Goal: Communication & Community: Answer question/provide support

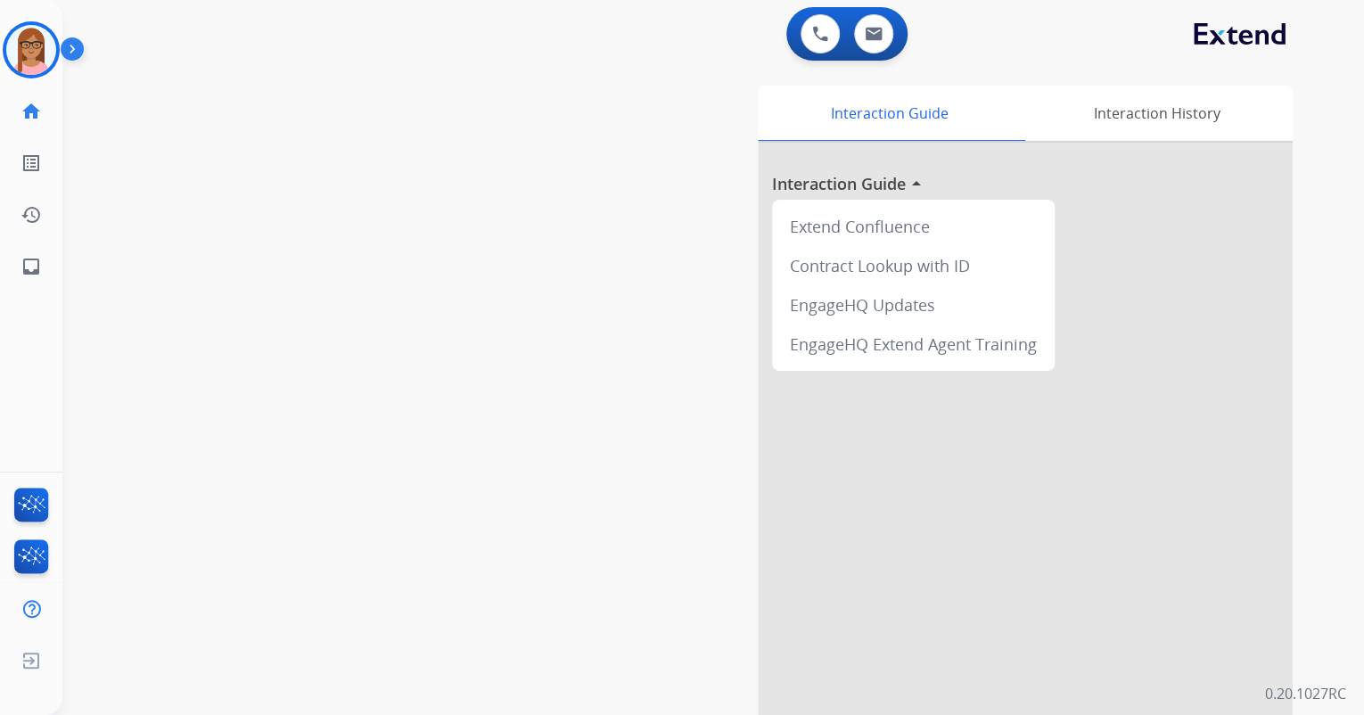
click at [25, 48] on img at bounding box center [31, 50] width 50 height 50
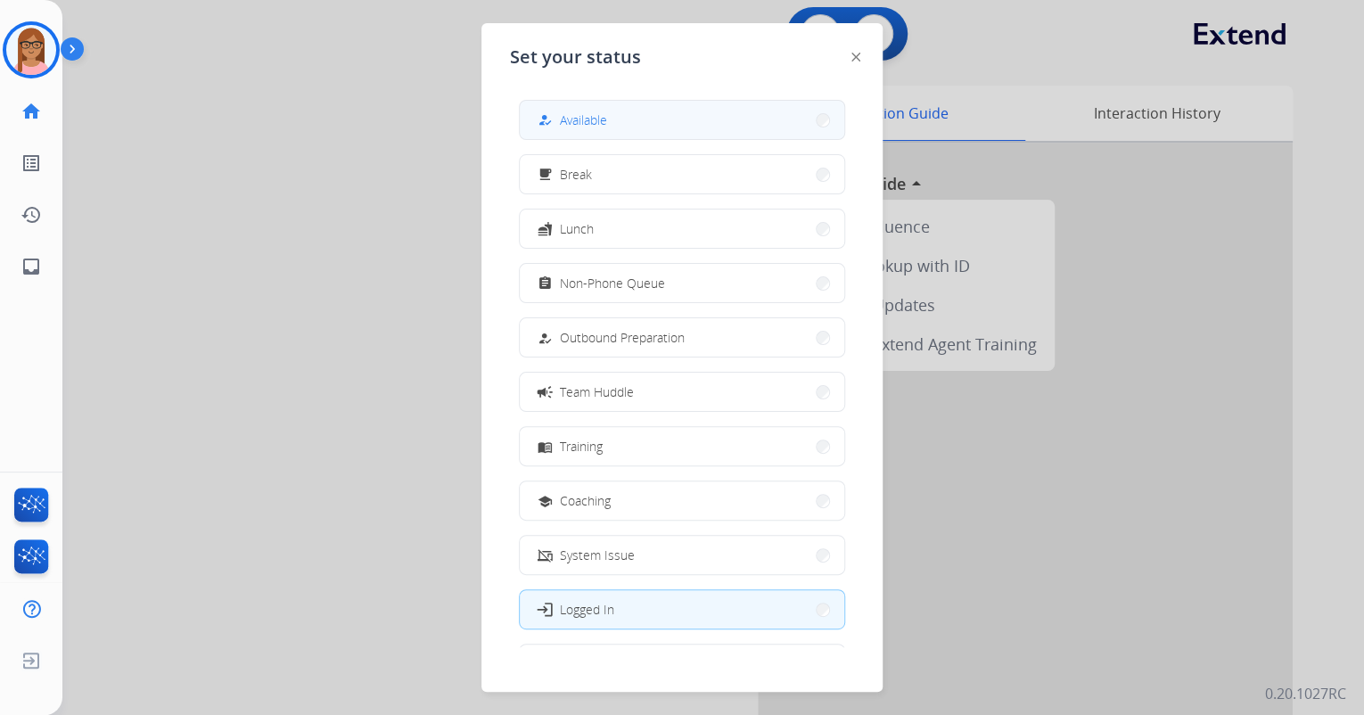
click at [529, 111] on button "how_to_reg Available" at bounding box center [682, 120] width 325 height 38
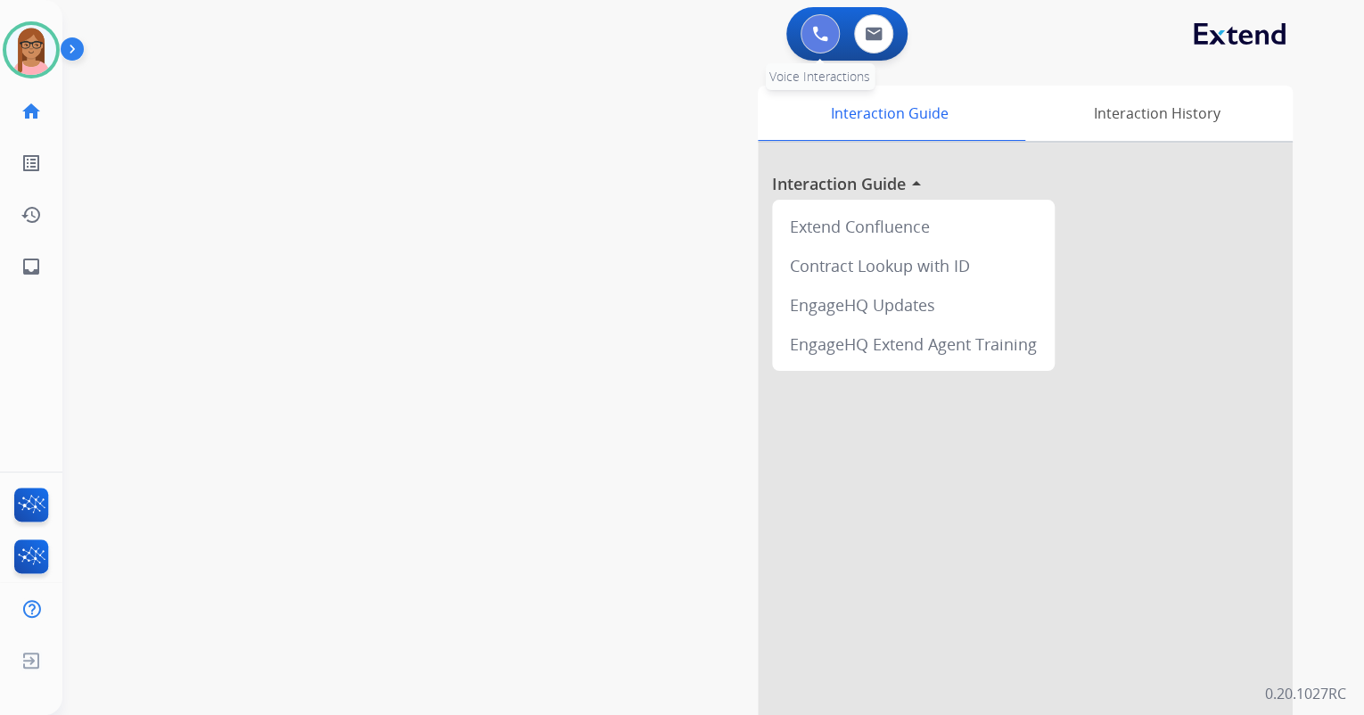
click at [825, 35] on img at bounding box center [820, 34] width 16 height 16
click at [822, 32] on img at bounding box center [820, 34] width 16 height 16
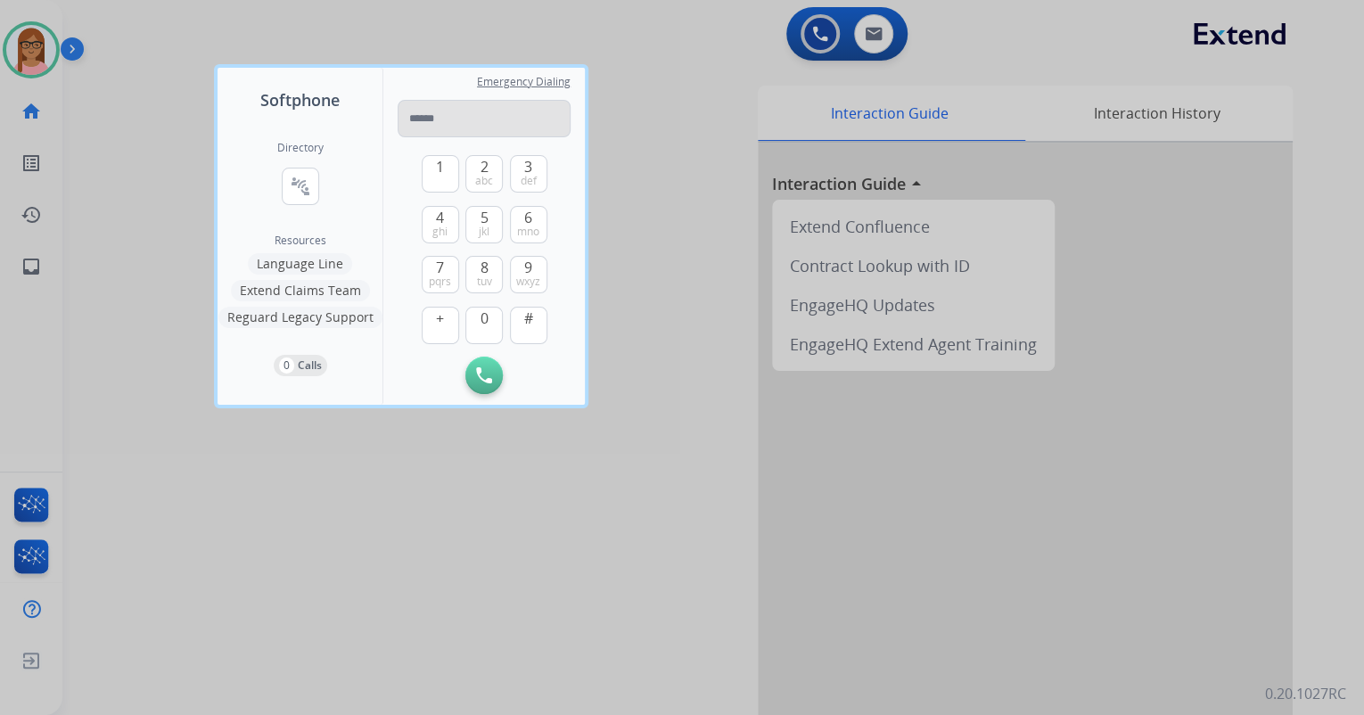
click at [438, 110] on input "tel" at bounding box center [484, 118] width 173 height 37
type input "**********"
click at [484, 368] on img at bounding box center [484, 375] width 16 height 16
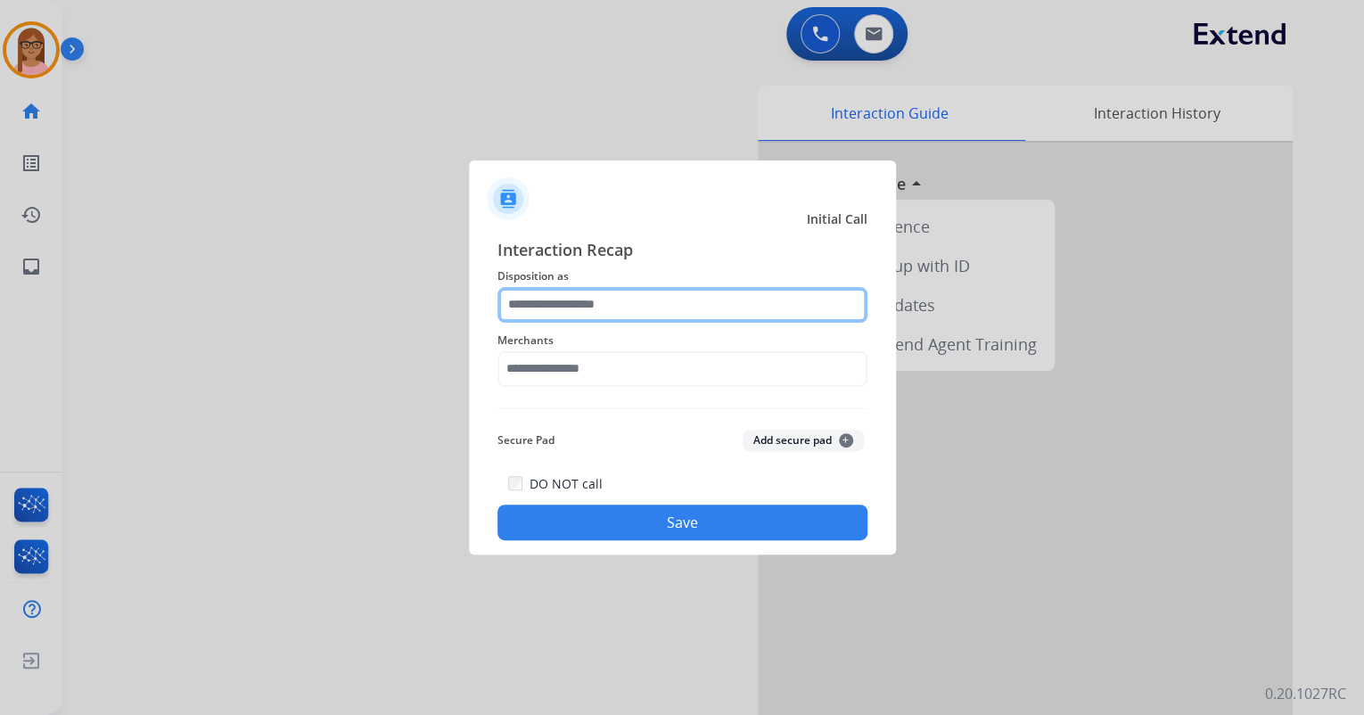
click at [518, 294] on input "text" at bounding box center [683, 305] width 370 height 36
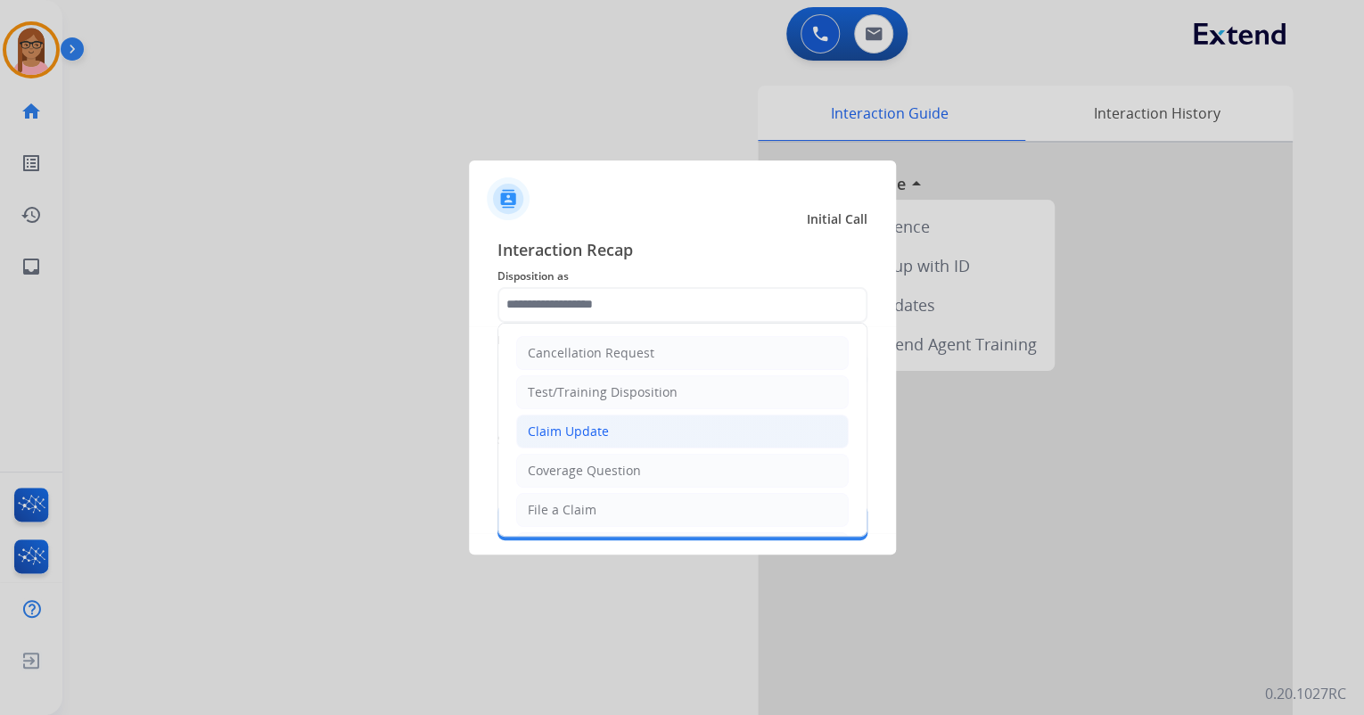
click at [578, 424] on div "Claim Update" at bounding box center [568, 432] width 81 height 18
type input "**********"
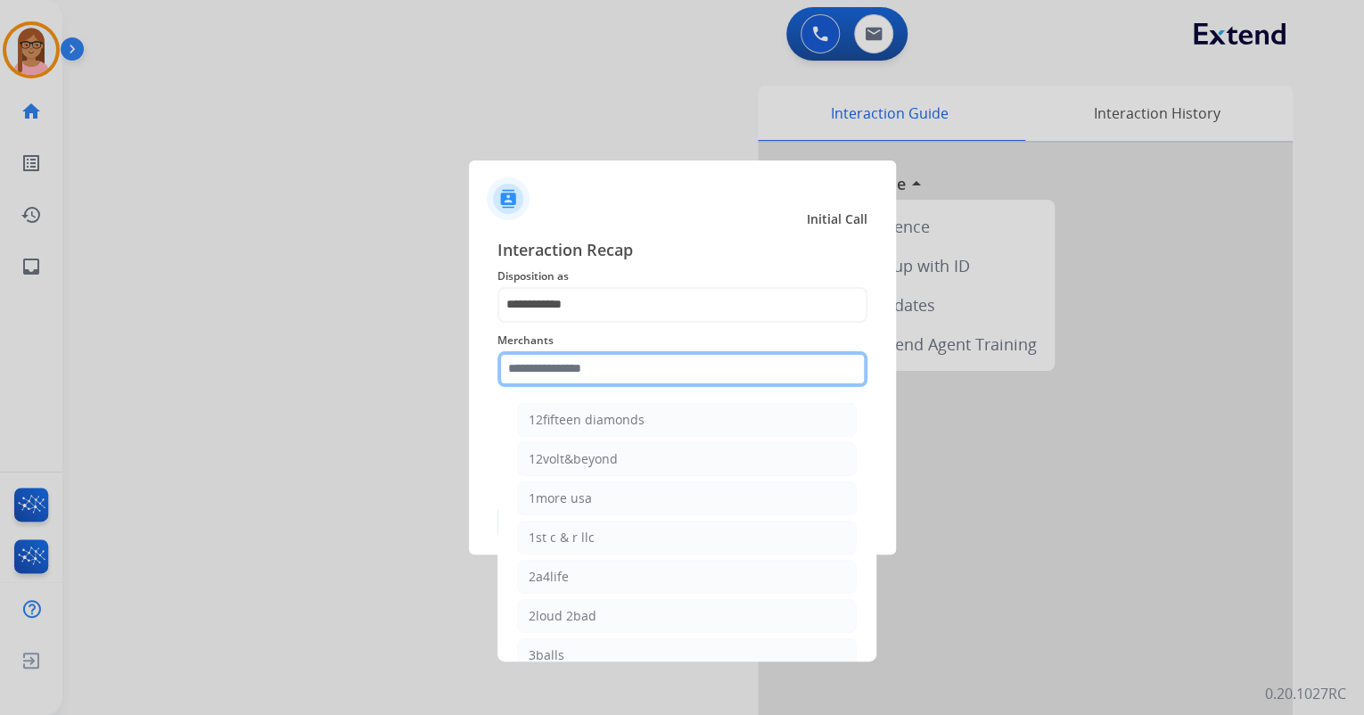
click at [581, 372] on input "text" at bounding box center [683, 369] width 370 height 36
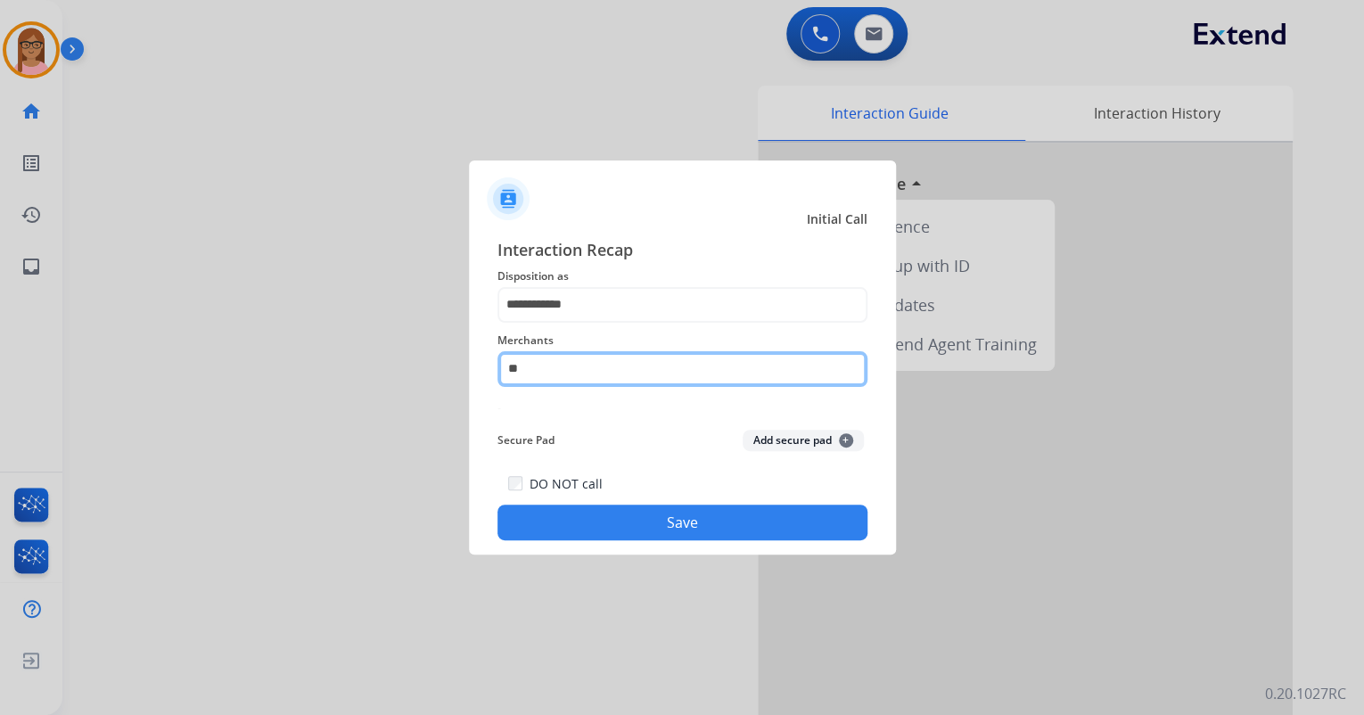
type input "*"
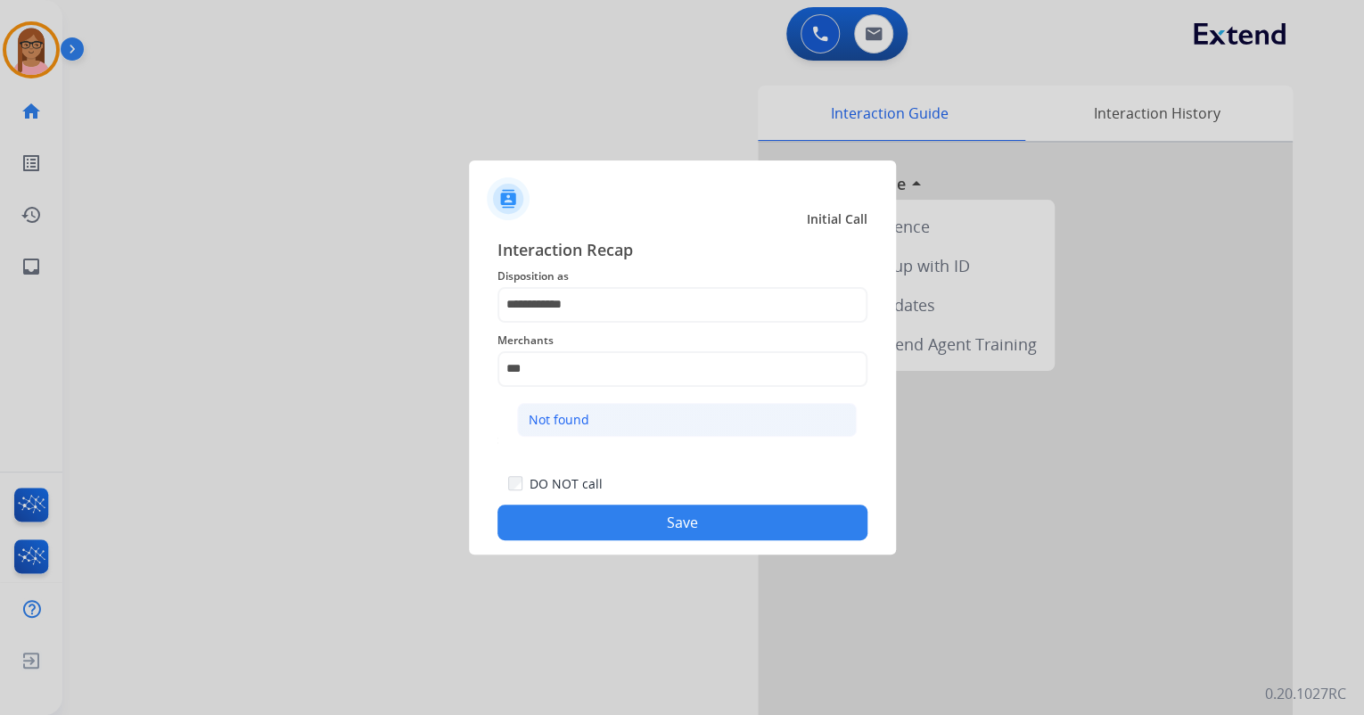
click at [626, 418] on li "Not found" at bounding box center [687, 420] width 340 height 34
type input "*********"
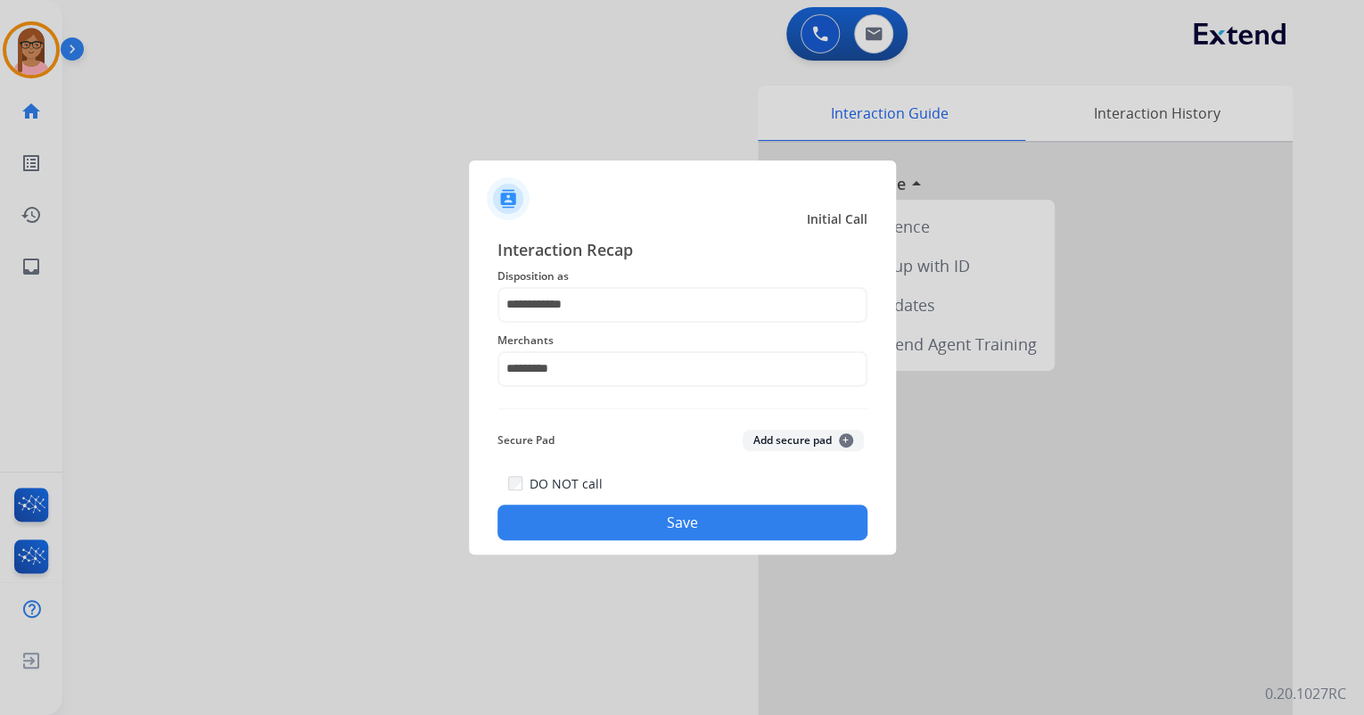
click at [618, 523] on button "Save" at bounding box center [683, 523] width 370 height 36
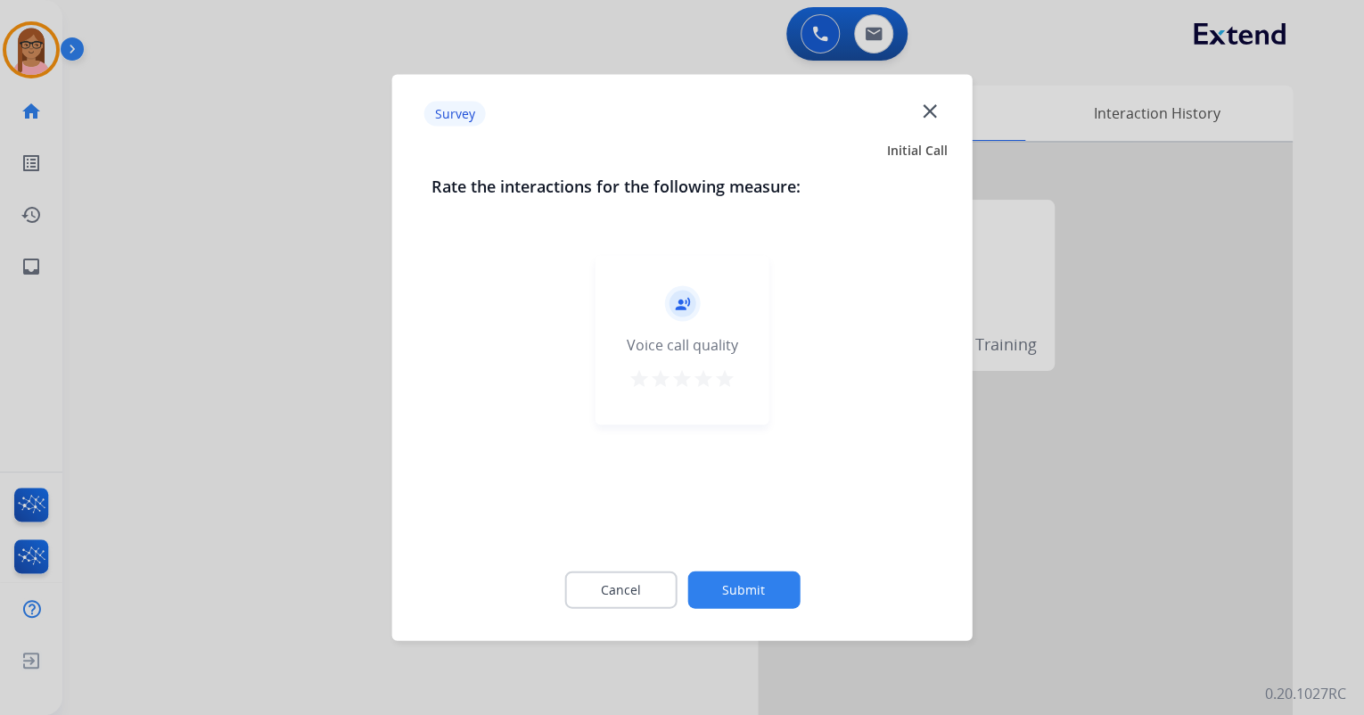
click at [721, 375] on mat-icon "star" at bounding box center [724, 378] width 21 height 21
click at [750, 583] on button "Submit" at bounding box center [744, 590] width 112 height 37
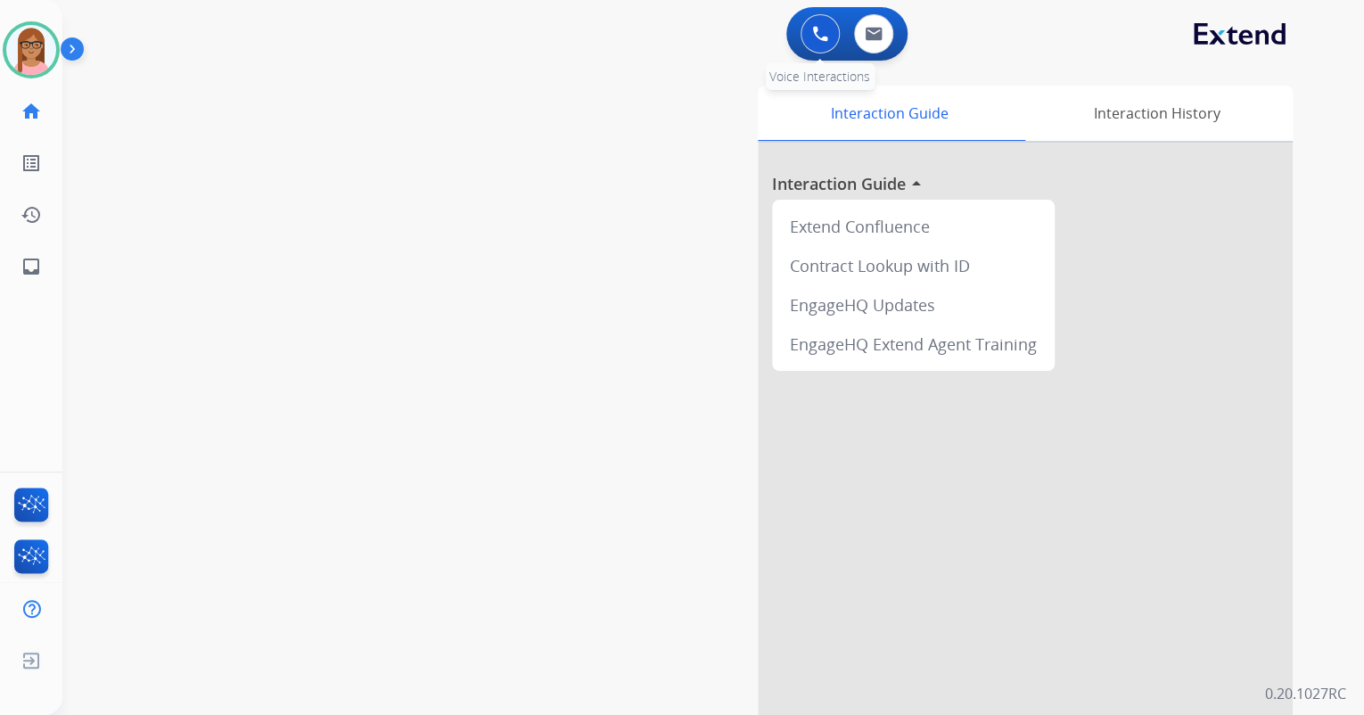
click at [824, 32] on img at bounding box center [820, 34] width 16 height 16
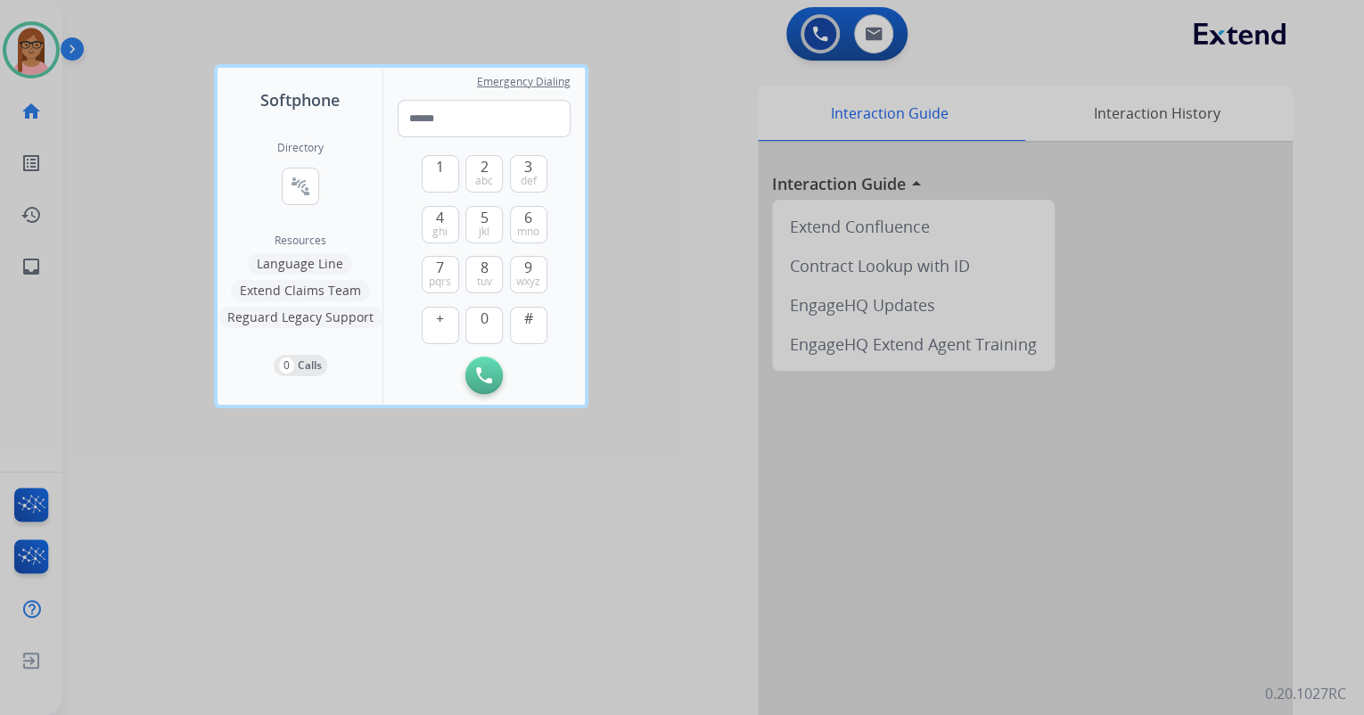
click at [276, 187] on div "Directory connect_without_contact Resource Directory Resources Language Line Ex…" at bounding box center [300, 258] width 165 height 292
click at [289, 181] on button "connect_without_contact Resource Directory" at bounding box center [300, 186] width 37 height 37
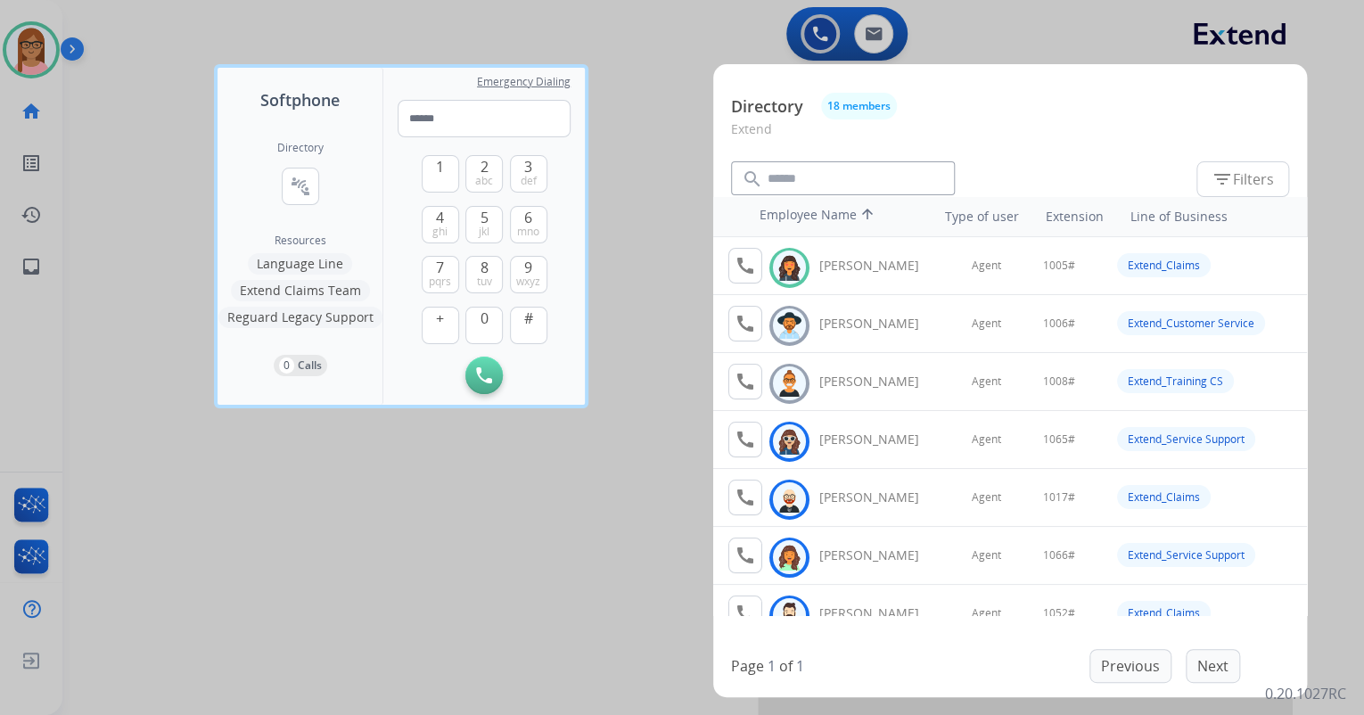
click at [625, 79] on div at bounding box center [682, 357] width 1364 height 715
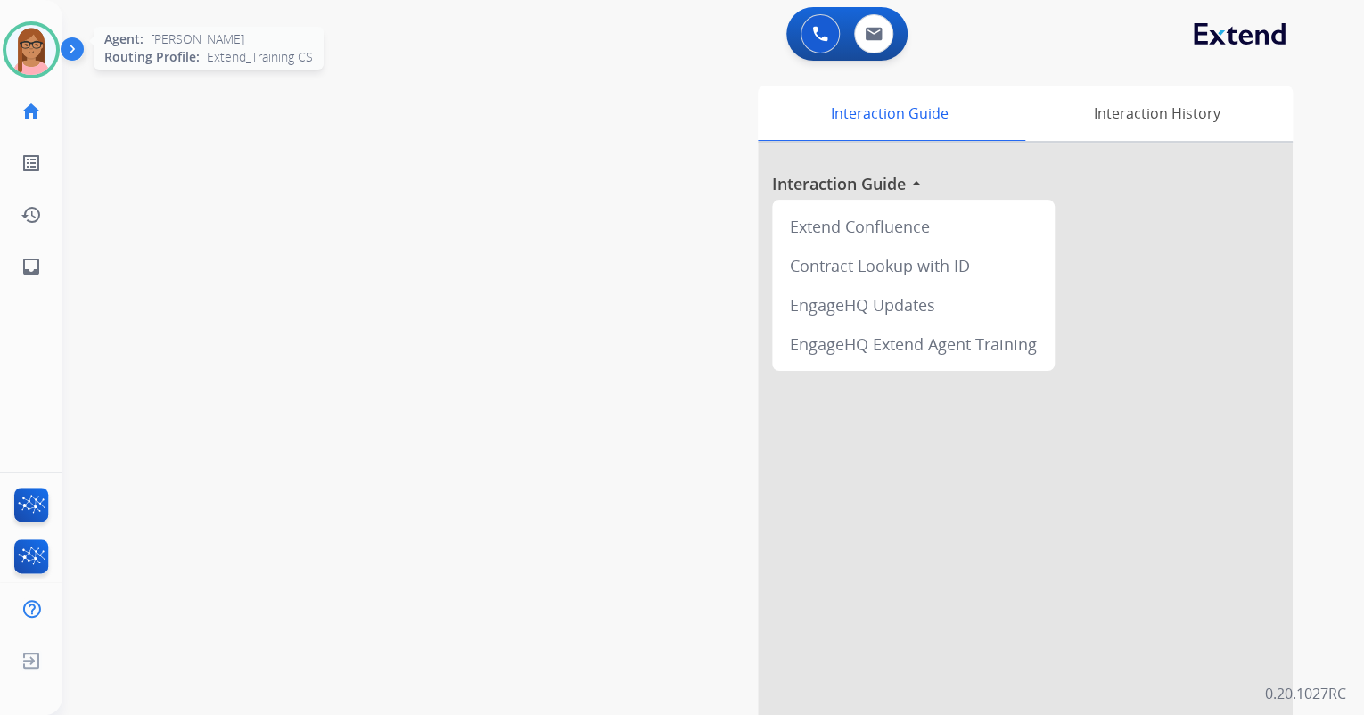
click at [45, 54] on img at bounding box center [31, 50] width 50 height 50
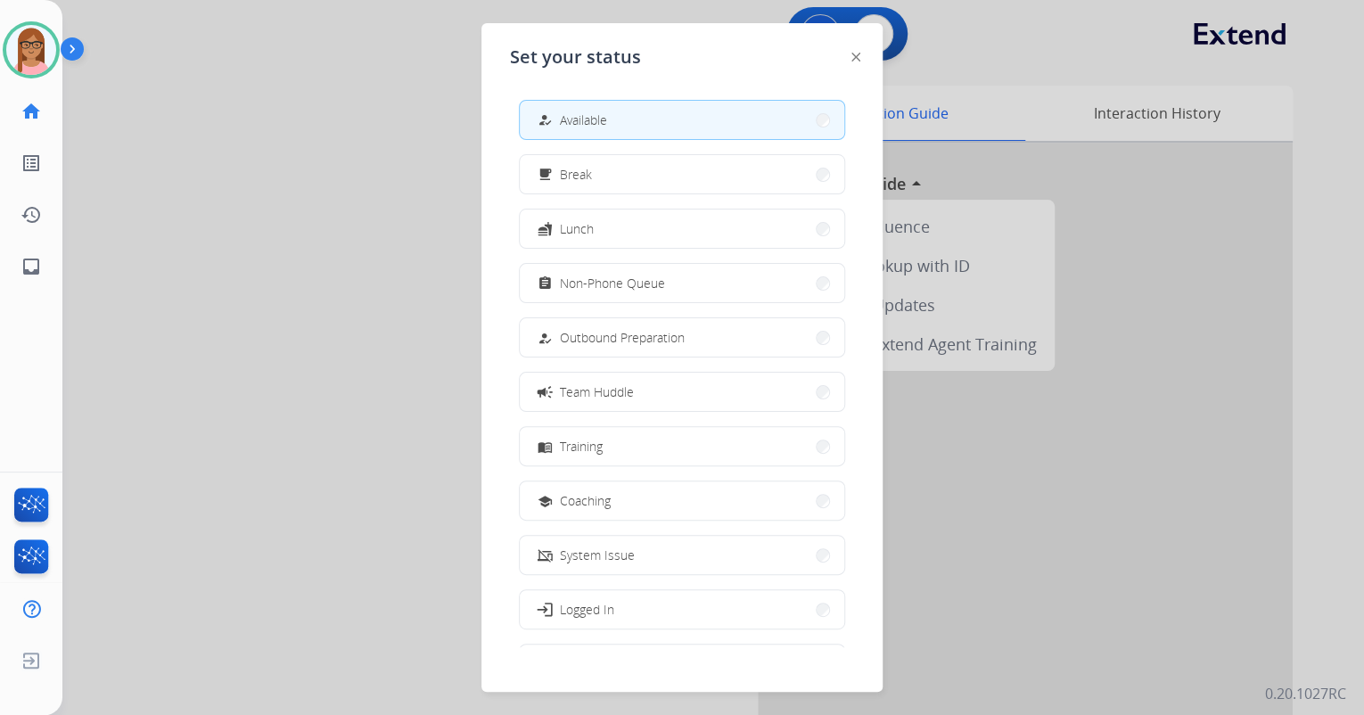
click at [233, 114] on div at bounding box center [682, 357] width 1364 height 715
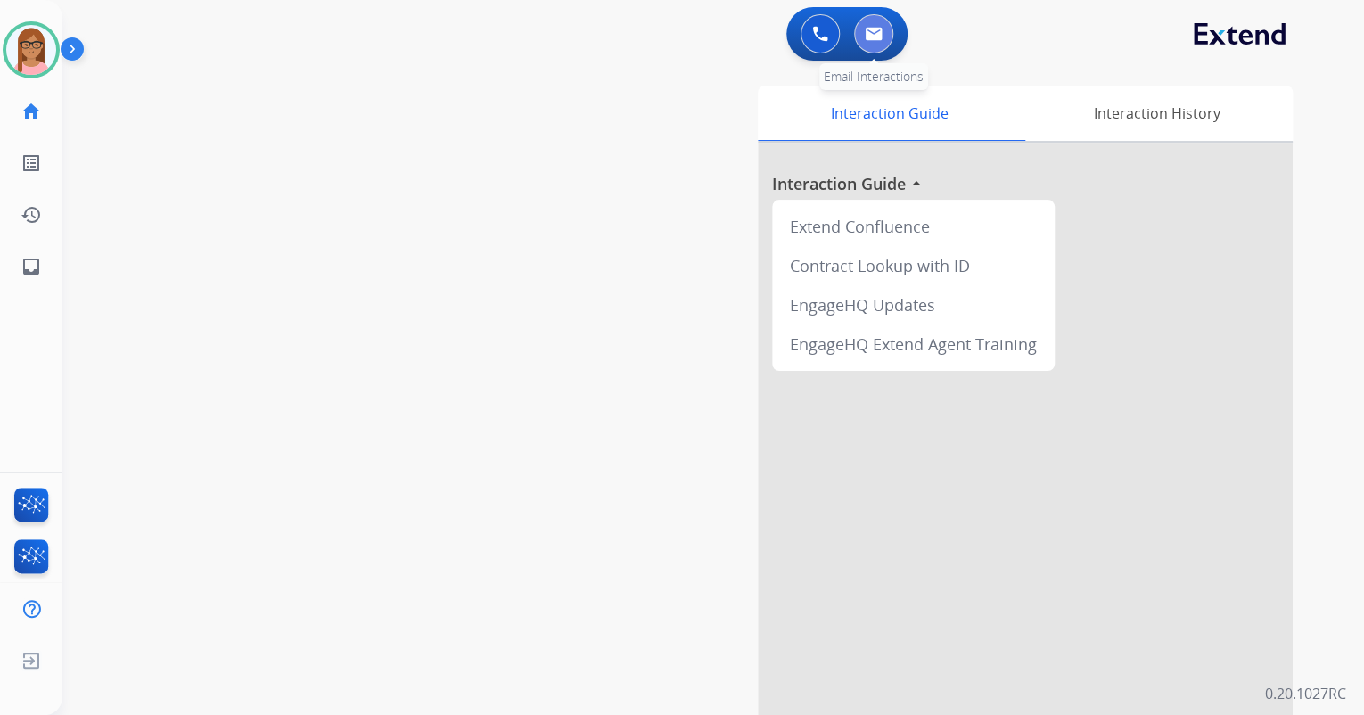
click at [869, 45] on button at bounding box center [873, 33] width 39 height 39
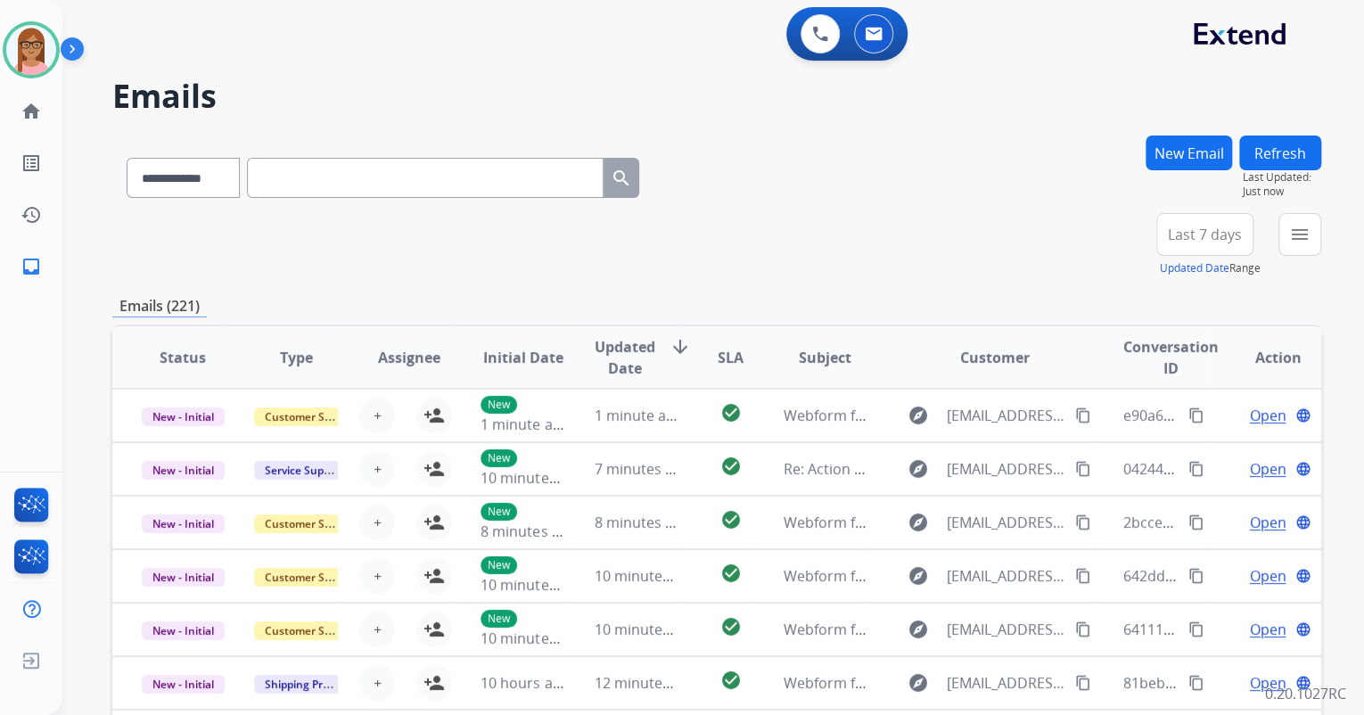
click at [399, 185] on input "text" at bounding box center [425, 178] width 357 height 40
paste input "**********"
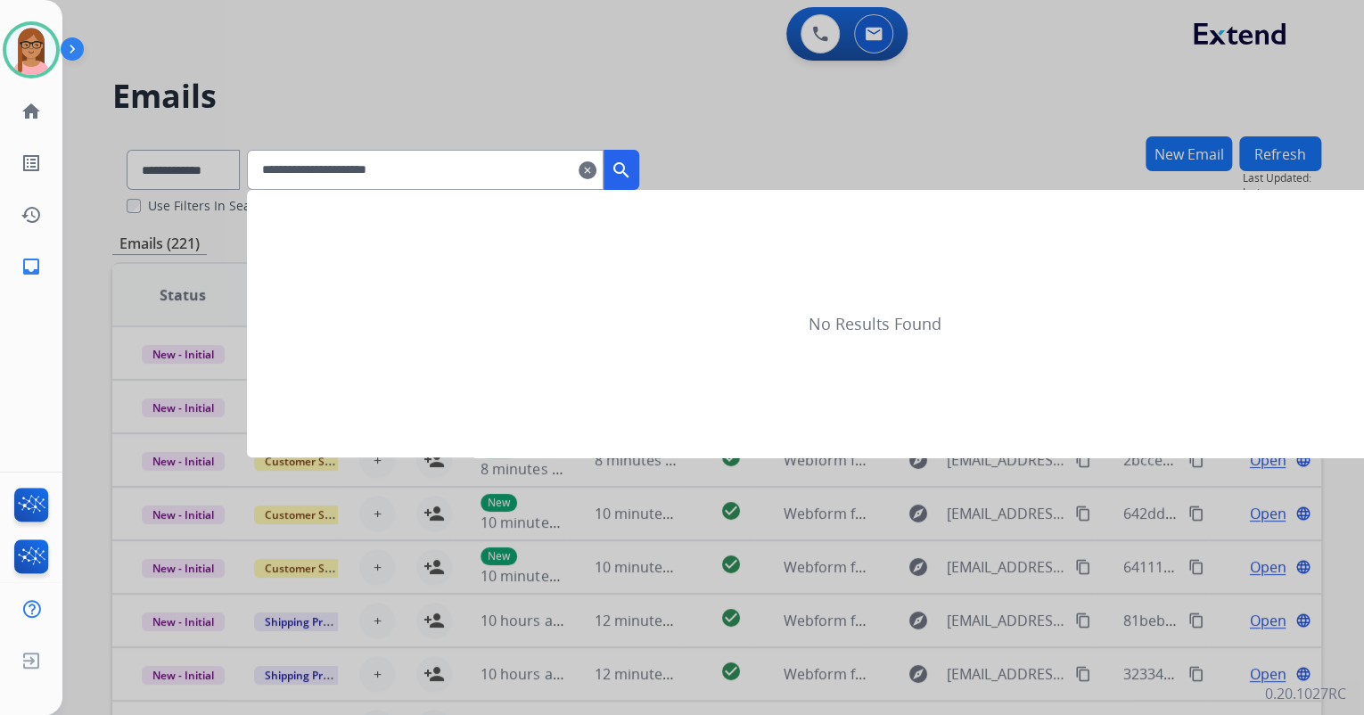
type input "**********"
click at [632, 170] on mat-icon "search" at bounding box center [621, 170] width 21 height 21
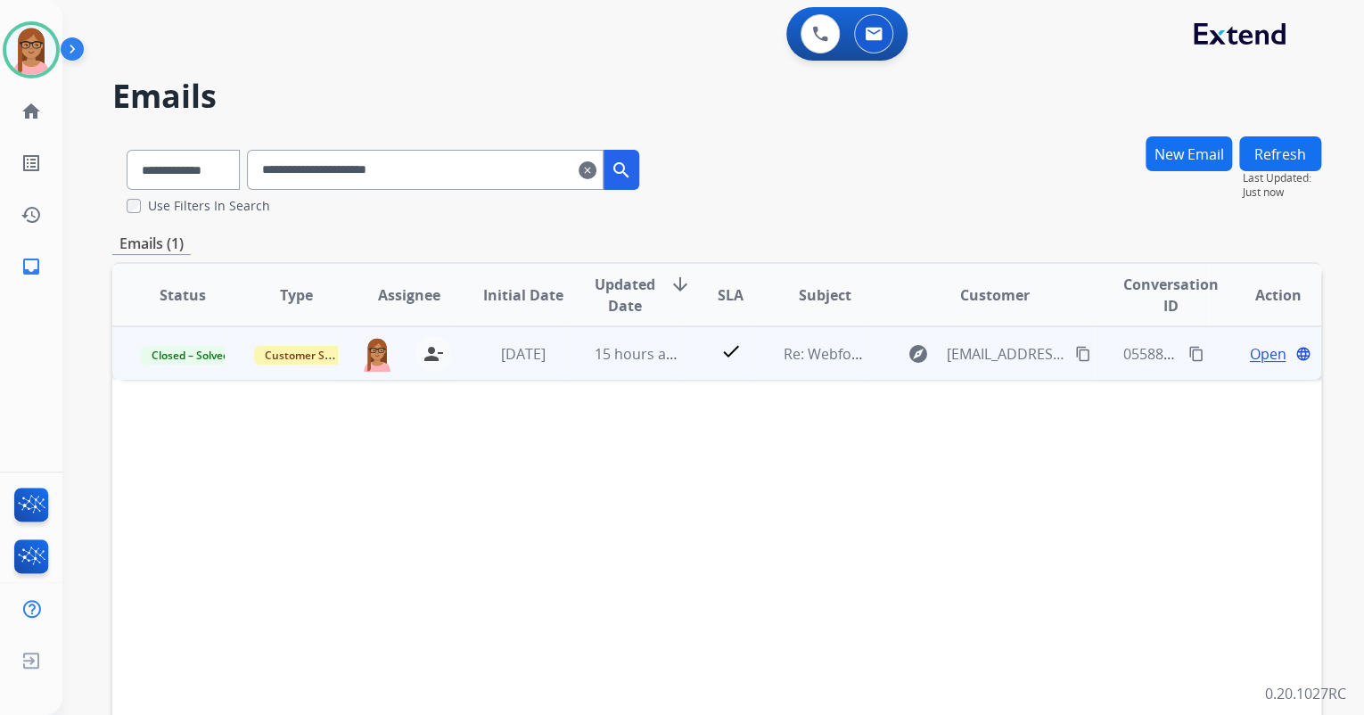
click at [1253, 350] on span "Open" at bounding box center [1267, 353] width 37 height 21
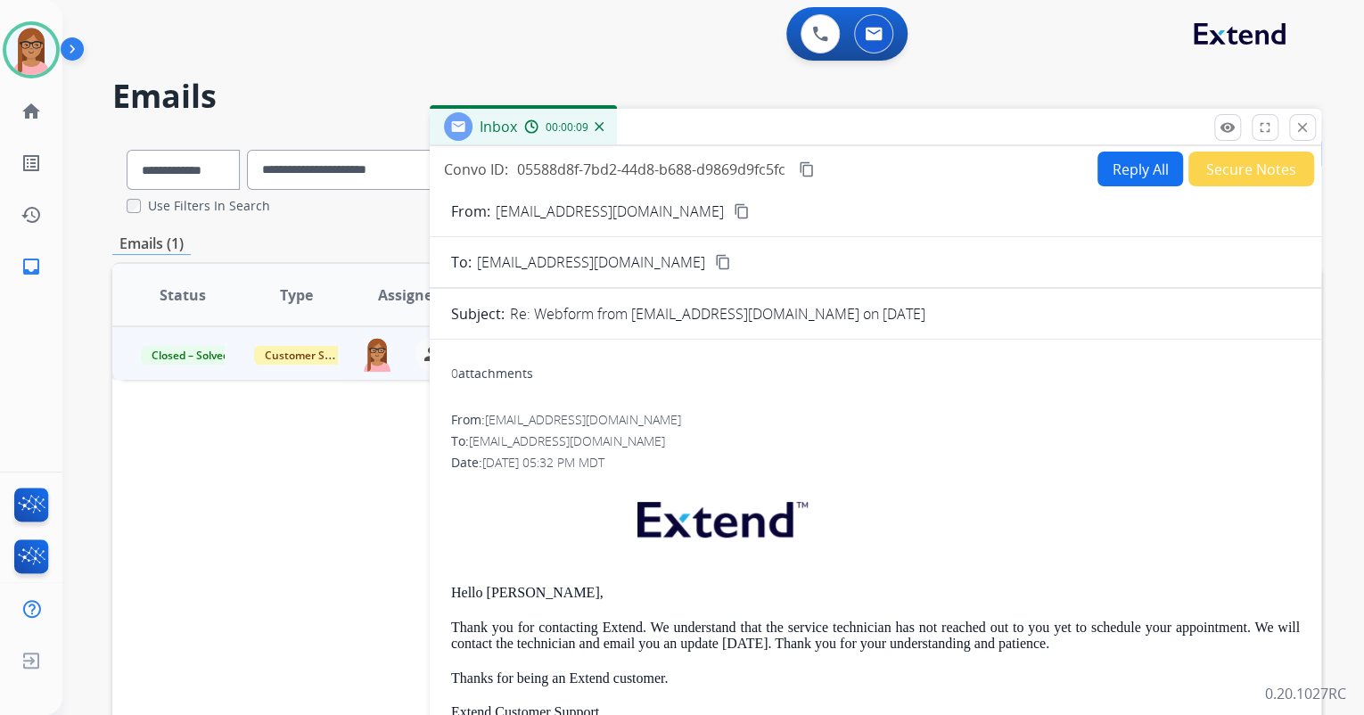
click at [1125, 173] on button "Reply All" at bounding box center [1141, 169] width 86 height 35
select select "**********"
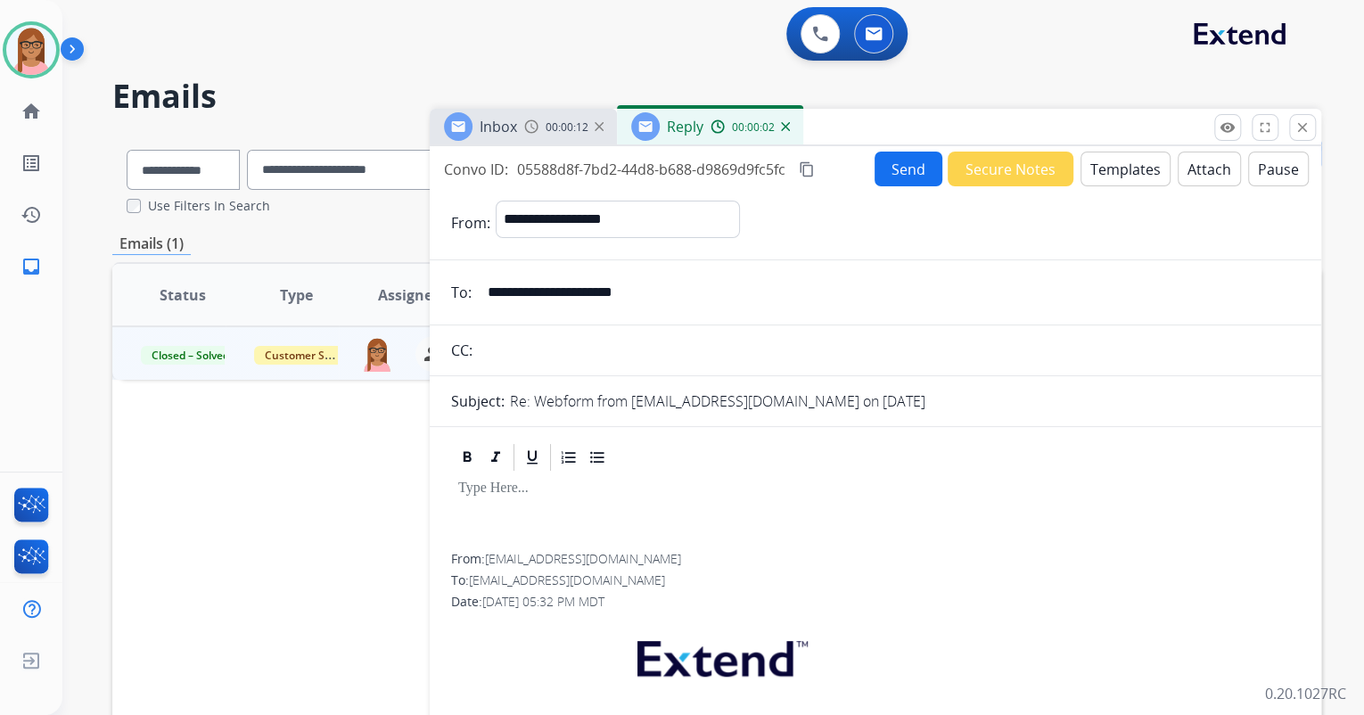
click at [1122, 163] on button "Templates" at bounding box center [1126, 169] width 90 height 35
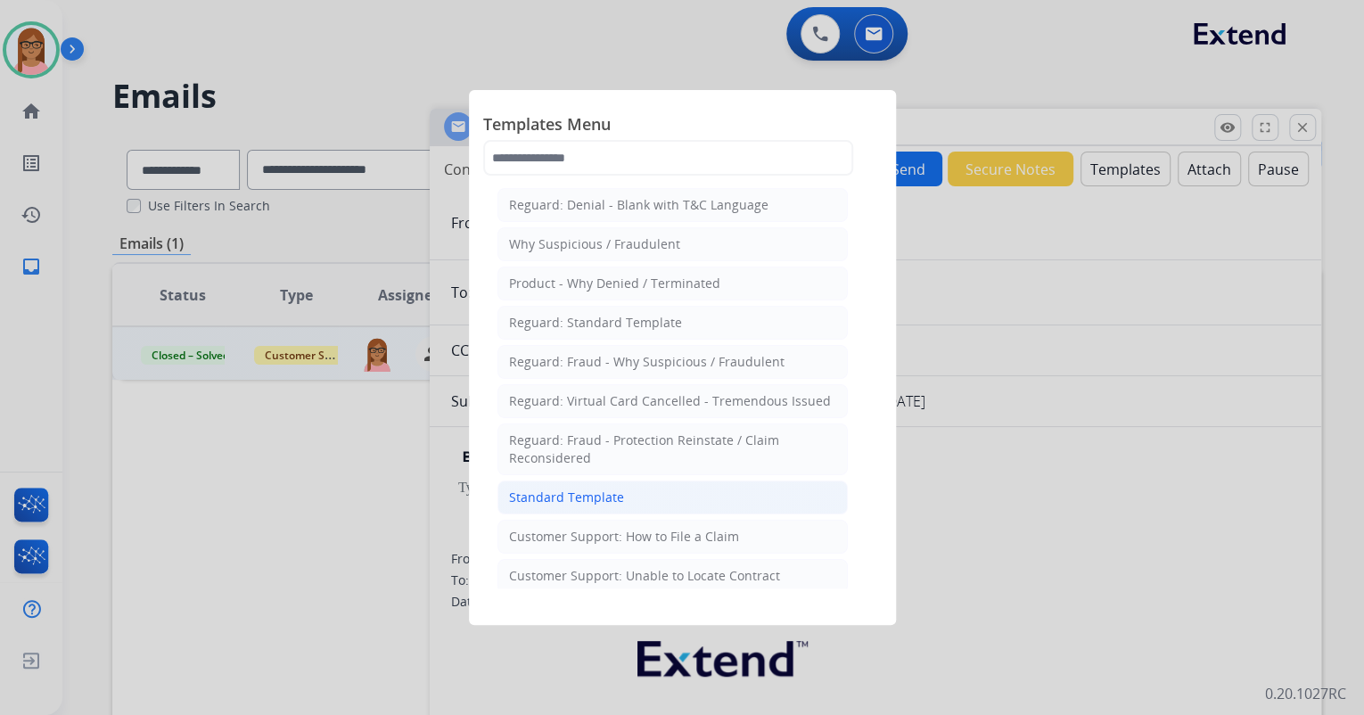
click at [564, 484] on li "Standard Template" at bounding box center [673, 498] width 350 height 34
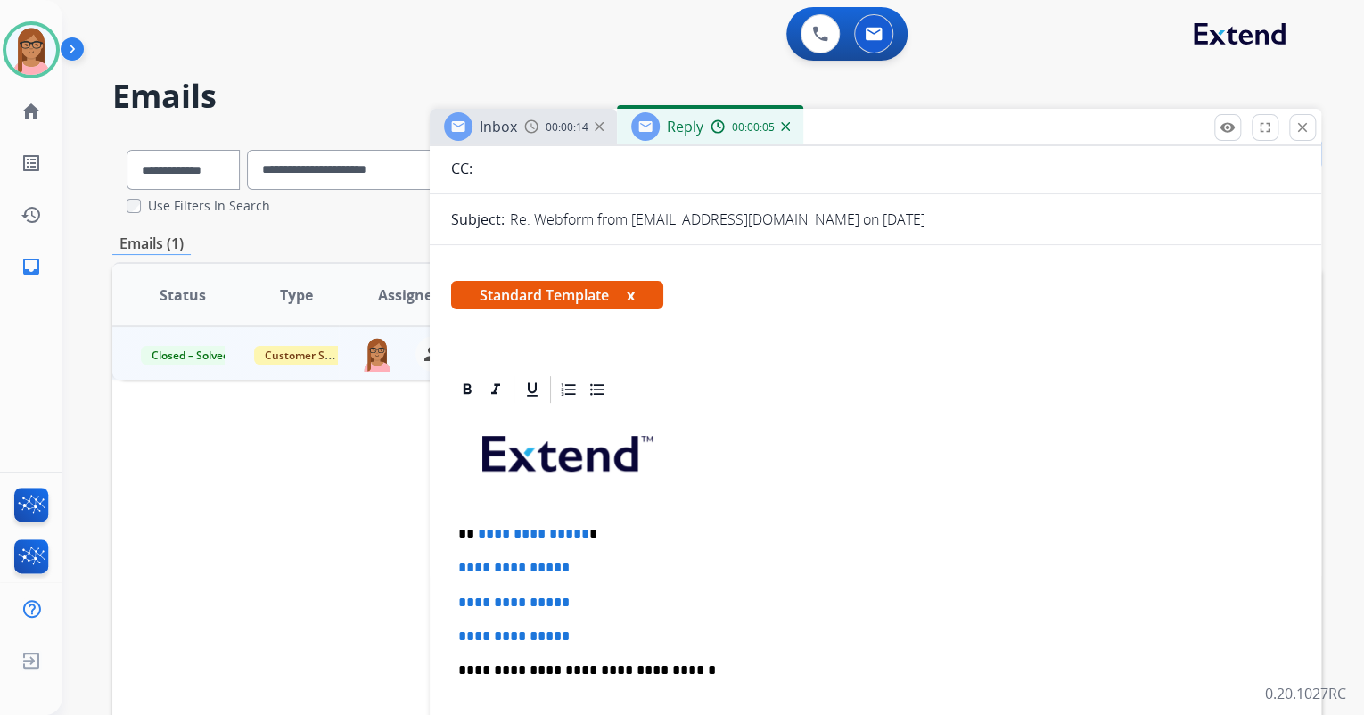
scroll to position [214, 0]
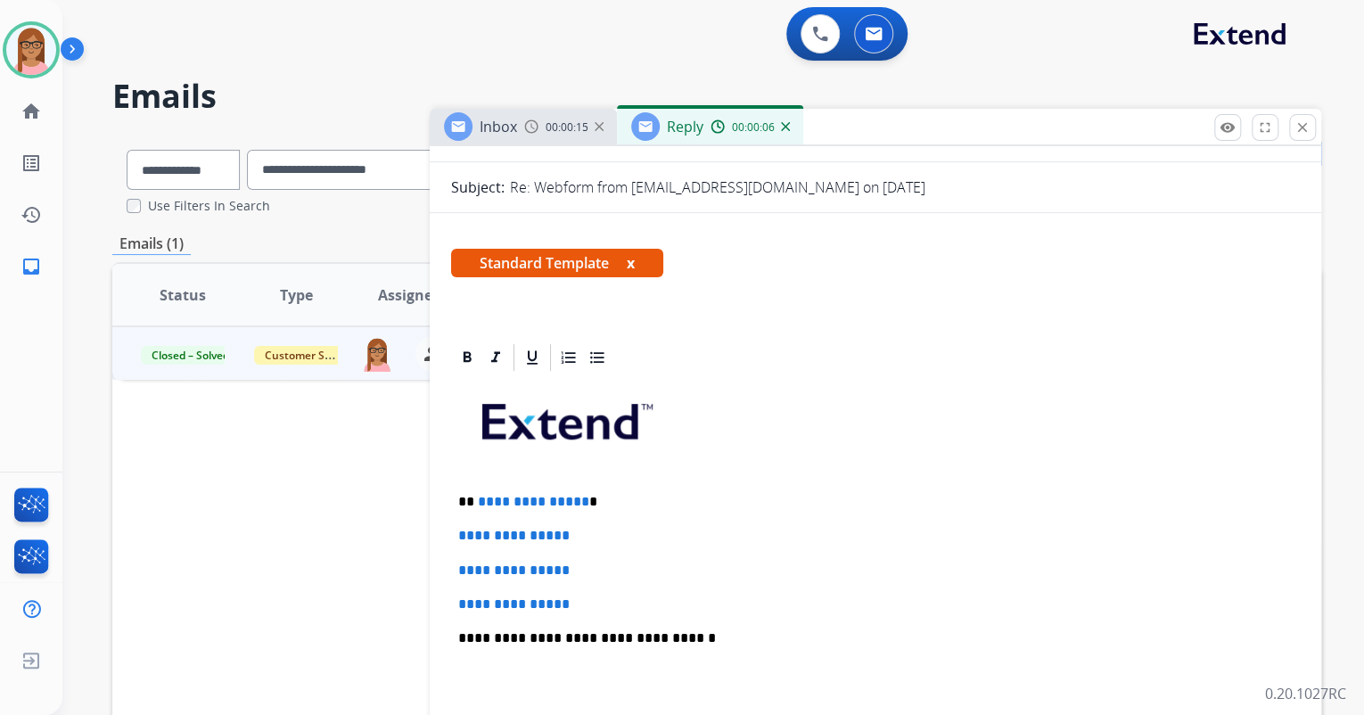
click at [465, 500] on p "**********" at bounding box center [868, 502] width 820 height 16
drag, startPoint x: 467, startPoint y: 500, endPoint x: 573, endPoint y: 494, distance: 106.3
click at [574, 494] on p "**********" at bounding box center [868, 502] width 820 height 16
drag, startPoint x: 449, startPoint y: 532, endPoint x: 489, endPoint y: 530, distance: 39.3
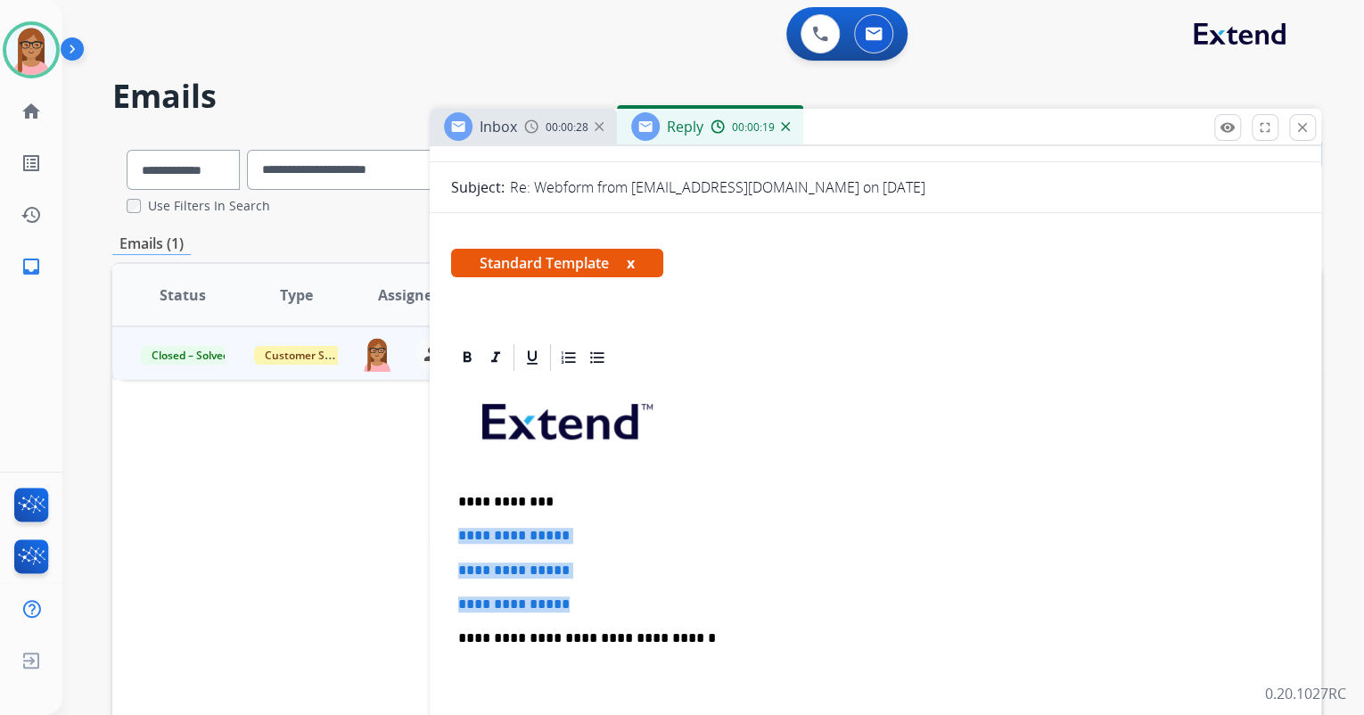
drag, startPoint x: 457, startPoint y: 531, endPoint x: 596, endPoint y: 585, distance: 149.0
click at [596, 585] on div "**********" at bounding box center [875, 681] width 849 height 614
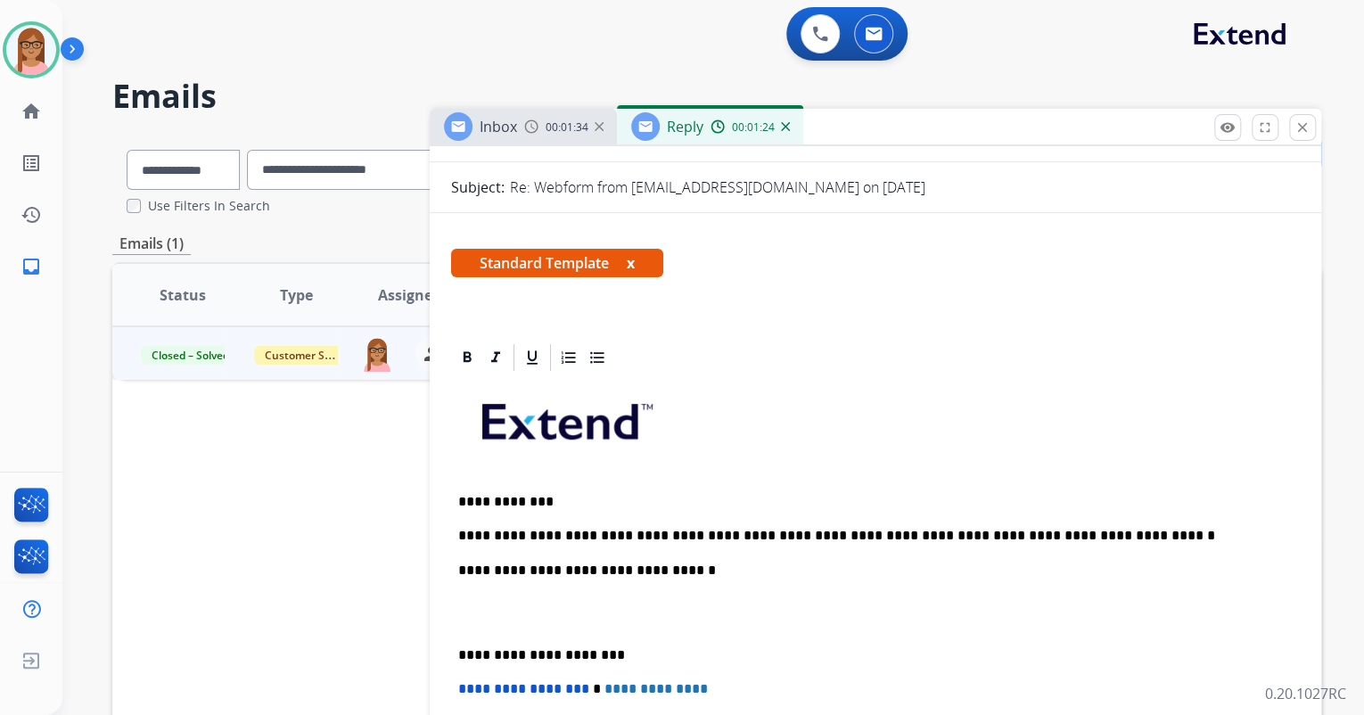
click at [920, 537] on p "**********" at bounding box center [868, 536] width 820 height 16
click at [1129, 529] on p "**********" at bounding box center [868, 536] width 820 height 16
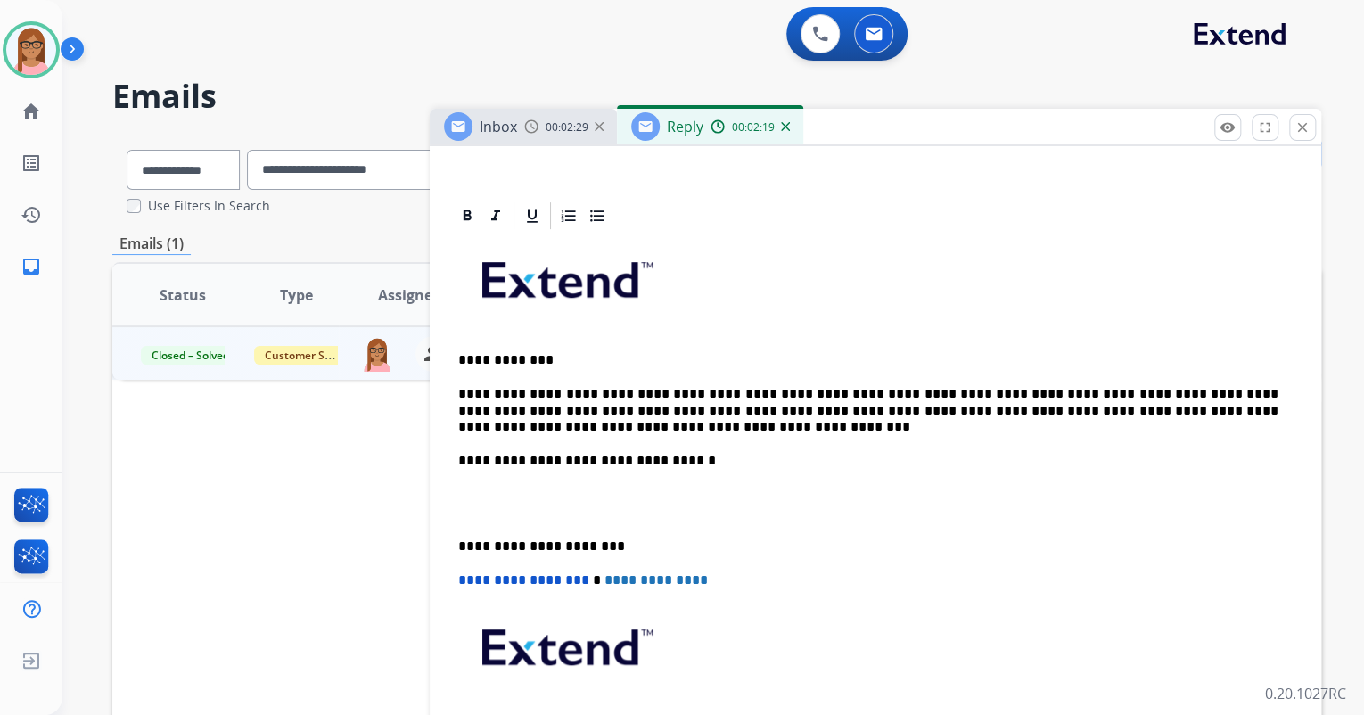
scroll to position [357, 0]
click at [467, 480] on div "**********" at bounding box center [875, 520] width 849 height 578
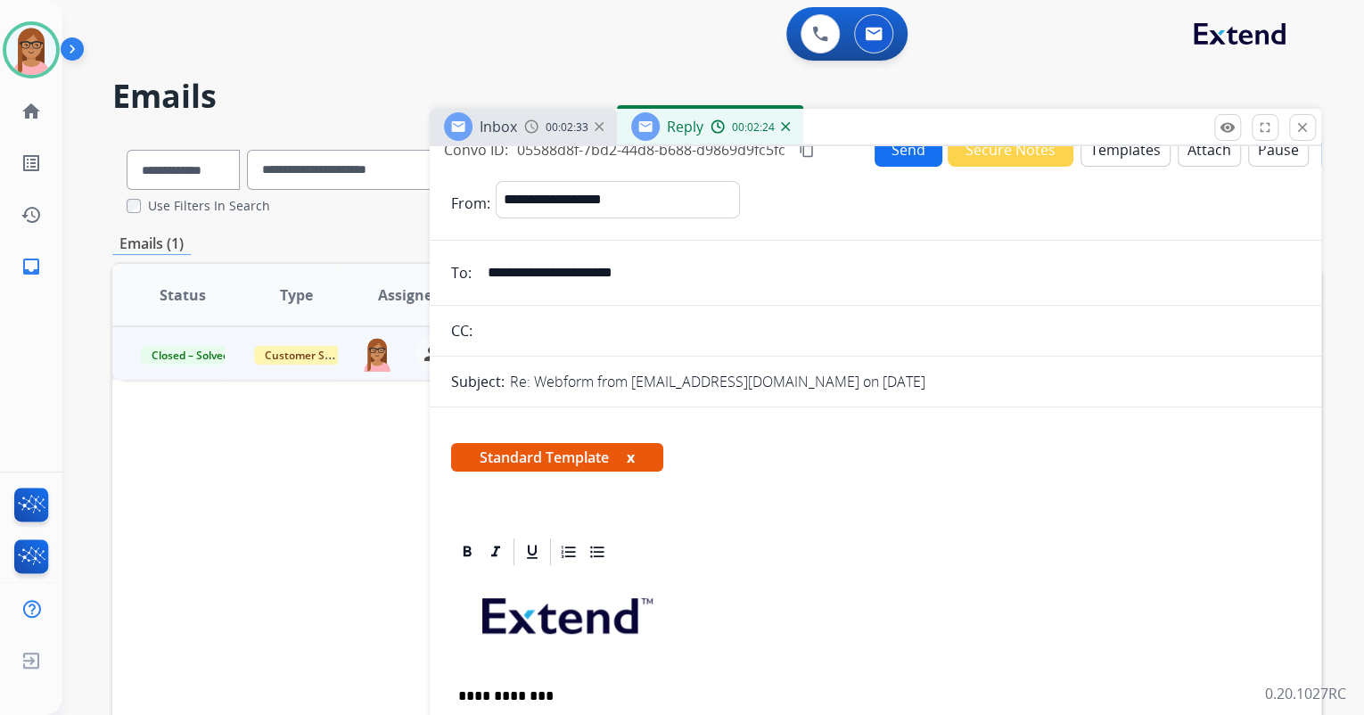
scroll to position [0, 0]
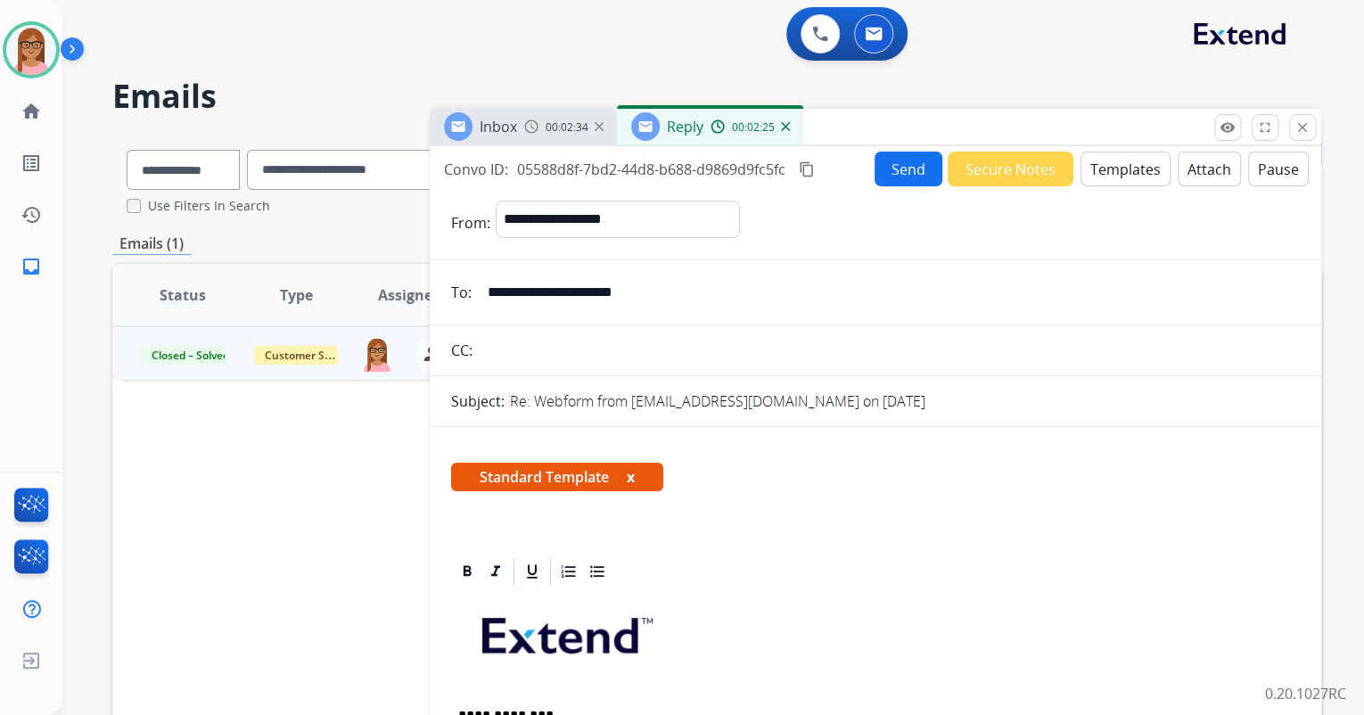
click at [810, 168] on mat-icon "content_copy" at bounding box center [807, 169] width 16 height 16
click at [889, 165] on button "Send" at bounding box center [909, 169] width 68 height 35
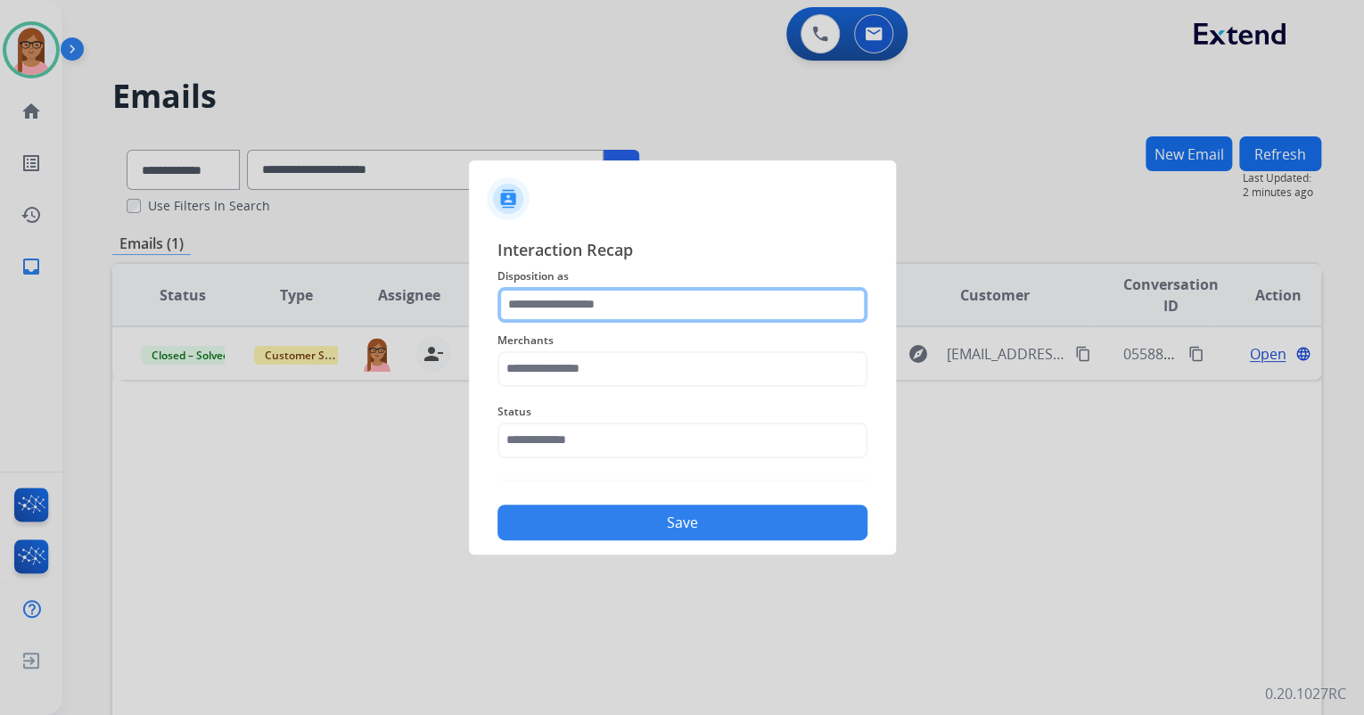
click at [525, 307] on input "text" at bounding box center [683, 305] width 370 height 36
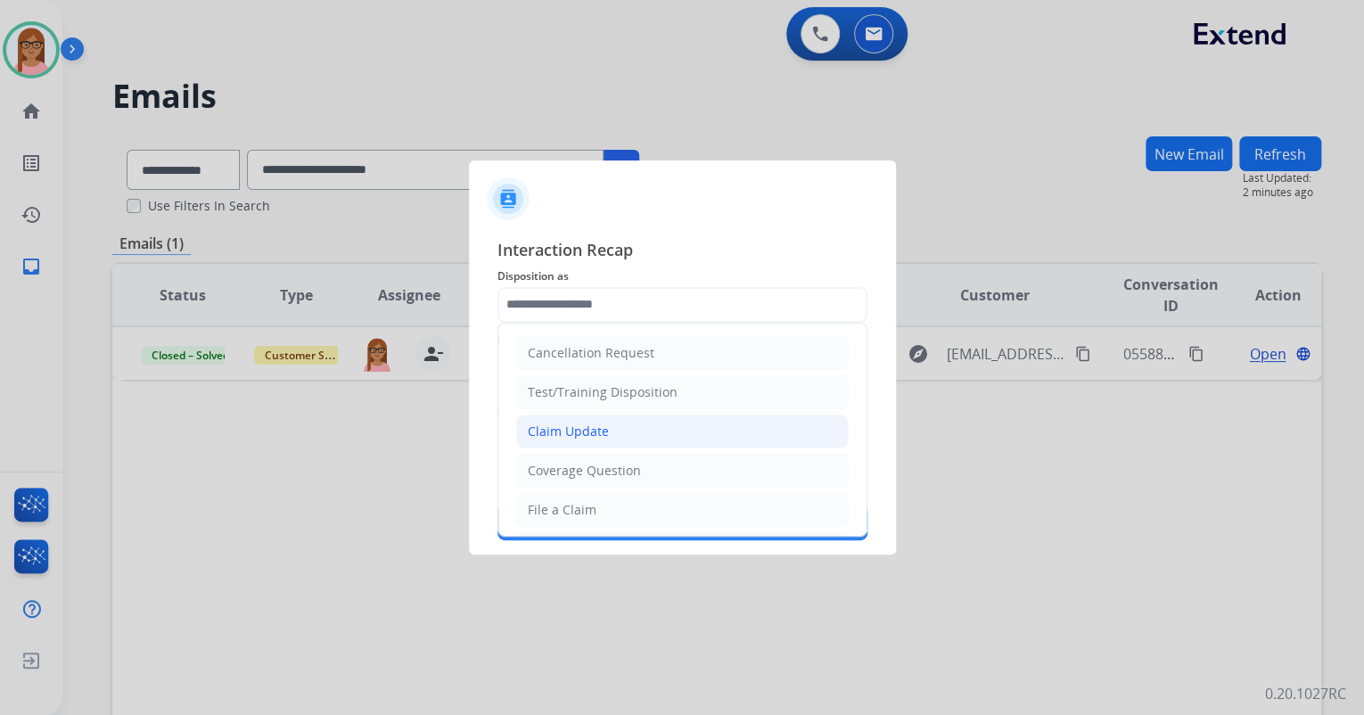
click at [575, 424] on div "Claim Update" at bounding box center [568, 432] width 81 height 18
type input "**********"
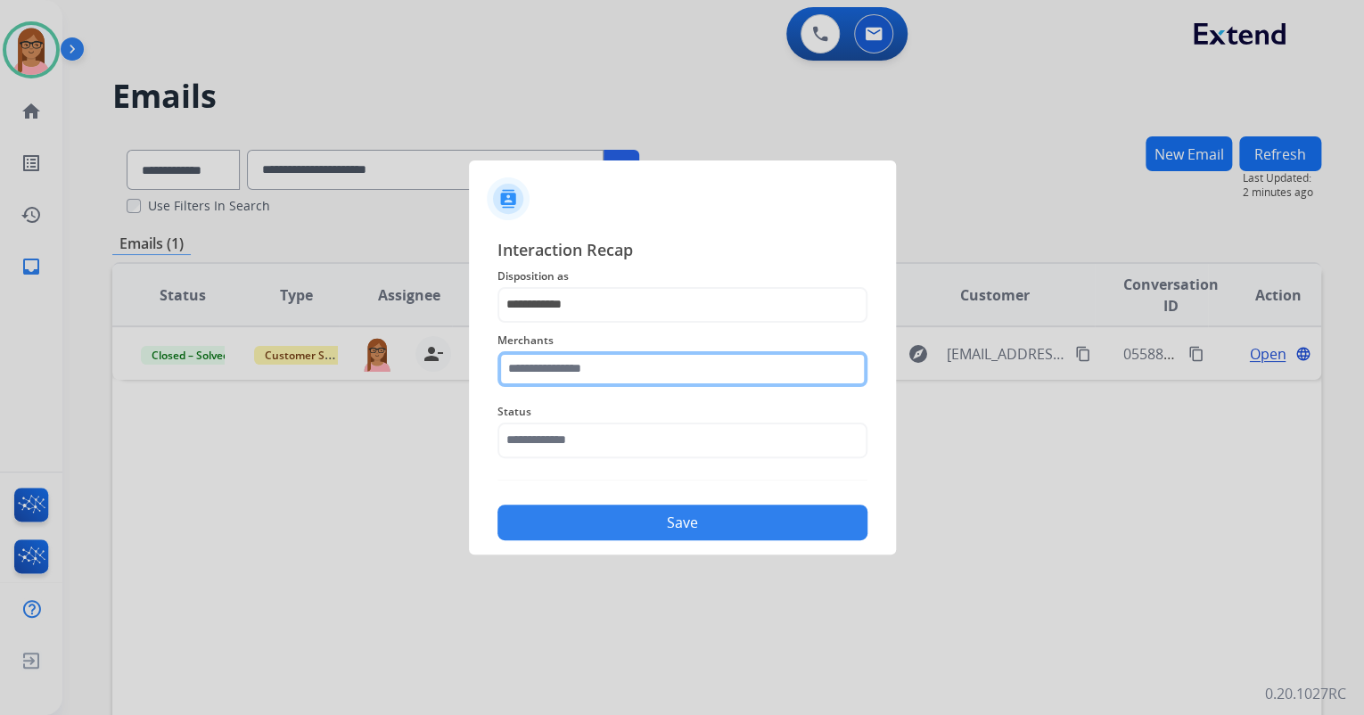
click at [571, 375] on input "text" at bounding box center [683, 369] width 370 height 36
type input "***"
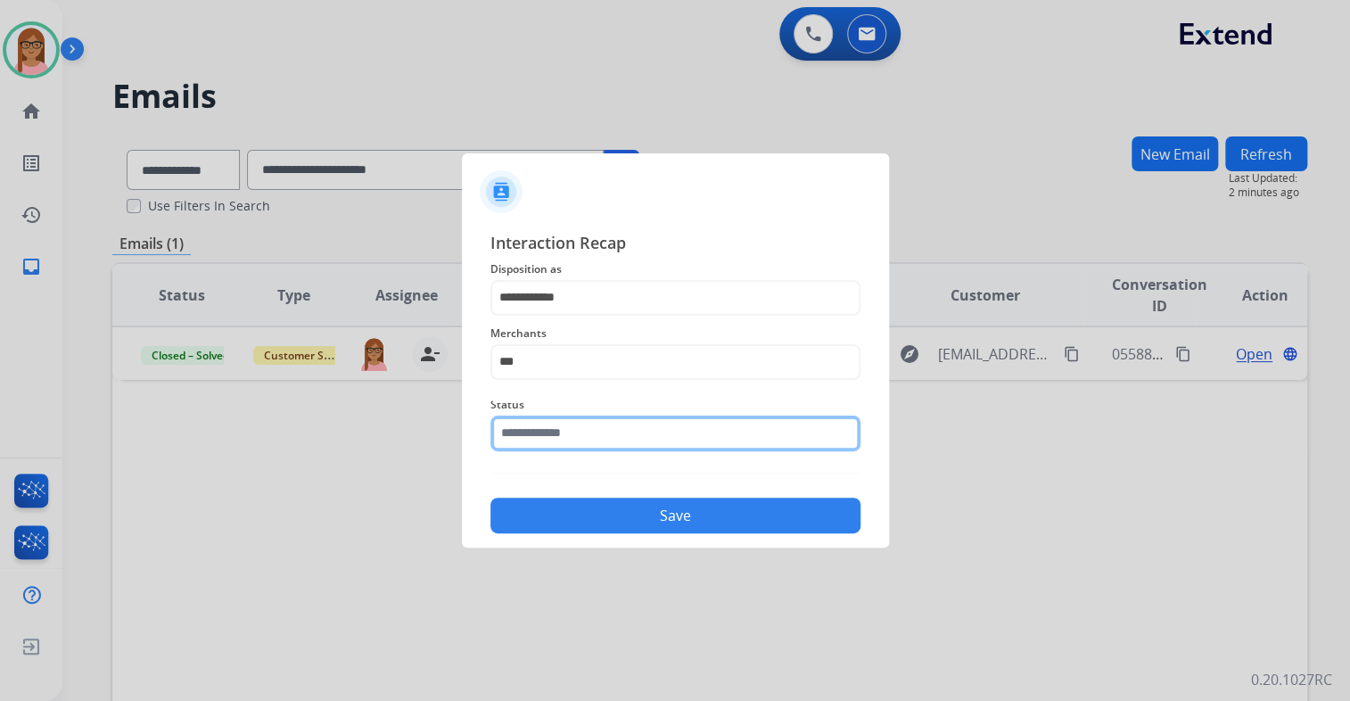
click at [567, 437] on input "text" at bounding box center [675, 434] width 370 height 36
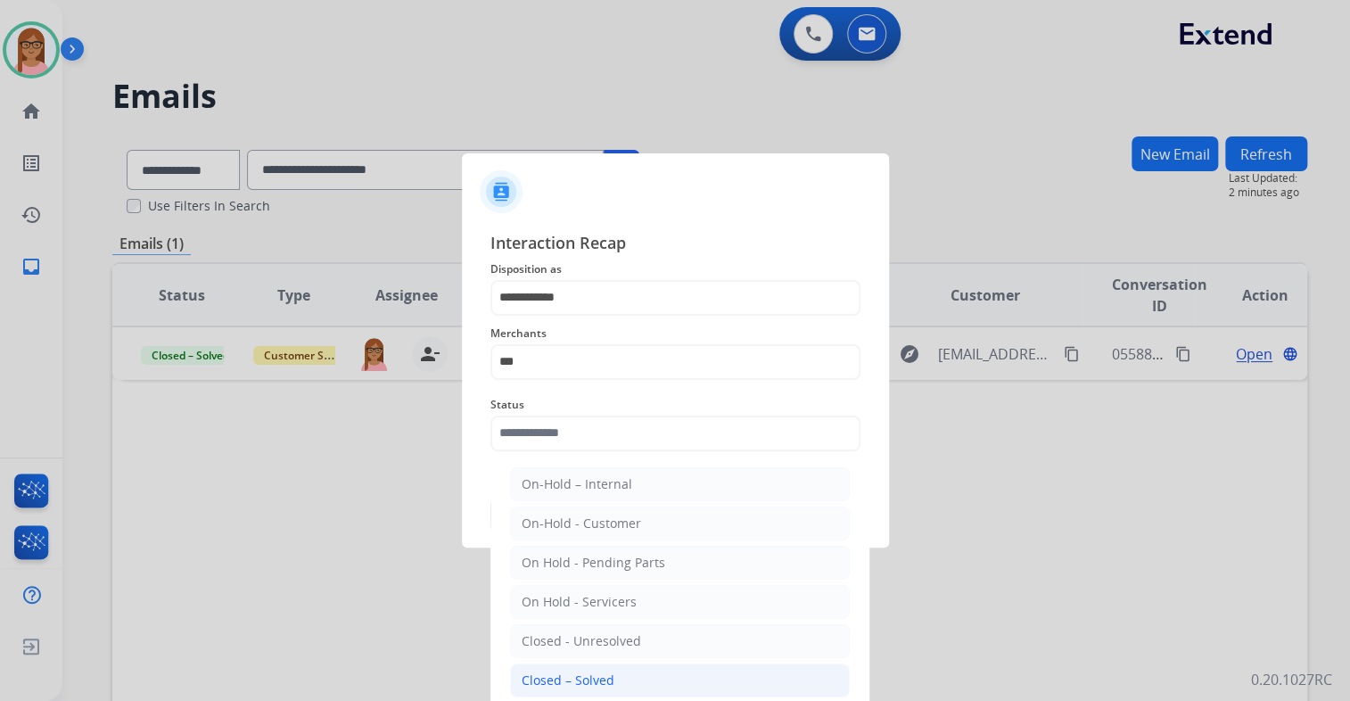
click at [596, 671] on div "Closed – Solved" at bounding box center [568, 680] width 93 height 18
type input "**********"
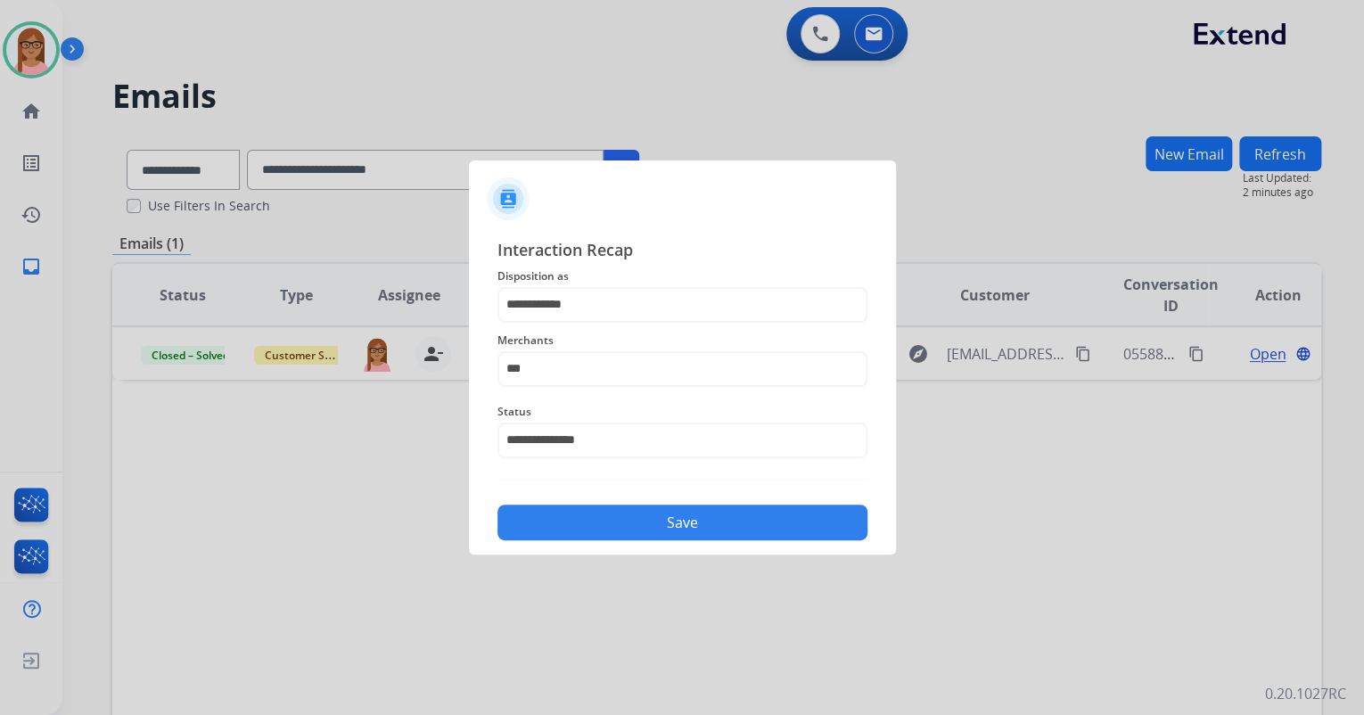
click at [602, 514] on button "Save" at bounding box center [683, 523] width 370 height 36
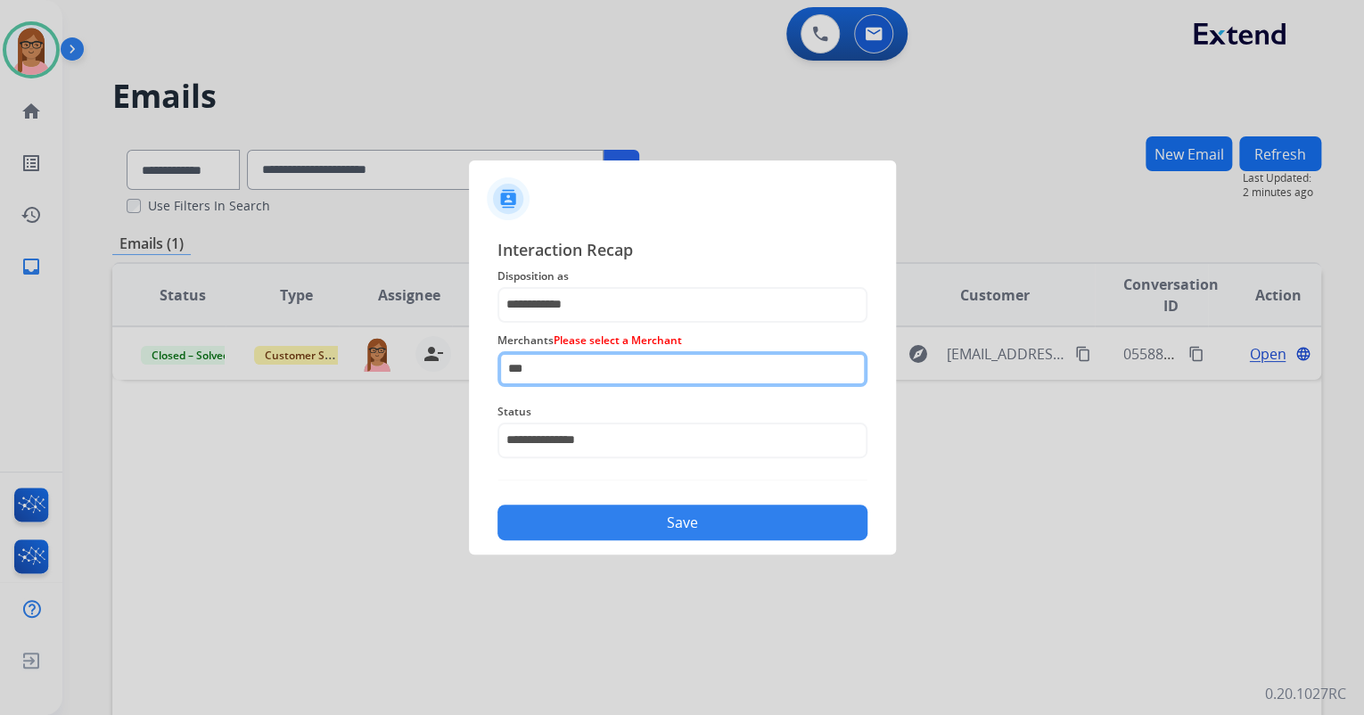
click at [581, 372] on input "***" at bounding box center [683, 369] width 370 height 36
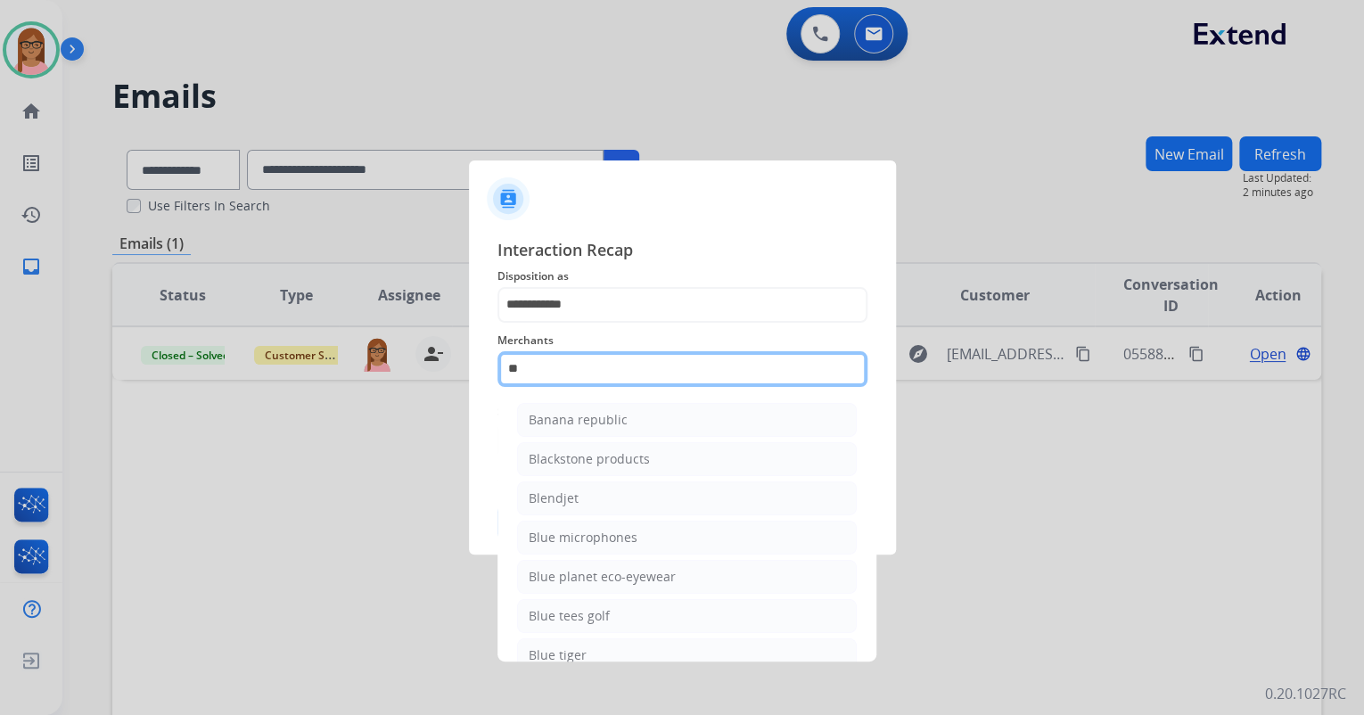
type input "*"
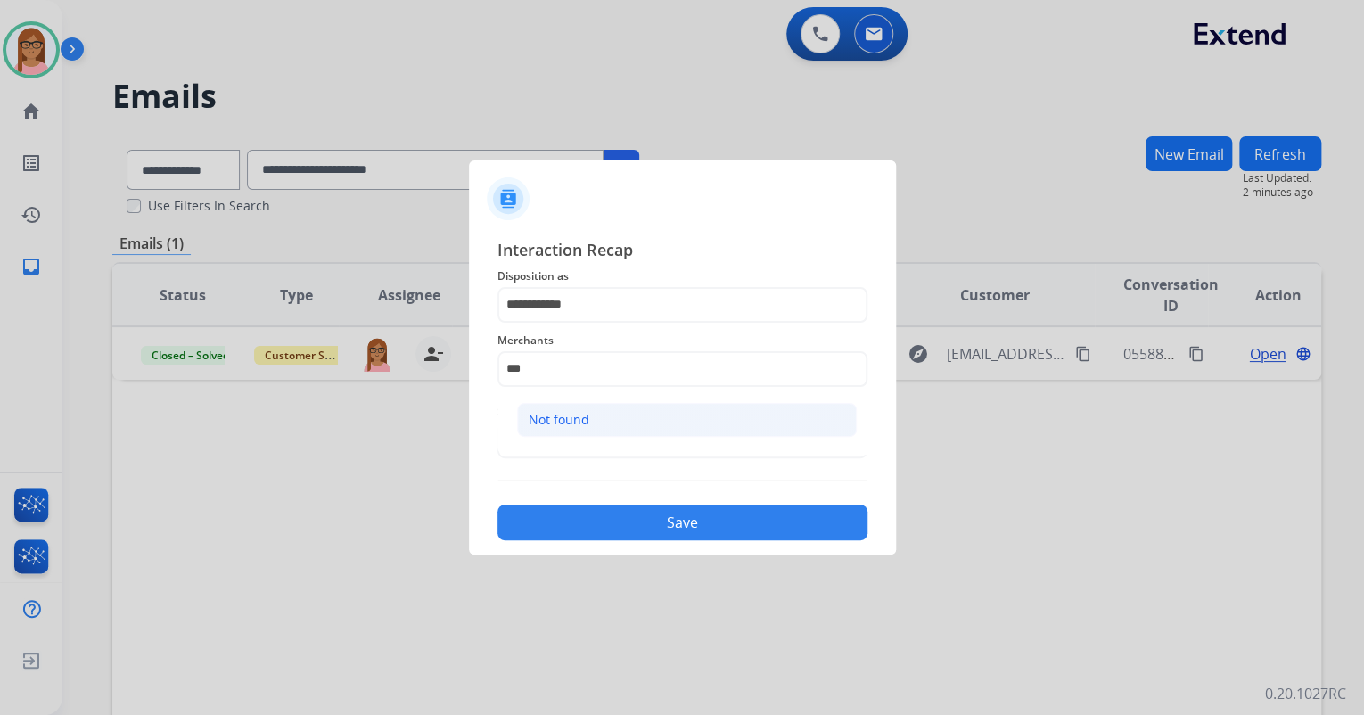
click at [584, 415] on div "Not found" at bounding box center [559, 420] width 61 height 18
type input "*********"
click at [603, 513] on button "Save" at bounding box center [683, 523] width 370 height 36
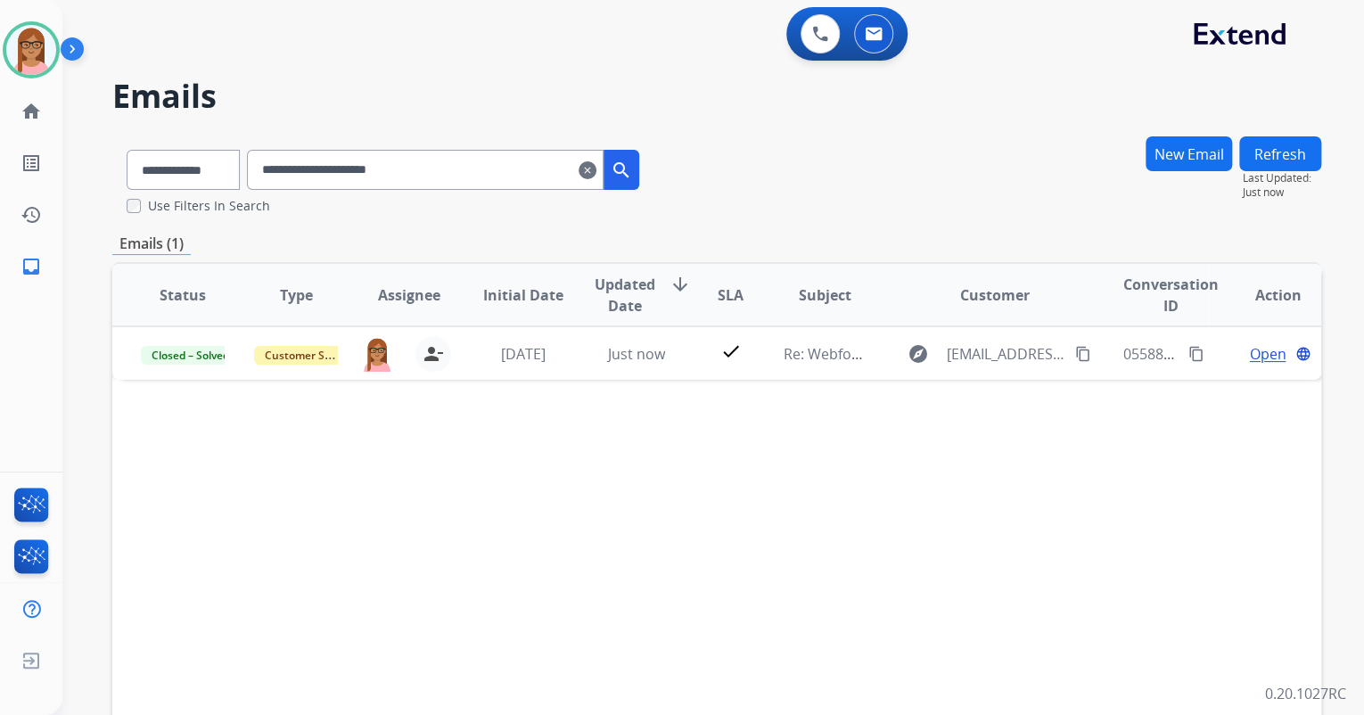
click at [597, 167] on mat-icon "clear" at bounding box center [588, 170] width 18 height 21
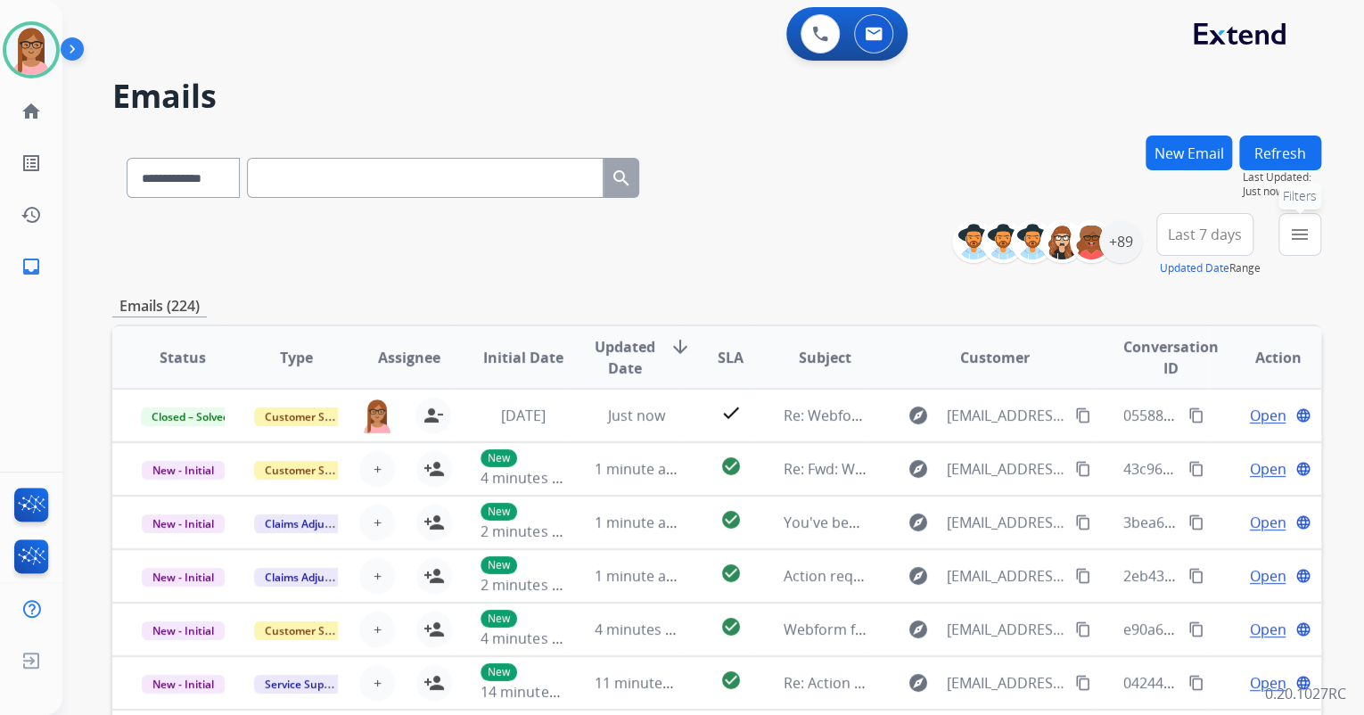
click at [1309, 231] on mat-icon "menu" at bounding box center [1299, 234] width 21 height 21
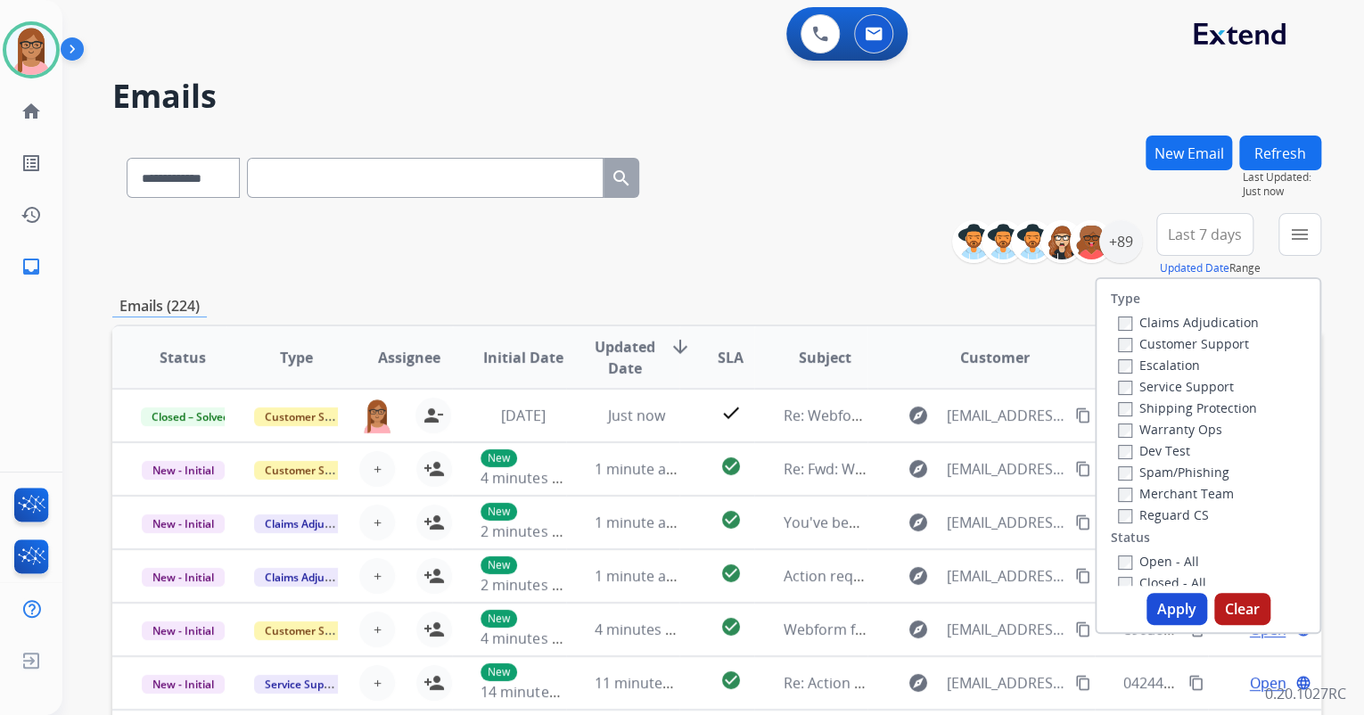
click at [1122, 342] on label "Customer Support" at bounding box center [1183, 343] width 131 height 17
click at [1158, 603] on button "Apply" at bounding box center [1177, 609] width 61 height 32
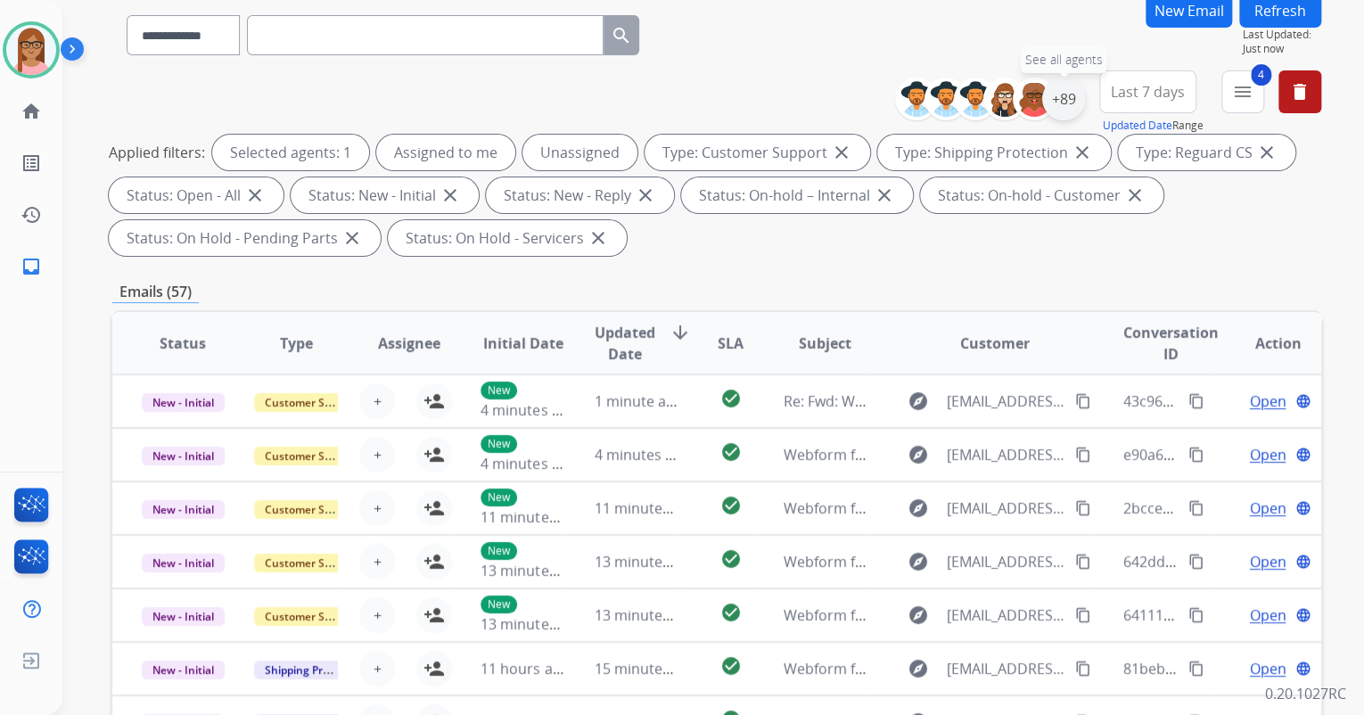
click at [1058, 92] on div "+89" at bounding box center [1063, 99] width 43 height 43
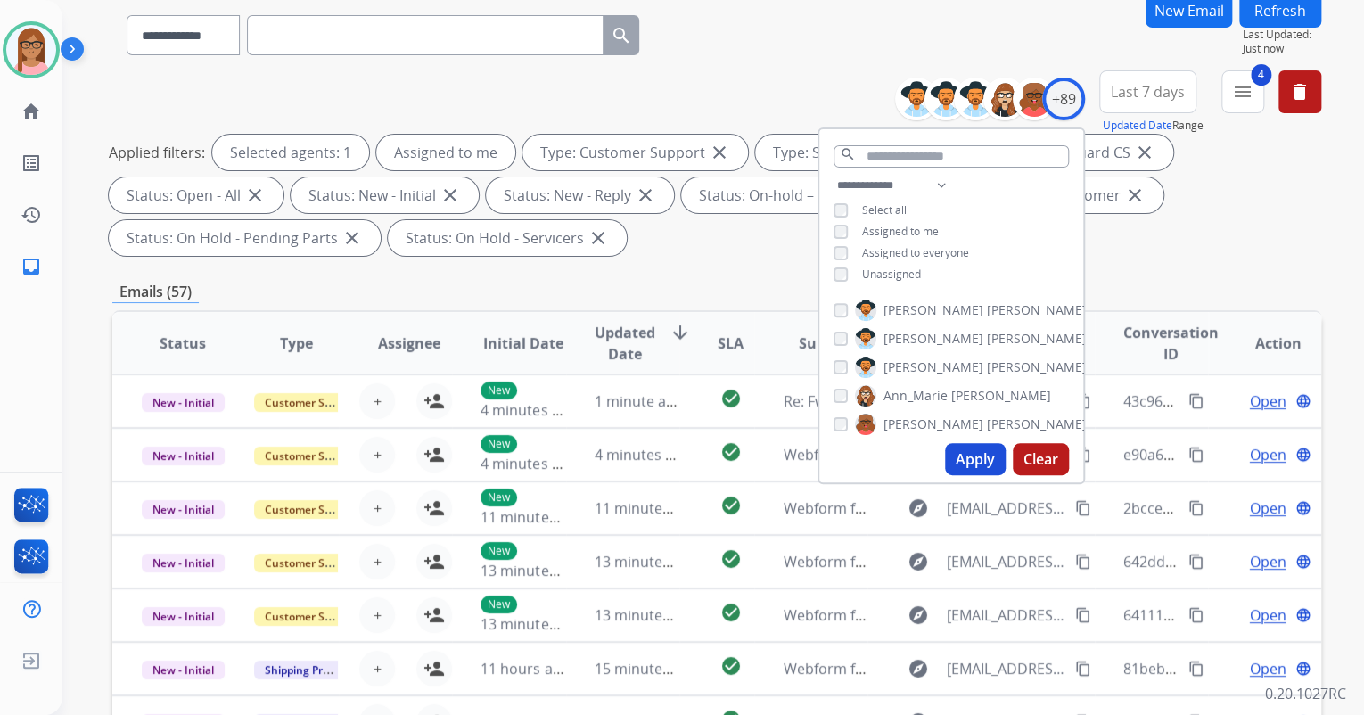
click at [970, 451] on button "Apply" at bounding box center [975, 459] width 61 height 32
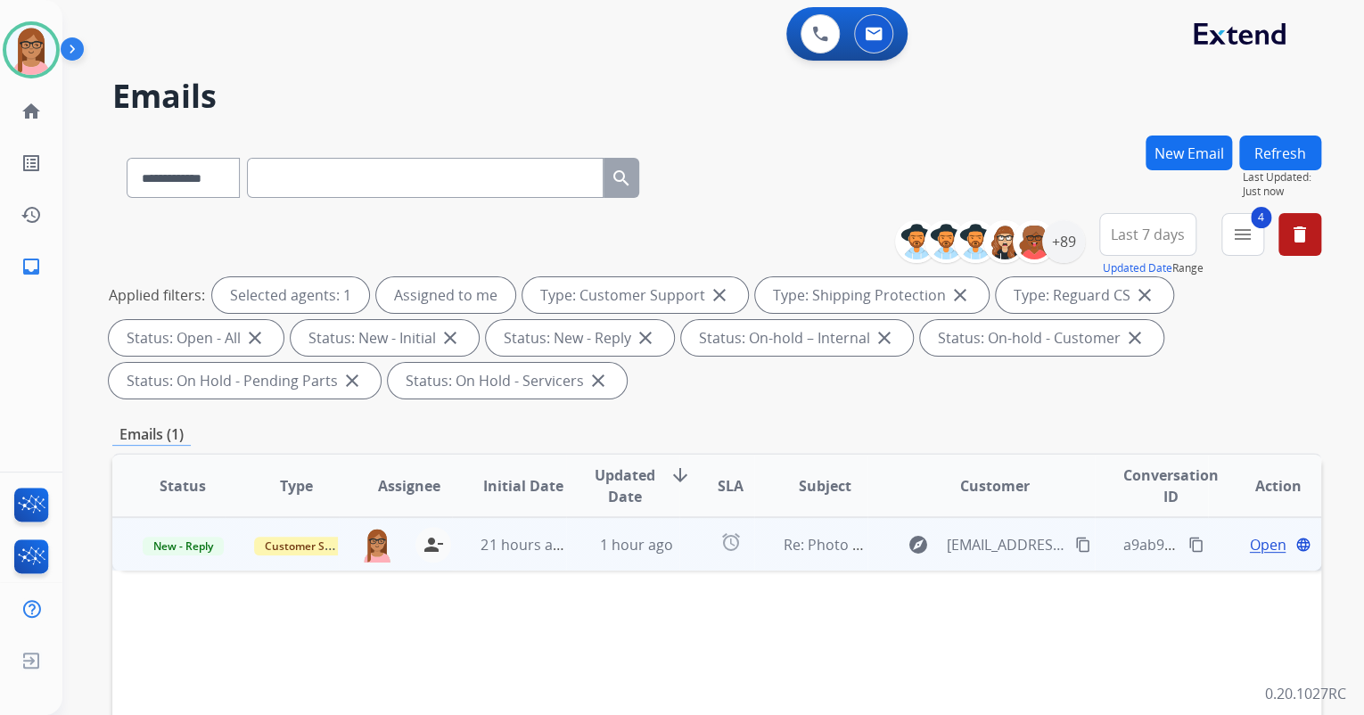
click at [1249, 540] on span "Open" at bounding box center [1267, 544] width 37 height 21
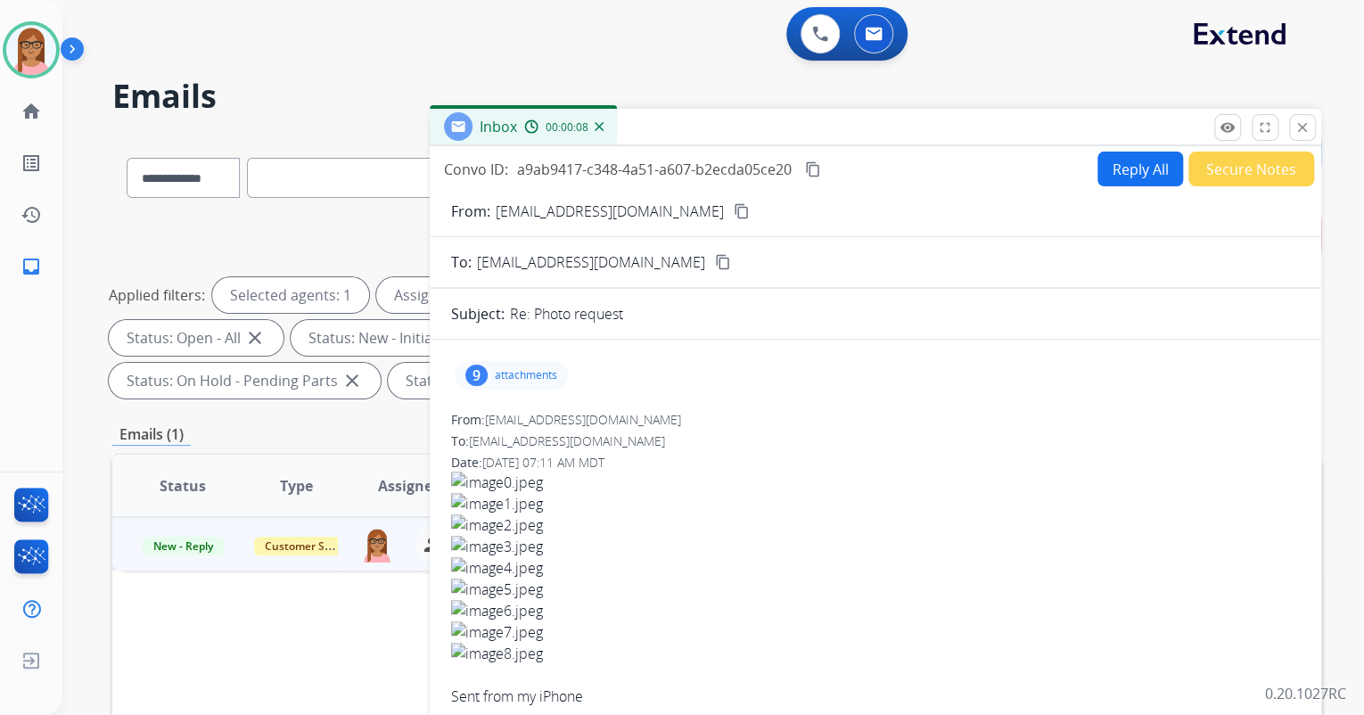
click at [734, 216] on mat-icon "content_copy" at bounding box center [742, 211] width 16 height 16
click at [1311, 135] on button "close Close" at bounding box center [1302, 127] width 27 height 27
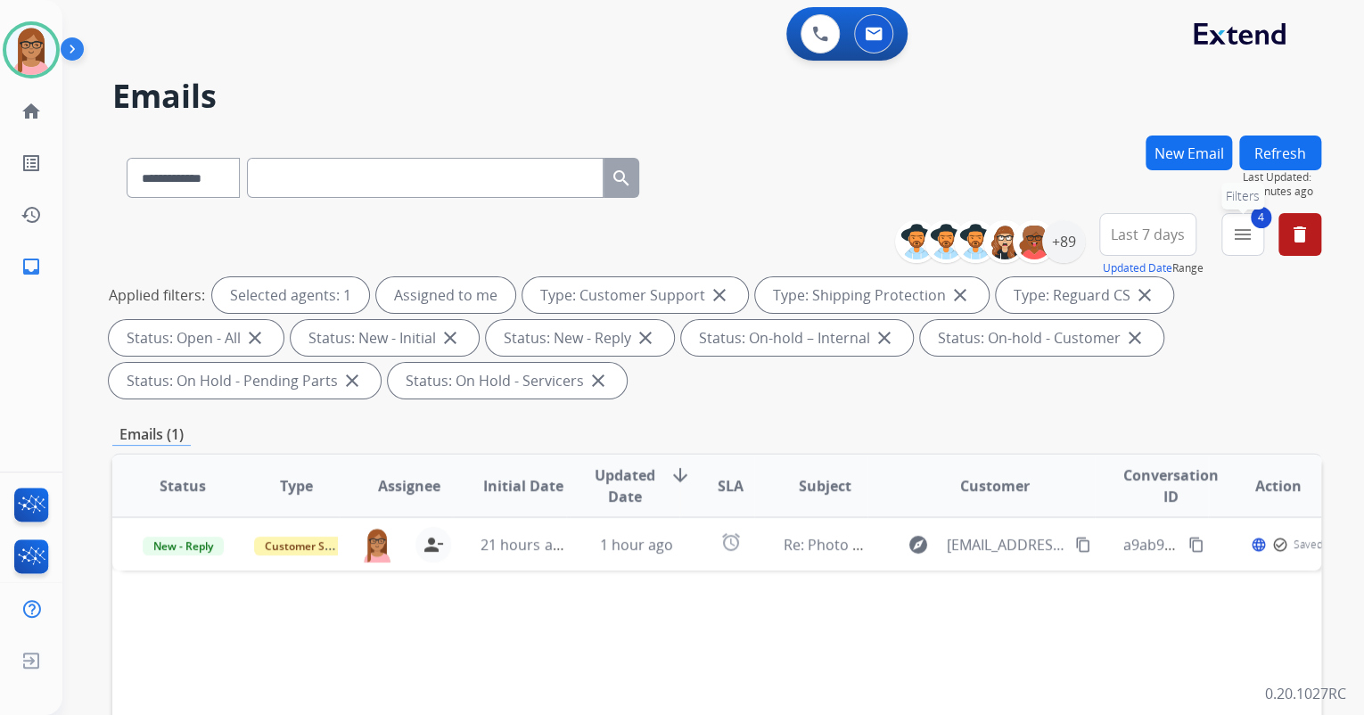
click at [1236, 239] on mat-icon "menu" at bounding box center [1242, 234] width 21 height 21
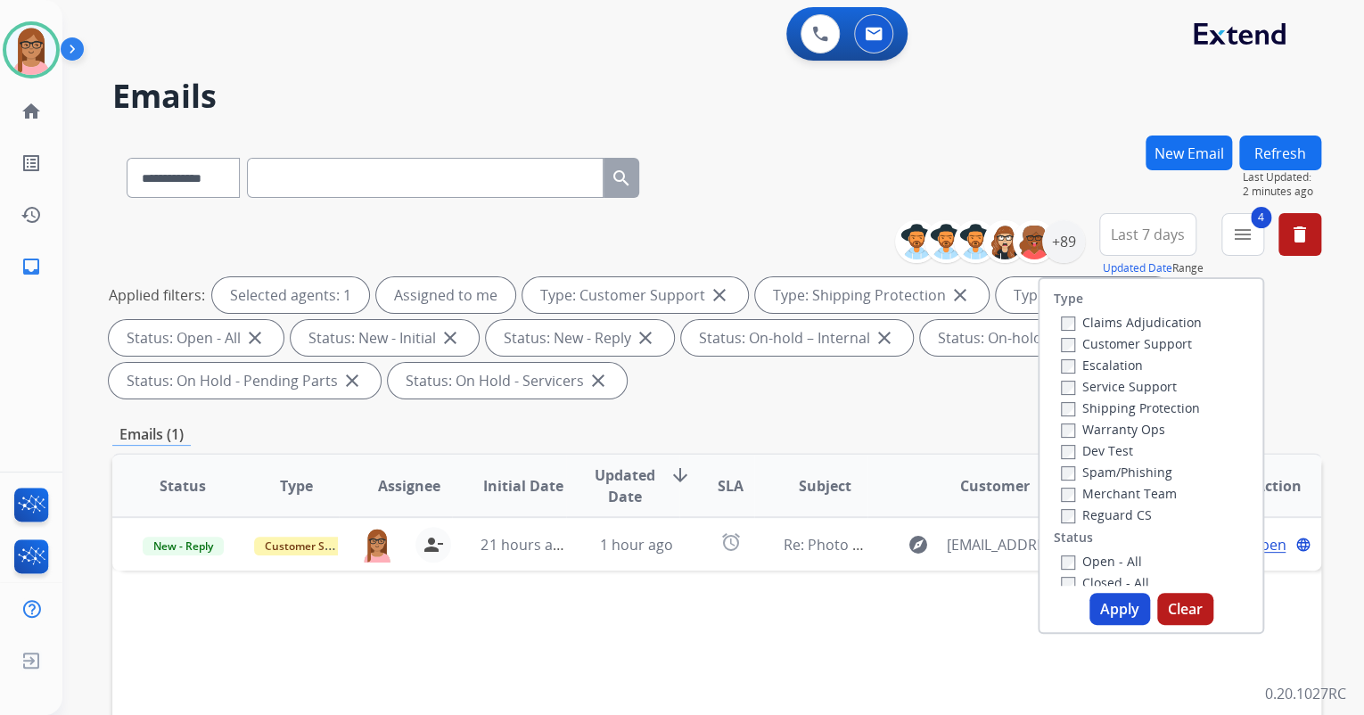
click at [1058, 586] on div "Type Claims Adjudication Customer Support Escalation Service Support Shipping P…" at bounding box center [1151, 455] width 227 height 357
click at [1102, 607] on button "Apply" at bounding box center [1120, 609] width 61 height 32
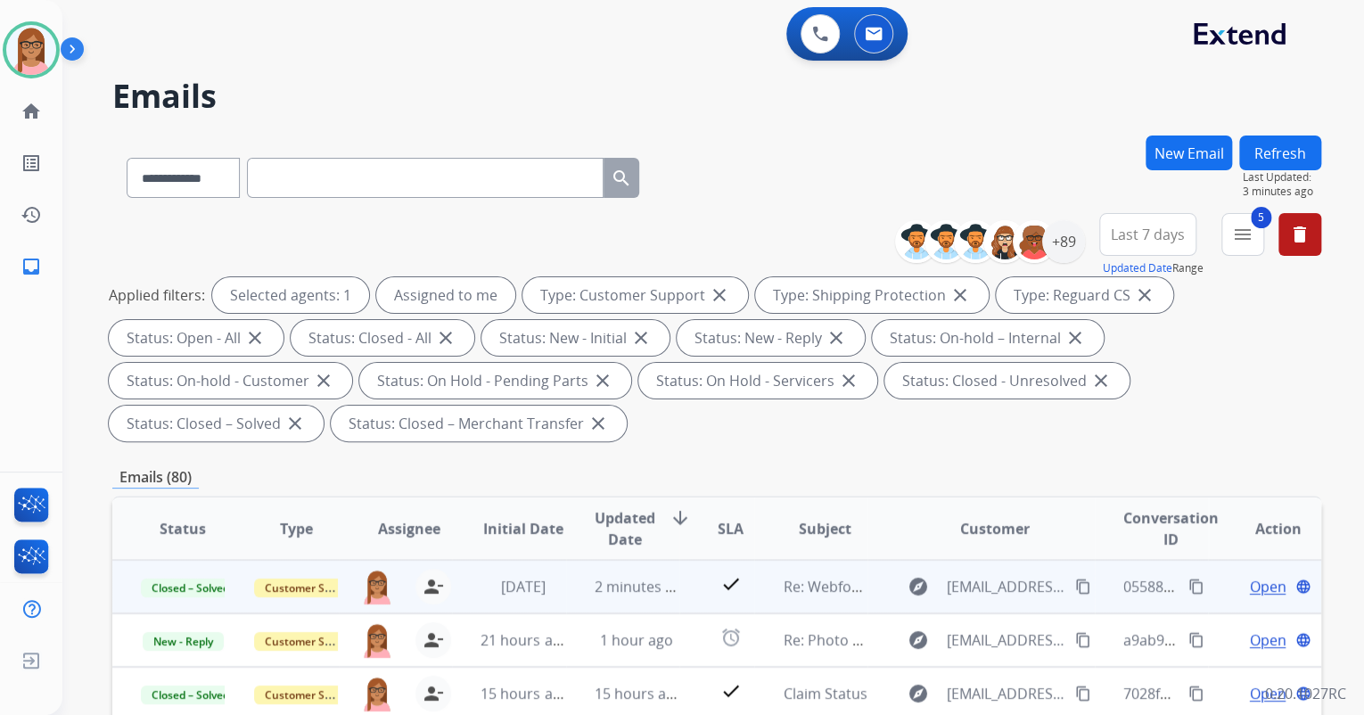
click at [1189, 581] on mat-icon "content_copy" at bounding box center [1197, 587] width 16 height 16
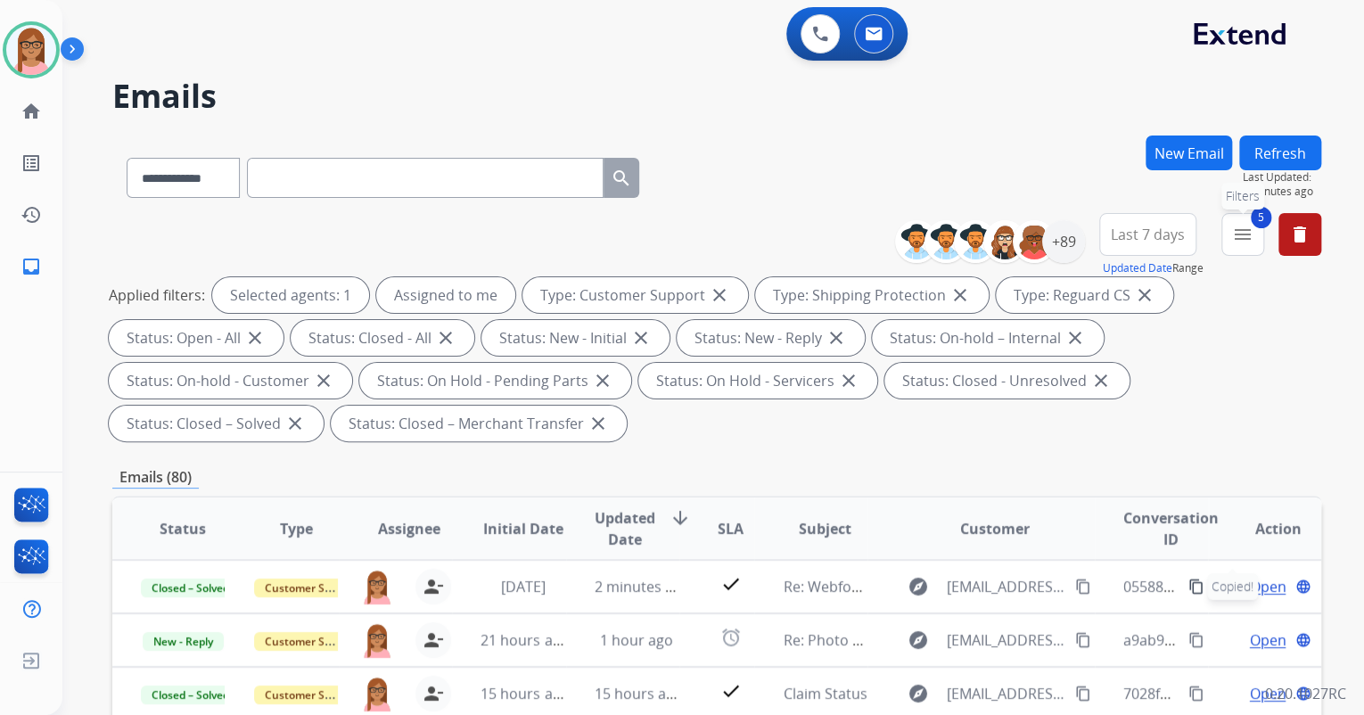
click at [1232, 241] on mat-icon "menu" at bounding box center [1242, 234] width 21 height 21
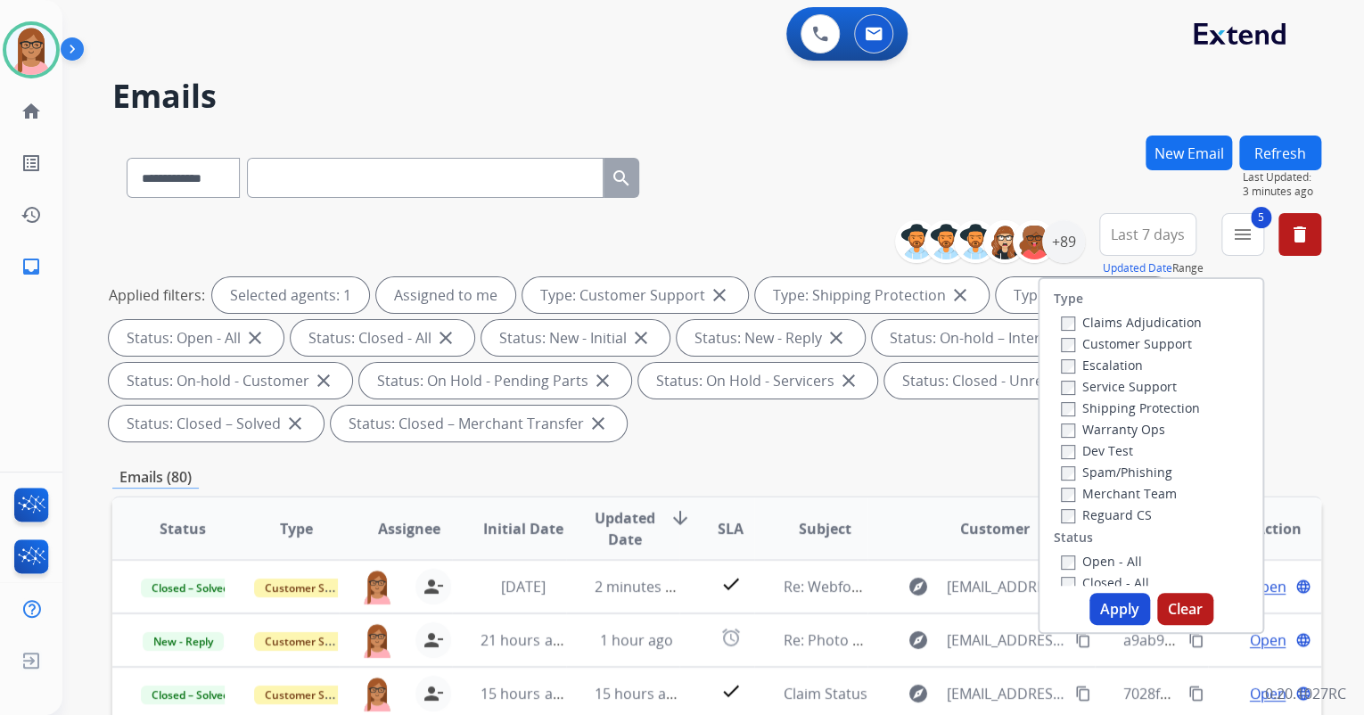
click at [1054, 581] on div "Open - All Closed - All New - Initial New - Reply On-hold – Internal On-hold - …" at bounding box center [1151, 667] width 194 height 235
click at [1054, 578] on div "Open - All Closed - All New - Initial New - Reply On-hold – Internal On-hold - …" at bounding box center [1151, 667] width 194 height 235
click at [1116, 602] on button "Apply" at bounding box center [1120, 609] width 61 height 32
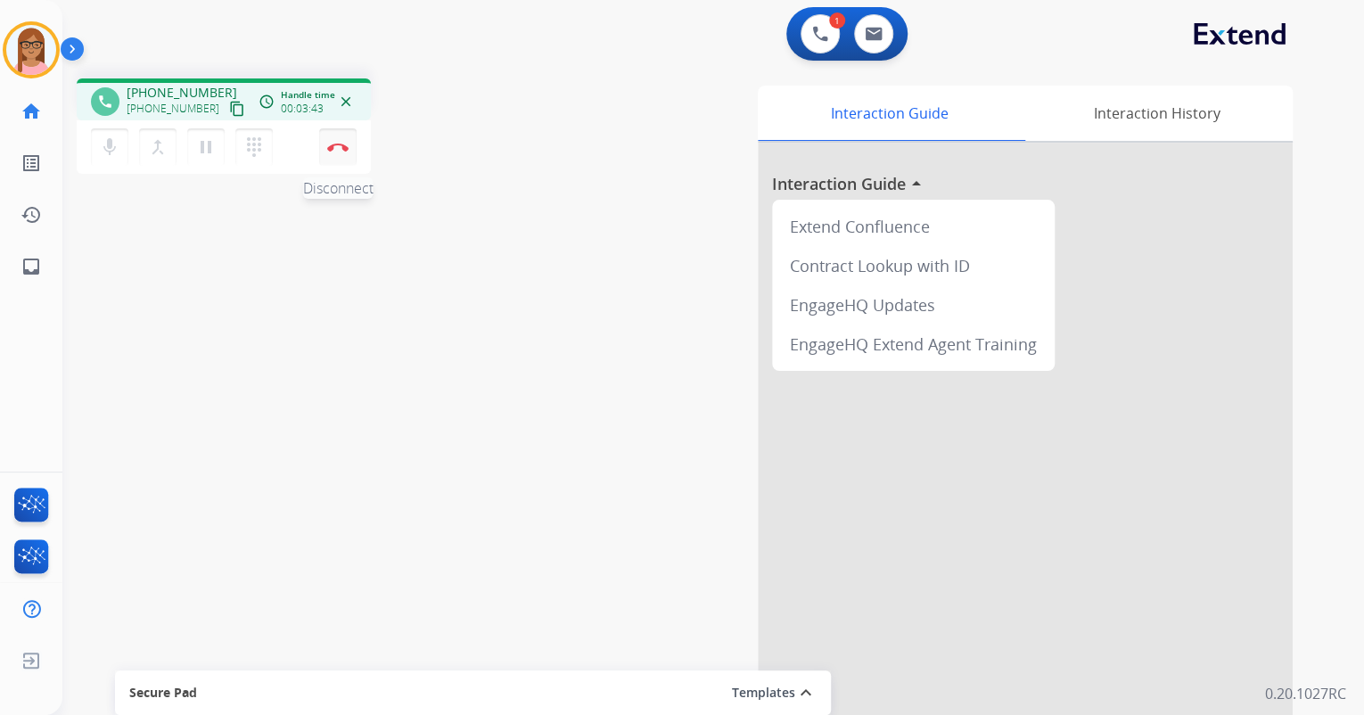
click at [338, 150] on img at bounding box center [337, 147] width 21 height 9
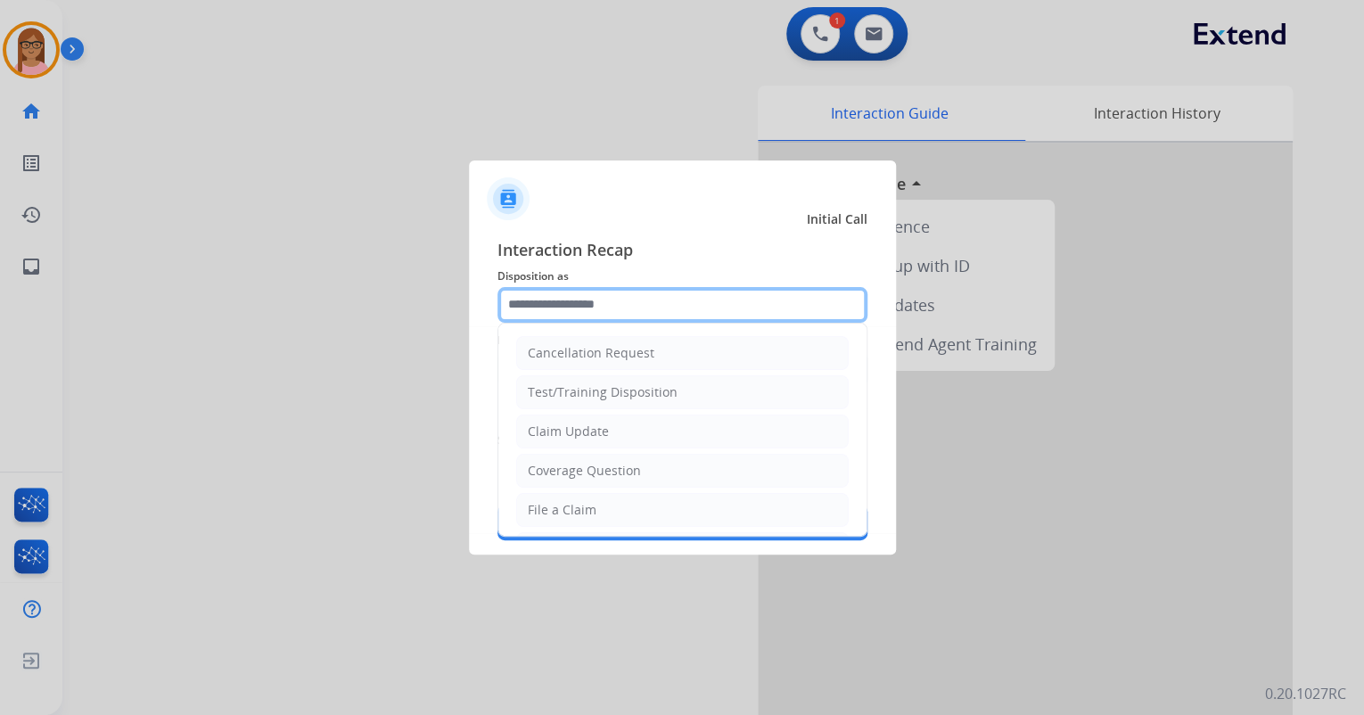
click at [531, 306] on input "text" at bounding box center [683, 305] width 370 height 36
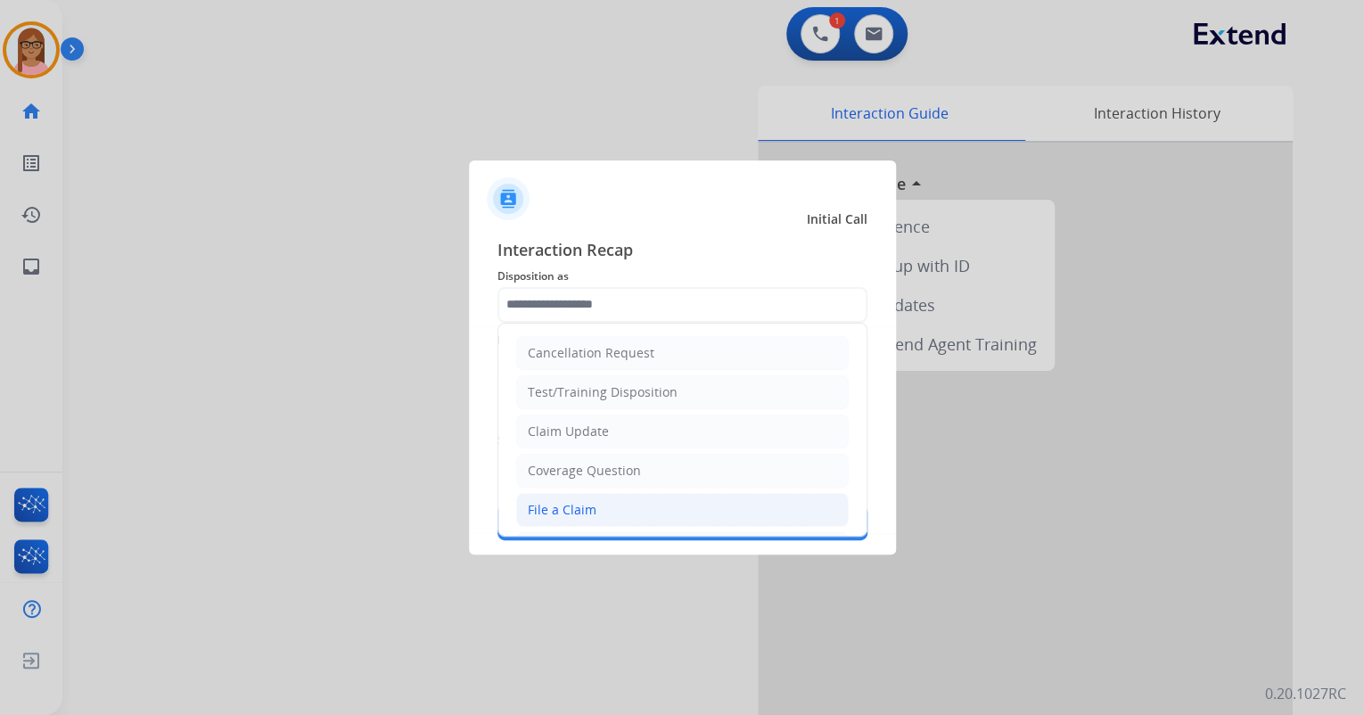
click at [581, 503] on div "File a Claim" at bounding box center [562, 510] width 69 height 18
type input "**********"
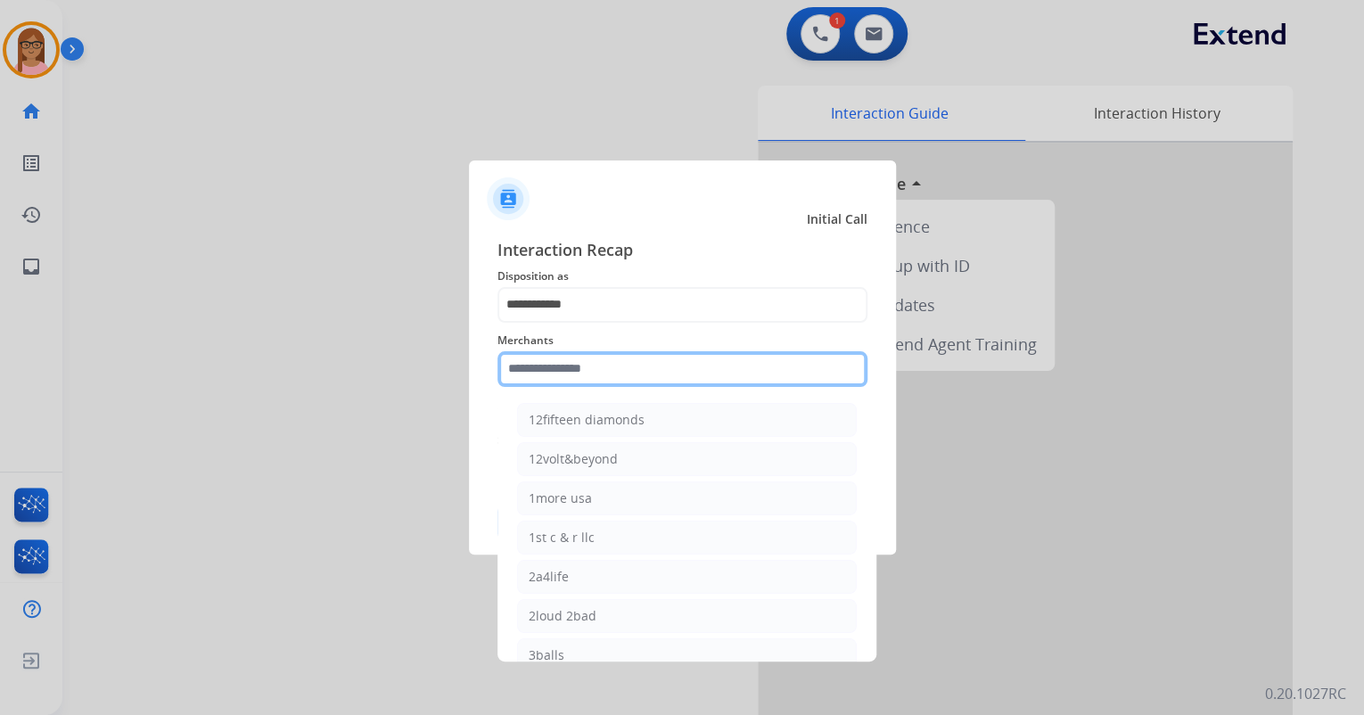
click at [592, 366] on input "text" at bounding box center [683, 369] width 370 height 36
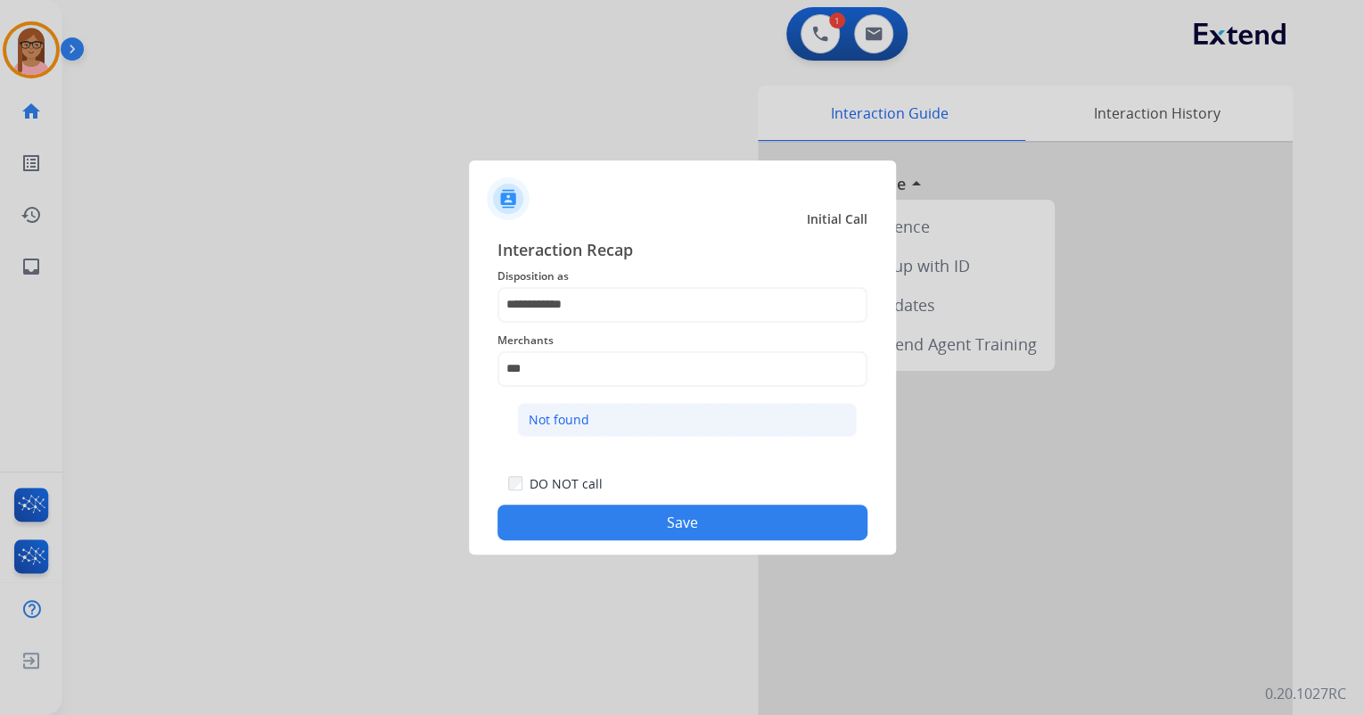
click at [608, 416] on li "Not found" at bounding box center [687, 420] width 340 height 34
type input "*********"
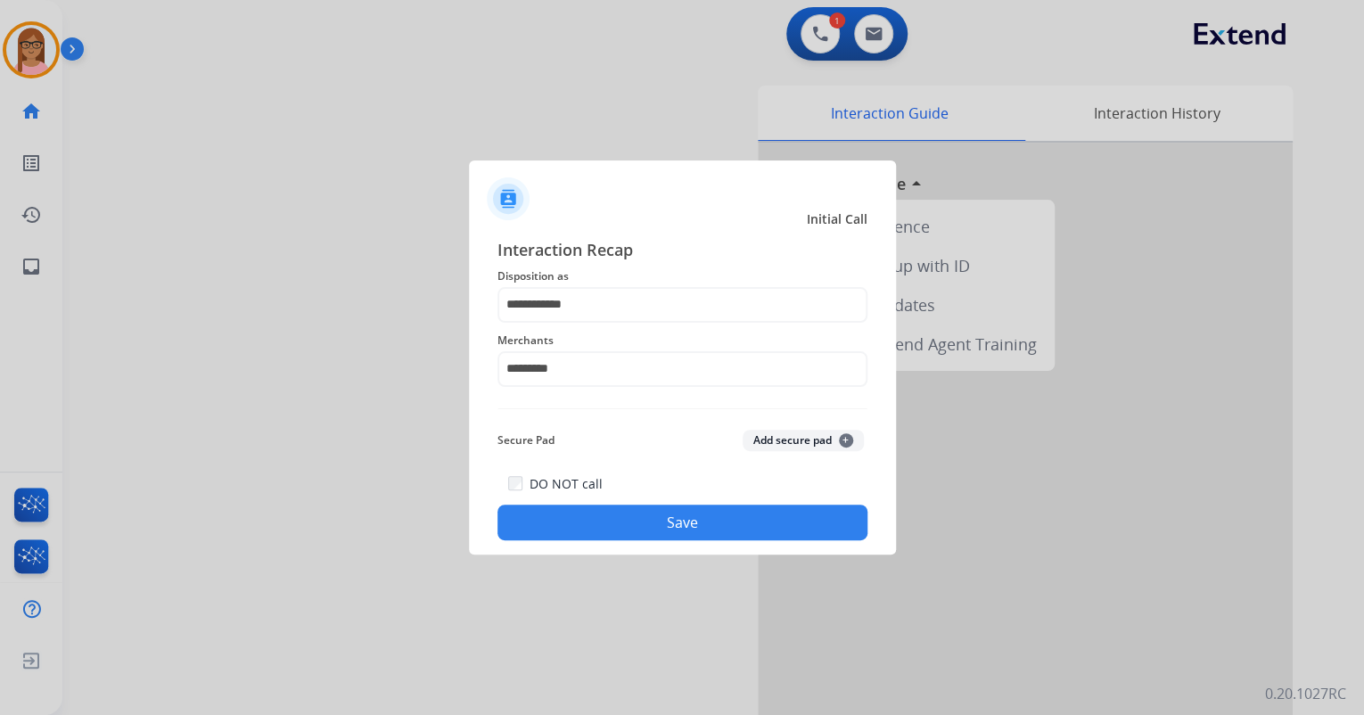
click at [614, 514] on button "Save" at bounding box center [683, 523] width 370 height 36
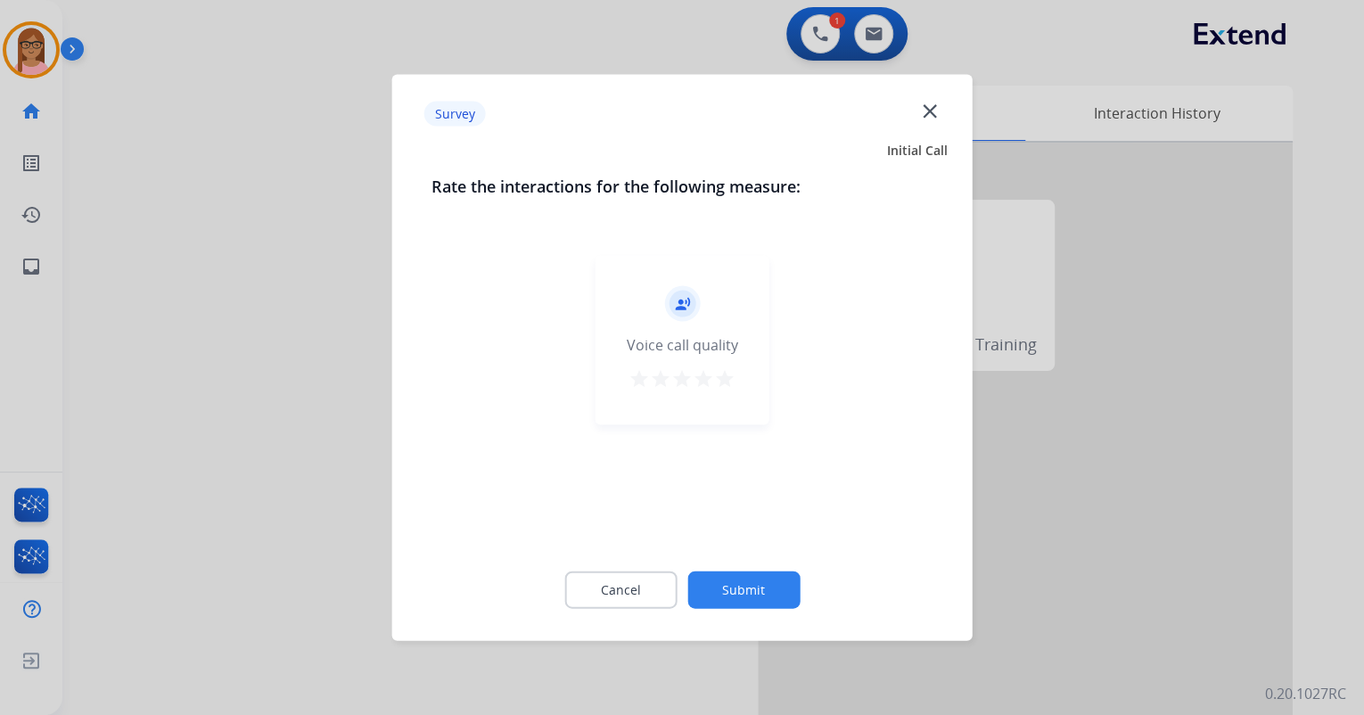
click at [728, 386] on mat-icon "star" at bounding box center [724, 378] width 21 height 21
click at [739, 604] on button "Submit" at bounding box center [744, 590] width 112 height 37
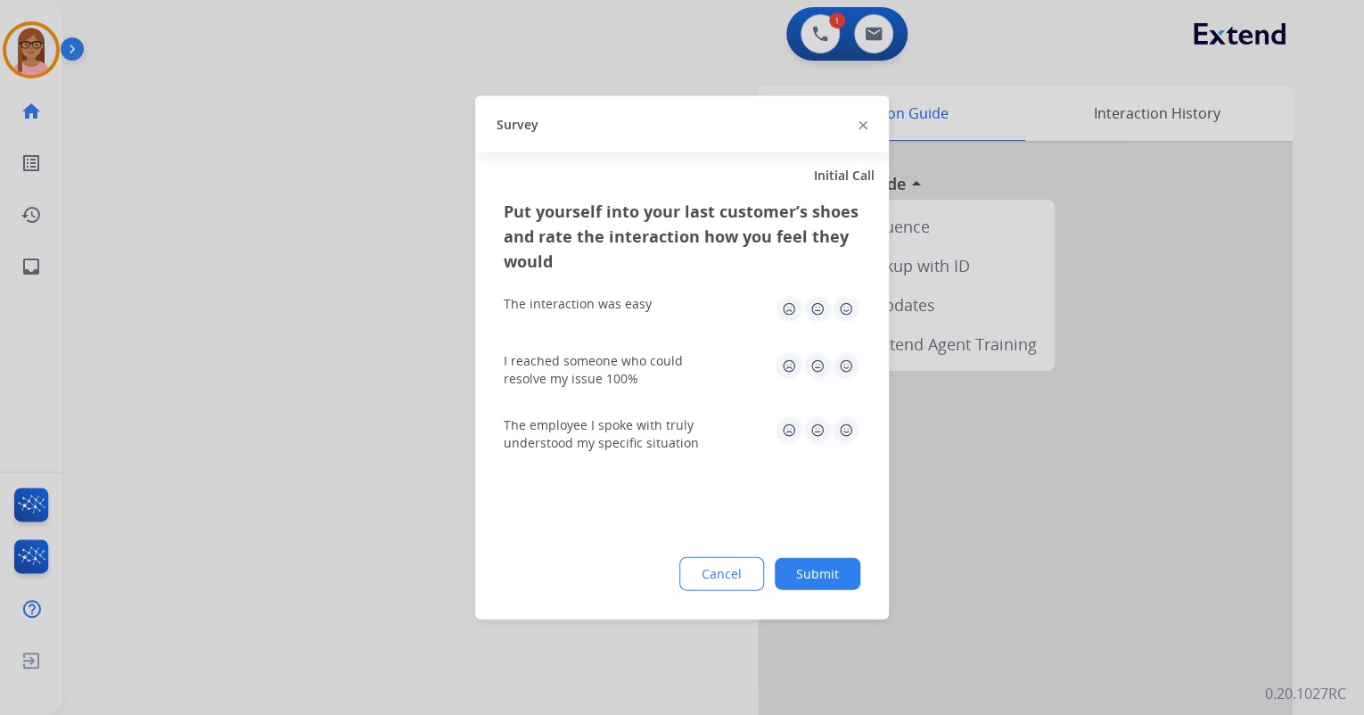
click at [855, 297] on img at bounding box center [846, 309] width 29 height 29
click at [841, 367] on img at bounding box center [846, 366] width 29 height 29
click at [847, 421] on img at bounding box center [846, 430] width 29 height 29
click at [831, 588] on button "Submit" at bounding box center [818, 574] width 86 height 32
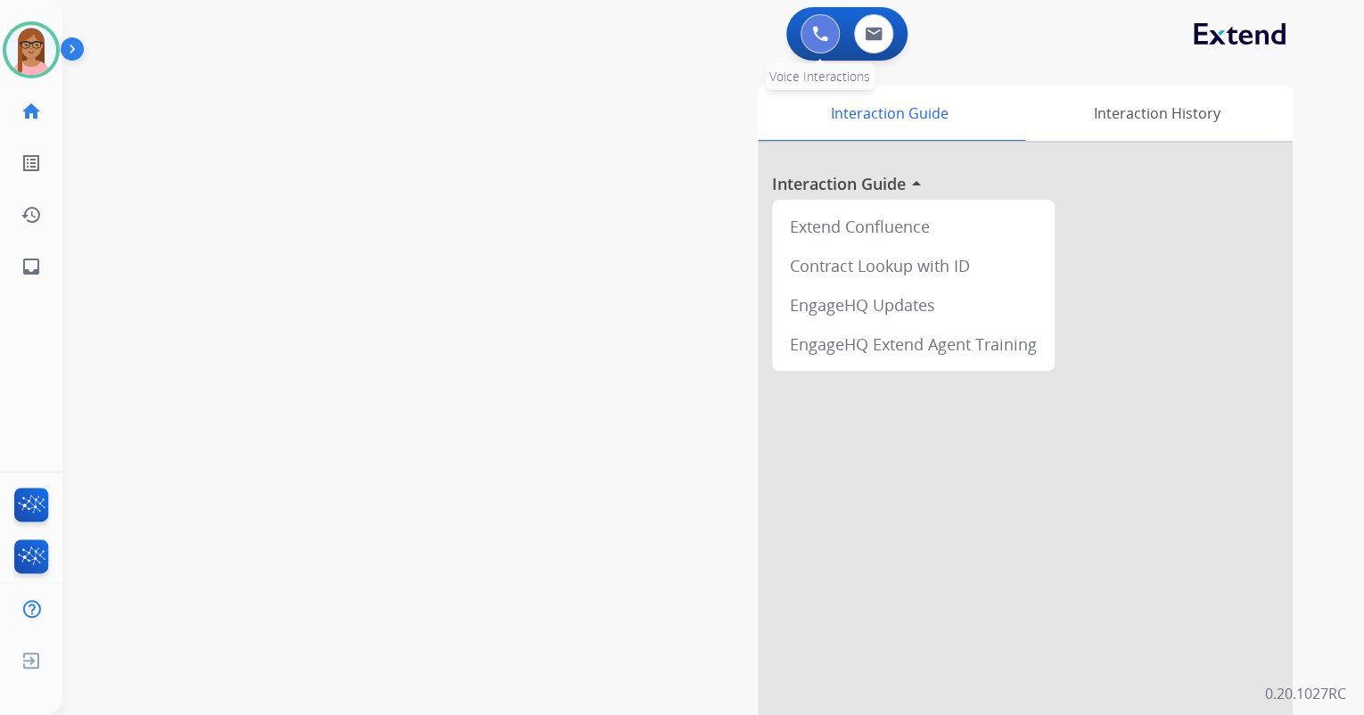
click at [818, 35] on img at bounding box center [820, 34] width 16 height 16
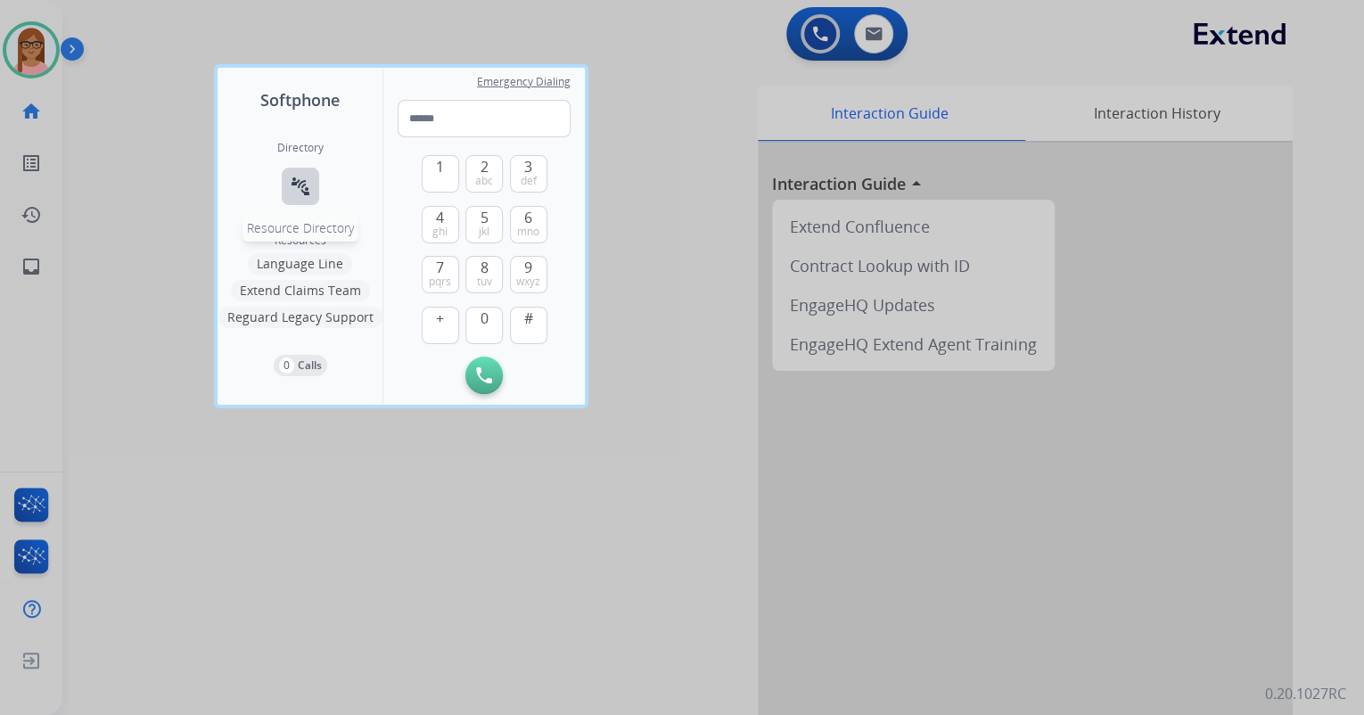
click at [298, 181] on mat-icon "connect_without_contact" at bounding box center [300, 186] width 21 height 21
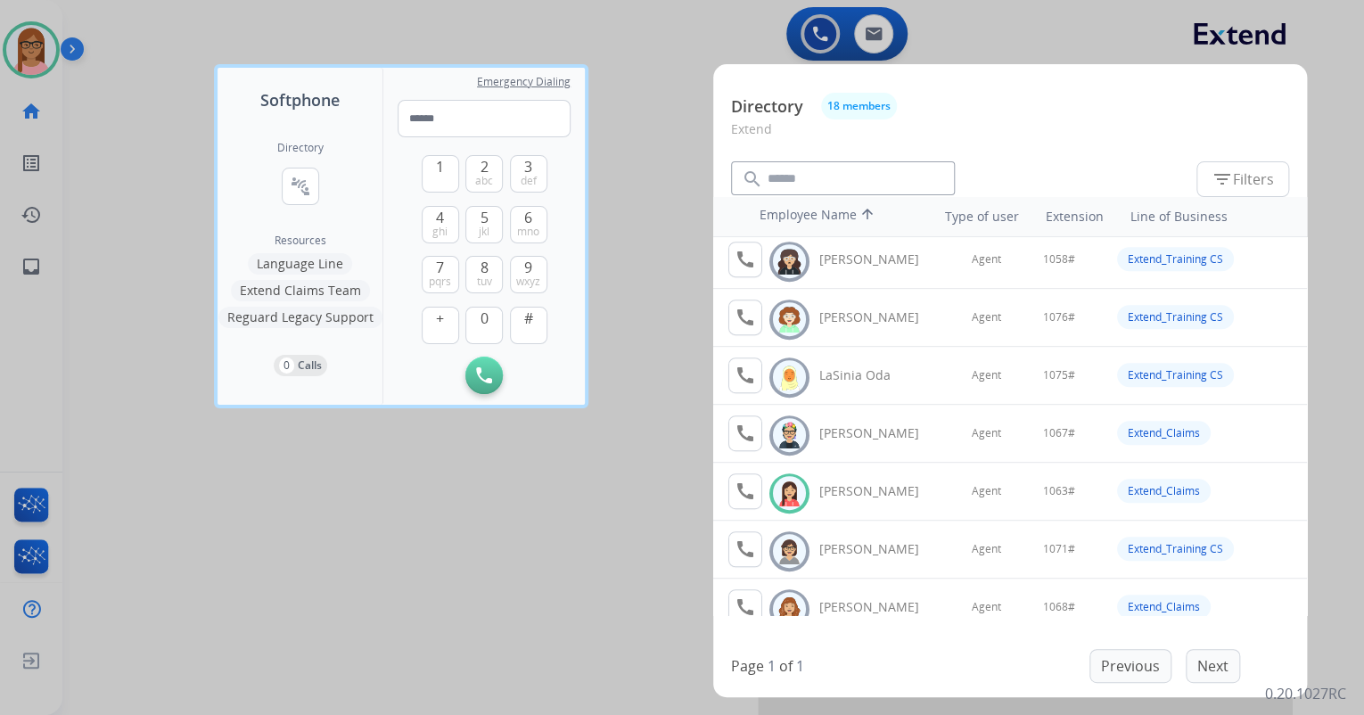
scroll to position [499, 0]
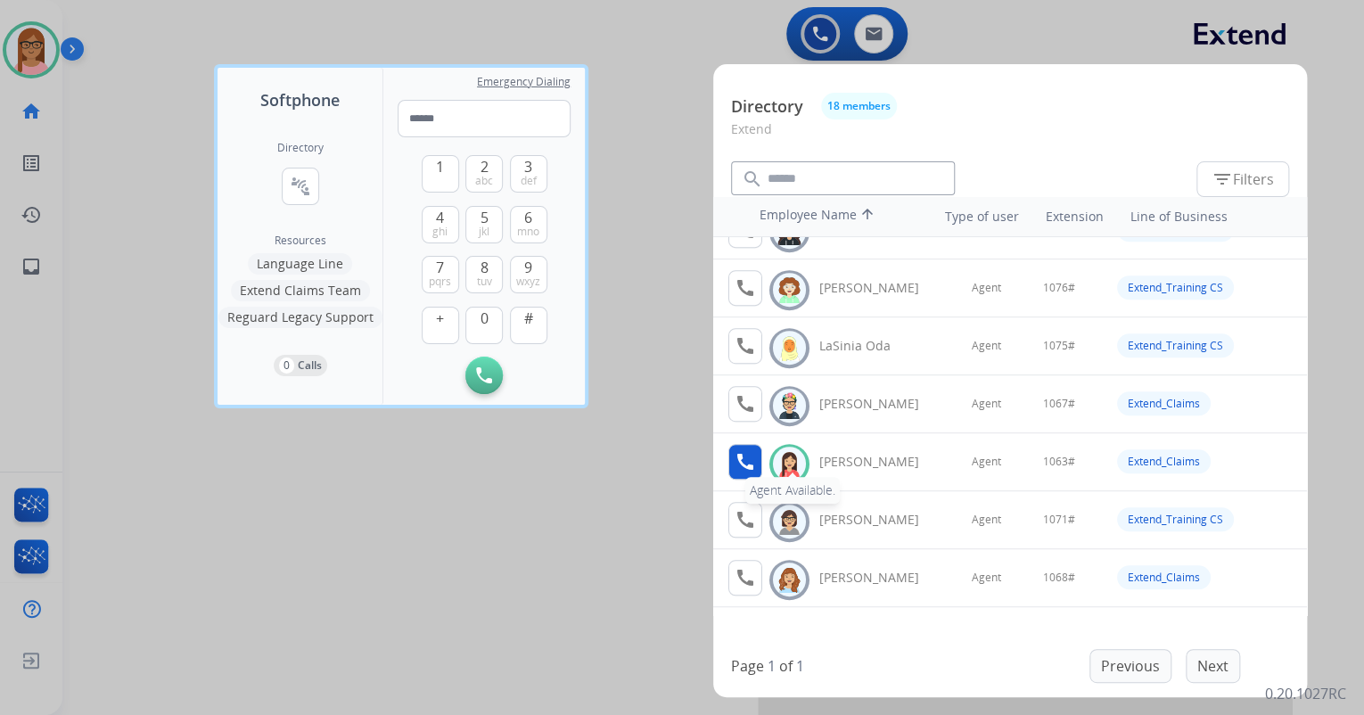
click at [748, 453] on mat-icon "call" at bounding box center [745, 461] width 21 height 21
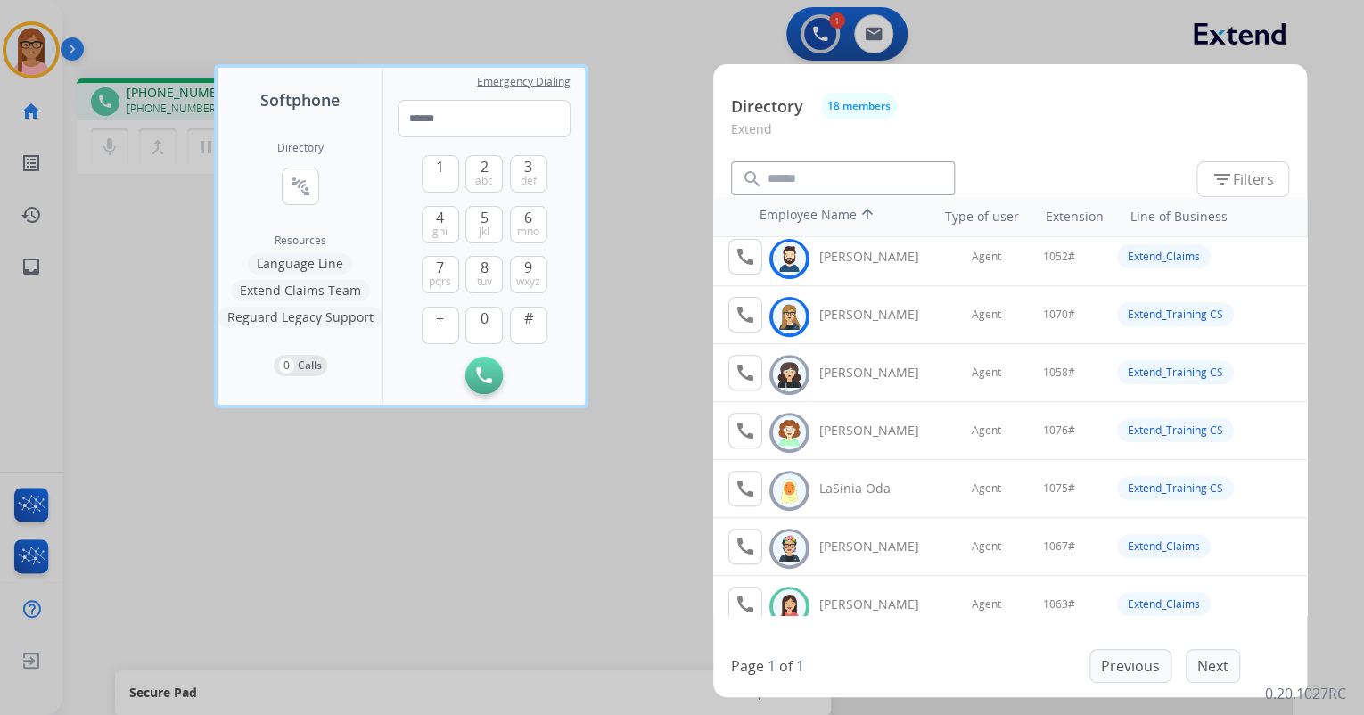
scroll to position [428, 0]
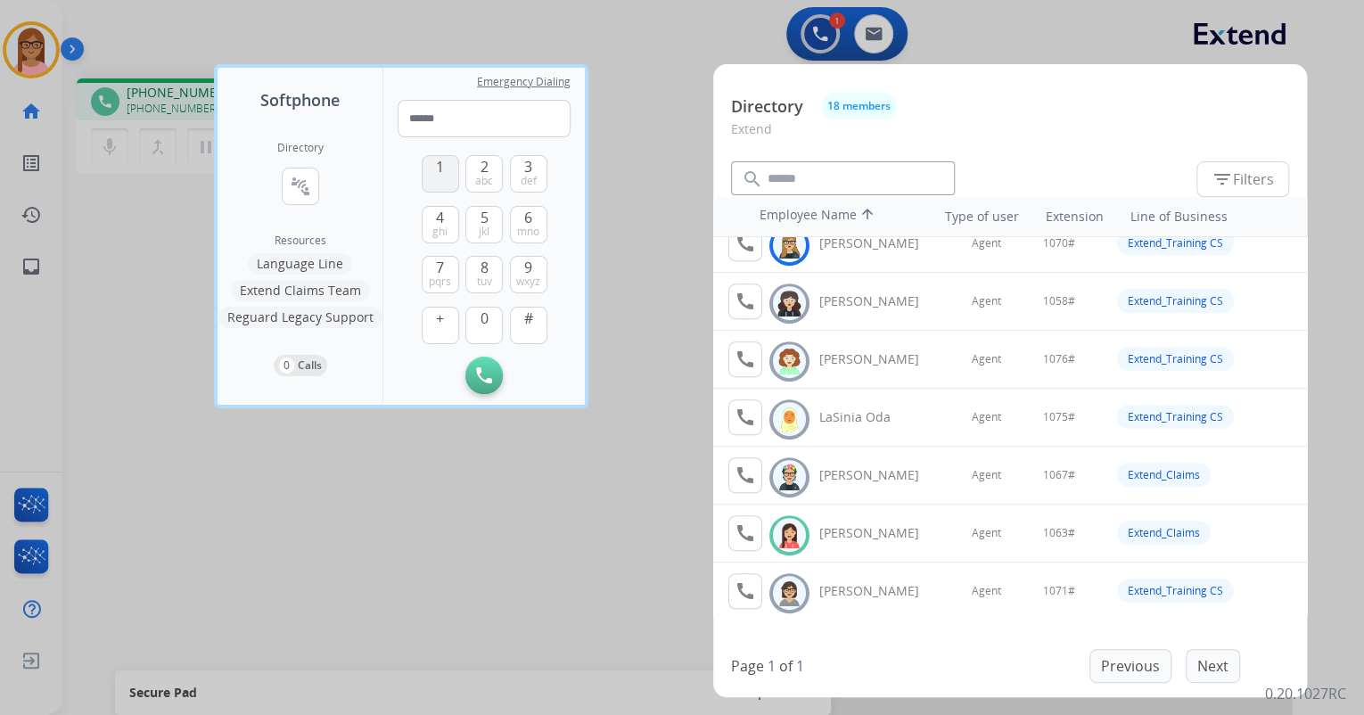
click at [446, 175] on button "1" at bounding box center [440, 173] width 37 height 37
click at [477, 317] on button "0" at bounding box center [483, 325] width 37 height 37
click at [521, 226] on span "mno" at bounding box center [528, 232] width 22 height 14
click at [524, 178] on span "def" at bounding box center [529, 181] width 16 height 14
click at [531, 317] on span "#" at bounding box center [528, 318] width 9 height 21
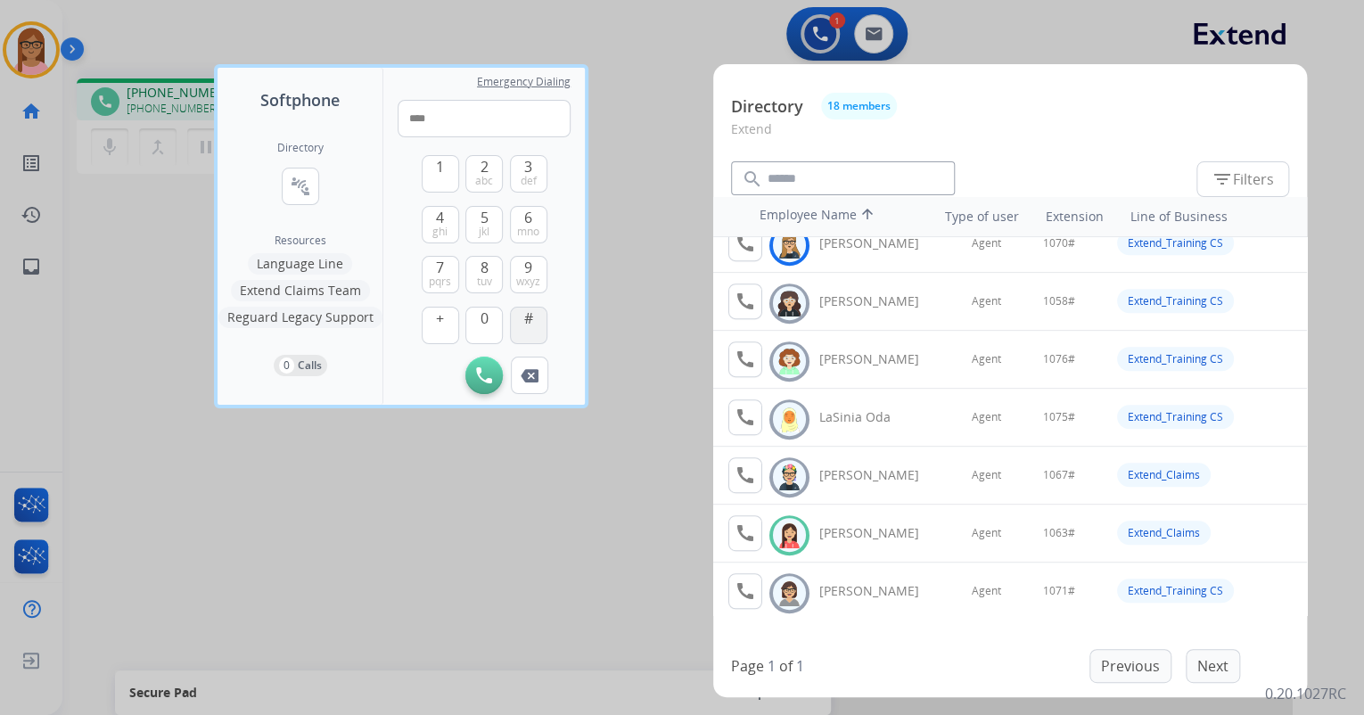
type input "*****"
click at [589, 509] on div at bounding box center [682, 357] width 1364 height 715
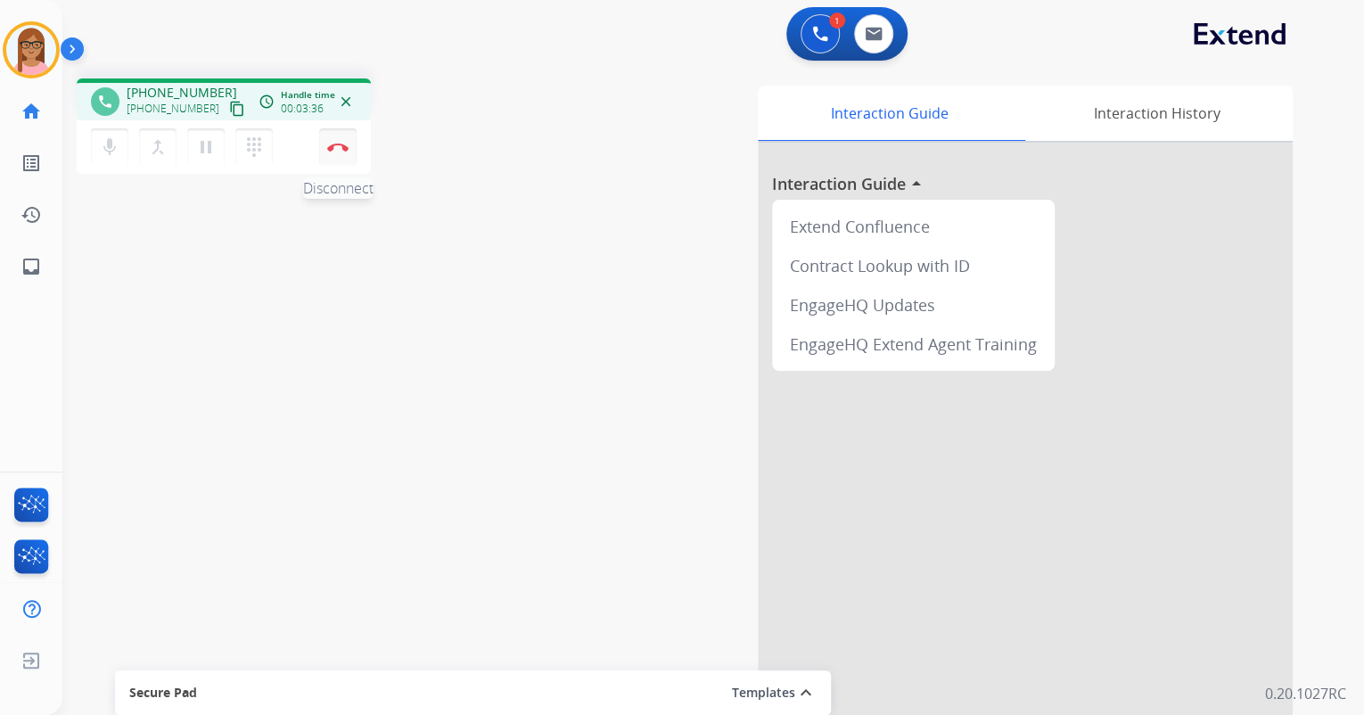
click at [335, 142] on button "Disconnect" at bounding box center [337, 146] width 37 height 37
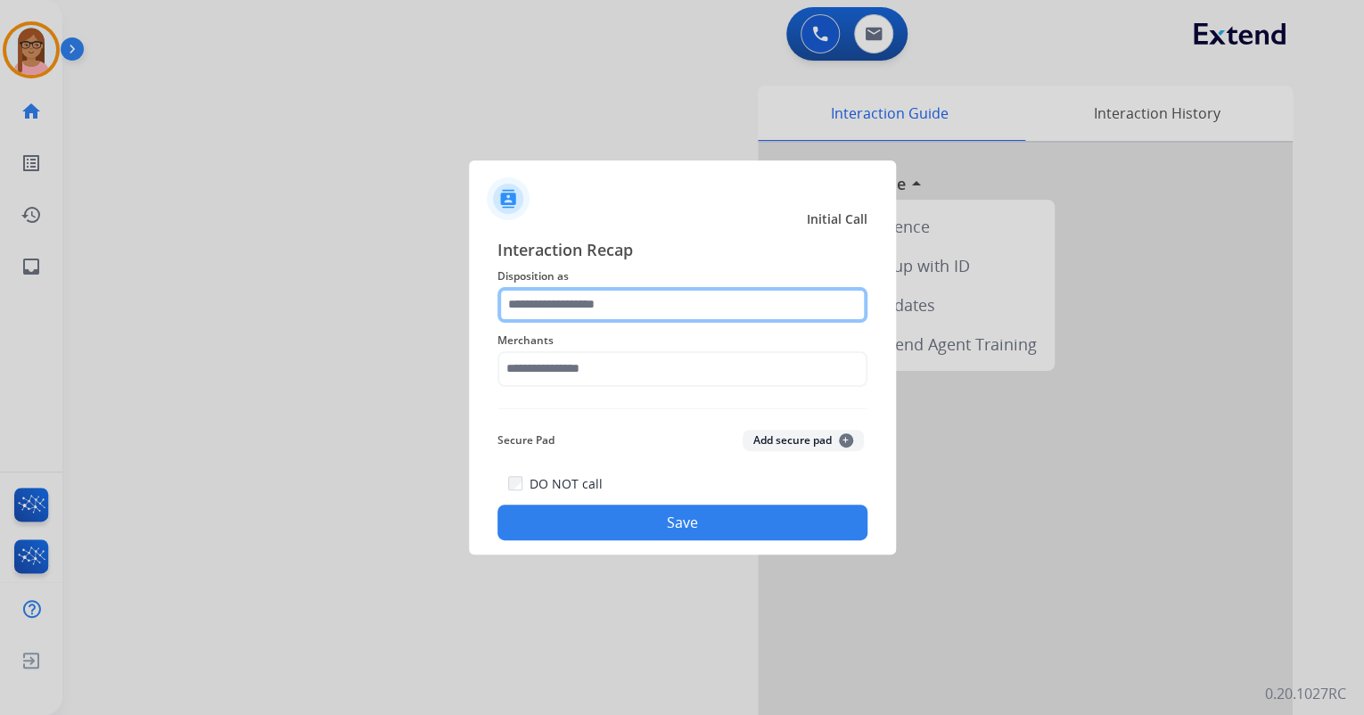
click at [586, 302] on input "text" at bounding box center [683, 305] width 370 height 36
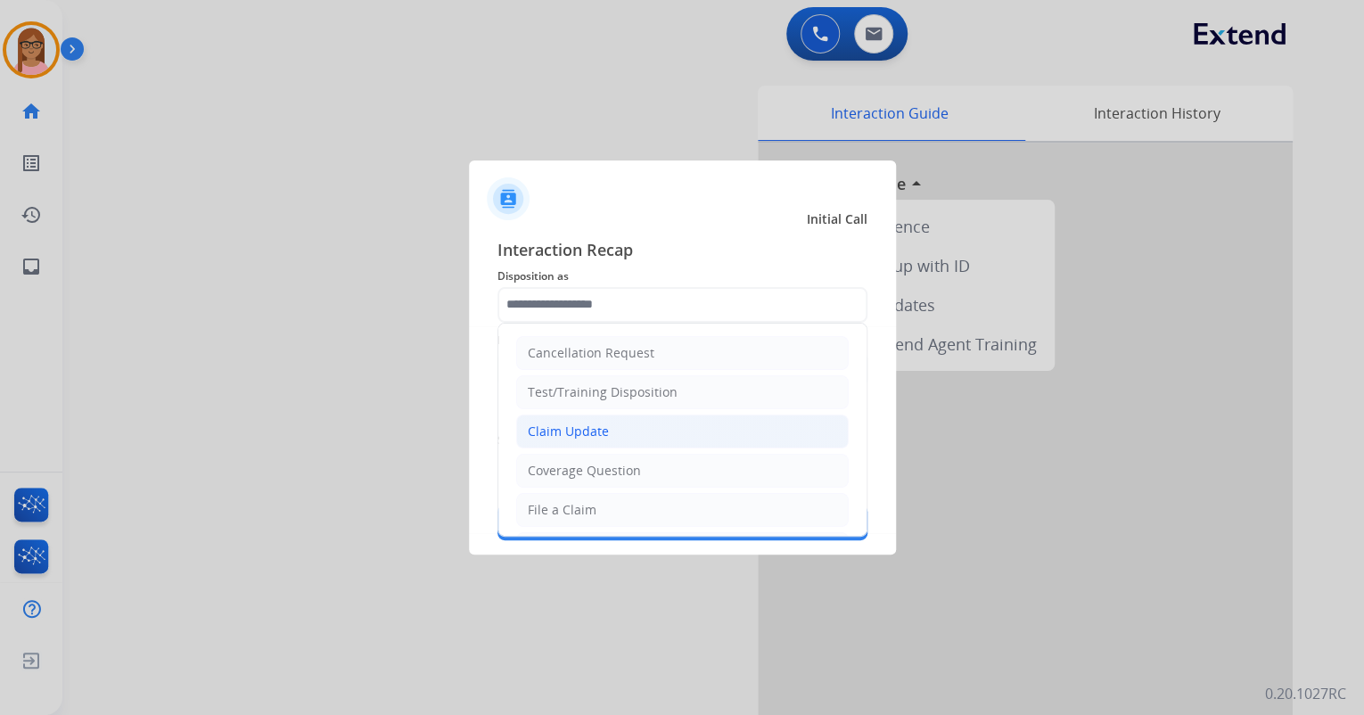
click at [598, 419] on li "Claim Update" at bounding box center [682, 432] width 333 height 34
type input "**********"
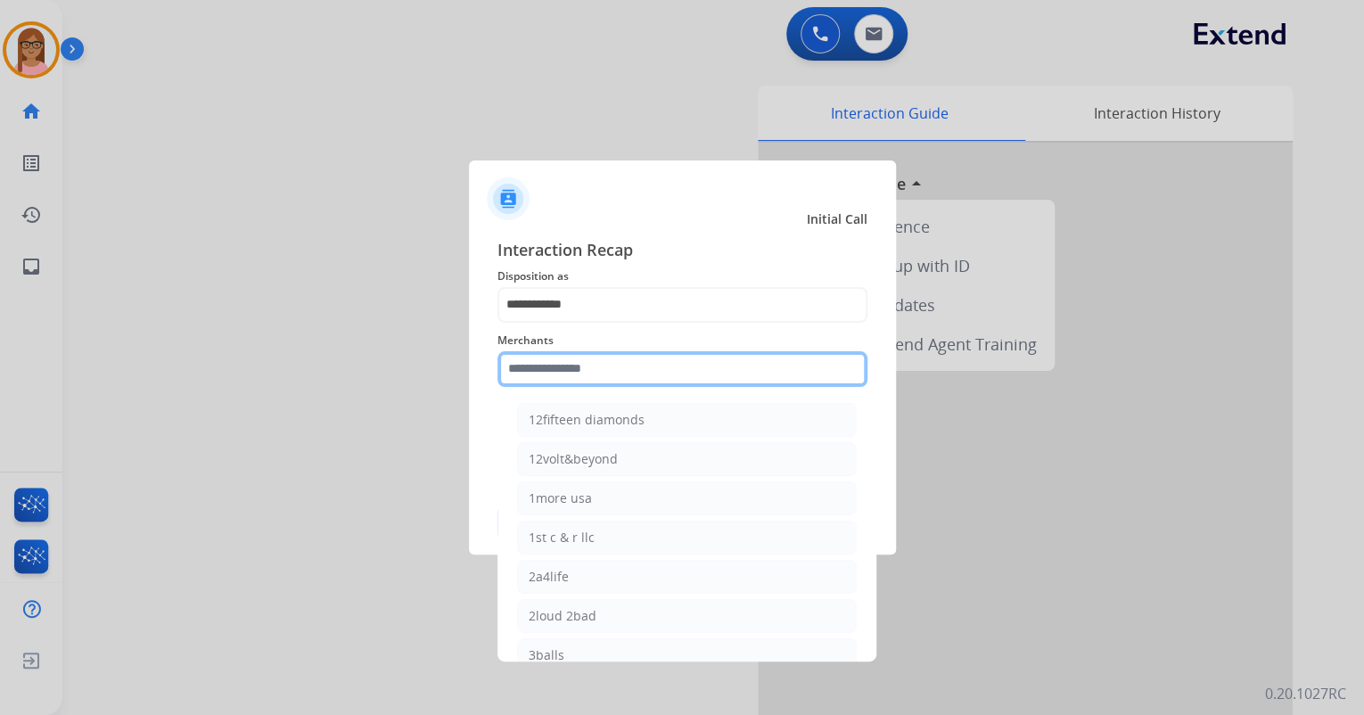
click at [604, 362] on input "text" at bounding box center [683, 369] width 370 height 36
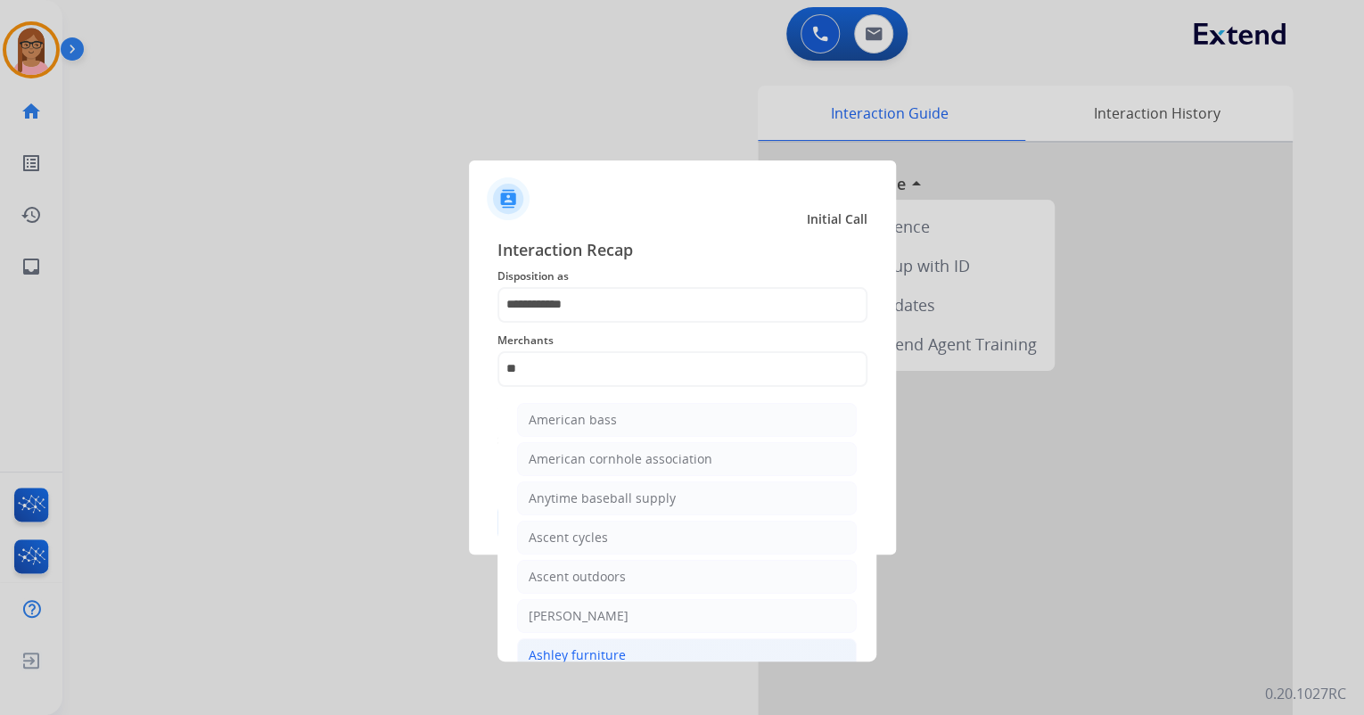
click at [655, 642] on li "Ashley furniture" at bounding box center [687, 655] width 340 height 34
type input "**********"
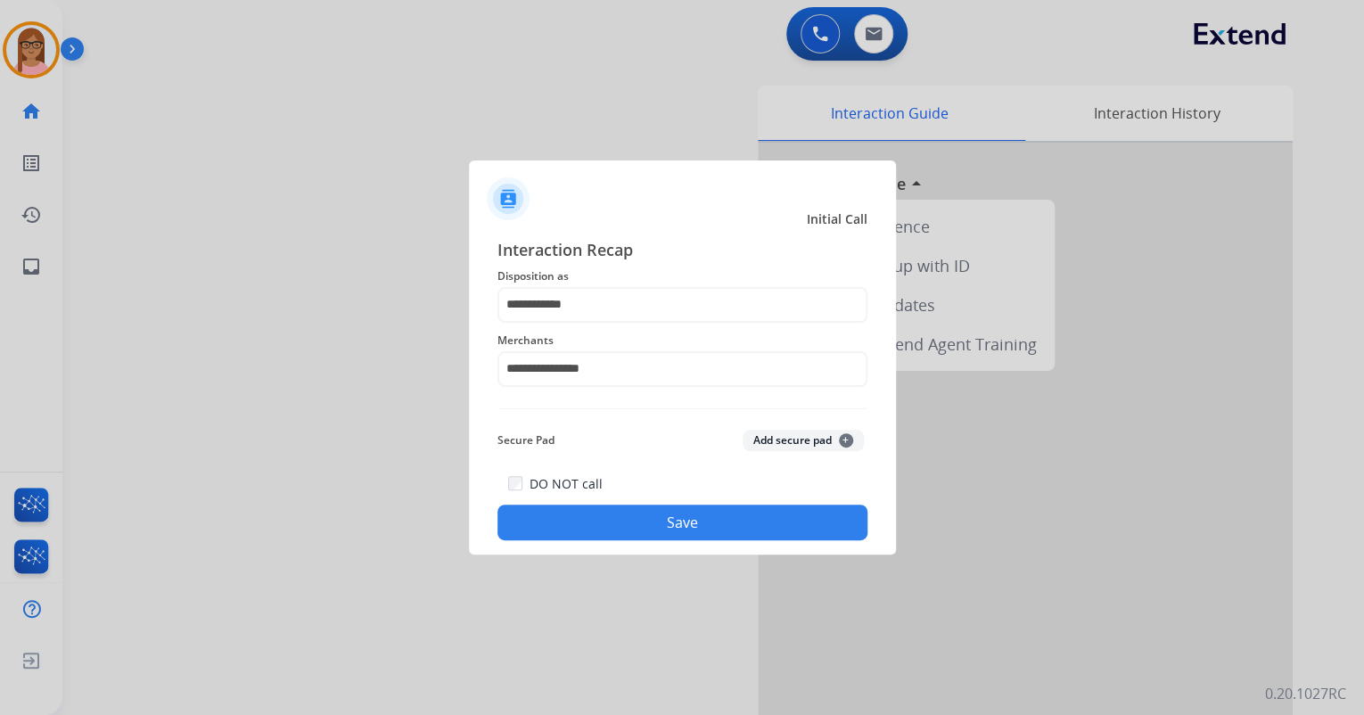
click at [615, 509] on button "Save" at bounding box center [683, 523] width 370 height 36
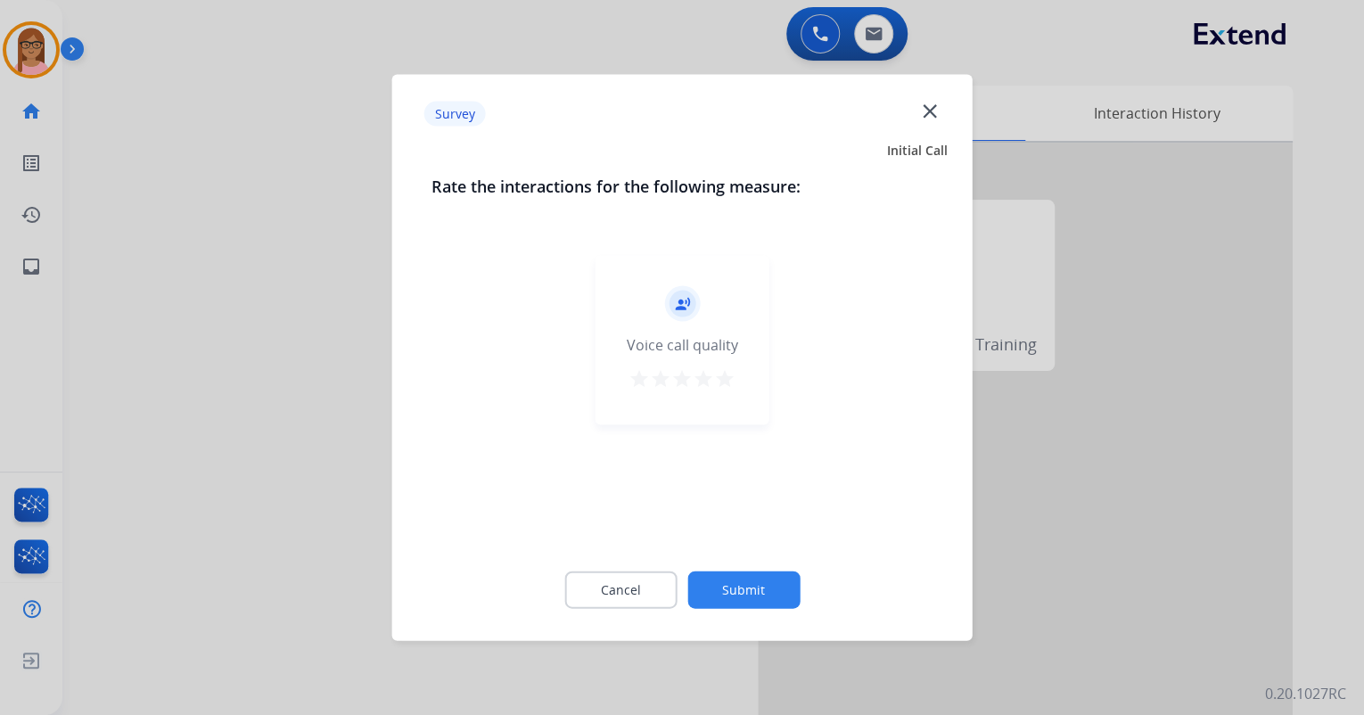
click at [714, 382] on mat-icon "star" at bounding box center [724, 378] width 21 height 21
click at [736, 587] on button "Submit" at bounding box center [744, 590] width 112 height 37
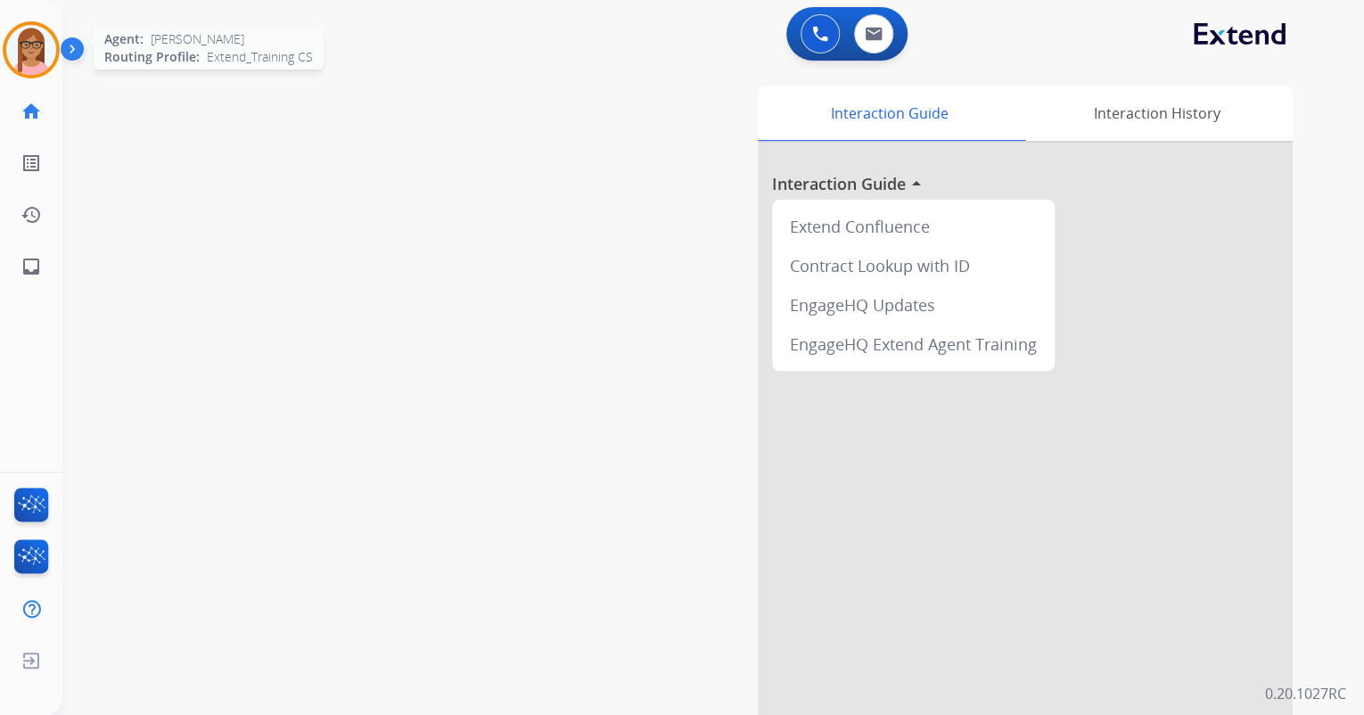
click at [46, 52] on img at bounding box center [31, 50] width 50 height 50
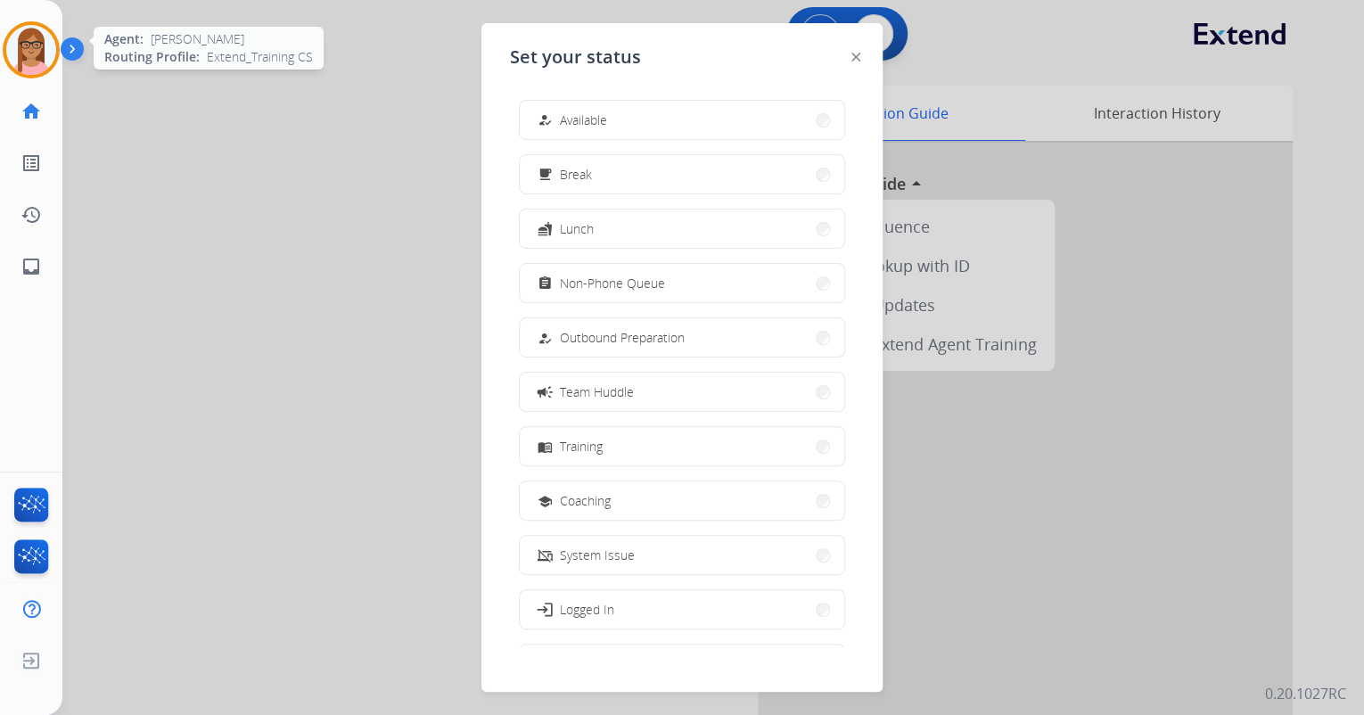
click at [46, 52] on img at bounding box center [31, 50] width 50 height 50
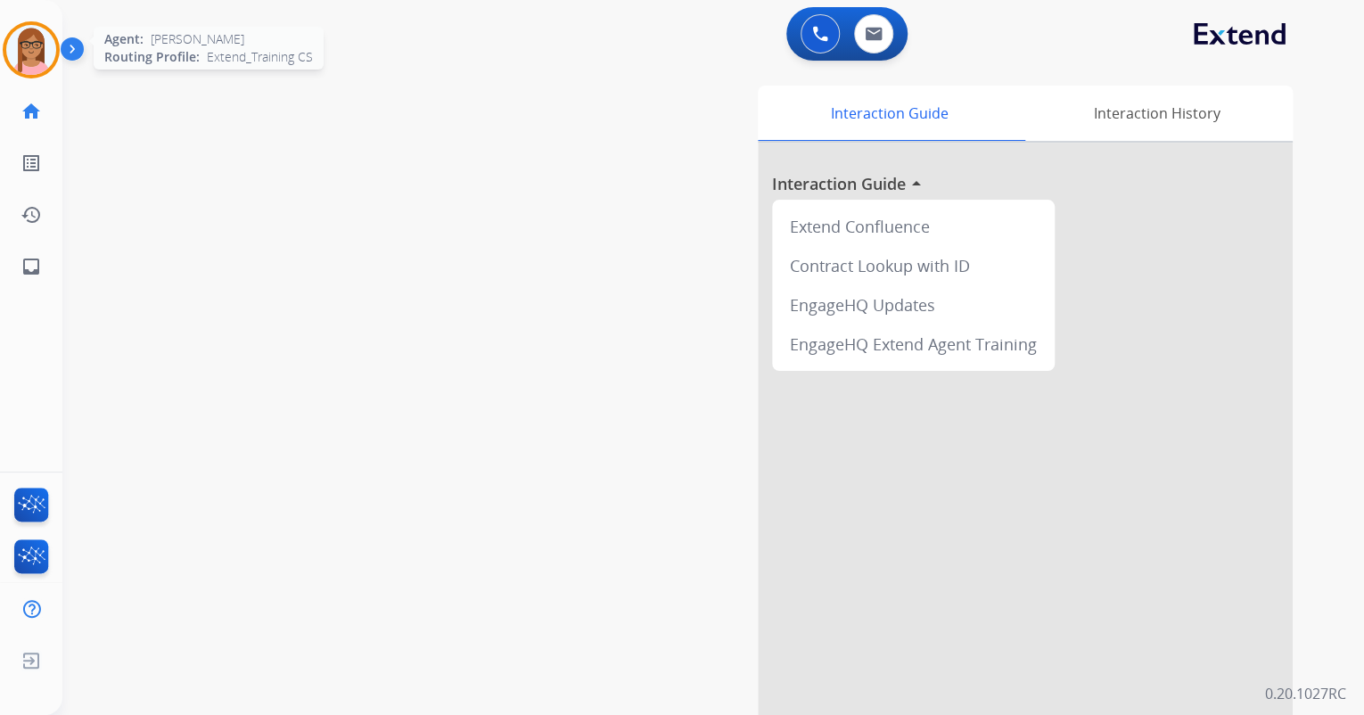
click at [46, 52] on img at bounding box center [31, 50] width 50 height 50
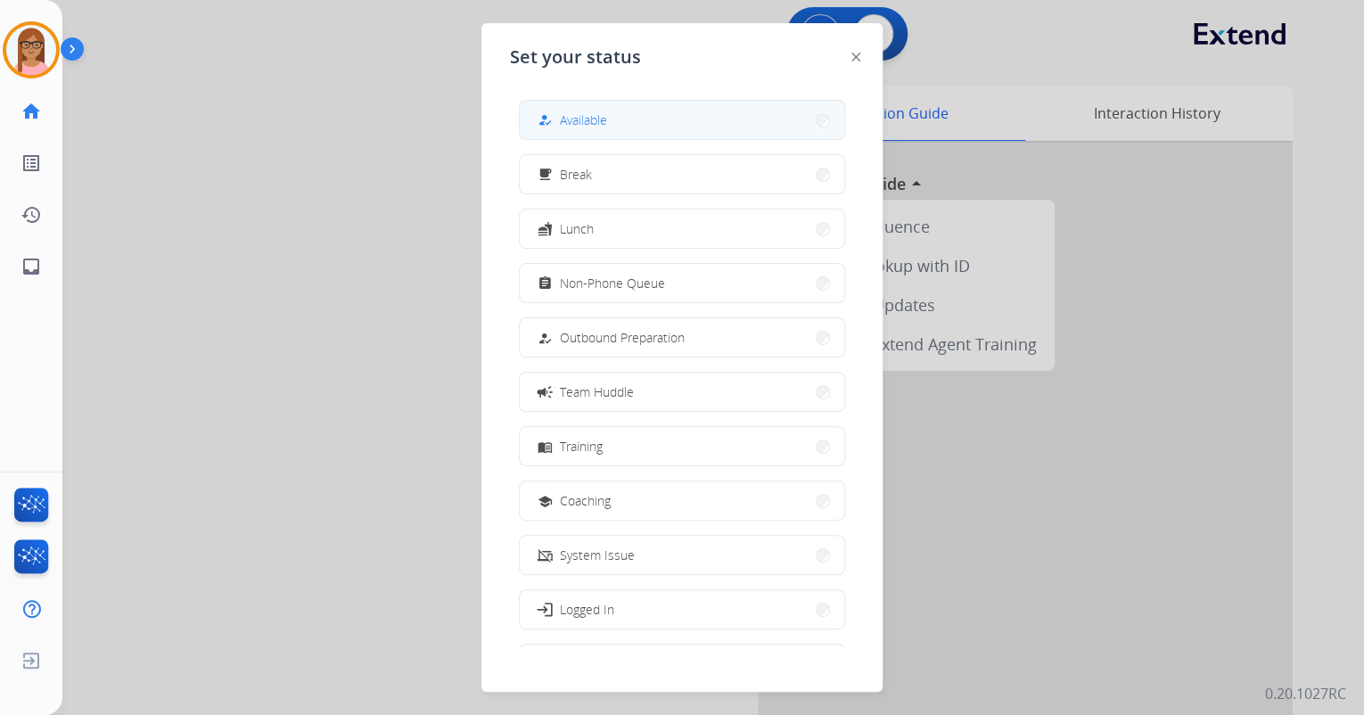
click at [538, 126] on button "how_to_reg Available" at bounding box center [682, 120] width 325 height 38
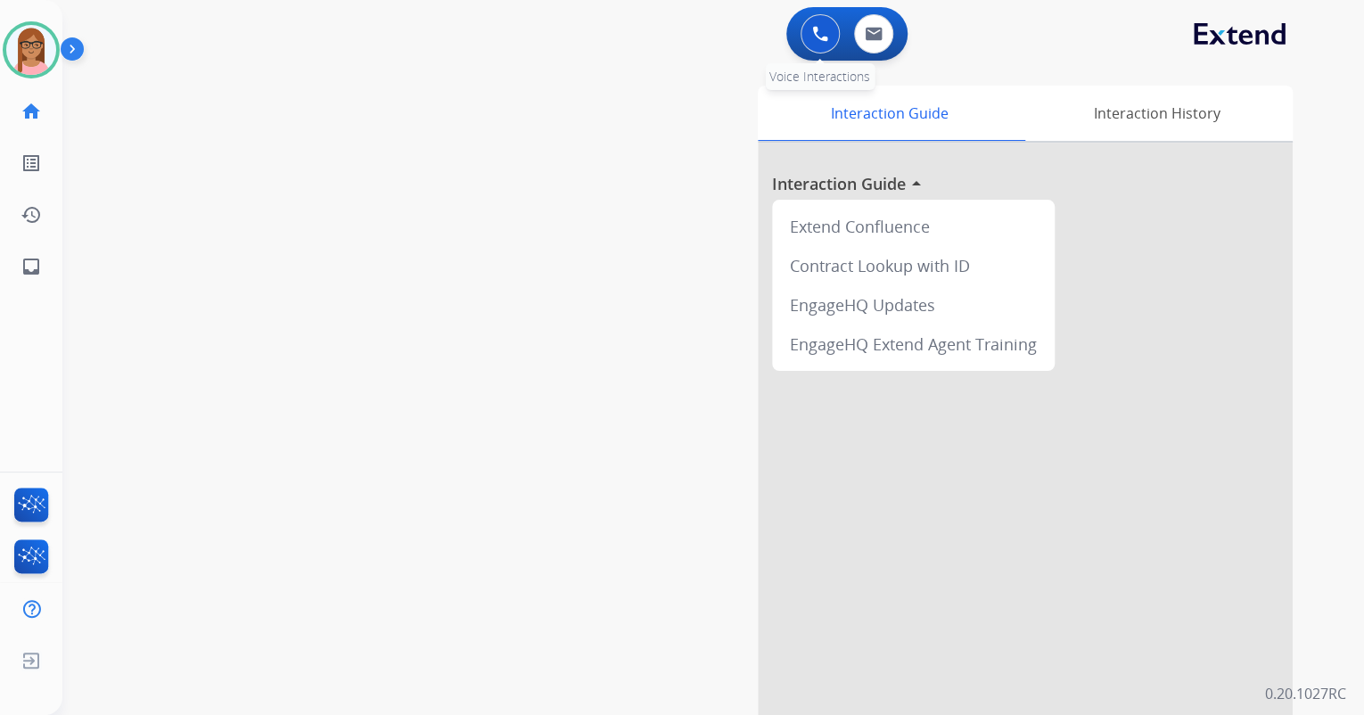
click at [820, 39] on img at bounding box center [820, 34] width 16 height 16
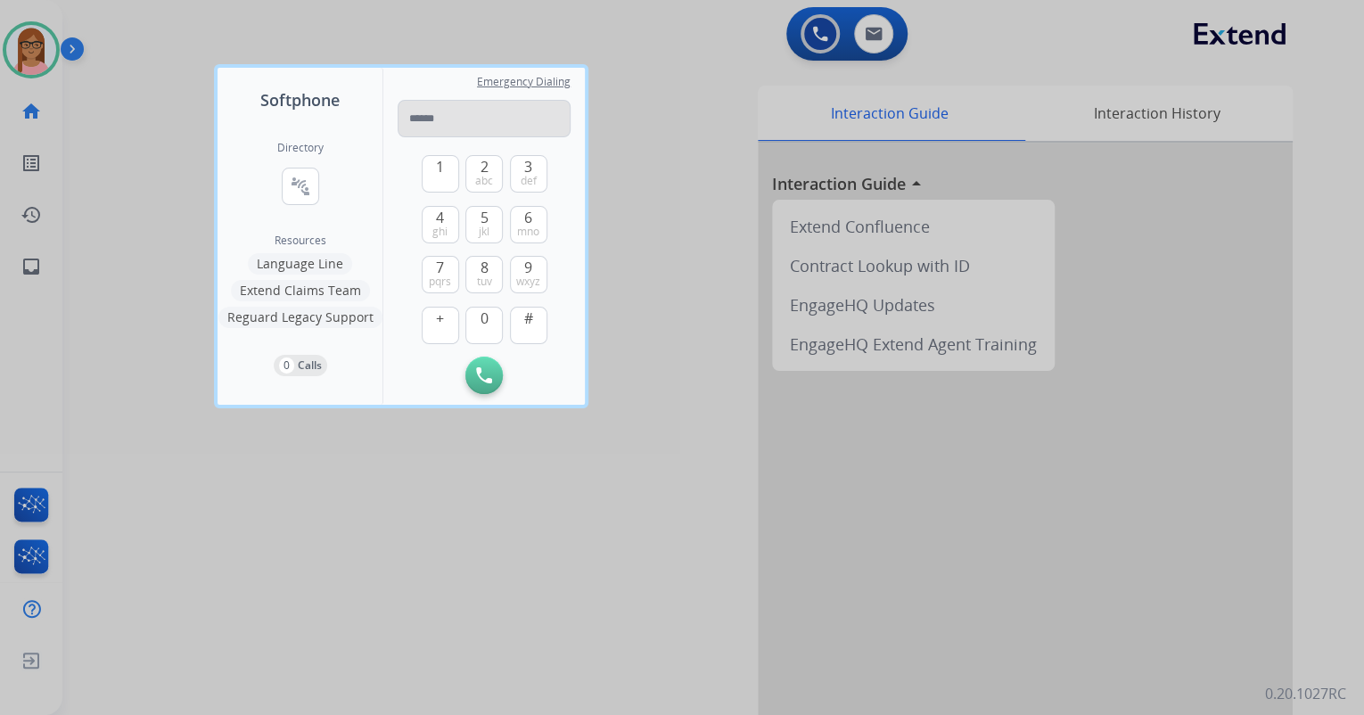
click at [503, 117] on input "tel" at bounding box center [484, 118] width 173 height 37
click at [436, 217] on span "4" at bounding box center [440, 217] width 8 height 21
drag, startPoint x: 489, startPoint y: 171, endPoint x: 502, endPoint y: 168, distance: 13.8
click at [490, 171] on button "2 abc" at bounding box center [483, 173] width 37 height 37
click at [519, 166] on button "3 def" at bounding box center [528, 173] width 37 height 37
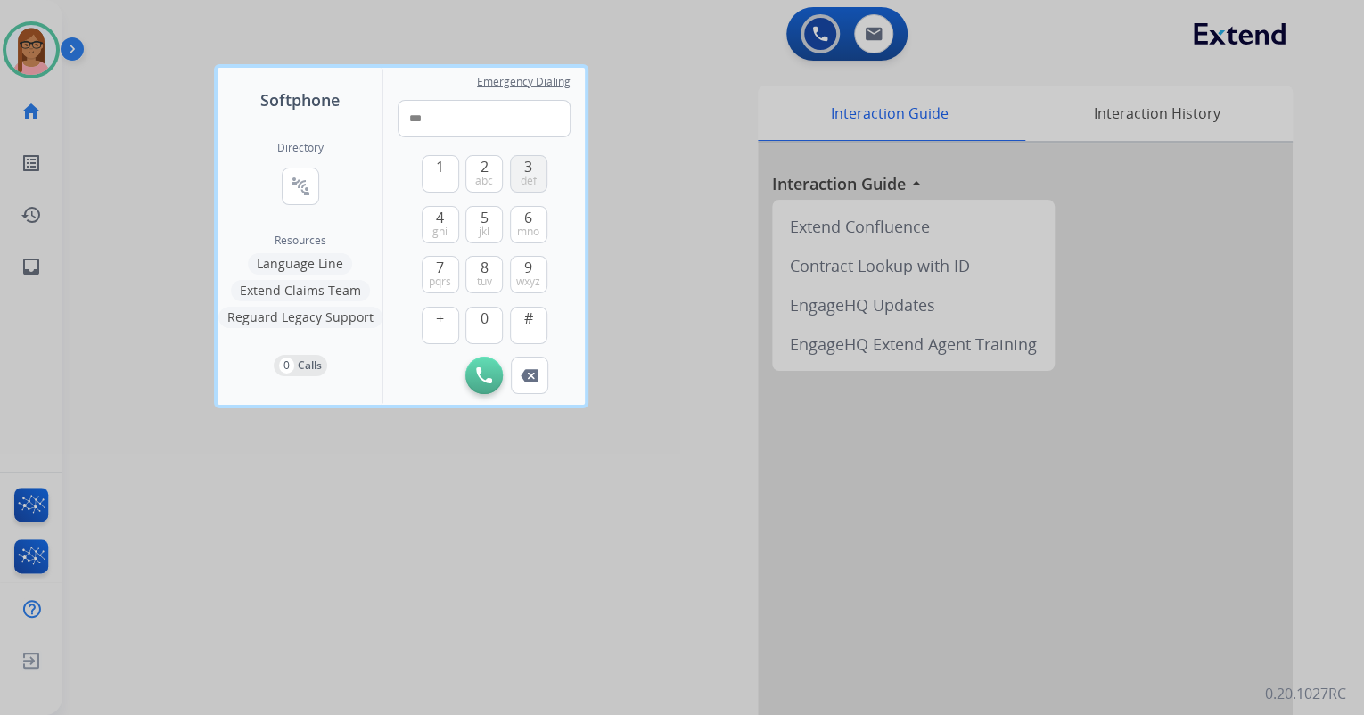
drag, startPoint x: 526, startPoint y: 177, endPoint x: 496, endPoint y: 189, distance: 32.8
click at [525, 177] on span "def" at bounding box center [529, 181] width 16 height 14
drag, startPoint x: 436, startPoint y: 218, endPoint x: 464, endPoint y: 163, distance: 61.8
click at [441, 204] on div "1 2 abc 3 def 4 ghi 5 jkl 6 mno 7 pqrs 8 tuv 9 wxyz + 0 #" at bounding box center [485, 246] width 126 height 219
click at [472, 160] on button "2 abc" at bounding box center [483, 173] width 37 height 37
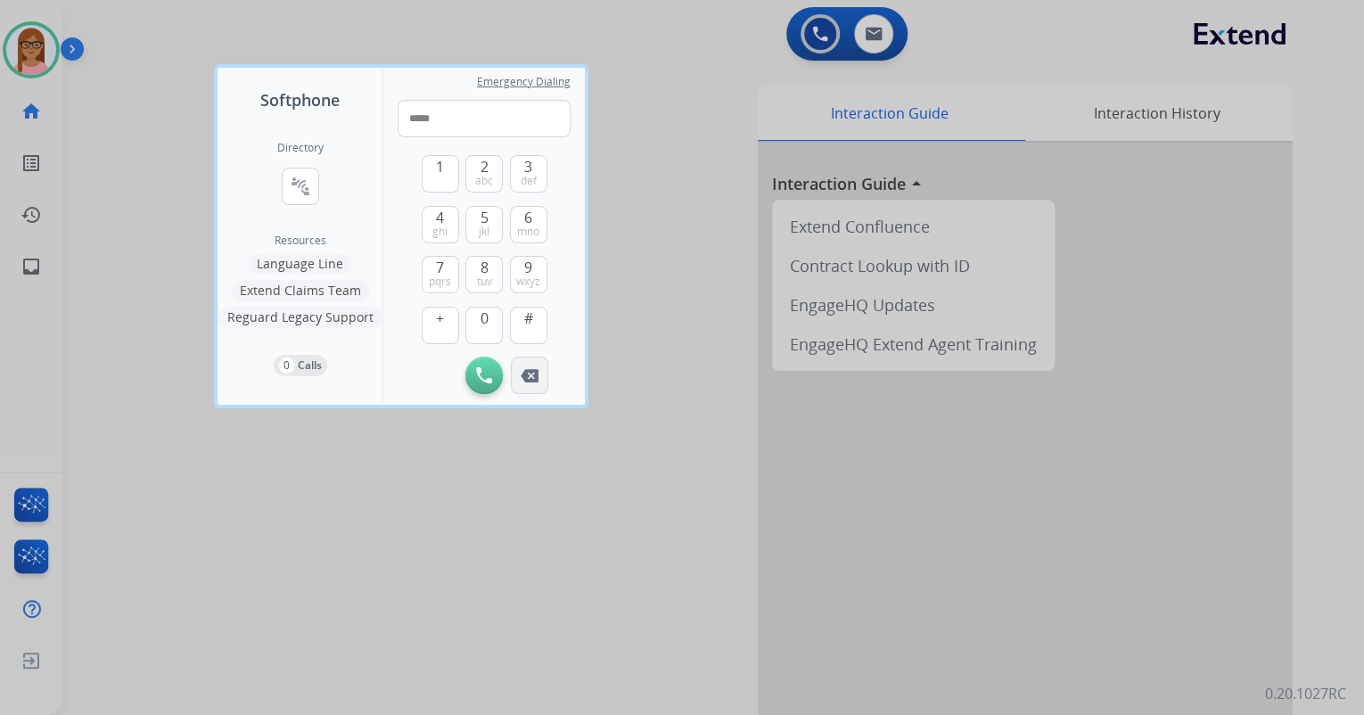
click at [529, 362] on button "Remove Number" at bounding box center [529, 375] width 37 height 37
click at [442, 232] on span "ghi" at bounding box center [439, 232] width 15 height 14
click at [521, 182] on span "def" at bounding box center [529, 181] width 16 height 14
click at [521, 371] on button "Remove Number" at bounding box center [529, 375] width 37 height 37
click at [484, 166] on span "2" at bounding box center [485, 166] width 8 height 21
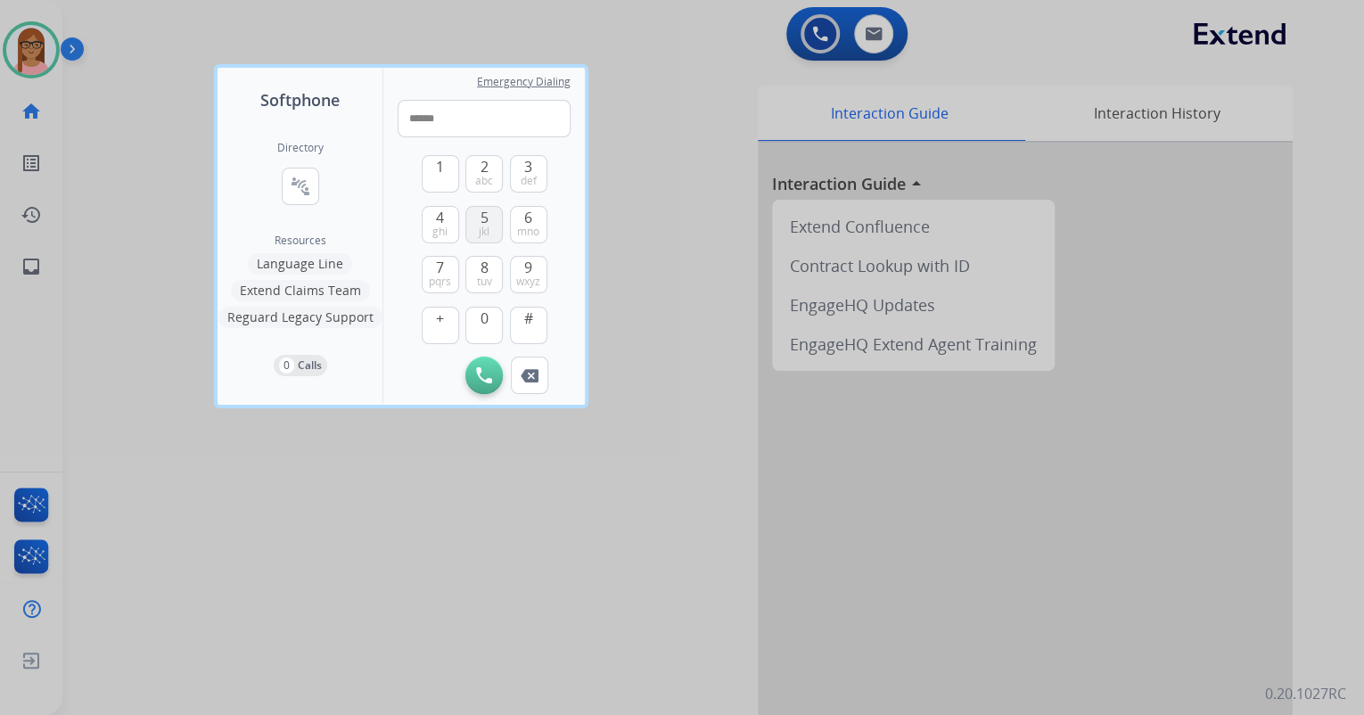
click at [494, 223] on button "5 jkl" at bounding box center [483, 224] width 37 height 37
click at [524, 267] on span "9" at bounding box center [528, 267] width 8 height 21
click at [524, 268] on span "9" at bounding box center [528, 267] width 8 height 21
click at [528, 227] on span "mno" at bounding box center [528, 232] width 22 height 14
type input "**********"
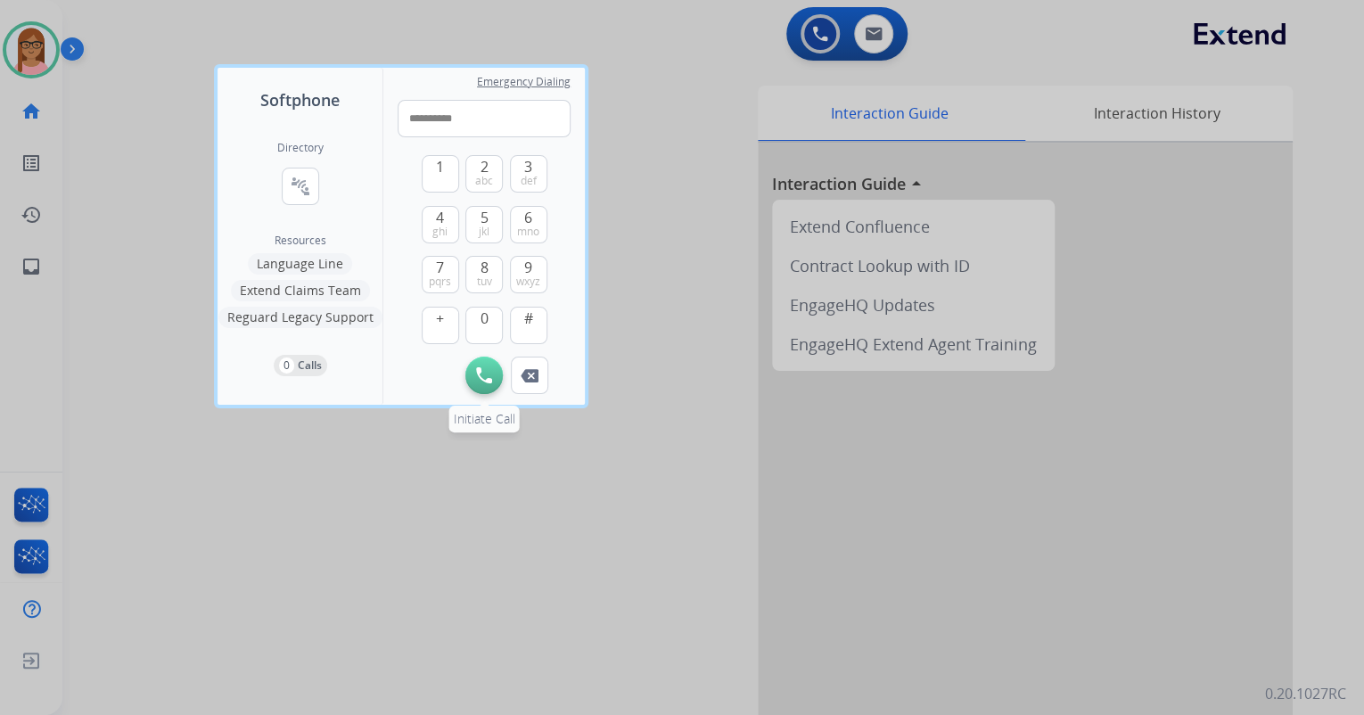
click at [489, 380] on img at bounding box center [484, 375] width 16 height 16
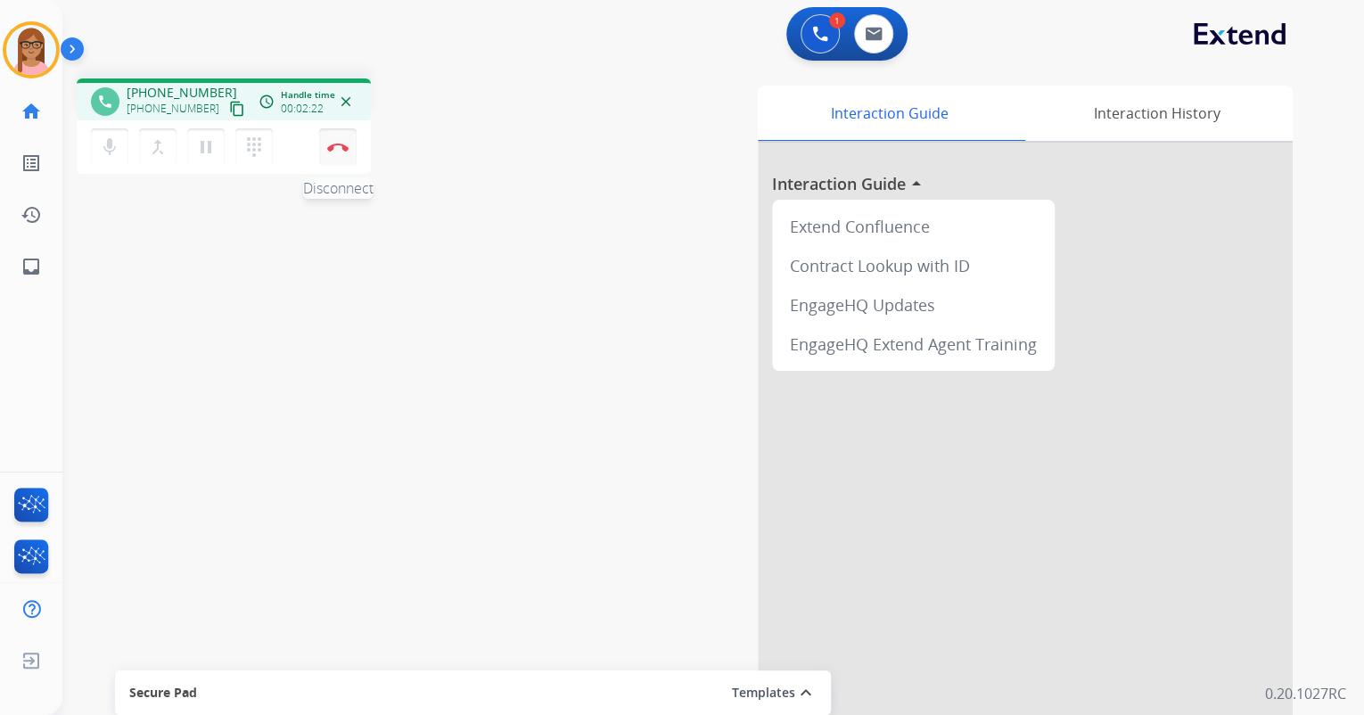
click at [340, 143] on img at bounding box center [337, 147] width 21 height 9
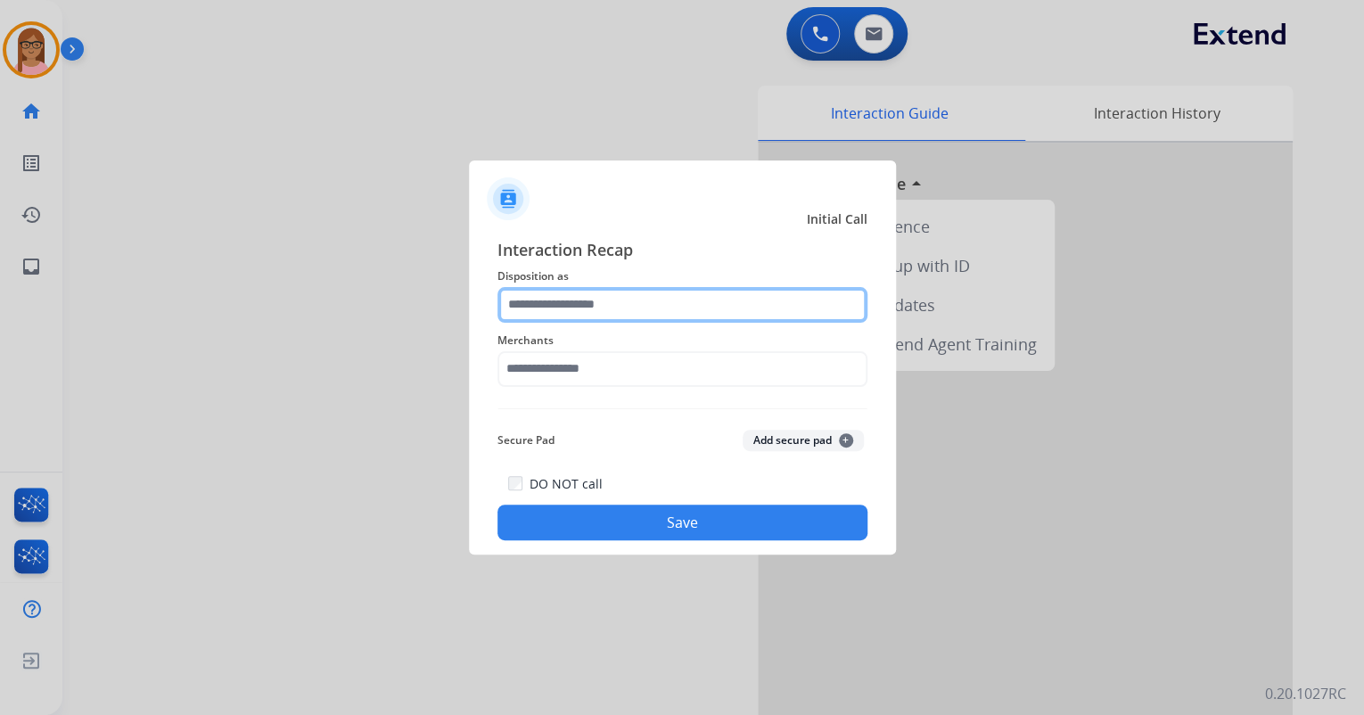
click at [553, 303] on input "text" at bounding box center [683, 305] width 370 height 36
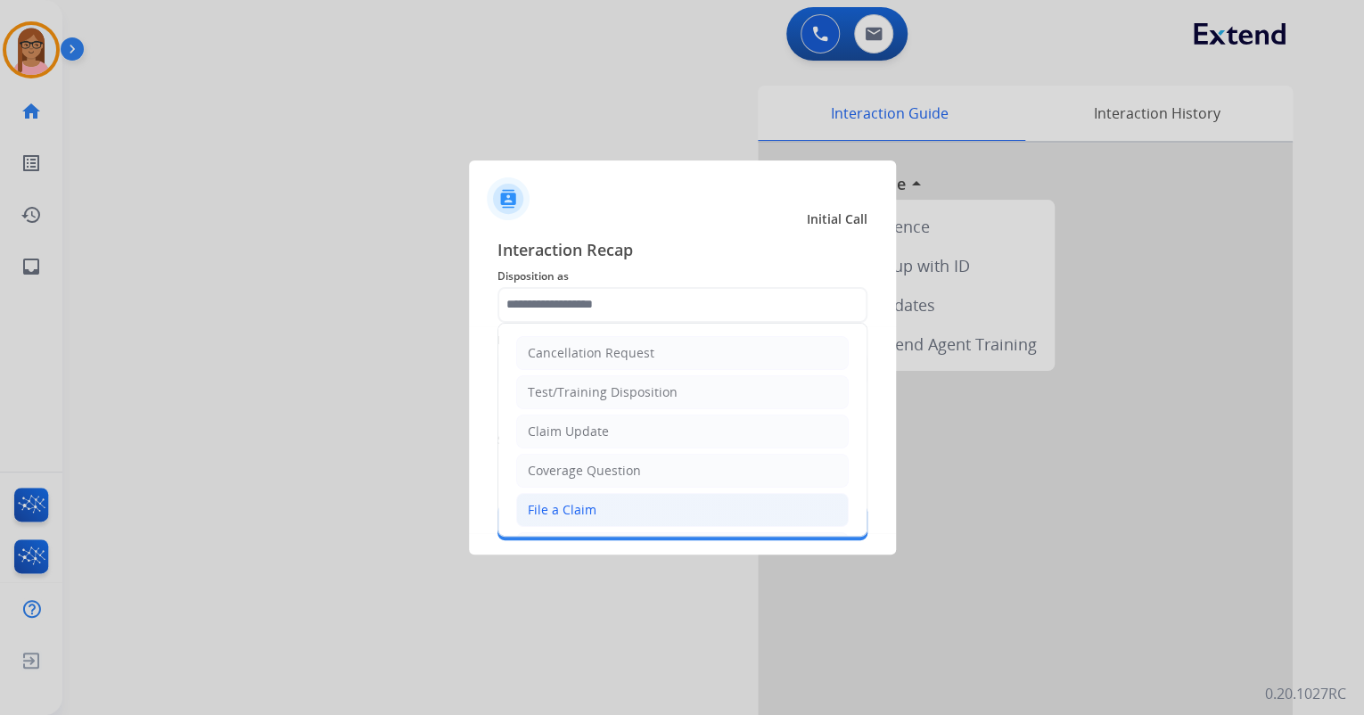
click at [579, 502] on div "File a Claim" at bounding box center [562, 510] width 69 height 18
type input "**********"
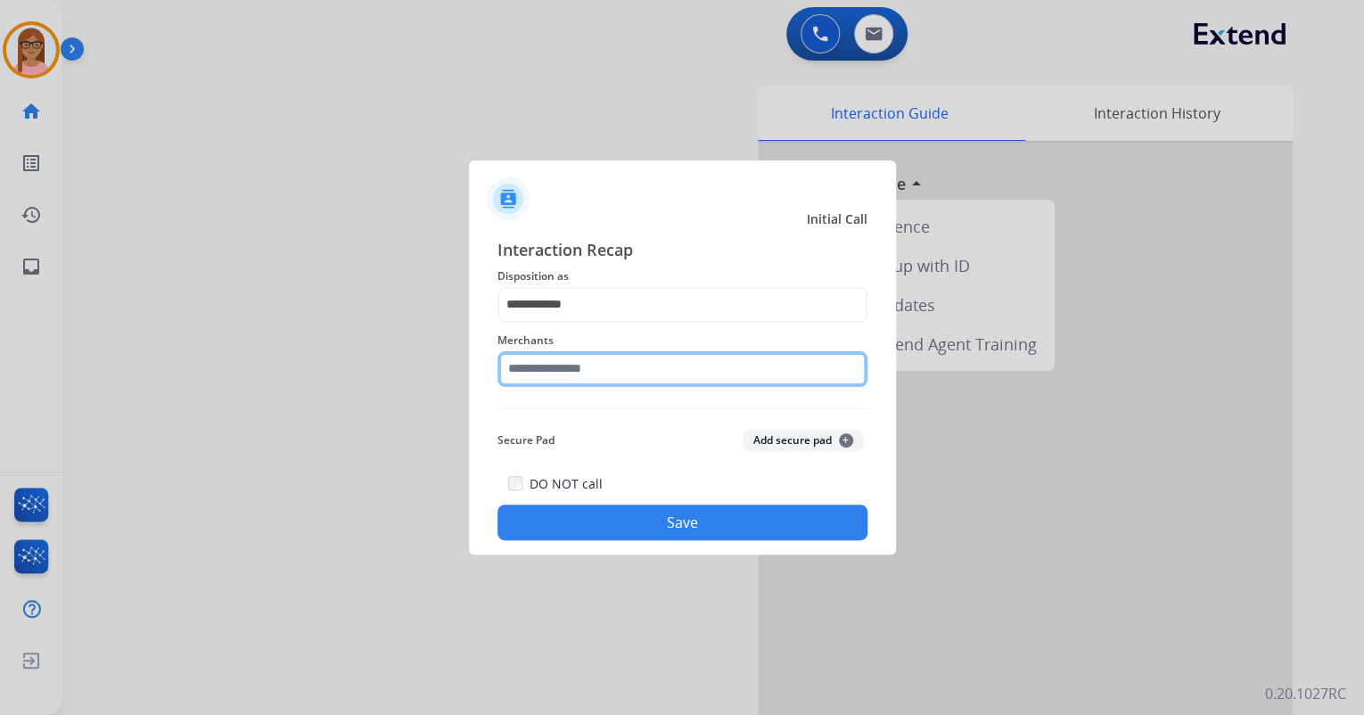
click at [581, 367] on input "text" at bounding box center [683, 369] width 370 height 36
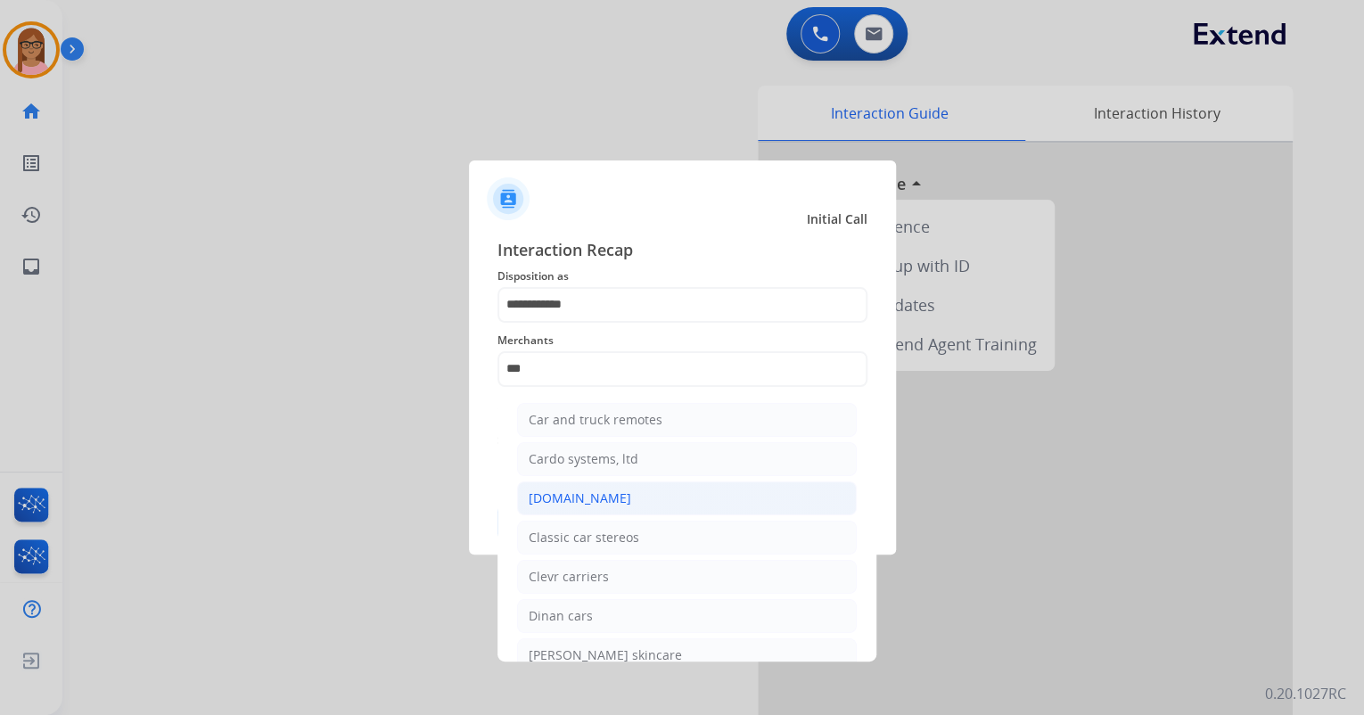
click at [688, 487] on li "[DOMAIN_NAME]" at bounding box center [687, 499] width 340 height 34
type input "**********"
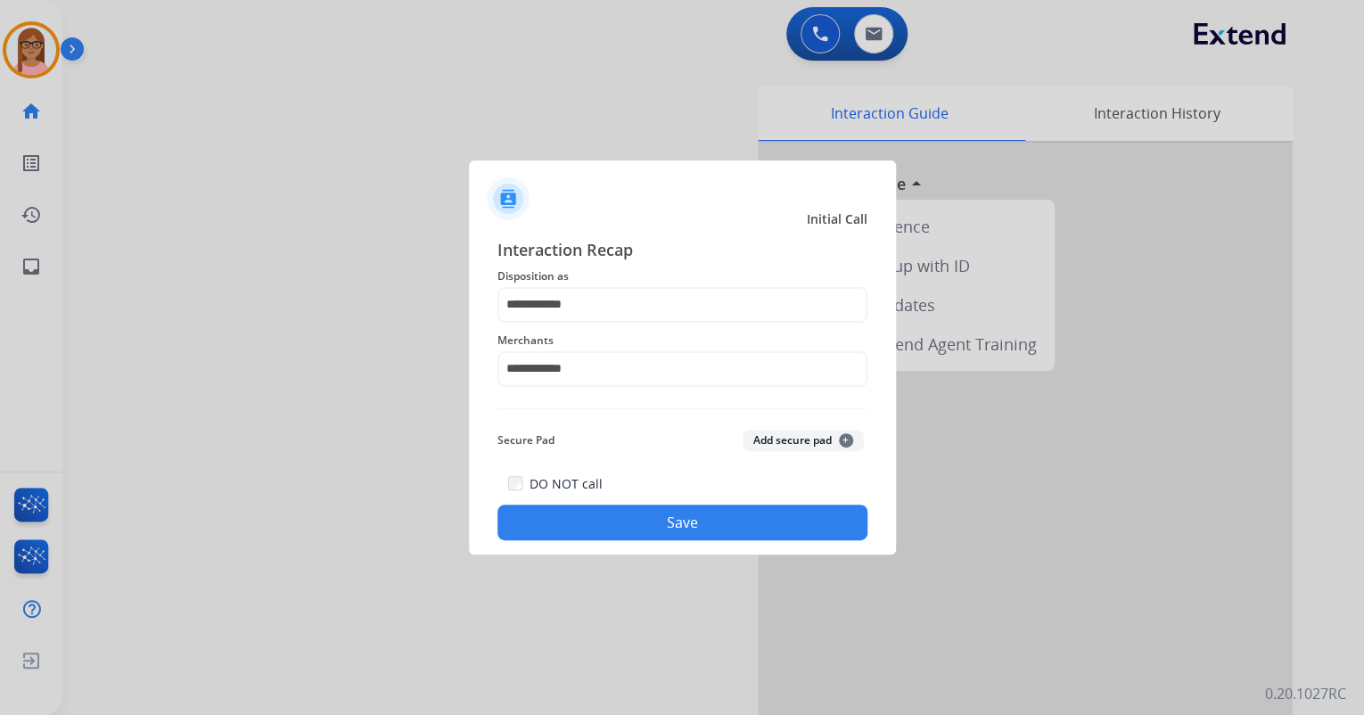
click at [594, 517] on button "Save" at bounding box center [683, 523] width 370 height 36
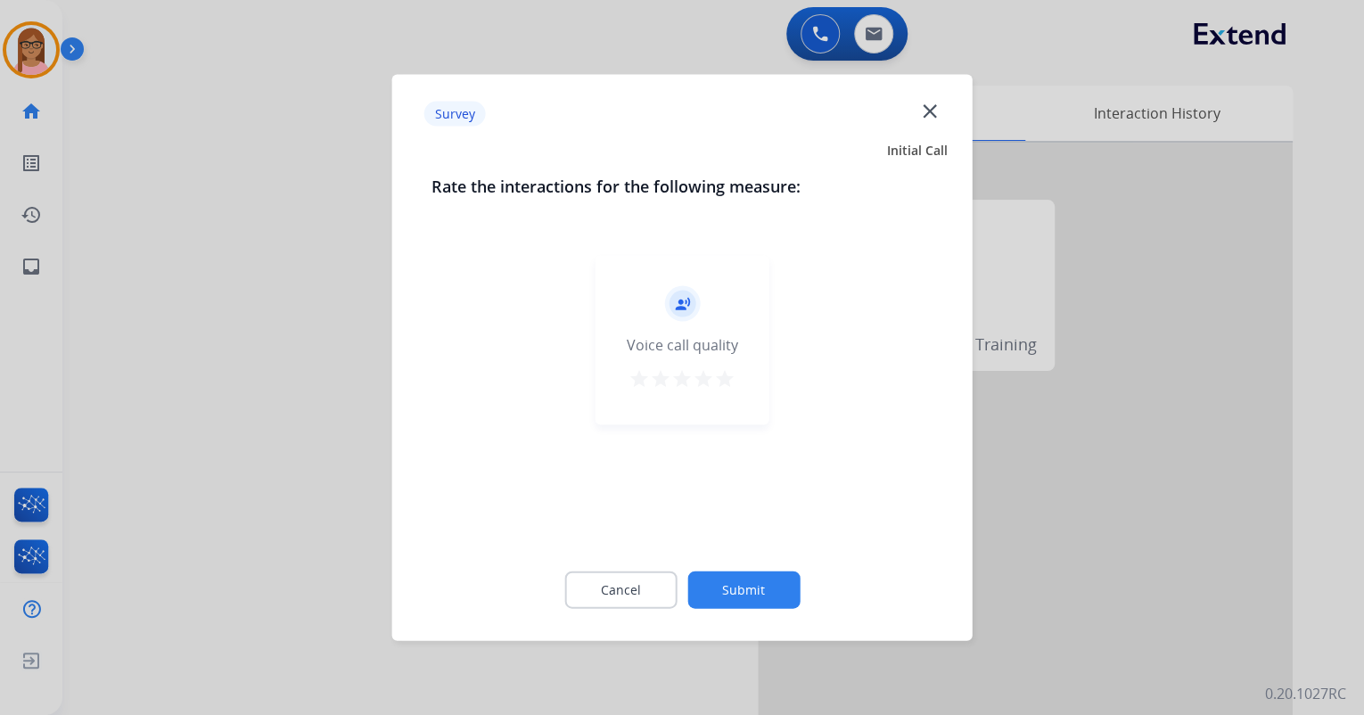
click at [714, 371] on mat-icon "star" at bounding box center [724, 378] width 21 height 21
click at [753, 597] on button "Submit" at bounding box center [744, 590] width 112 height 37
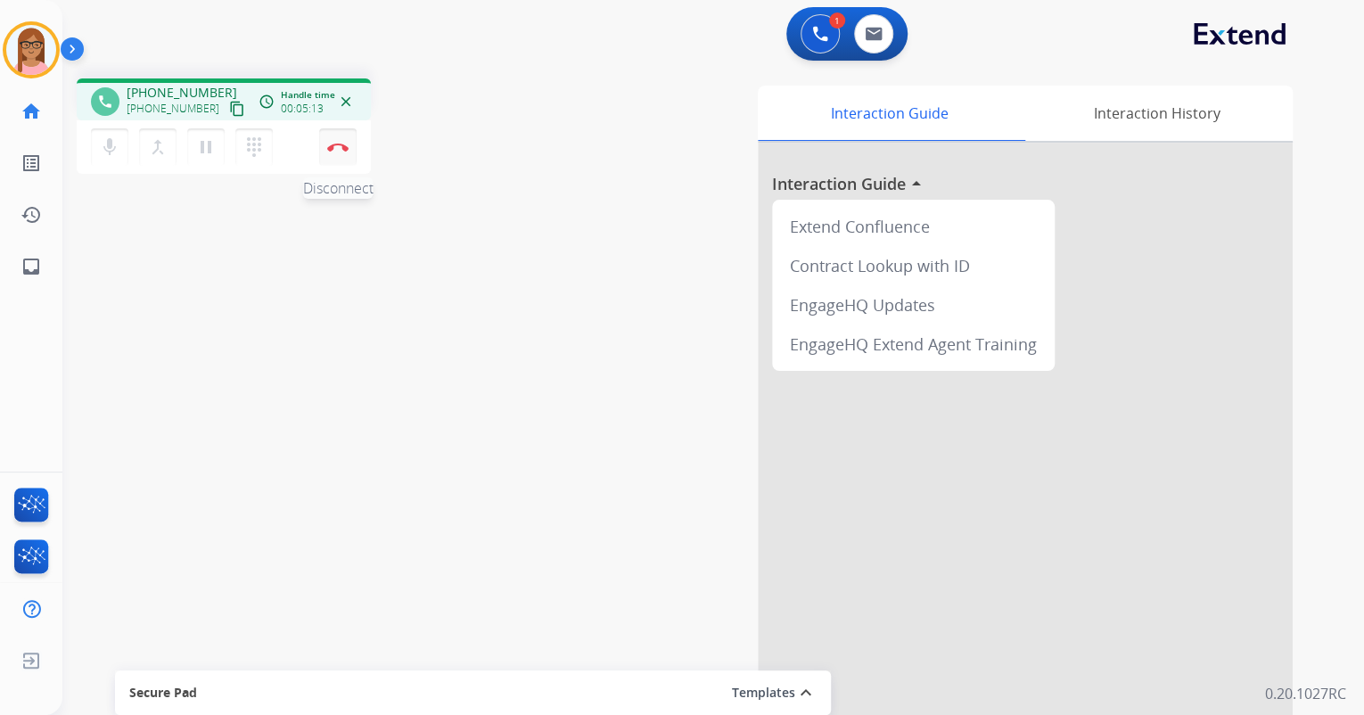
click at [340, 149] on img at bounding box center [337, 147] width 21 height 9
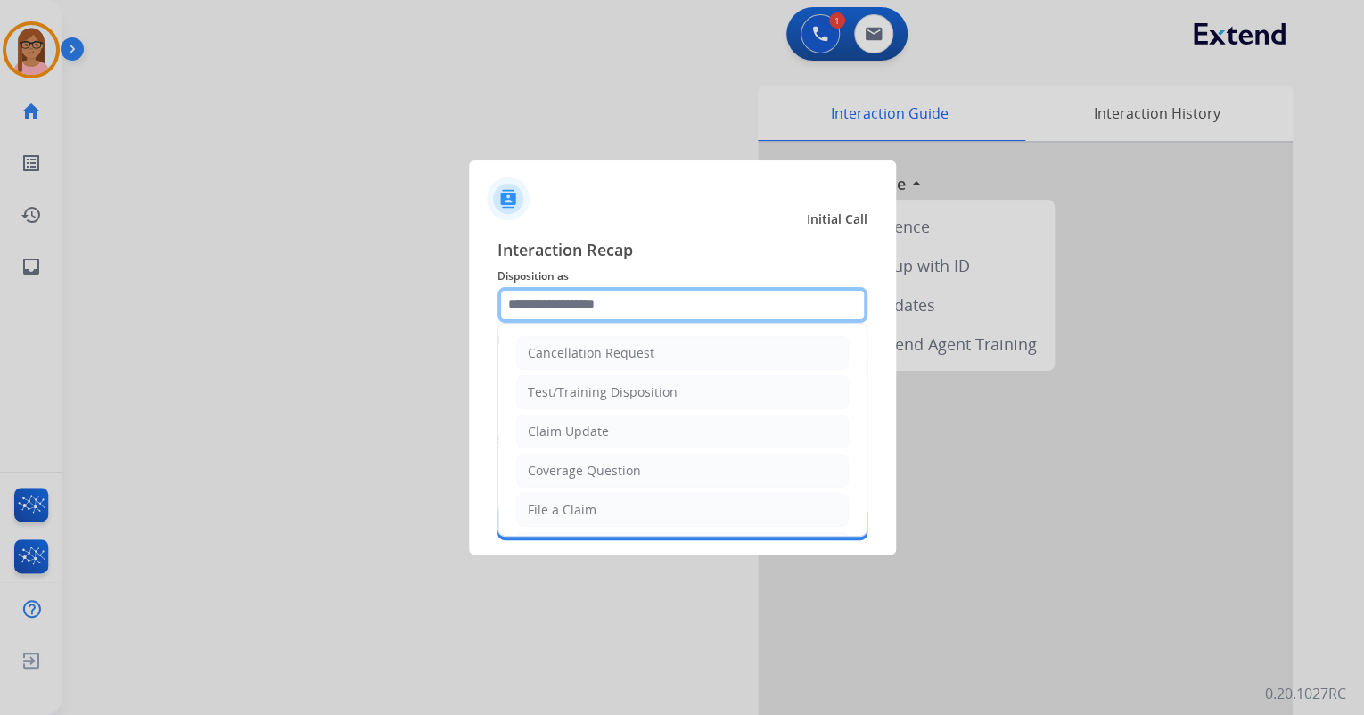
click at [603, 304] on input "text" at bounding box center [683, 305] width 370 height 36
click at [581, 435] on div "Claim Update" at bounding box center [568, 432] width 81 height 18
type input "**********"
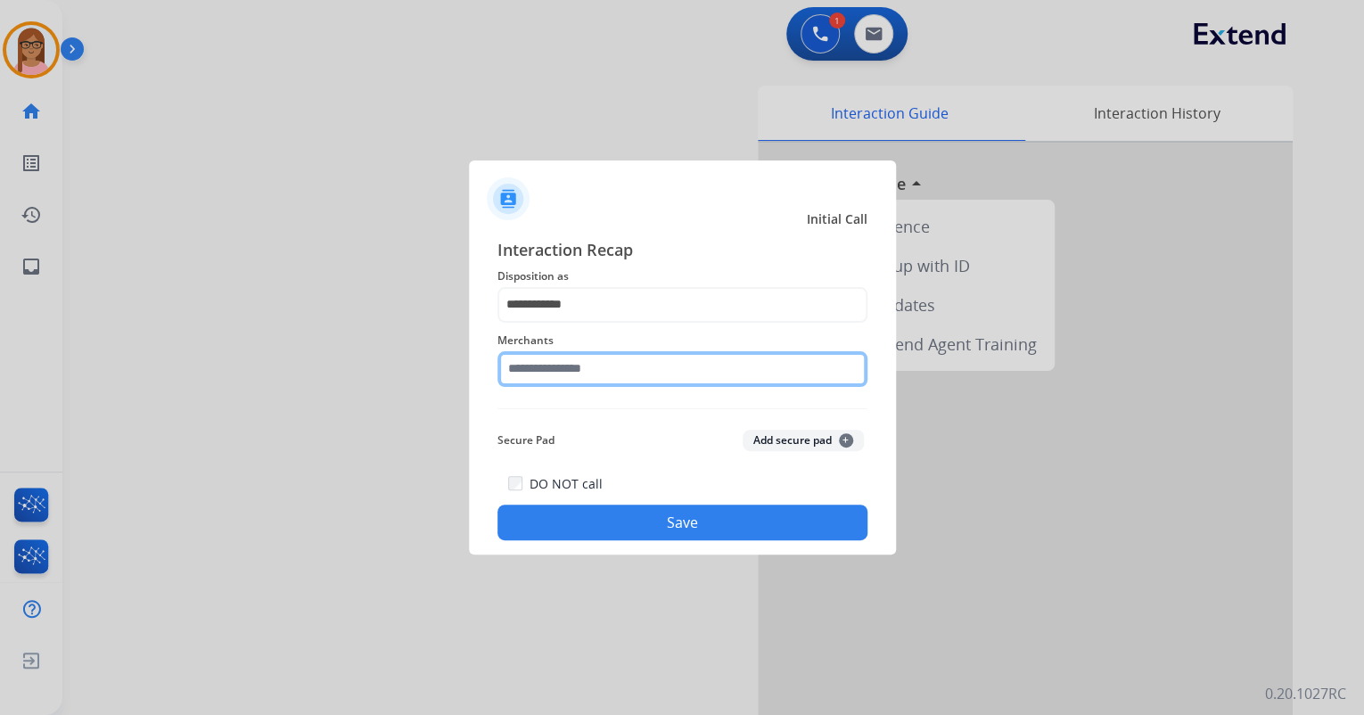
click at [559, 367] on input "text" at bounding box center [683, 369] width 370 height 36
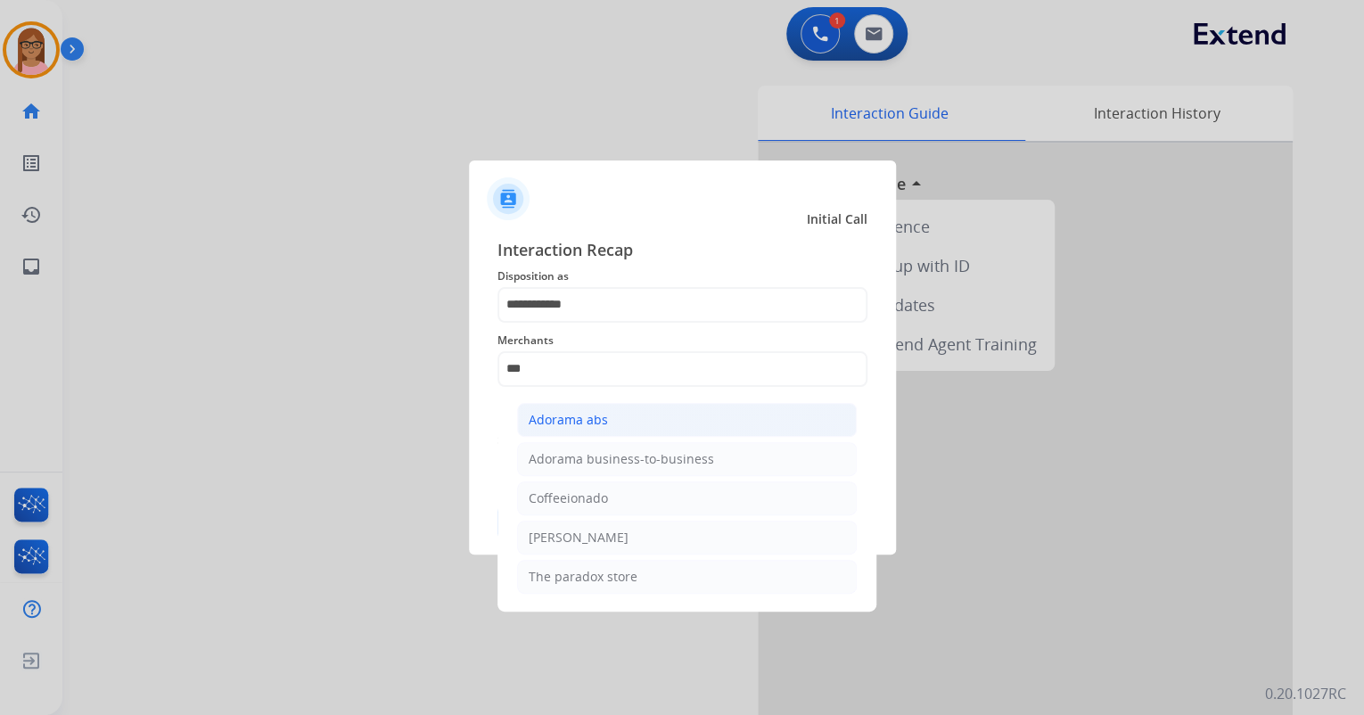
click at [598, 407] on li "Adorama abs" at bounding box center [687, 420] width 340 height 34
type input "**********"
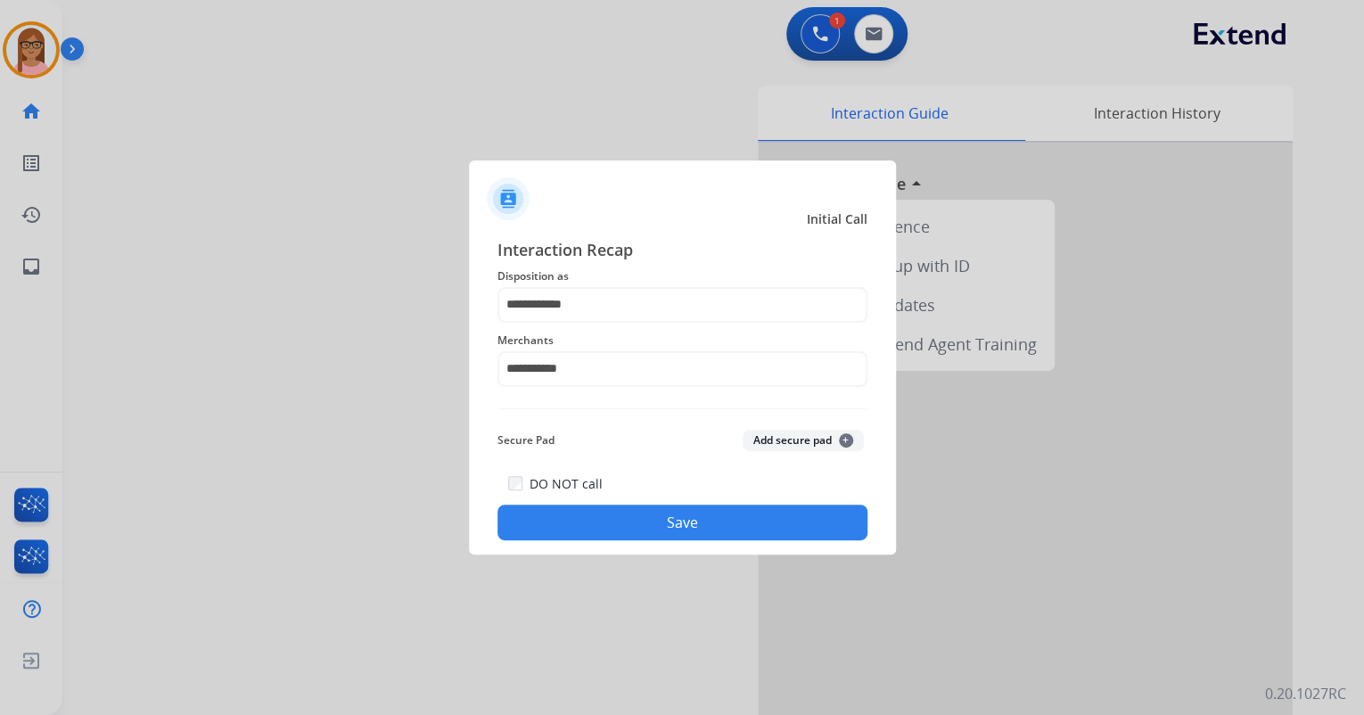
click at [671, 507] on button "Save" at bounding box center [683, 523] width 370 height 36
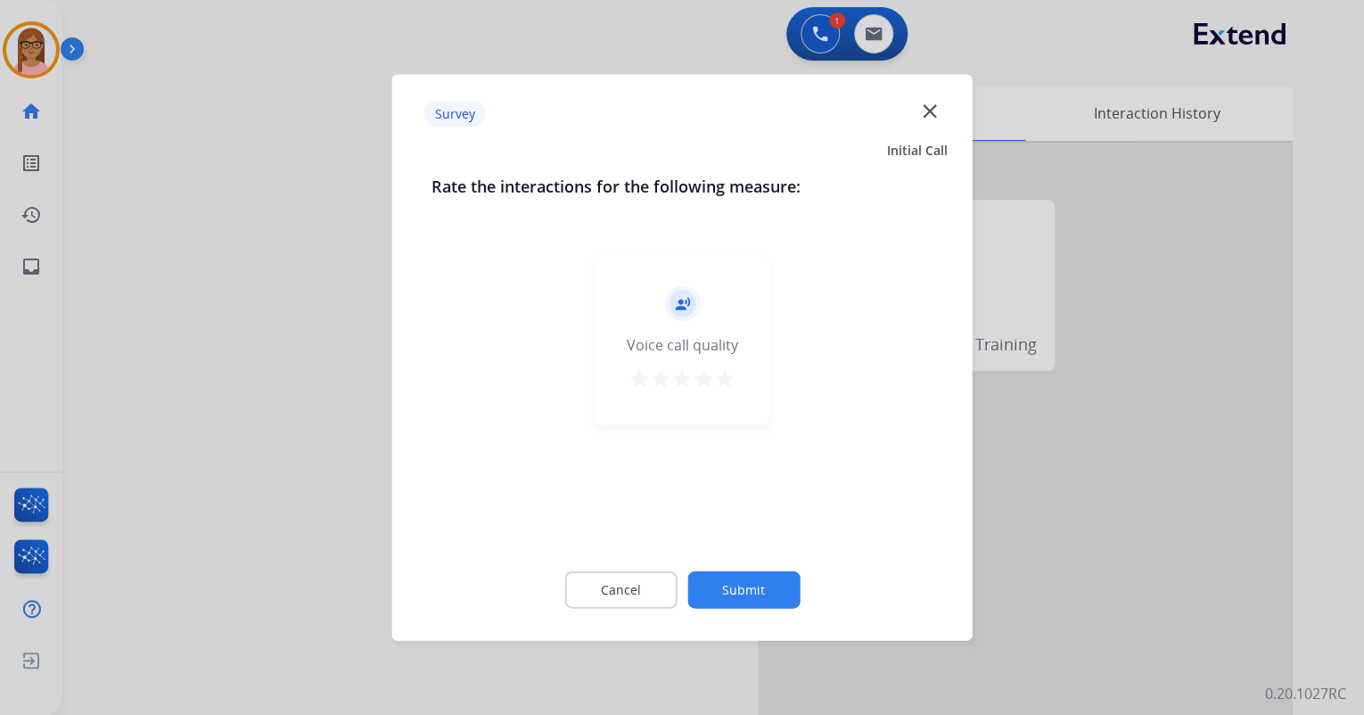
click at [725, 375] on mat-icon "star" at bounding box center [724, 378] width 21 height 21
click at [753, 581] on button "Submit" at bounding box center [744, 590] width 112 height 37
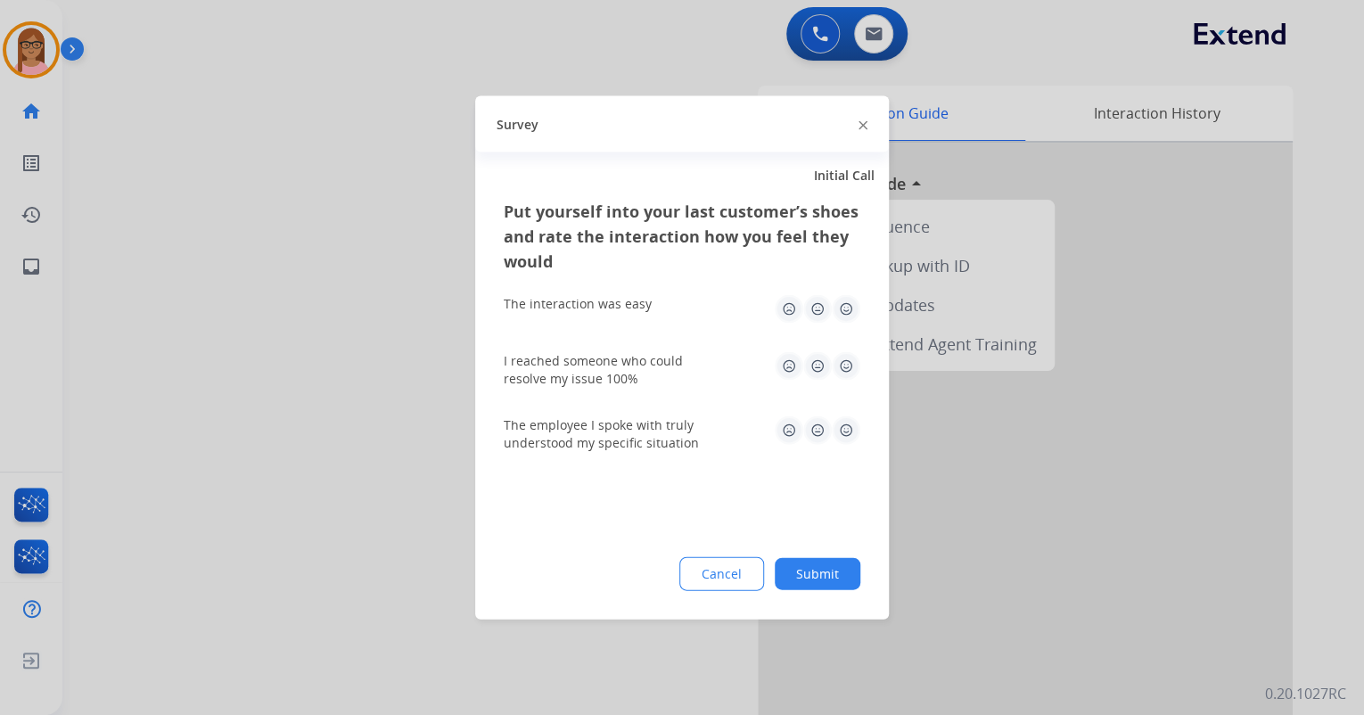
click at [844, 312] on img at bounding box center [846, 309] width 29 height 29
click at [844, 347] on div "I reached someone who could resolve my issue 100%" at bounding box center [682, 370] width 357 height 64
click at [845, 366] on img at bounding box center [846, 366] width 29 height 29
click at [851, 431] on img at bounding box center [846, 430] width 29 height 29
click at [837, 566] on button "Submit" at bounding box center [818, 574] width 86 height 32
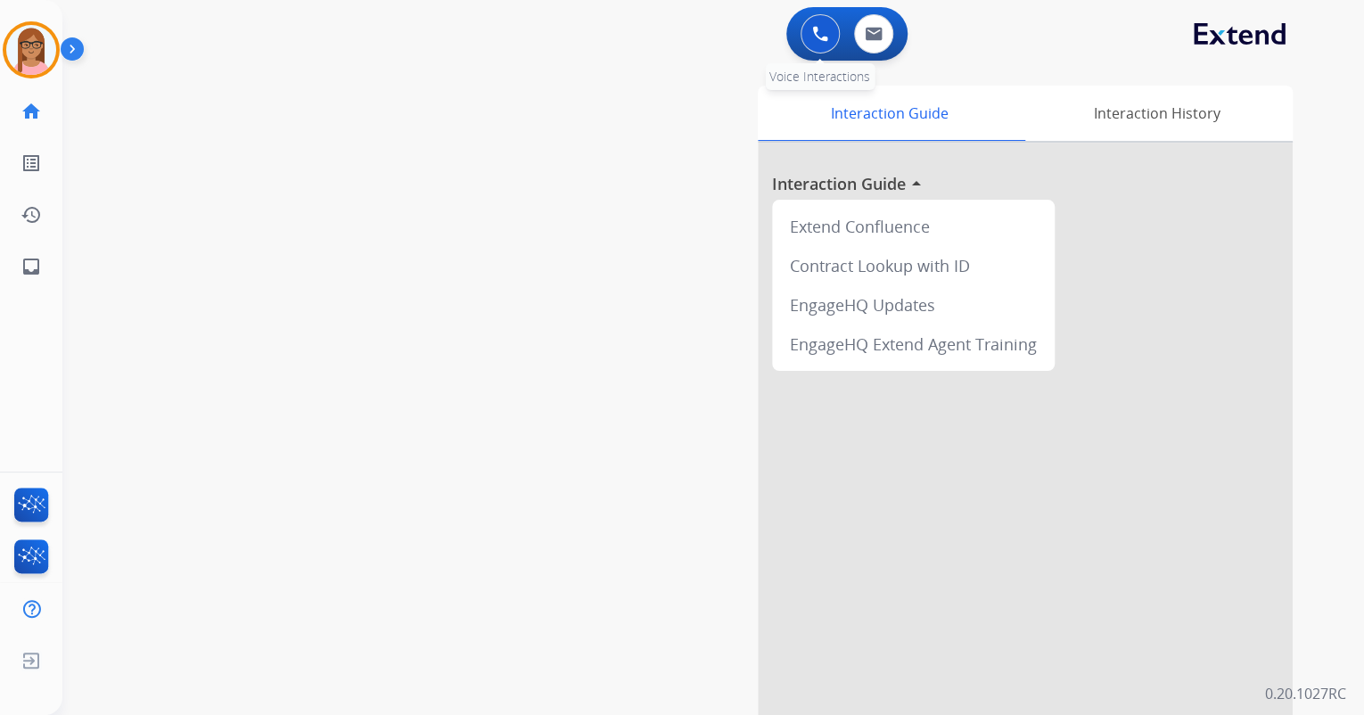
click at [816, 39] on img at bounding box center [820, 34] width 16 height 16
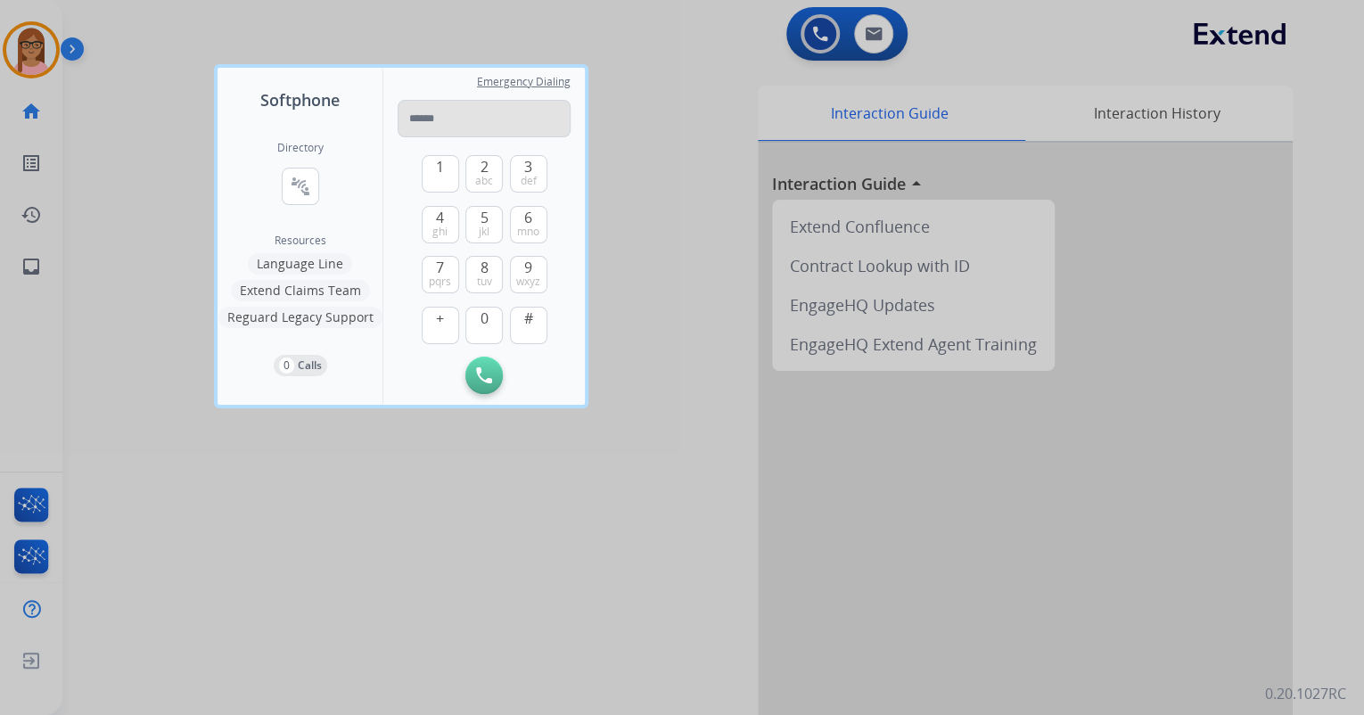
click at [501, 115] on input "tel" at bounding box center [484, 118] width 173 height 37
type input "**********"
click at [484, 375] on img at bounding box center [484, 375] width 16 height 16
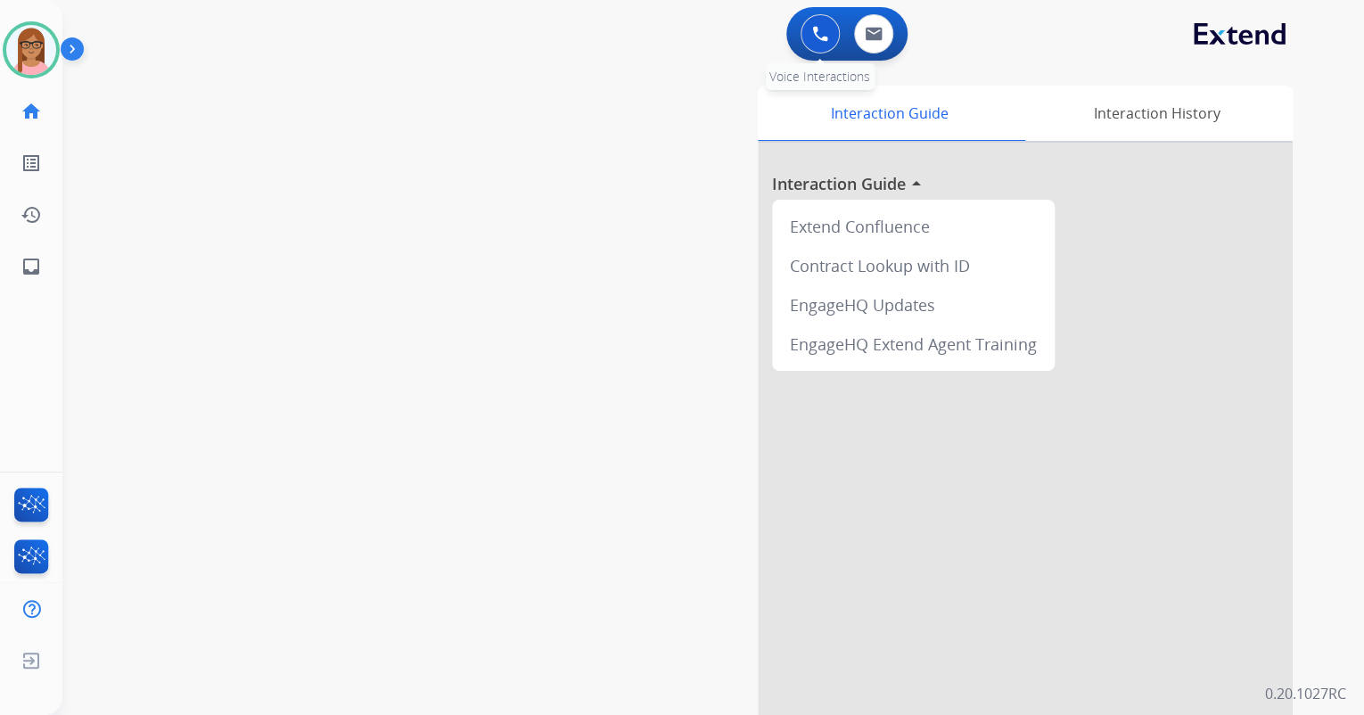
click at [805, 34] on div "0 Voice Interactions" at bounding box center [821, 33] width 54 height 39
click at [804, 37] on button at bounding box center [820, 33] width 39 height 39
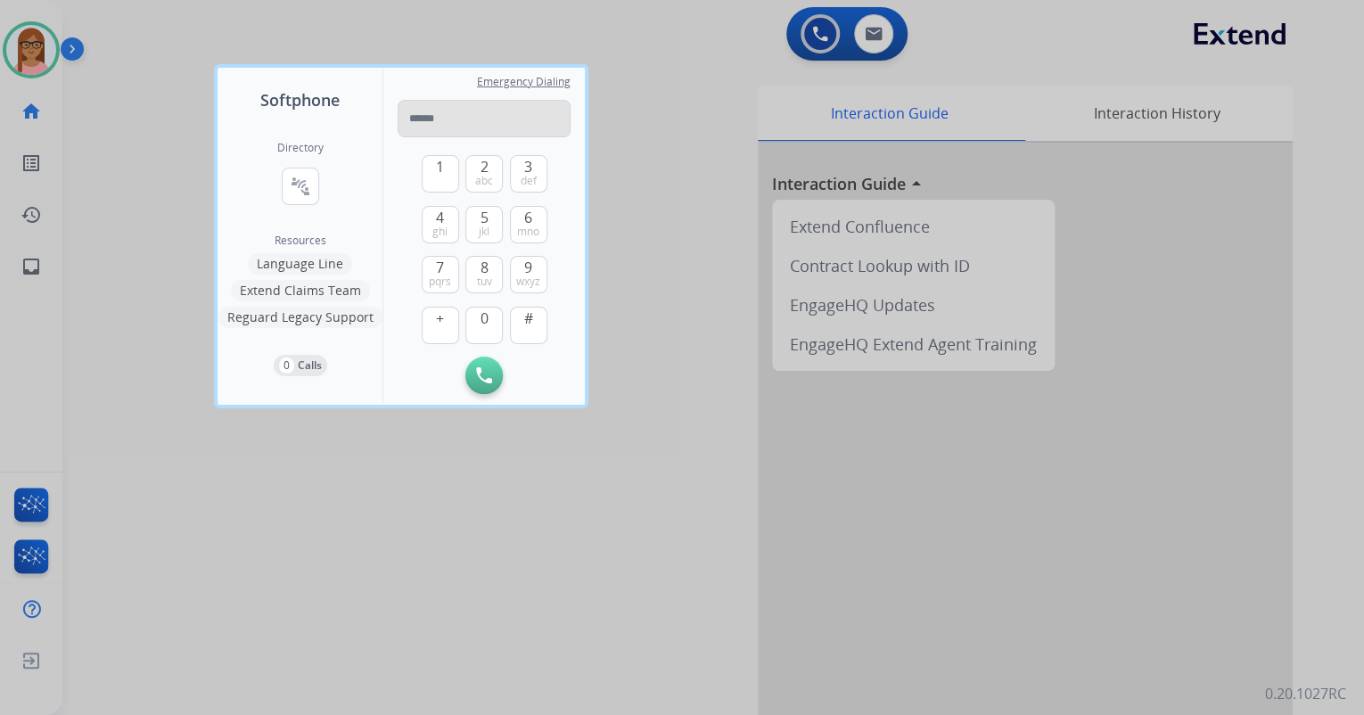
click at [499, 114] on input "tel" at bounding box center [484, 118] width 173 height 37
type input "**********"
click at [475, 369] on button "Initiate Call" at bounding box center [483, 375] width 37 height 37
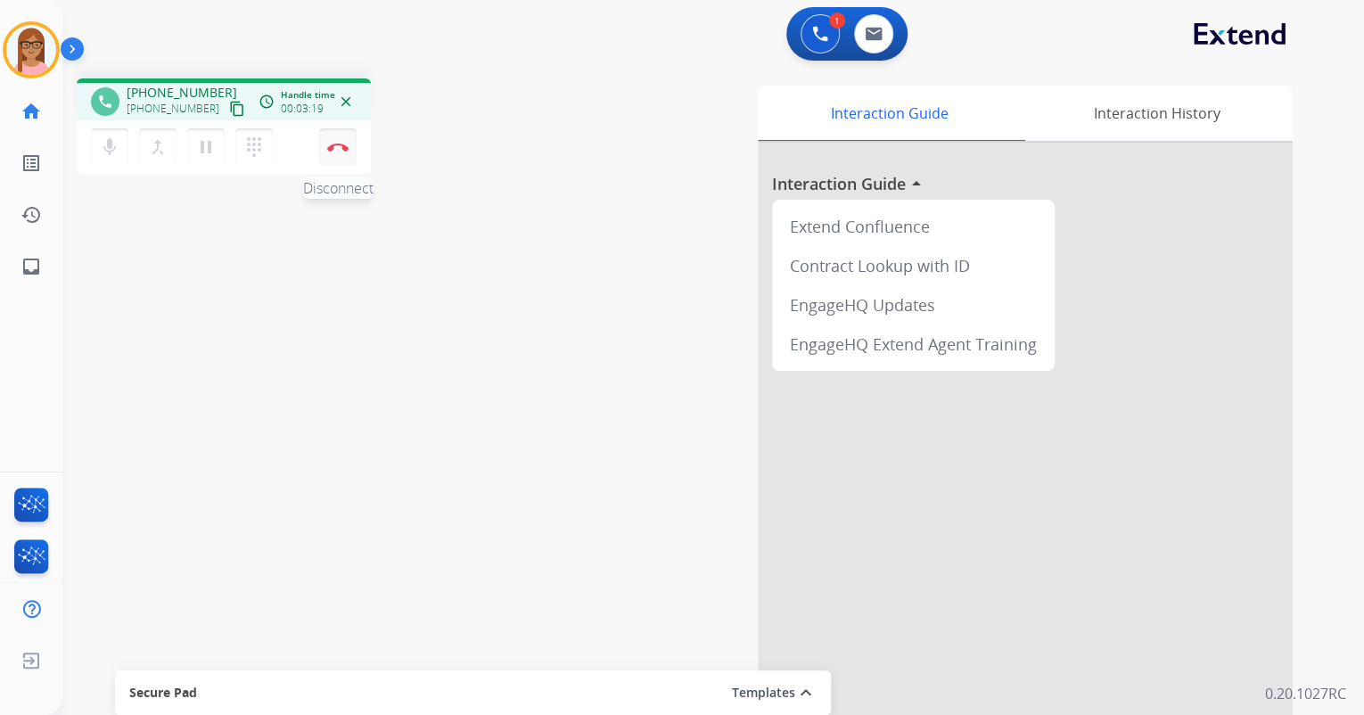
click at [335, 149] on img at bounding box center [337, 147] width 21 height 9
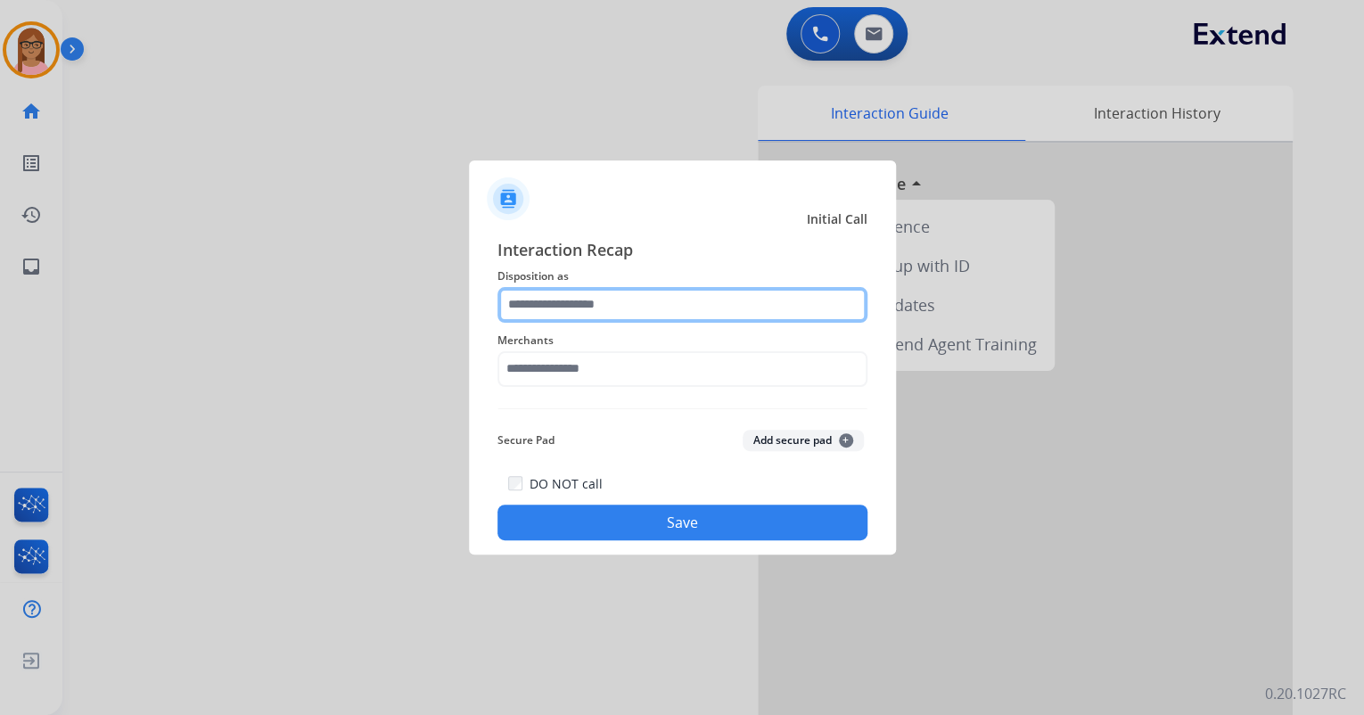
click at [610, 302] on input "text" at bounding box center [683, 305] width 370 height 36
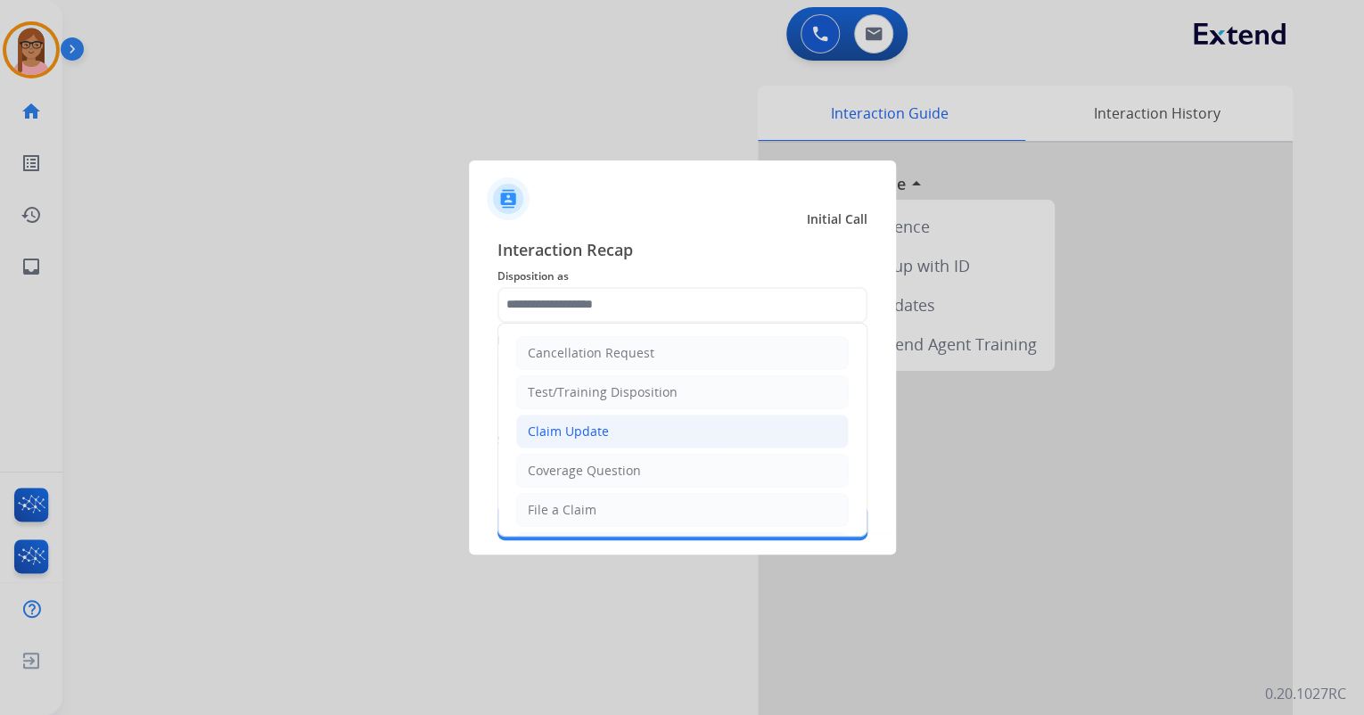
click at [606, 429] on li "Claim Update" at bounding box center [682, 432] width 333 height 34
type input "**********"
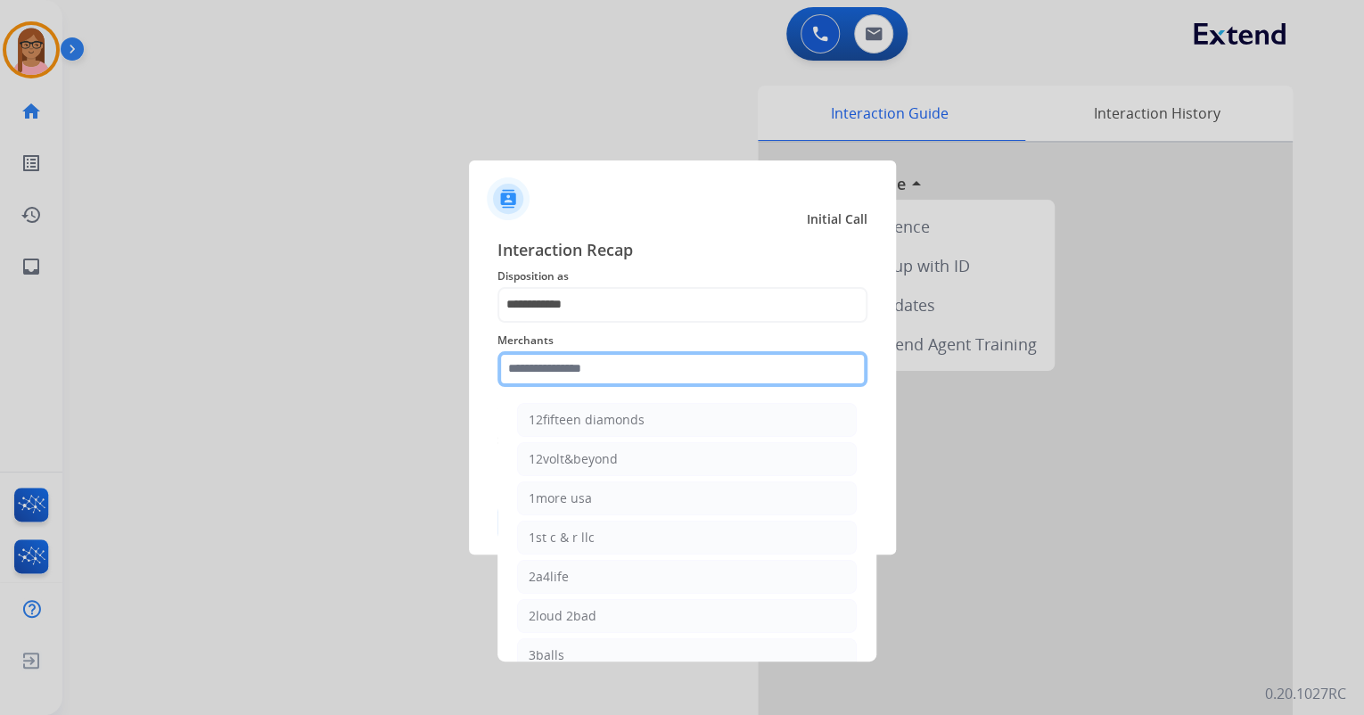
click at [570, 367] on input "text" at bounding box center [683, 369] width 370 height 36
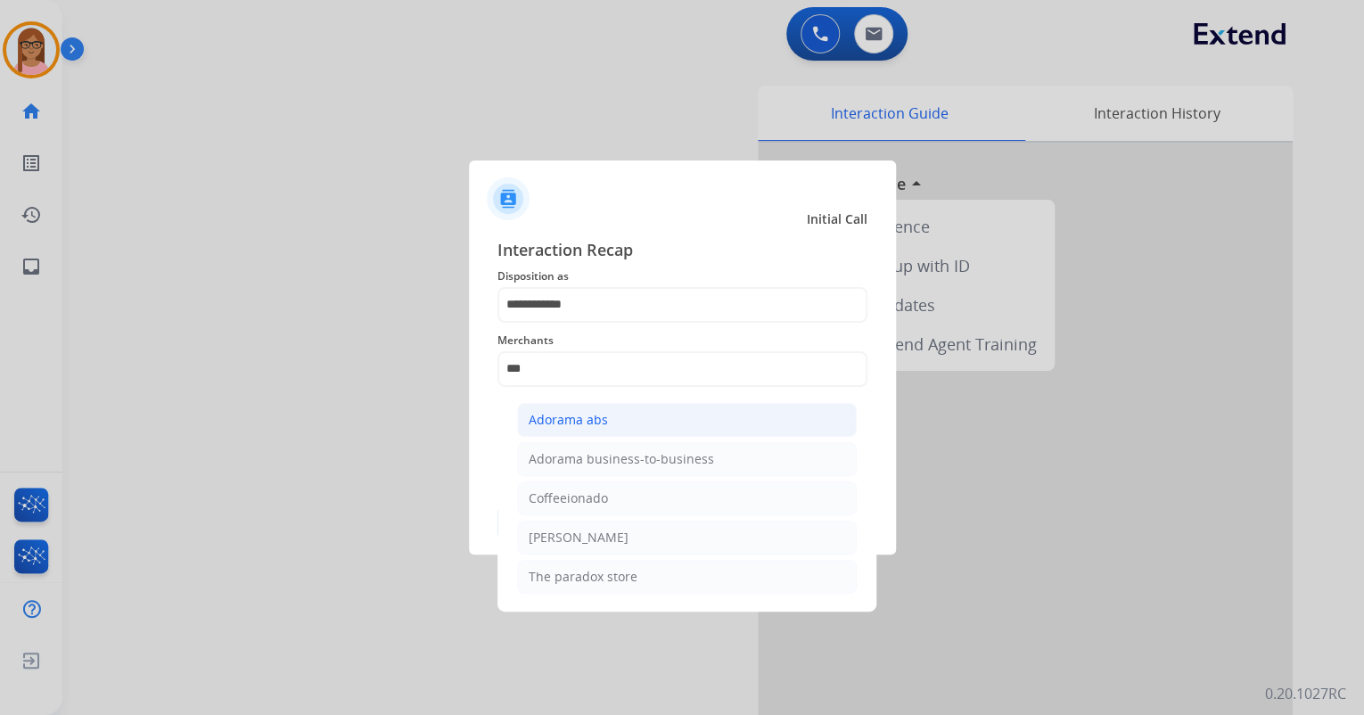
click at [658, 413] on li "Adorama abs" at bounding box center [687, 420] width 340 height 34
type input "**********"
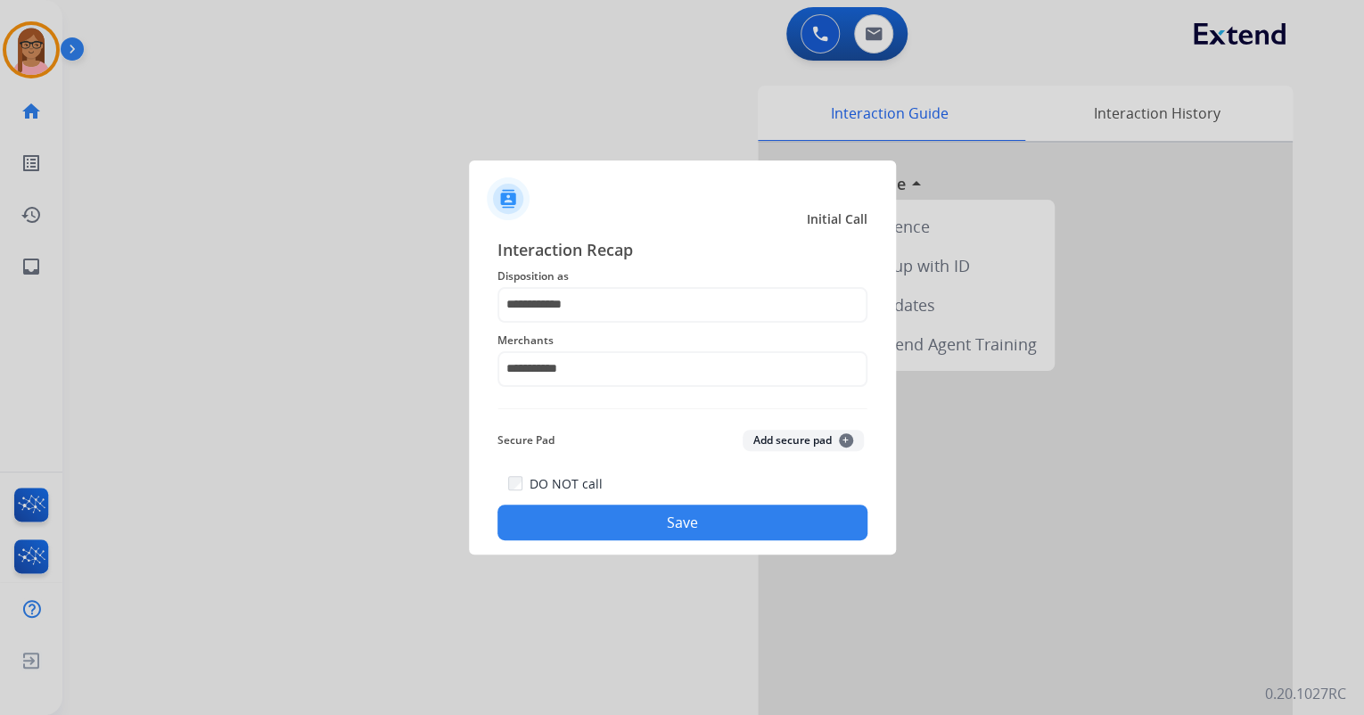
click at [652, 515] on button "Save" at bounding box center [683, 523] width 370 height 36
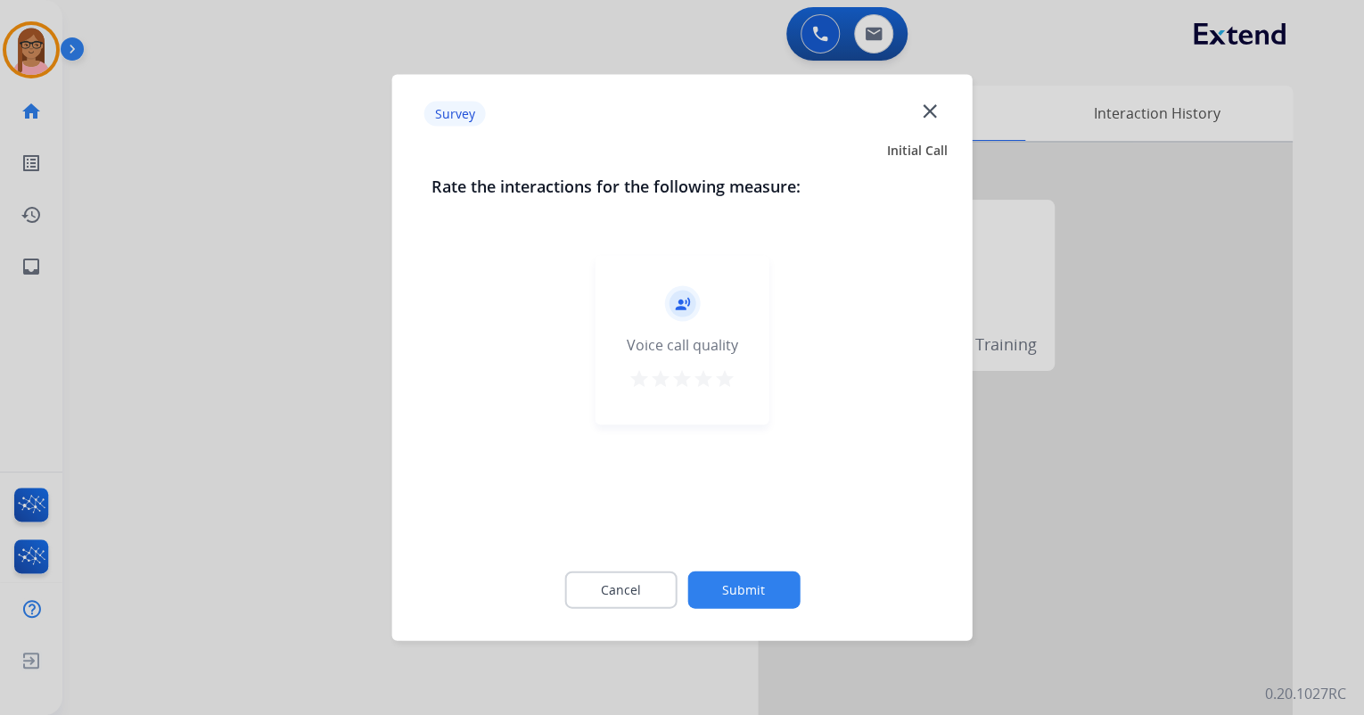
click at [722, 378] on mat-icon "star" at bounding box center [724, 378] width 21 height 21
click at [738, 589] on button "Submit" at bounding box center [744, 590] width 112 height 37
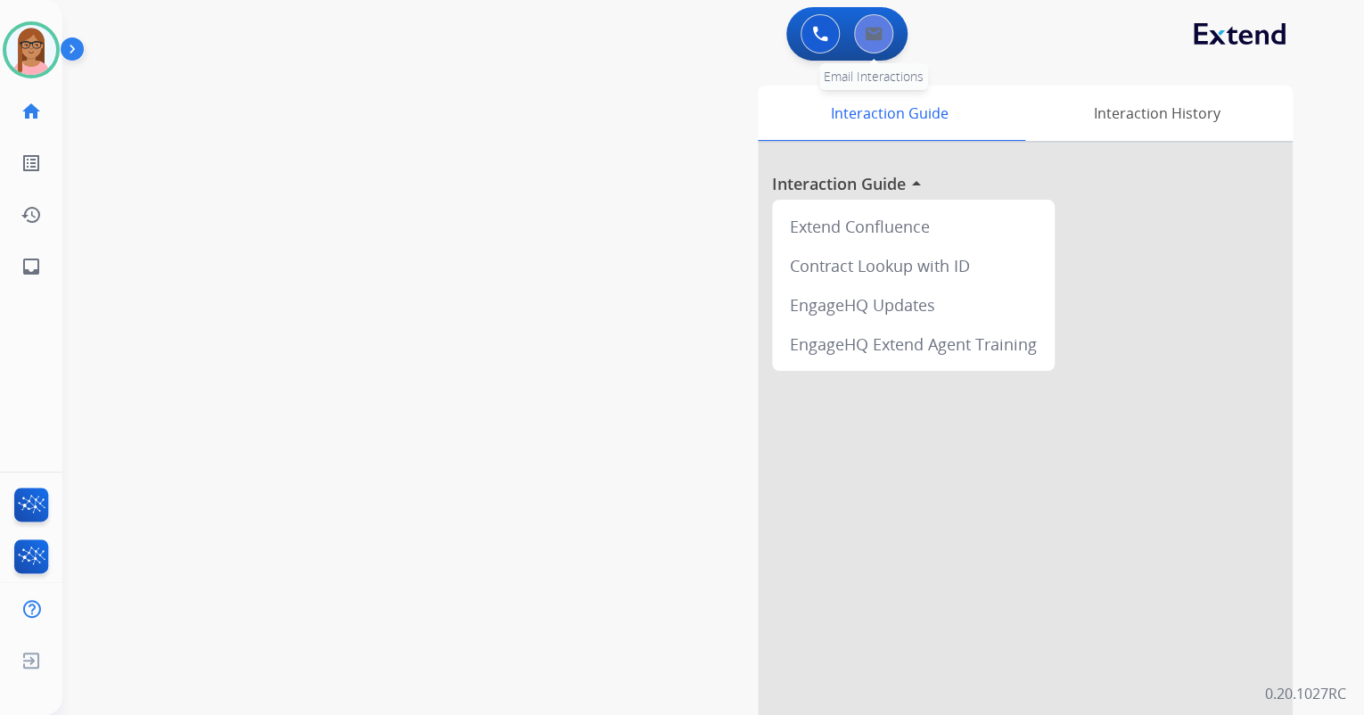
click at [860, 47] on button at bounding box center [873, 33] width 39 height 39
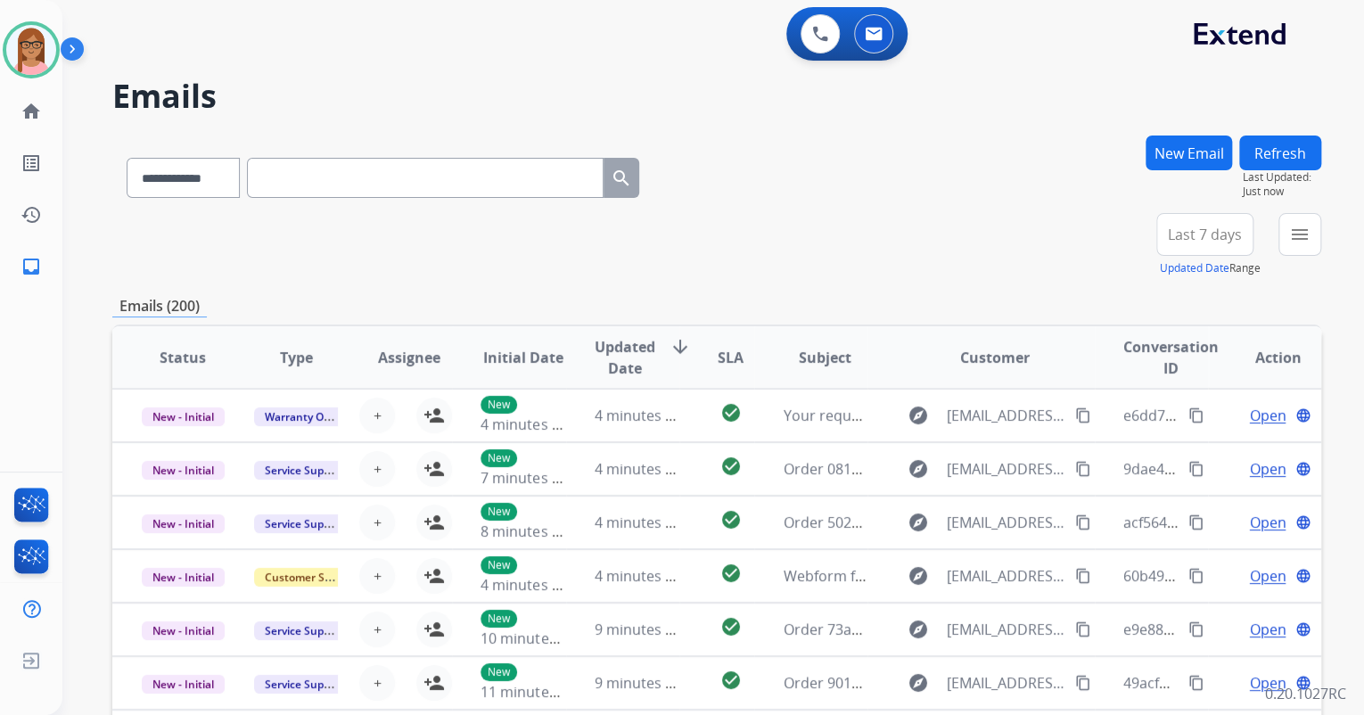
click at [1151, 144] on button "New Email" at bounding box center [1189, 153] width 86 height 35
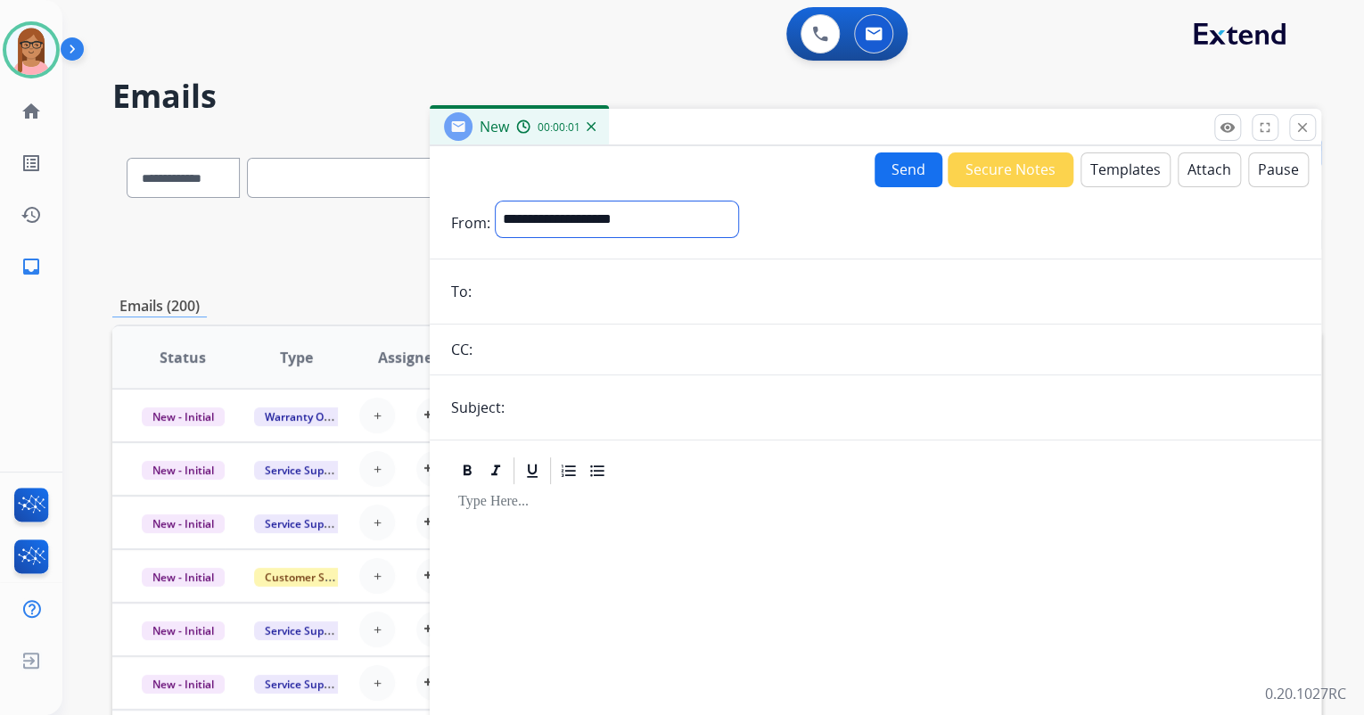
click at [635, 218] on select "**********" at bounding box center [617, 220] width 243 height 36
select select "**********"
click at [496, 202] on select "**********" at bounding box center [617, 220] width 243 height 36
click at [596, 301] on input "email" at bounding box center [888, 294] width 823 height 36
paste input "**********"
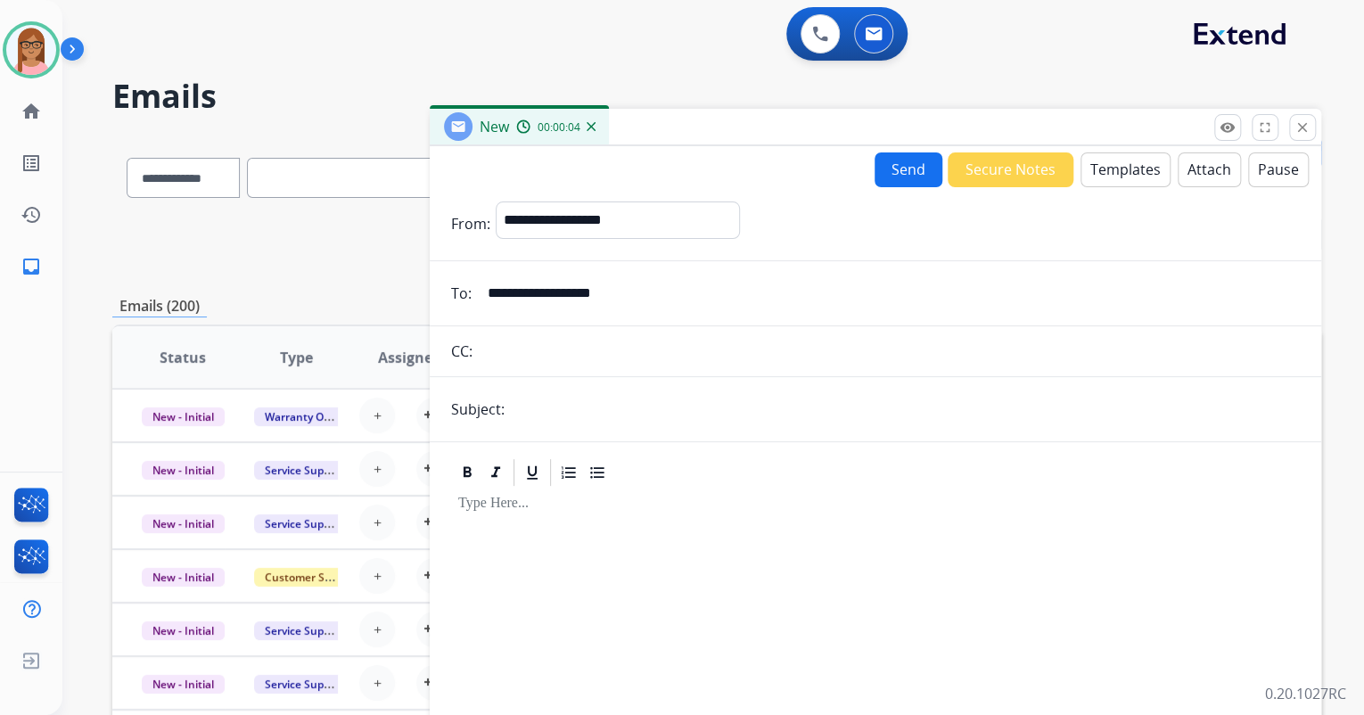
type input "**********"
click at [536, 391] on input "text" at bounding box center [905, 409] width 790 height 36
type input "**********"
click at [533, 512] on div at bounding box center [875, 642] width 849 height 306
click at [1122, 169] on button "Templates" at bounding box center [1126, 169] width 90 height 35
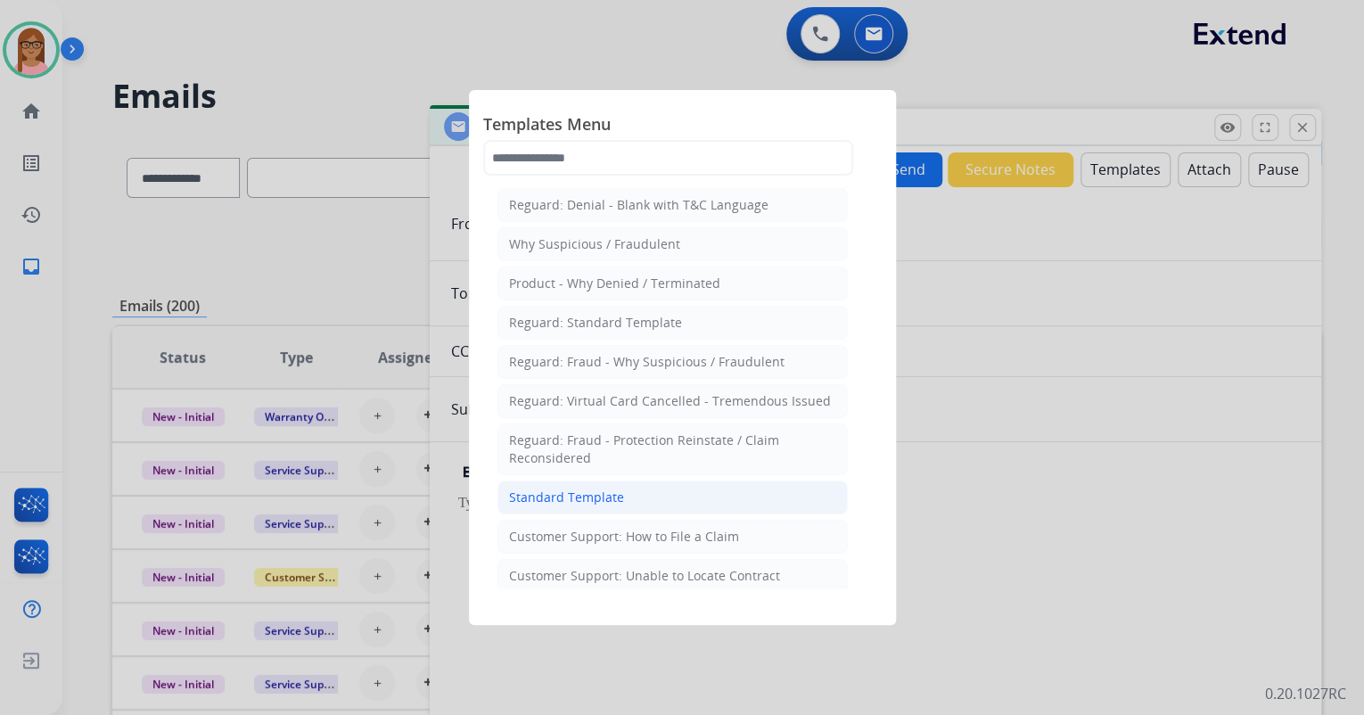
click at [602, 499] on div "Standard Template" at bounding box center [566, 498] width 115 height 18
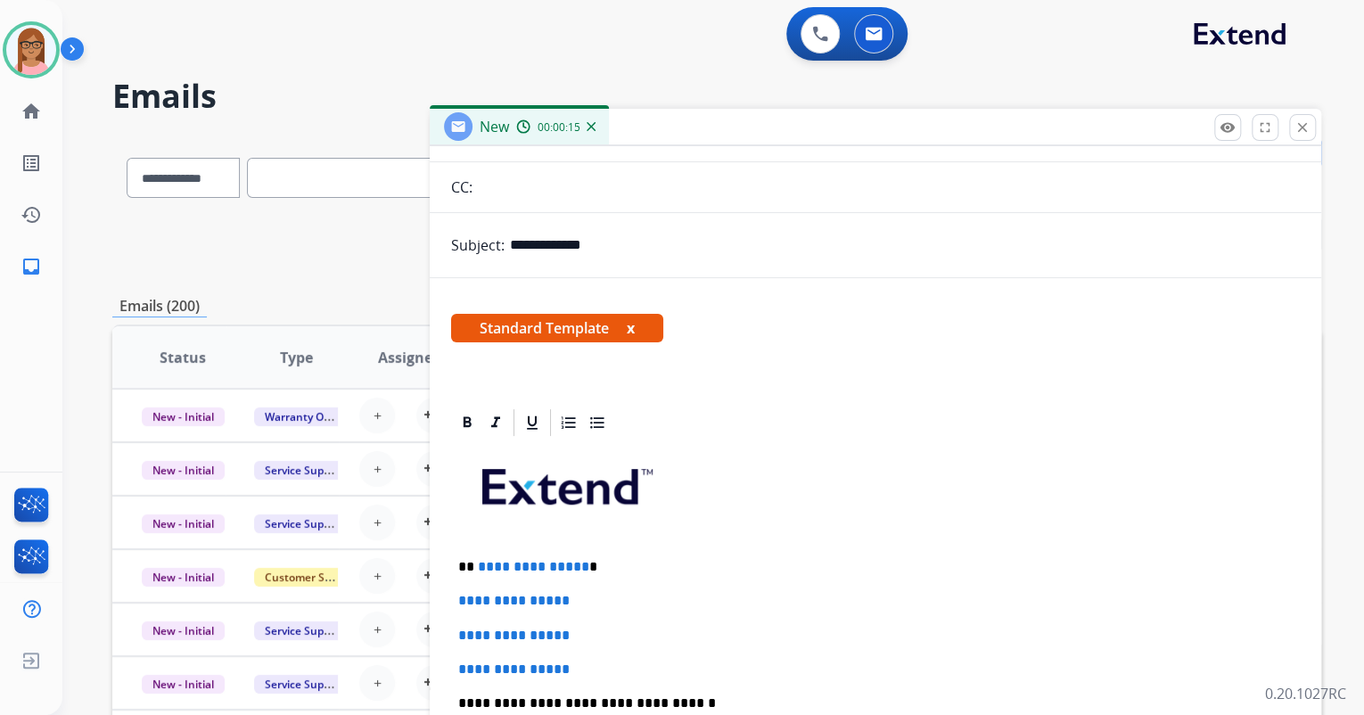
scroll to position [214, 0]
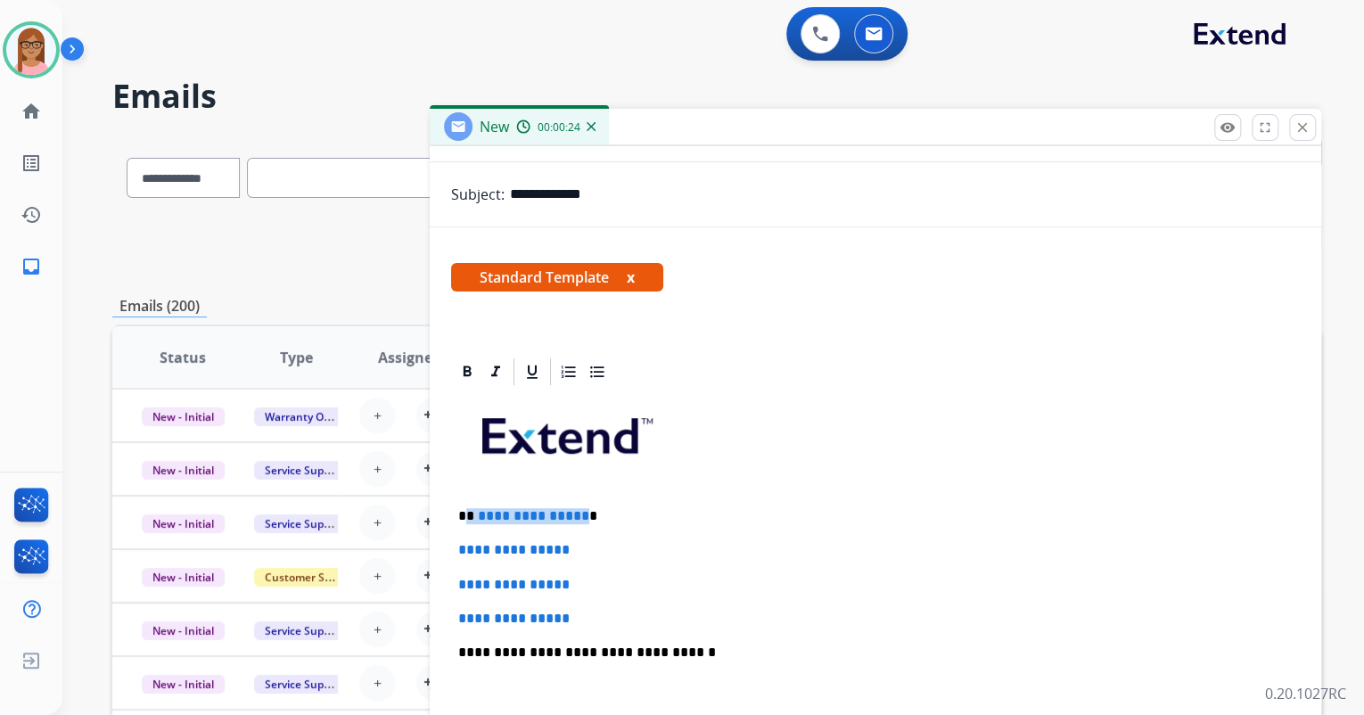
drag, startPoint x: 465, startPoint y: 514, endPoint x: 579, endPoint y: 521, distance: 113.5
click at [579, 521] on p "**********" at bounding box center [868, 516] width 820 height 16
drag, startPoint x: 456, startPoint y: 549, endPoint x: 602, endPoint y: 607, distance: 157.3
click at [602, 607] on div "**********" at bounding box center [875, 695] width 849 height 614
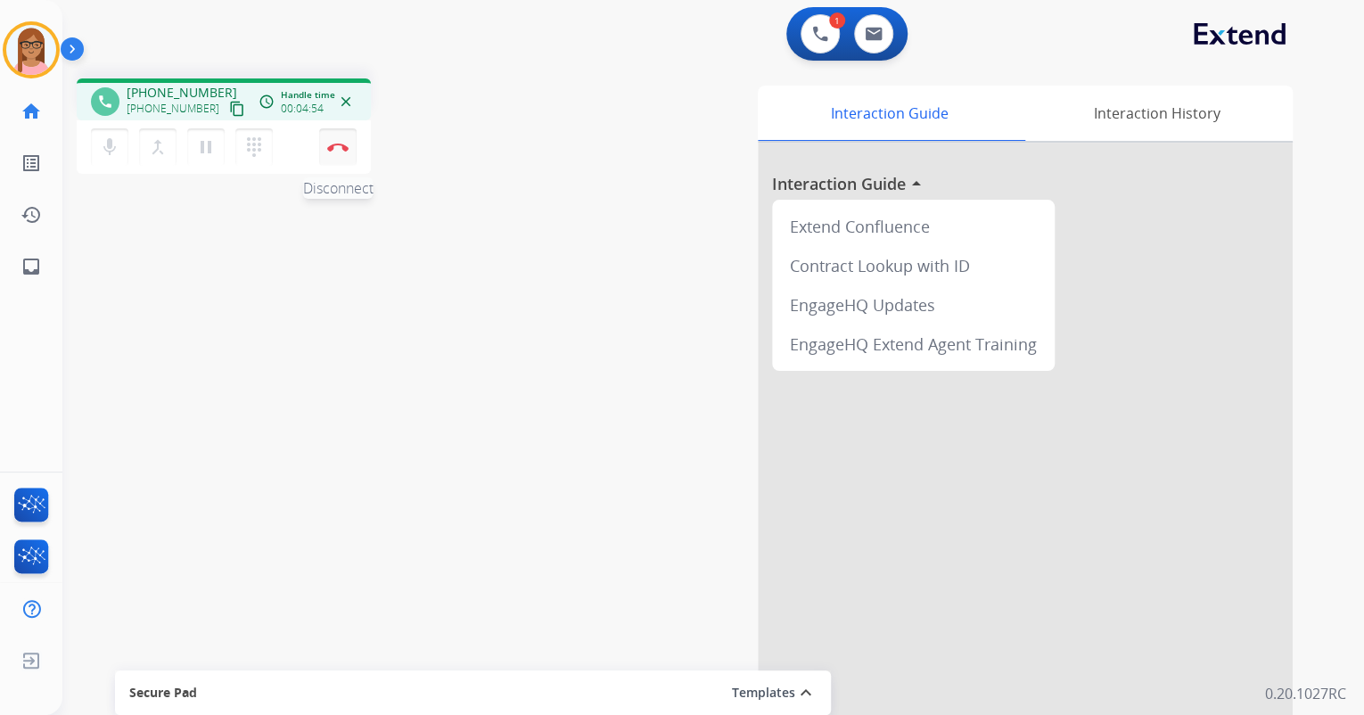
click at [340, 149] on img at bounding box center [337, 147] width 21 height 9
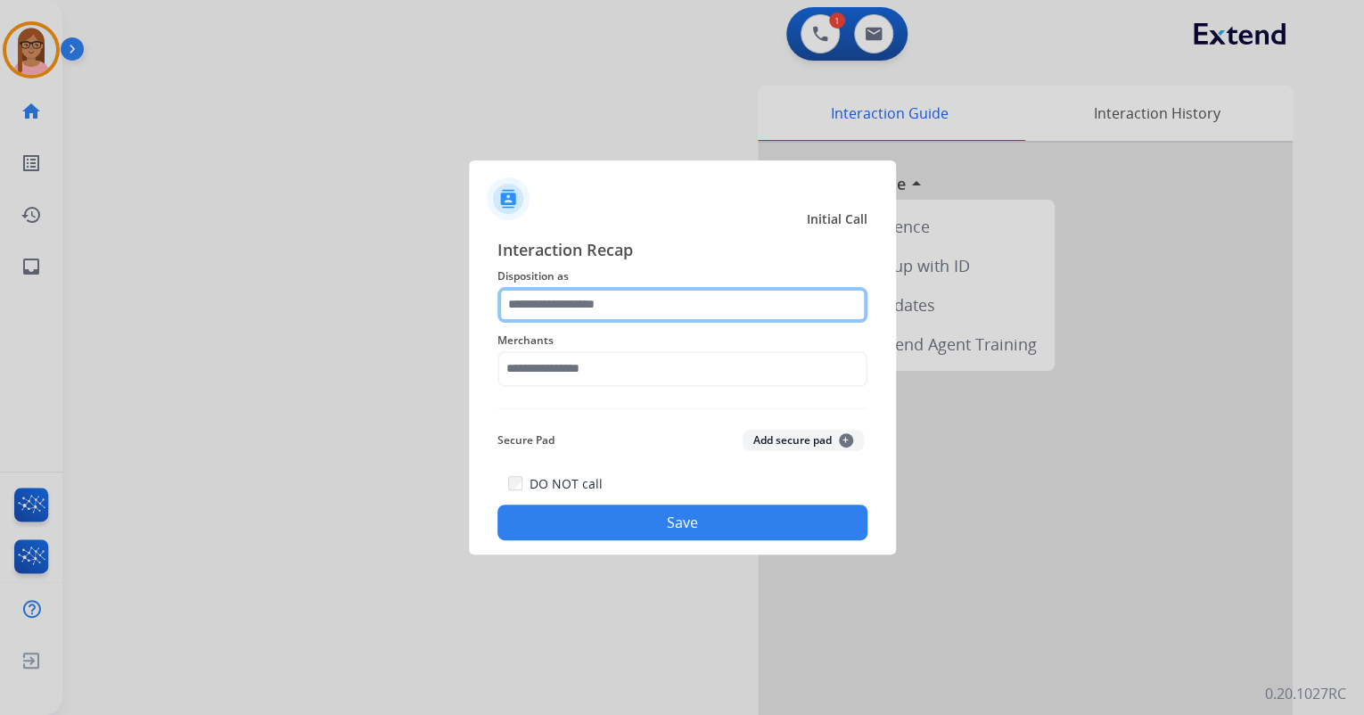
click at [564, 310] on input "text" at bounding box center [683, 305] width 370 height 36
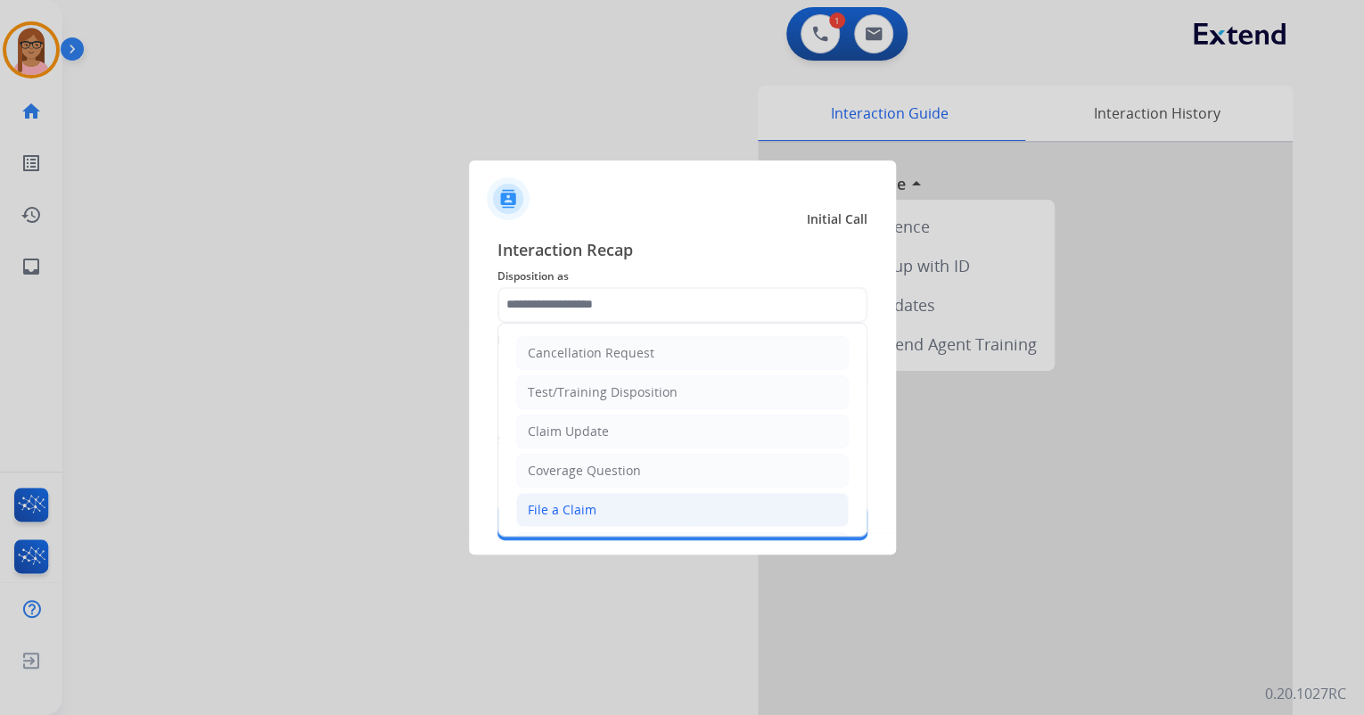
click at [572, 509] on div "File a Claim" at bounding box center [562, 510] width 69 height 18
type input "**********"
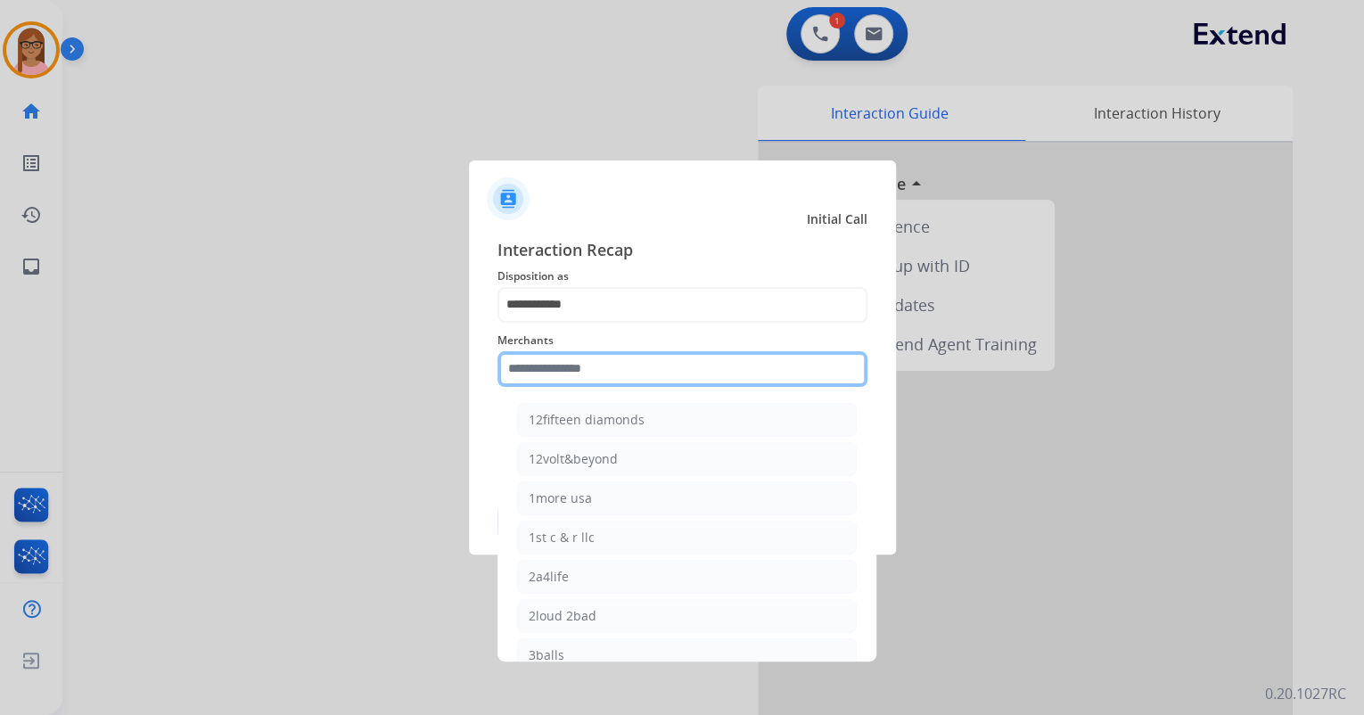
click at [560, 365] on input "text" at bounding box center [683, 369] width 370 height 36
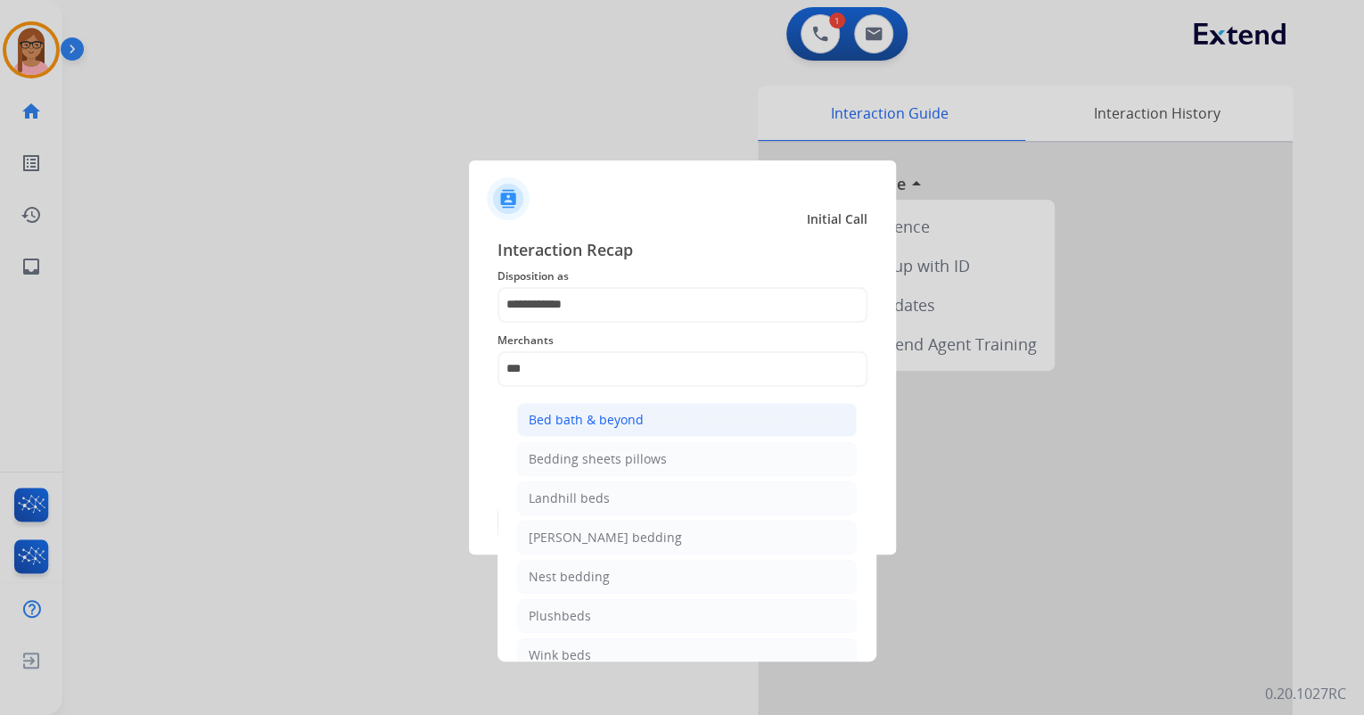
click at [603, 422] on div "Bed bath & beyond" at bounding box center [586, 420] width 115 height 18
type input "**********"
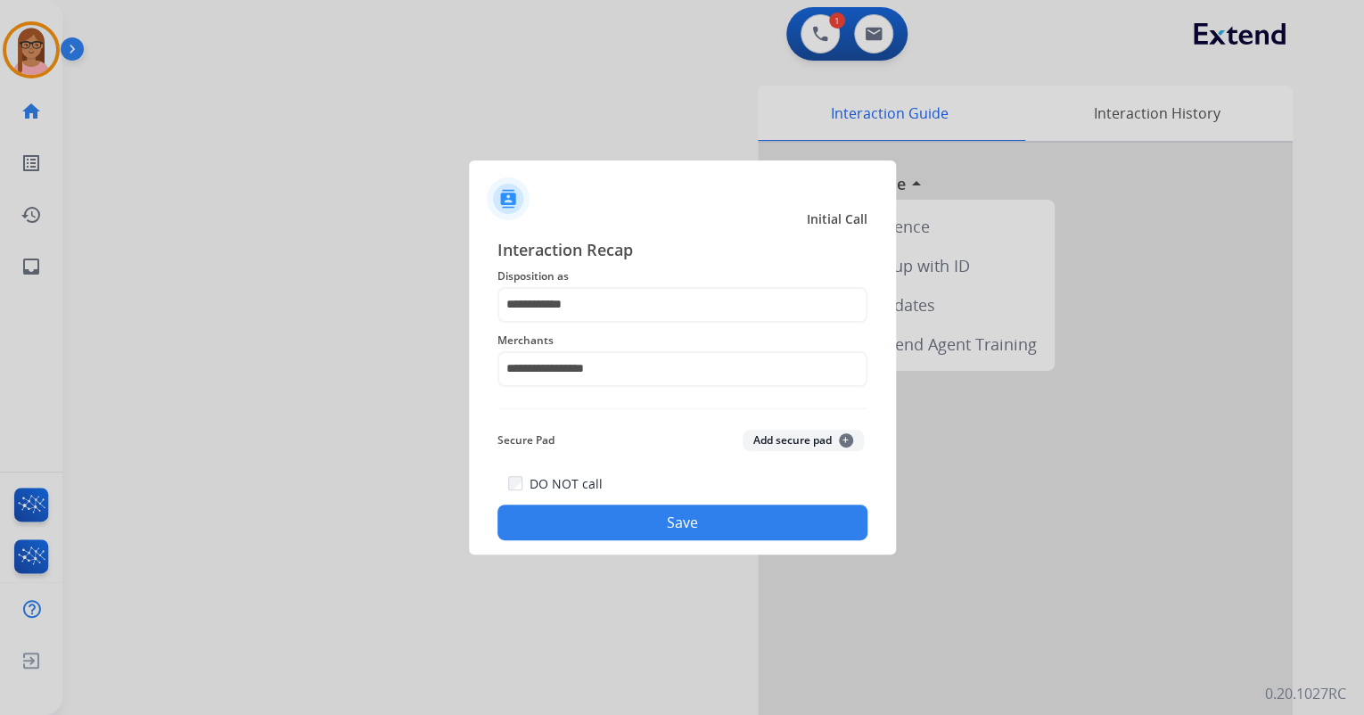
click at [668, 514] on button "Save" at bounding box center [683, 523] width 370 height 36
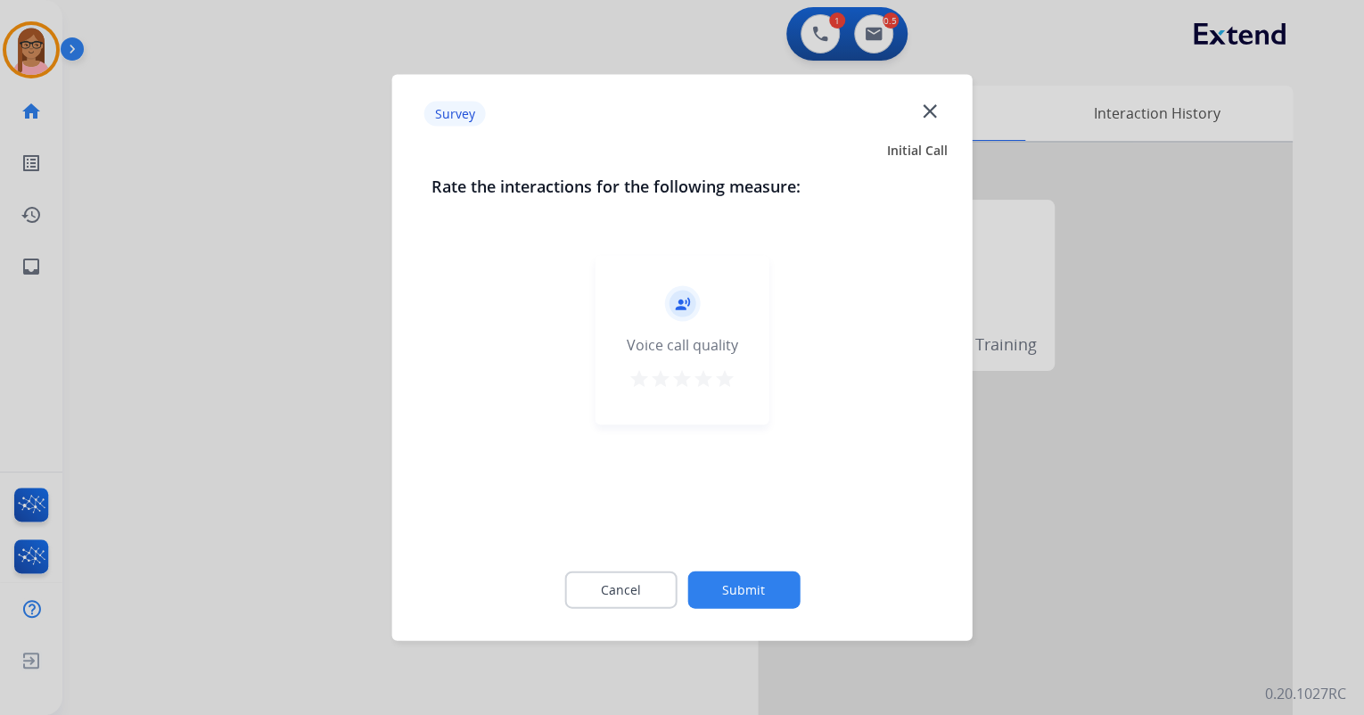
click at [726, 374] on mat-icon "star" at bounding box center [724, 378] width 21 height 21
click at [770, 581] on button "Submit" at bounding box center [744, 590] width 112 height 37
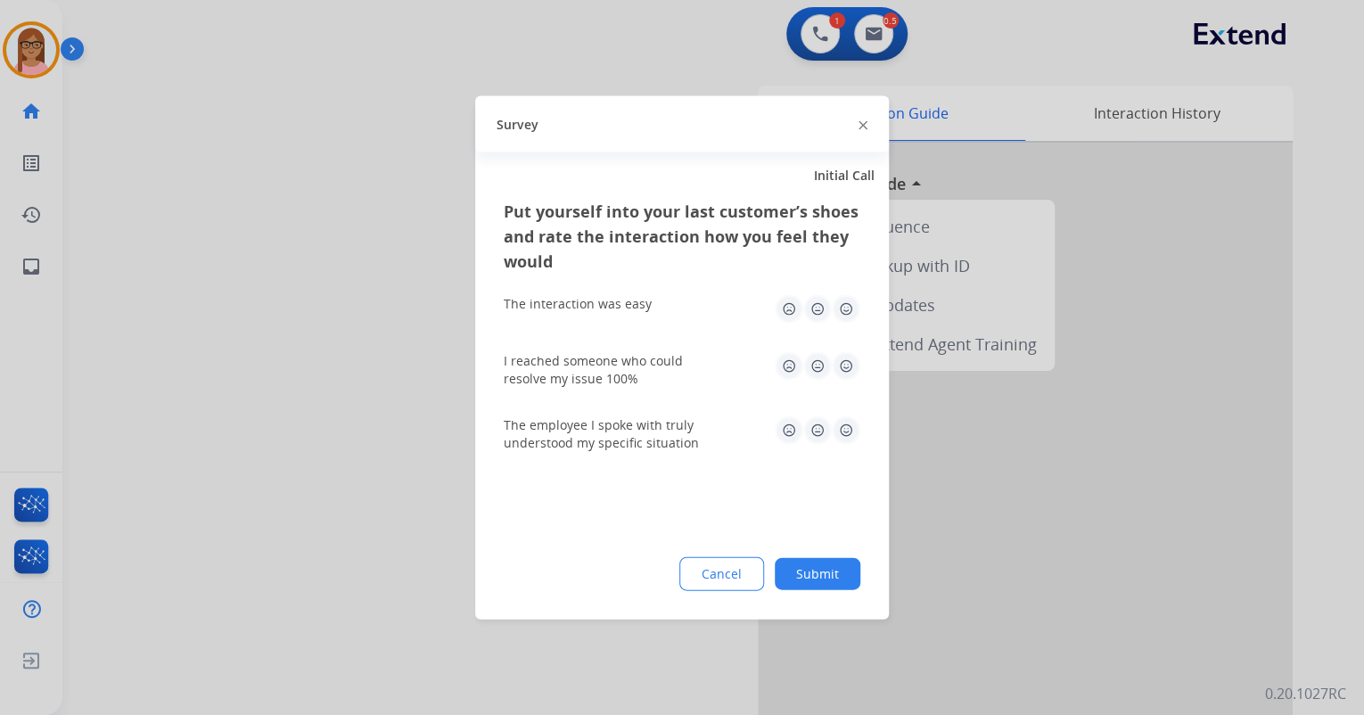
click at [844, 370] on img at bounding box center [846, 366] width 29 height 29
click at [850, 321] on img at bounding box center [846, 309] width 29 height 29
click at [853, 432] on img at bounding box center [846, 430] width 29 height 29
click at [841, 575] on button "Submit" at bounding box center [818, 574] width 86 height 32
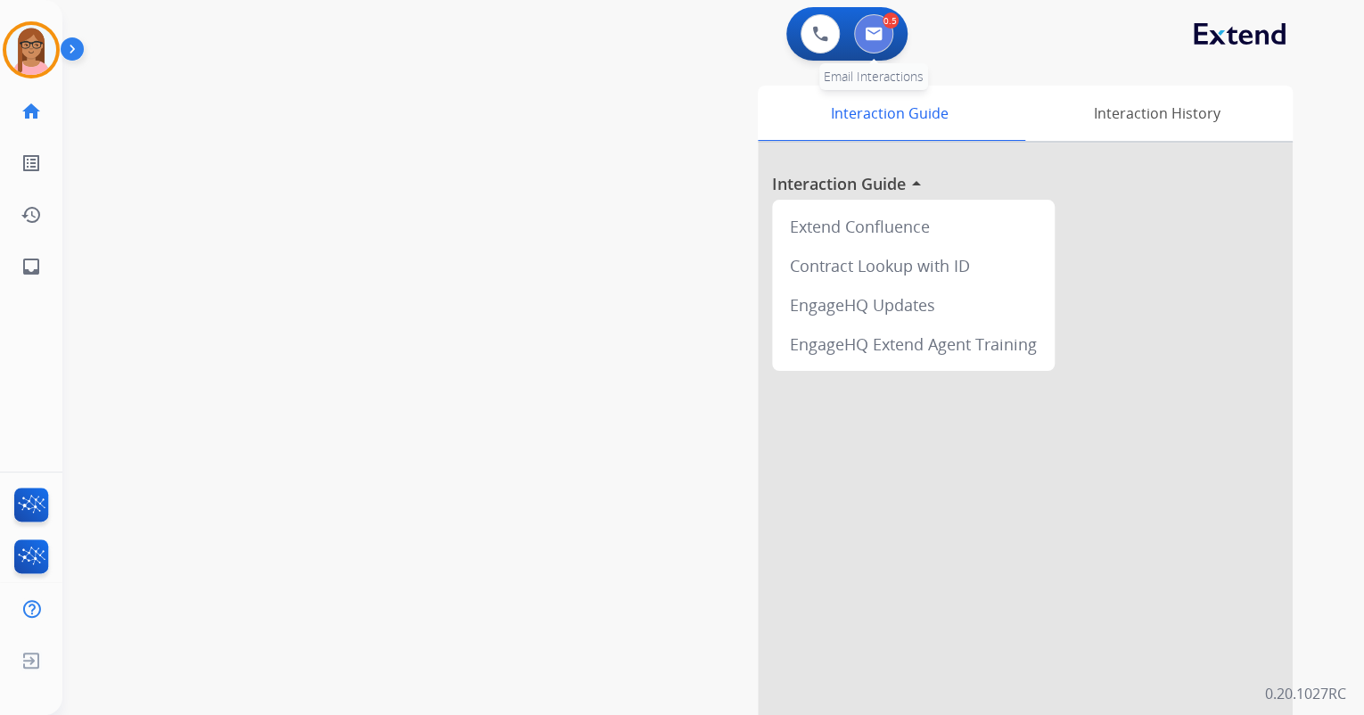
click at [886, 35] on button at bounding box center [873, 33] width 39 height 39
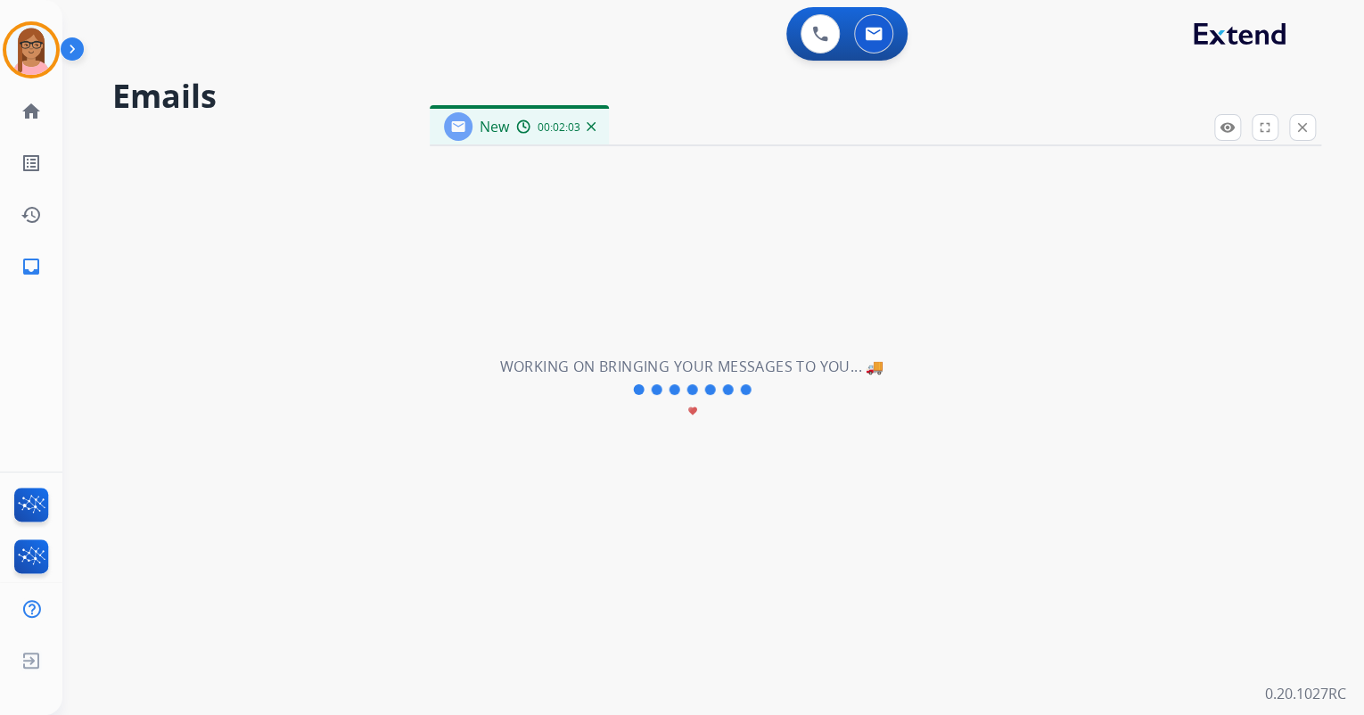
select select "**********"
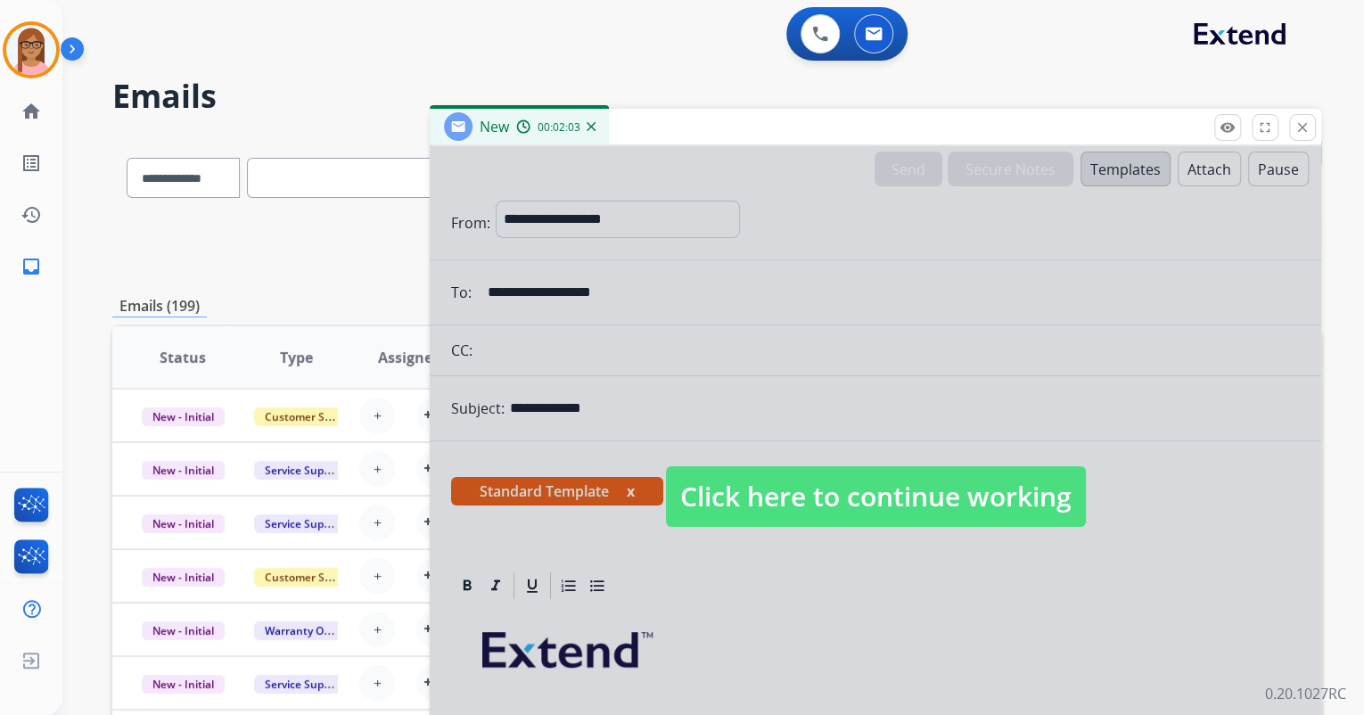
click at [789, 478] on span "Click here to continue working" at bounding box center [876, 496] width 420 height 61
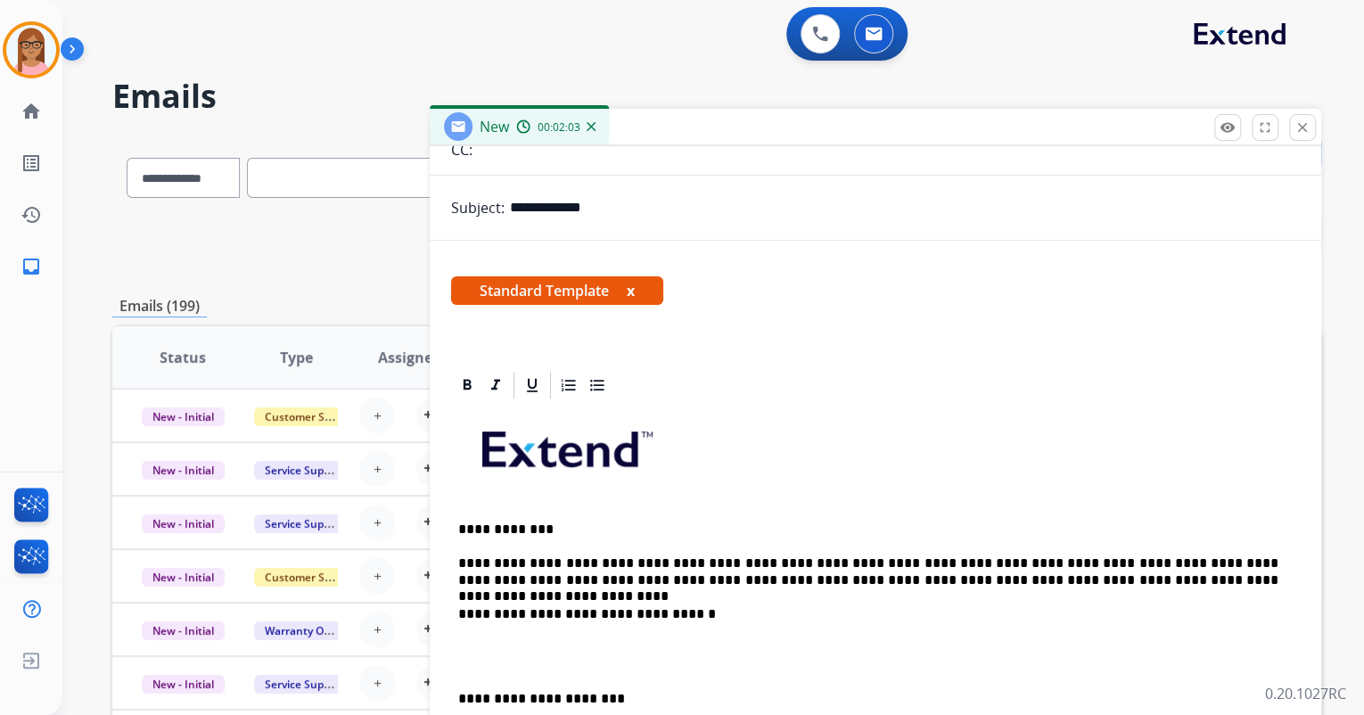
scroll to position [357, 0]
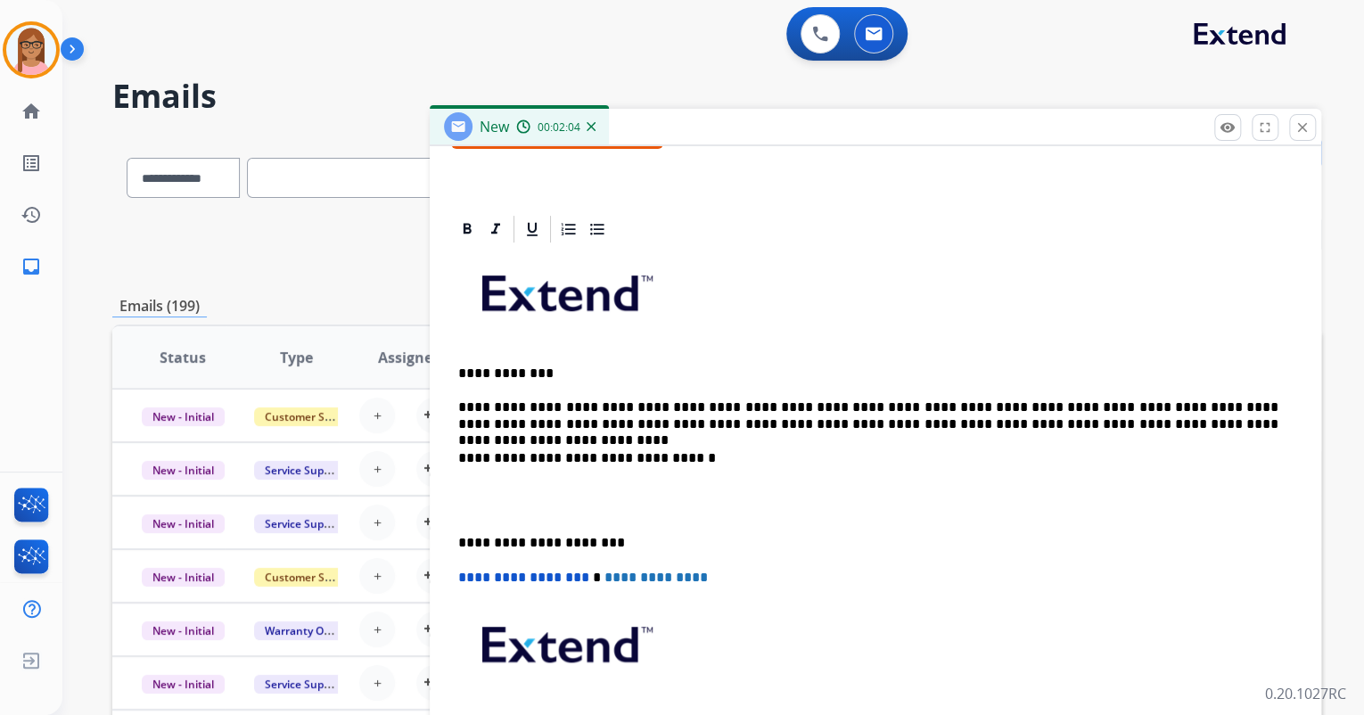
click at [1115, 424] on p "**********" at bounding box center [868, 415] width 820 height 33
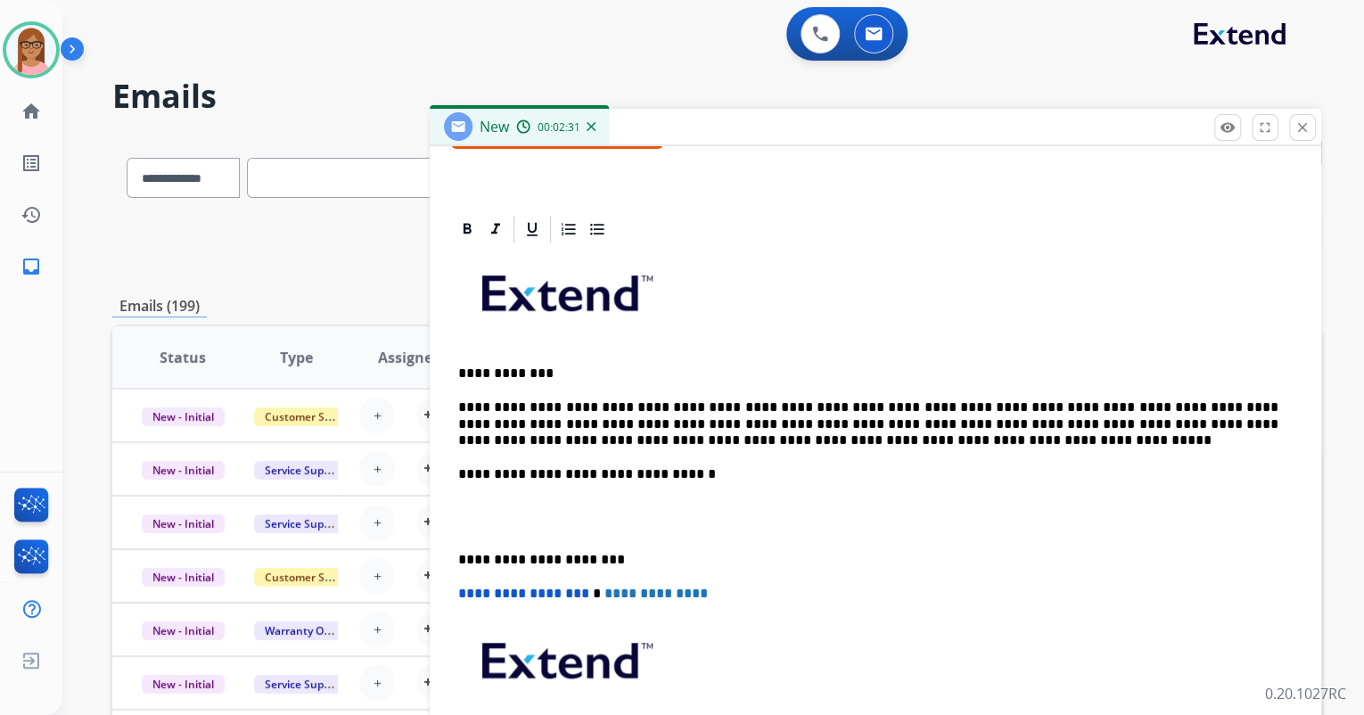
click at [556, 505] on p at bounding box center [875, 517] width 835 height 33
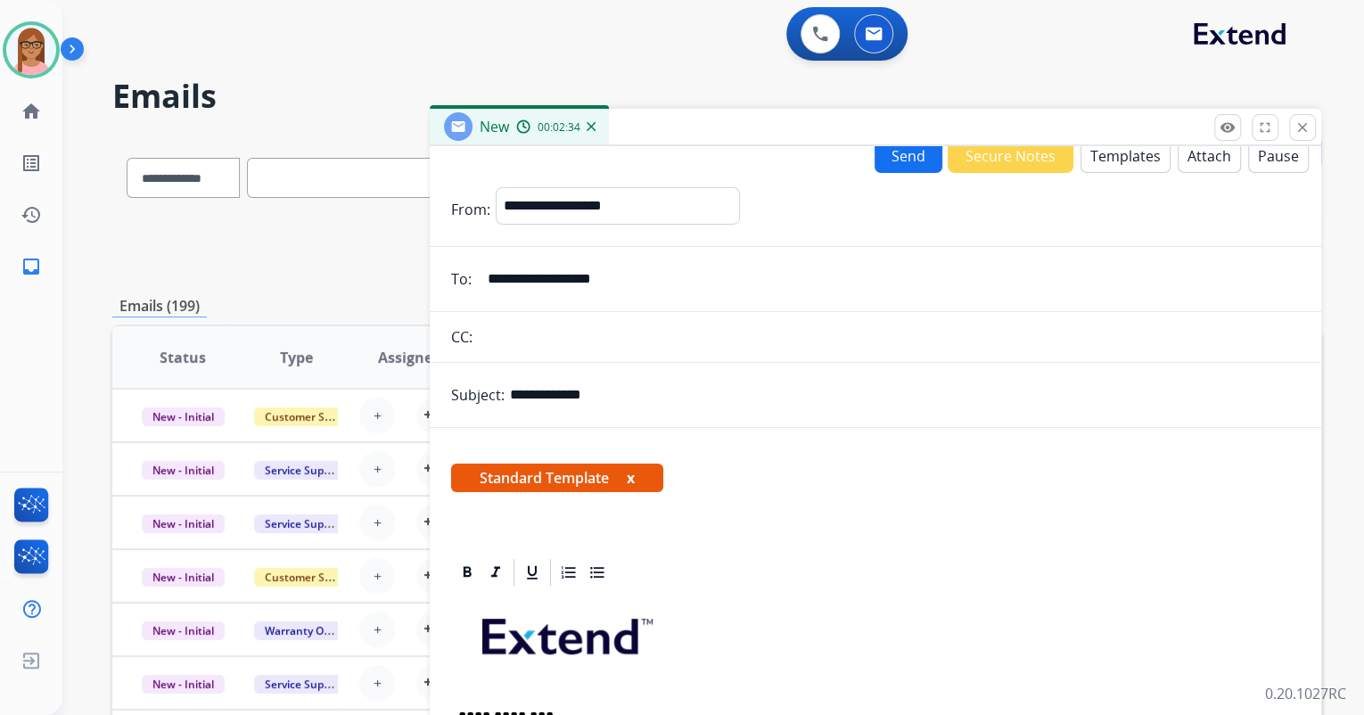
scroll to position [0, 0]
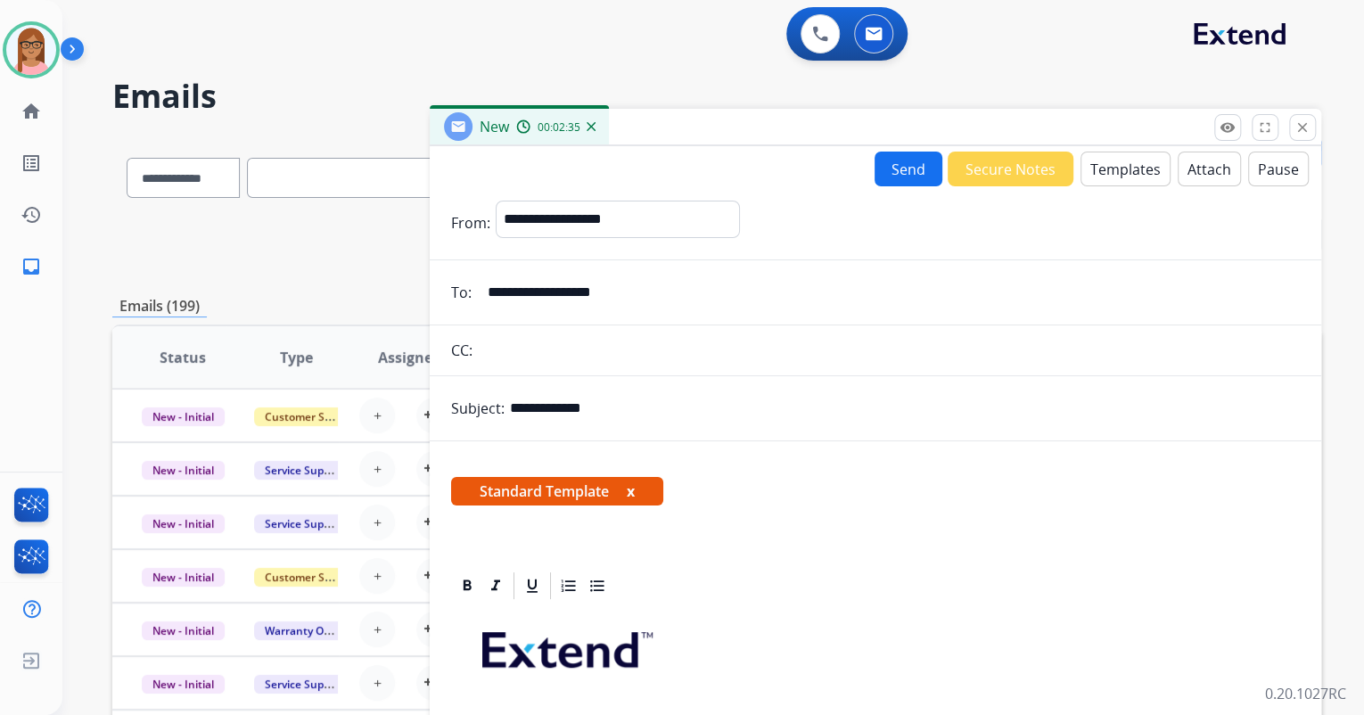
click at [884, 163] on button "Send" at bounding box center [909, 169] width 68 height 35
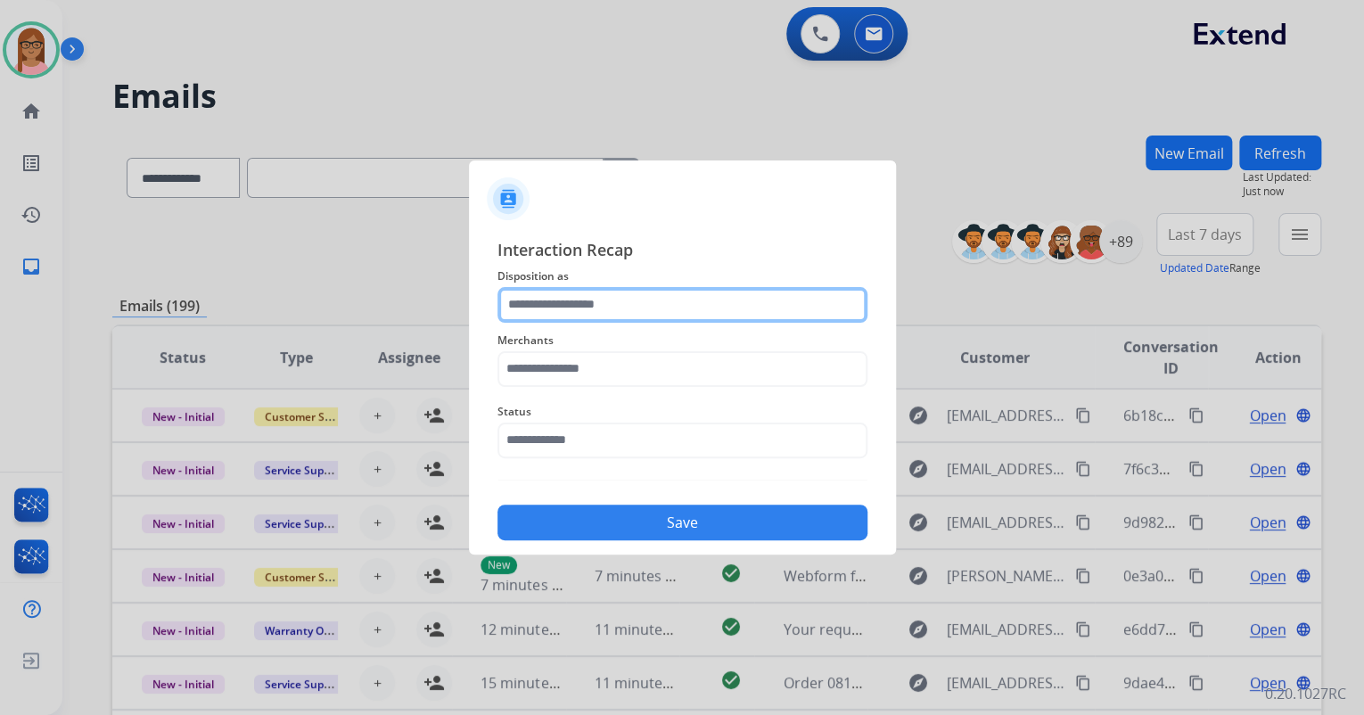
click at [663, 304] on input "text" at bounding box center [683, 305] width 370 height 36
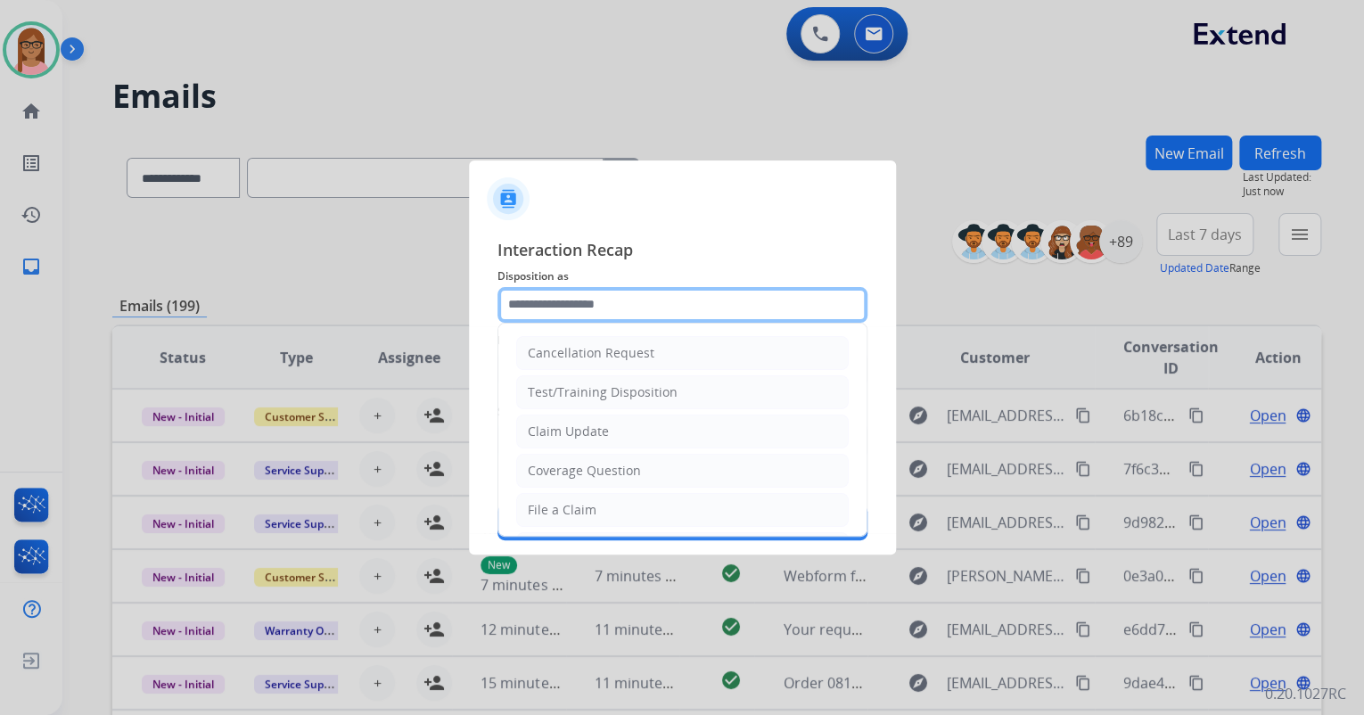
type input "**********"
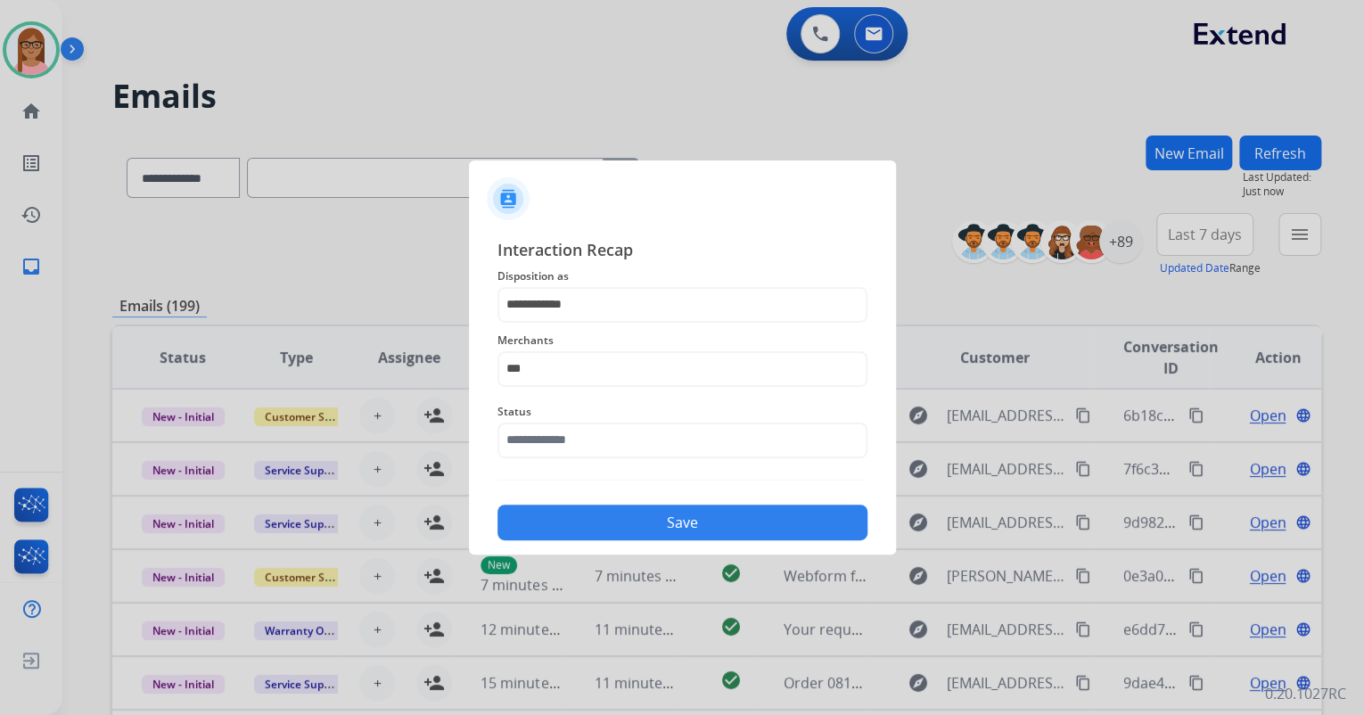
click at [541, 346] on span "Merchants" at bounding box center [683, 340] width 370 height 21
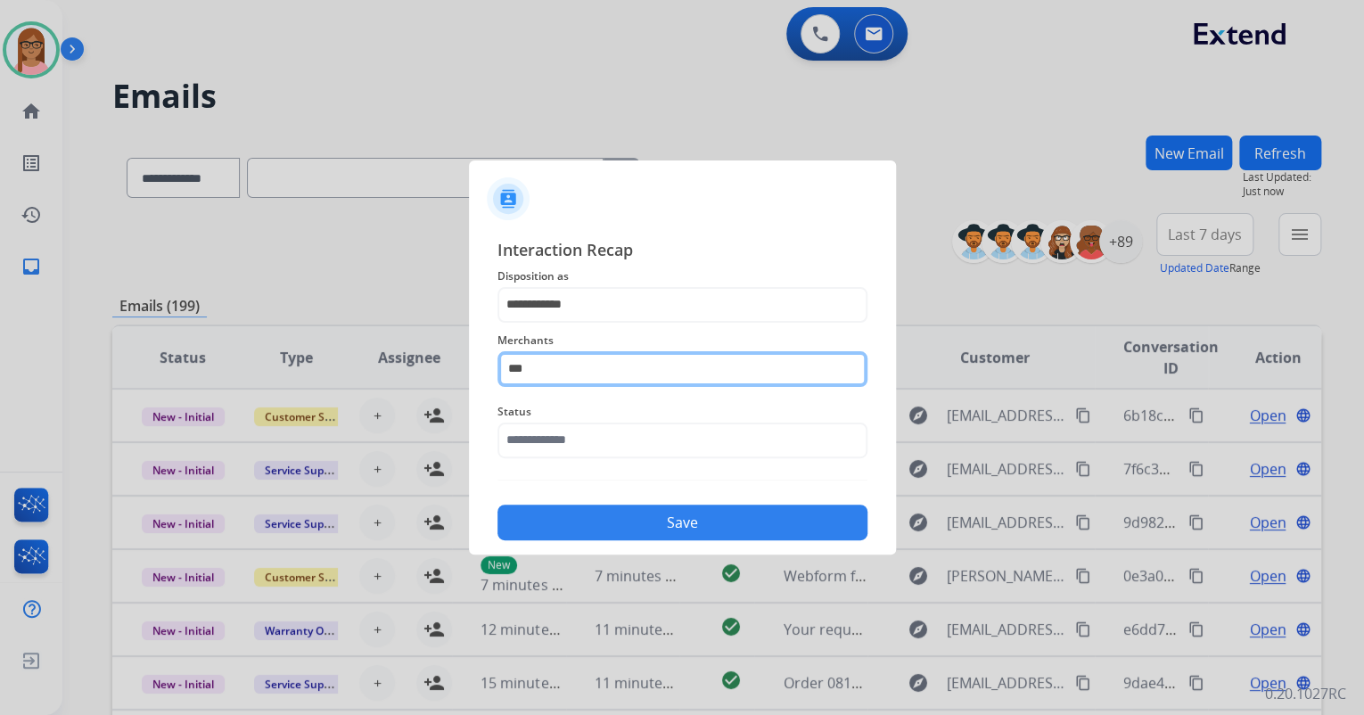
click at [539, 364] on input "***" at bounding box center [683, 369] width 370 height 36
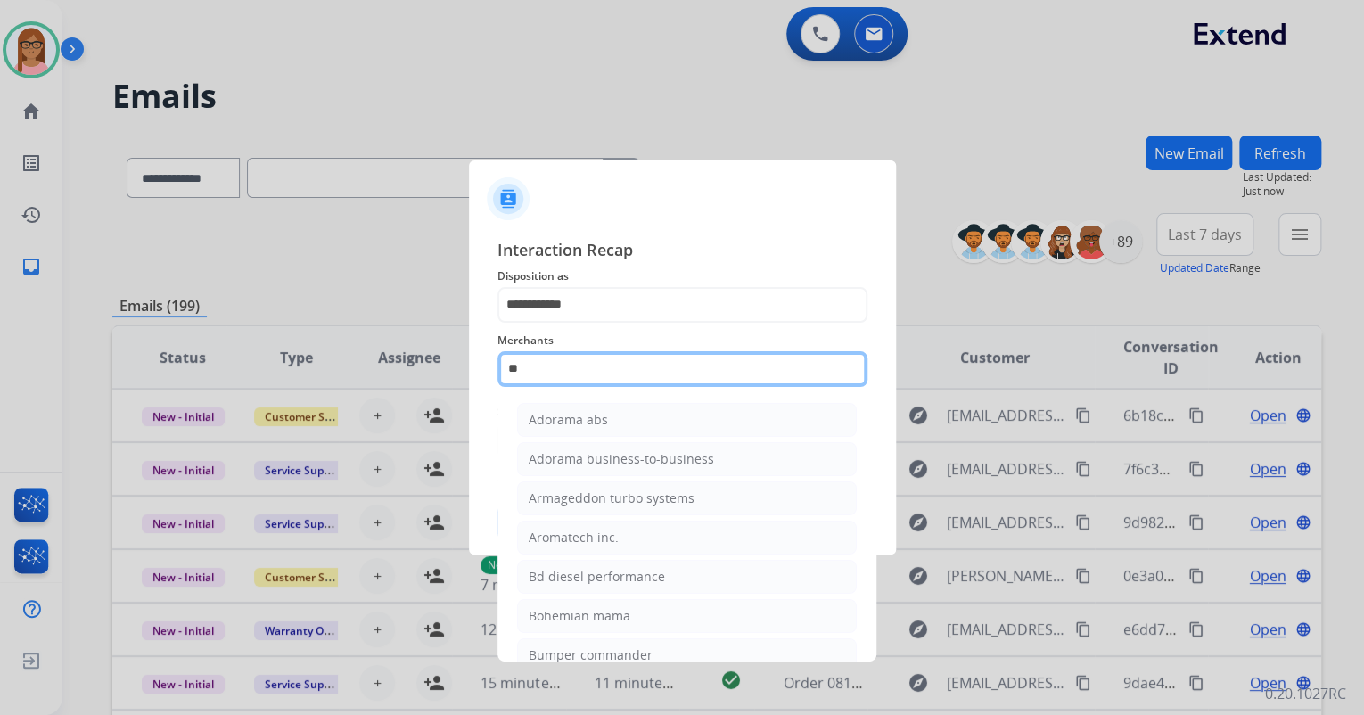
type input "*"
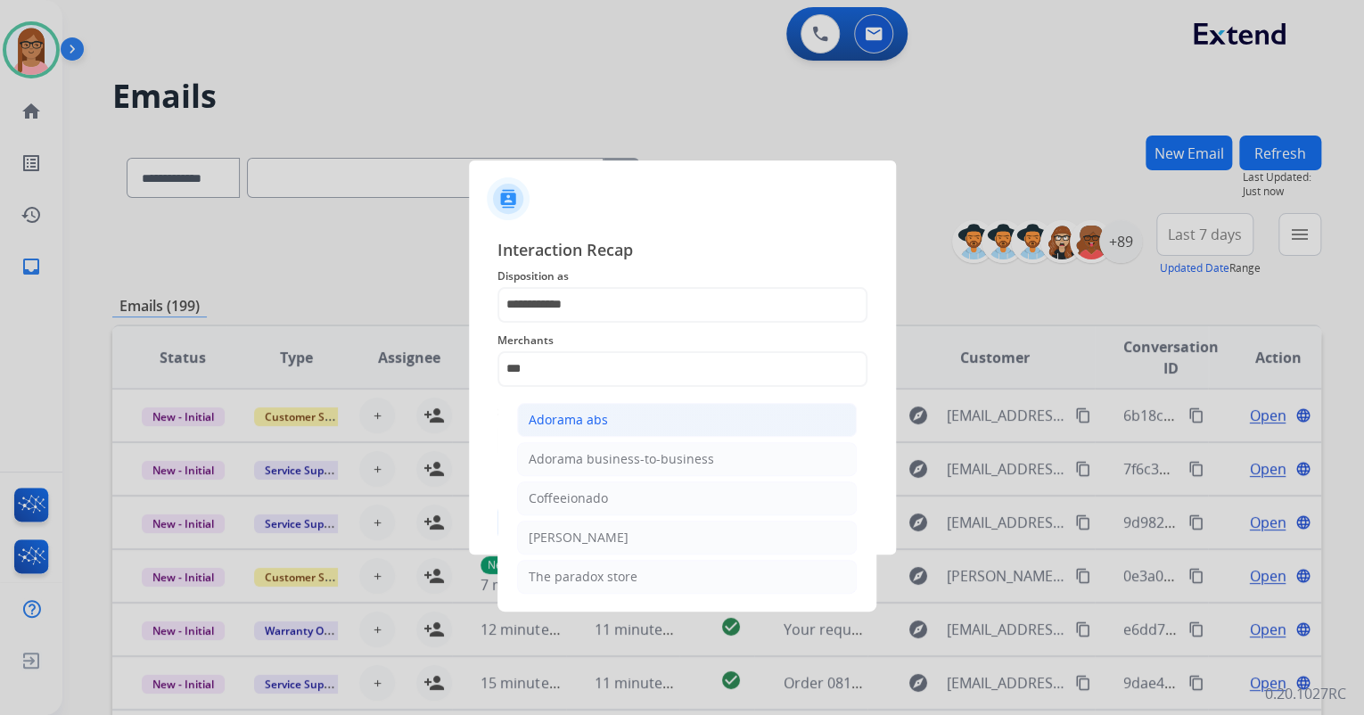
click at [618, 424] on li "Adorama abs" at bounding box center [687, 420] width 340 height 34
type input "**********"
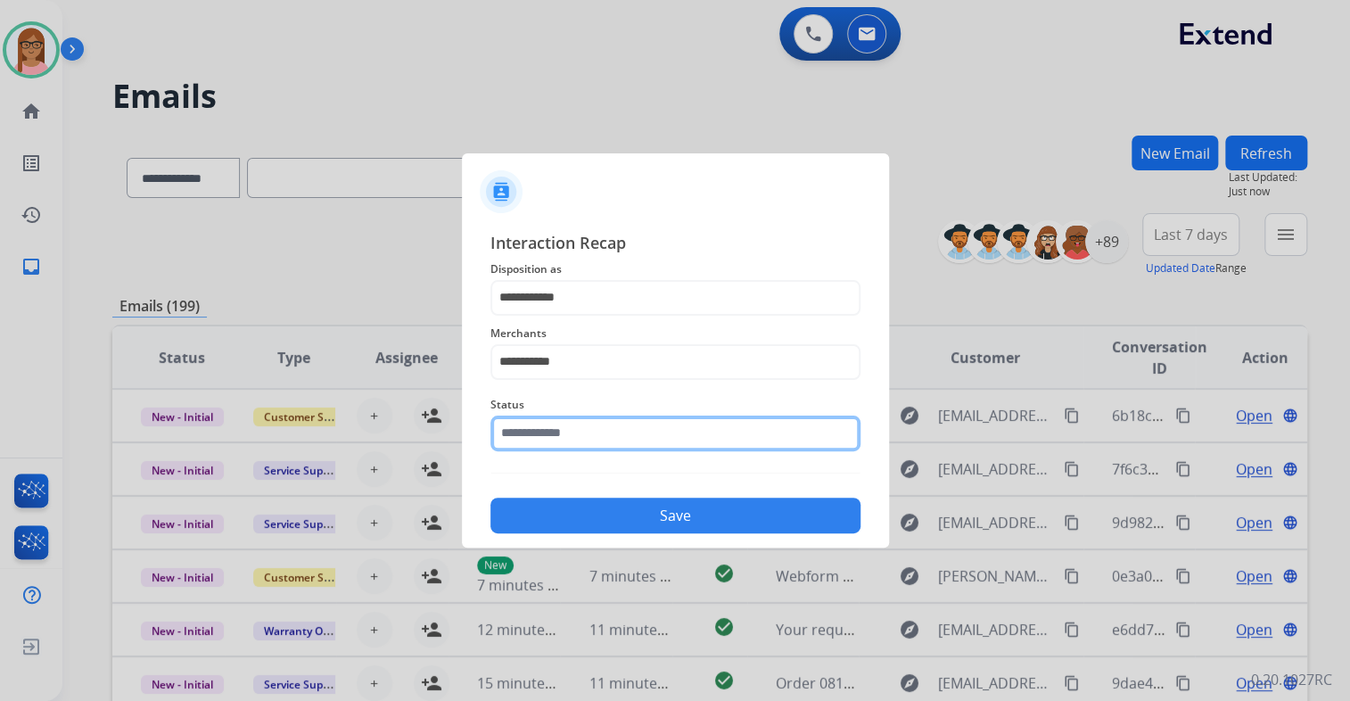
click at [578, 441] on input "text" at bounding box center [675, 434] width 370 height 36
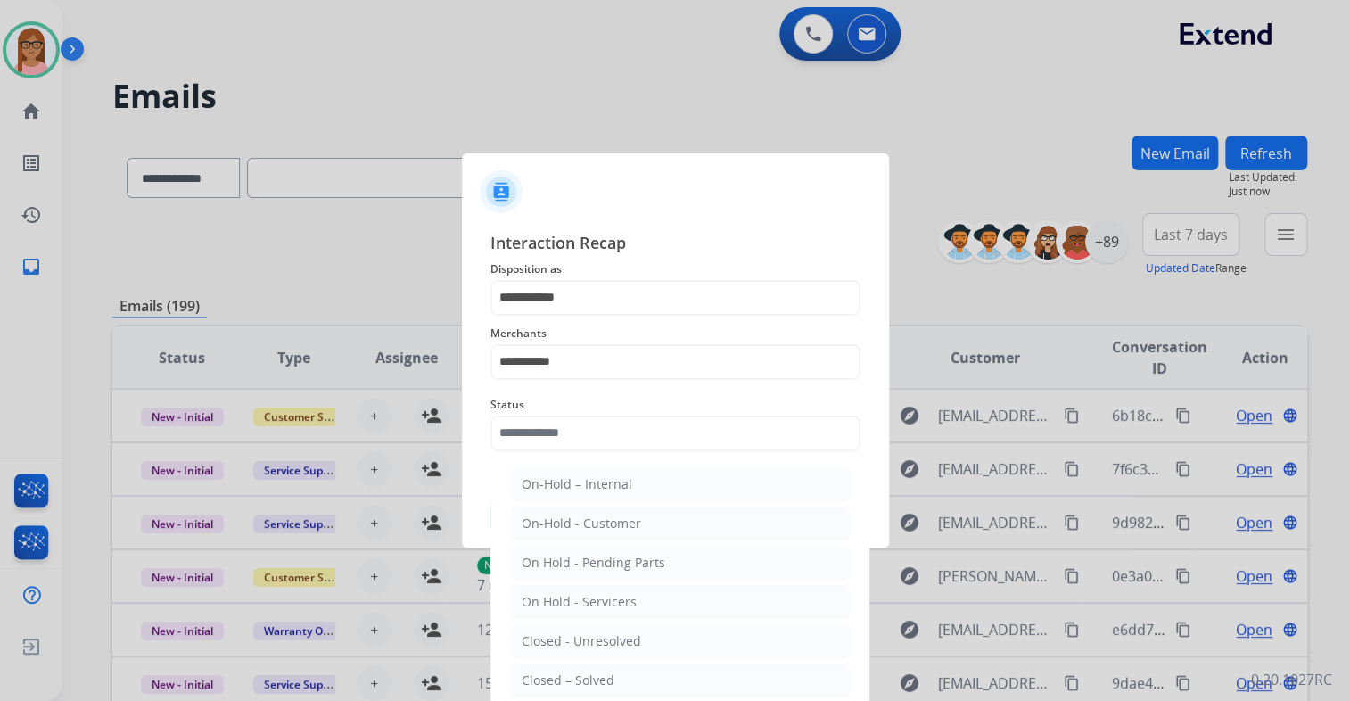
click at [578, 679] on div "Closed – Solved" at bounding box center [568, 680] width 93 height 18
type input "**********"
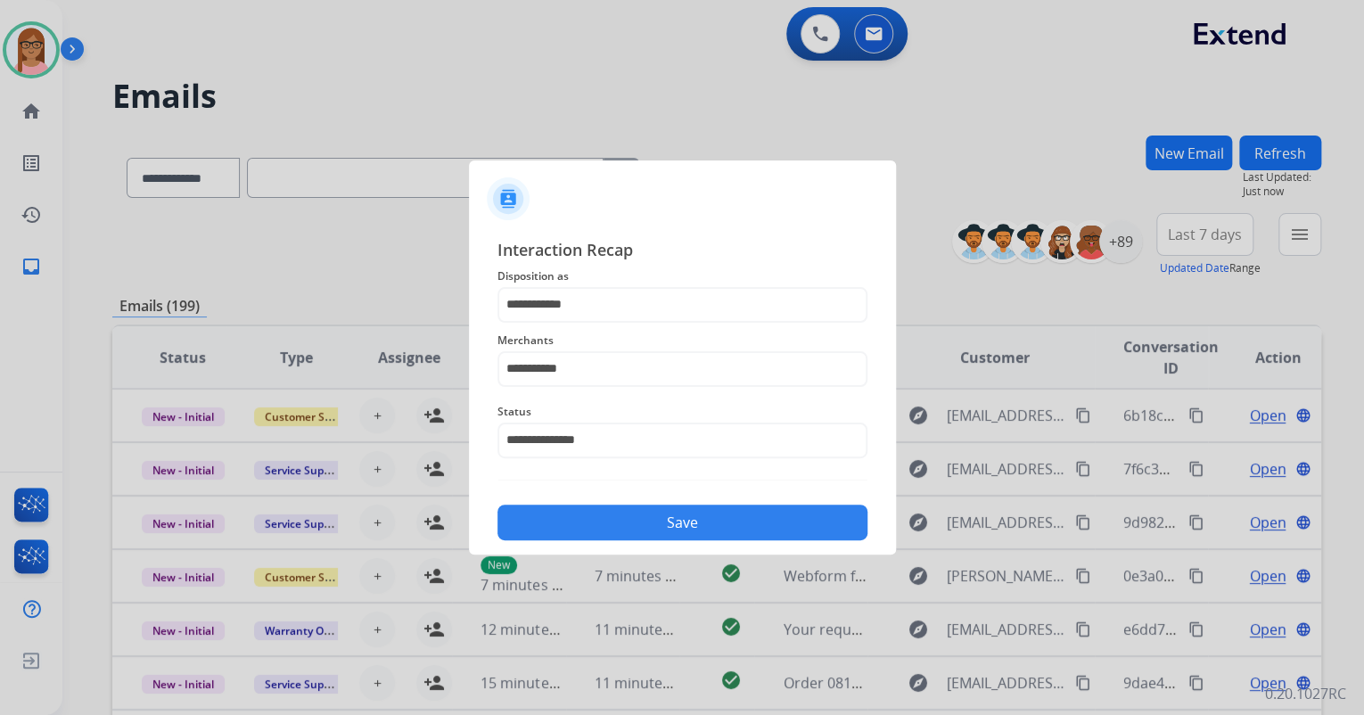
click at [597, 524] on button "Save" at bounding box center [683, 523] width 370 height 36
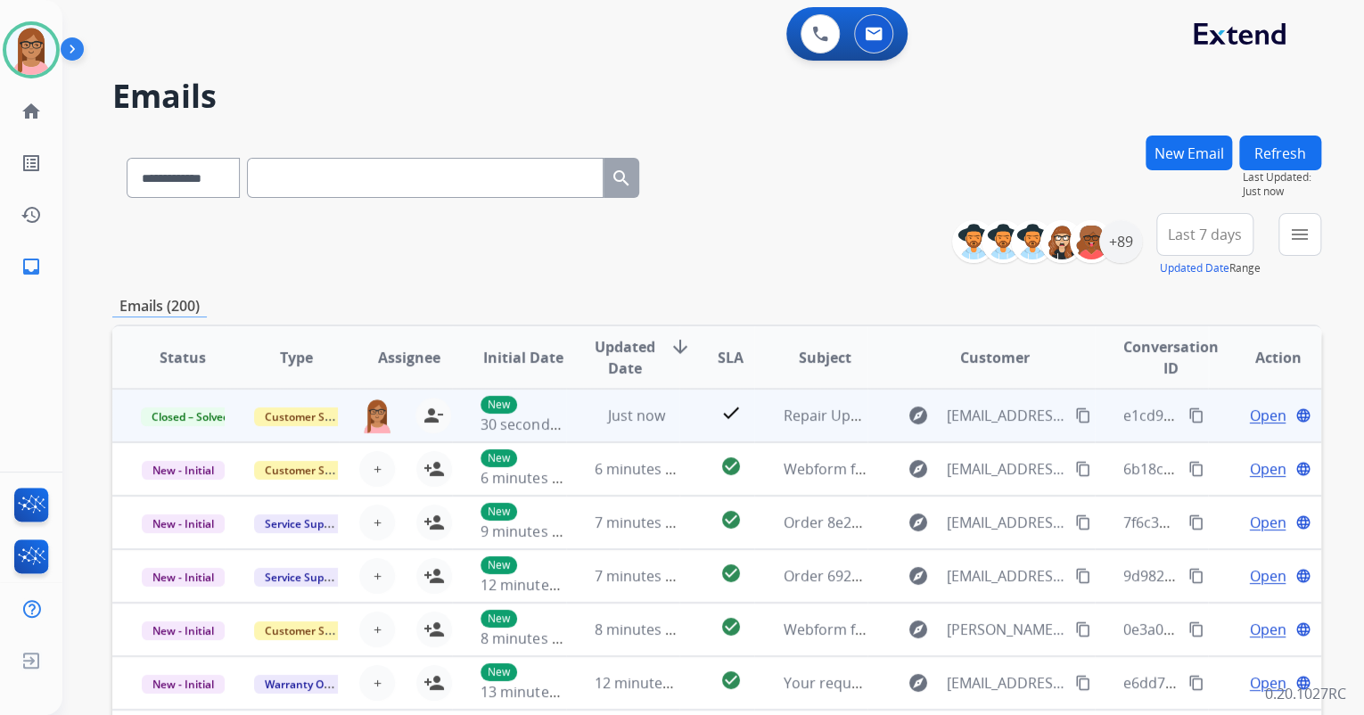
click at [1189, 416] on mat-icon "content_copy" at bounding box center [1197, 416] width 16 height 16
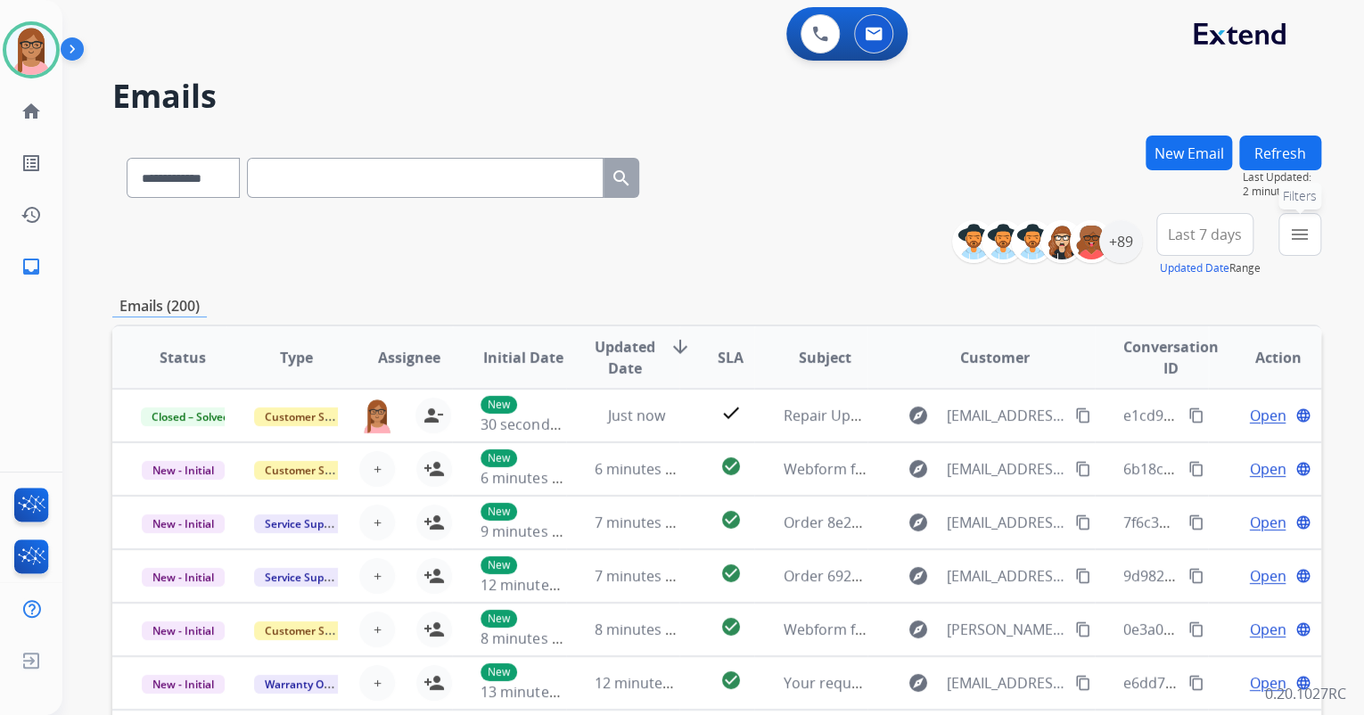
click at [1287, 227] on button "menu Filters" at bounding box center [1300, 234] width 43 height 43
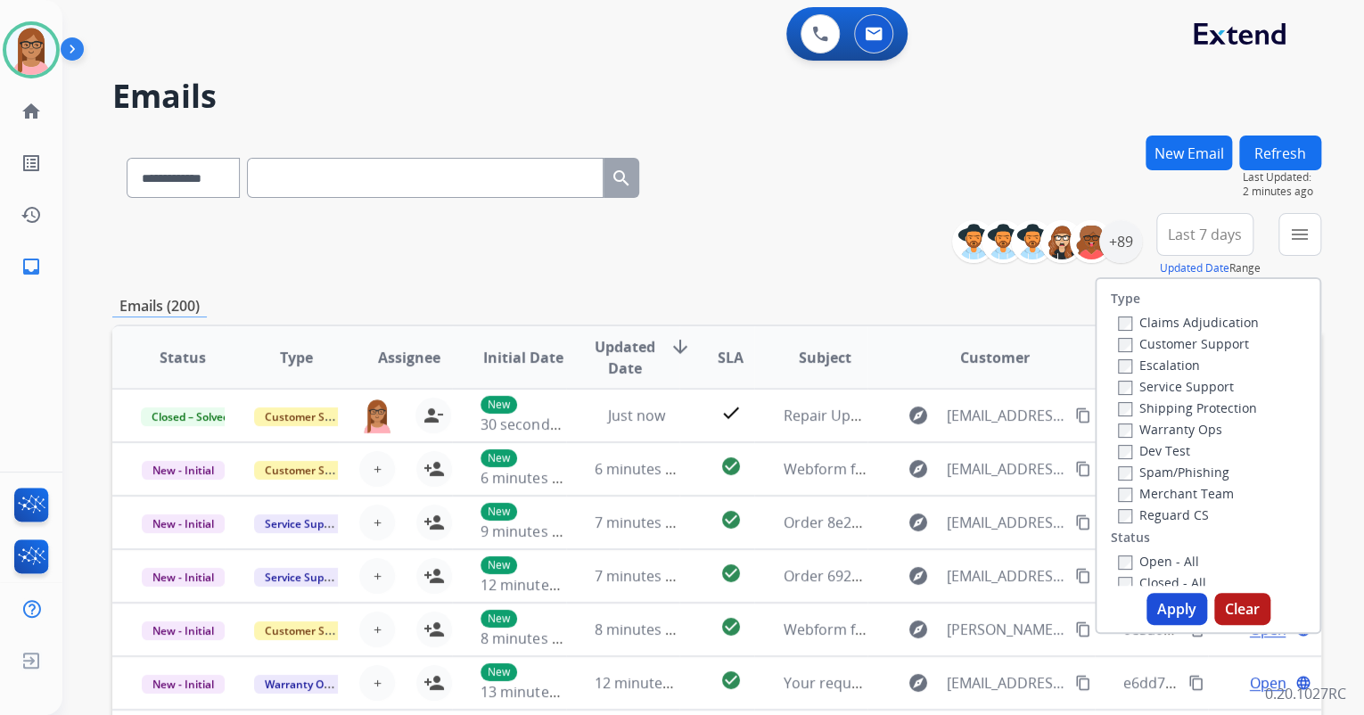
click at [1111, 335] on div "Claims Adjudication Customer Support Escalation Service Support Shipping Protec…" at bounding box center [1185, 418] width 148 height 214
click at [1118, 341] on label "Customer Support" at bounding box center [1183, 343] width 131 height 17
click at [1147, 614] on button "Apply" at bounding box center [1177, 609] width 61 height 32
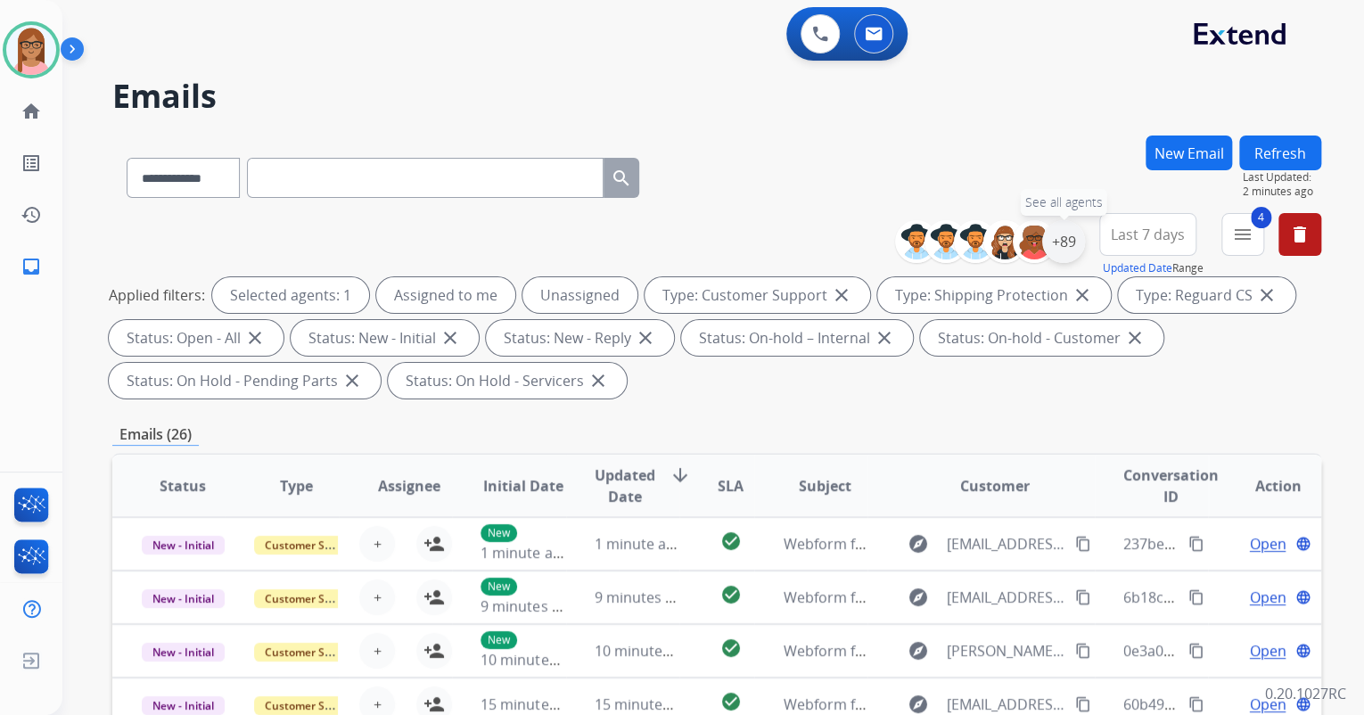
click at [1063, 248] on div "+89" at bounding box center [1063, 241] width 43 height 43
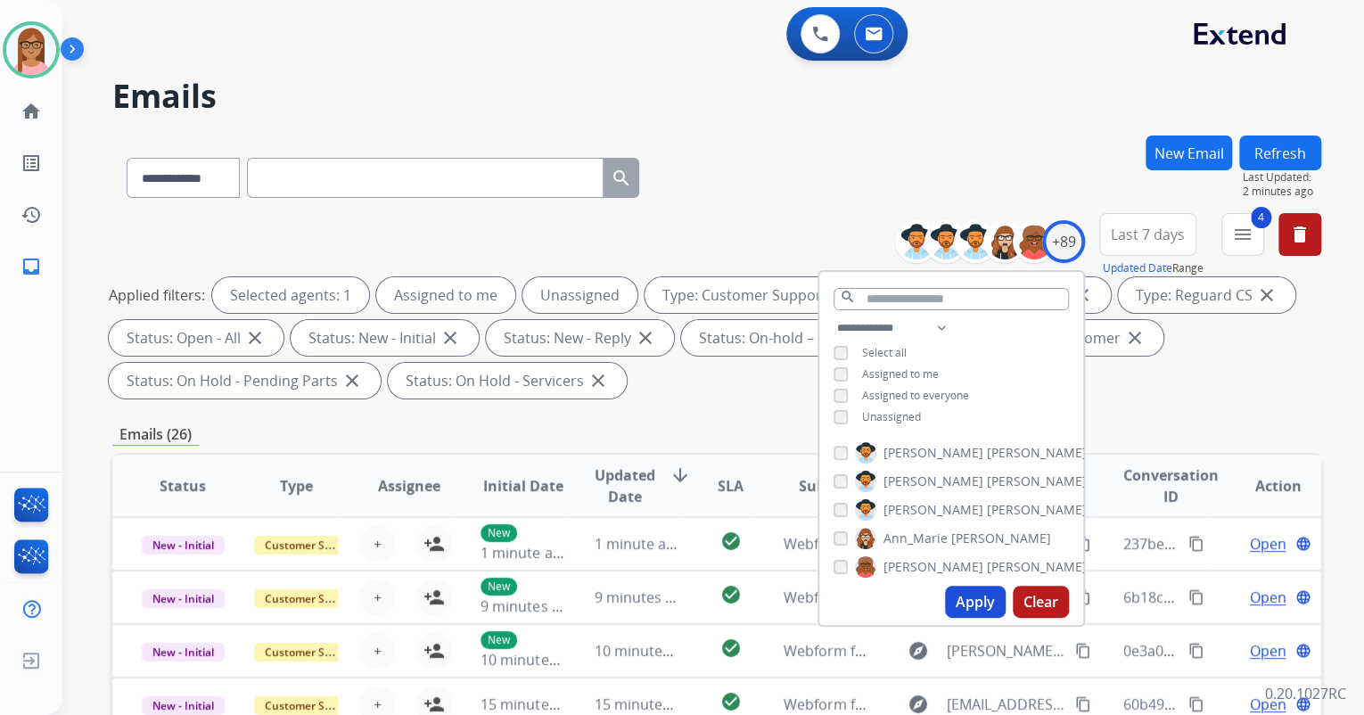
click at [836, 422] on div "**********" at bounding box center [952, 374] width 264 height 114
click at [962, 603] on button "Apply" at bounding box center [975, 602] width 61 height 32
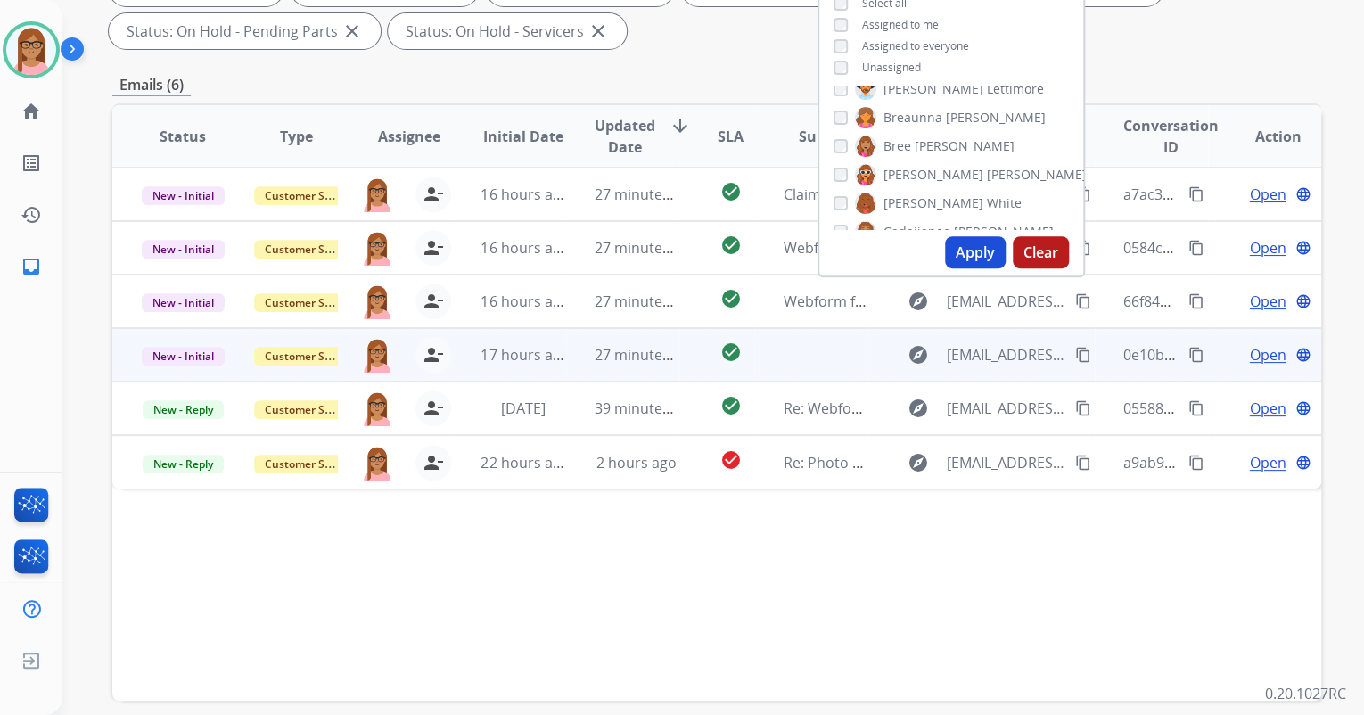
scroll to position [357, 0]
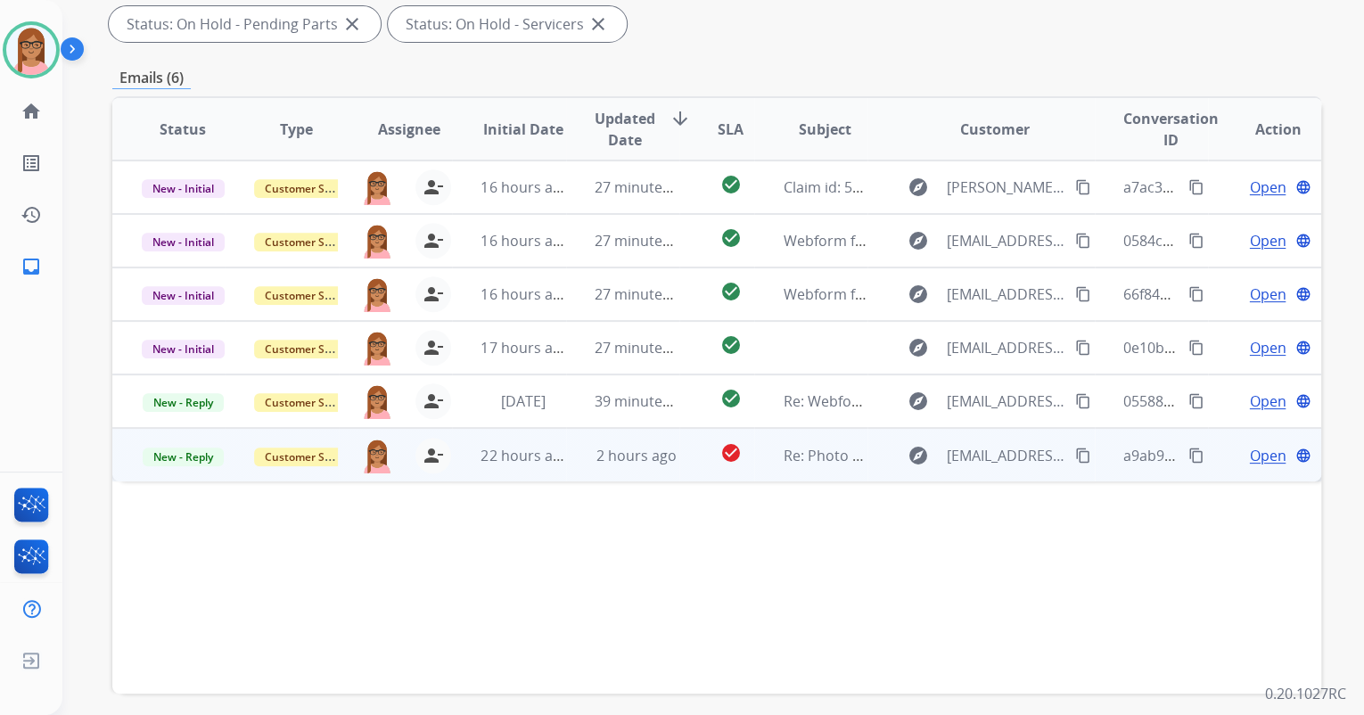
click at [1249, 456] on span "Open" at bounding box center [1267, 455] width 37 height 21
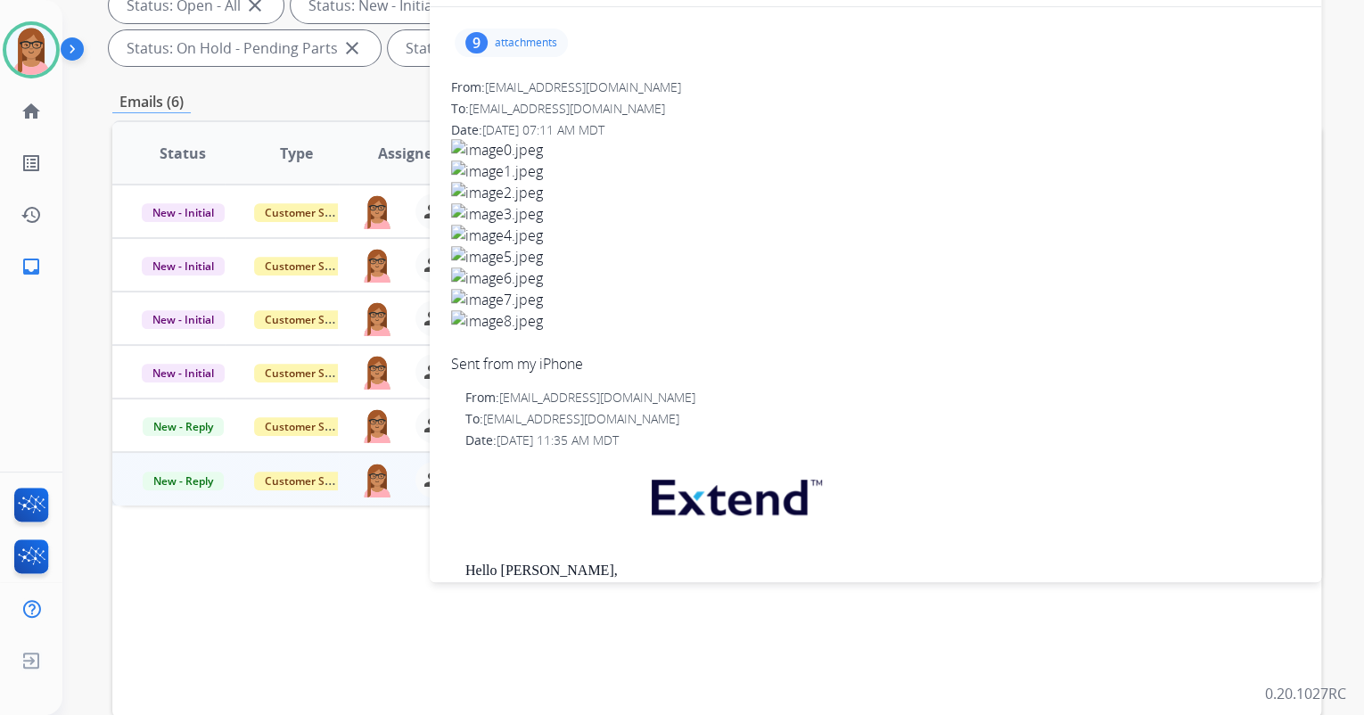
scroll to position [285, 0]
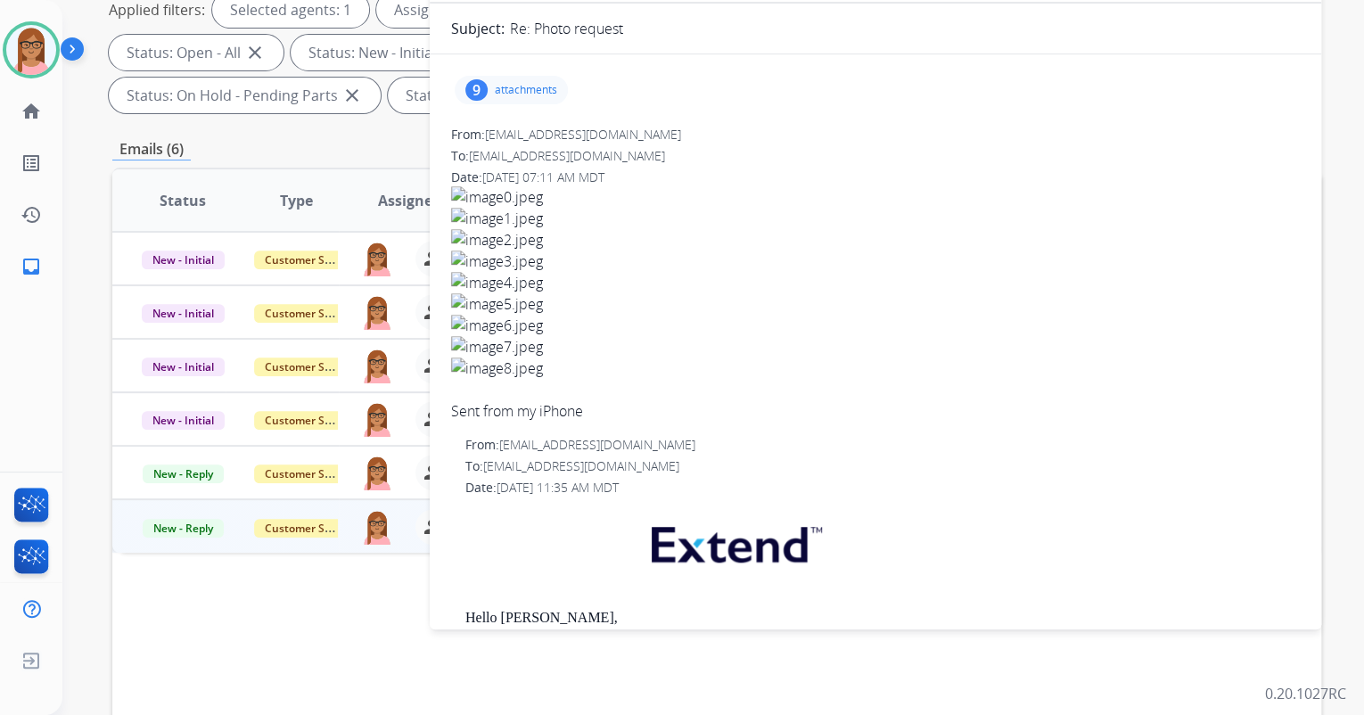
click at [542, 84] on p "attachments" at bounding box center [526, 90] width 62 height 14
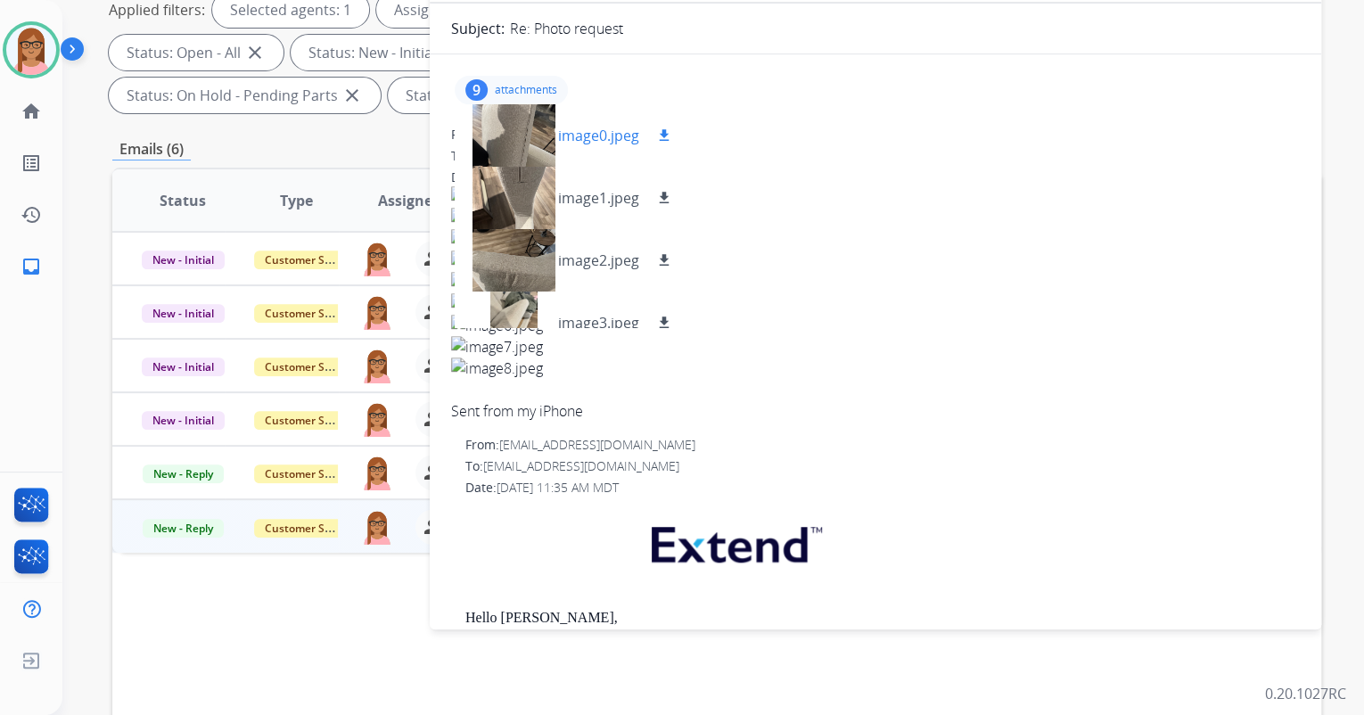
click at [663, 126] on button "download" at bounding box center [664, 135] width 21 height 21
click at [663, 171] on div "image1.jpeg download" at bounding box center [572, 198] width 235 height 62
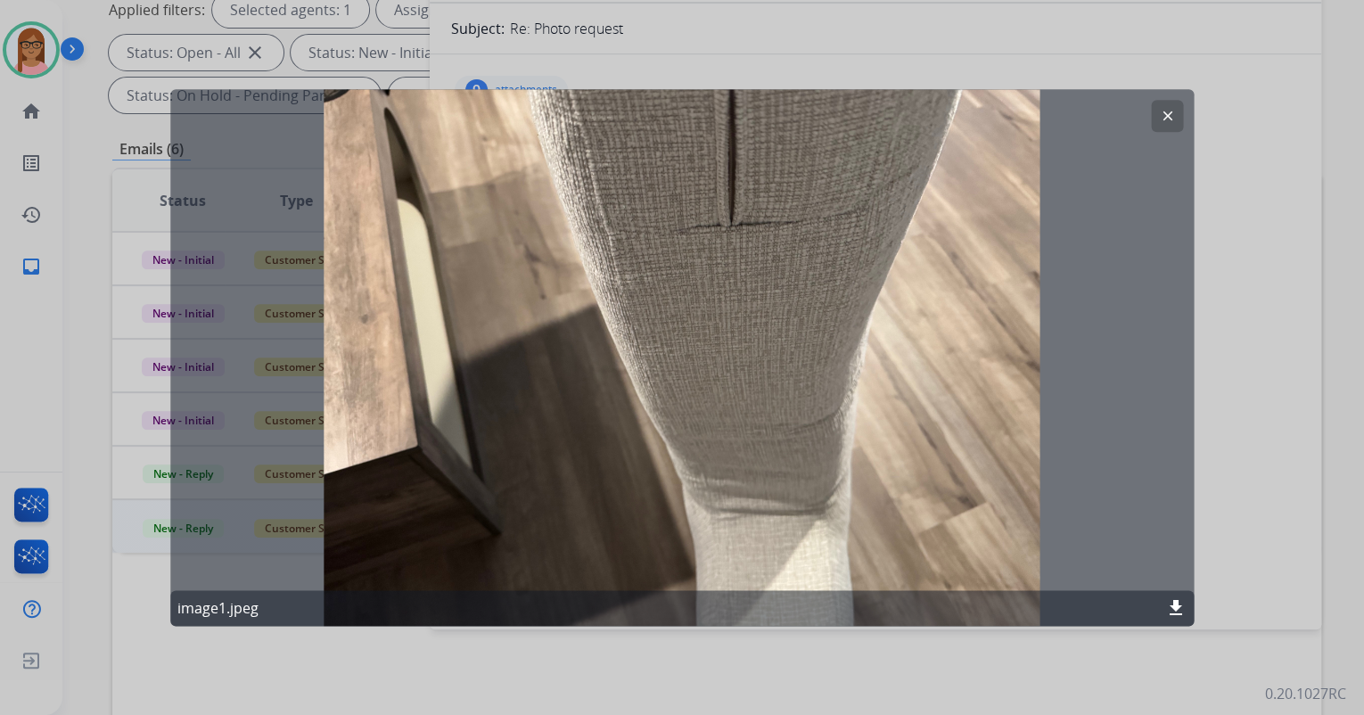
click at [1162, 117] on mat-icon "clear" at bounding box center [1167, 116] width 16 height 16
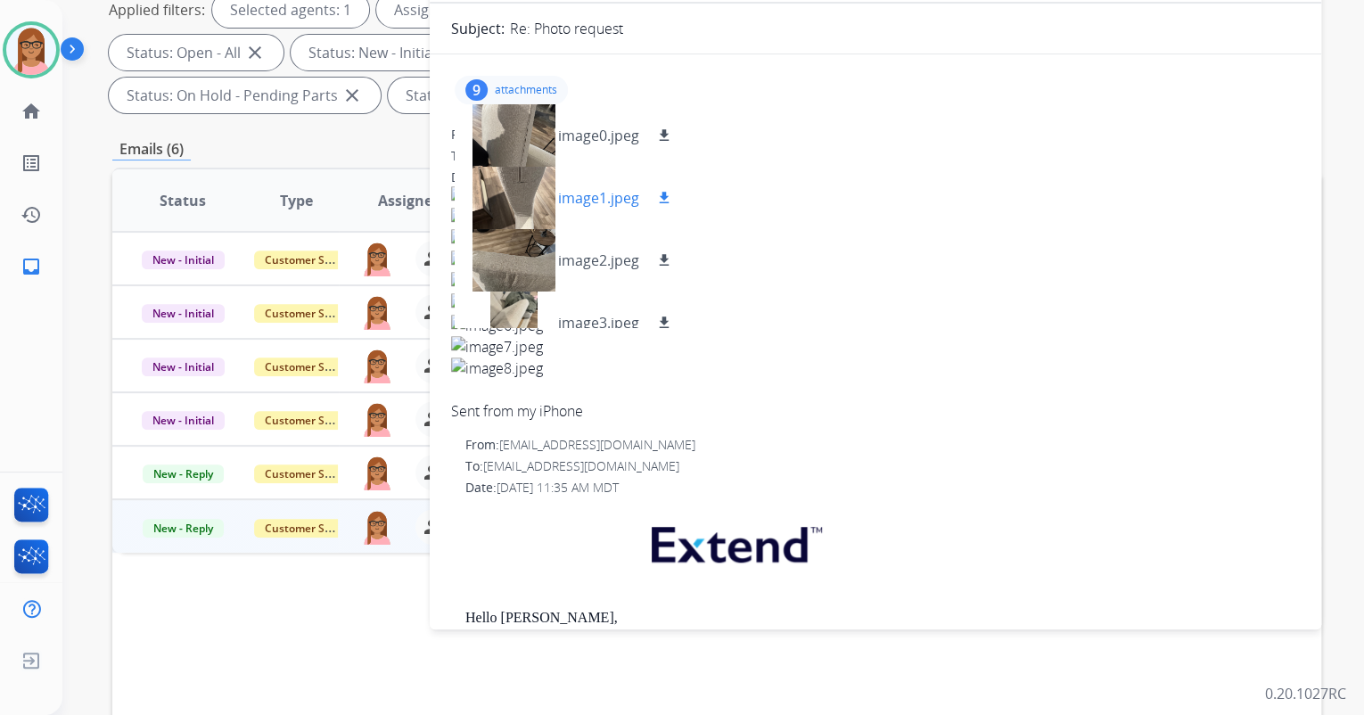
click at [656, 196] on mat-icon "download" at bounding box center [664, 198] width 16 height 16
click at [661, 257] on mat-icon "download" at bounding box center [664, 260] width 16 height 16
click at [662, 317] on mat-icon "download" at bounding box center [664, 323] width 16 height 16
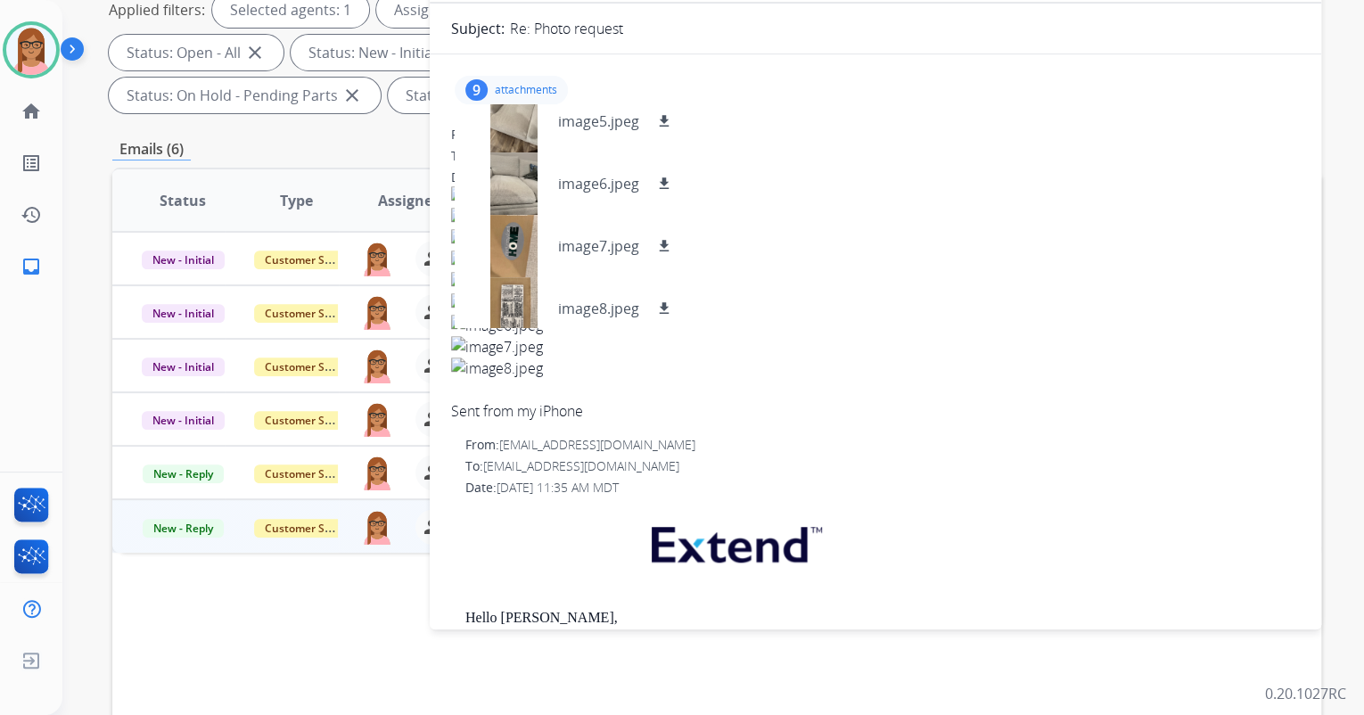
scroll to position [339, 0]
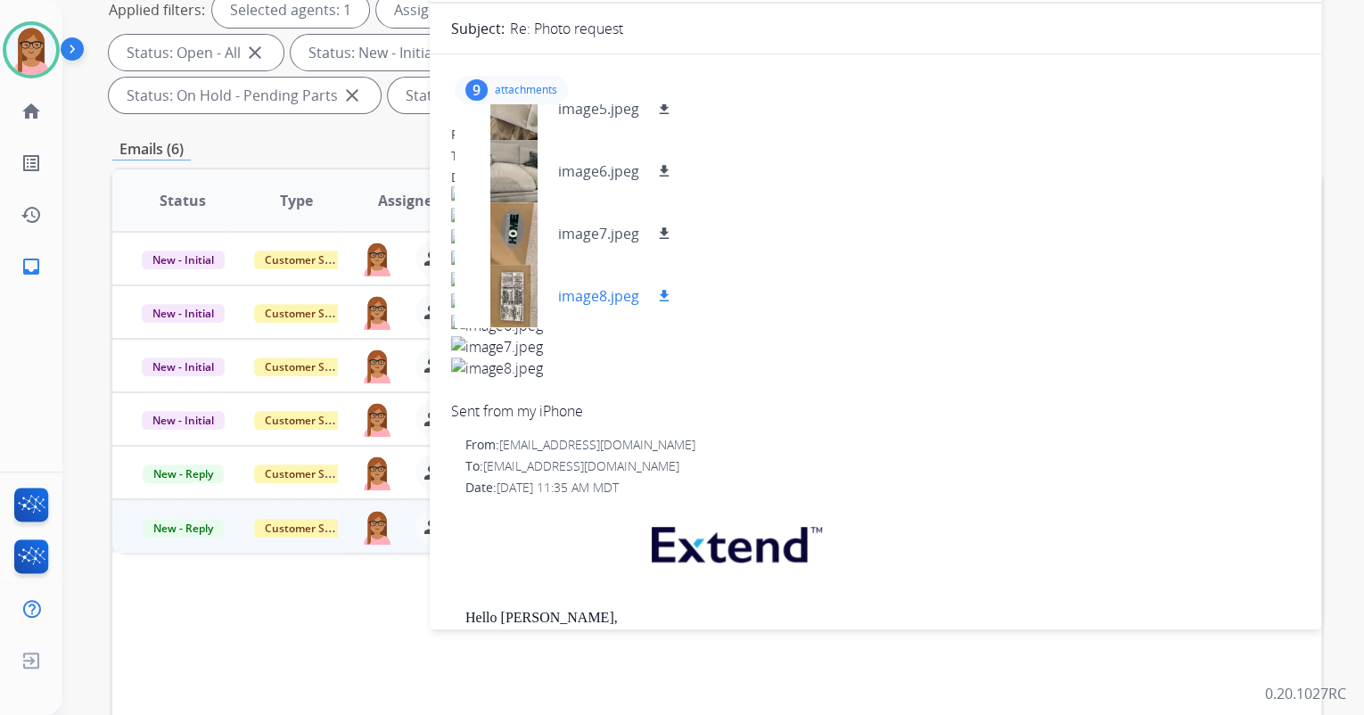
click at [657, 289] on mat-icon "download" at bounding box center [664, 296] width 16 height 16
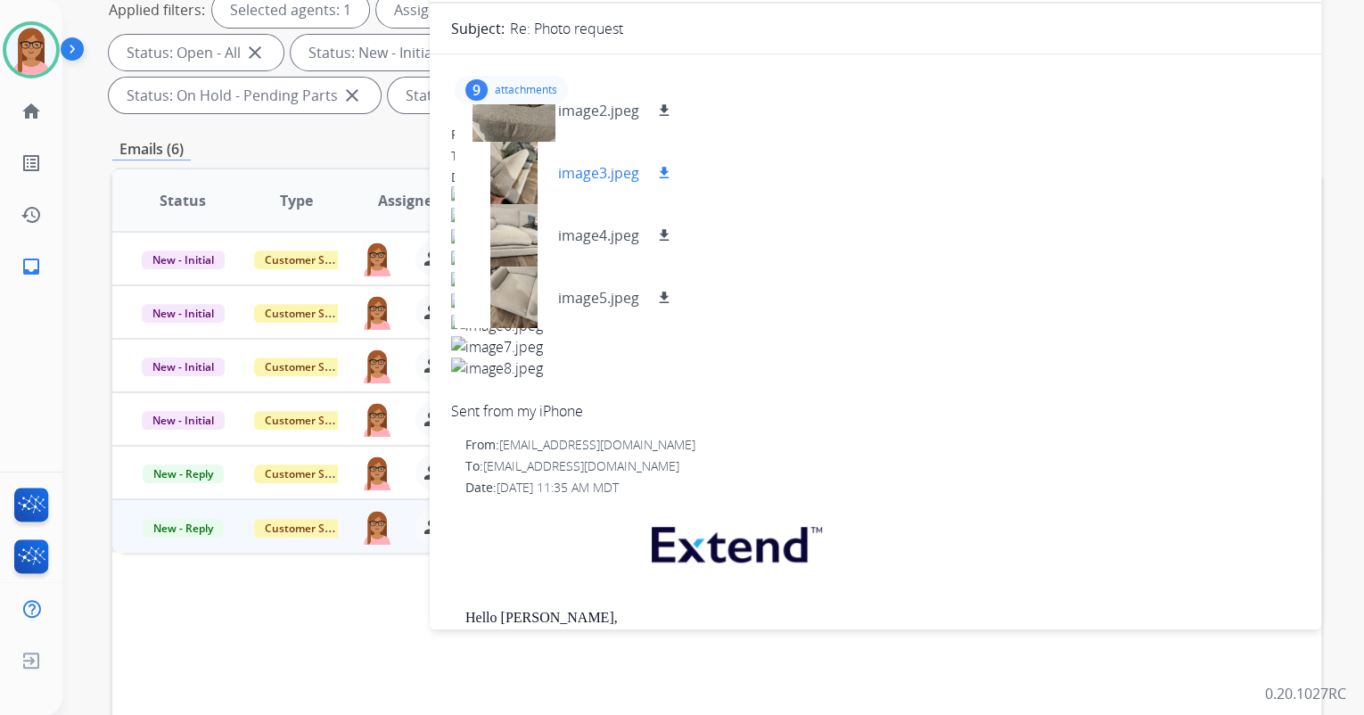
scroll to position [125, 0]
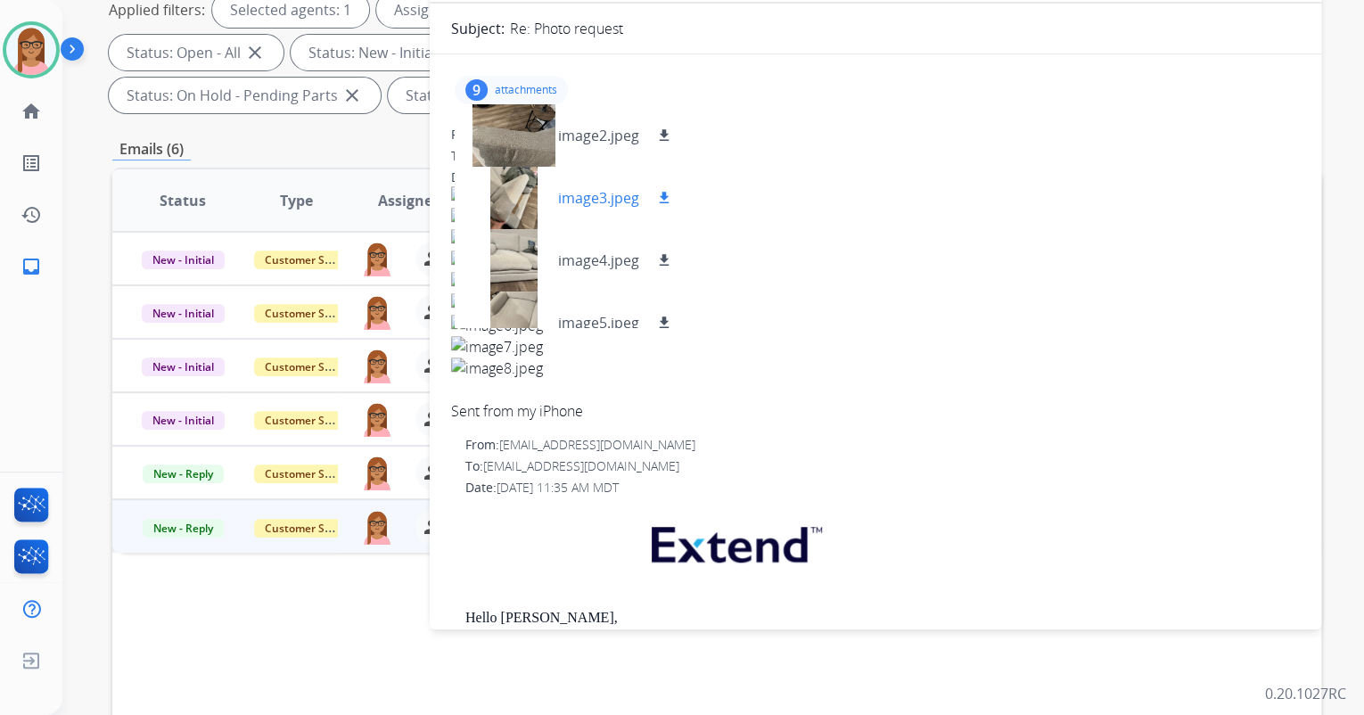
click at [514, 194] on div at bounding box center [513, 198] width 89 height 62
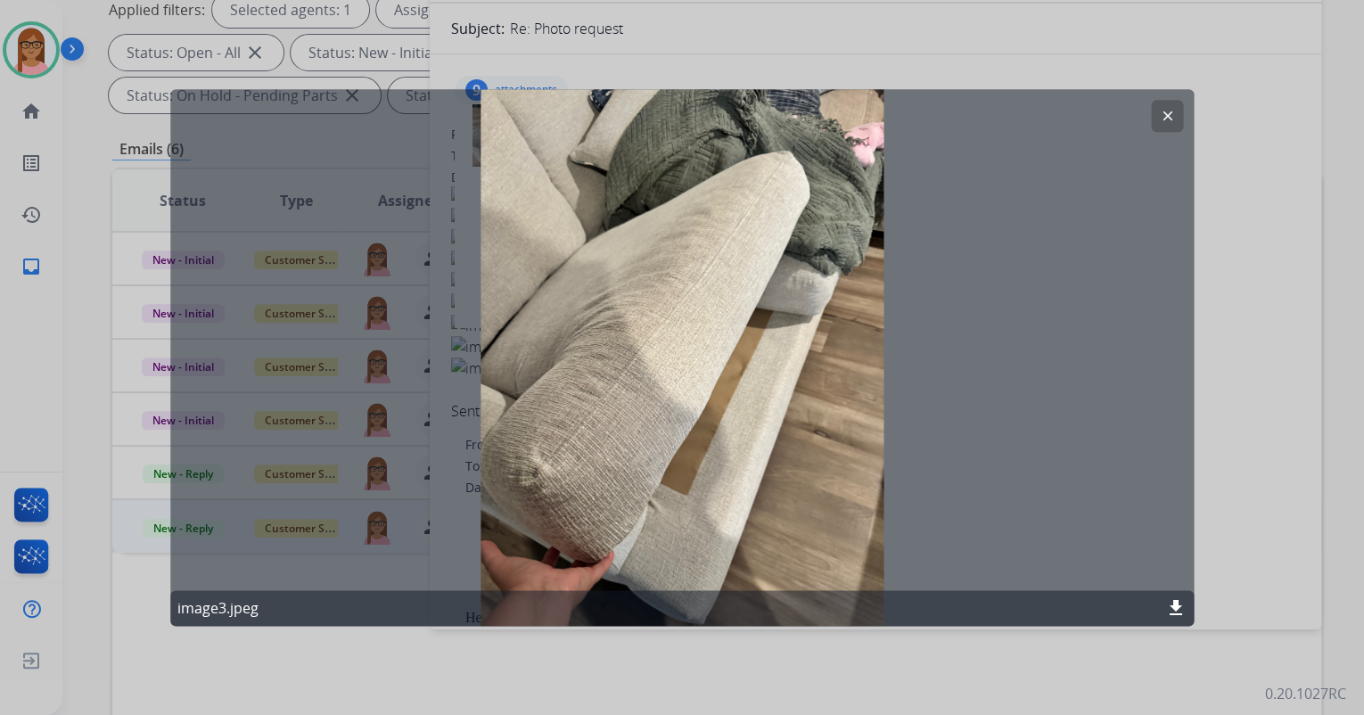
click at [1164, 111] on mat-icon "clear" at bounding box center [1167, 116] width 16 height 16
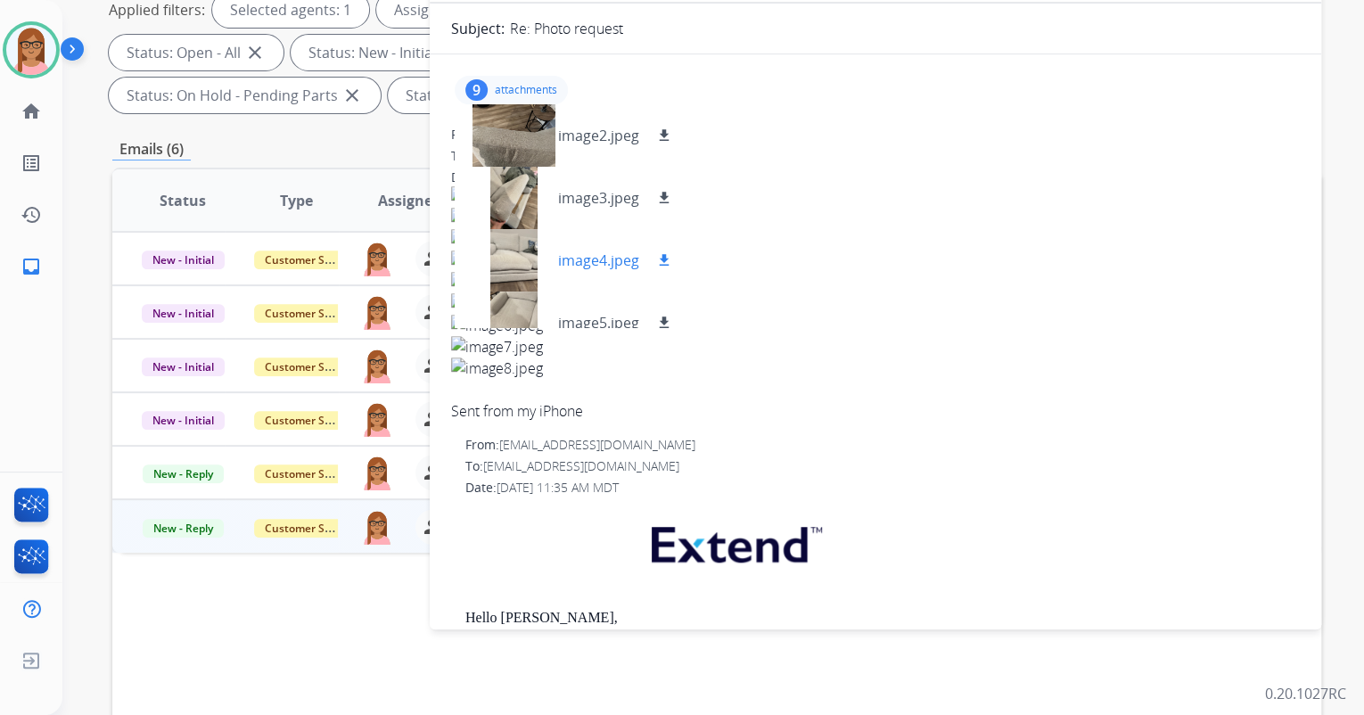
click at [547, 249] on div at bounding box center [513, 260] width 89 height 62
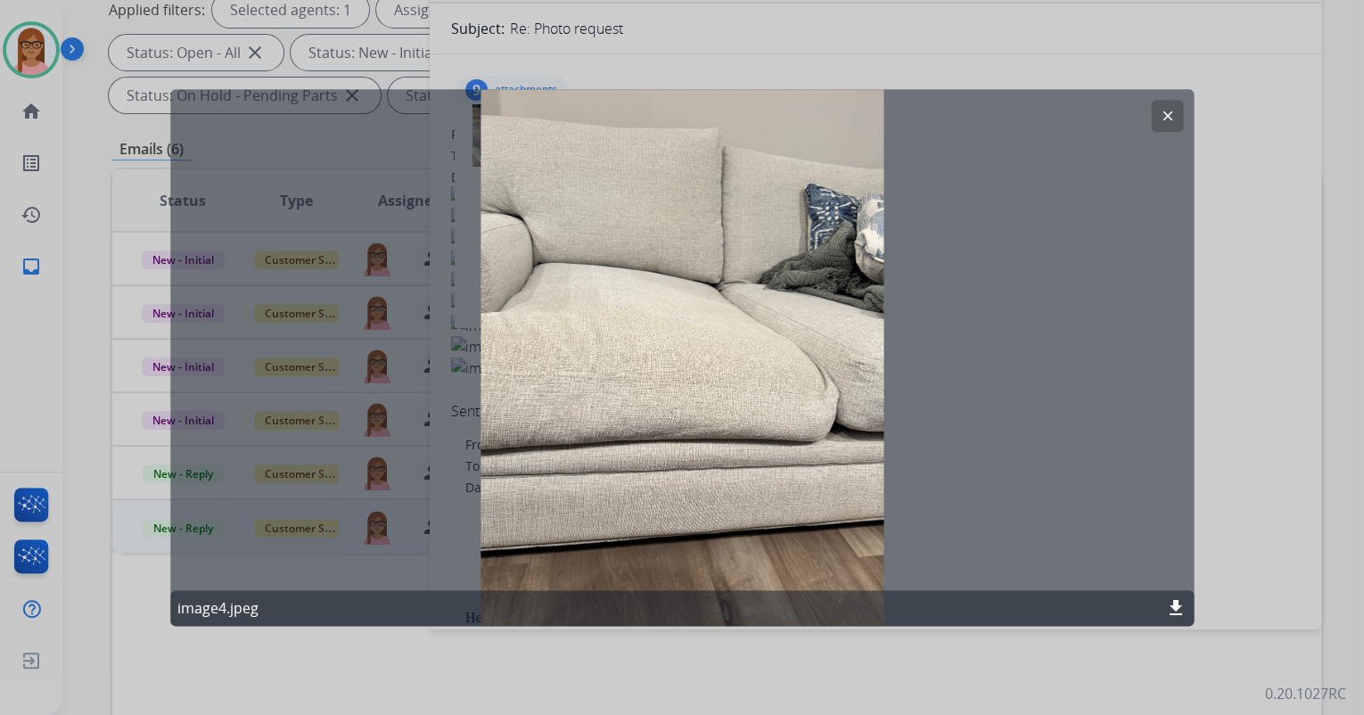
click at [1167, 114] on mat-icon "clear" at bounding box center [1167, 116] width 16 height 16
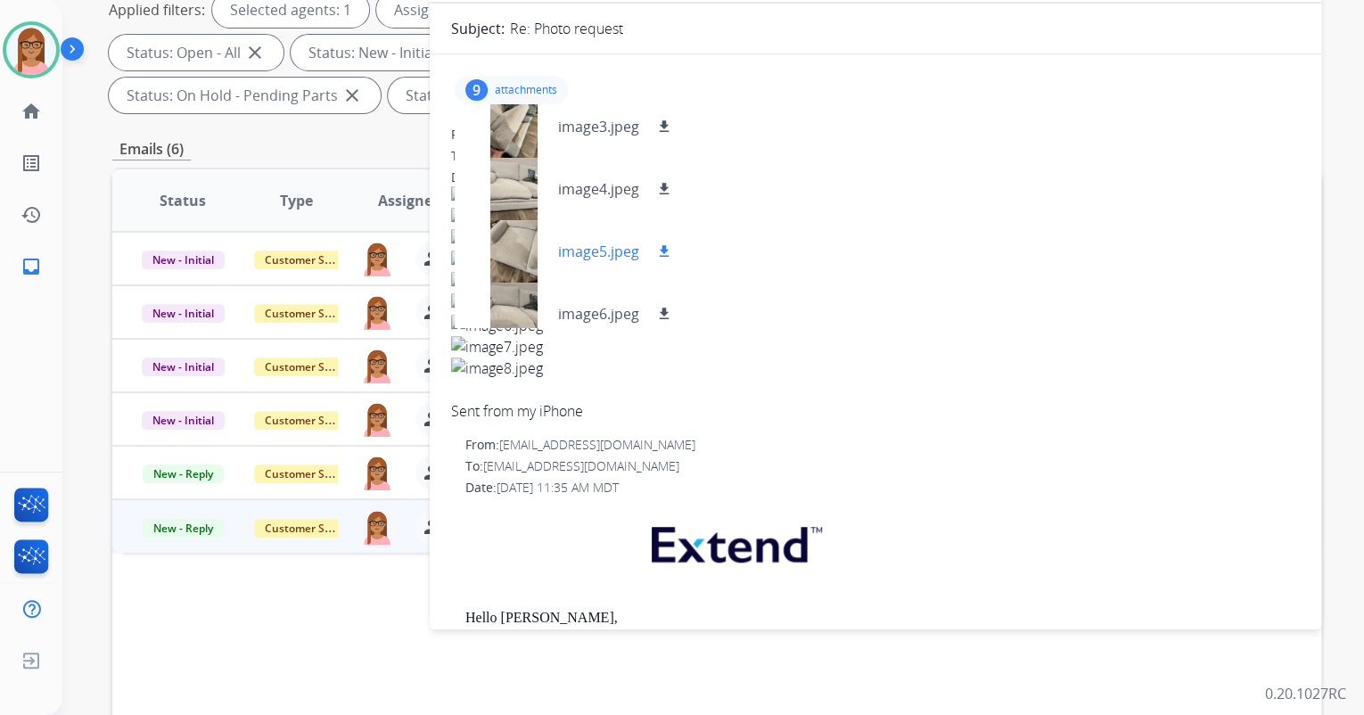
scroll to position [268, 0]
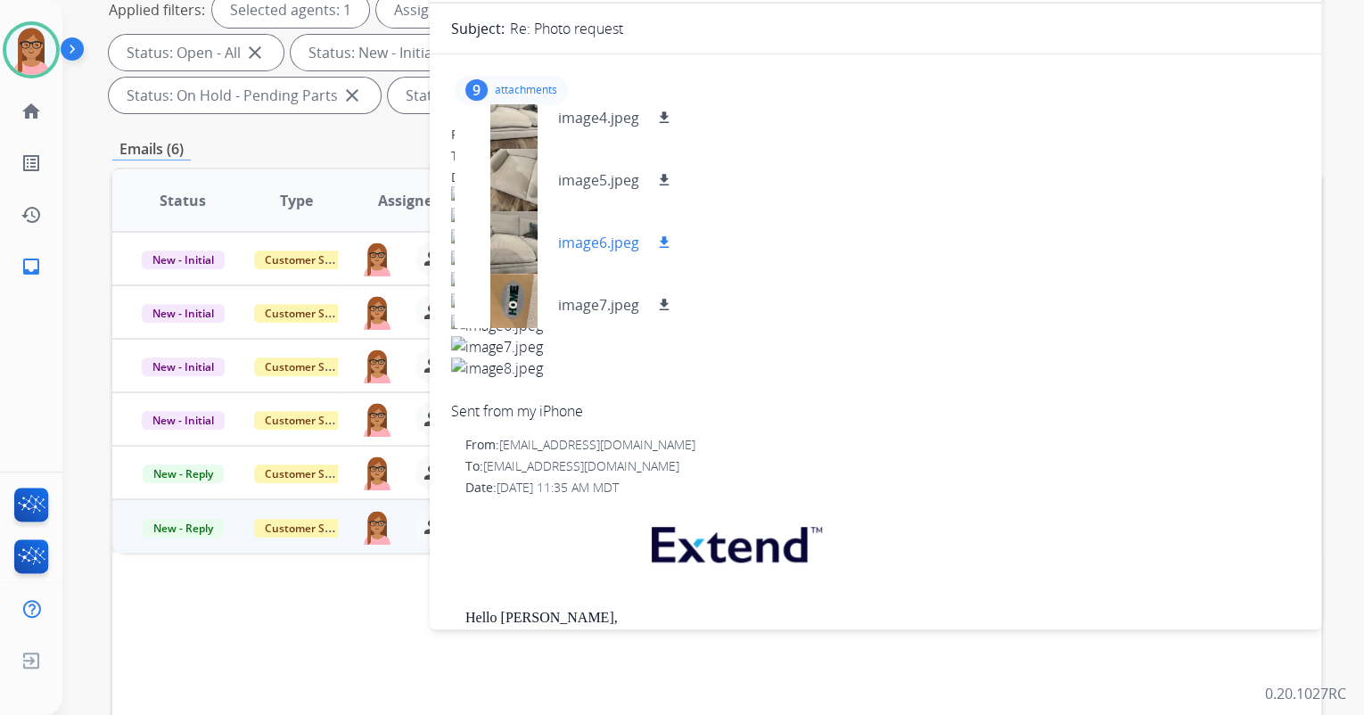
click at [521, 238] on div at bounding box center [513, 242] width 89 height 62
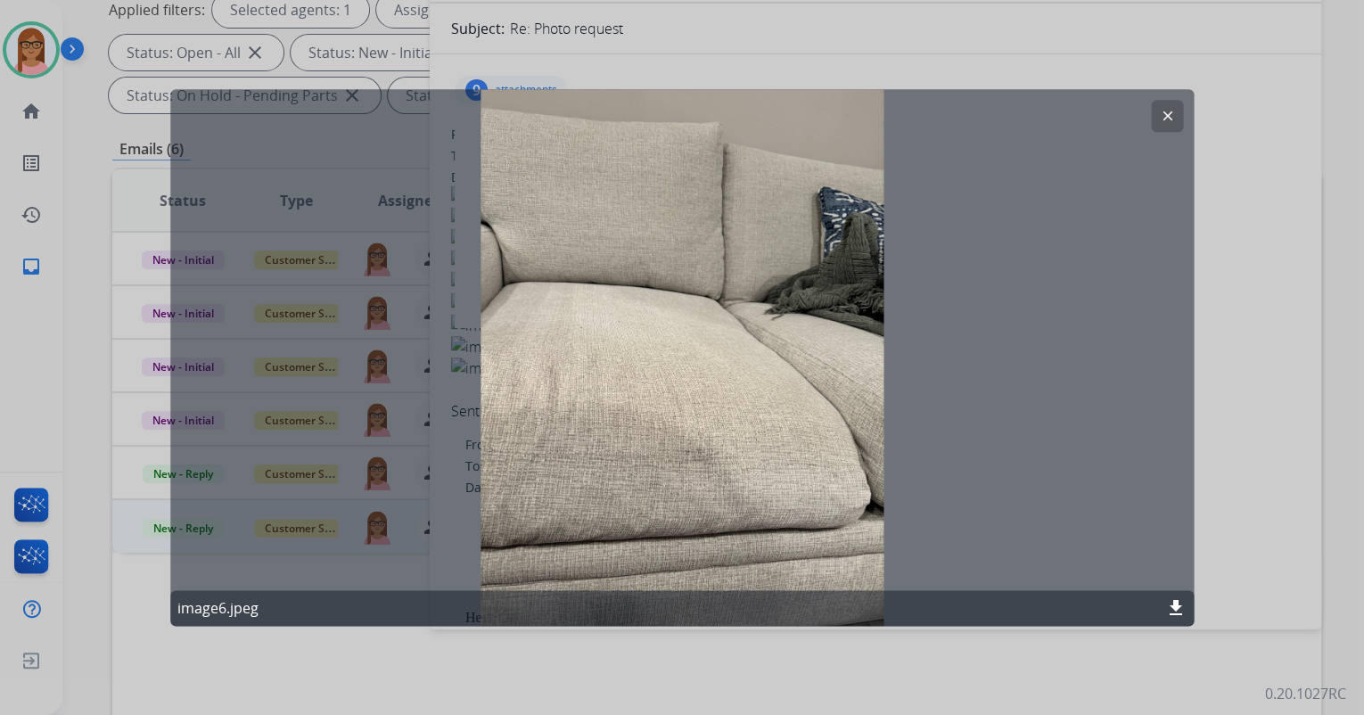
click at [1163, 118] on mat-icon "clear" at bounding box center [1167, 116] width 16 height 16
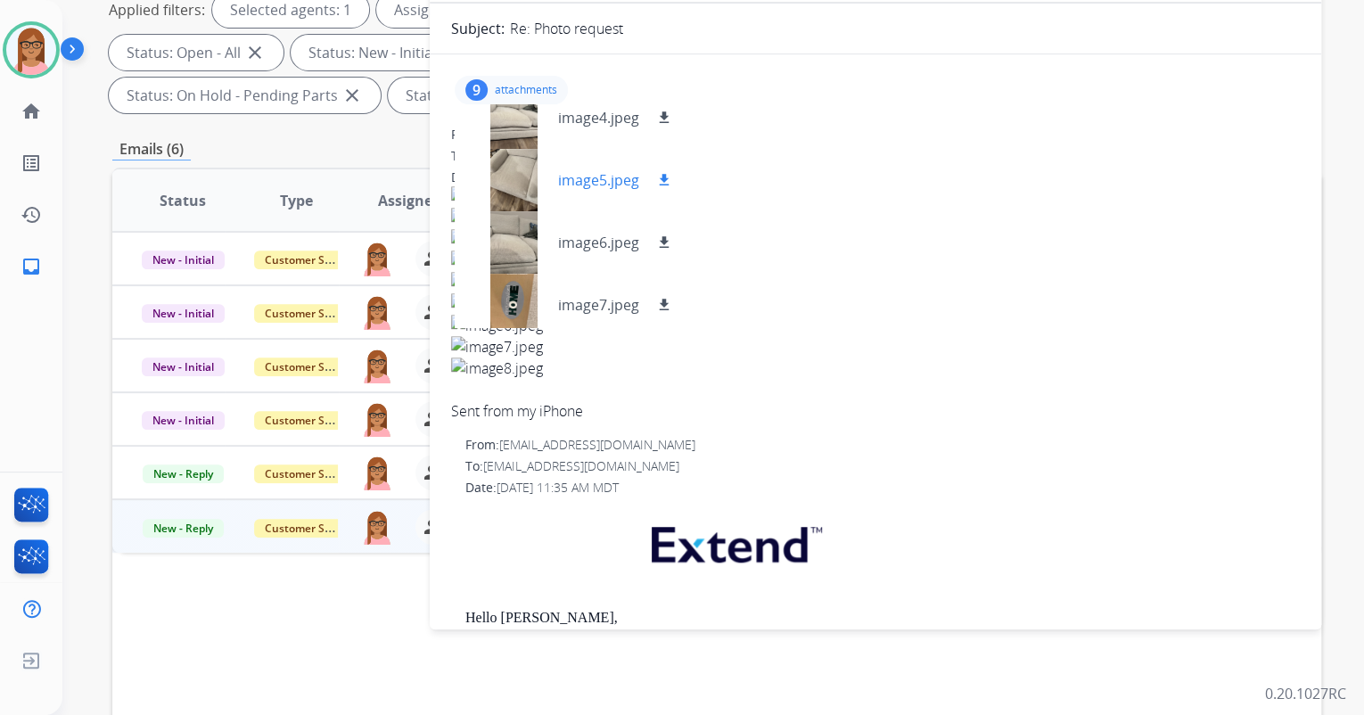
click at [510, 164] on div at bounding box center [513, 180] width 89 height 62
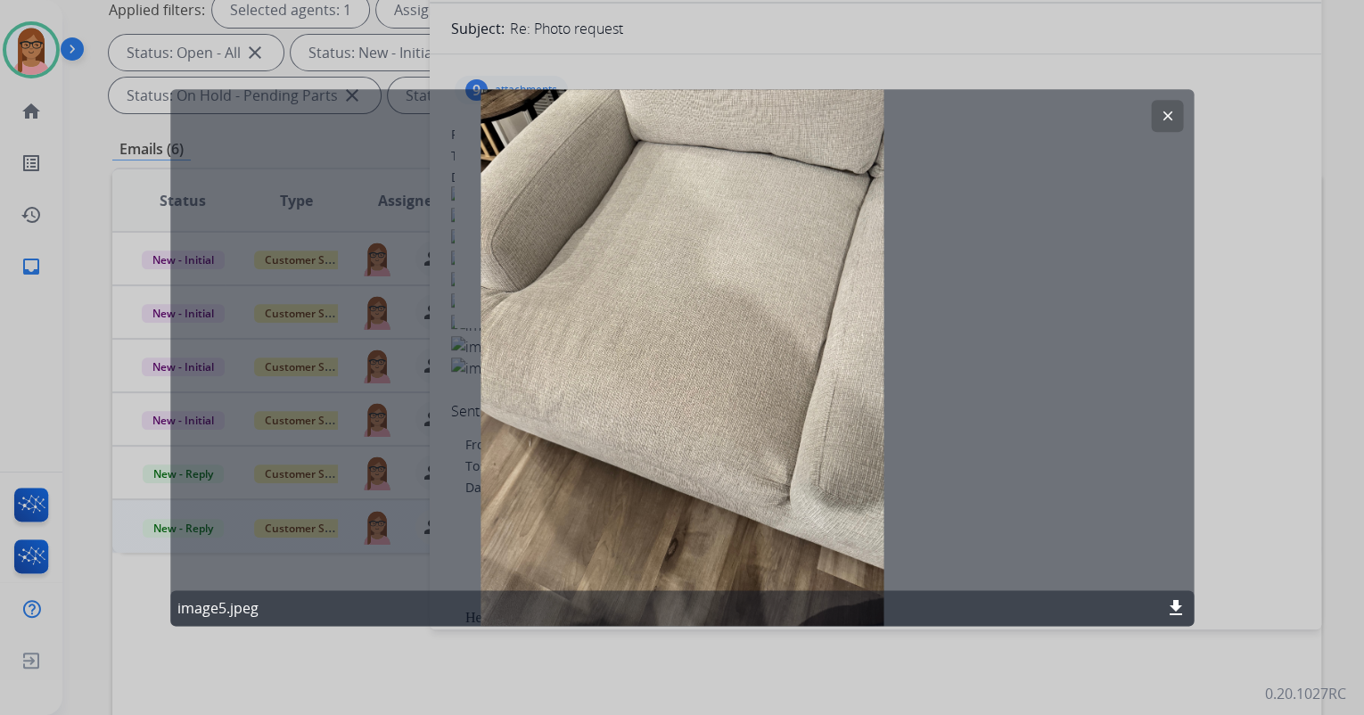
click at [1159, 106] on button "clear" at bounding box center [1167, 116] width 32 height 32
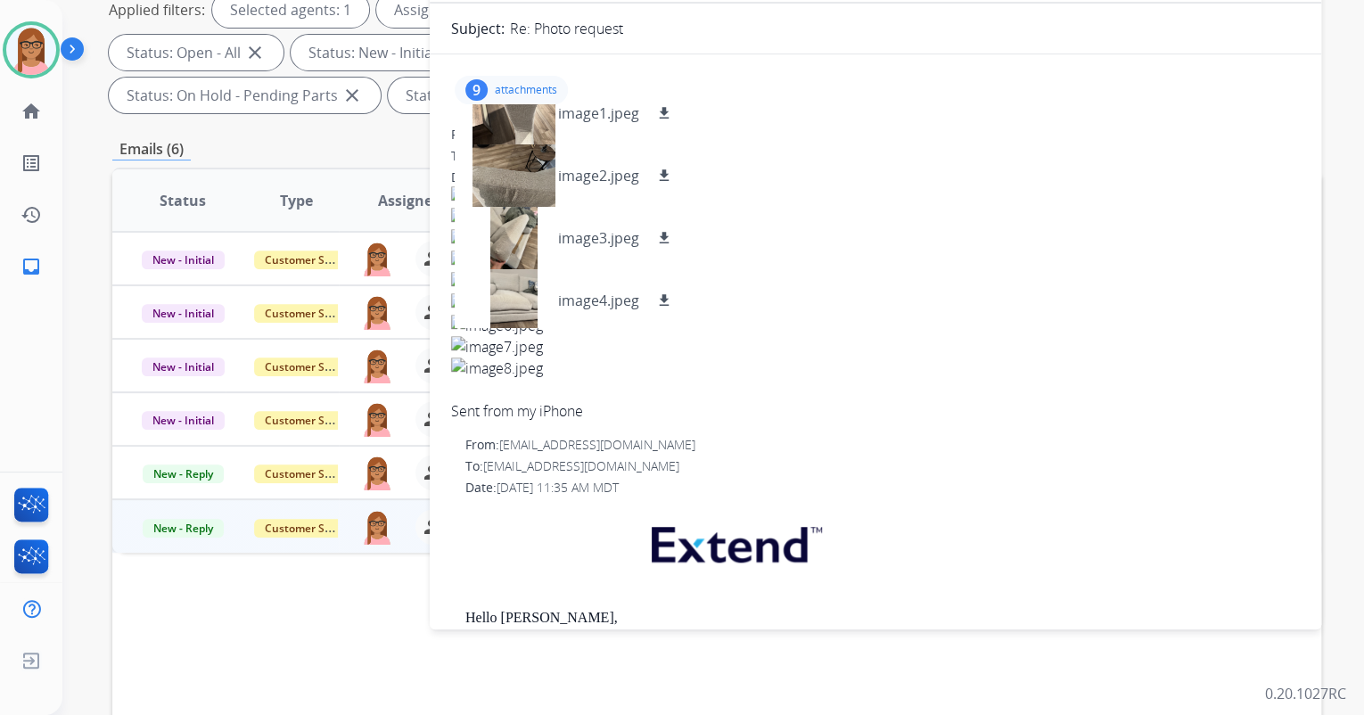
scroll to position [54, 0]
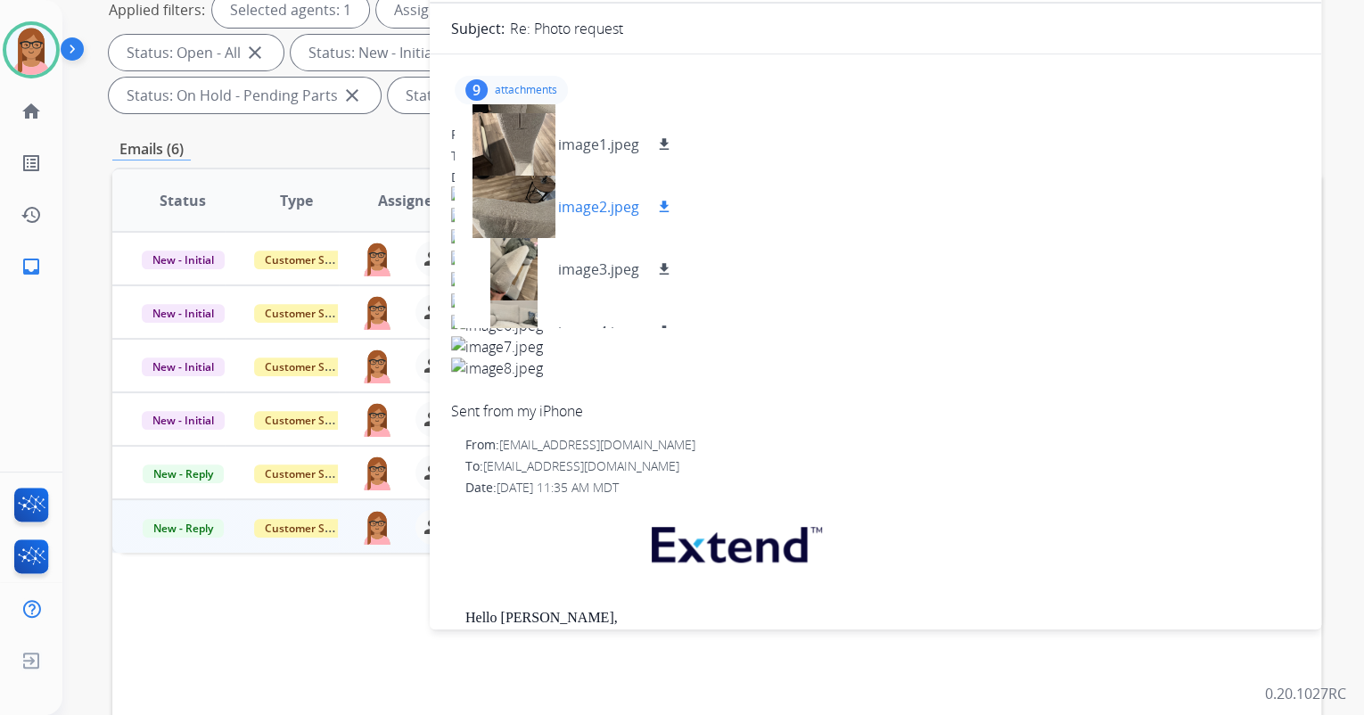
click at [513, 212] on div at bounding box center [513, 207] width 89 height 62
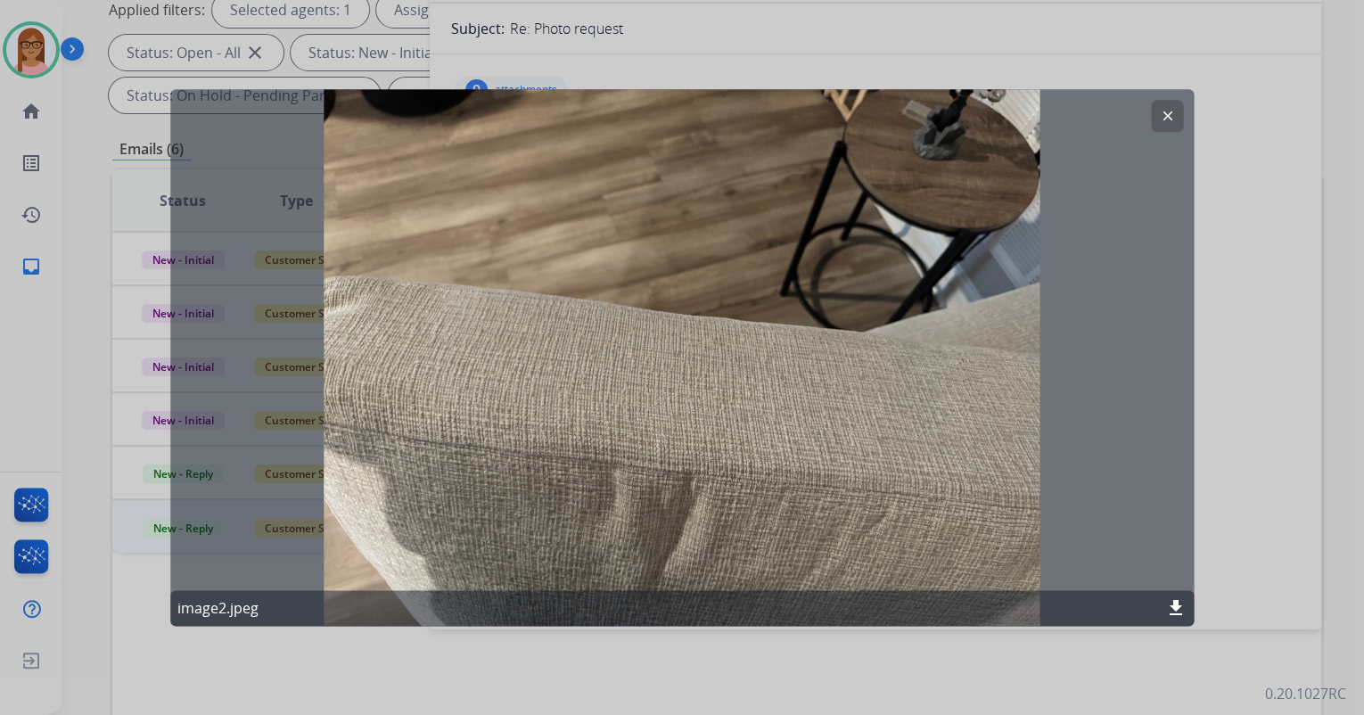
click at [1159, 120] on mat-icon "clear" at bounding box center [1167, 116] width 16 height 16
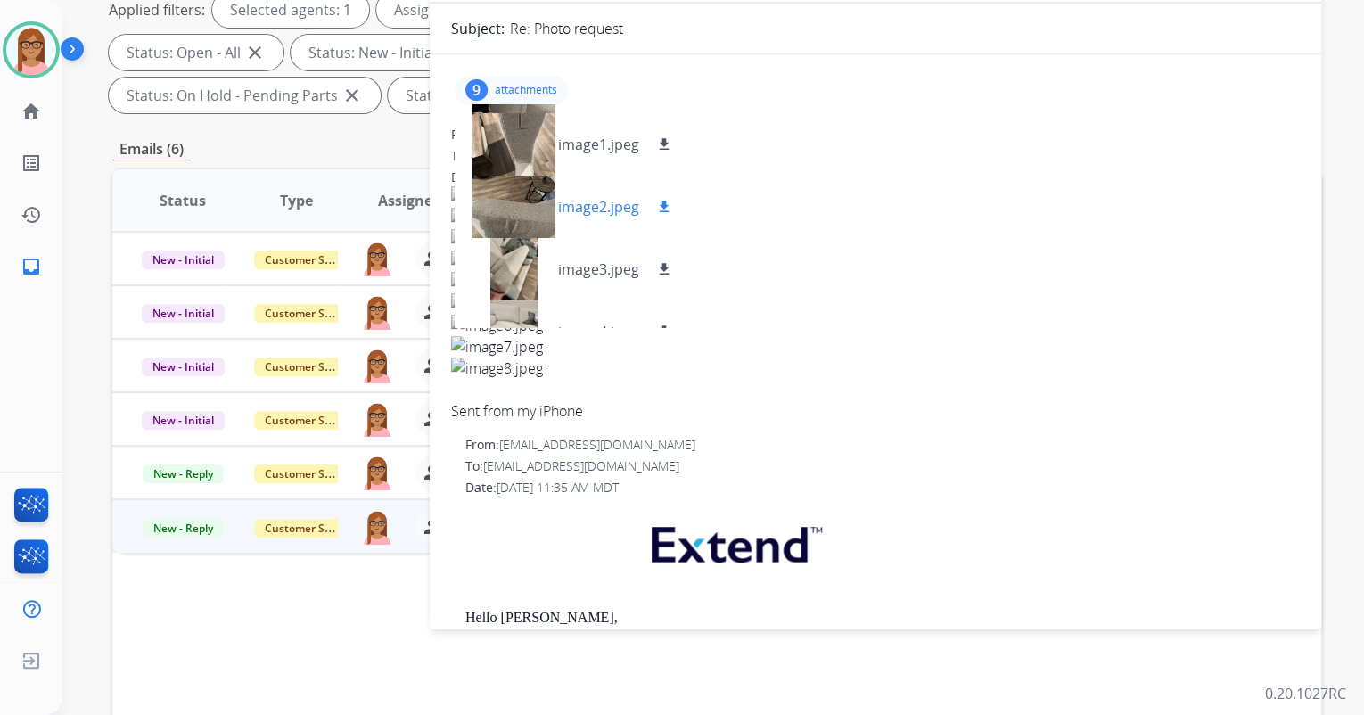
click at [528, 219] on div at bounding box center [513, 207] width 89 height 62
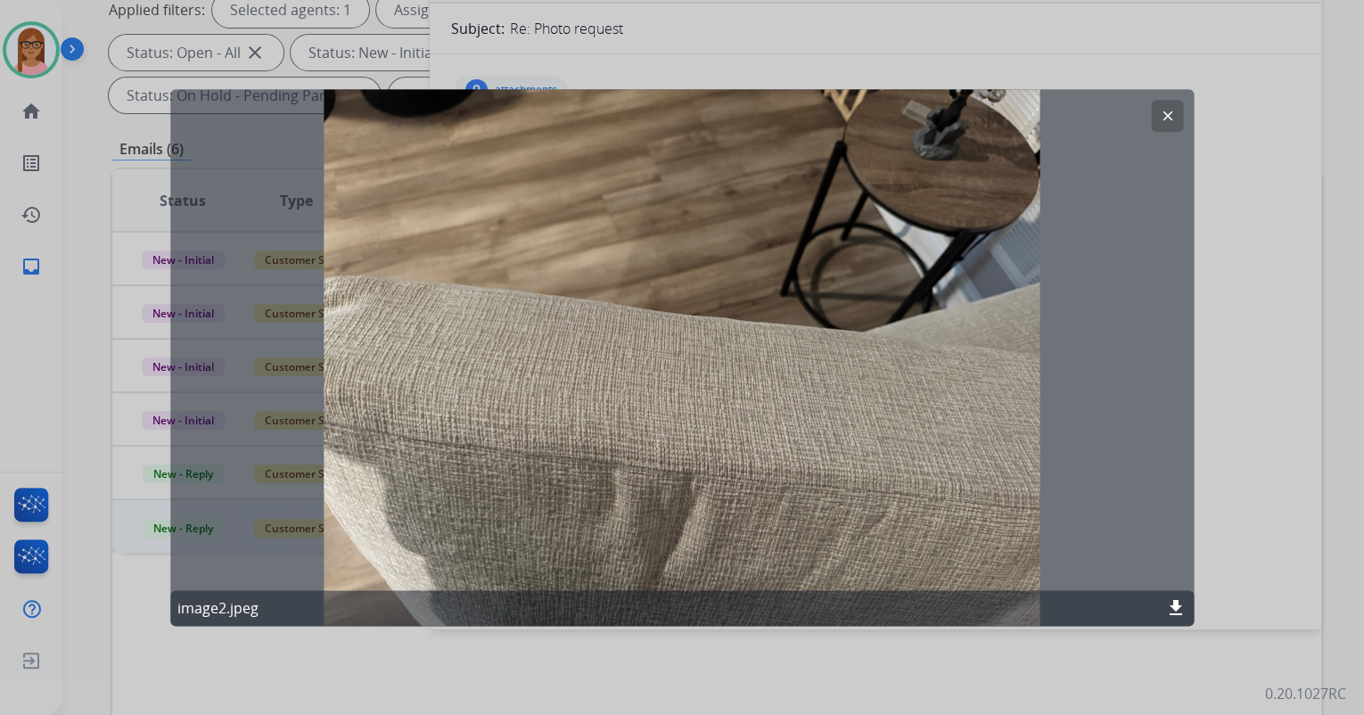
click at [1173, 121] on mat-icon "clear" at bounding box center [1167, 116] width 16 height 16
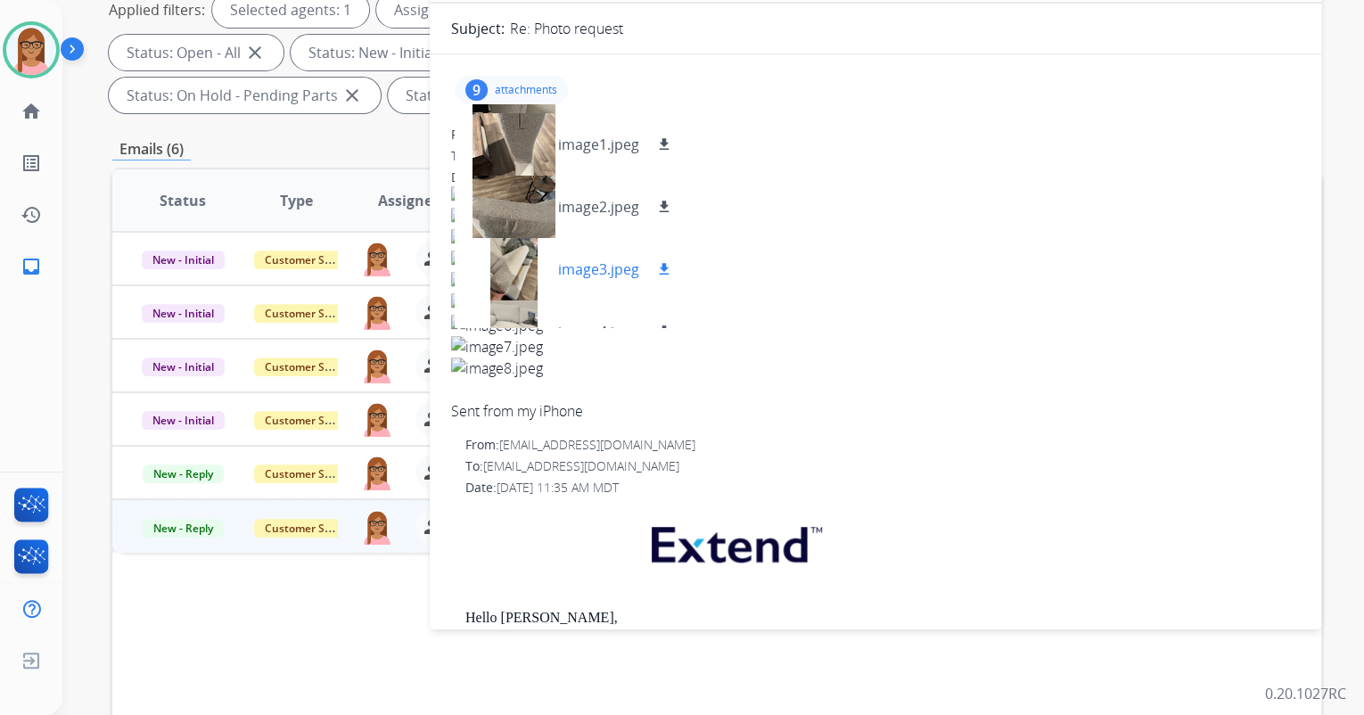
click at [523, 276] on div at bounding box center [513, 269] width 89 height 62
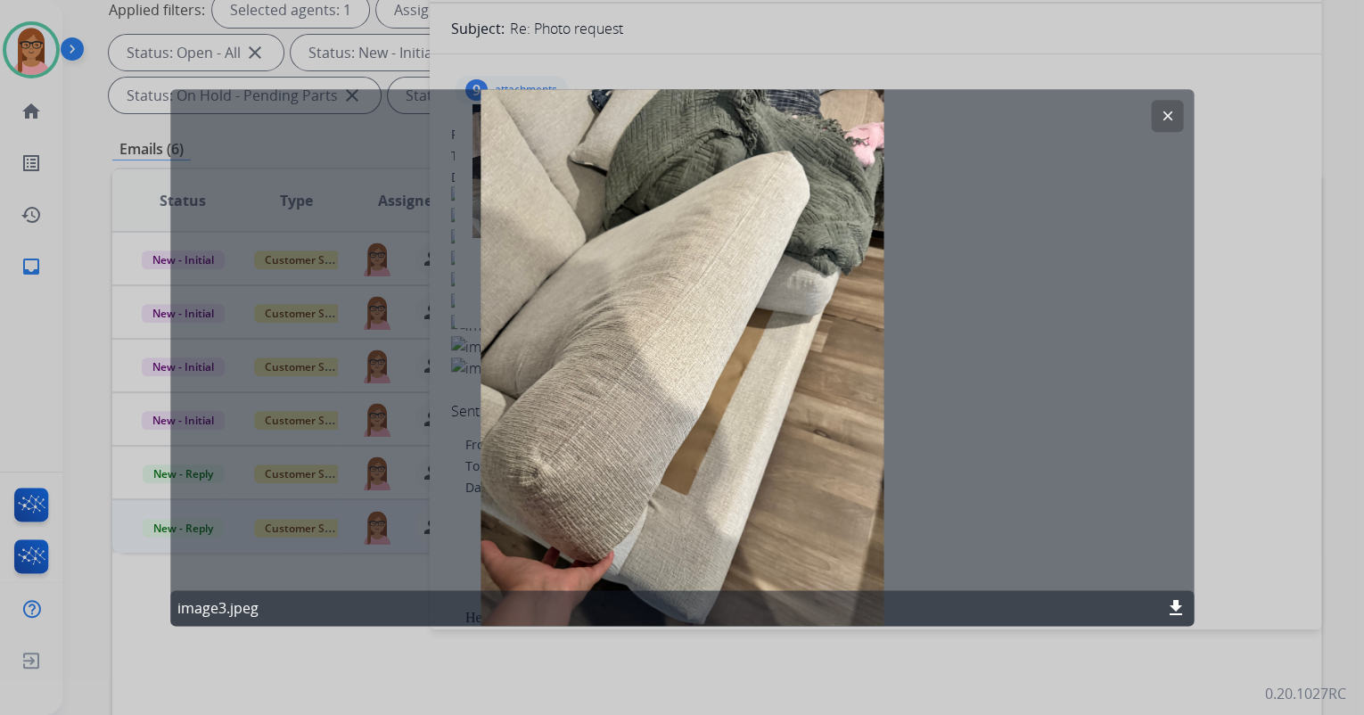
click at [1165, 111] on mat-icon "clear" at bounding box center [1167, 116] width 16 height 16
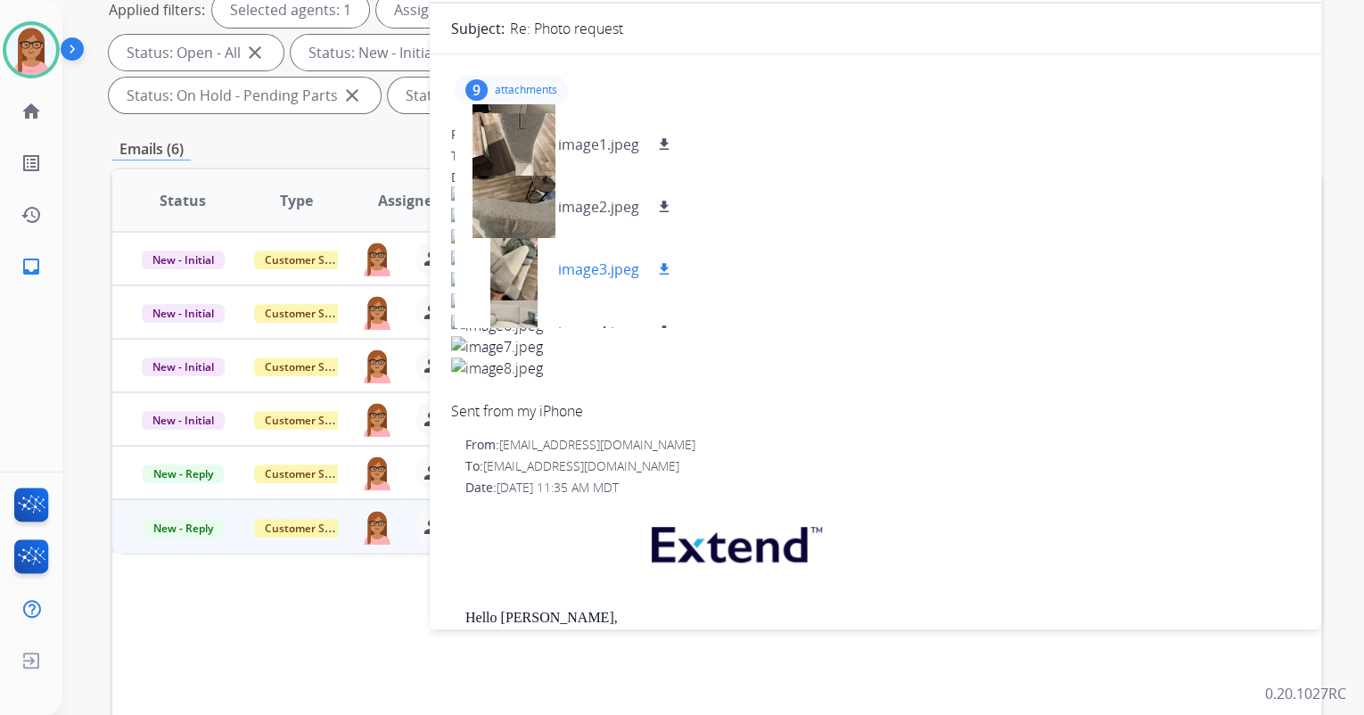
scroll to position [125, 0]
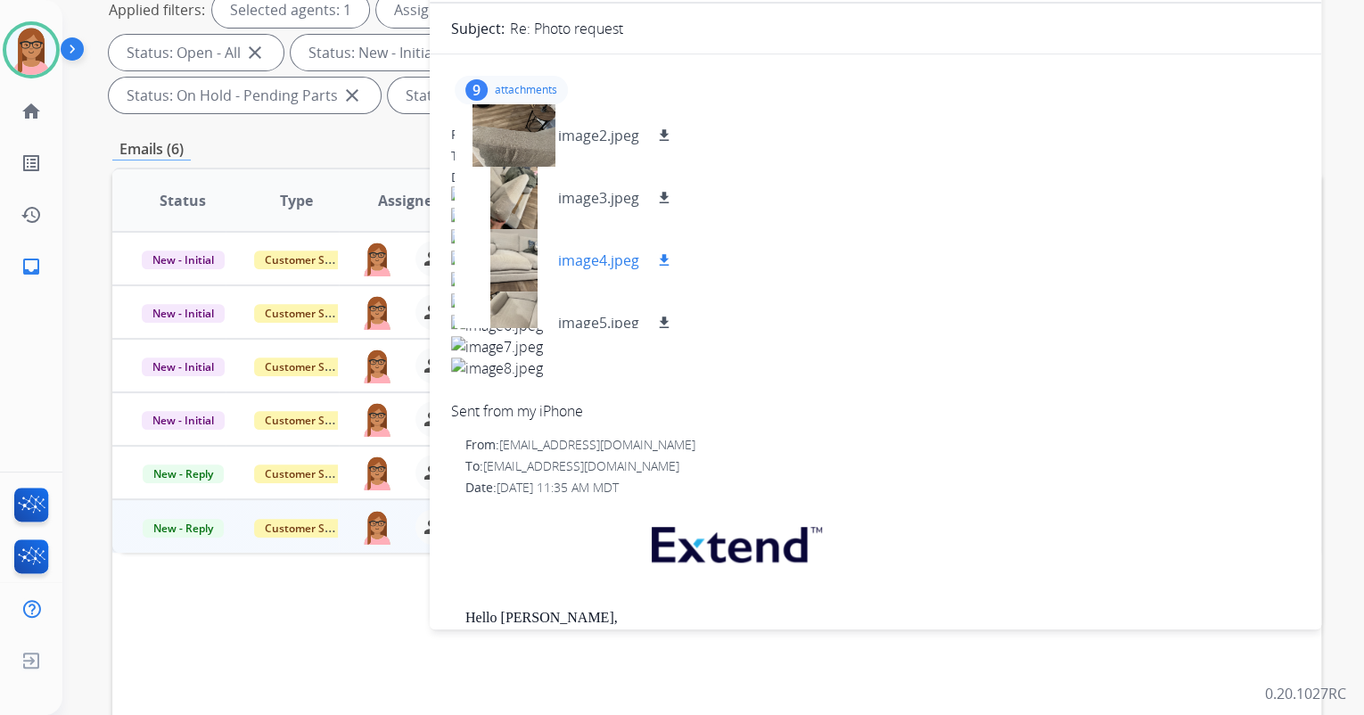
click at [520, 255] on div at bounding box center [513, 260] width 89 height 62
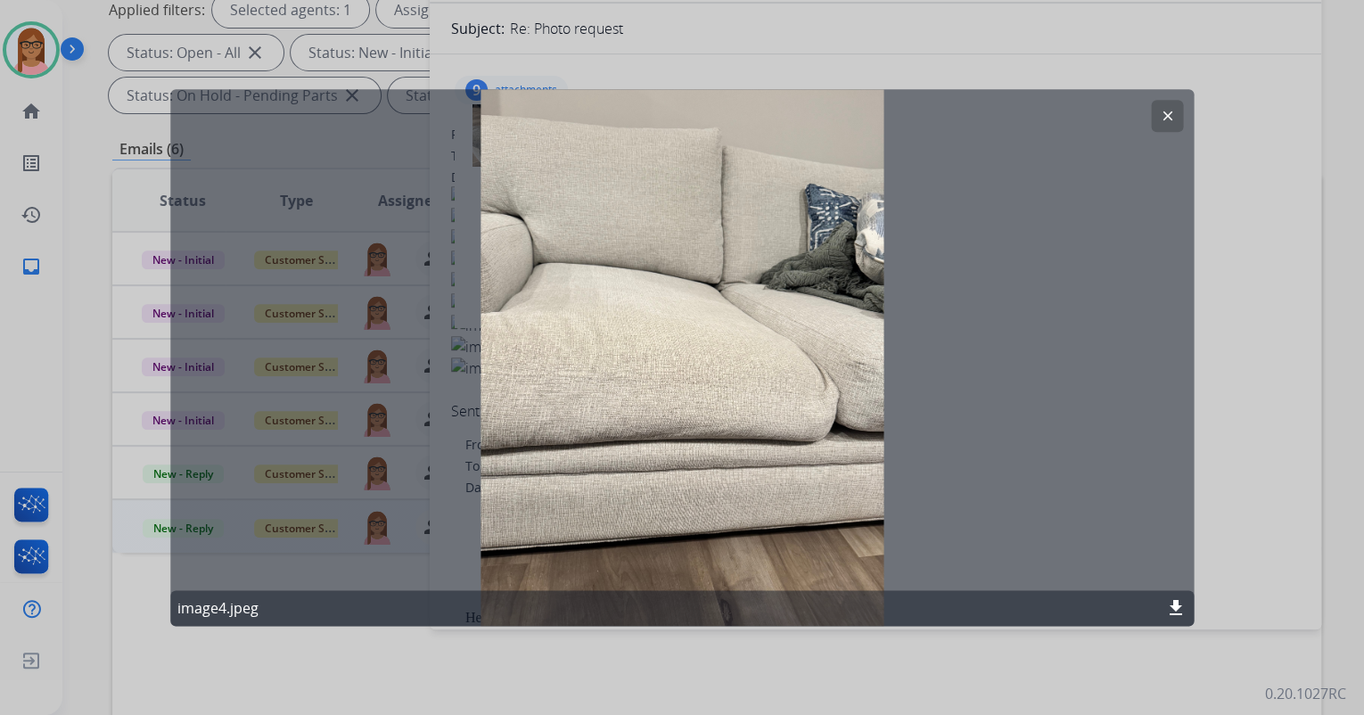
click at [1170, 114] on mat-icon "clear" at bounding box center [1167, 116] width 16 height 16
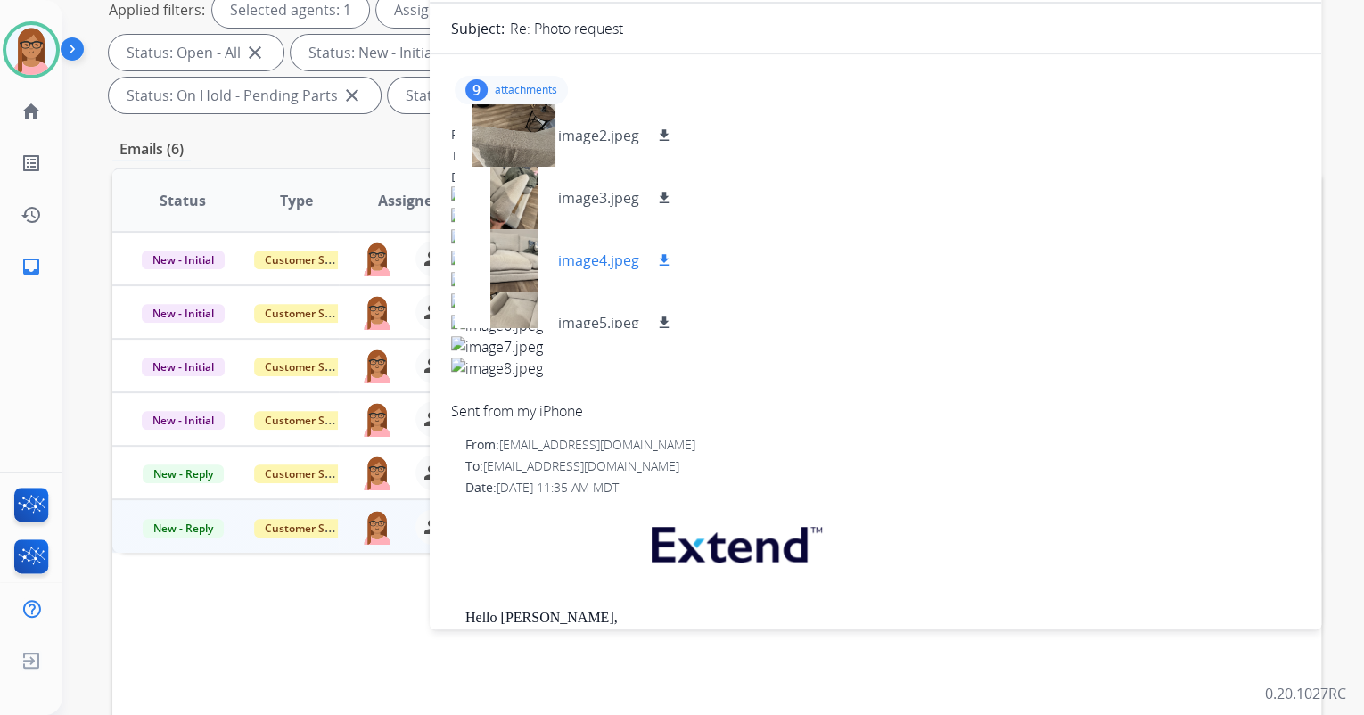
click at [658, 257] on mat-icon "download" at bounding box center [664, 260] width 16 height 16
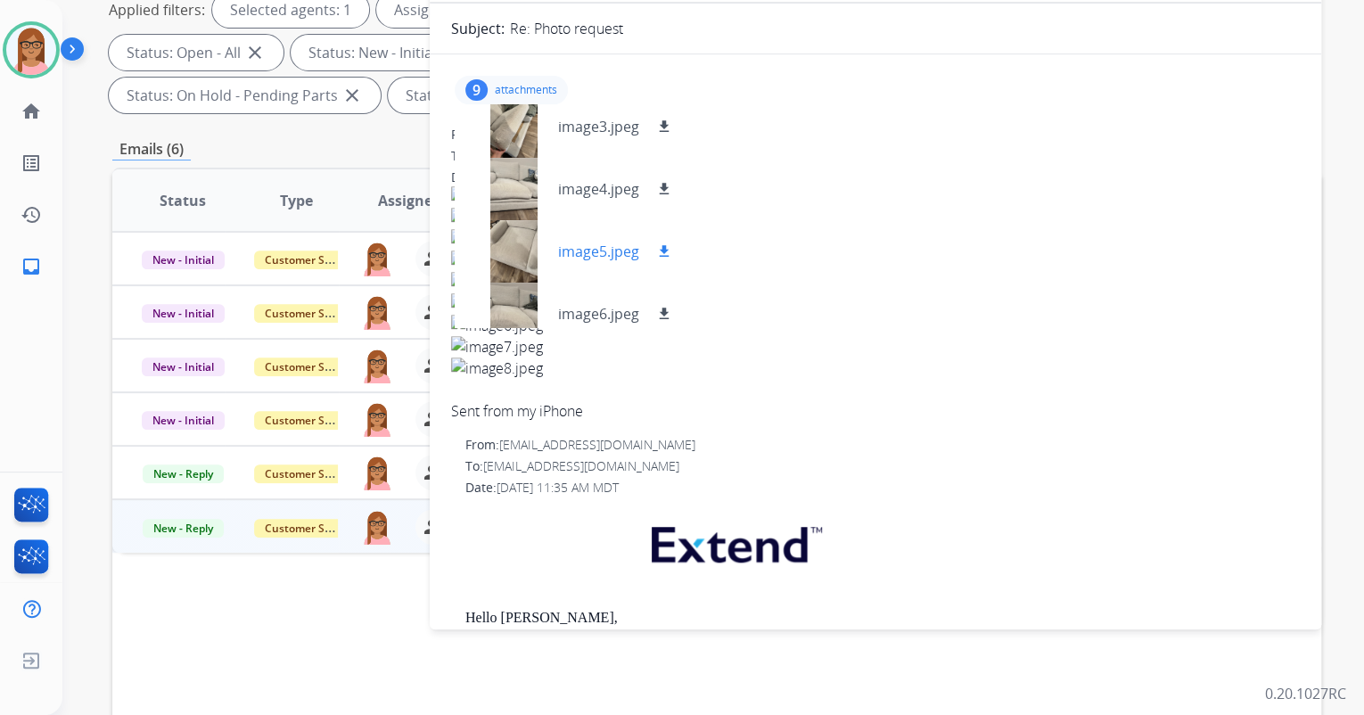
click at [517, 239] on div at bounding box center [513, 251] width 89 height 62
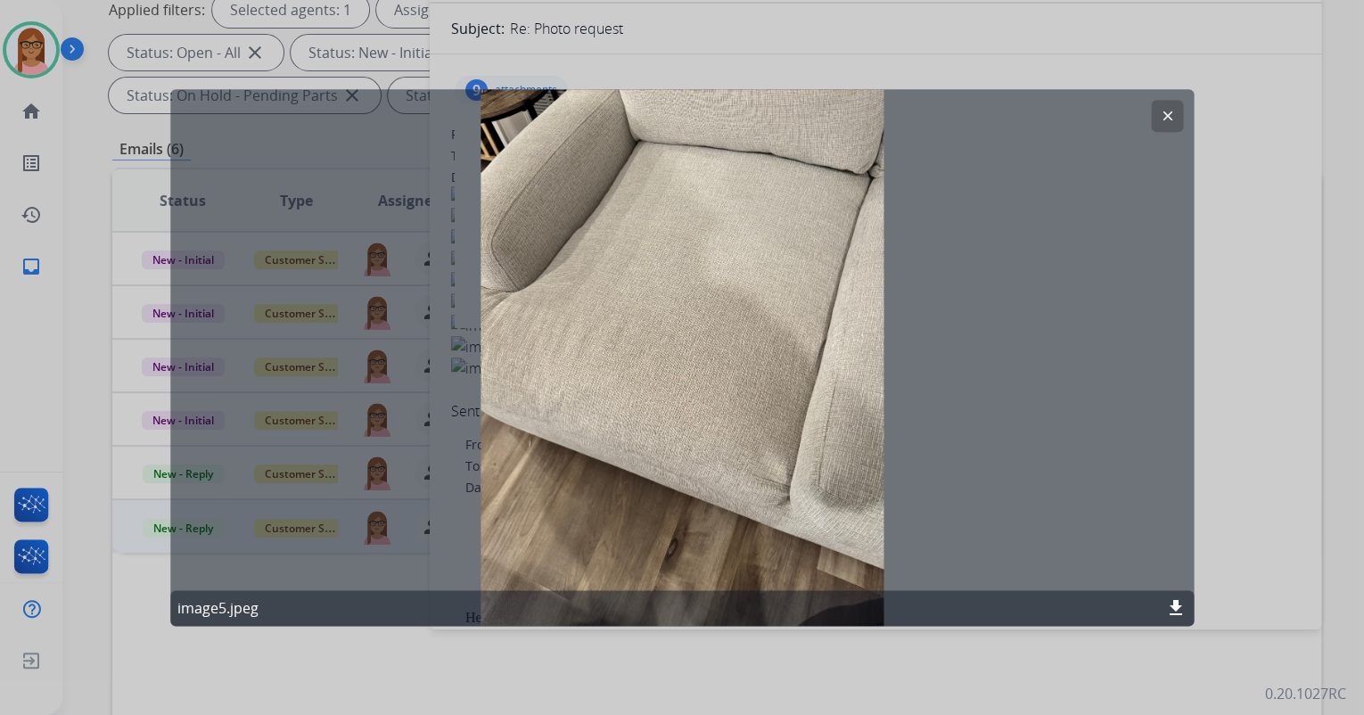
drag, startPoint x: 1166, startPoint y: 114, endPoint x: 1046, endPoint y: 186, distance: 140.4
click at [1166, 114] on mat-icon "clear" at bounding box center [1167, 116] width 16 height 16
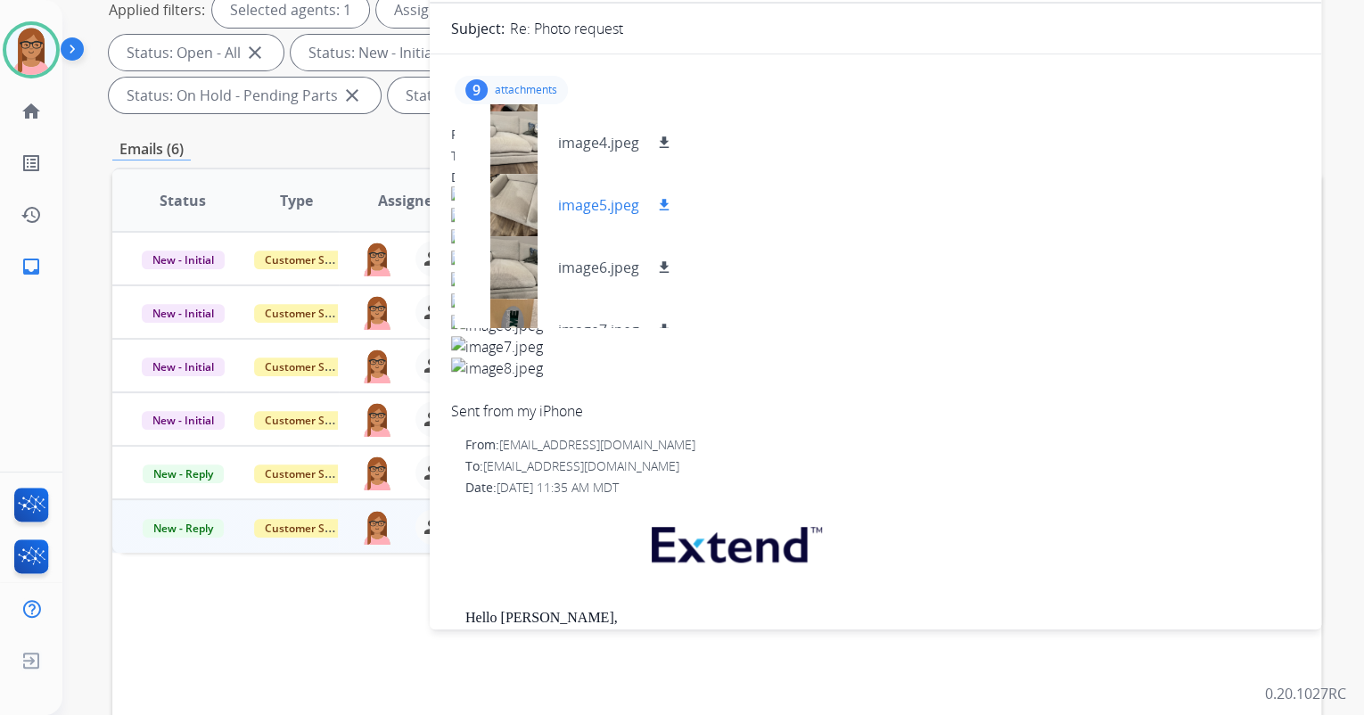
scroll to position [268, 0]
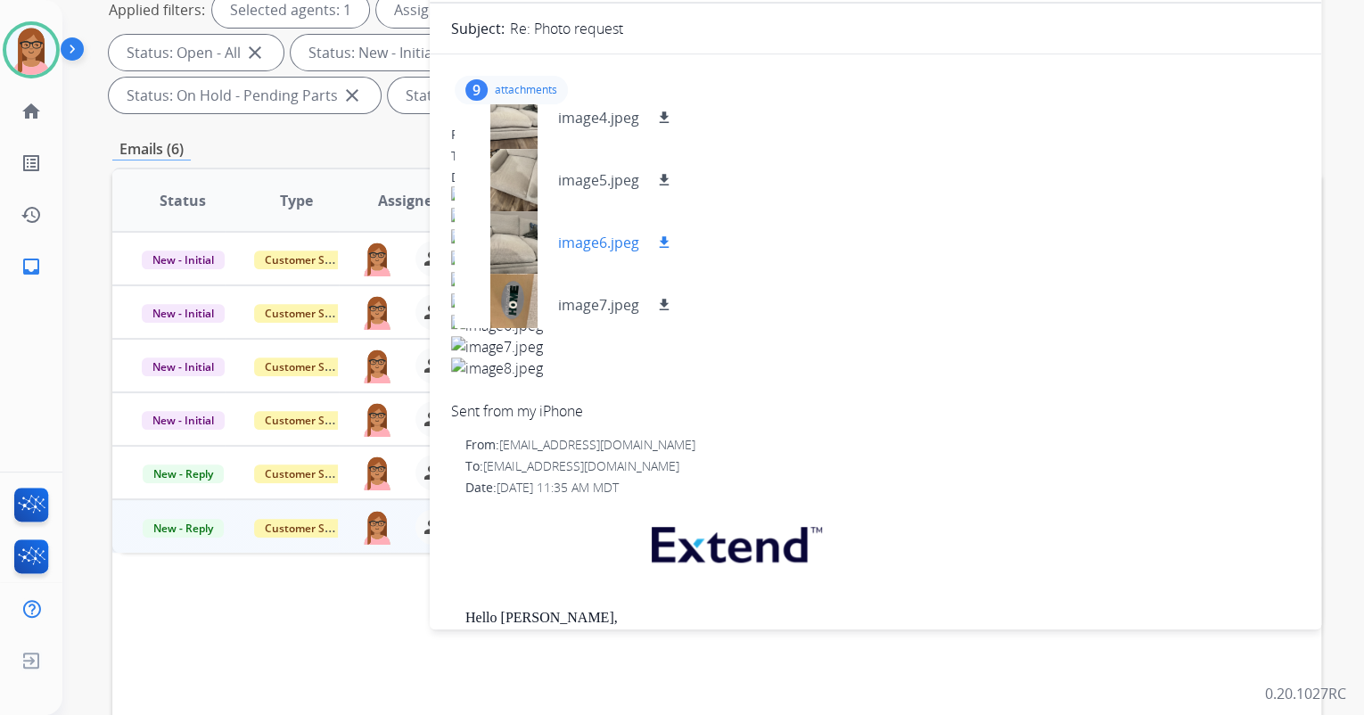
click at [498, 239] on div at bounding box center [513, 242] width 89 height 62
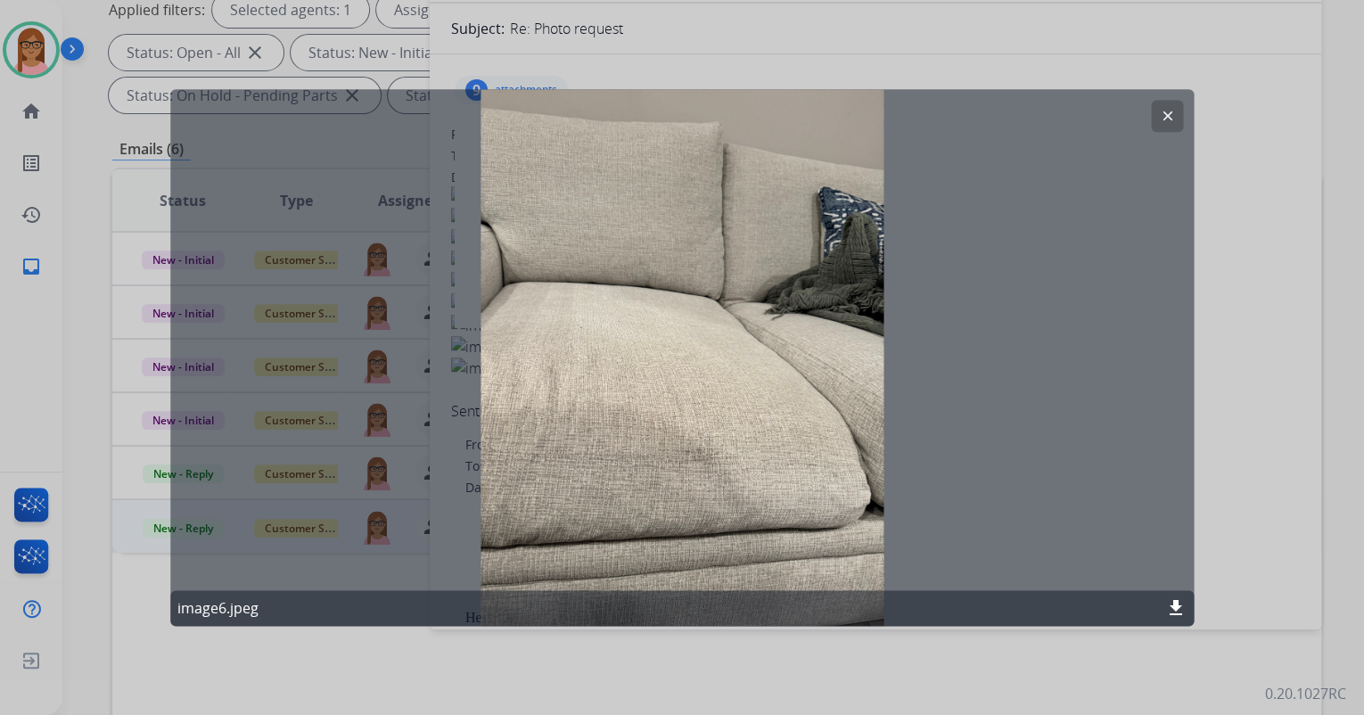
click at [1160, 109] on mat-icon "clear" at bounding box center [1167, 116] width 16 height 16
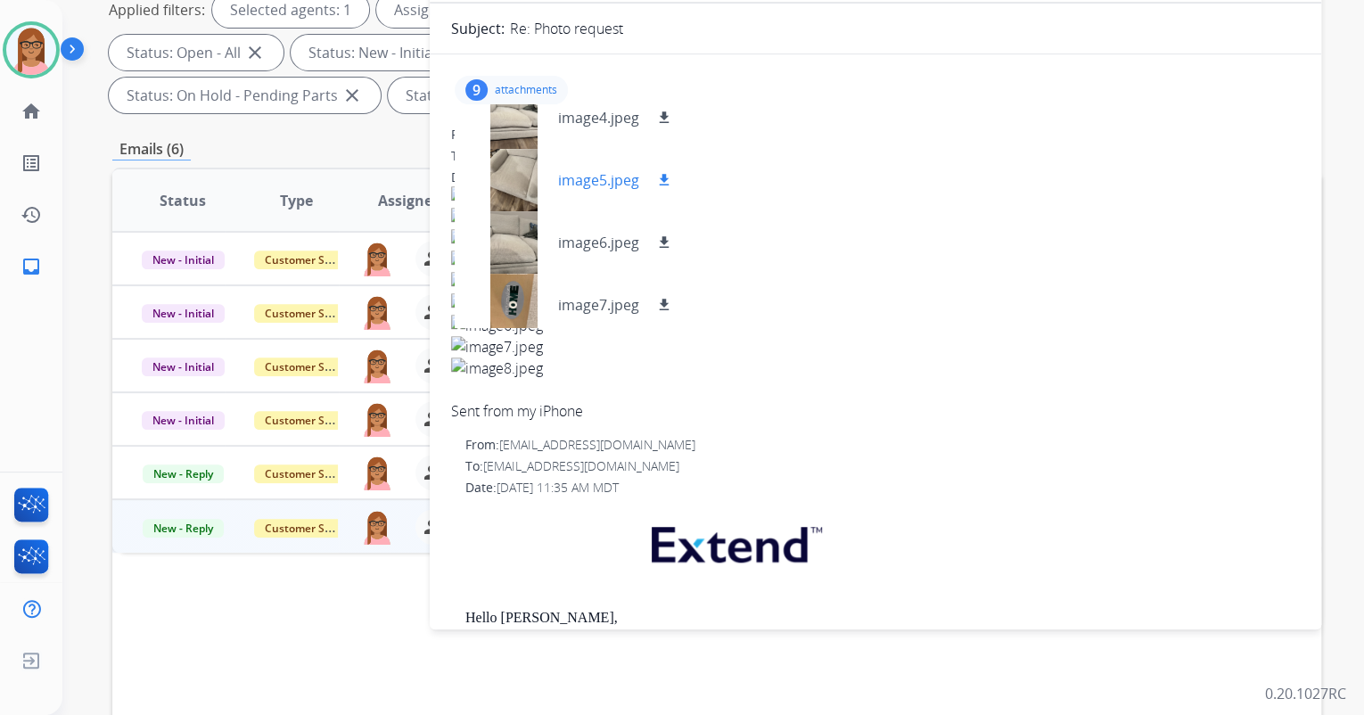
click at [522, 169] on div at bounding box center [513, 180] width 89 height 62
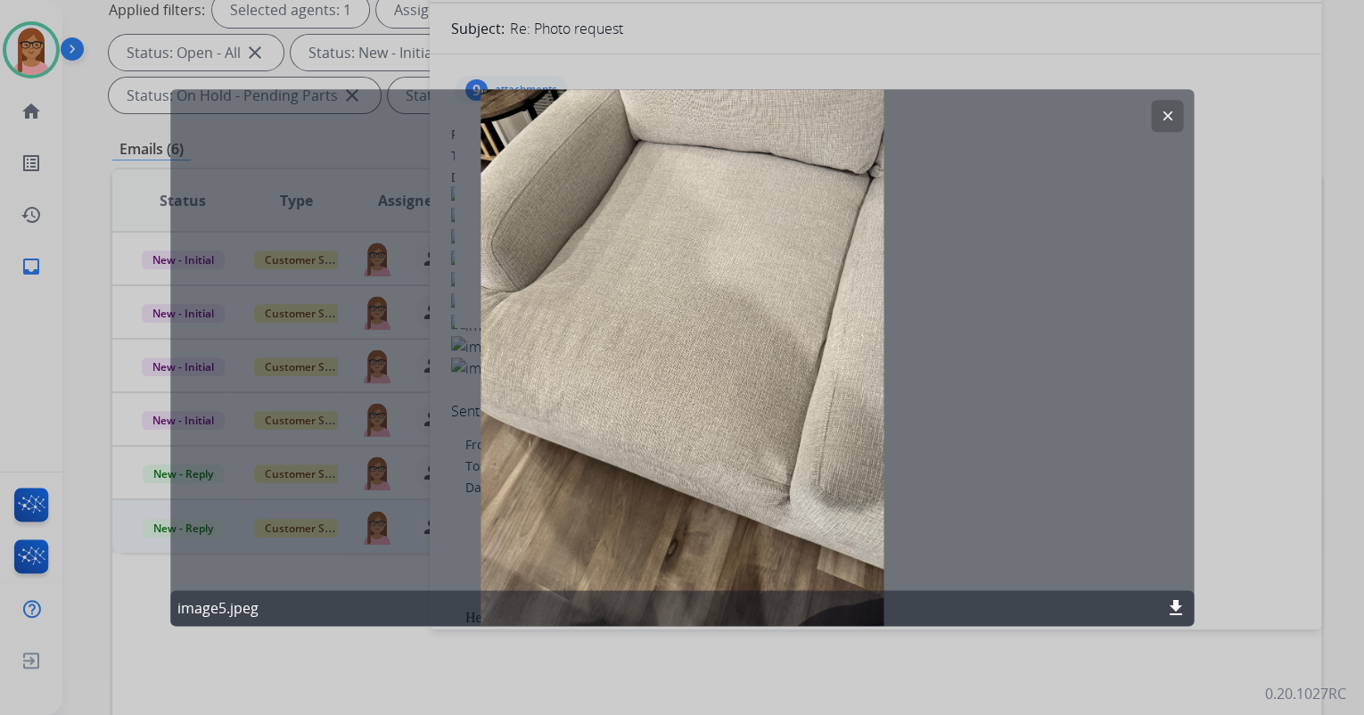
click at [1168, 116] on mat-icon "clear" at bounding box center [1167, 116] width 16 height 16
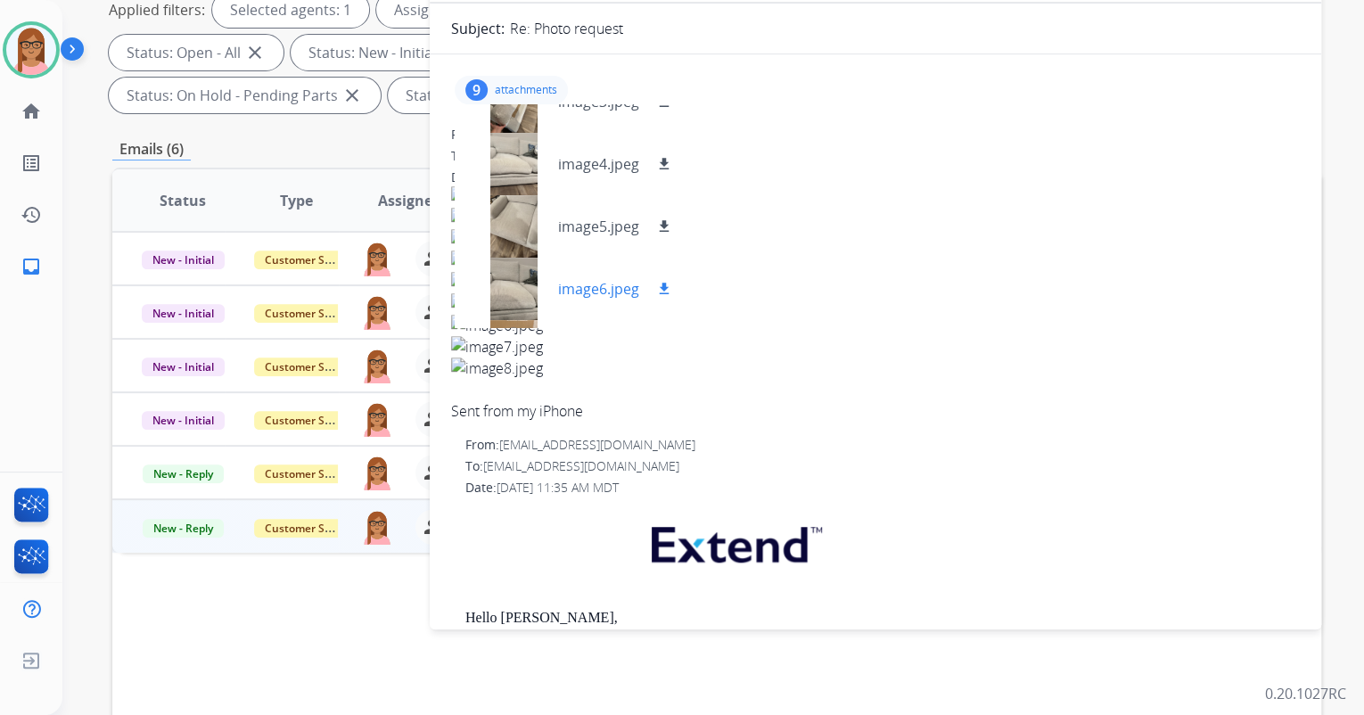
scroll to position [196, 0]
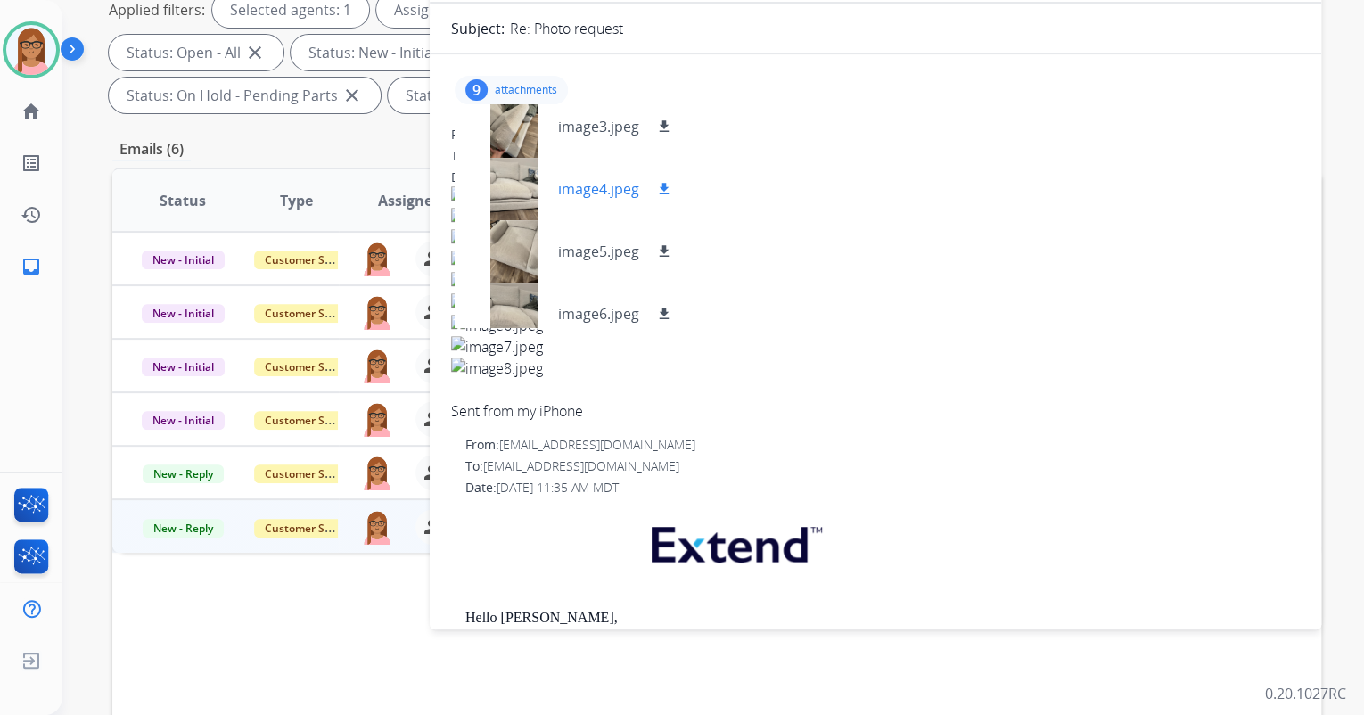
click at [513, 186] on div at bounding box center [513, 189] width 89 height 62
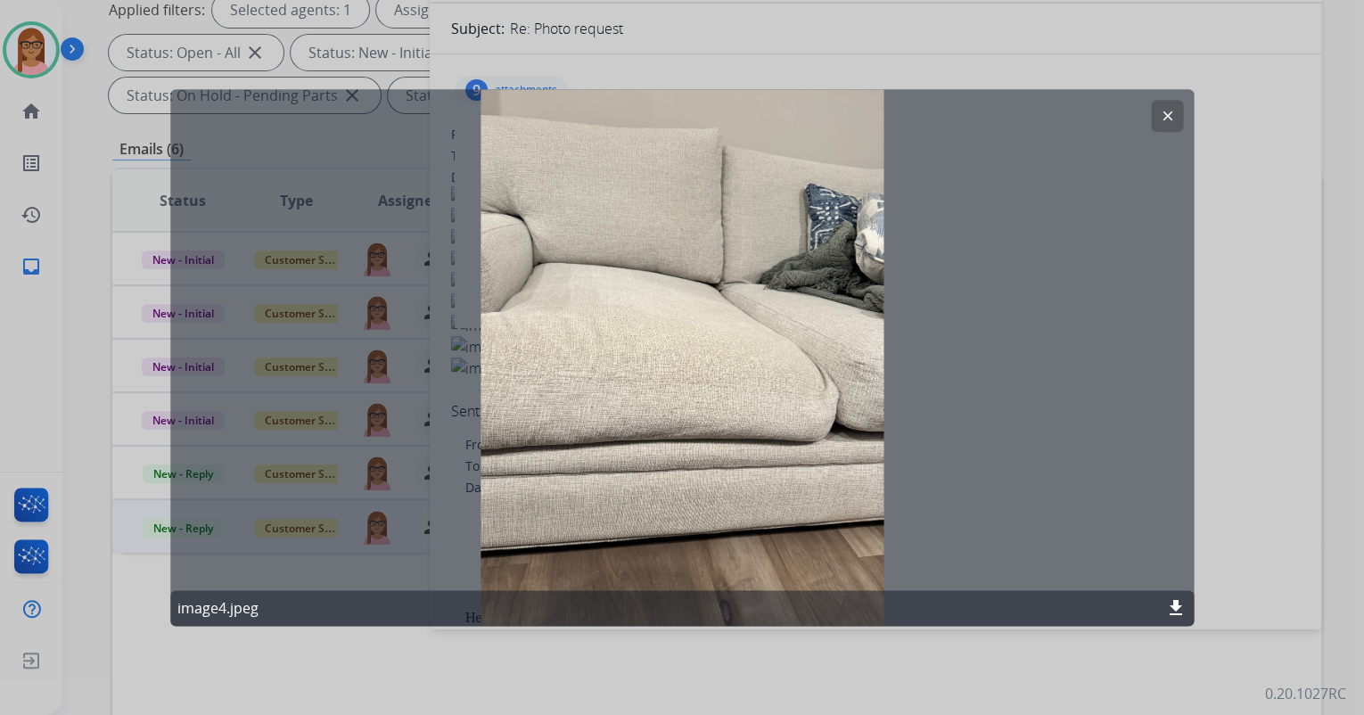
click at [1167, 111] on mat-icon "clear" at bounding box center [1167, 116] width 16 height 16
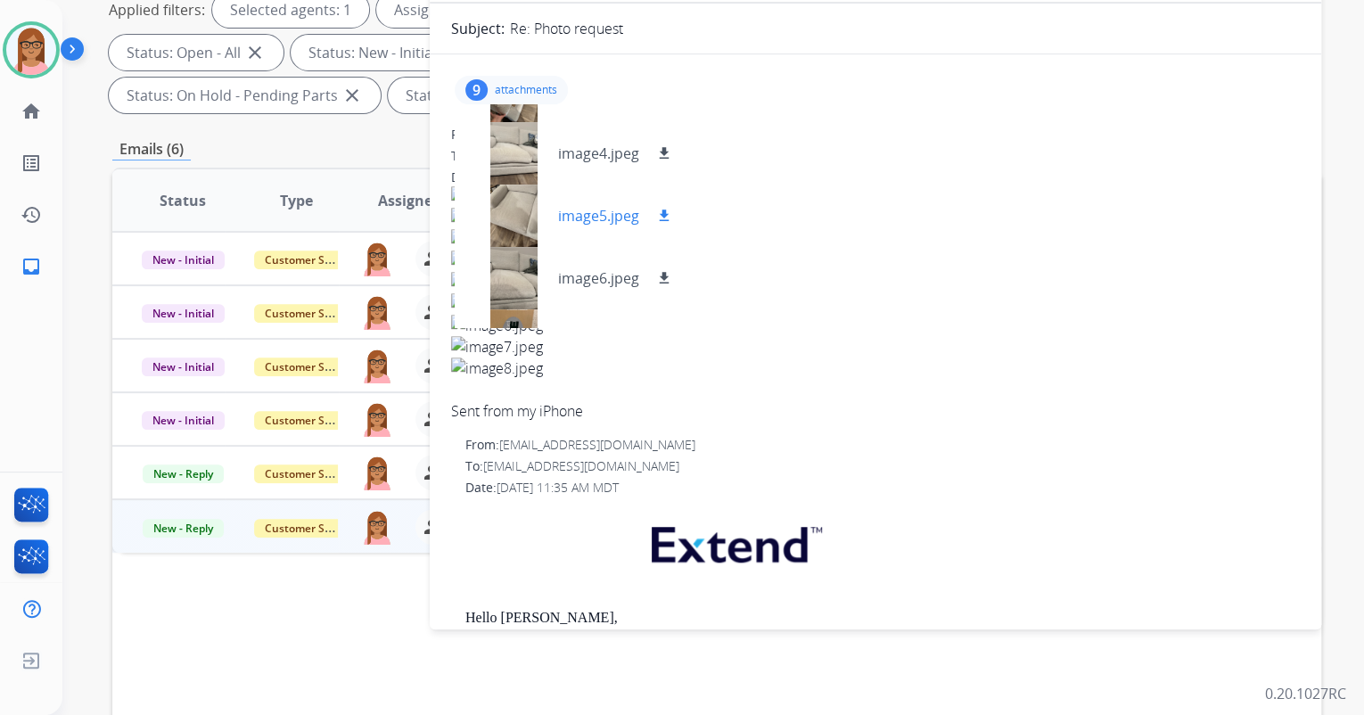
scroll to position [268, 0]
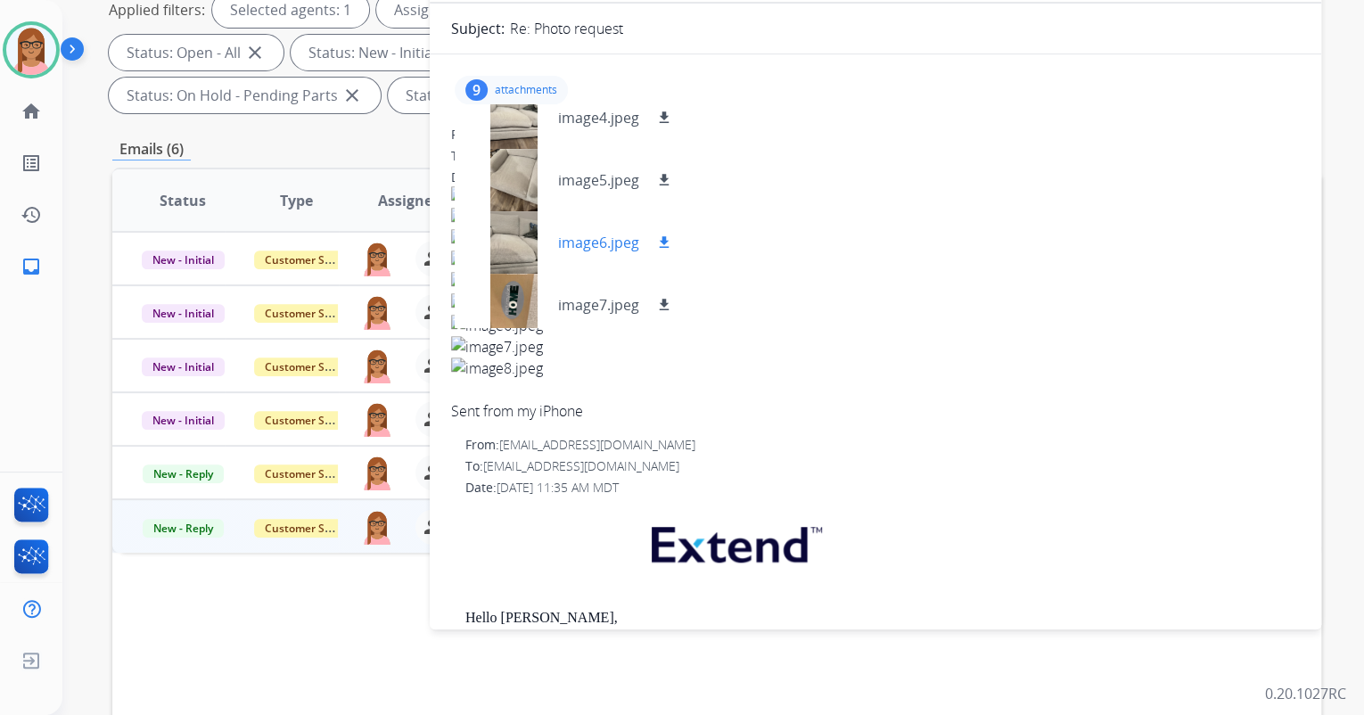
click at [659, 242] on mat-icon "download" at bounding box center [664, 243] width 16 height 16
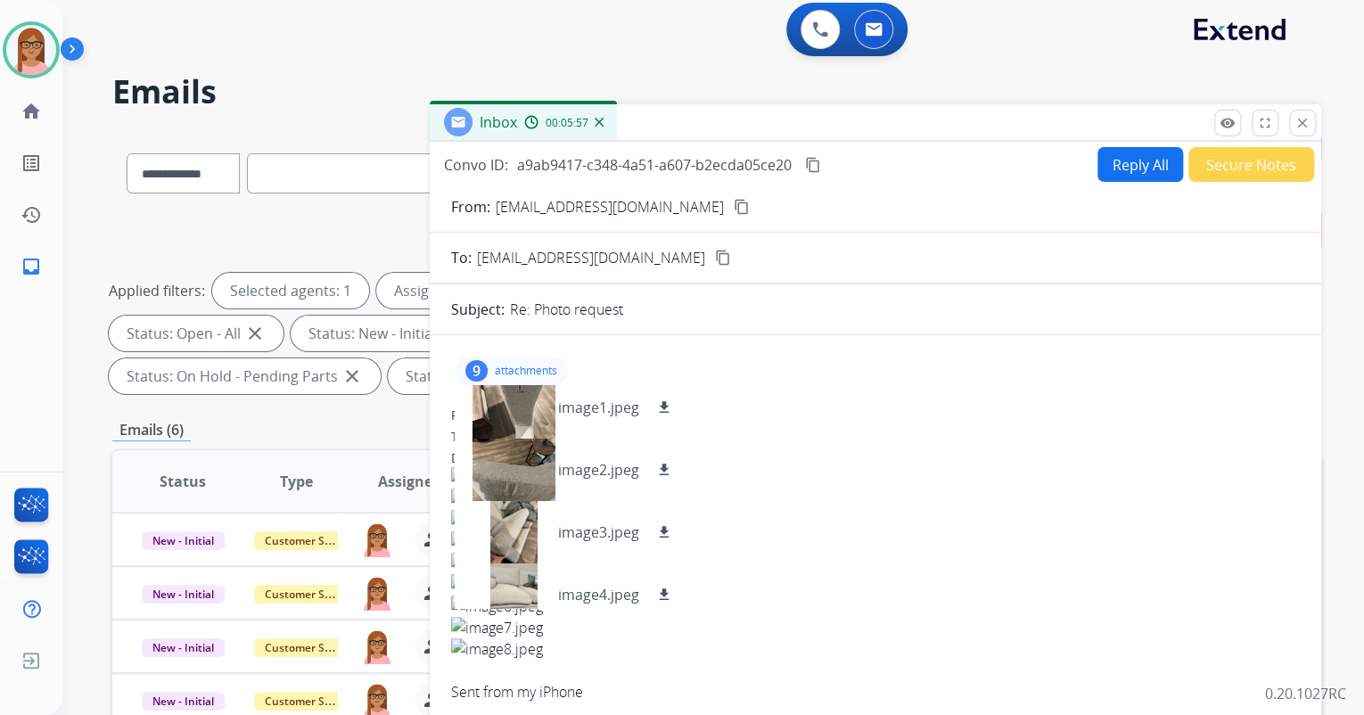
scroll to position [0, 0]
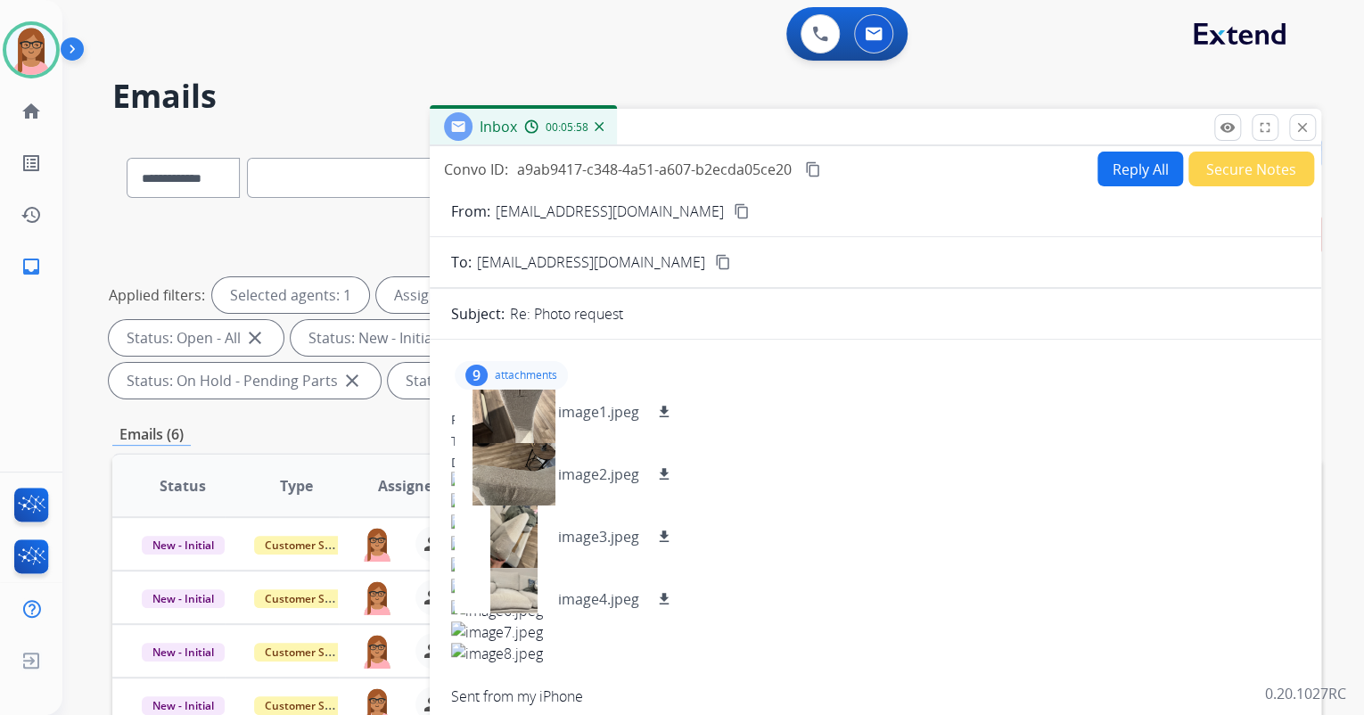
click at [814, 164] on mat-icon "content_copy" at bounding box center [813, 169] width 16 height 16
click at [1098, 175] on button "Reply All" at bounding box center [1141, 169] width 86 height 35
select select "**********"
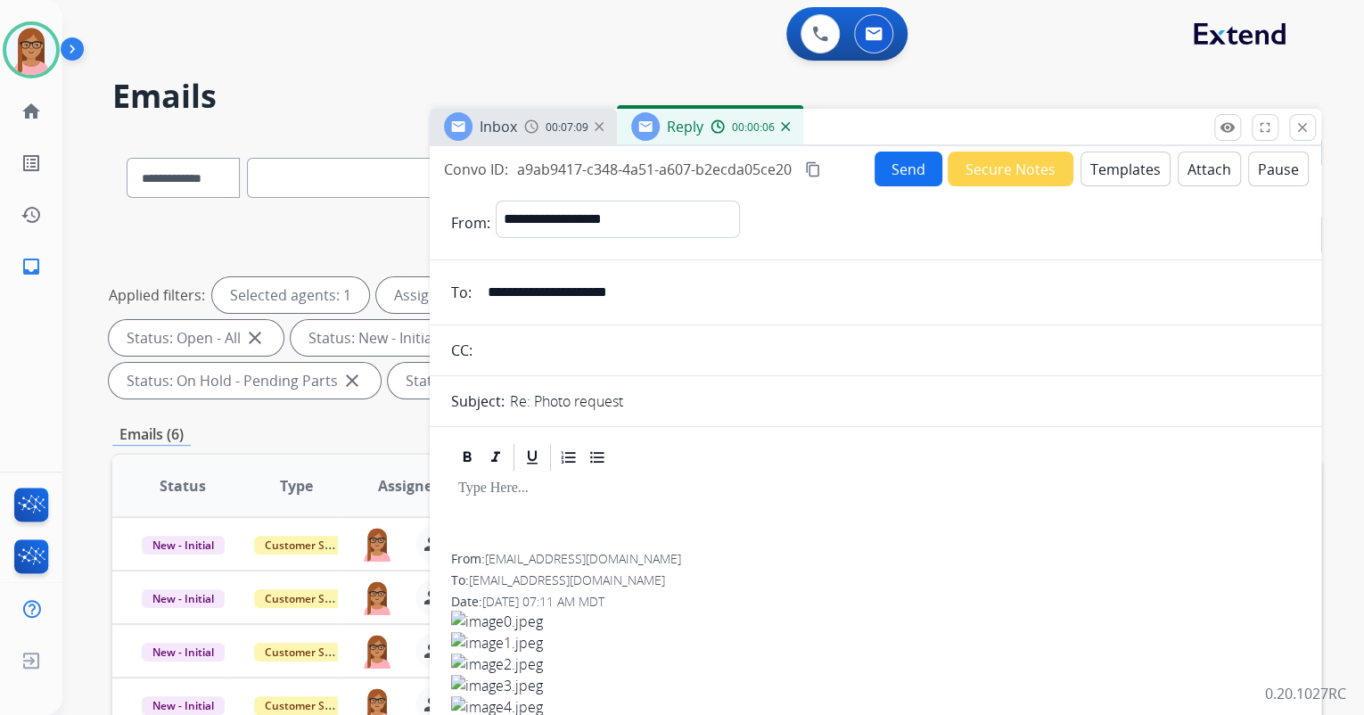
click at [1113, 160] on button "Templates" at bounding box center [1126, 169] width 90 height 35
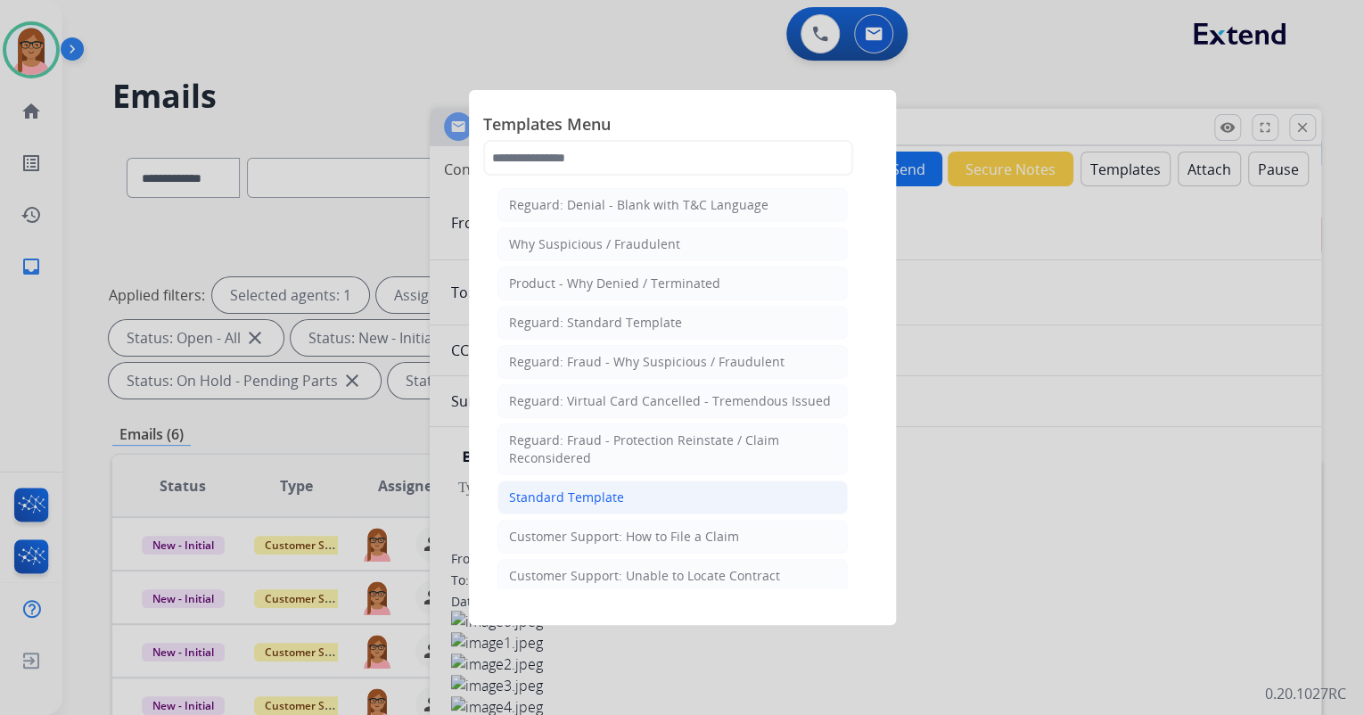
click at [662, 487] on li "Standard Template" at bounding box center [673, 498] width 350 height 34
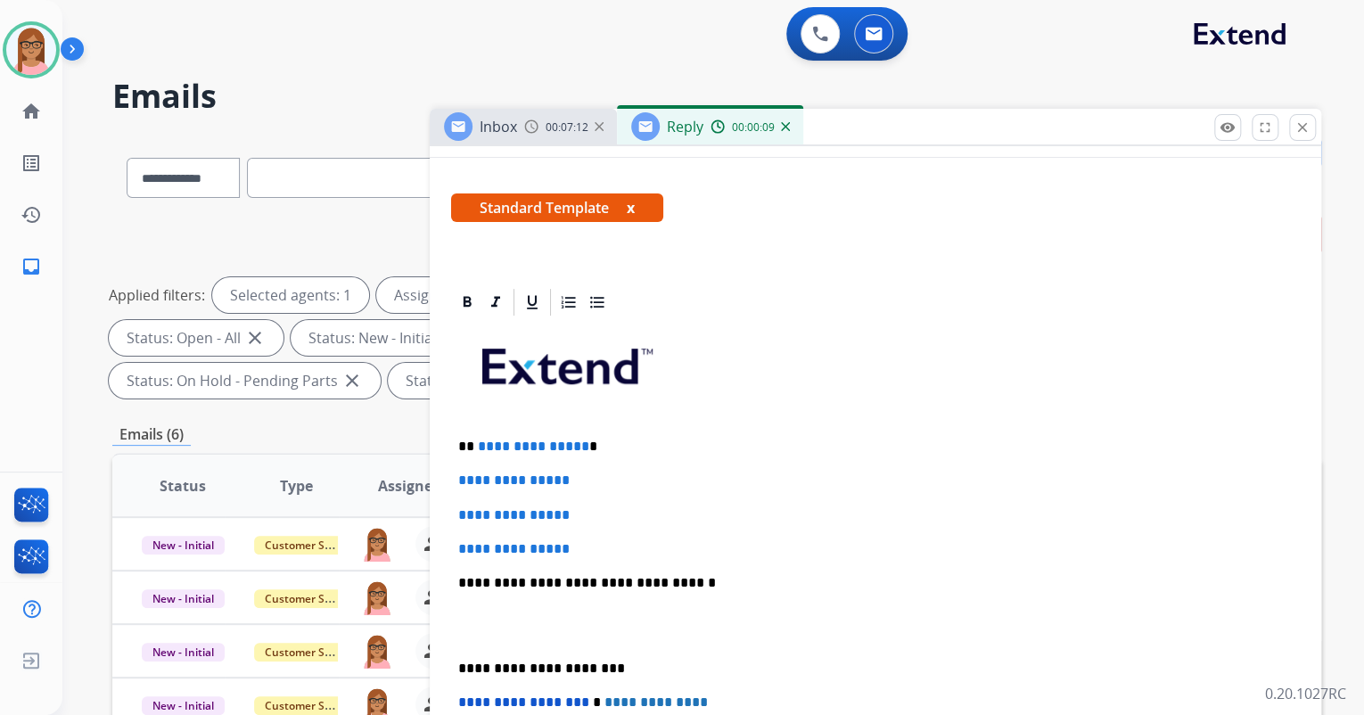
scroll to position [285, 0]
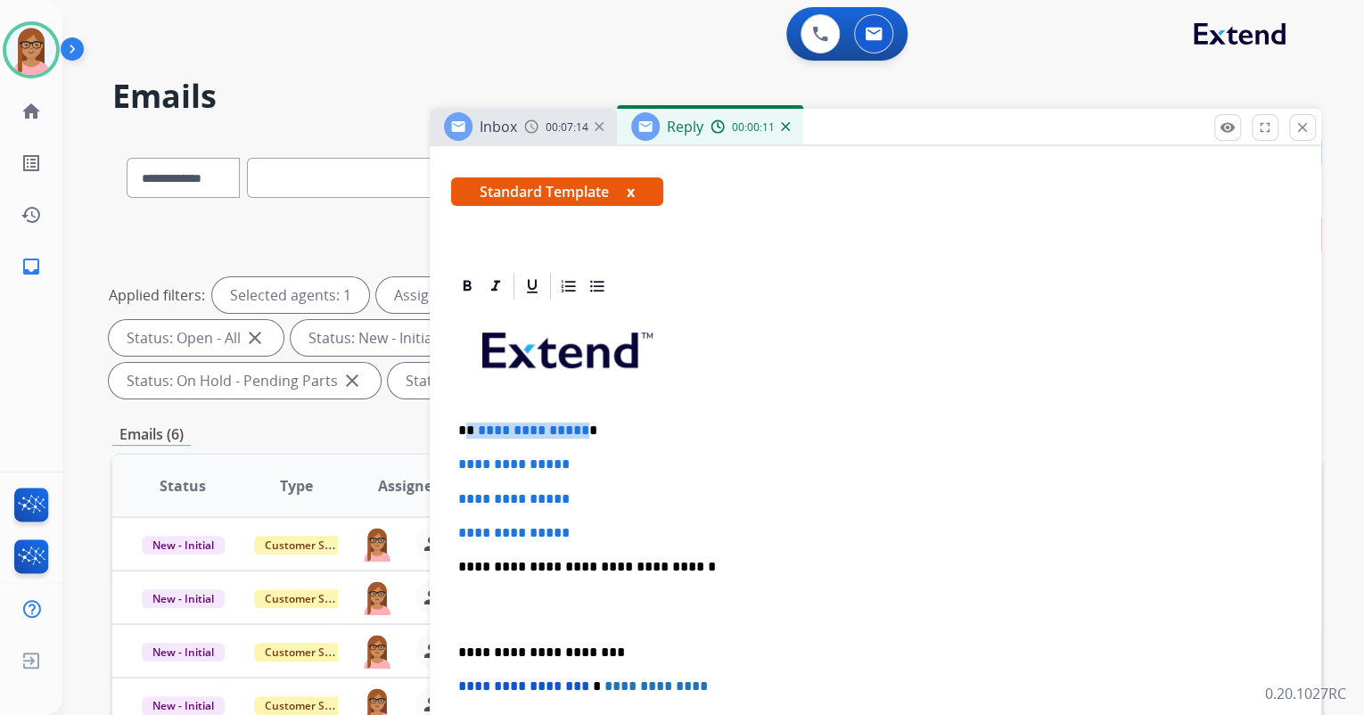
drag, startPoint x: 464, startPoint y: 430, endPoint x: 578, endPoint y: 428, distance: 114.2
click at [578, 428] on p "**********" at bounding box center [868, 431] width 820 height 16
drag, startPoint x: 455, startPoint y: 460, endPoint x: 578, endPoint y: 525, distance: 139.2
click at [578, 525] on div "**********" at bounding box center [875, 609] width 849 height 614
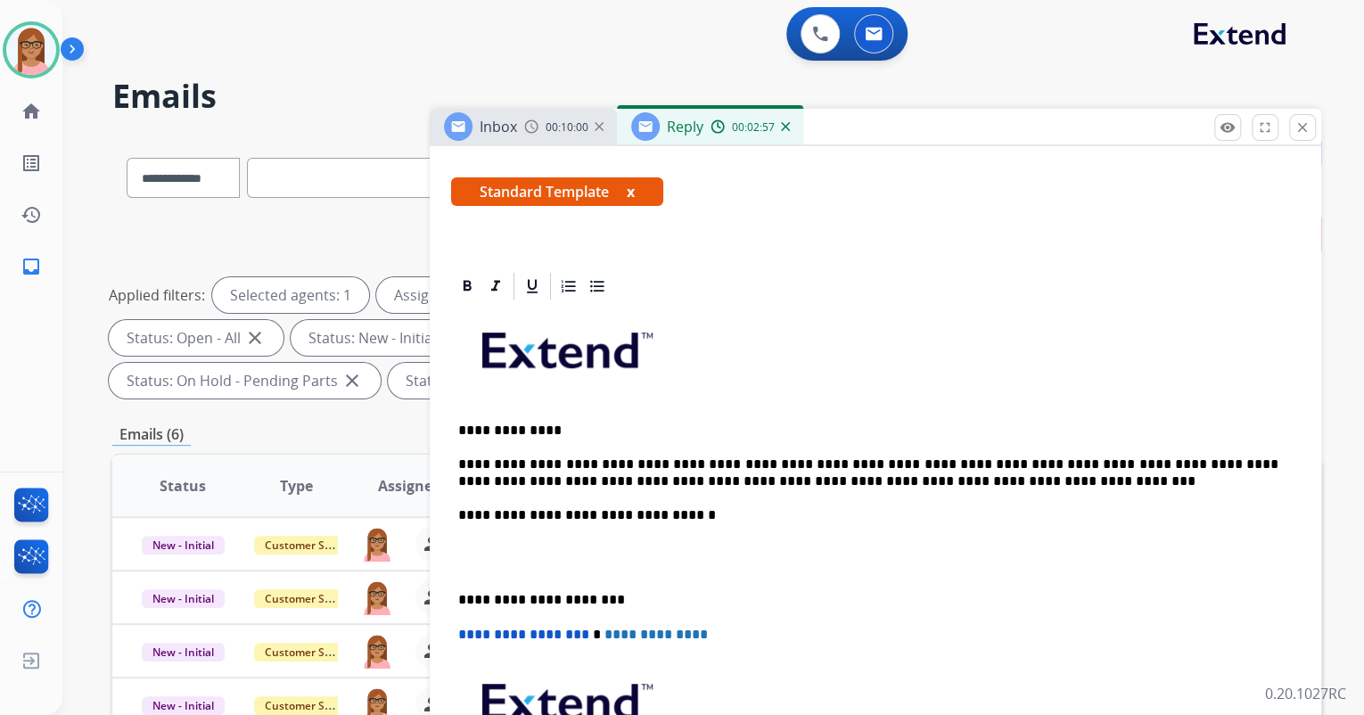
click at [611, 531] on div "**********" at bounding box center [875, 583] width 849 height 562
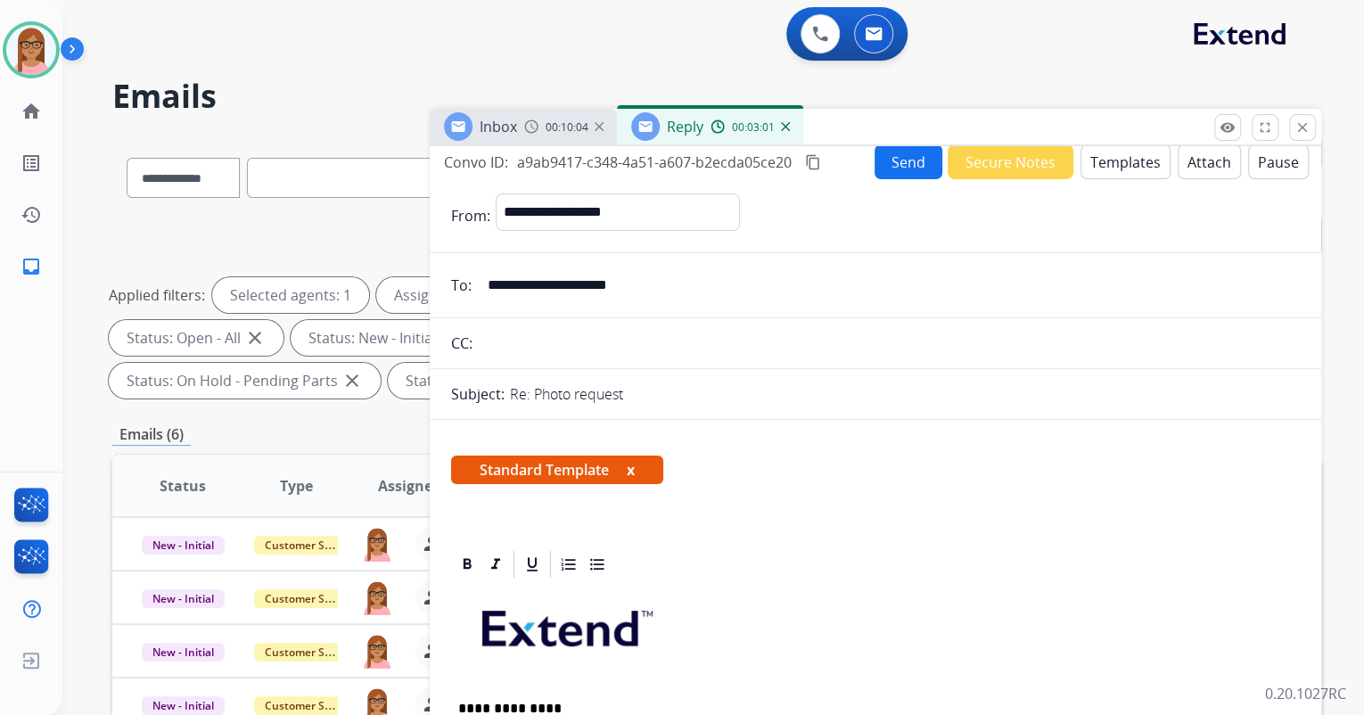
scroll to position [0, 0]
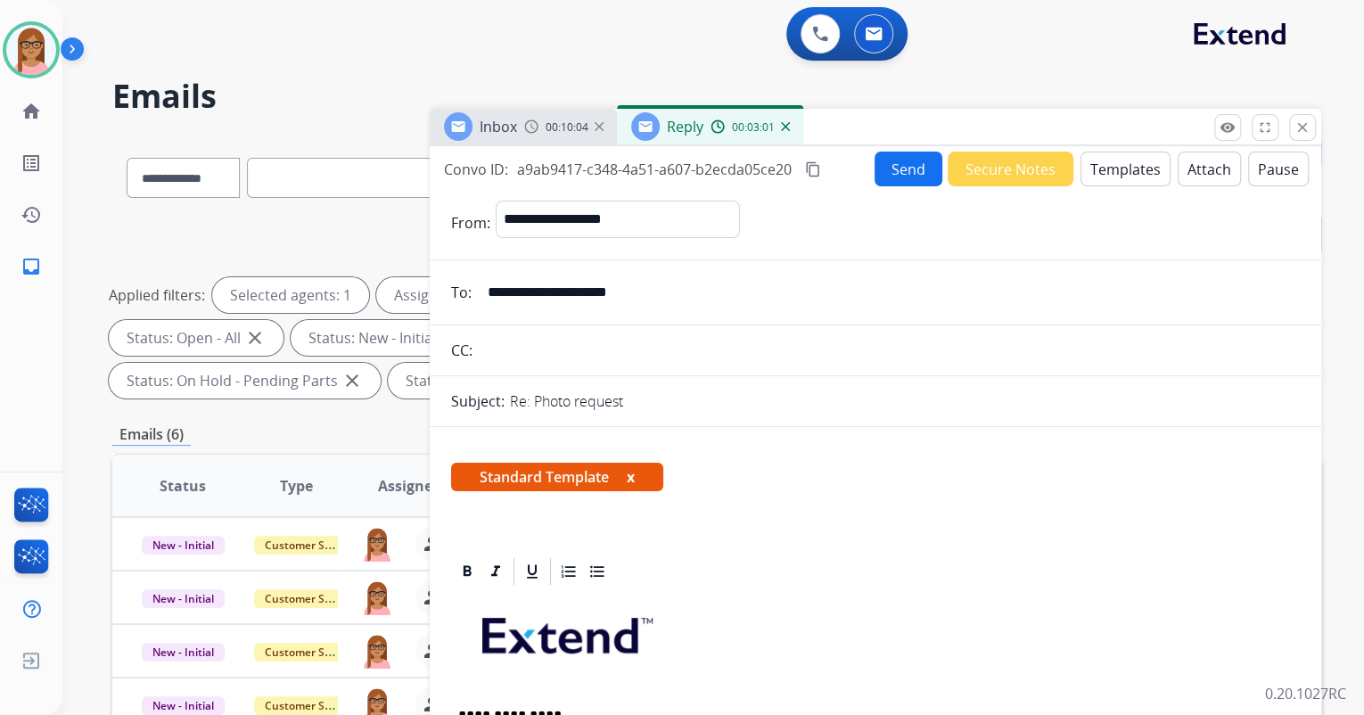
click at [875, 168] on button "Send" at bounding box center [909, 169] width 68 height 35
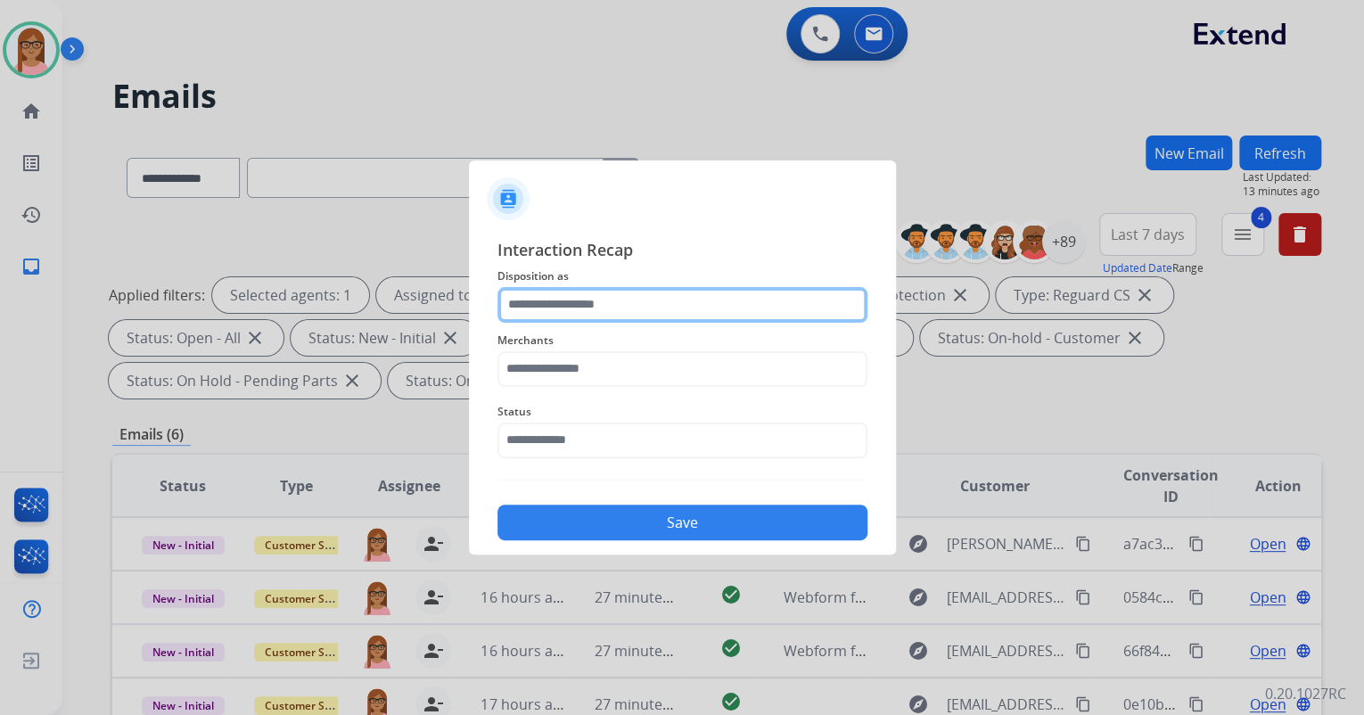
click at [705, 309] on input "text" at bounding box center [683, 305] width 370 height 36
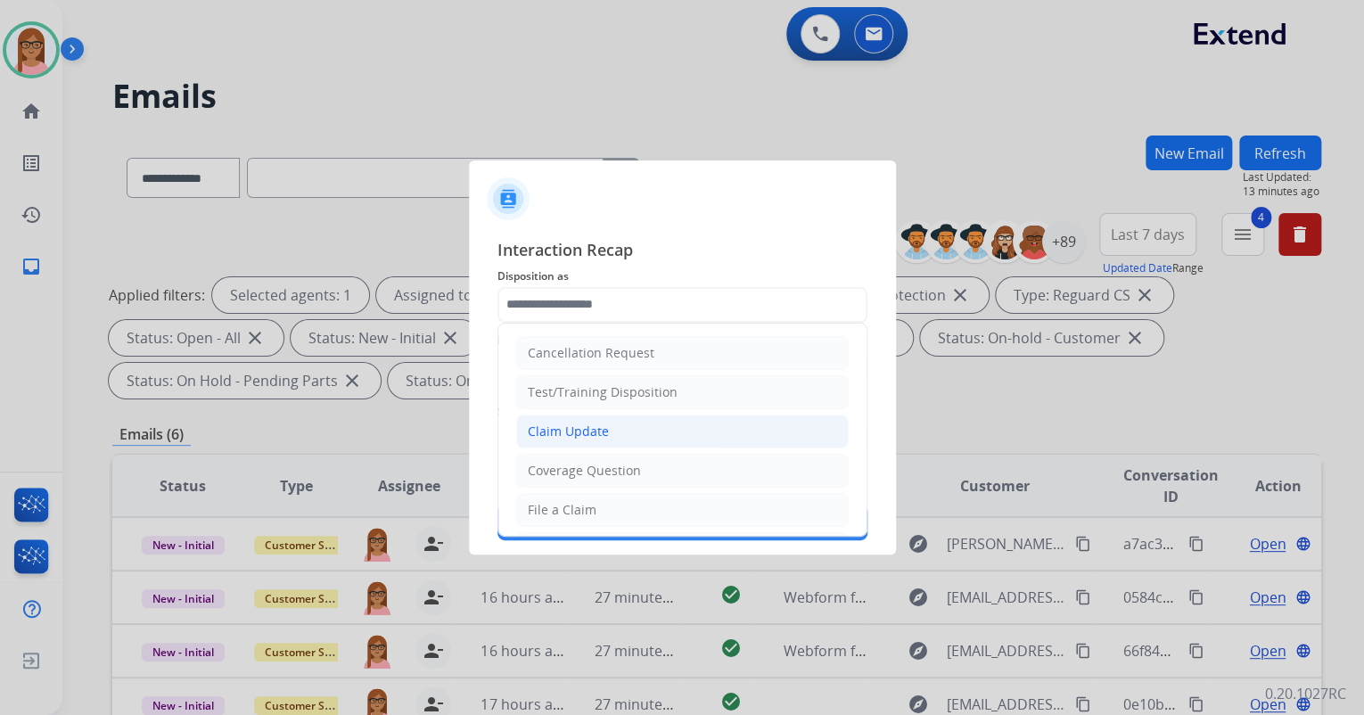
click at [650, 434] on li "Claim Update" at bounding box center [682, 432] width 333 height 34
type input "**********"
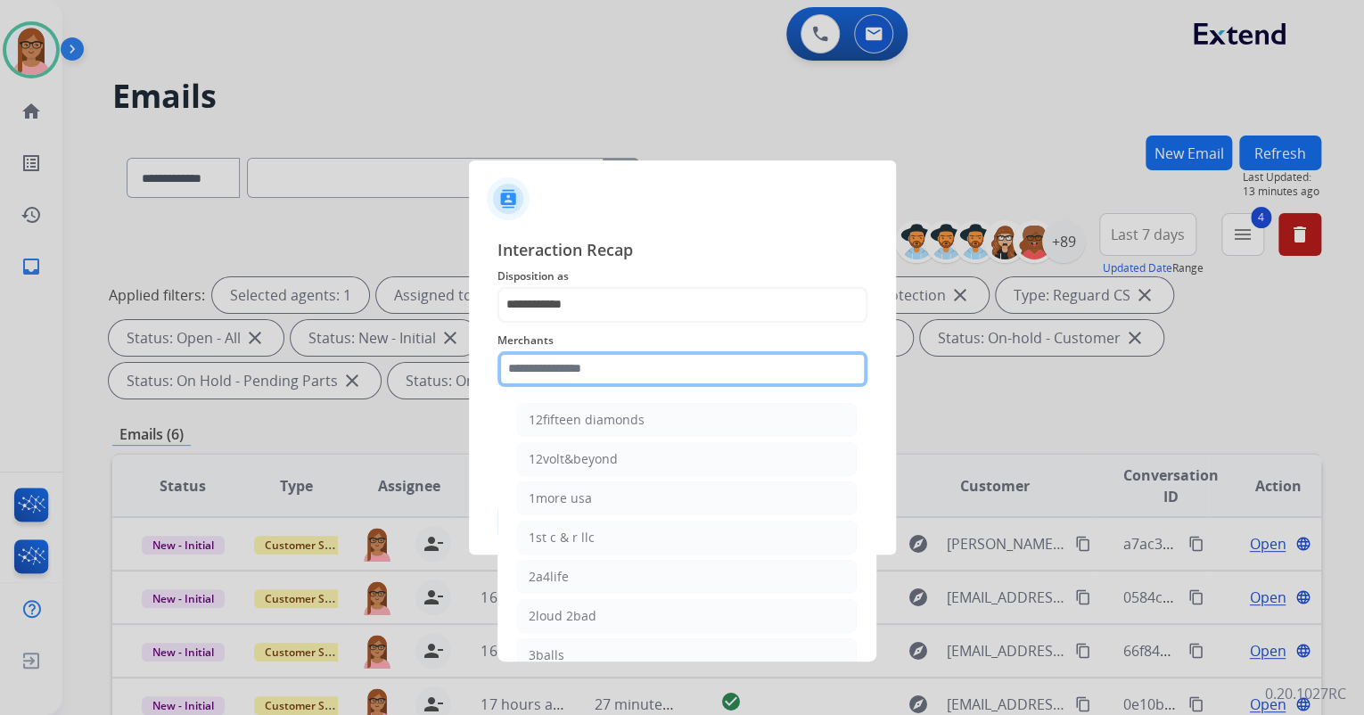
click at [636, 373] on input "text" at bounding box center [683, 369] width 370 height 36
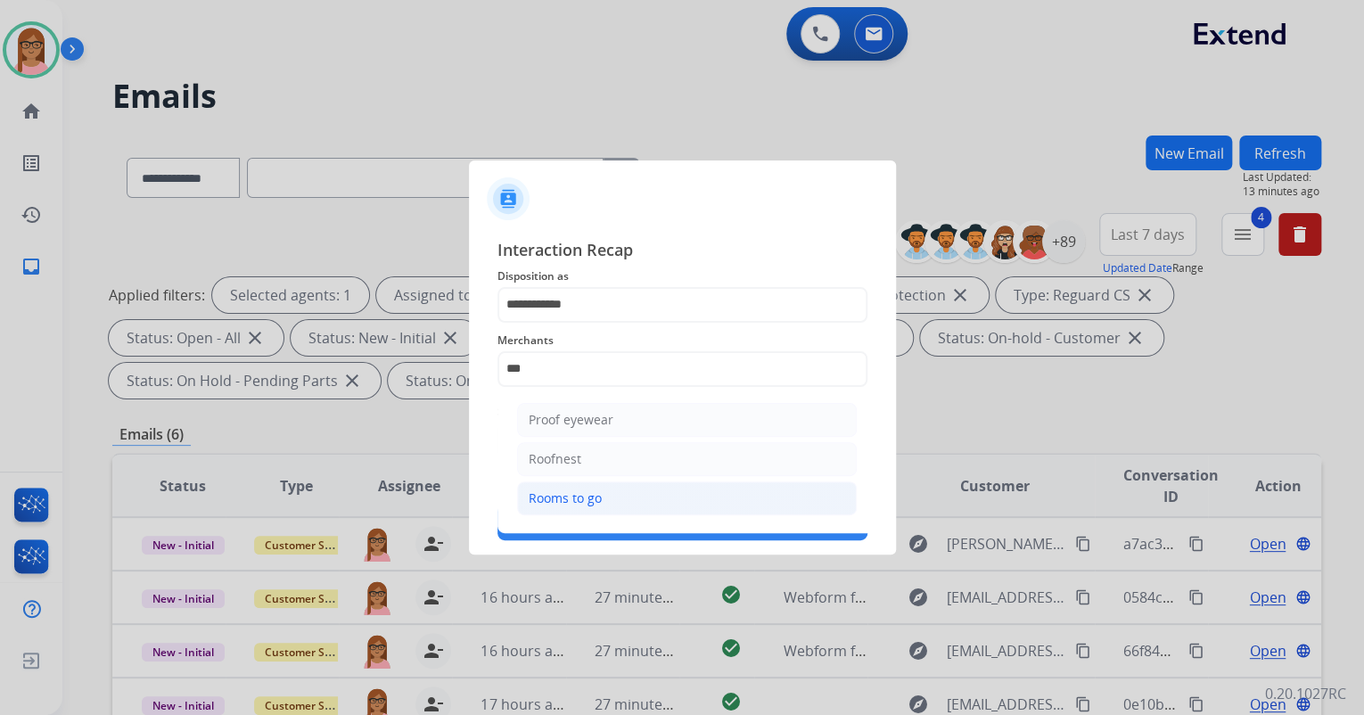
click at [598, 498] on div "Rooms to go" at bounding box center [565, 499] width 73 height 18
type input "**********"
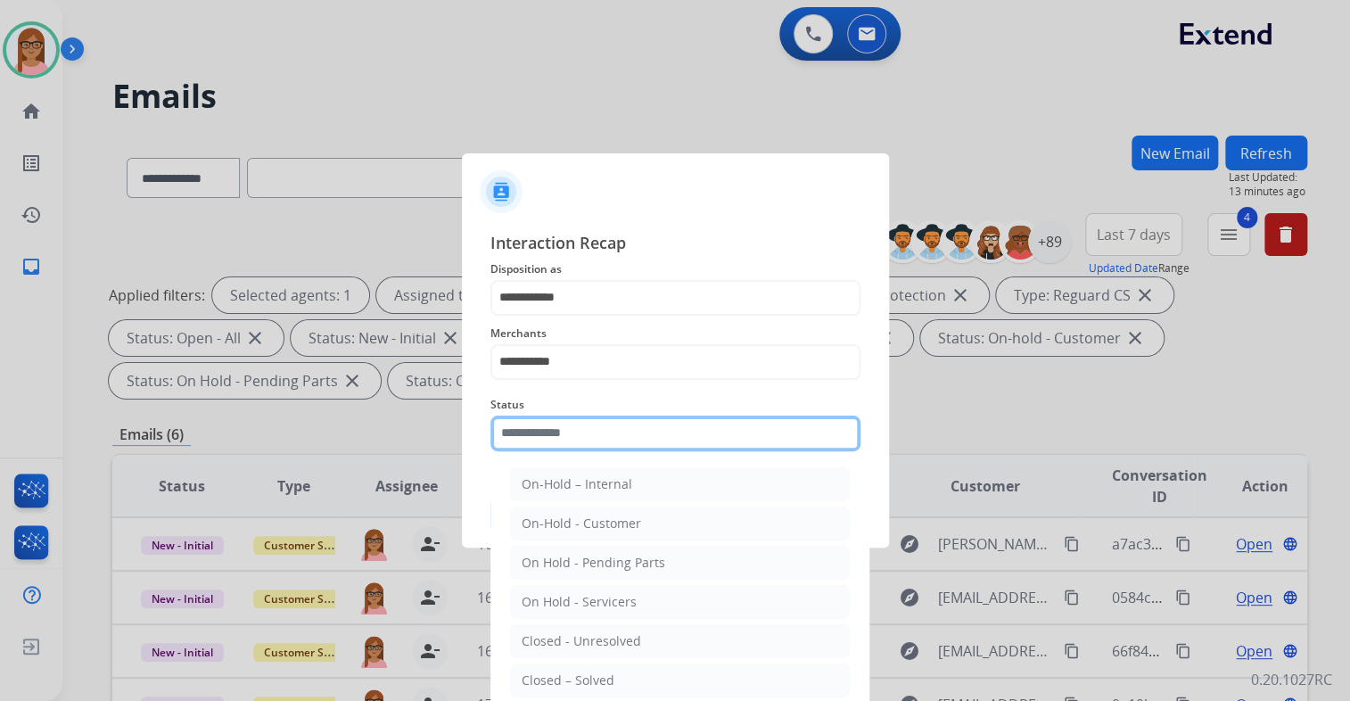
click at [585, 427] on input "text" at bounding box center [675, 434] width 370 height 36
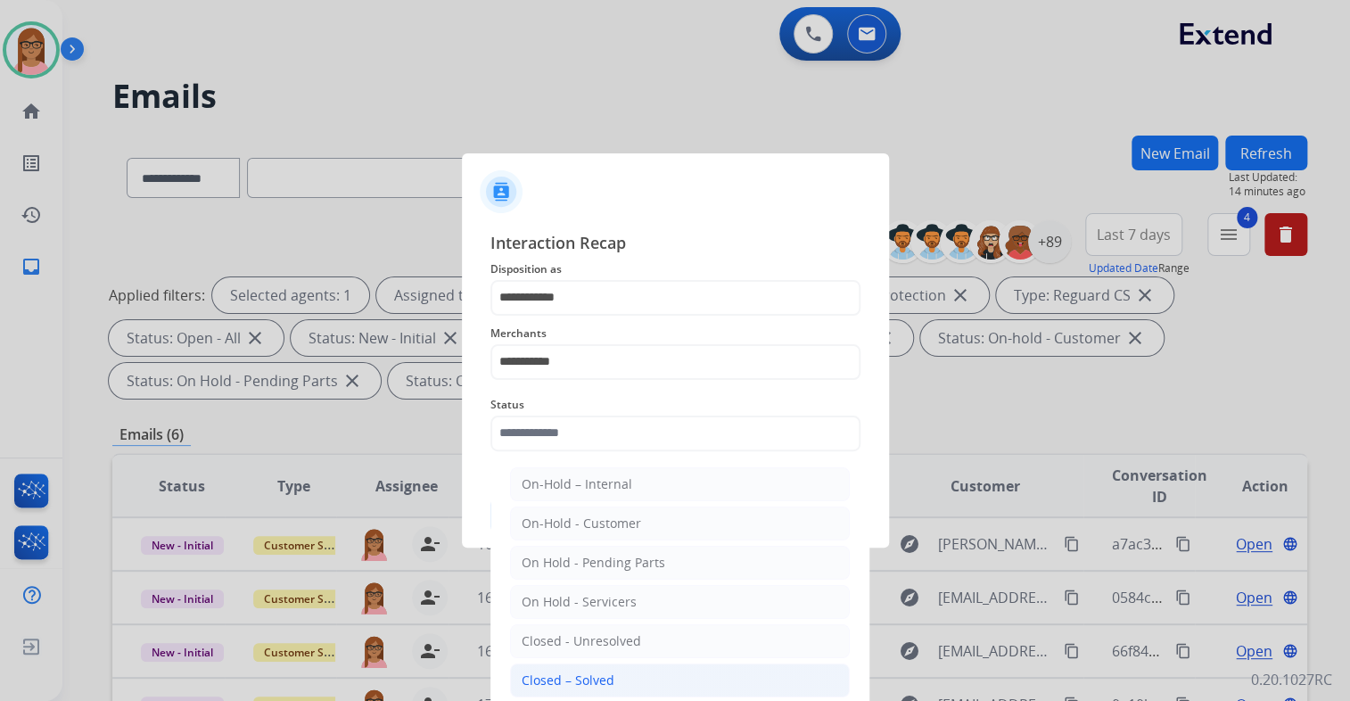
click at [601, 671] on div "Closed – Solved" at bounding box center [568, 680] width 93 height 18
type input "**********"
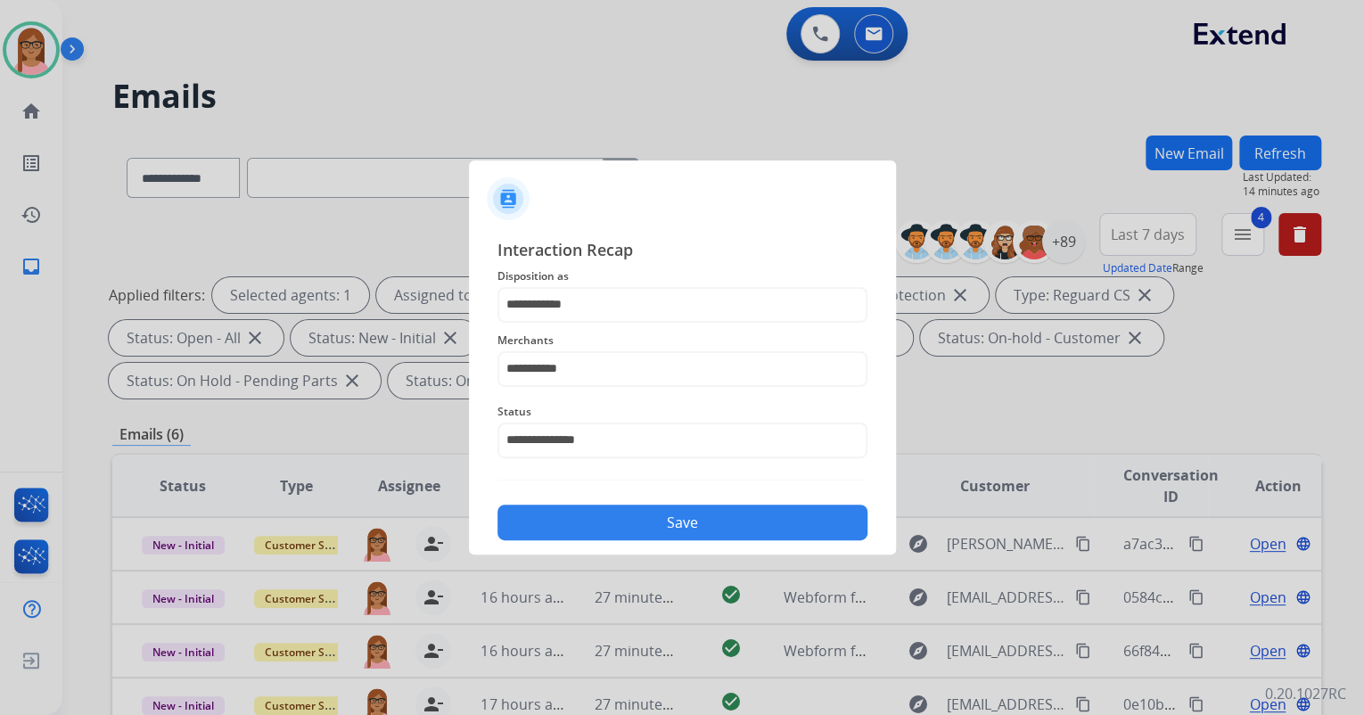
click at [611, 514] on button "Save" at bounding box center [683, 523] width 370 height 36
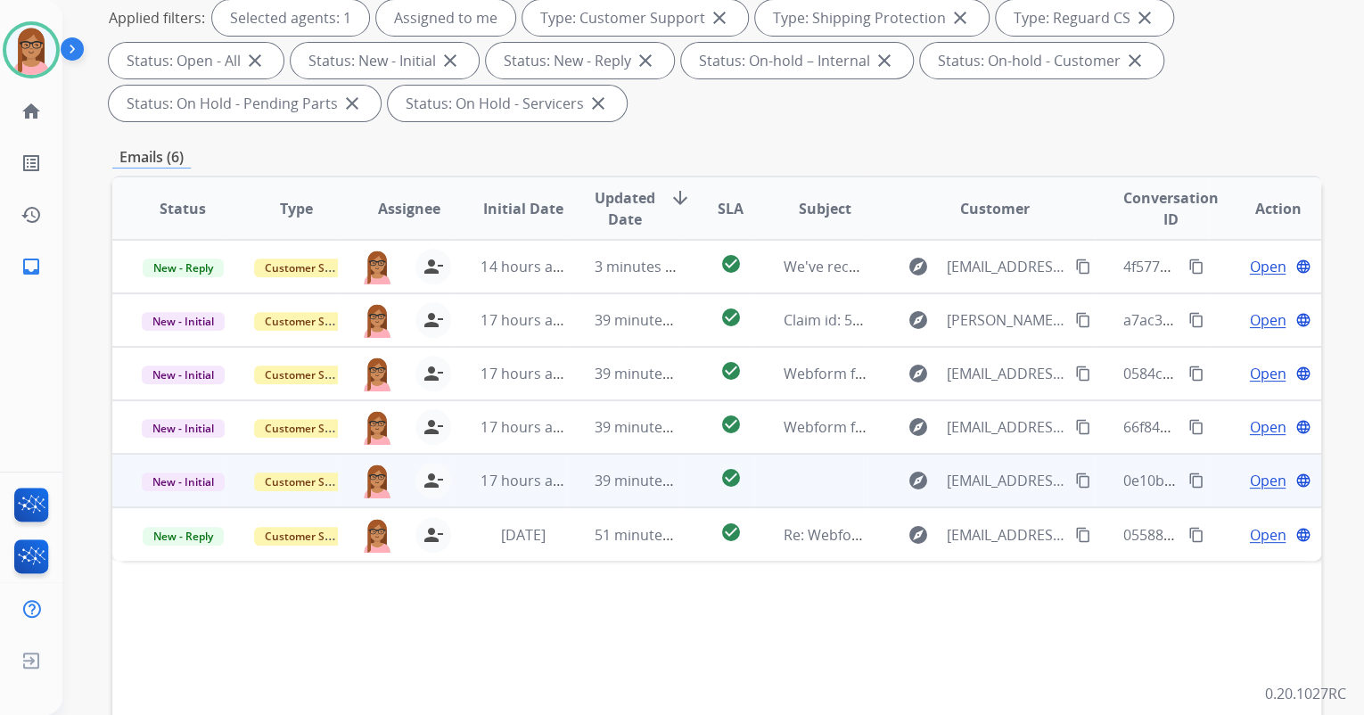
scroll to position [285, 0]
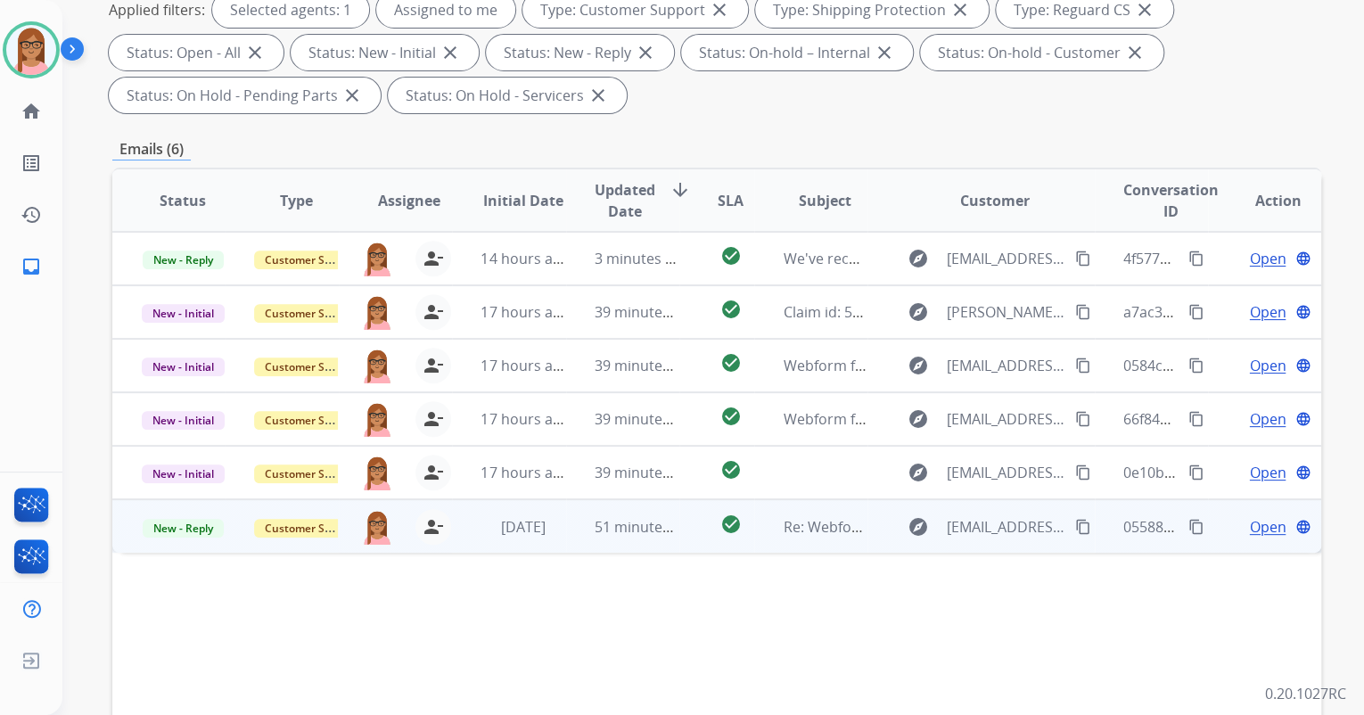
click at [1249, 525] on span "Open" at bounding box center [1267, 526] width 37 height 21
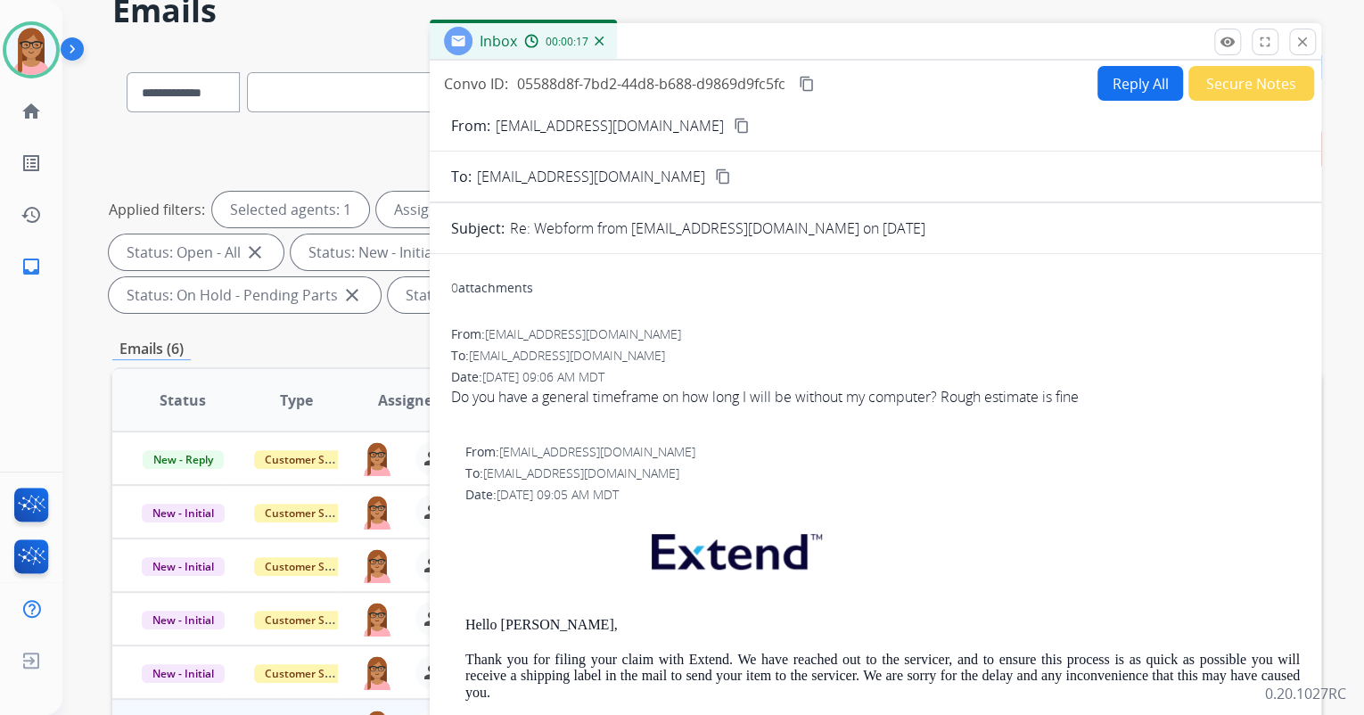
scroll to position [0, 0]
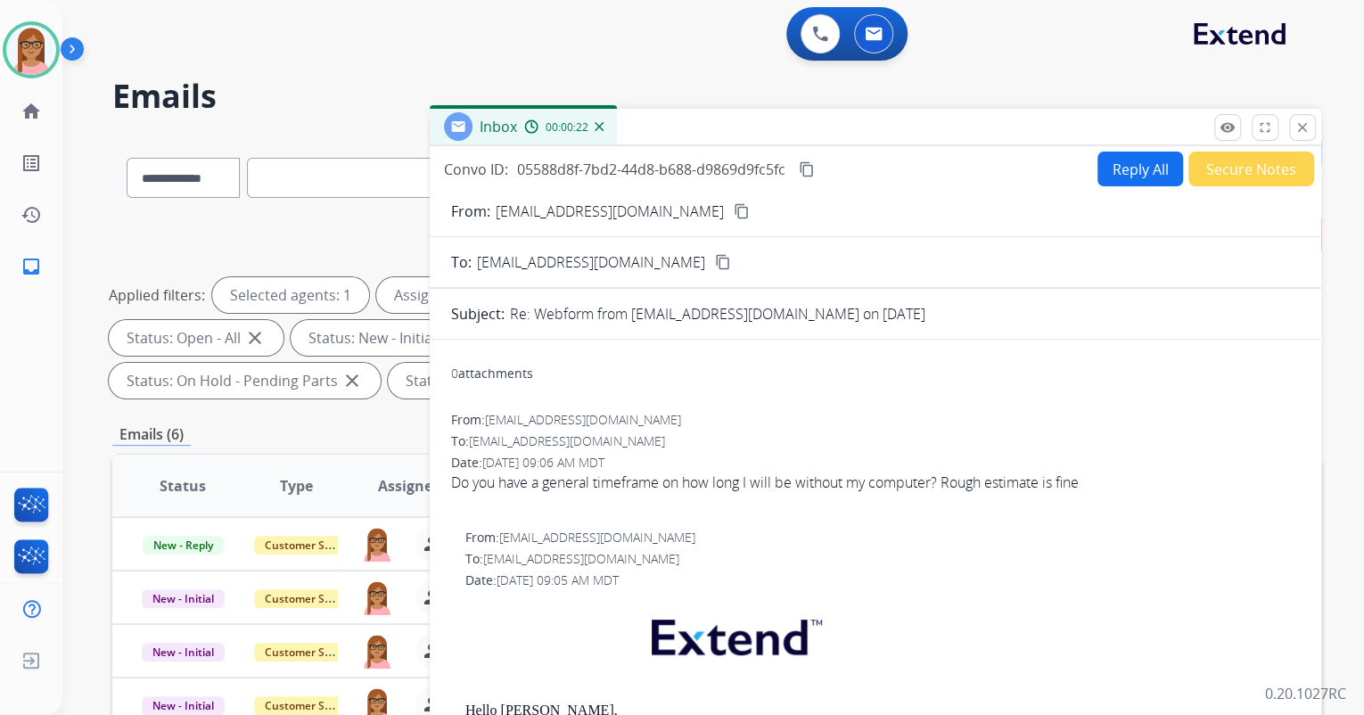
click at [734, 210] on mat-icon "content_copy" at bounding box center [742, 211] width 16 height 16
click at [1101, 162] on button "Reply All" at bounding box center [1141, 169] width 86 height 35
select select "**********"
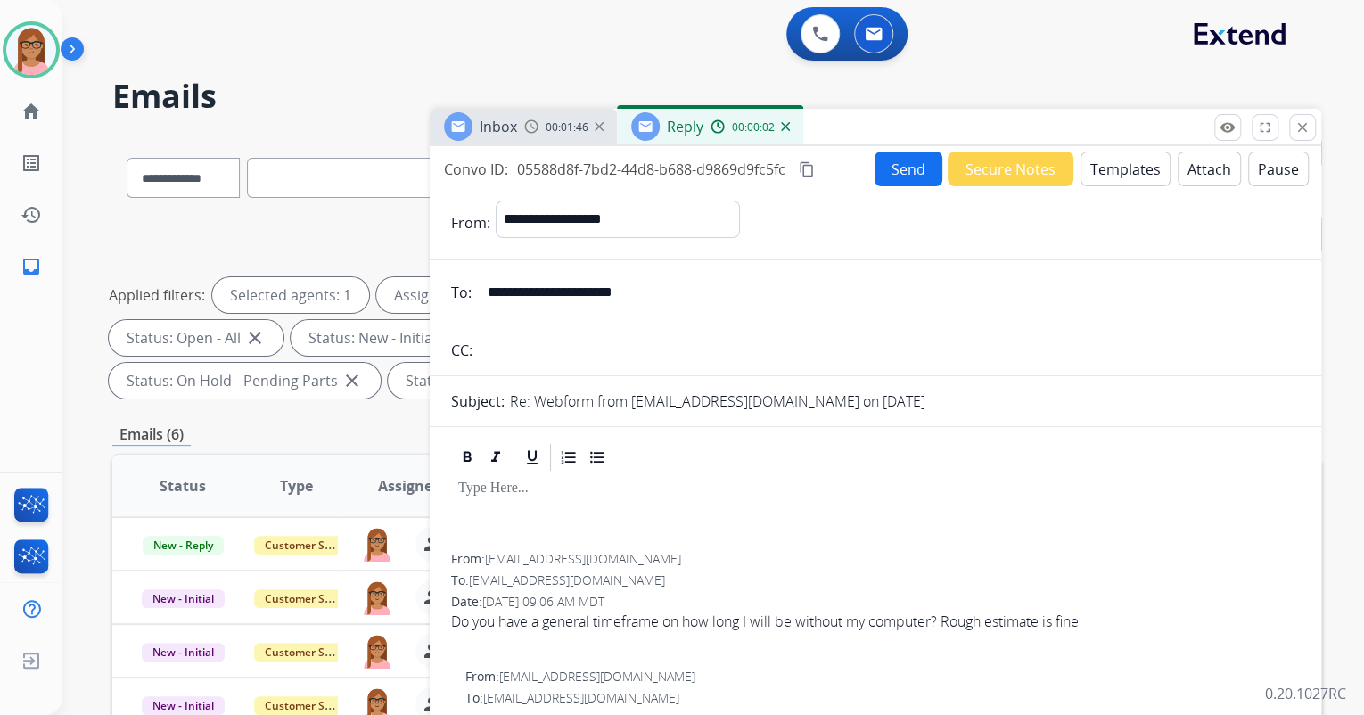
click at [1093, 177] on button "Templates" at bounding box center [1126, 169] width 90 height 35
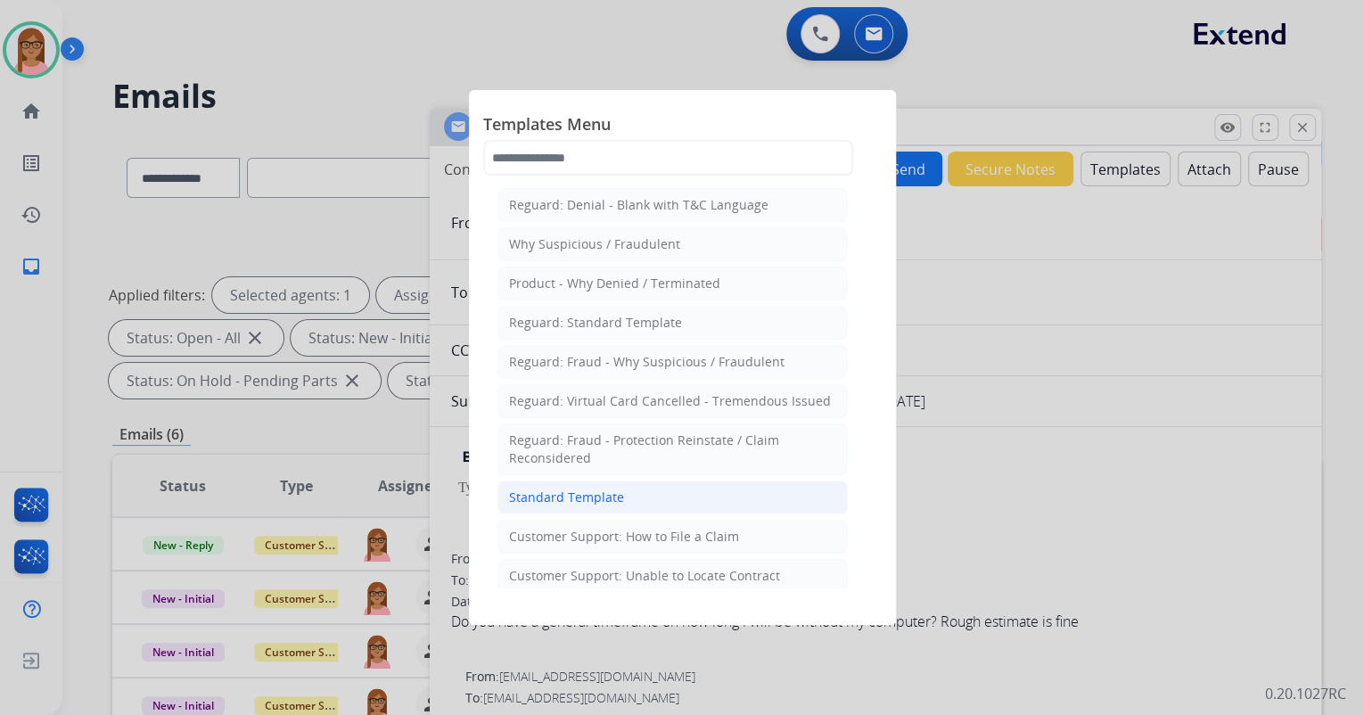
click at [565, 493] on div "Standard Template" at bounding box center [566, 498] width 115 height 18
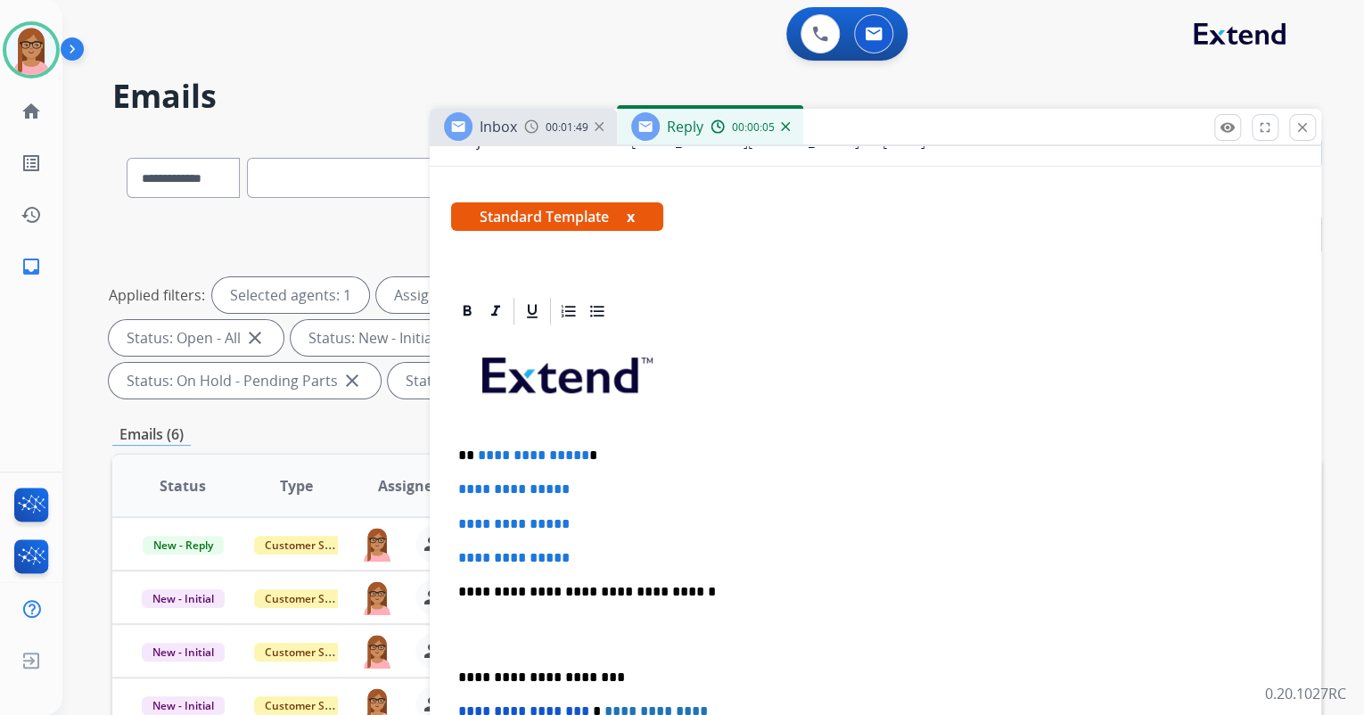
scroll to position [285, 0]
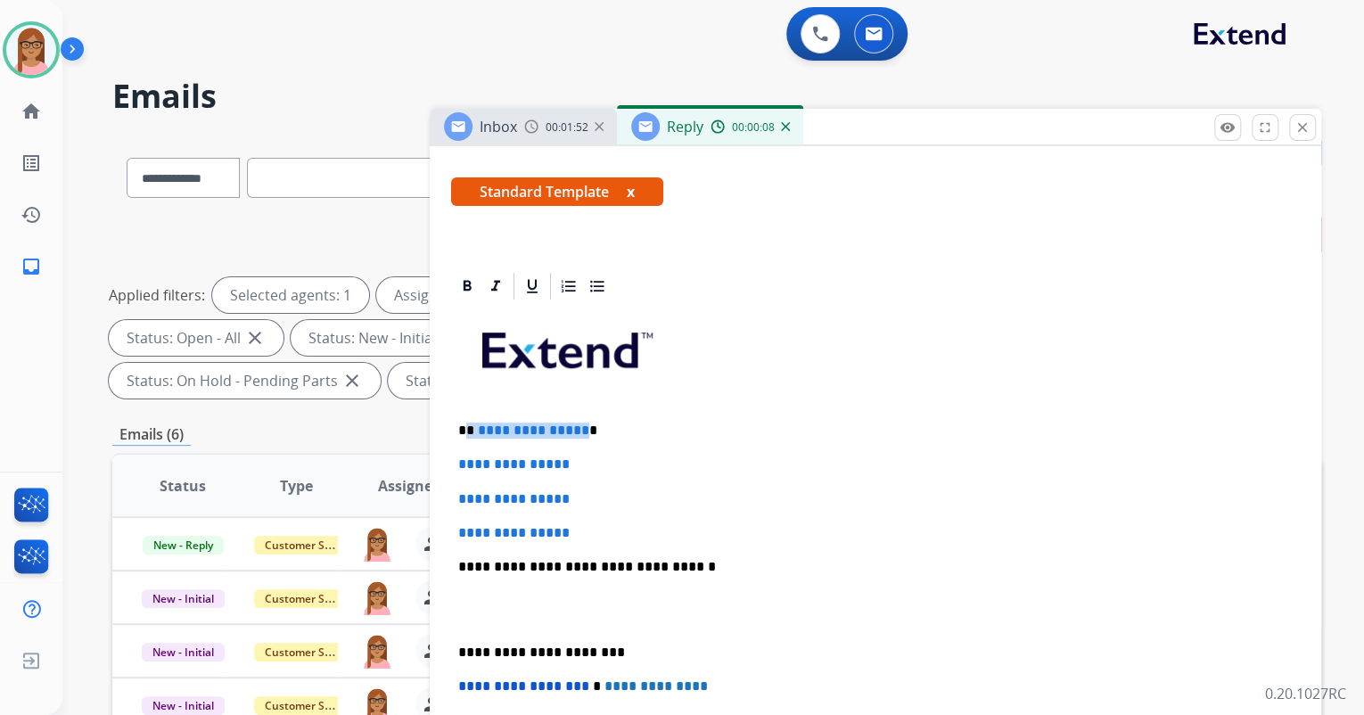
drag, startPoint x: 466, startPoint y: 432, endPoint x: 577, endPoint y: 431, distance: 110.6
click at [577, 431] on p "**********" at bounding box center [868, 431] width 820 height 16
drag, startPoint x: 453, startPoint y: 464, endPoint x: 585, endPoint y: 524, distance: 145.2
click at [585, 524] on div "**********" at bounding box center [875, 609] width 849 height 614
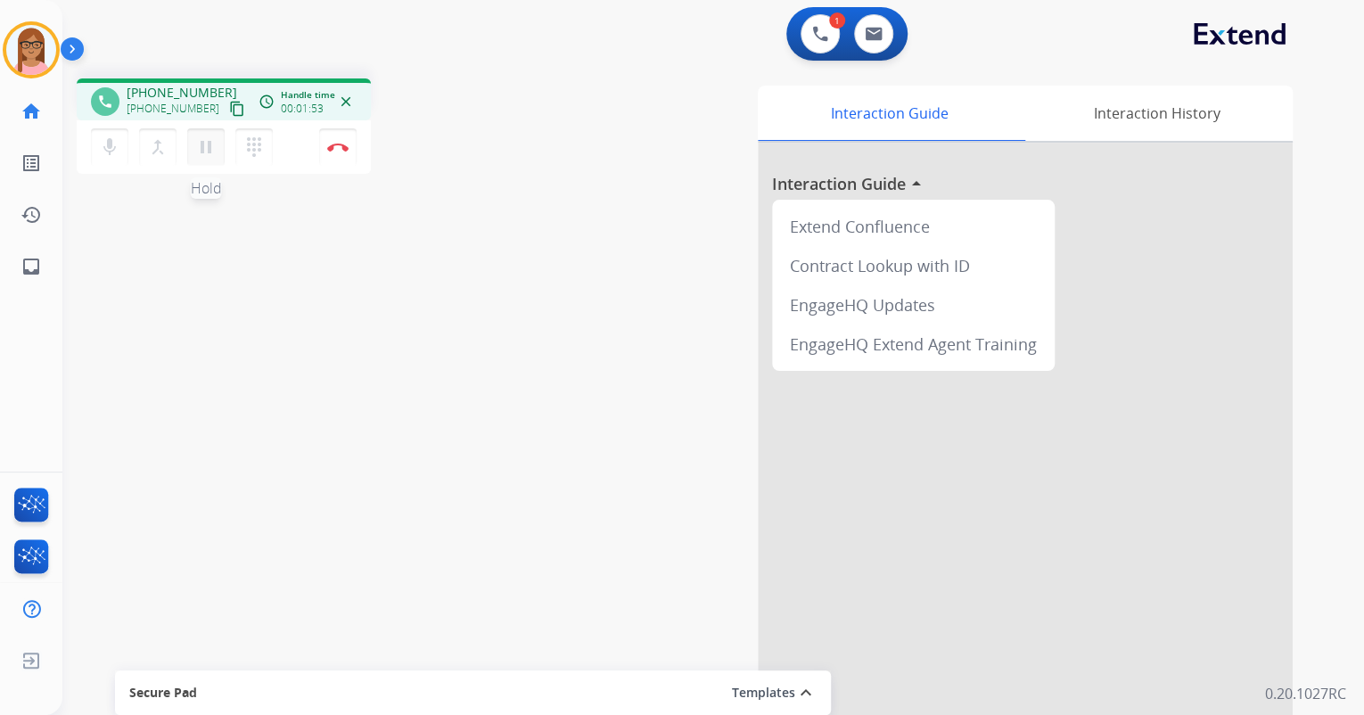
click at [200, 147] on mat-icon "pause" at bounding box center [205, 146] width 21 height 21
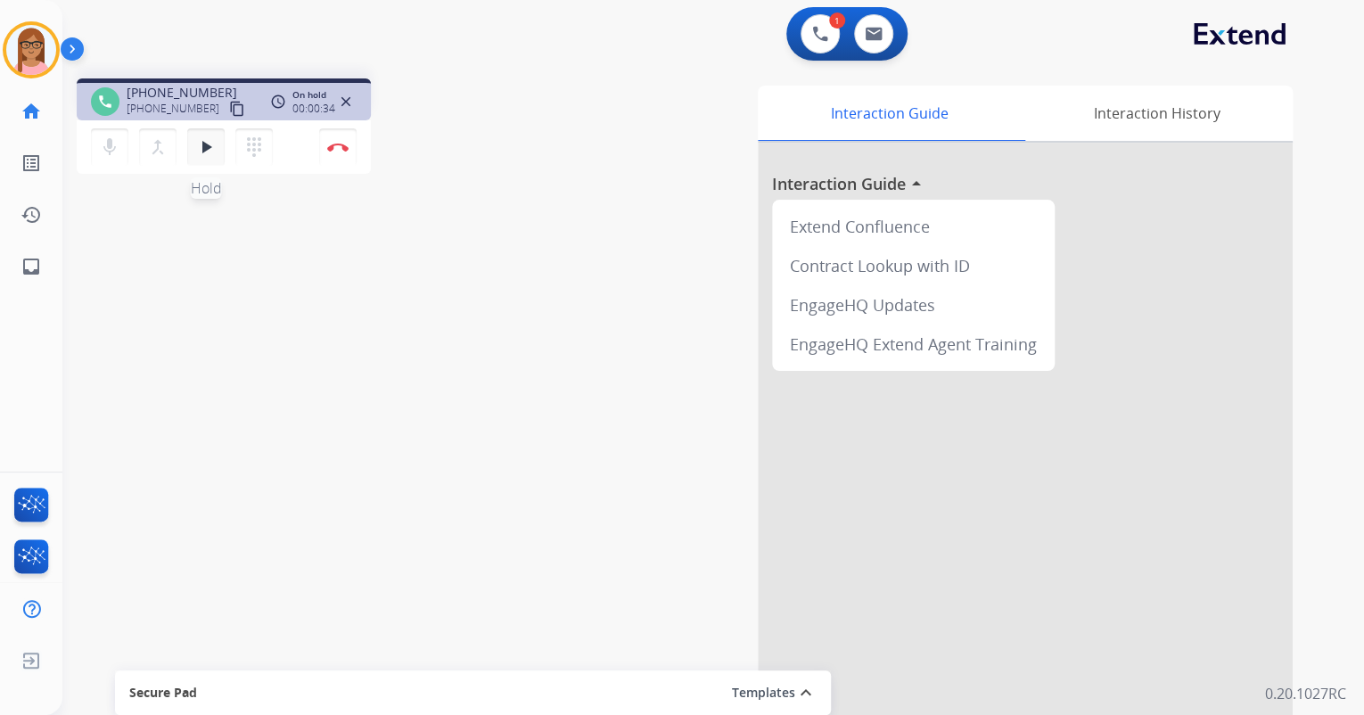
click at [202, 152] on mat-icon "play_arrow" at bounding box center [205, 146] width 21 height 21
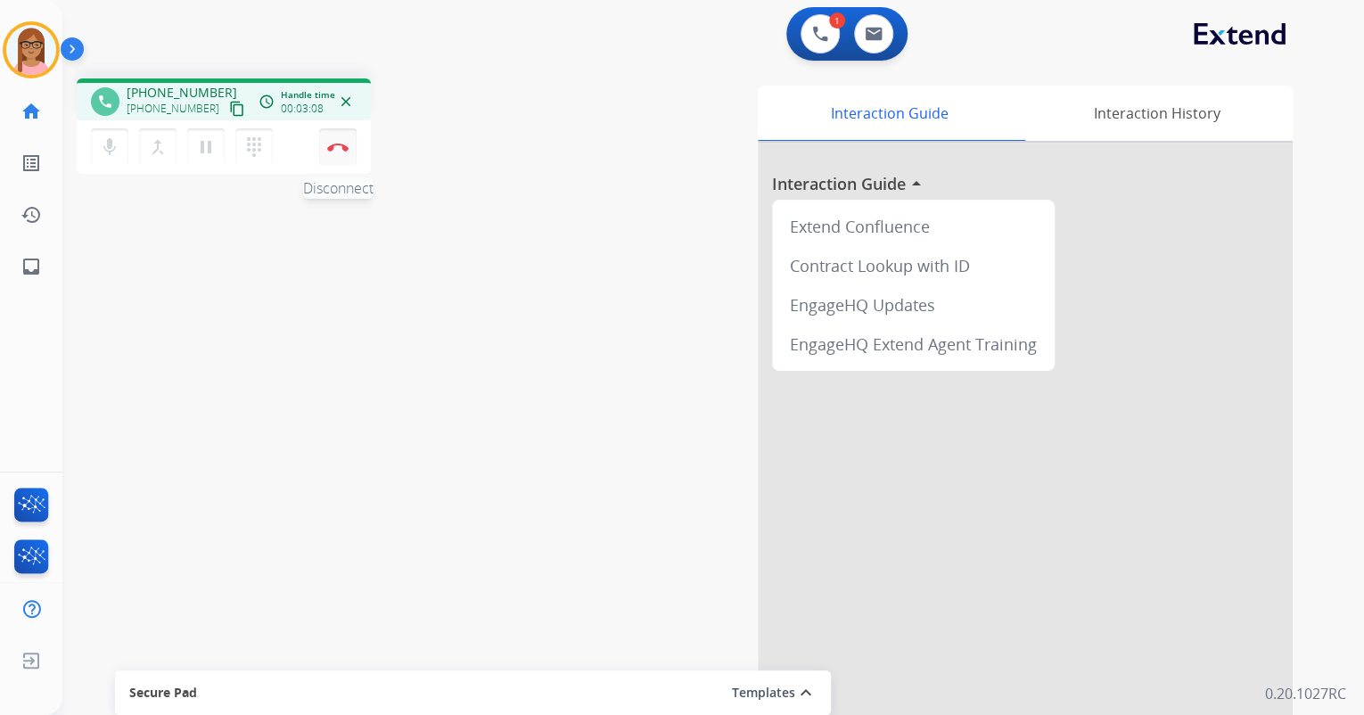
click at [338, 146] on img at bounding box center [337, 147] width 21 height 9
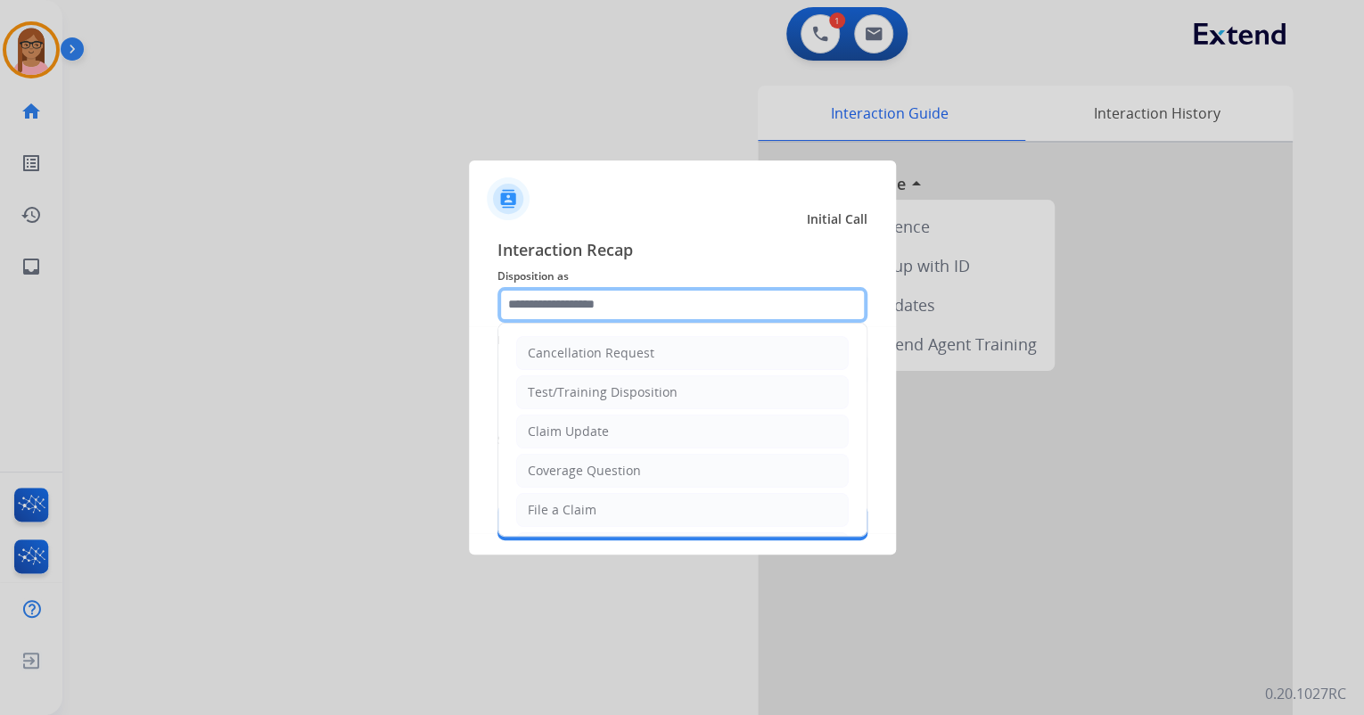
click at [574, 303] on input "text" at bounding box center [683, 305] width 370 height 36
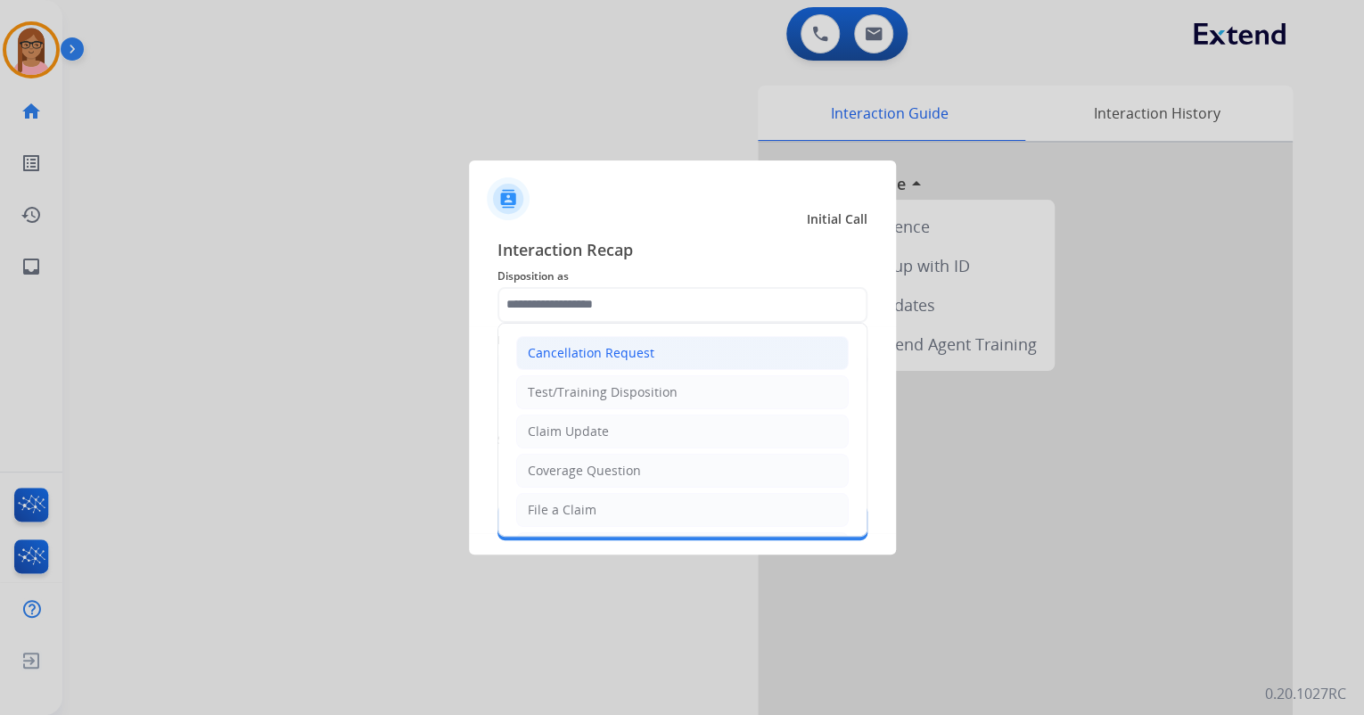
click at [617, 346] on div "Cancellation Request" at bounding box center [591, 353] width 127 height 18
type input "**********"
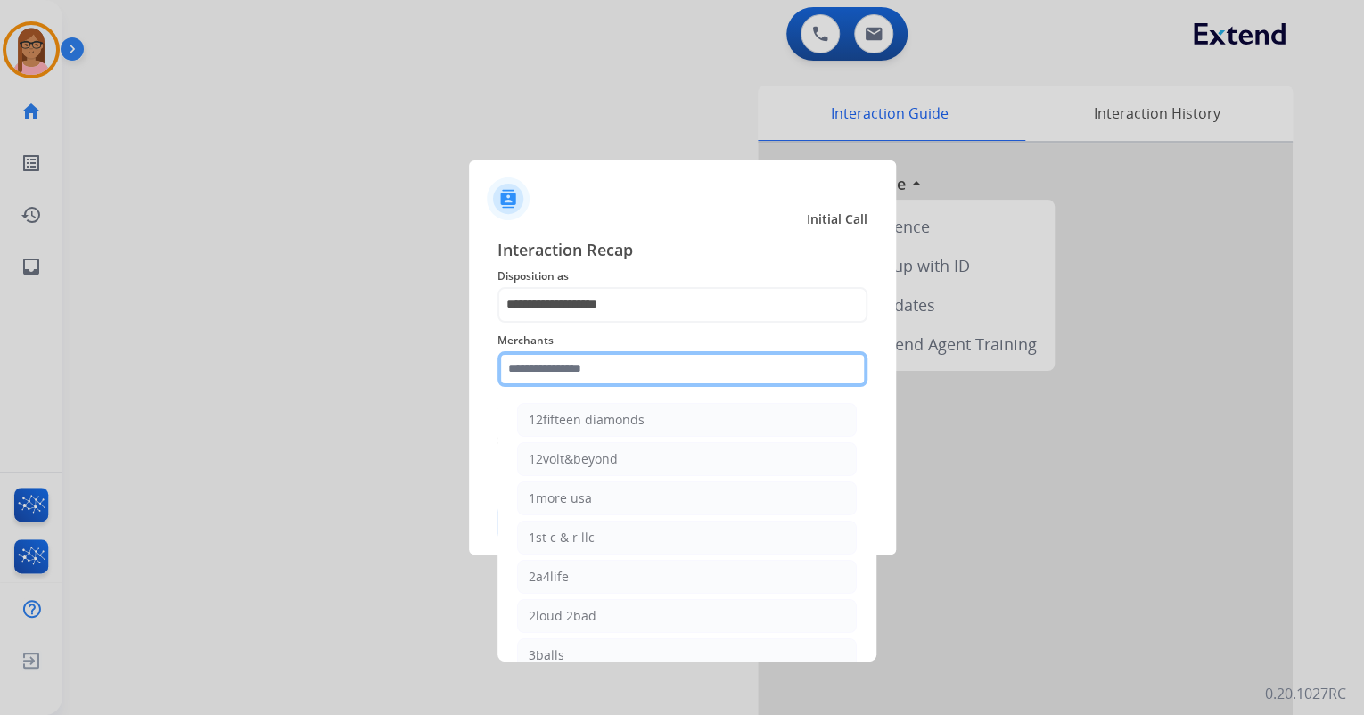
click at [578, 375] on input "text" at bounding box center [683, 369] width 370 height 36
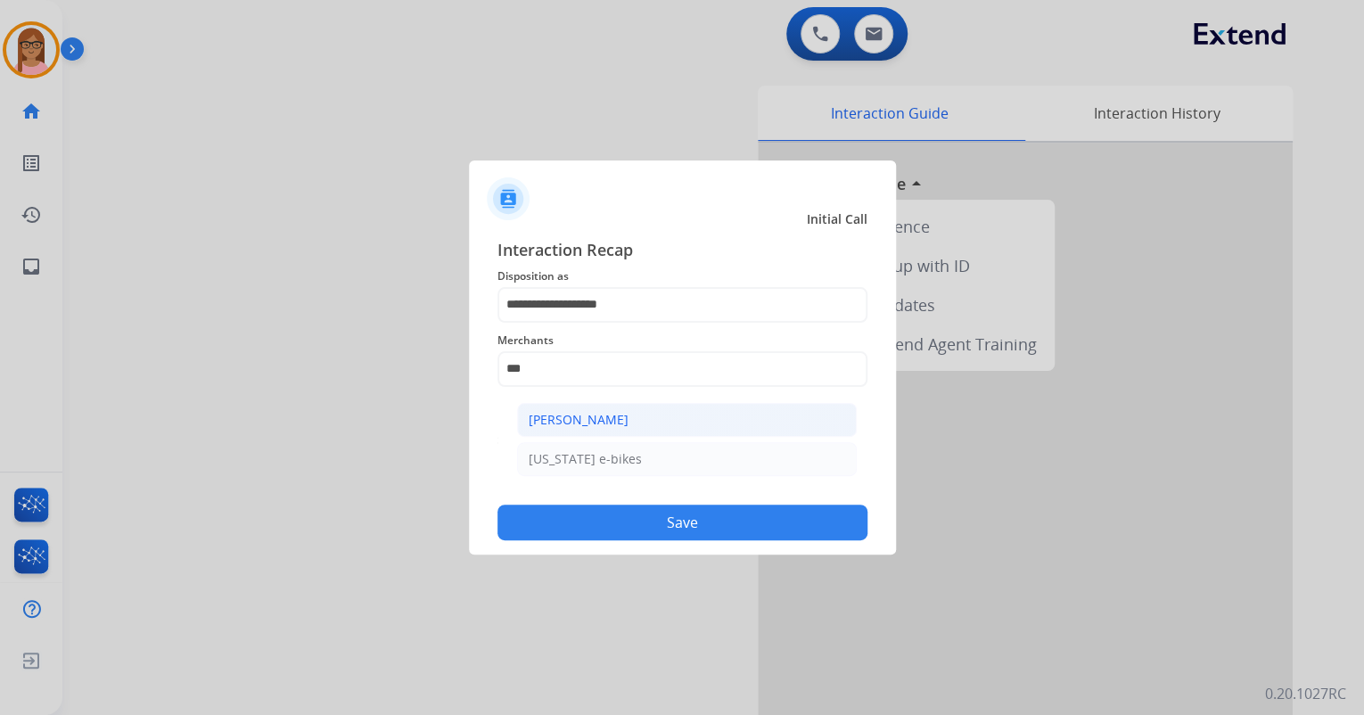
click at [571, 428] on div "[PERSON_NAME]" at bounding box center [579, 420] width 100 height 18
type input "**********"
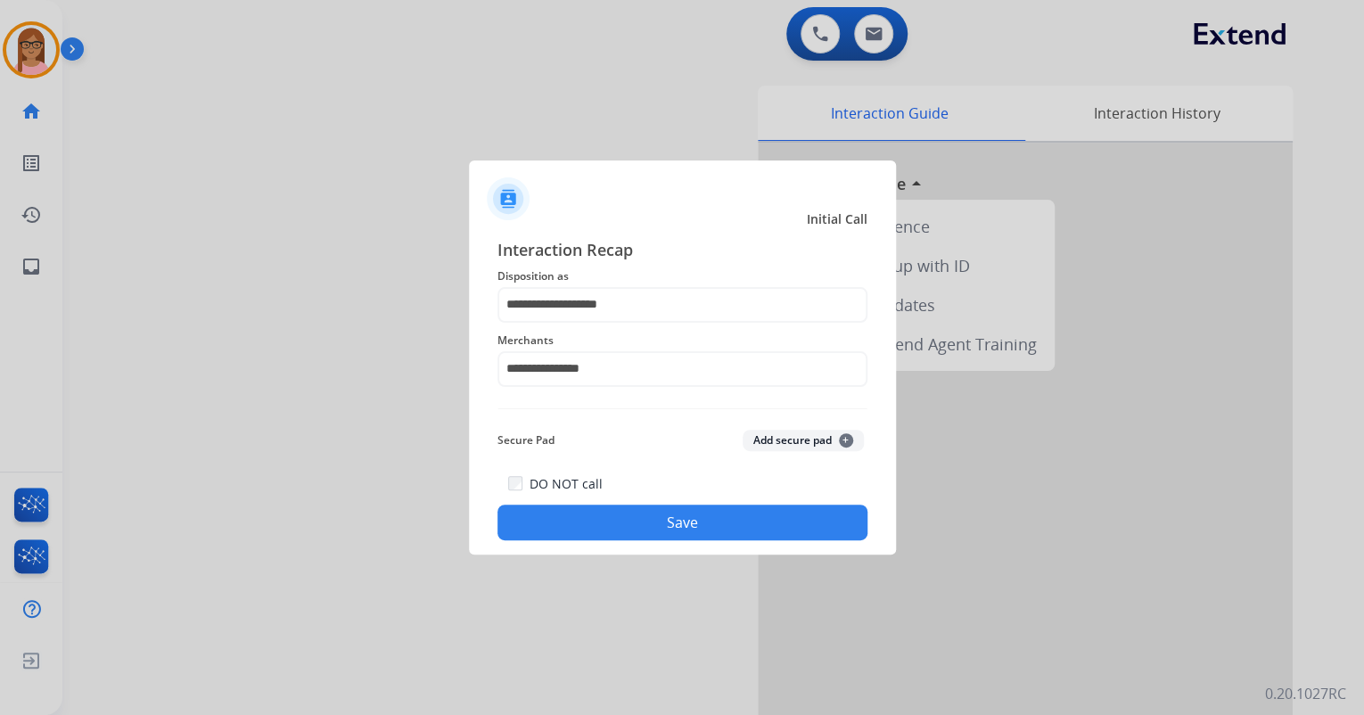
click at [620, 520] on button "Save" at bounding box center [683, 523] width 370 height 36
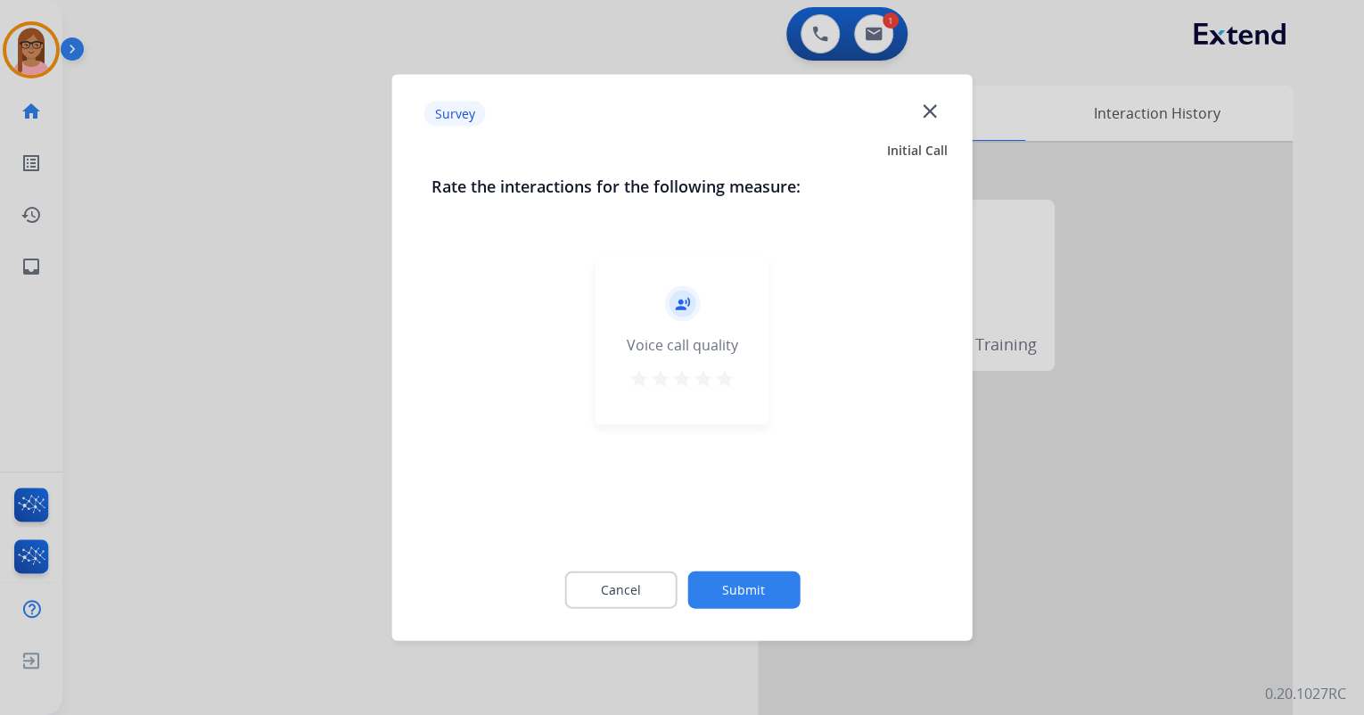
click at [735, 382] on mat-icon "star" at bounding box center [724, 378] width 21 height 21
click at [756, 581] on button "Submit" at bounding box center [744, 590] width 112 height 37
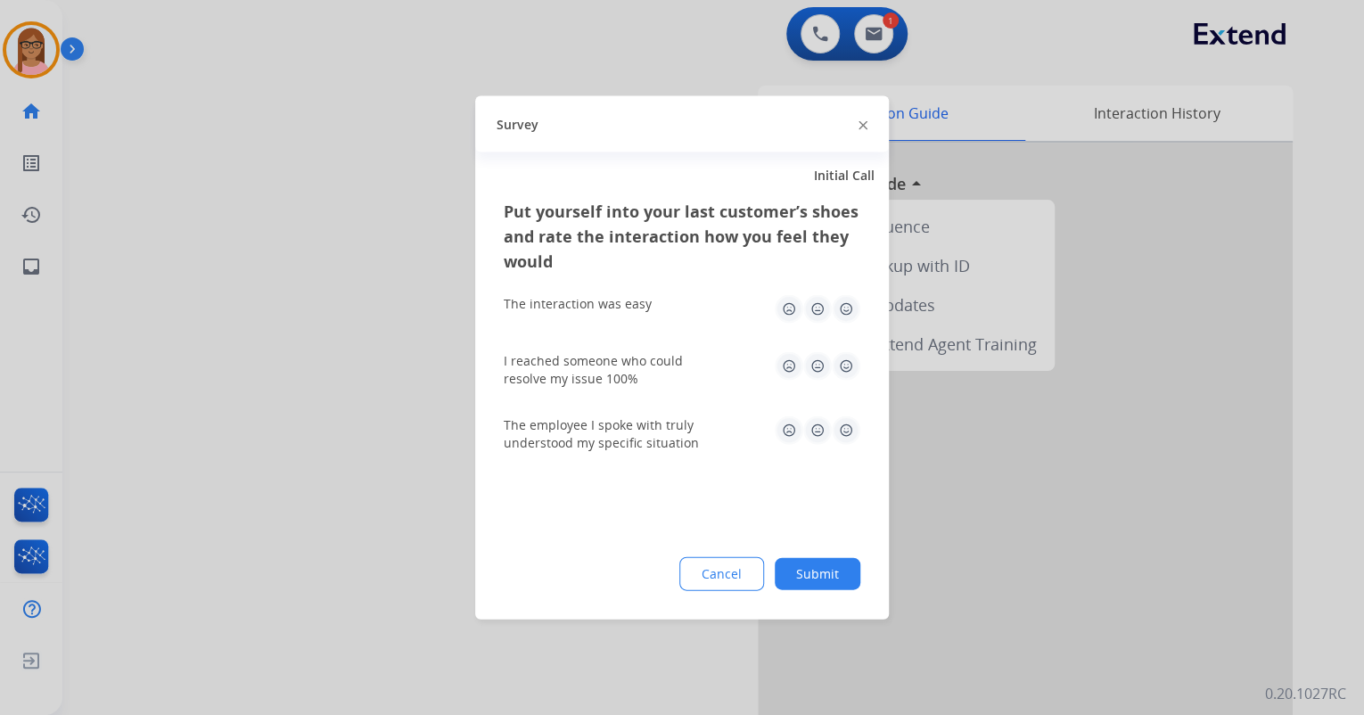
click at [838, 313] on img at bounding box center [846, 309] width 29 height 29
click at [841, 366] on img at bounding box center [846, 366] width 29 height 29
click at [849, 423] on img at bounding box center [846, 430] width 29 height 29
click at [828, 565] on button "Submit" at bounding box center [818, 574] width 86 height 32
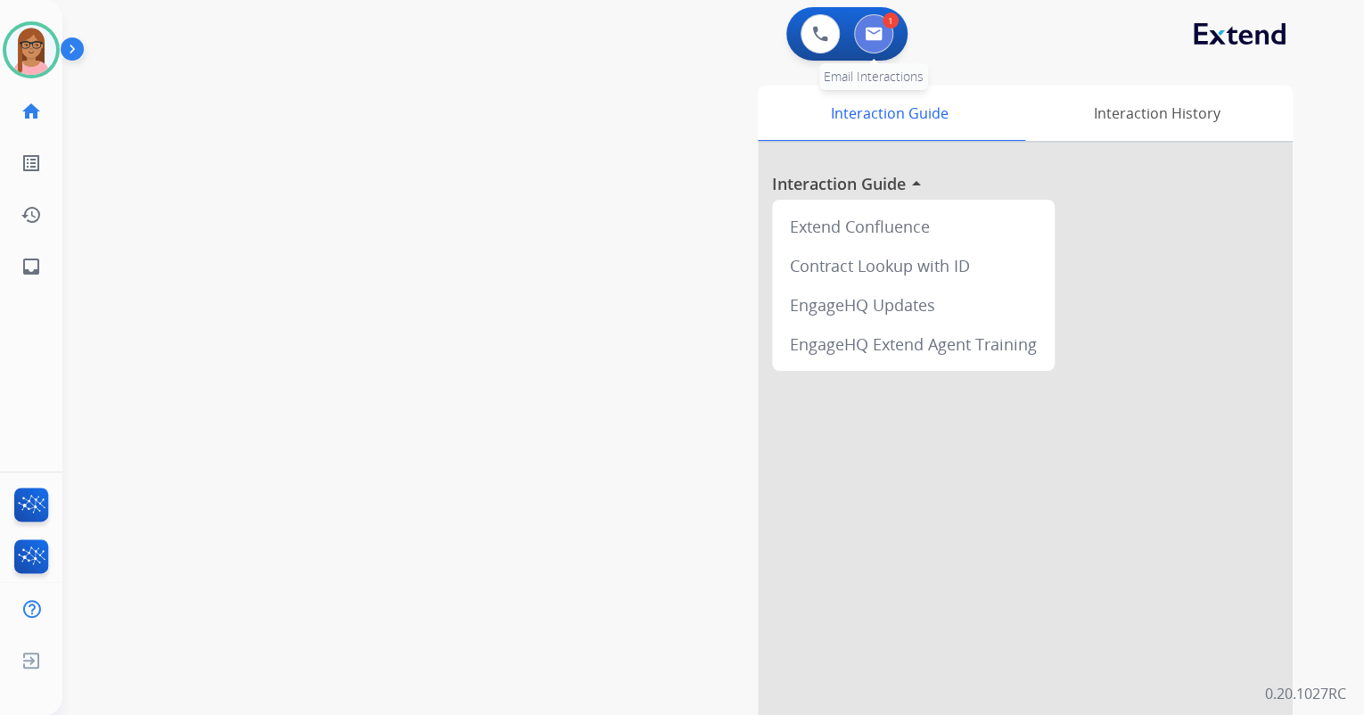
click at [888, 33] on button at bounding box center [873, 33] width 39 height 39
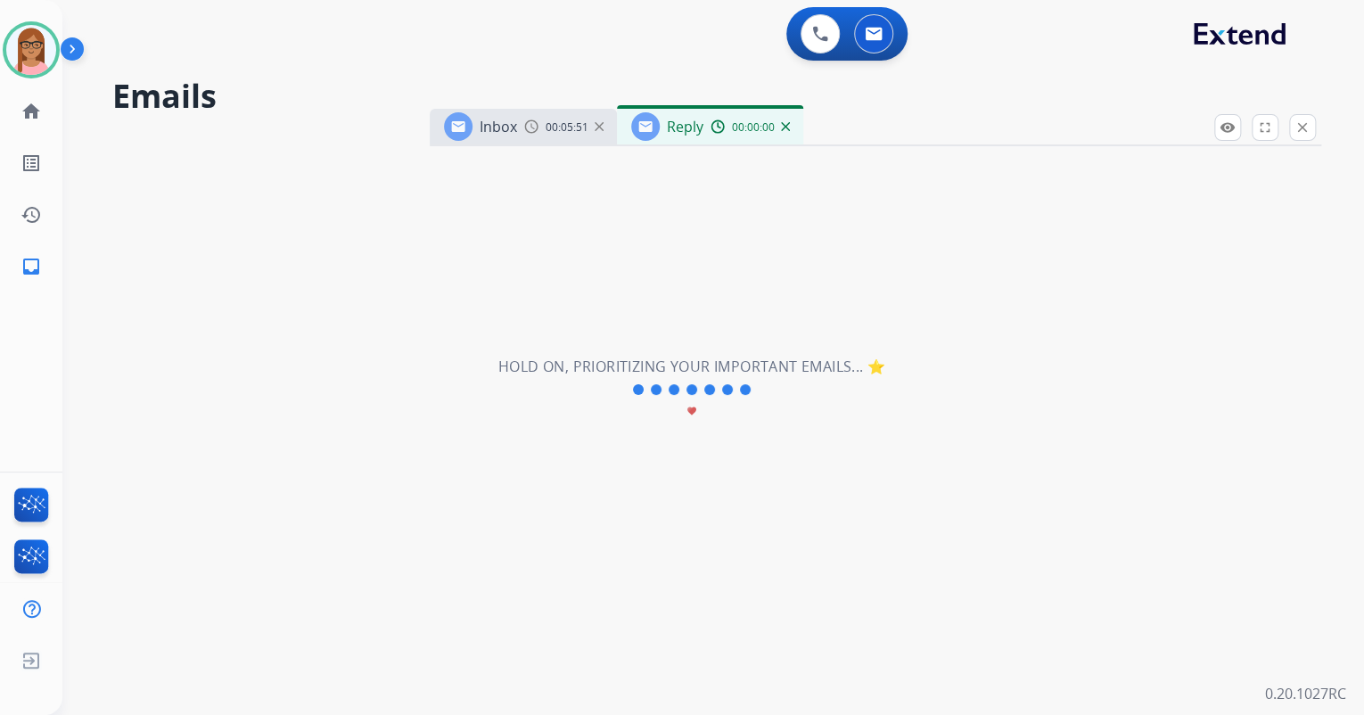
select select "**********"
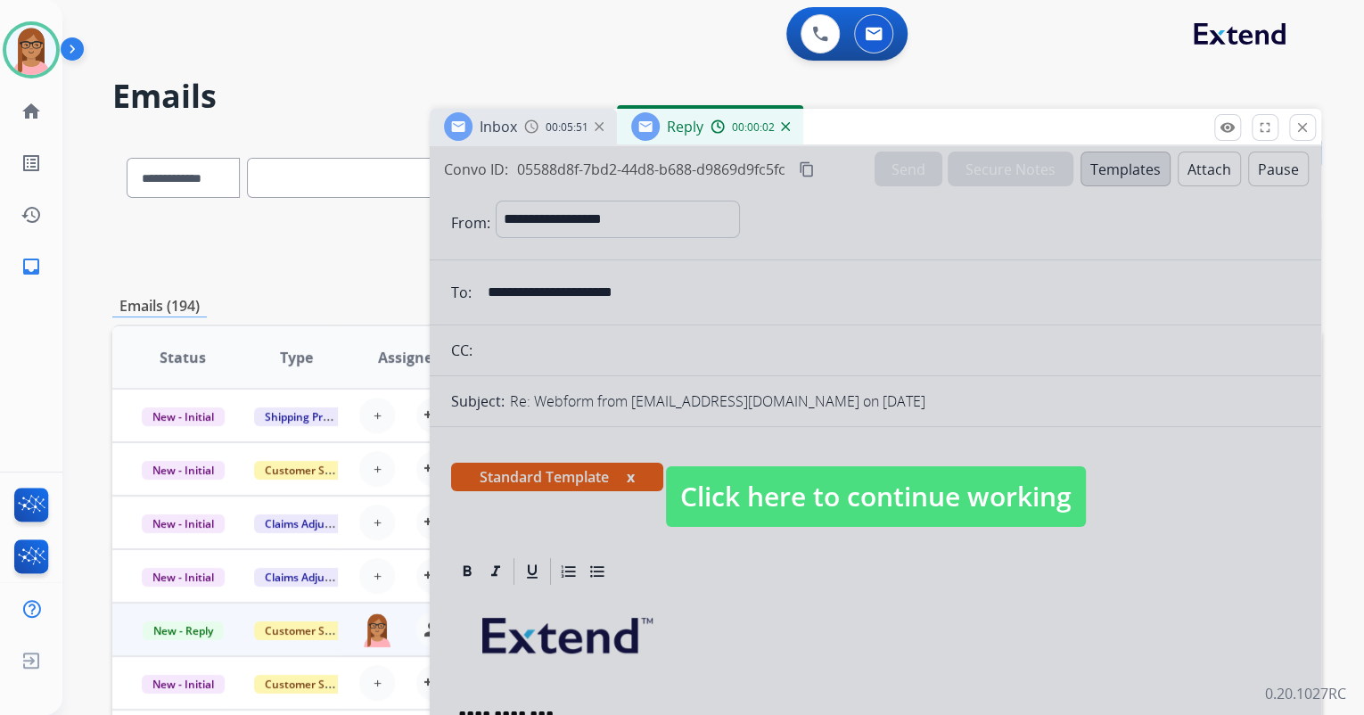
click at [958, 528] on div at bounding box center [876, 479] width 892 height 666
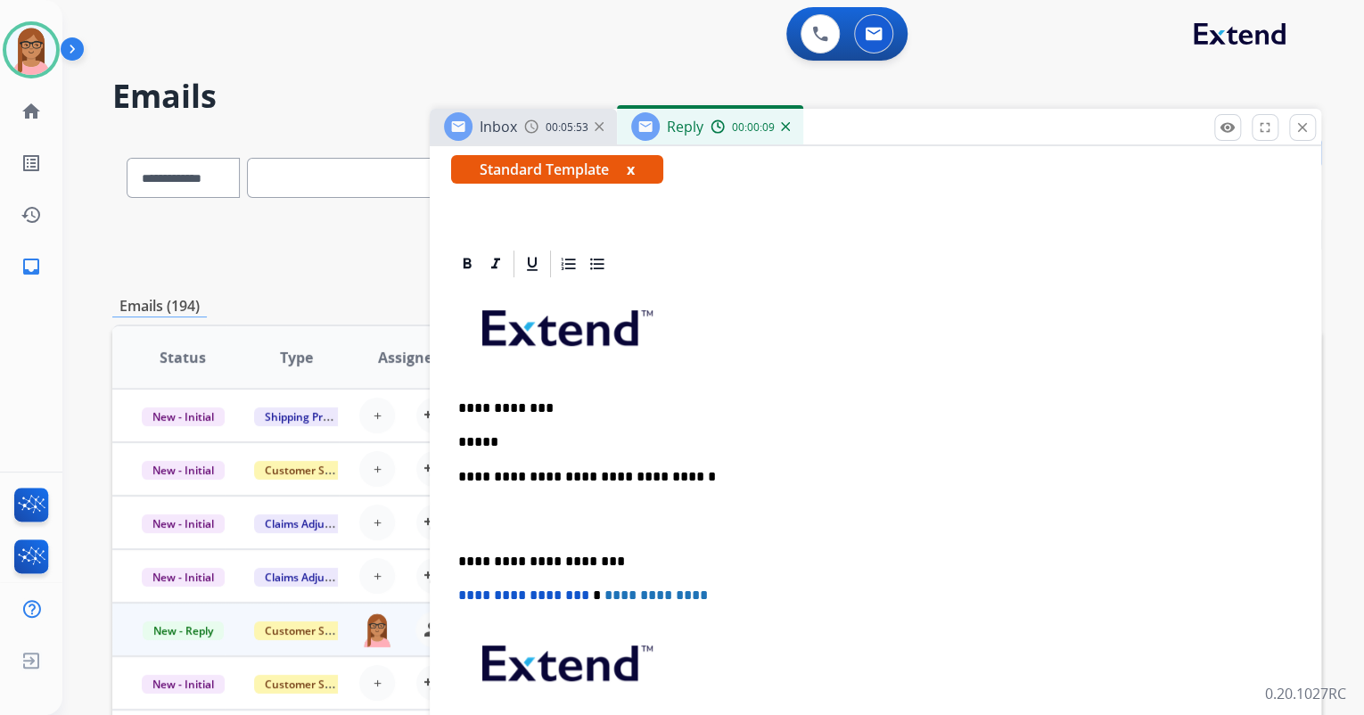
scroll to position [285, 0]
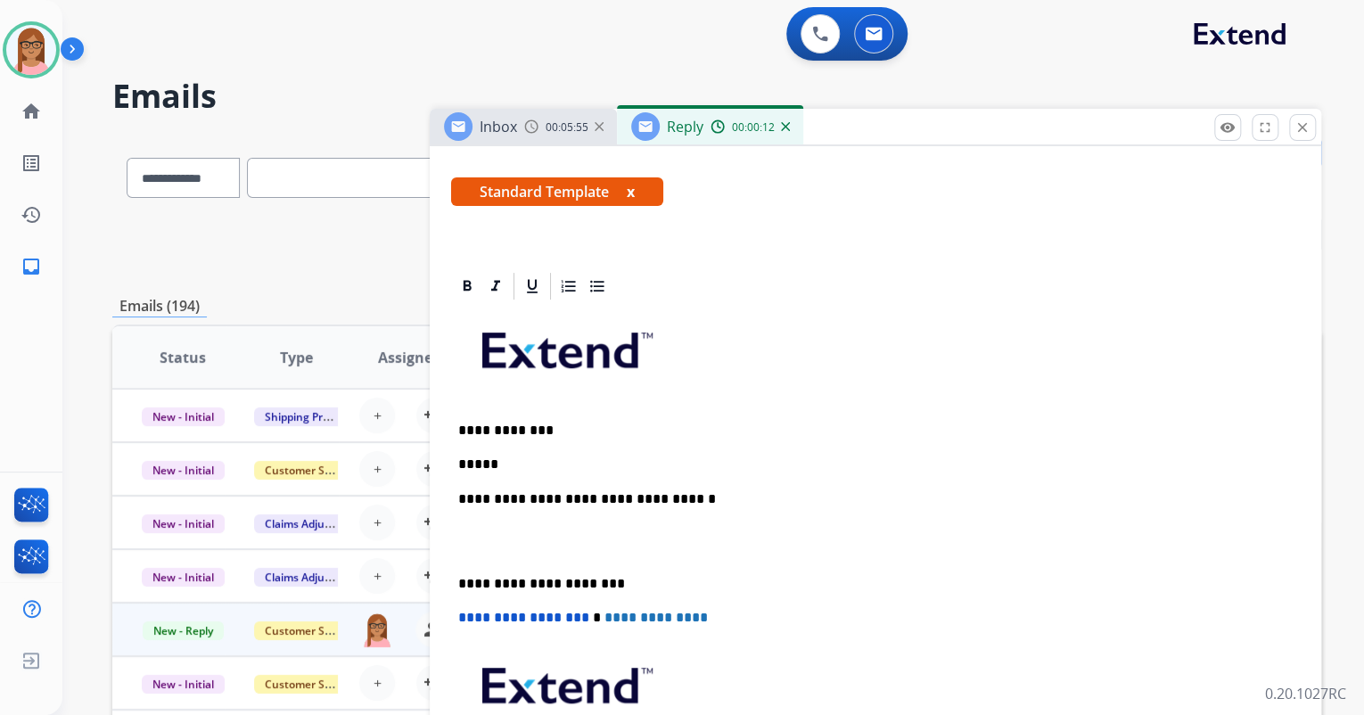
click at [593, 451] on div "**********" at bounding box center [875, 574] width 849 height 545
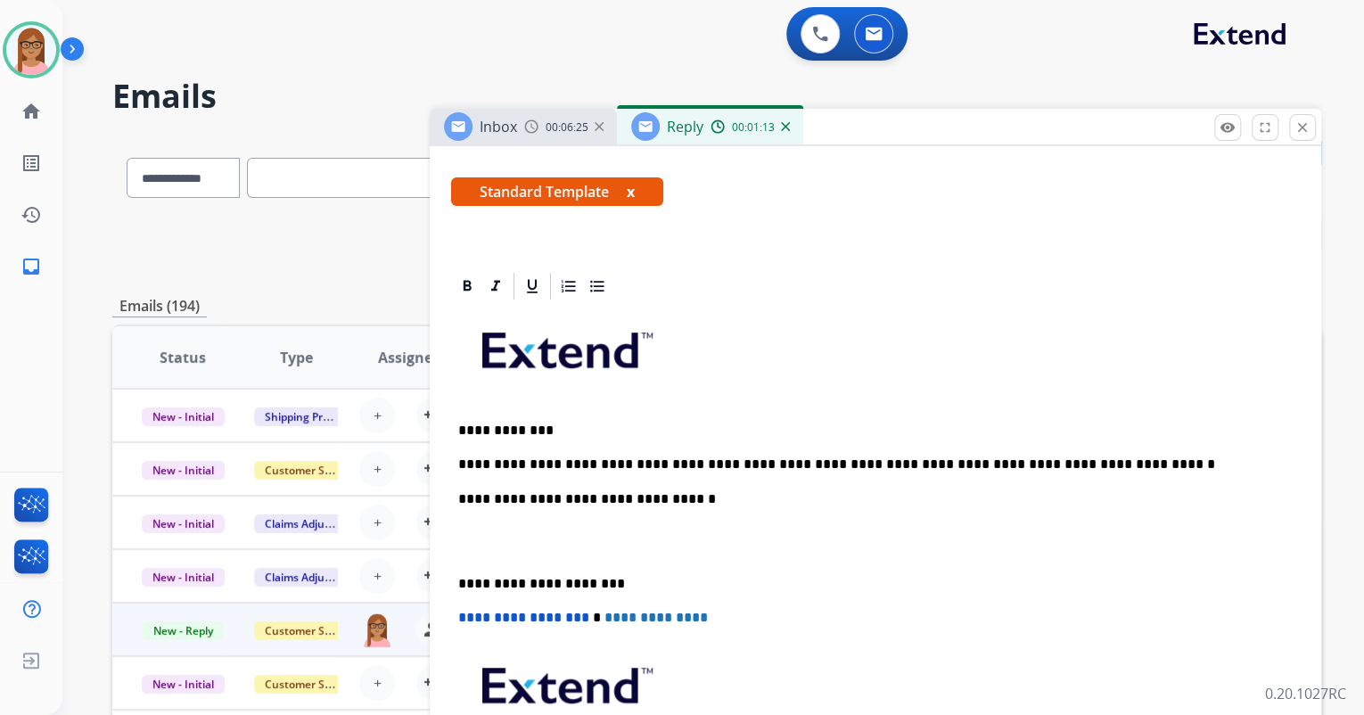
click at [1083, 458] on p "**********" at bounding box center [868, 465] width 820 height 16
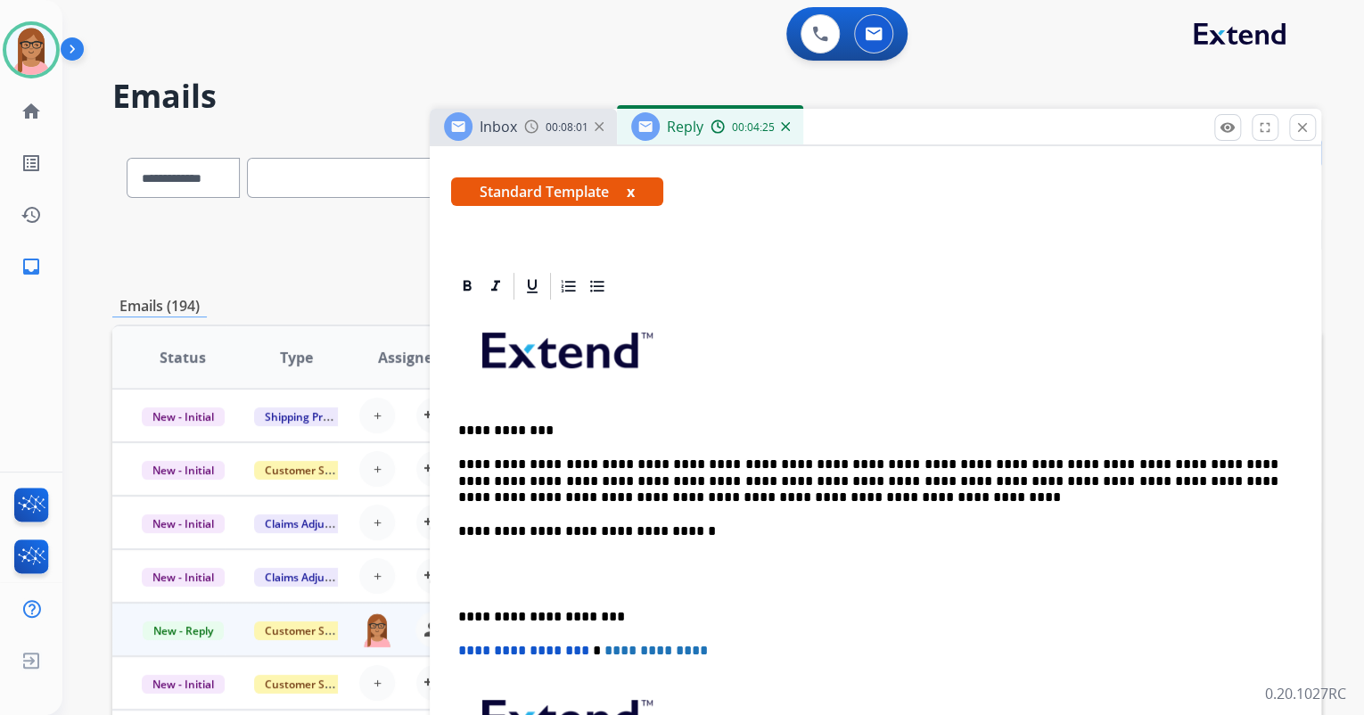
click at [988, 481] on p "**********" at bounding box center [868, 481] width 820 height 49
click at [550, 532] on p "**********" at bounding box center [868, 531] width 820 height 16
click at [497, 559] on p at bounding box center [875, 574] width 835 height 33
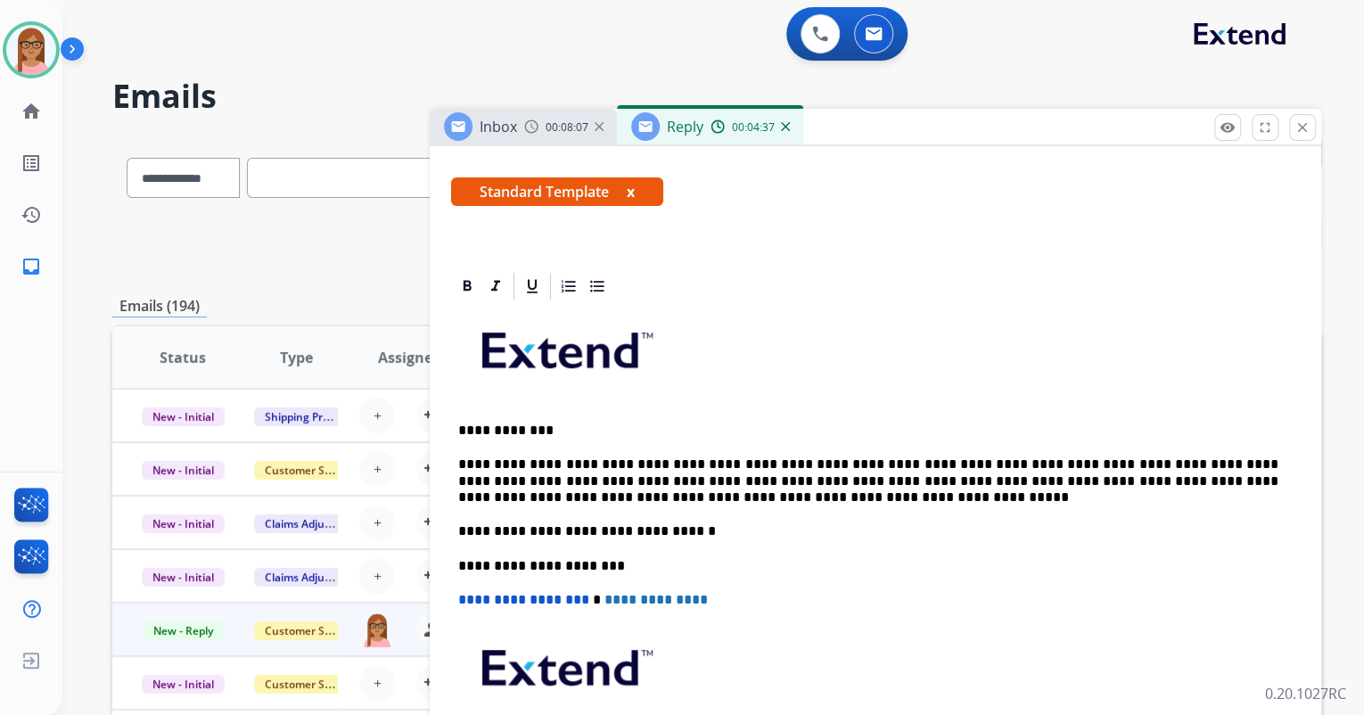
scroll to position [0, 0]
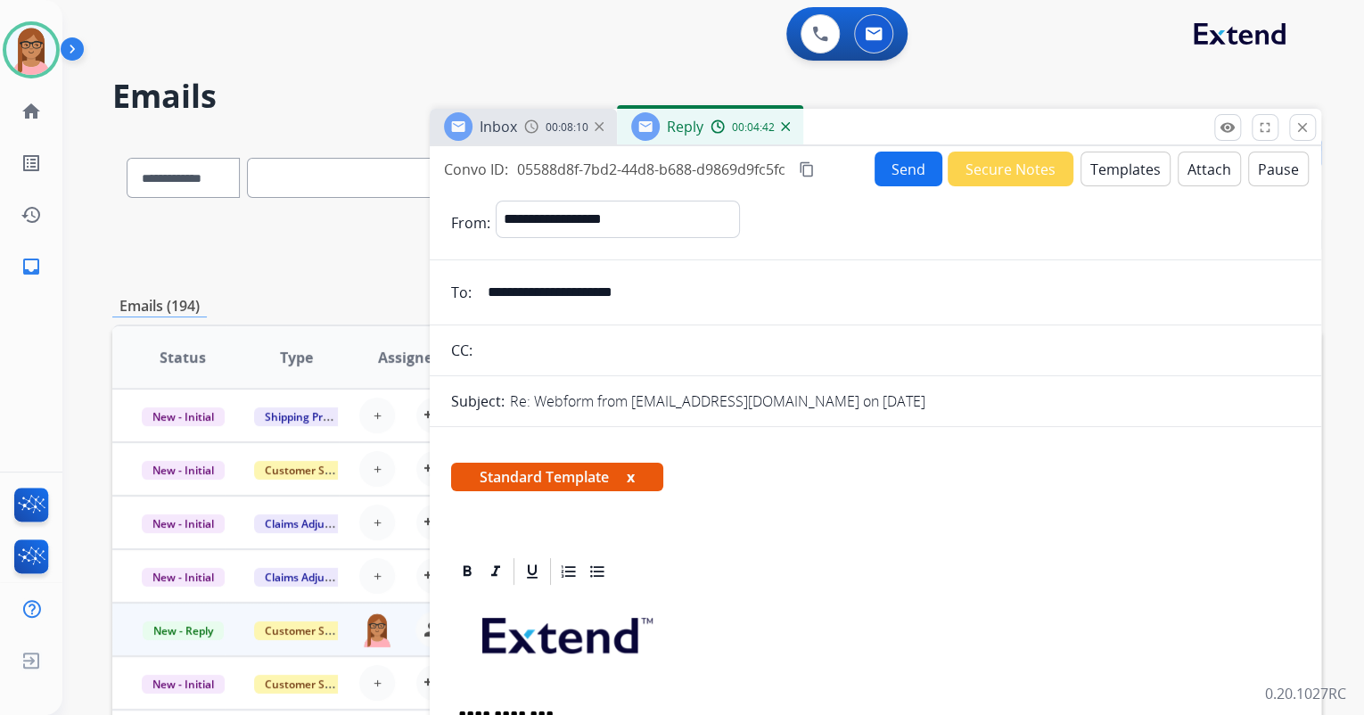
click at [805, 169] on mat-icon "content_copy" at bounding box center [807, 169] width 16 height 16
click at [893, 169] on button "Send" at bounding box center [909, 169] width 68 height 35
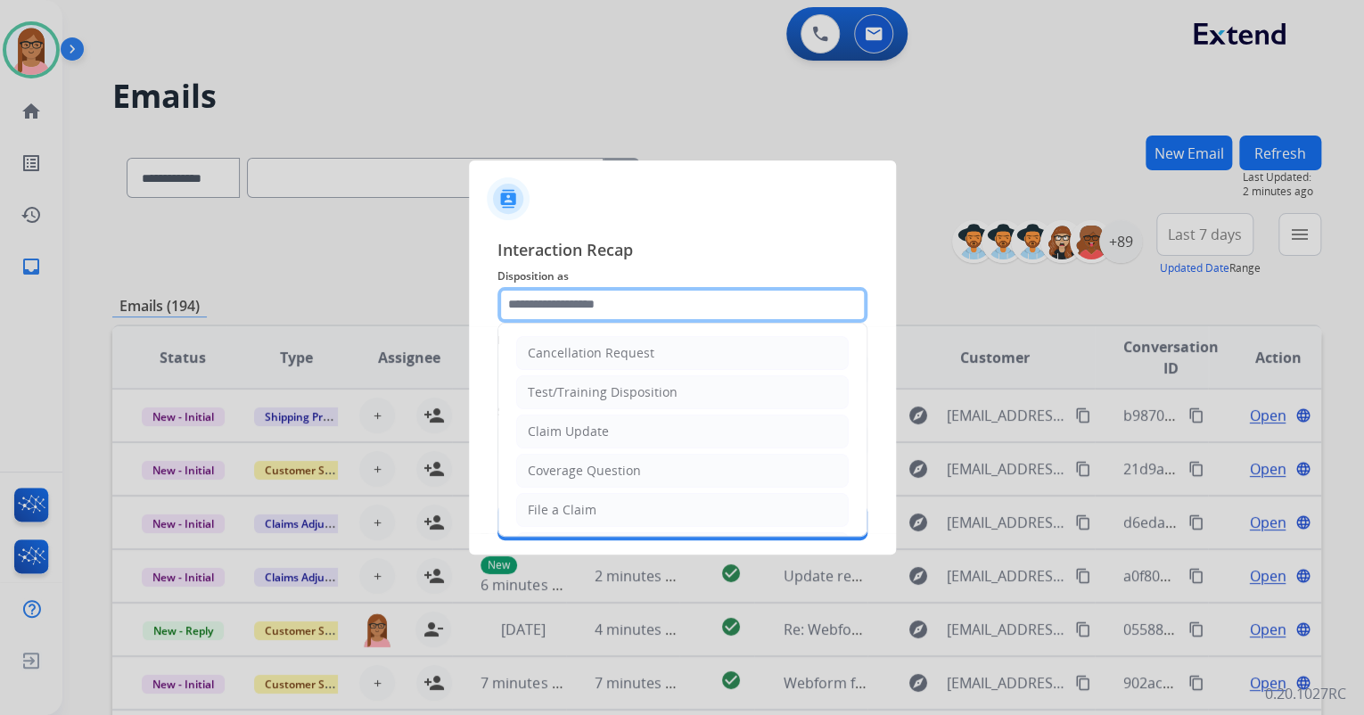
click at [621, 300] on input "text" at bounding box center [683, 305] width 370 height 36
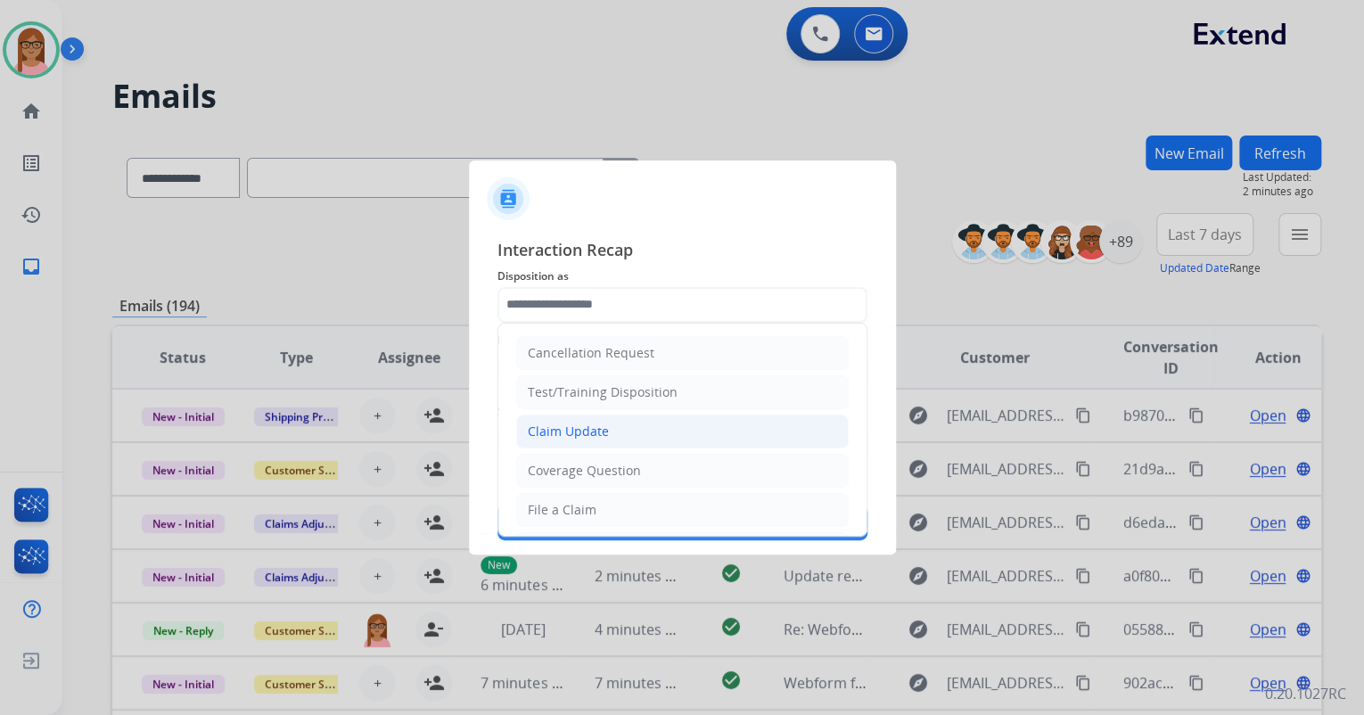
click at [621, 432] on li "Claim Update" at bounding box center [682, 432] width 333 height 34
type input "**********"
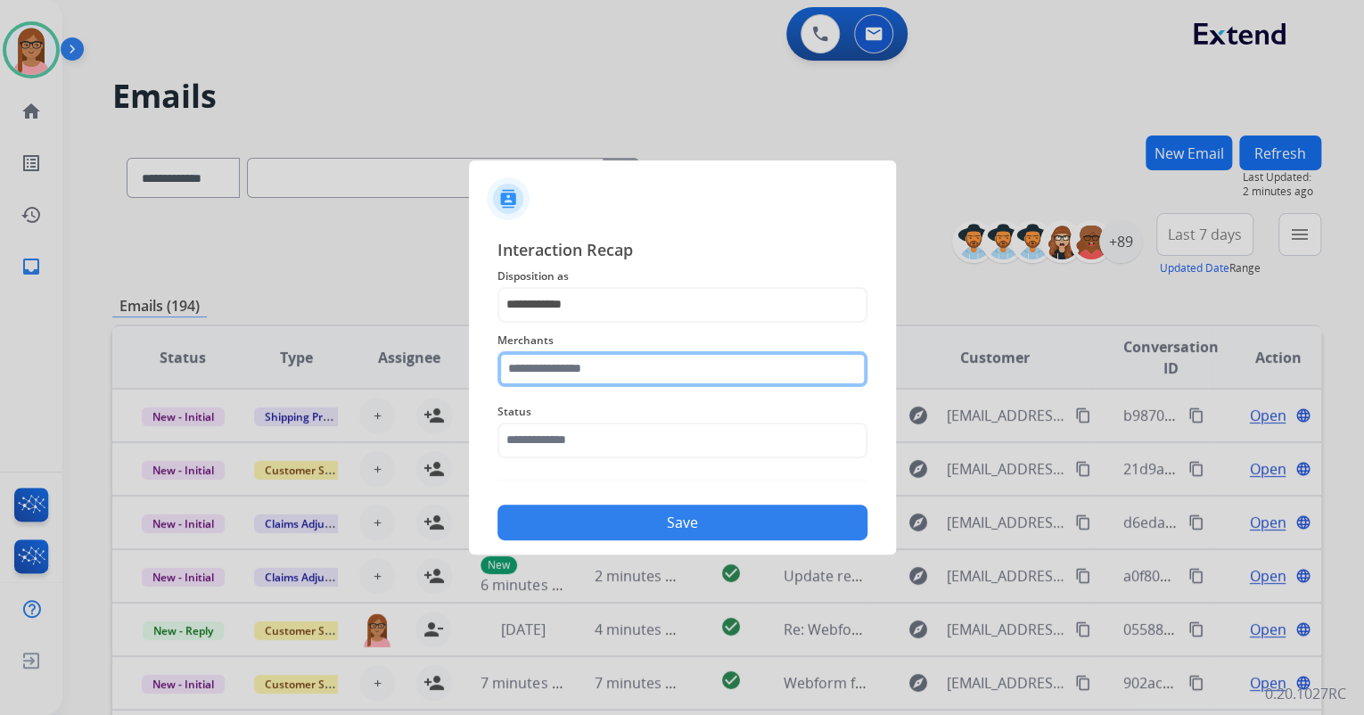
click at [619, 381] on input "text" at bounding box center [683, 369] width 370 height 36
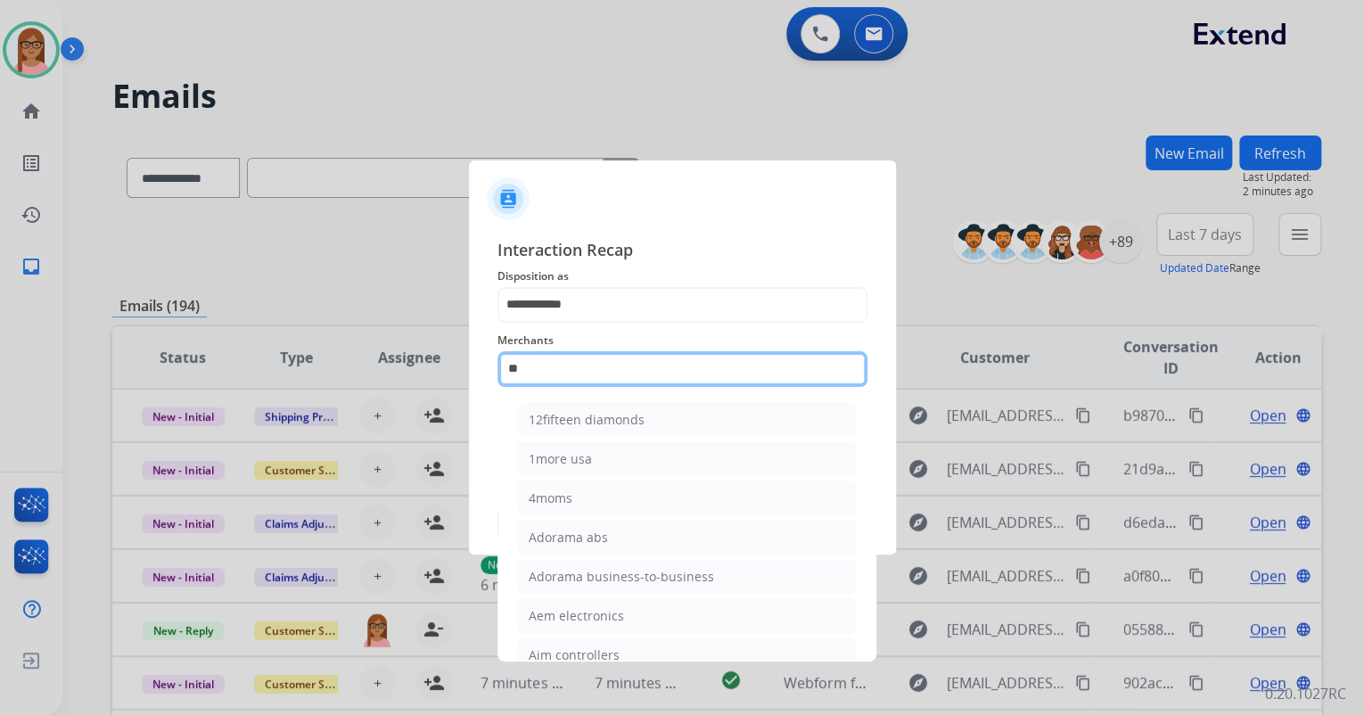
type input "*"
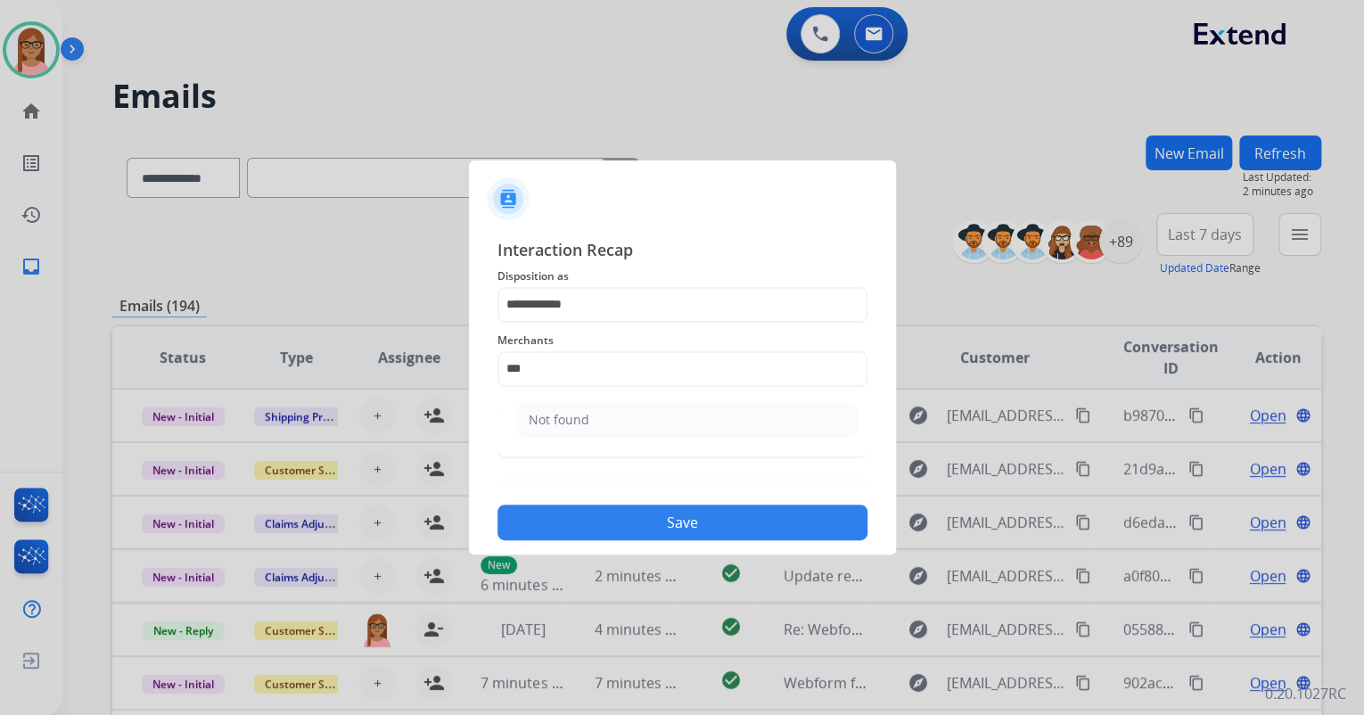
click at [555, 412] on div "Not found" at bounding box center [559, 420] width 61 height 18
type input "*********"
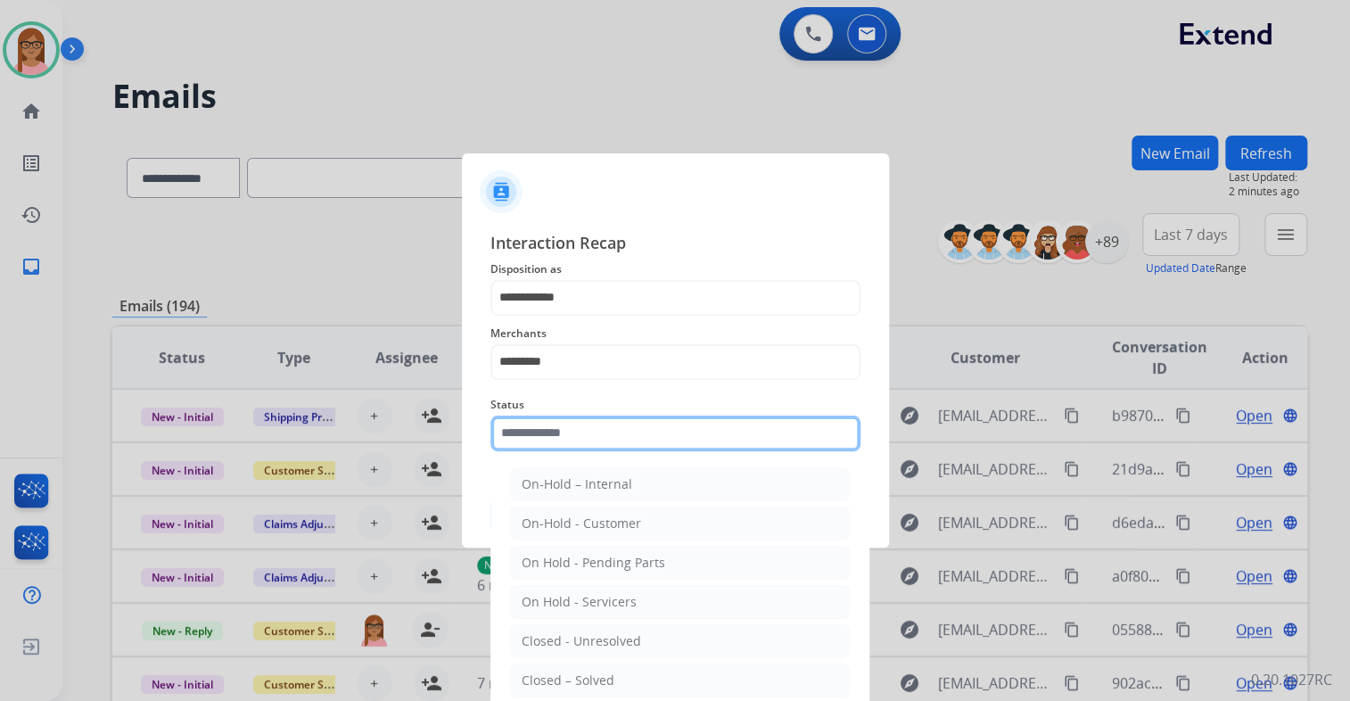
click at [620, 443] on input "text" at bounding box center [675, 434] width 370 height 36
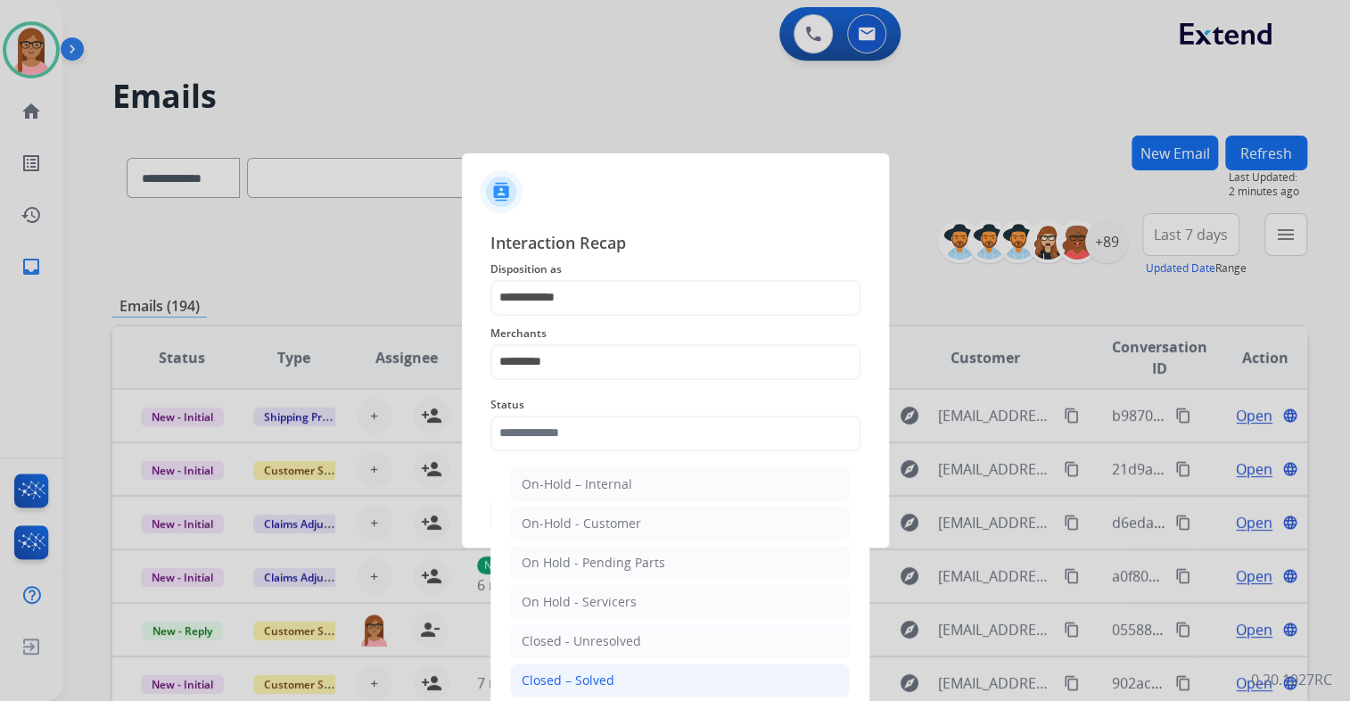
click at [604, 672] on div "Closed – Solved" at bounding box center [568, 680] width 93 height 18
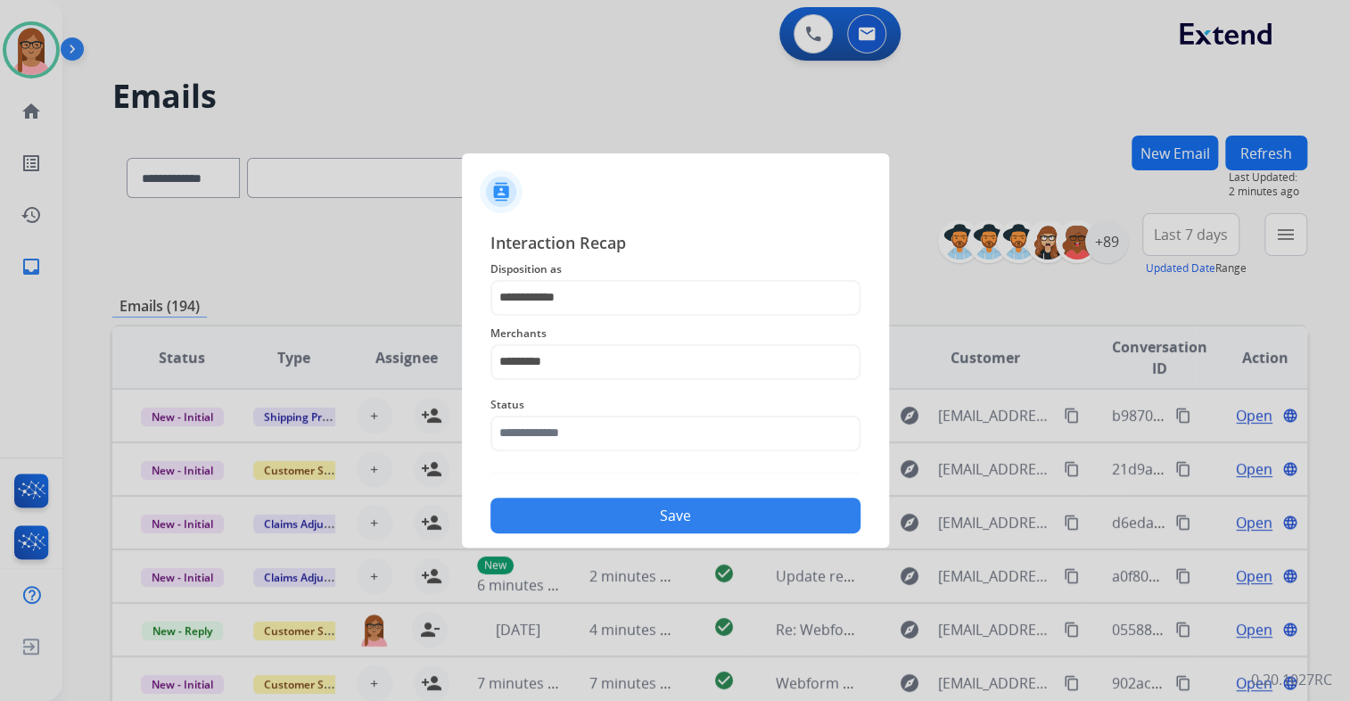
type input "**********"
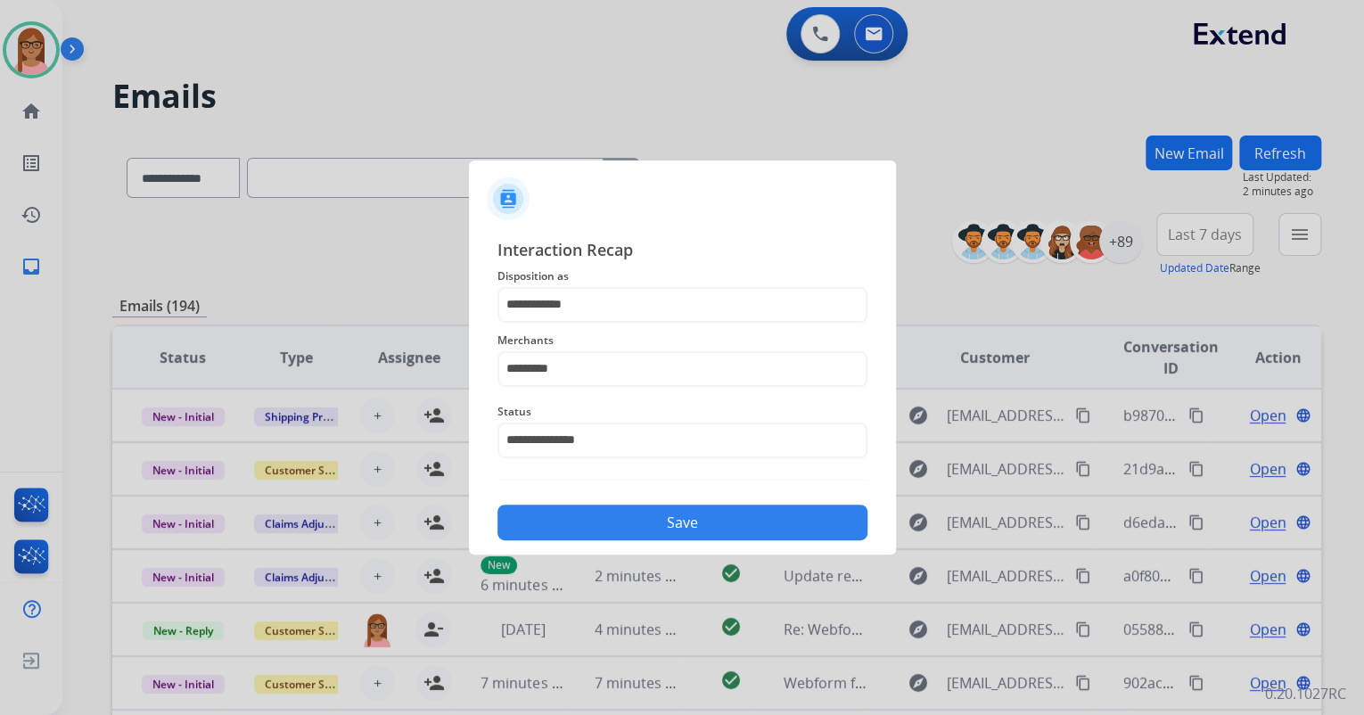
click at [612, 514] on button "Save" at bounding box center [683, 523] width 370 height 36
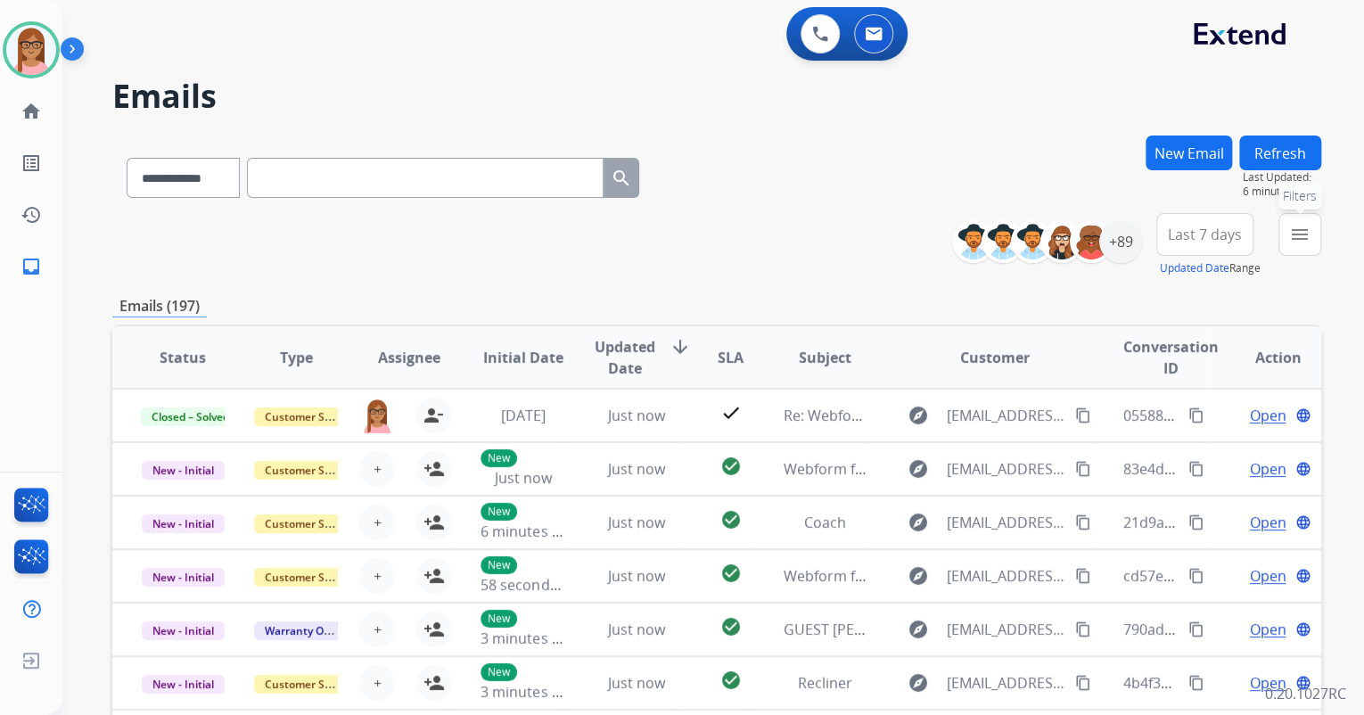
click at [1303, 226] on mat-icon "menu" at bounding box center [1299, 234] width 21 height 21
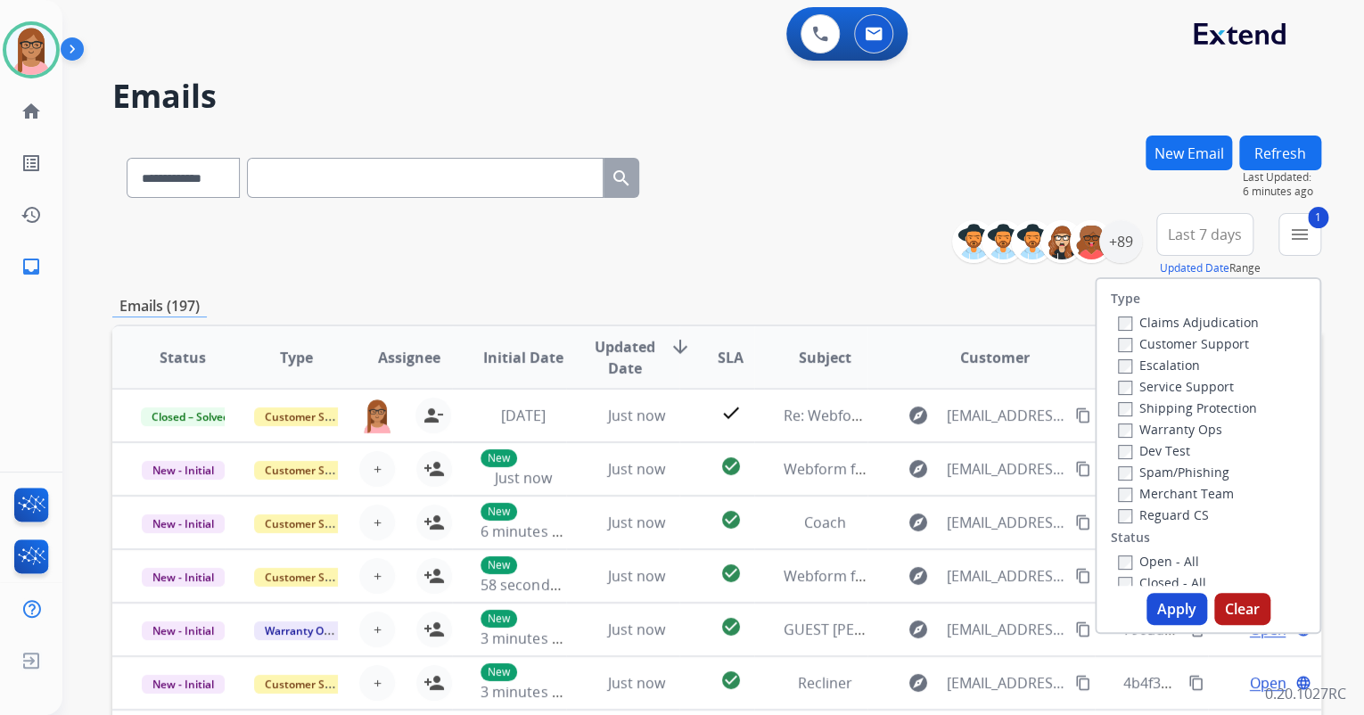
click at [1118, 399] on label "Shipping Protection" at bounding box center [1187, 407] width 139 height 17
click at [1111, 561] on div "Open - All Closed - All New - Initial New - Reply On-hold – Internal On-hold - …" at bounding box center [1208, 667] width 194 height 235
click at [1166, 606] on button "Apply" at bounding box center [1177, 609] width 61 height 32
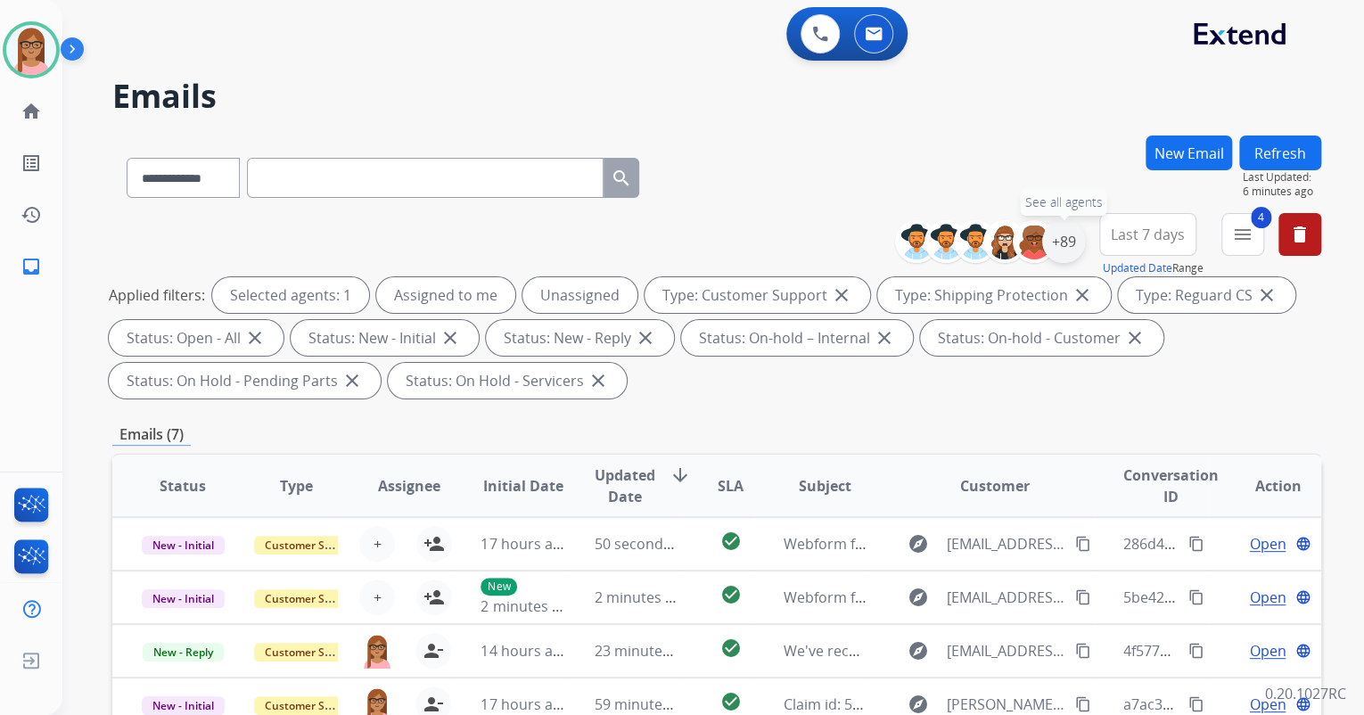
click at [1071, 244] on div "+89" at bounding box center [1063, 241] width 43 height 43
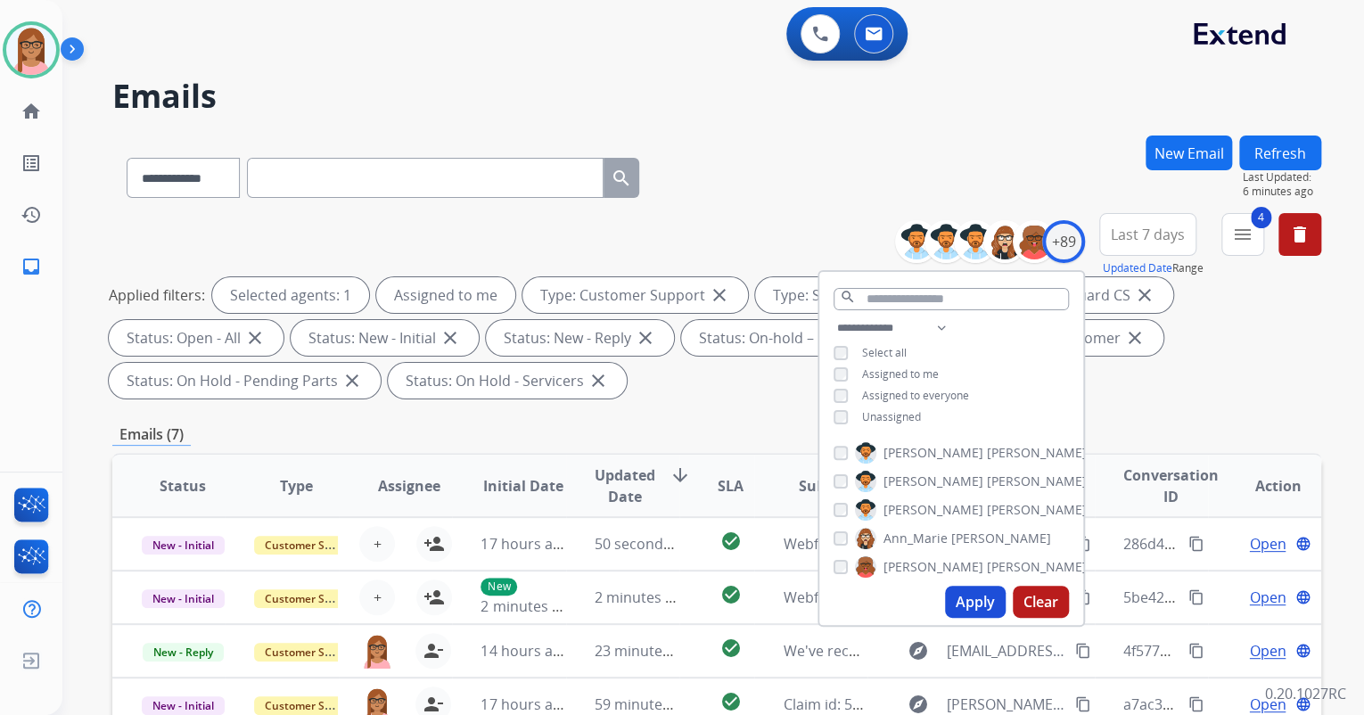
click at [960, 603] on button "Apply" at bounding box center [975, 602] width 61 height 32
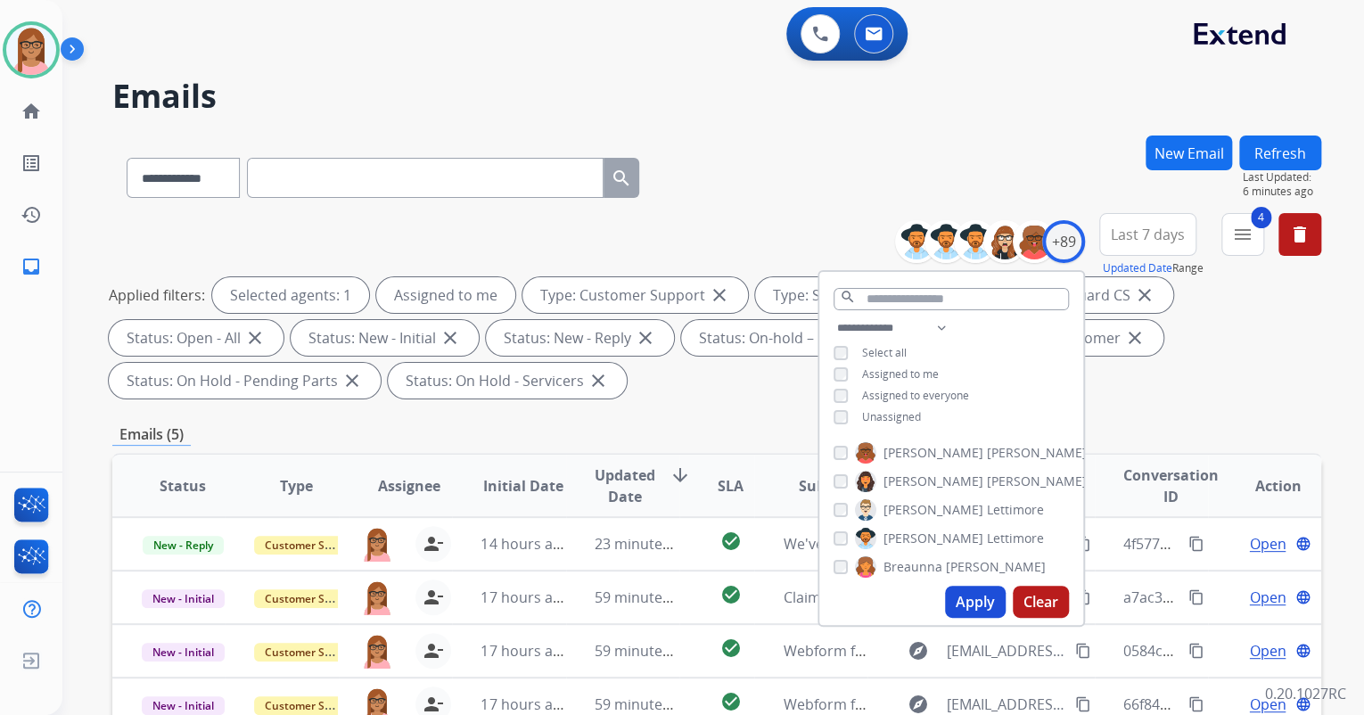
scroll to position [285, 0]
click at [1181, 402] on div "**********" at bounding box center [716, 309] width 1209 height 193
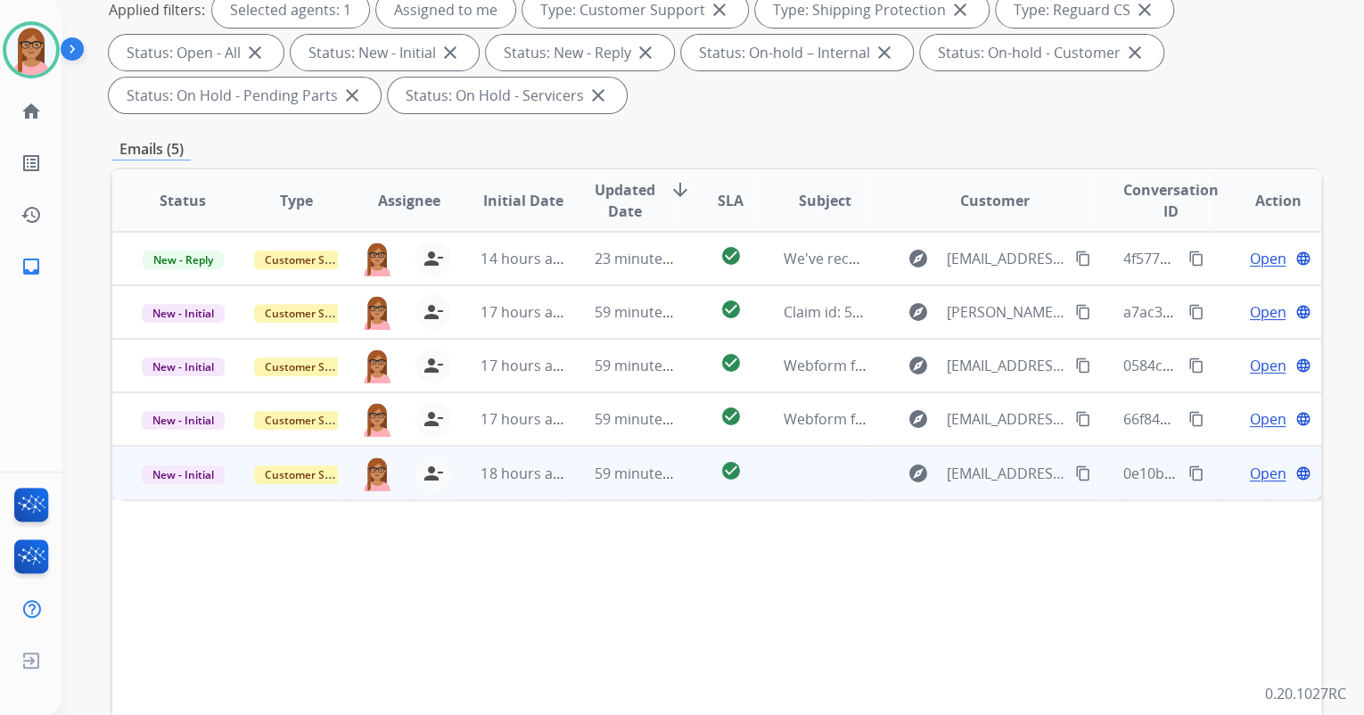
click at [1249, 474] on span "Open" at bounding box center [1267, 473] width 37 height 21
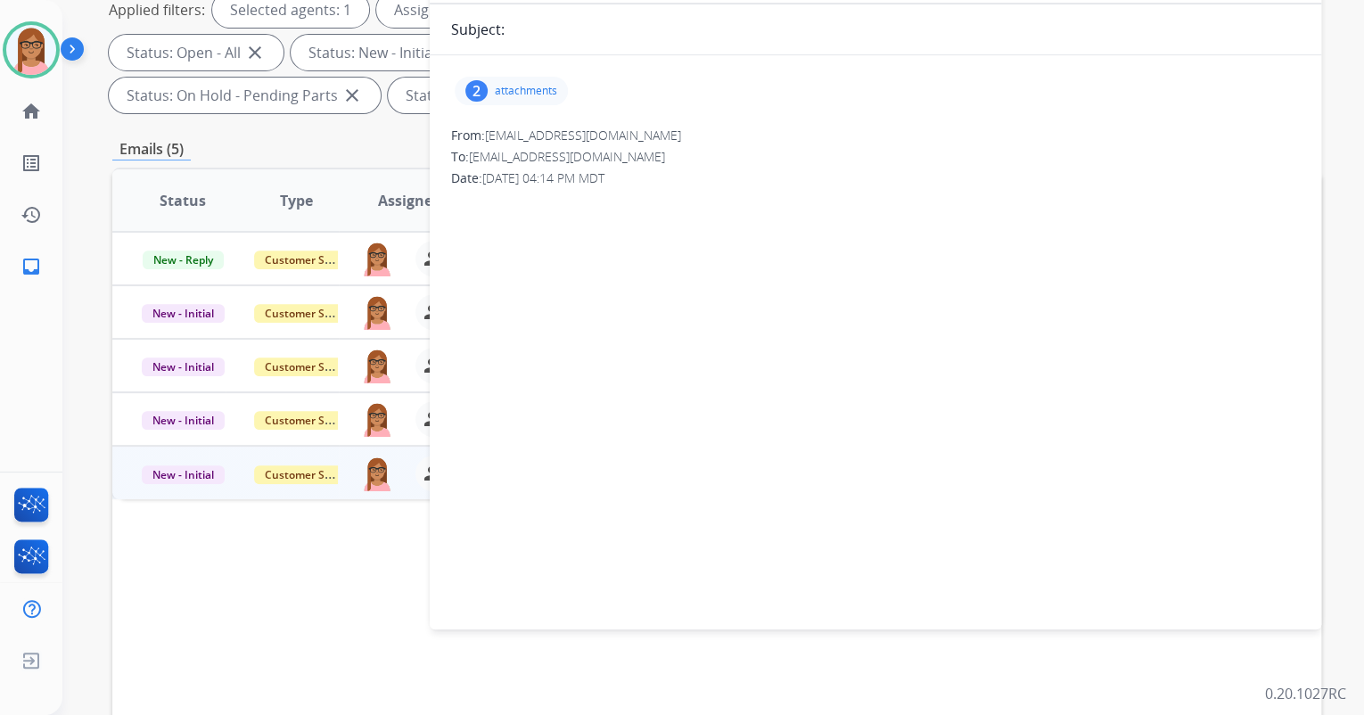
scroll to position [0, 0]
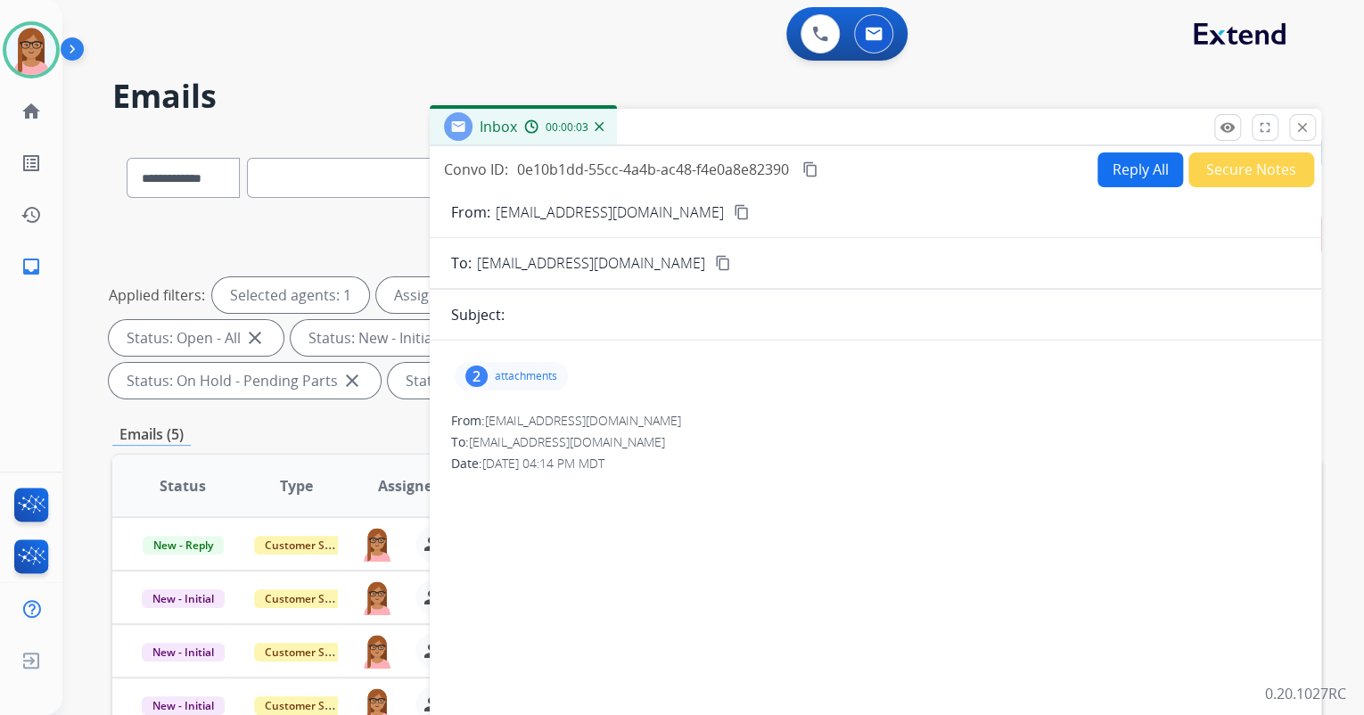
click at [734, 218] on mat-icon "content_copy" at bounding box center [742, 212] width 16 height 16
click at [1128, 190] on form "From: [EMAIL_ADDRESS][DOMAIN_NAME] content_copy To: [EMAIL_ADDRESS][DOMAIN_NAME…" at bounding box center [876, 547] width 892 height 721
click at [1126, 177] on button "Reply All" at bounding box center [1141, 169] width 86 height 35
select select "**********"
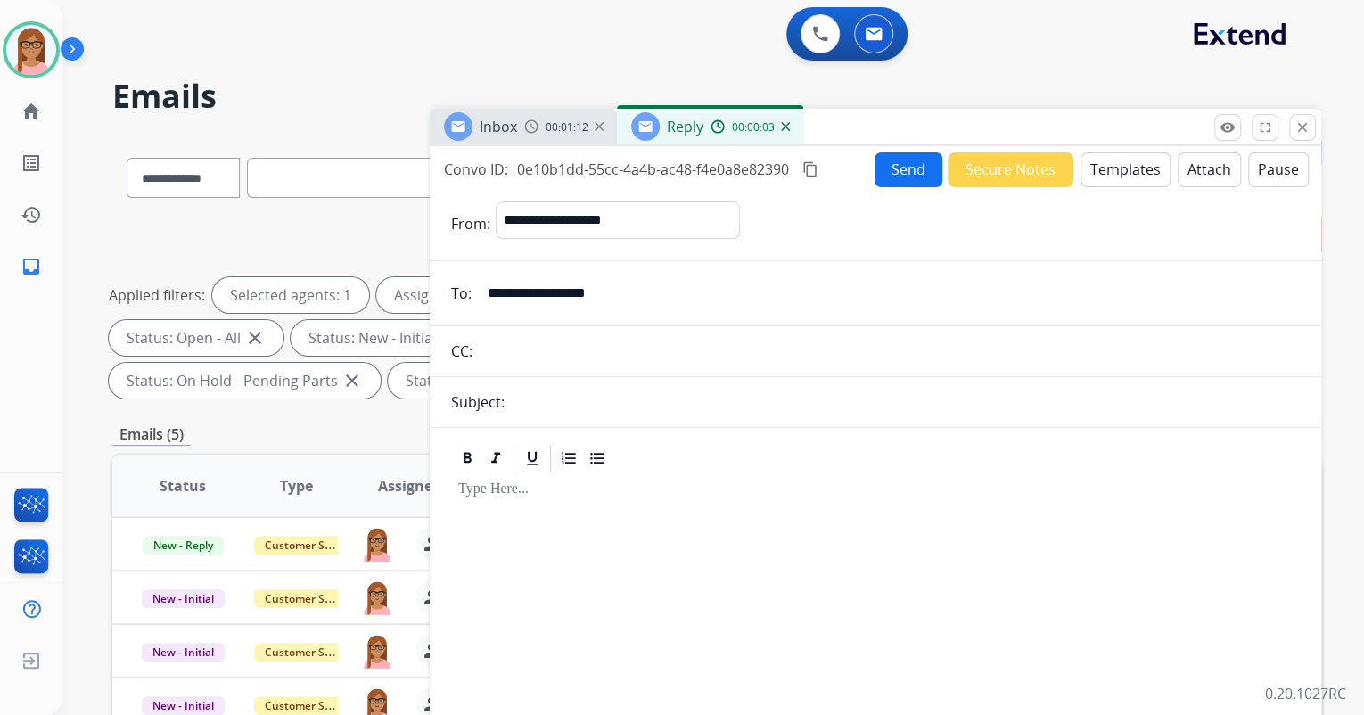
click at [795, 126] on div "Reply 00:00:03" at bounding box center [710, 127] width 186 height 36
click at [787, 126] on img at bounding box center [785, 126] width 9 height 9
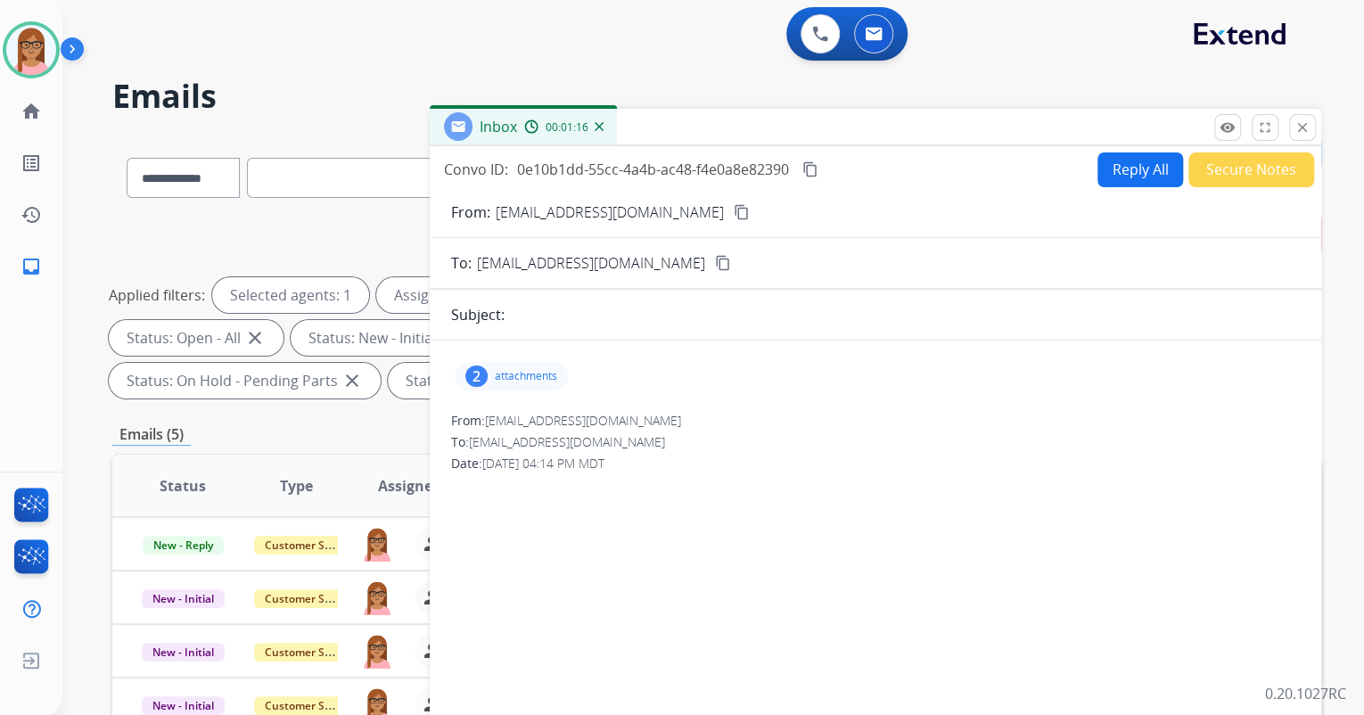
click at [1107, 177] on button "Reply All" at bounding box center [1141, 169] width 86 height 35
select select "**********"
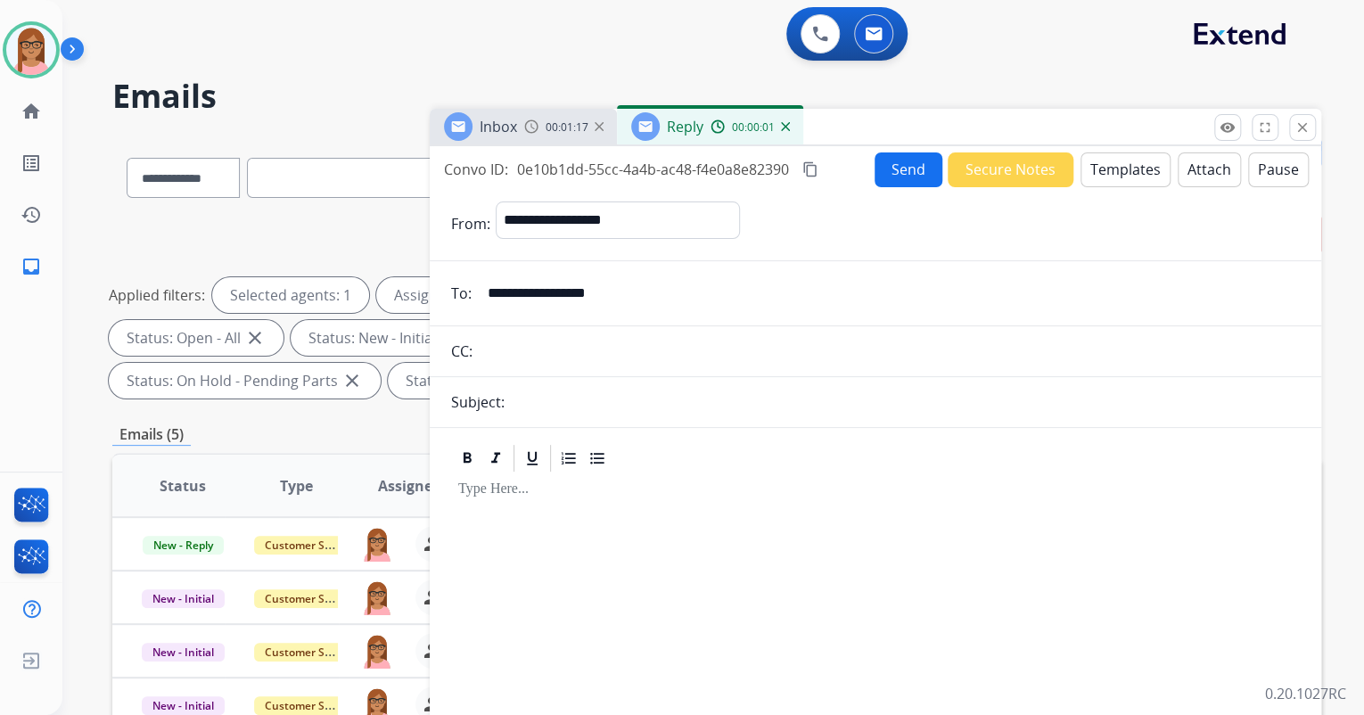
click at [544, 407] on div "Subject:" at bounding box center [876, 401] width 892 height 21
click at [554, 403] on div "Subject:" at bounding box center [876, 401] width 892 height 21
click at [1107, 181] on button "Templates" at bounding box center [1126, 169] width 90 height 35
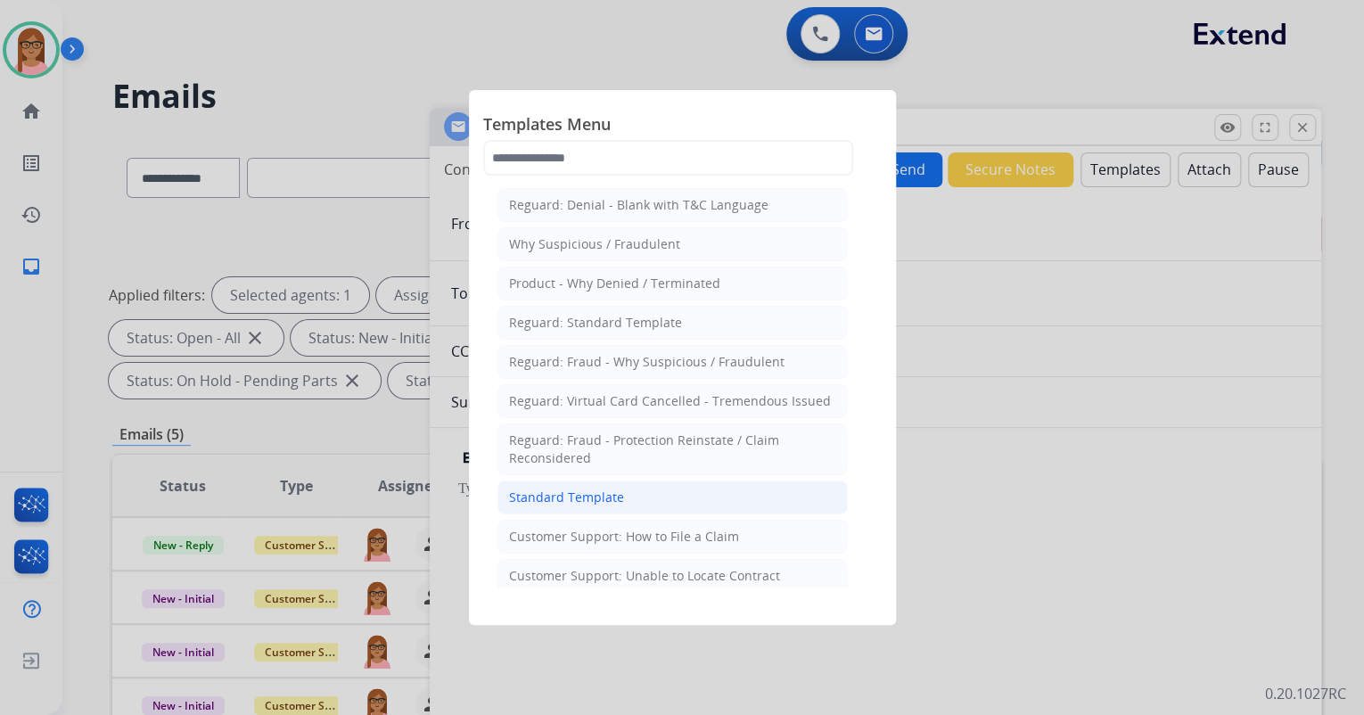
click at [630, 495] on li "Standard Template" at bounding box center [673, 498] width 350 height 34
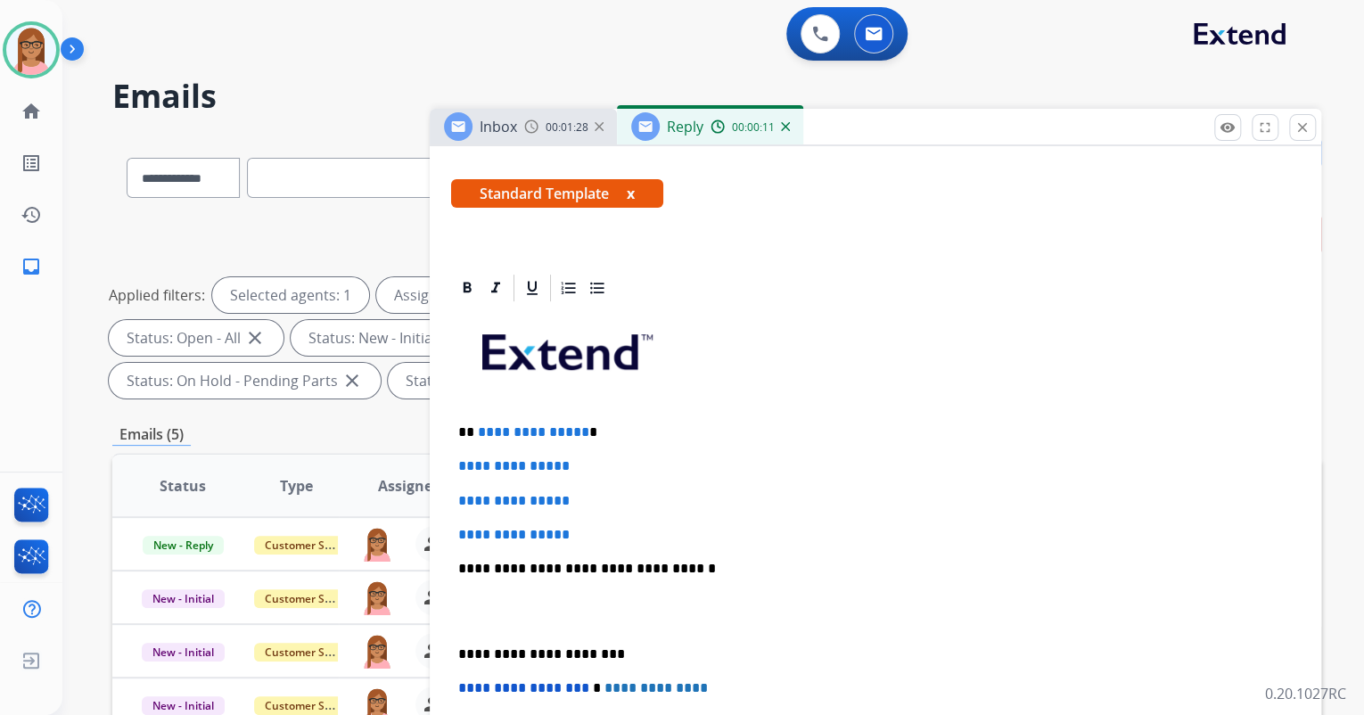
scroll to position [285, 0]
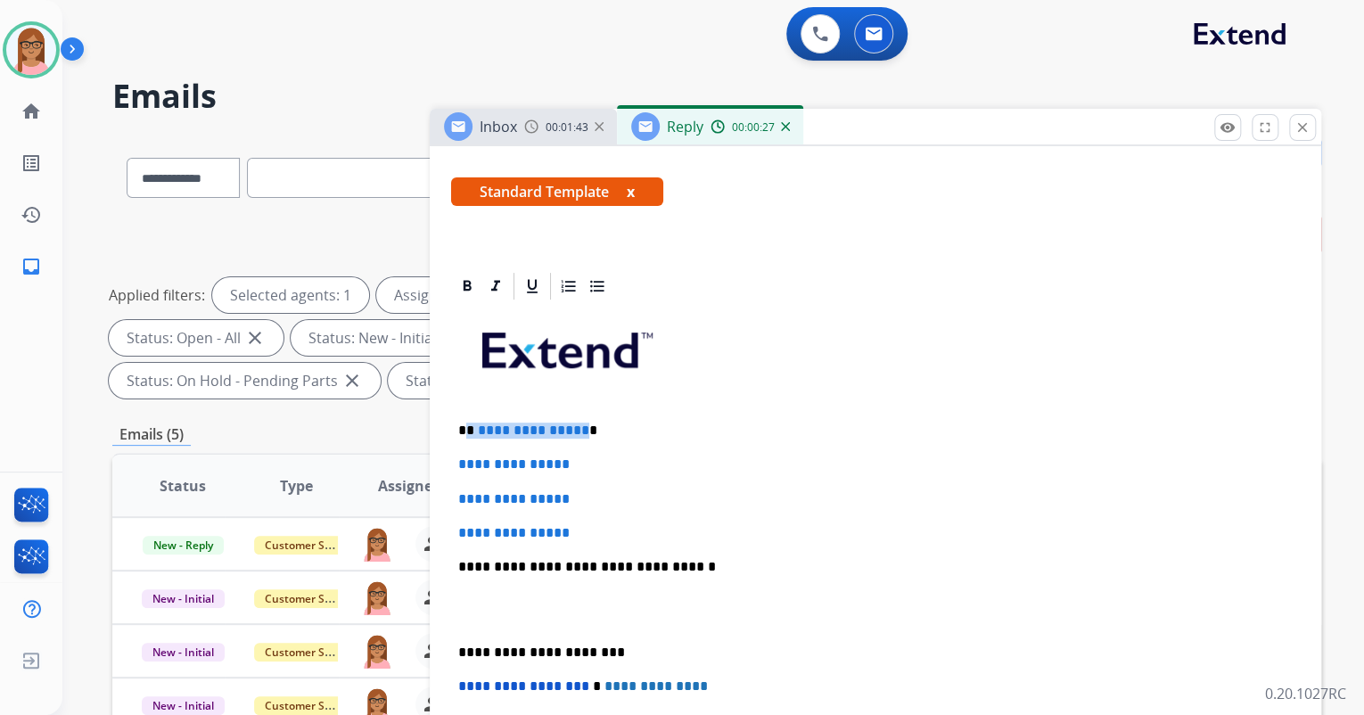
drag, startPoint x: 467, startPoint y: 428, endPoint x: 579, endPoint y: 430, distance: 111.5
click at [579, 430] on p "**********" at bounding box center [868, 431] width 820 height 16
drag, startPoint x: 456, startPoint y: 463, endPoint x: 578, endPoint y: 508, distance: 130.4
click at [578, 508] on div "**********" at bounding box center [875, 609] width 849 height 614
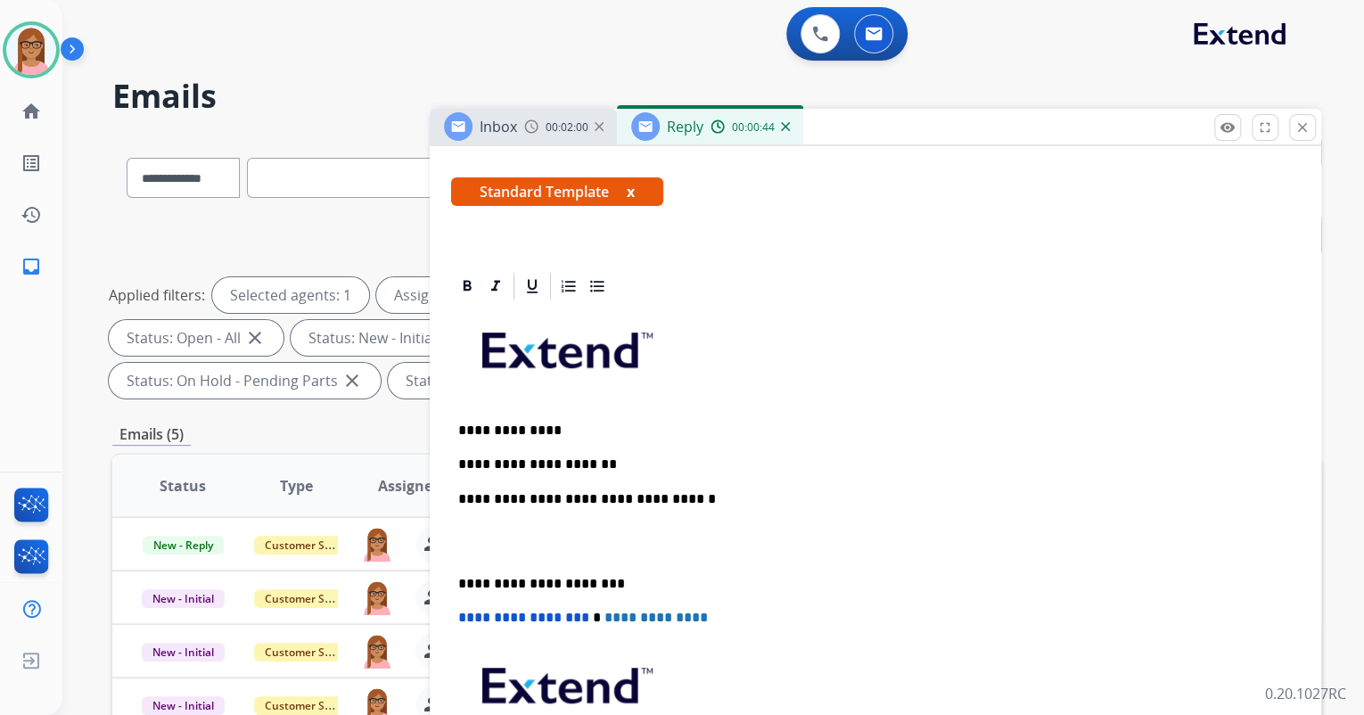
click at [785, 125] on img at bounding box center [785, 126] width 9 height 9
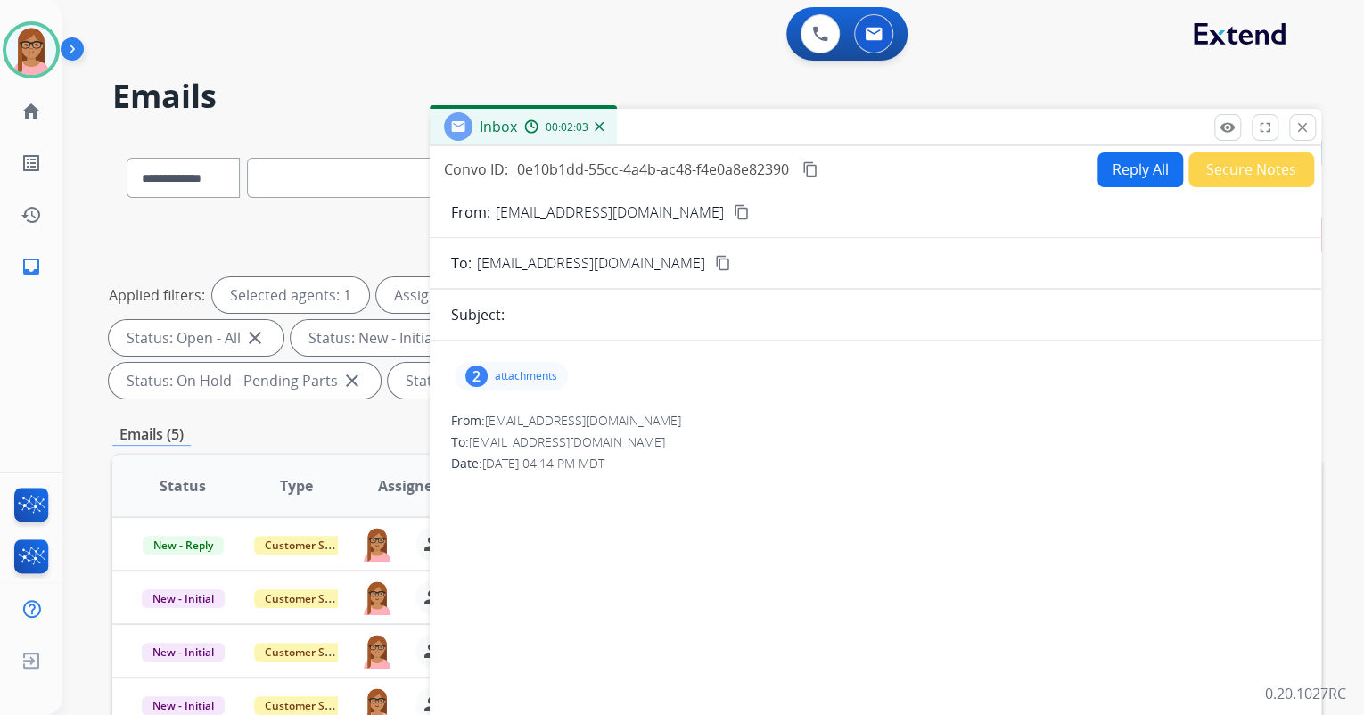
click at [508, 380] on p "attachments" at bounding box center [526, 376] width 62 height 14
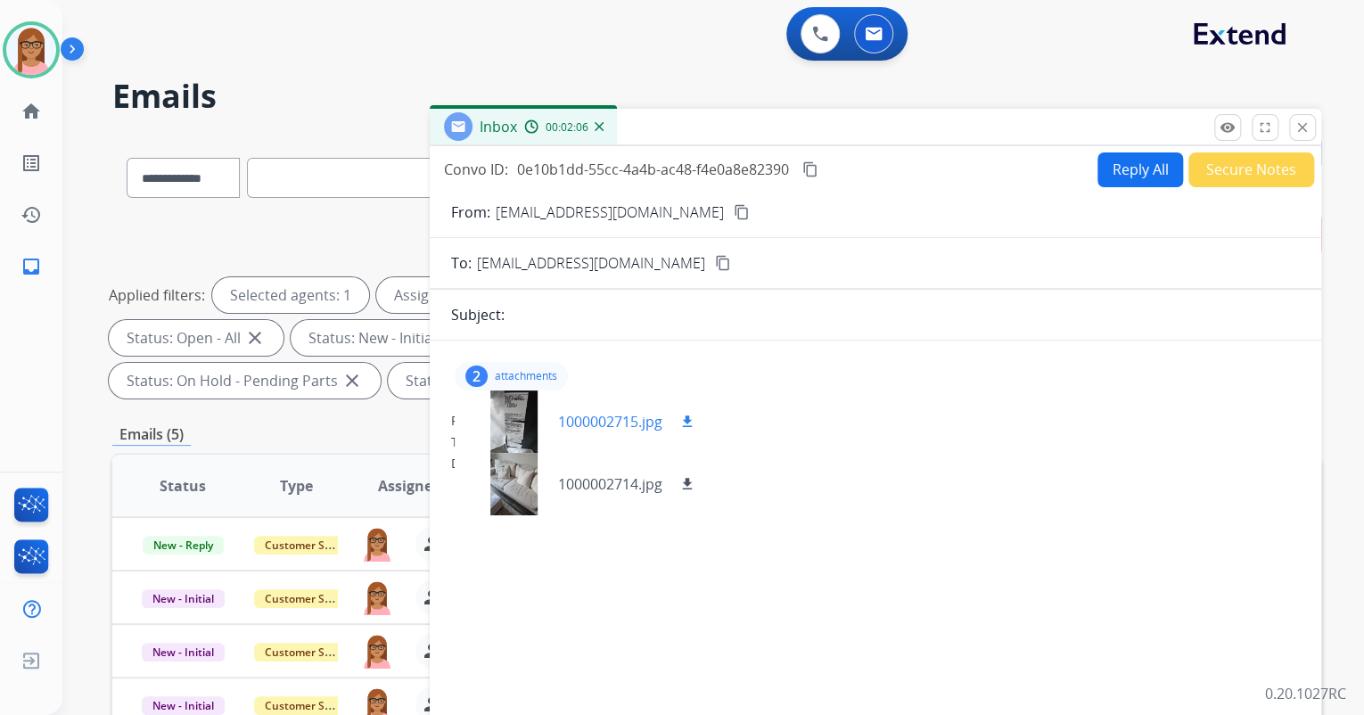
click at [517, 419] on div at bounding box center [513, 422] width 89 height 62
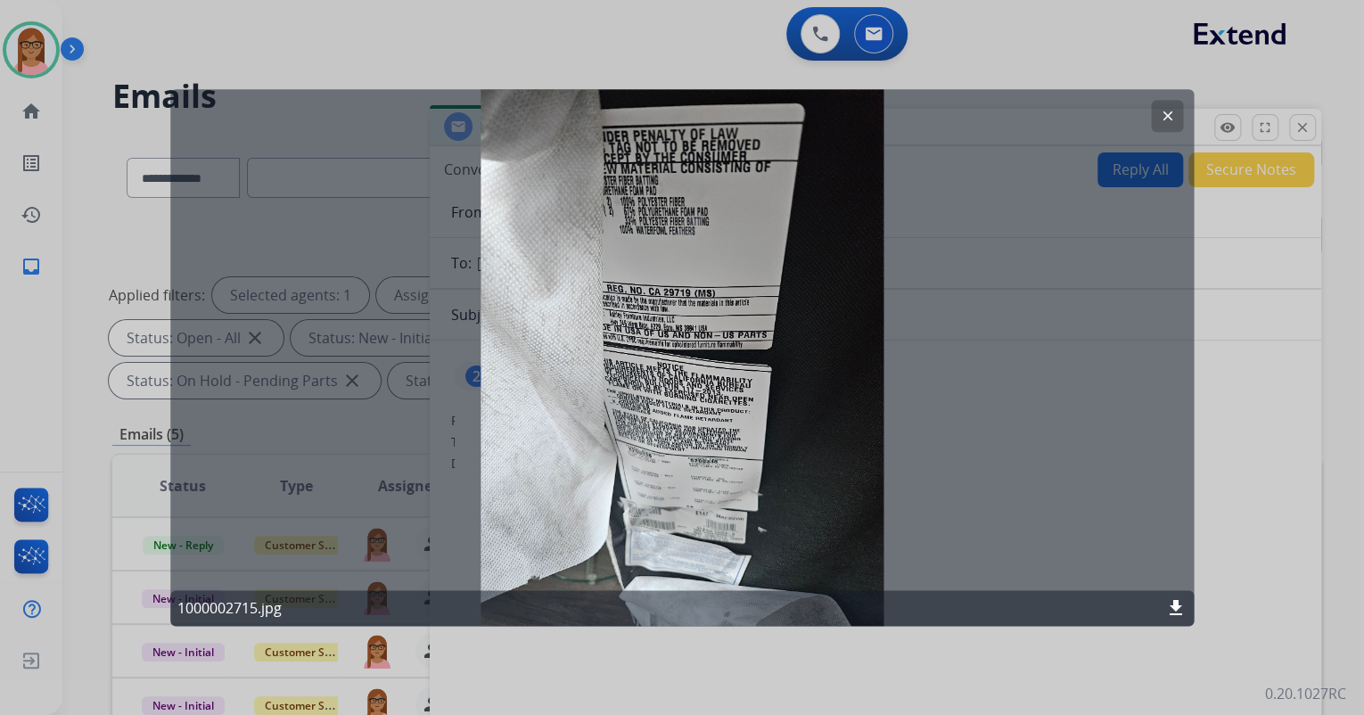
click at [1166, 118] on mat-icon "clear" at bounding box center [1167, 116] width 16 height 16
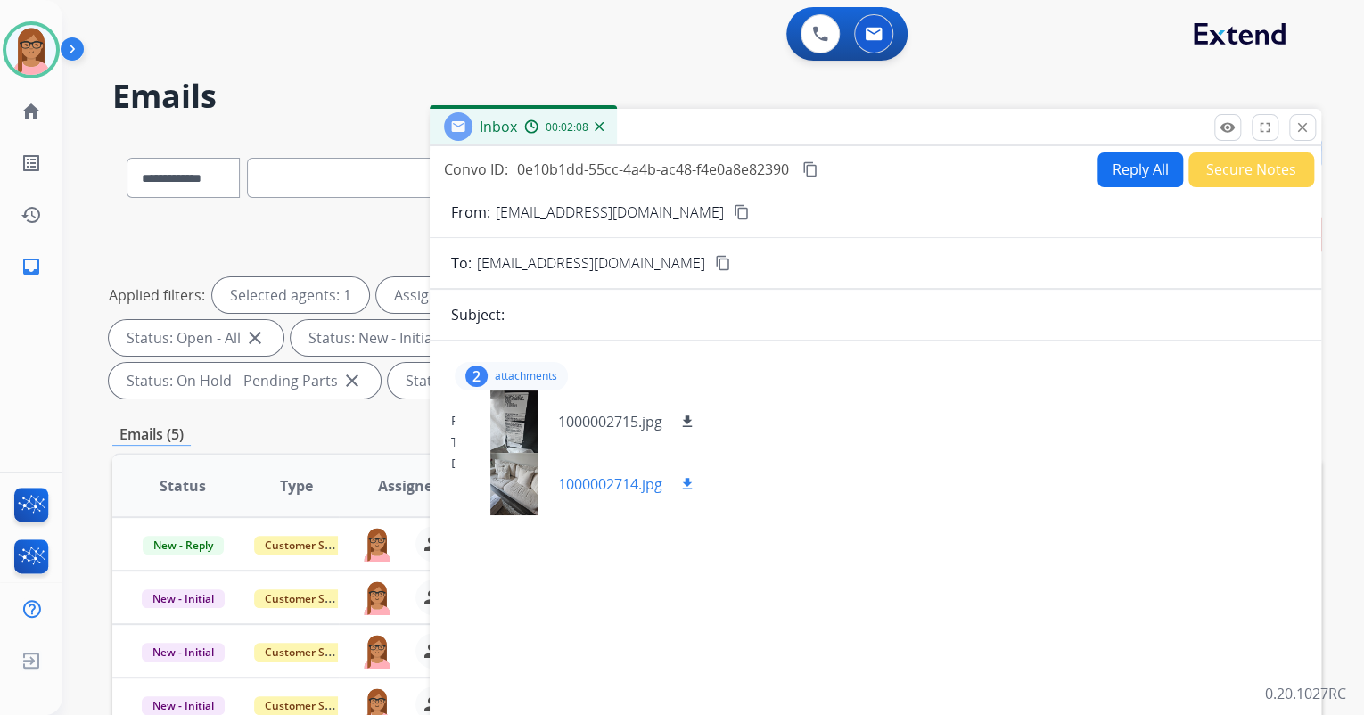
click at [493, 496] on div at bounding box center [513, 484] width 89 height 62
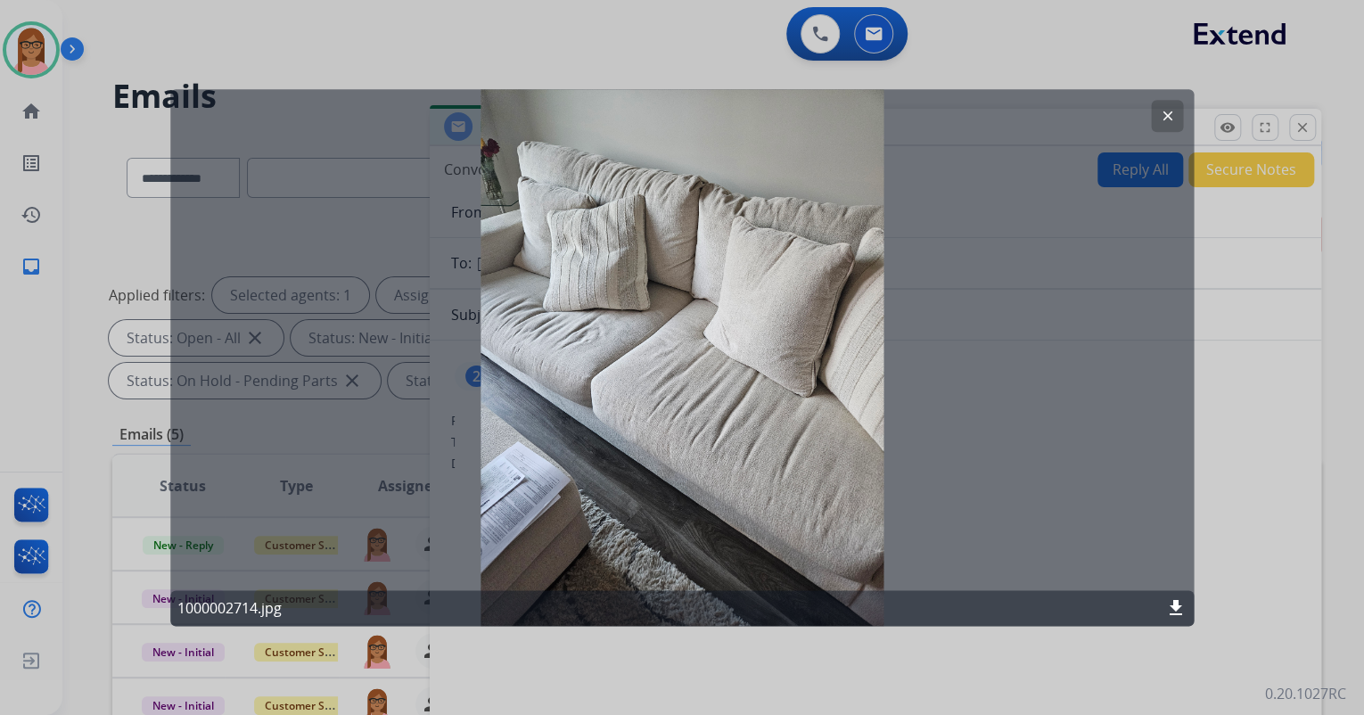
click at [1161, 113] on mat-icon "clear" at bounding box center [1167, 116] width 16 height 16
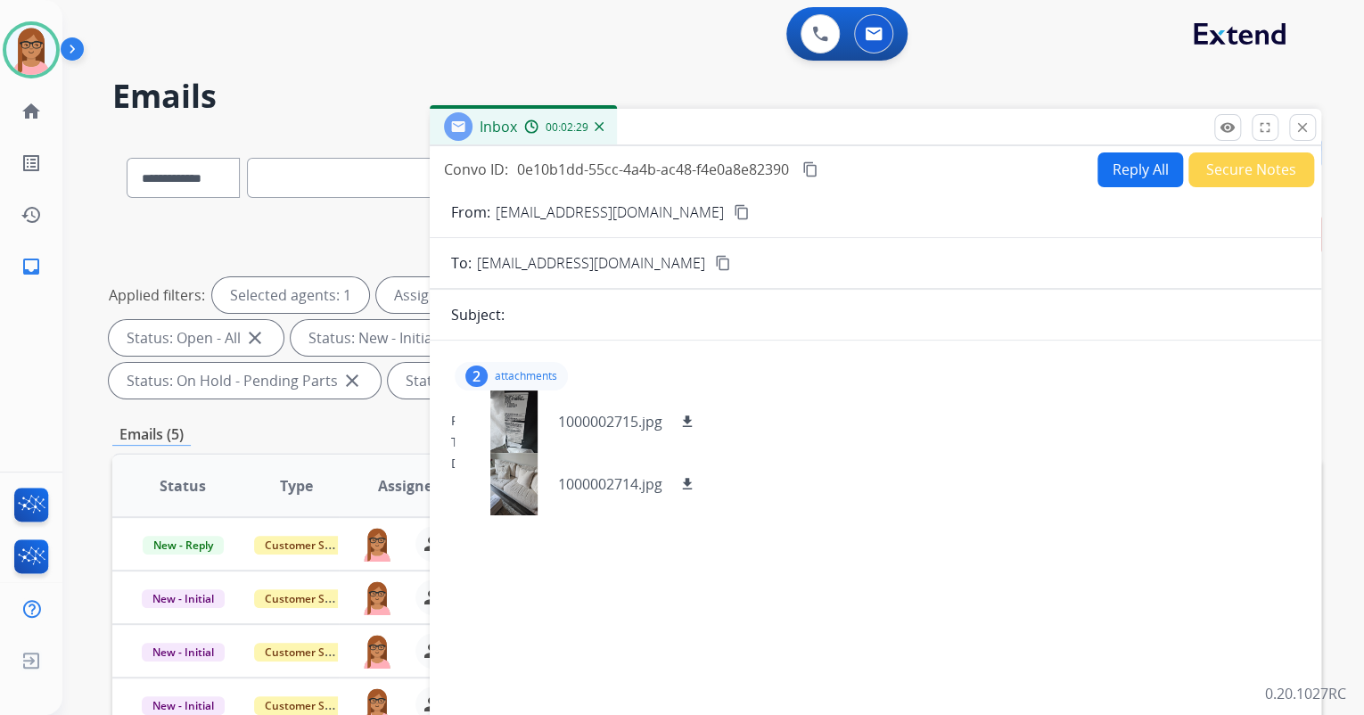
click at [1206, 182] on button "Secure Notes" at bounding box center [1252, 169] width 126 height 35
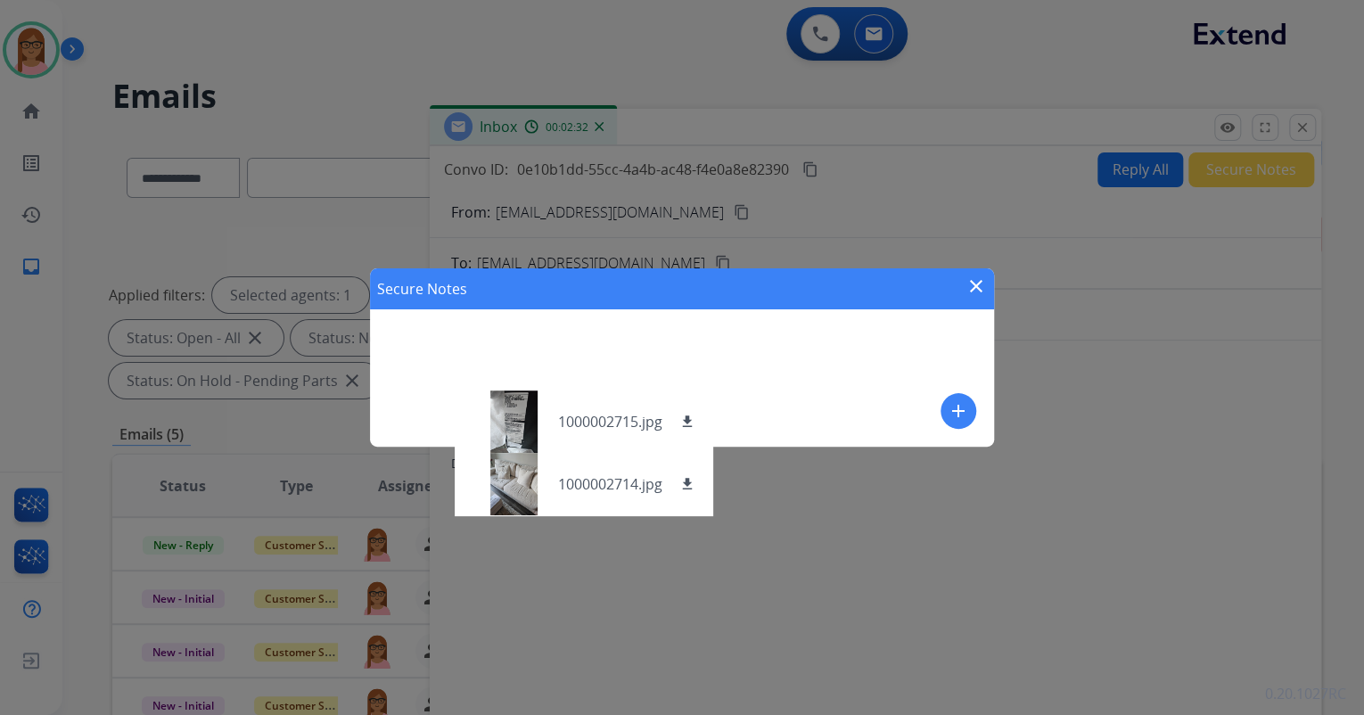
click at [863, 342] on div "Secure Notes close add" at bounding box center [682, 357] width 624 height 178
click at [952, 404] on mat-icon "add" at bounding box center [958, 410] width 21 height 21
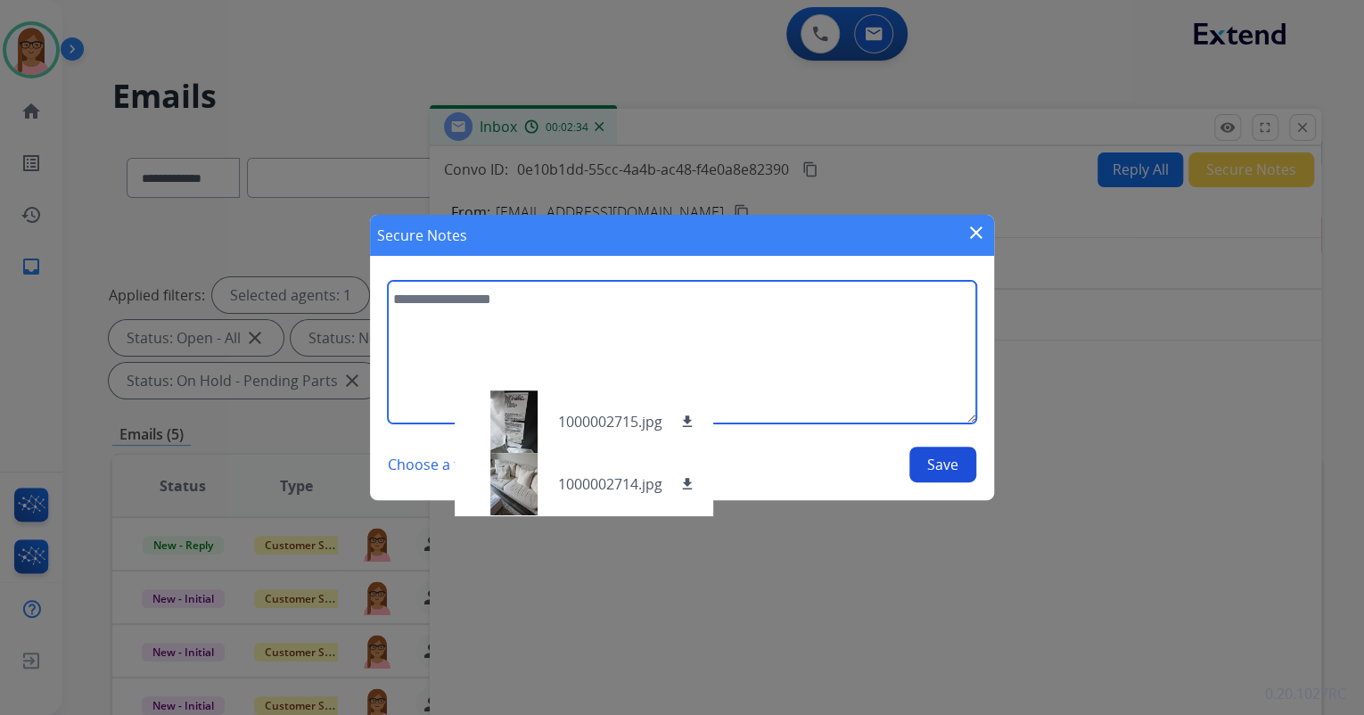
click at [786, 300] on textarea at bounding box center [682, 352] width 589 height 143
type textarea "**********"
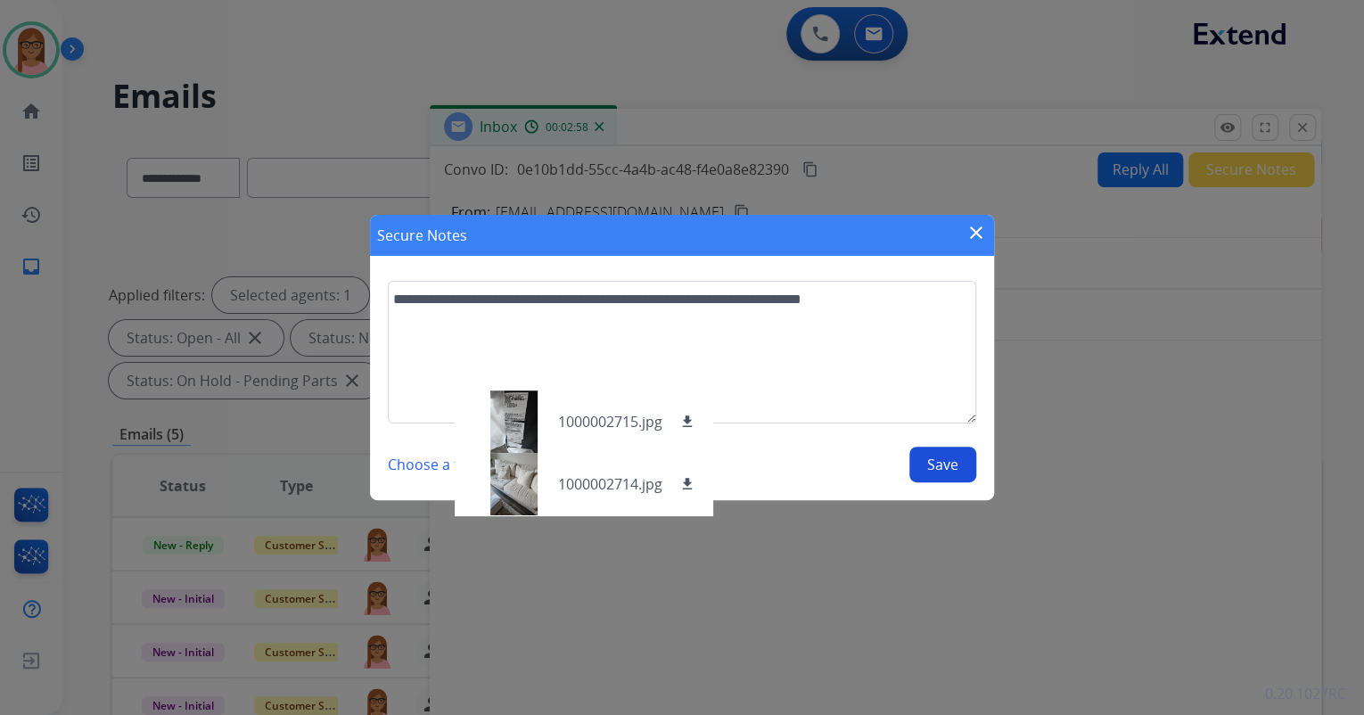
click at [957, 462] on button "Save" at bounding box center [943, 465] width 67 height 36
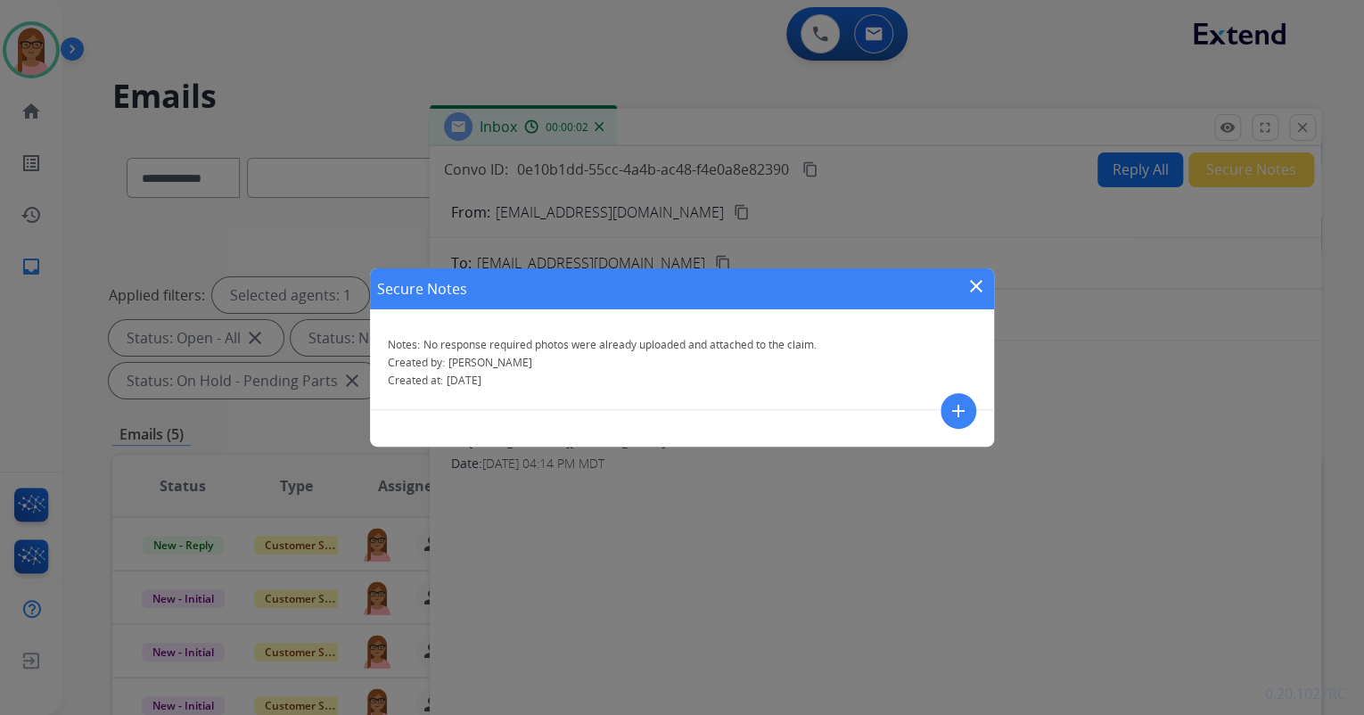
click at [977, 284] on mat-icon "close" at bounding box center [976, 286] width 21 height 21
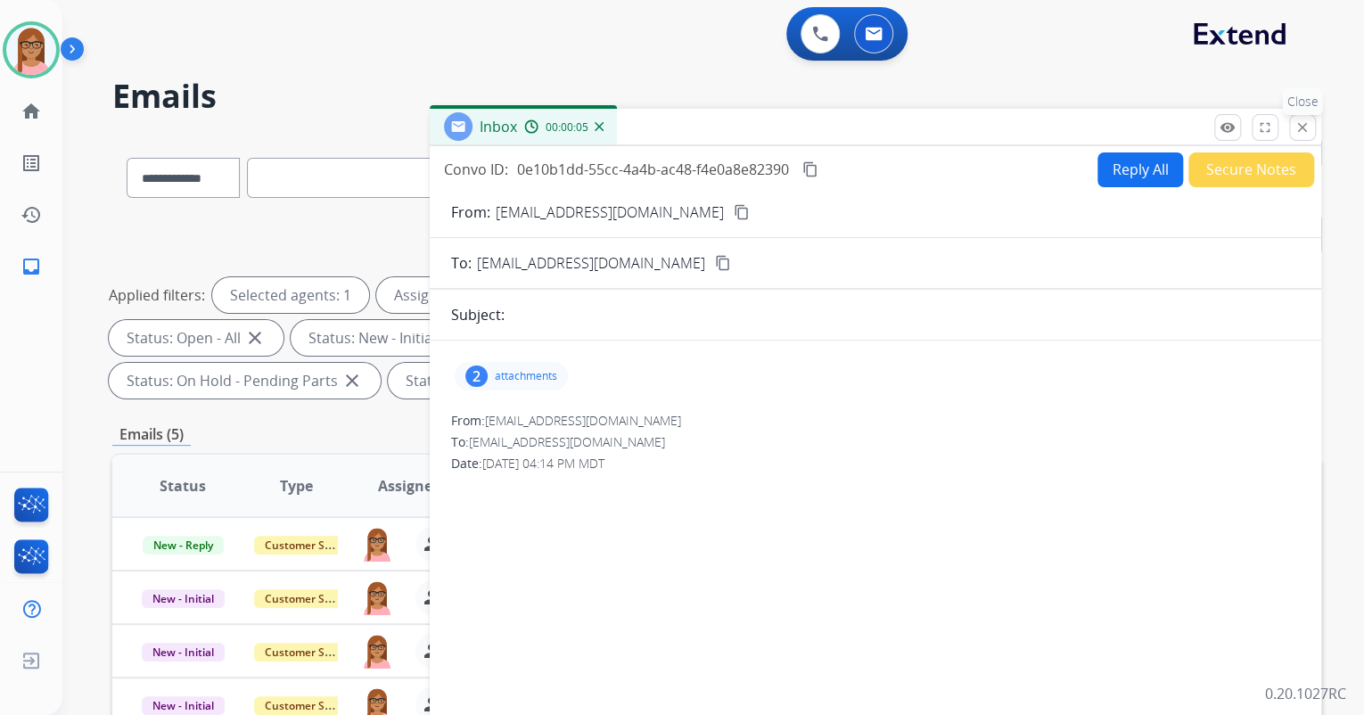
click at [1309, 126] on mat-icon "close" at bounding box center [1303, 127] width 16 height 16
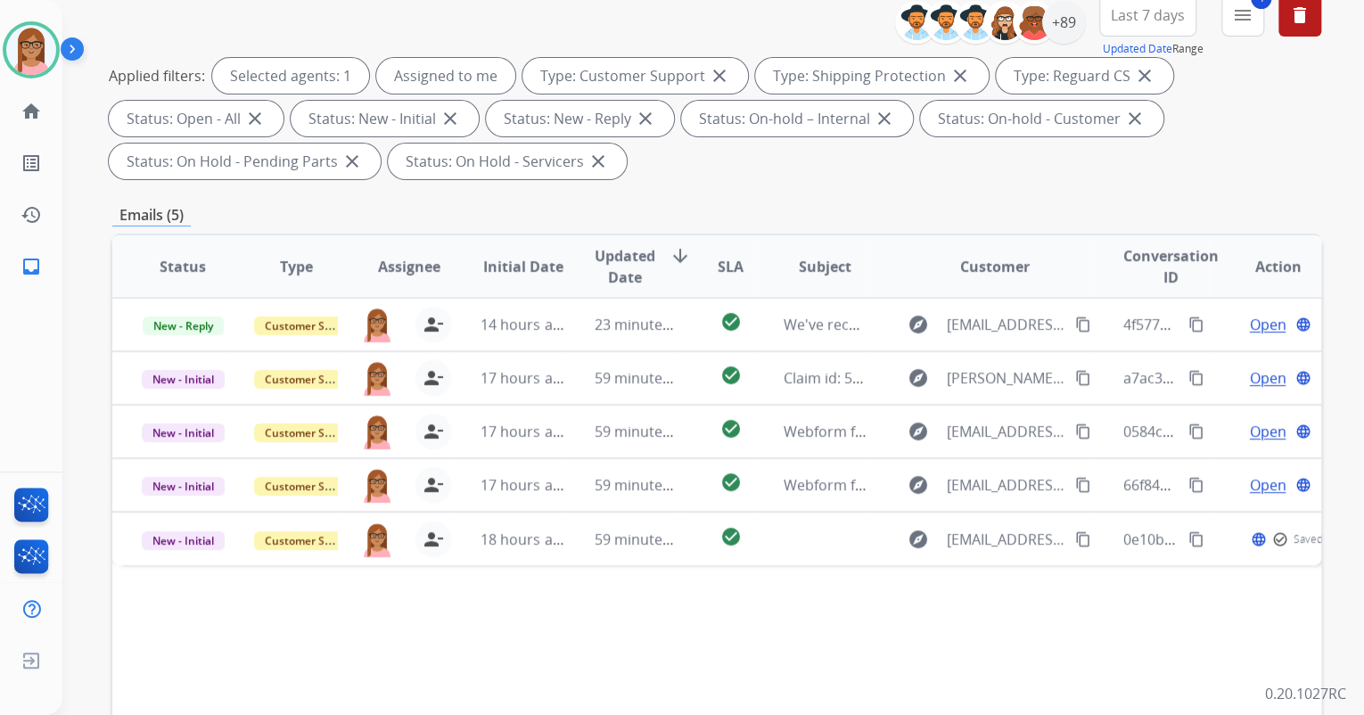
scroll to position [357, 0]
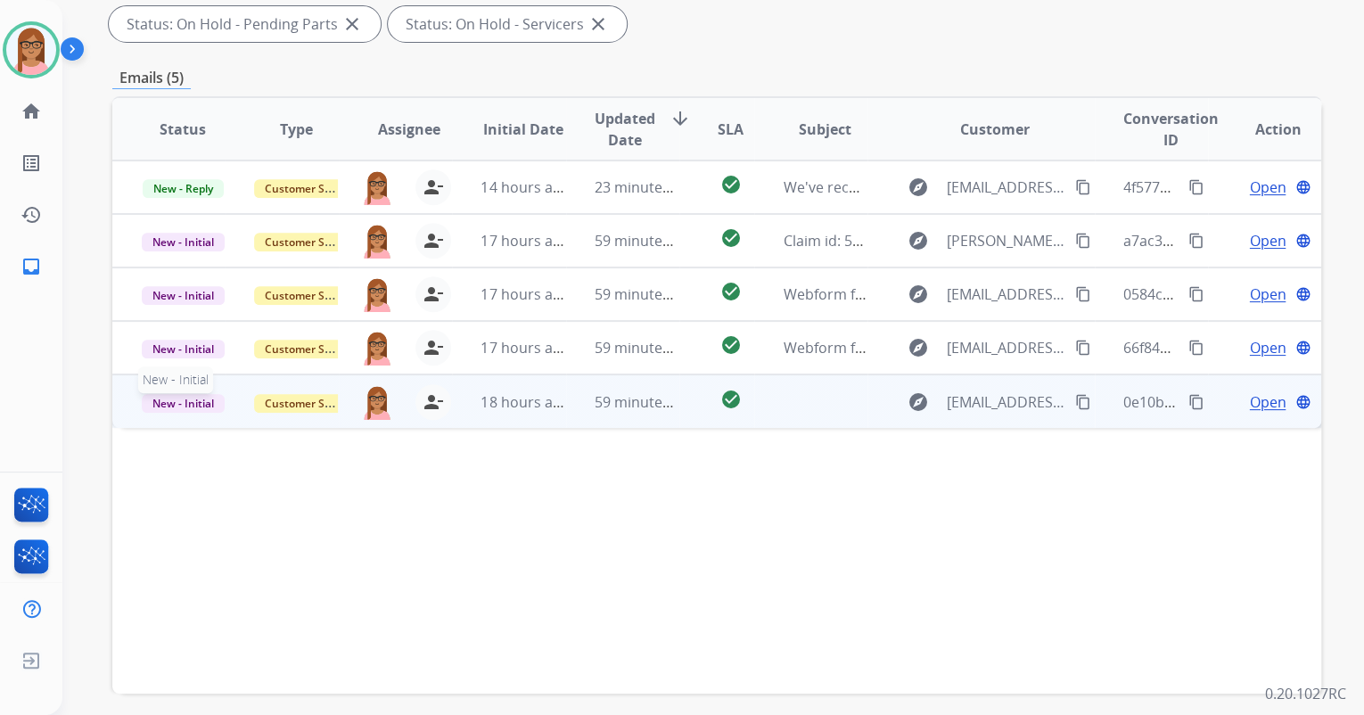
click at [204, 401] on span "New - Initial" at bounding box center [183, 403] width 83 height 19
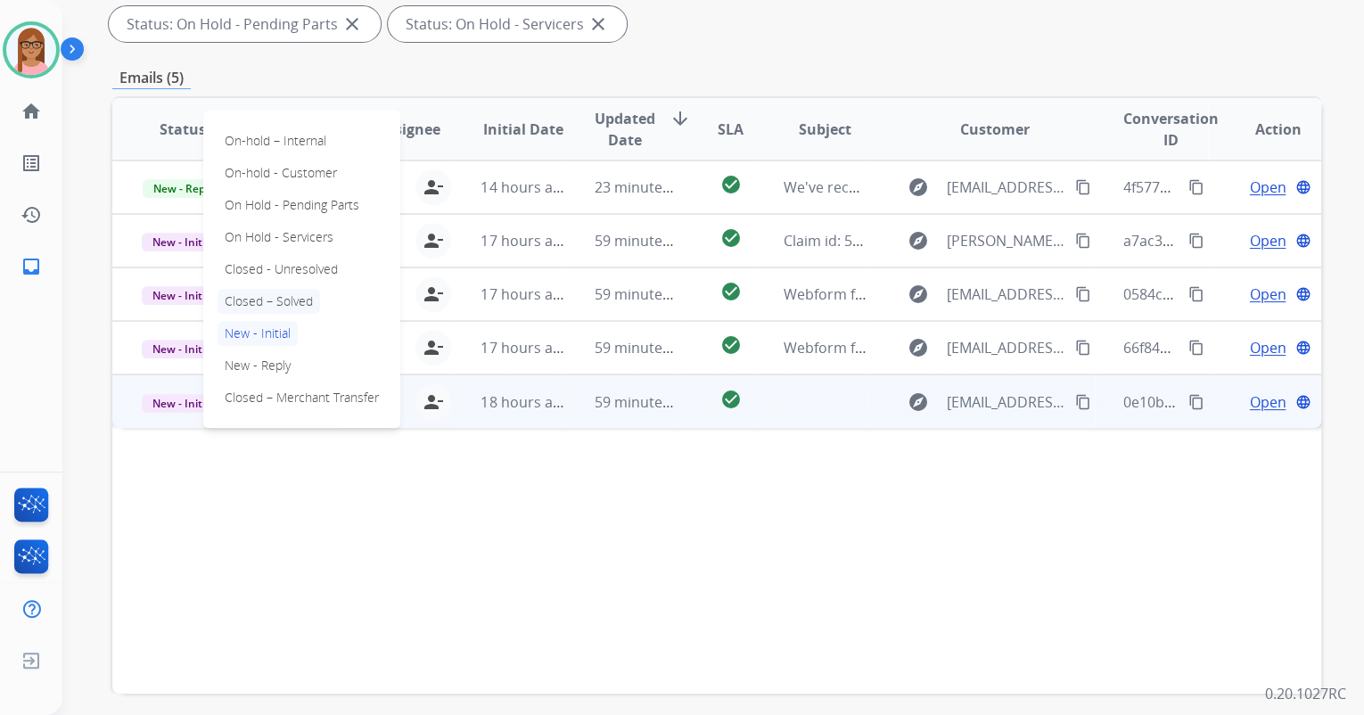
click at [283, 299] on p "Closed – Solved" at bounding box center [269, 301] width 103 height 25
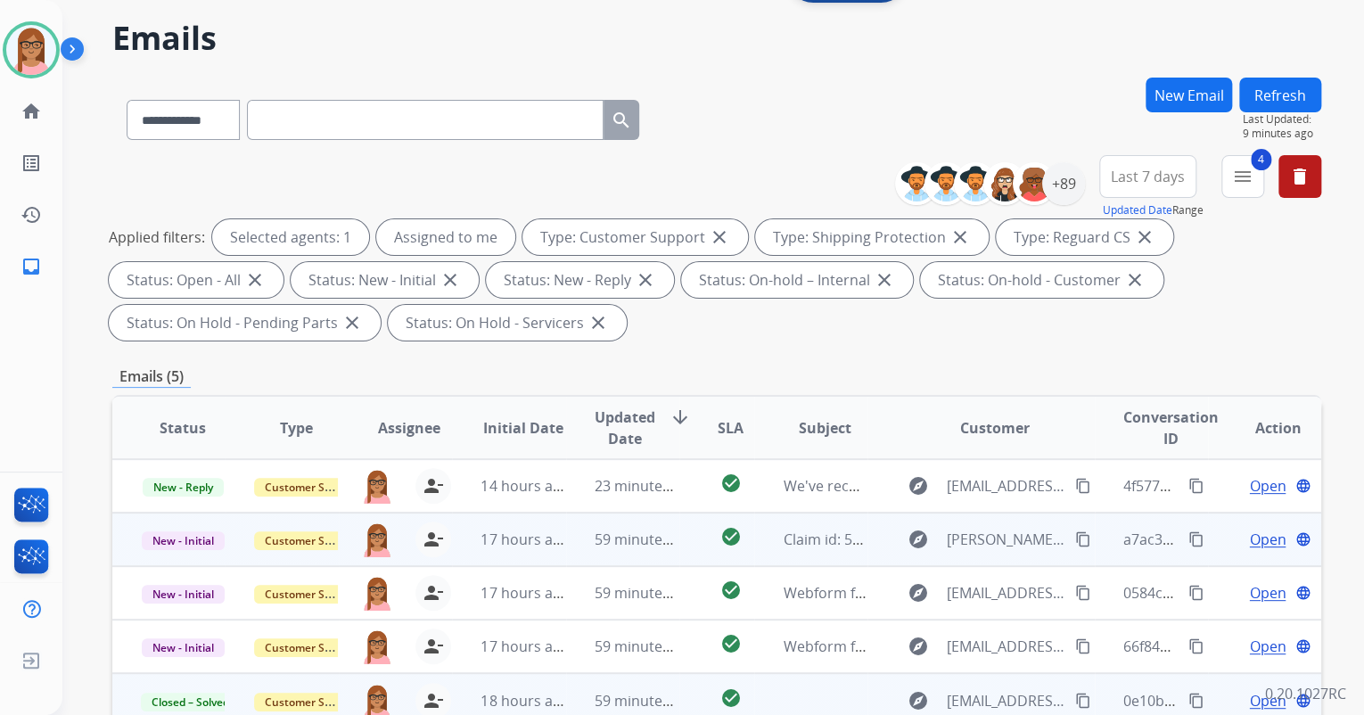
scroll to position [214, 0]
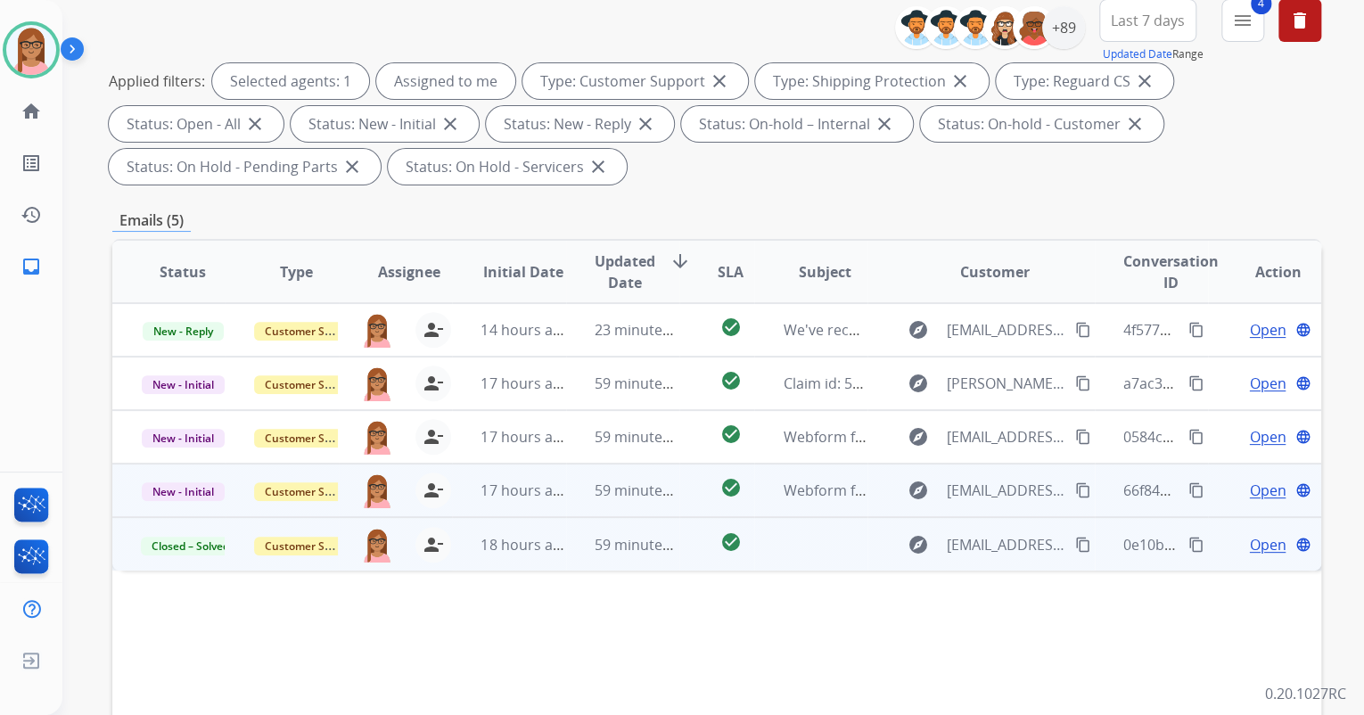
click at [1267, 485] on span "Open" at bounding box center [1267, 490] width 37 height 21
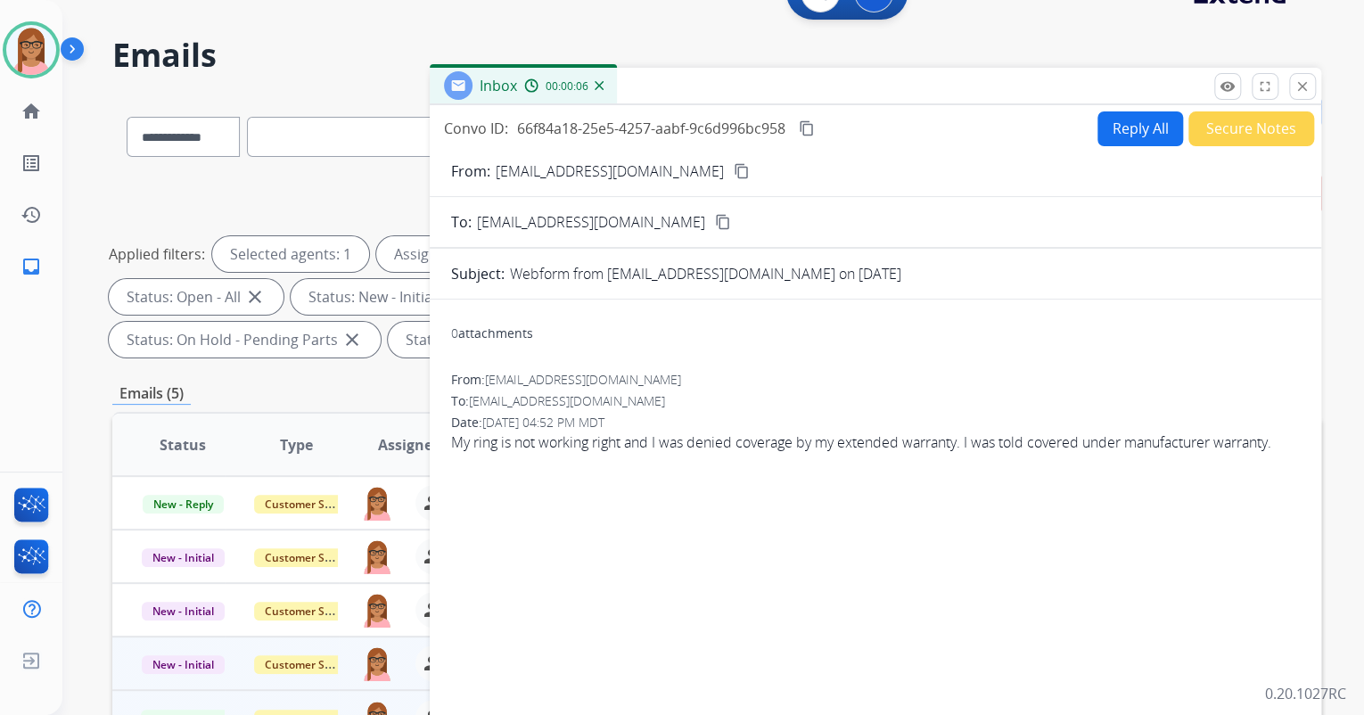
scroll to position [0, 0]
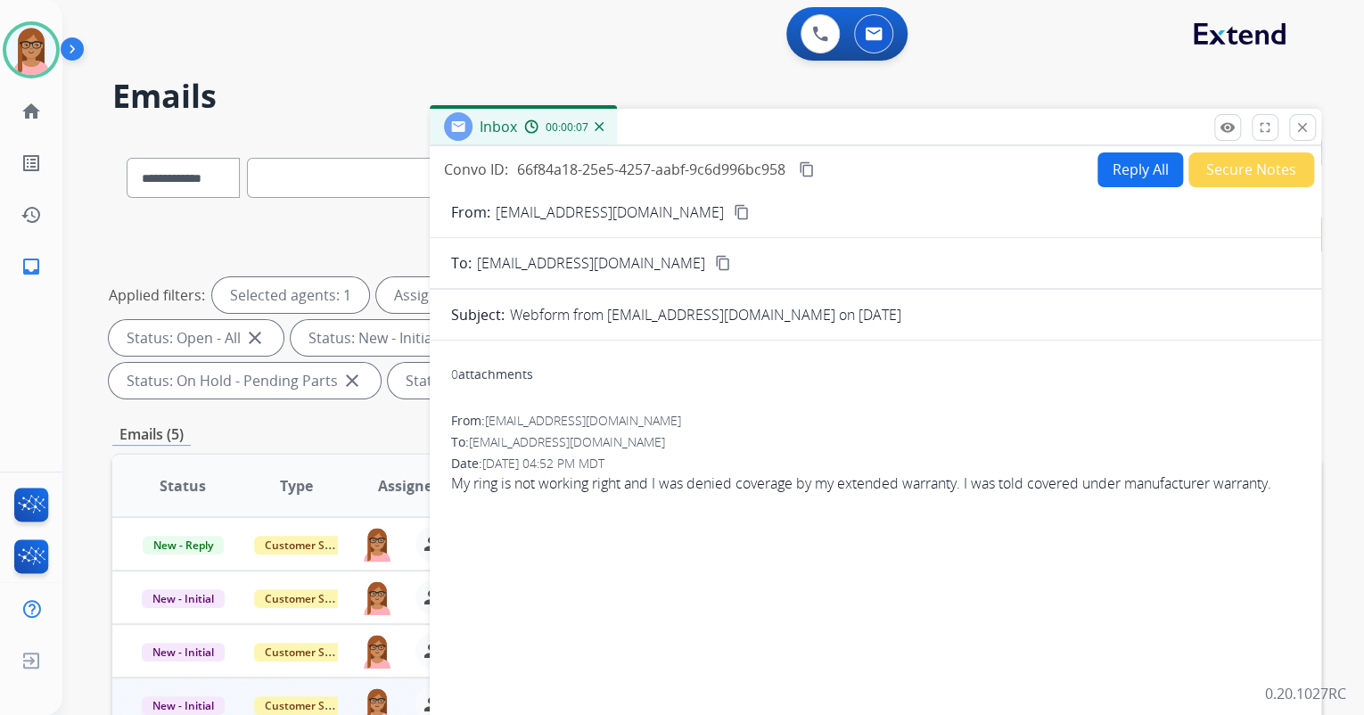
click at [734, 210] on mat-icon "content_copy" at bounding box center [742, 212] width 16 height 16
click at [1300, 134] on mat-icon "close" at bounding box center [1303, 127] width 16 height 16
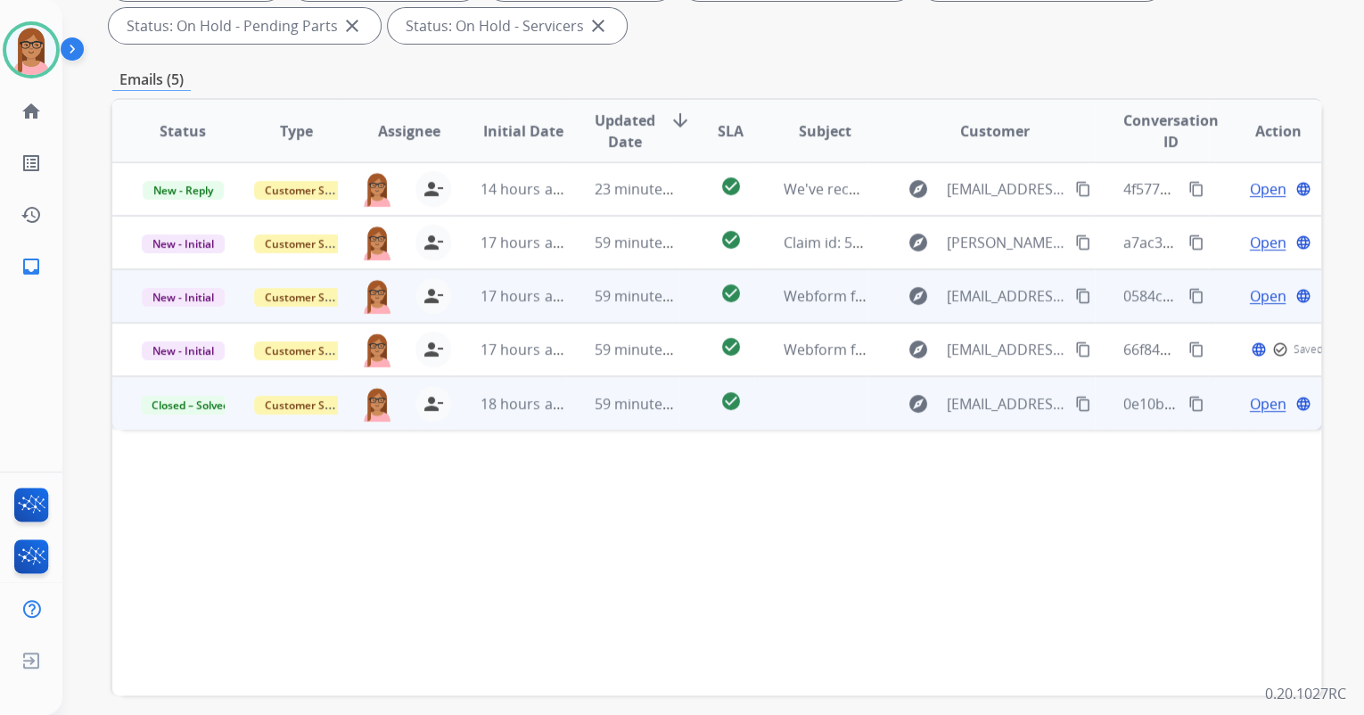
scroll to position [357, 0]
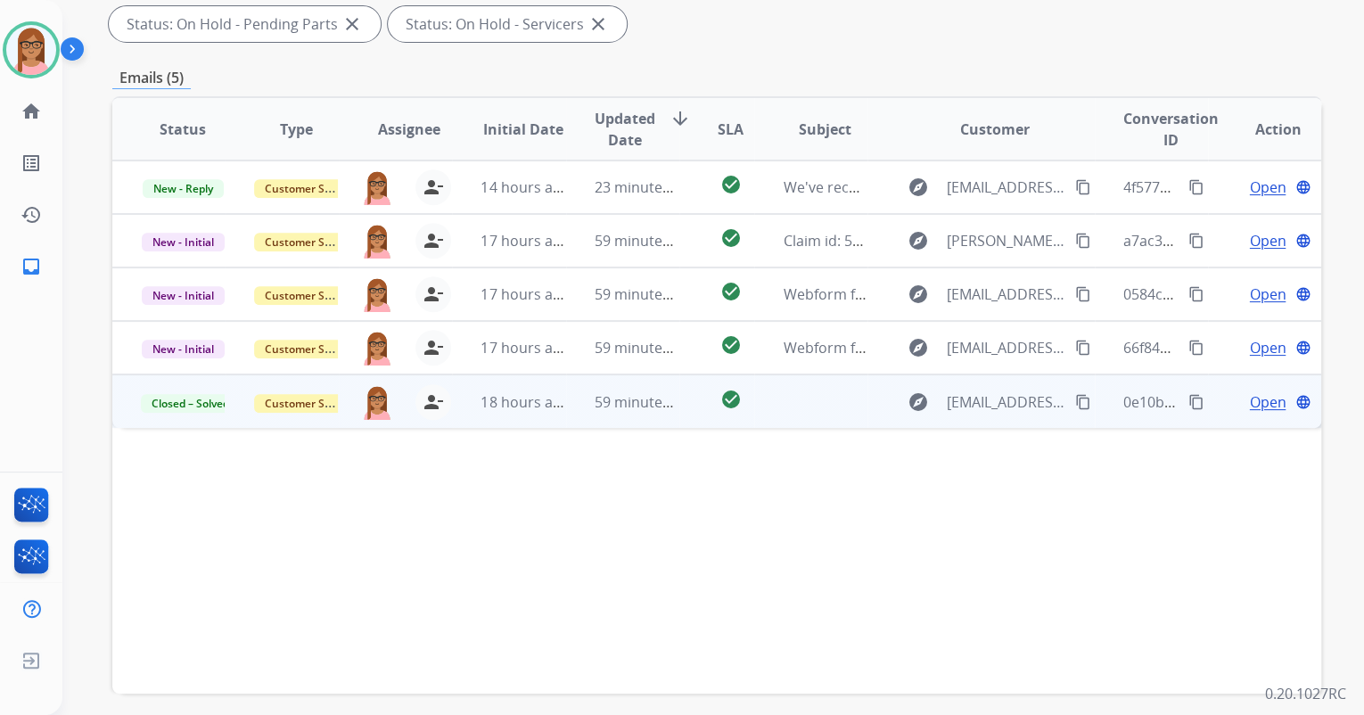
click at [1189, 404] on mat-icon "content_copy" at bounding box center [1197, 402] width 16 height 16
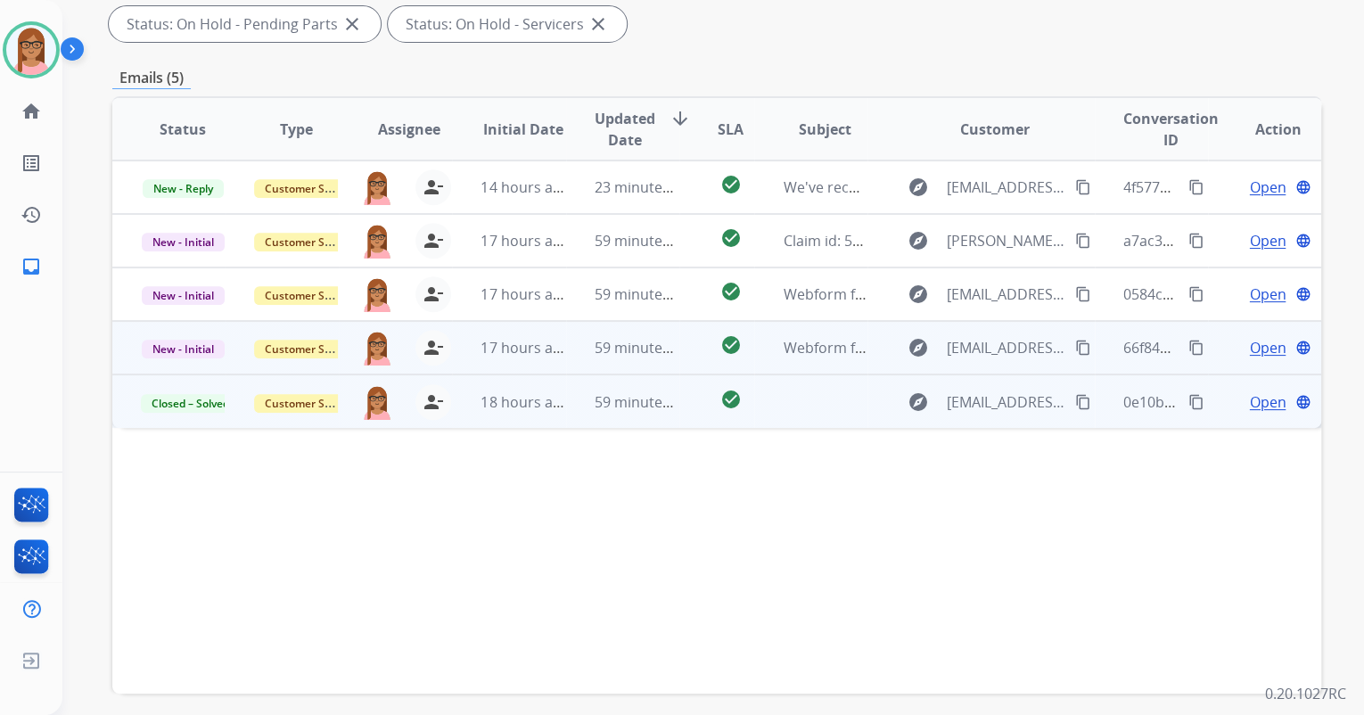
click at [1253, 346] on span "Open" at bounding box center [1267, 347] width 37 height 21
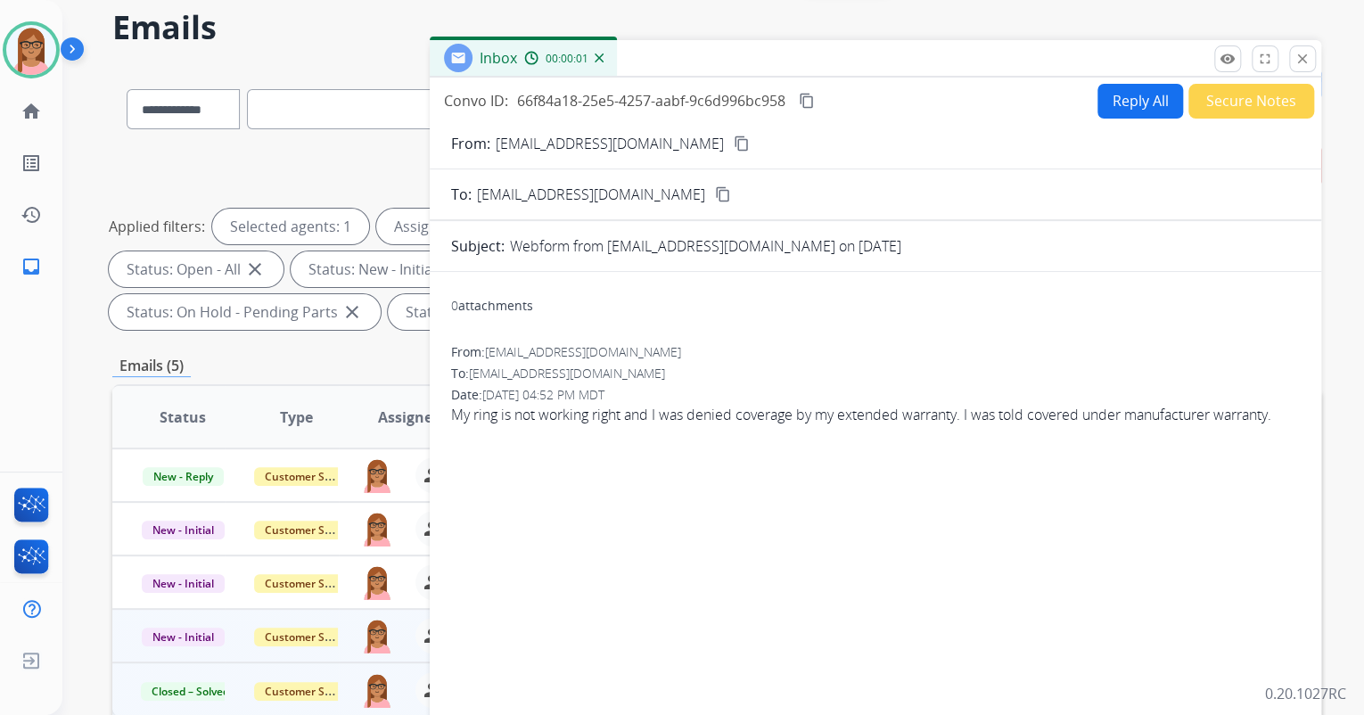
scroll to position [0, 0]
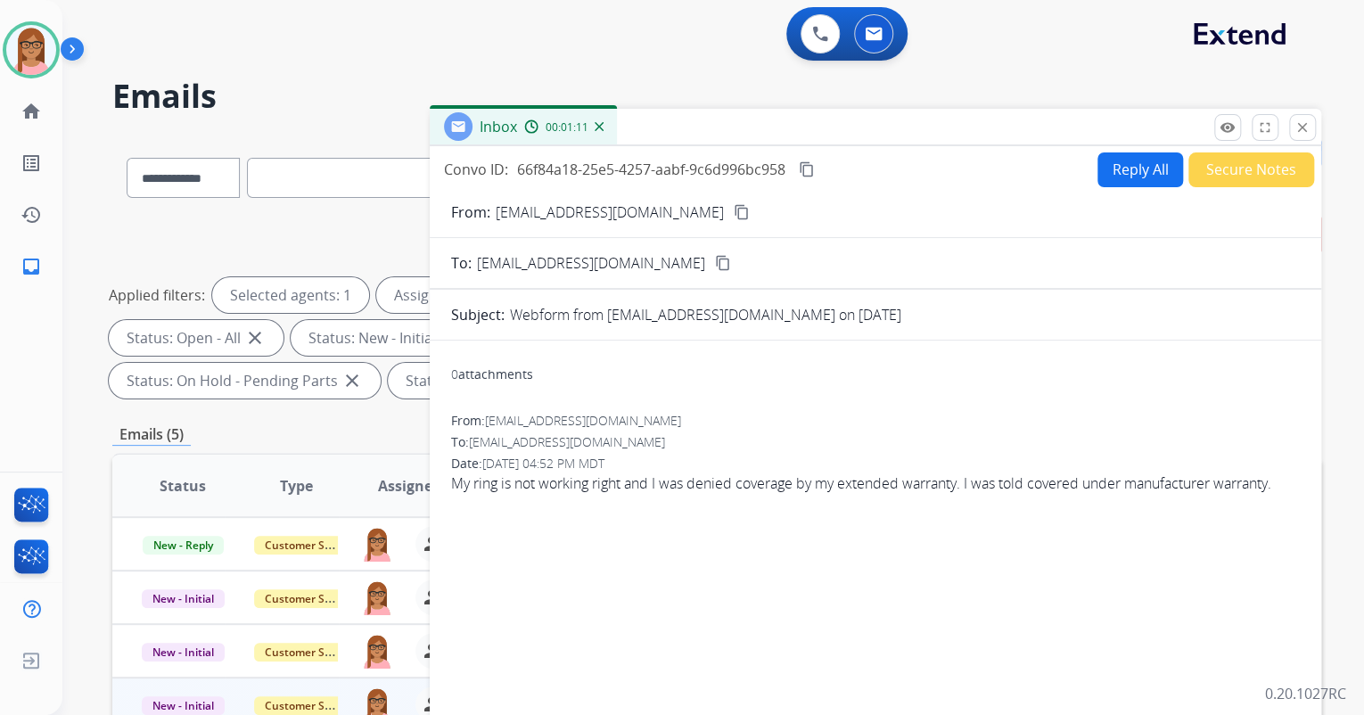
click at [1092, 178] on div "Reply All Secure Notes" at bounding box center [1203, 169] width 222 height 35
click at [1098, 175] on button "Reply All" at bounding box center [1141, 169] width 86 height 35
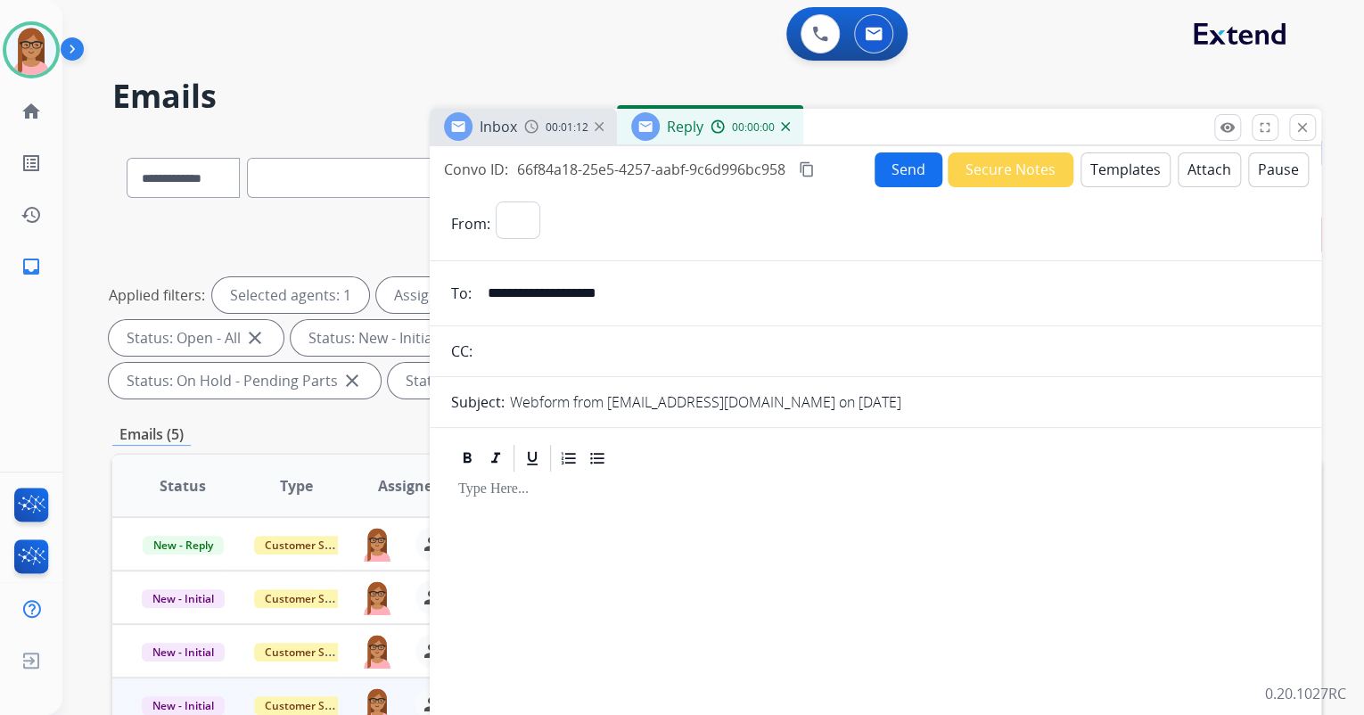
select select "**********"
click at [1121, 164] on button "Templates" at bounding box center [1126, 169] width 90 height 35
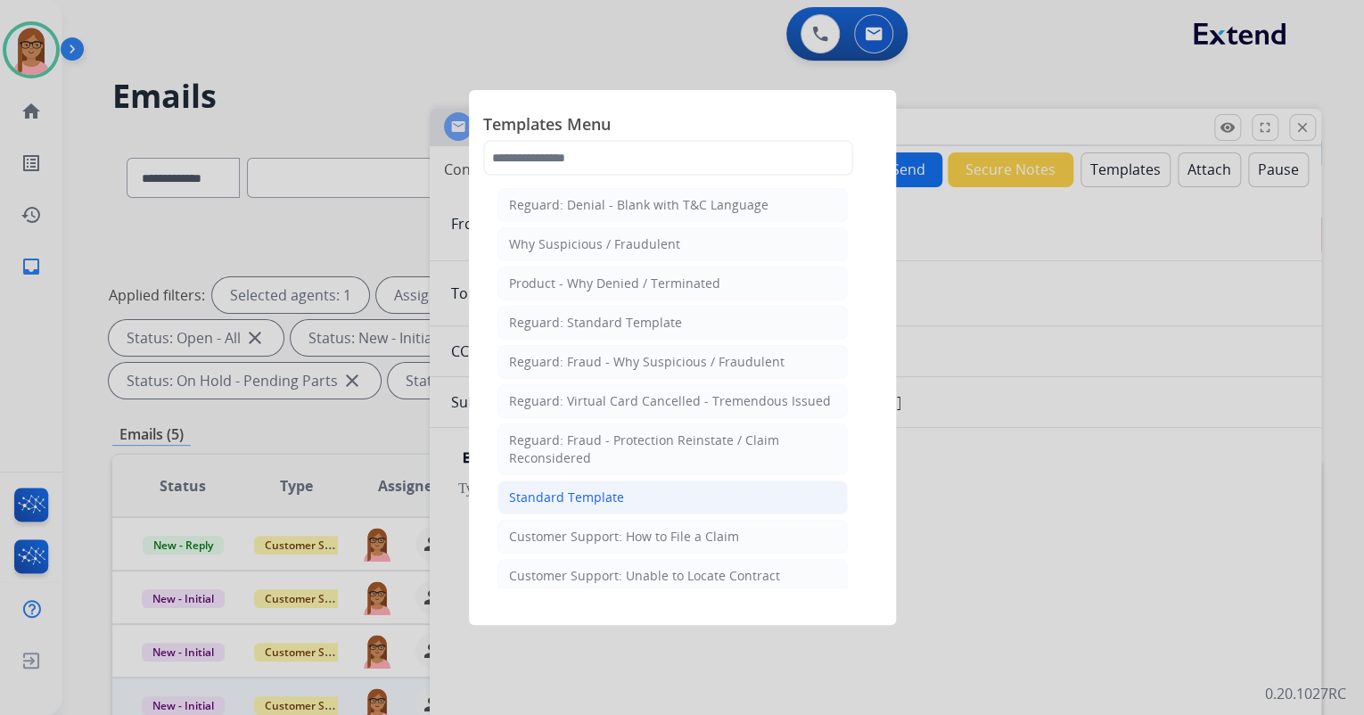
click at [642, 506] on li "Standard Template" at bounding box center [673, 498] width 350 height 34
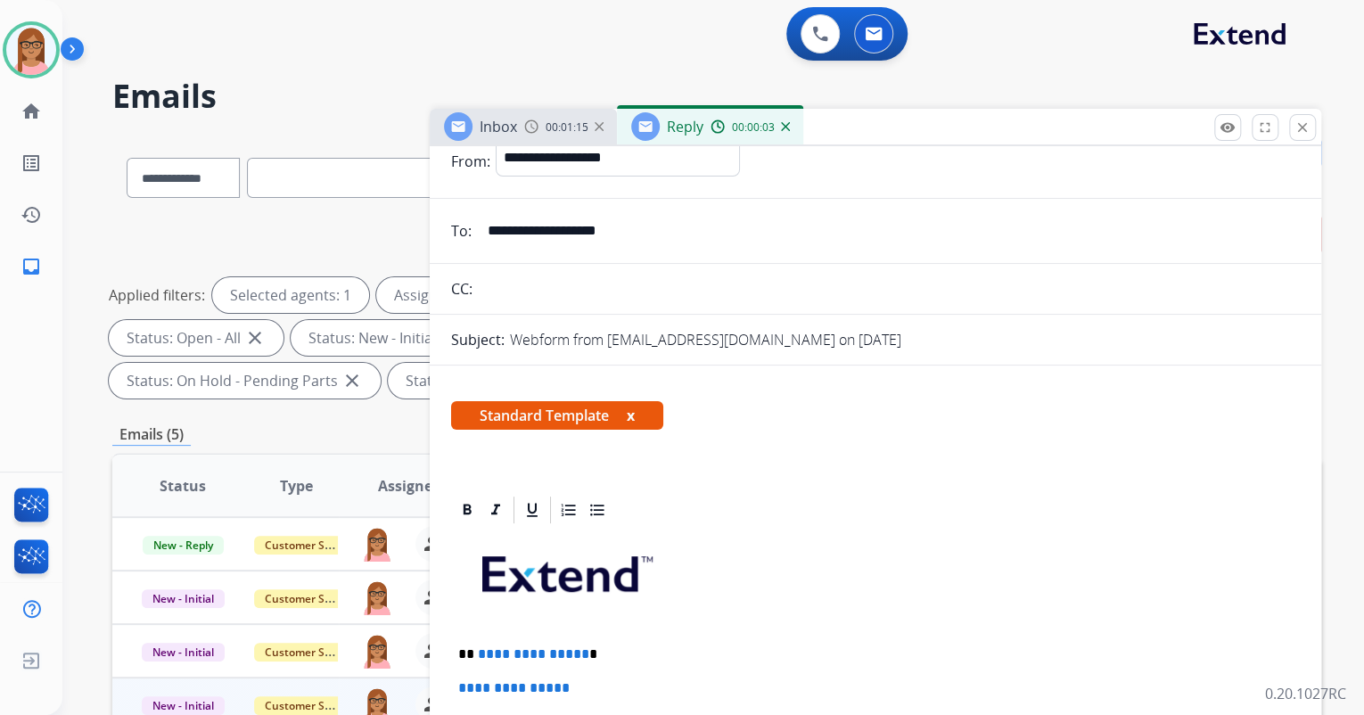
scroll to position [285, 0]
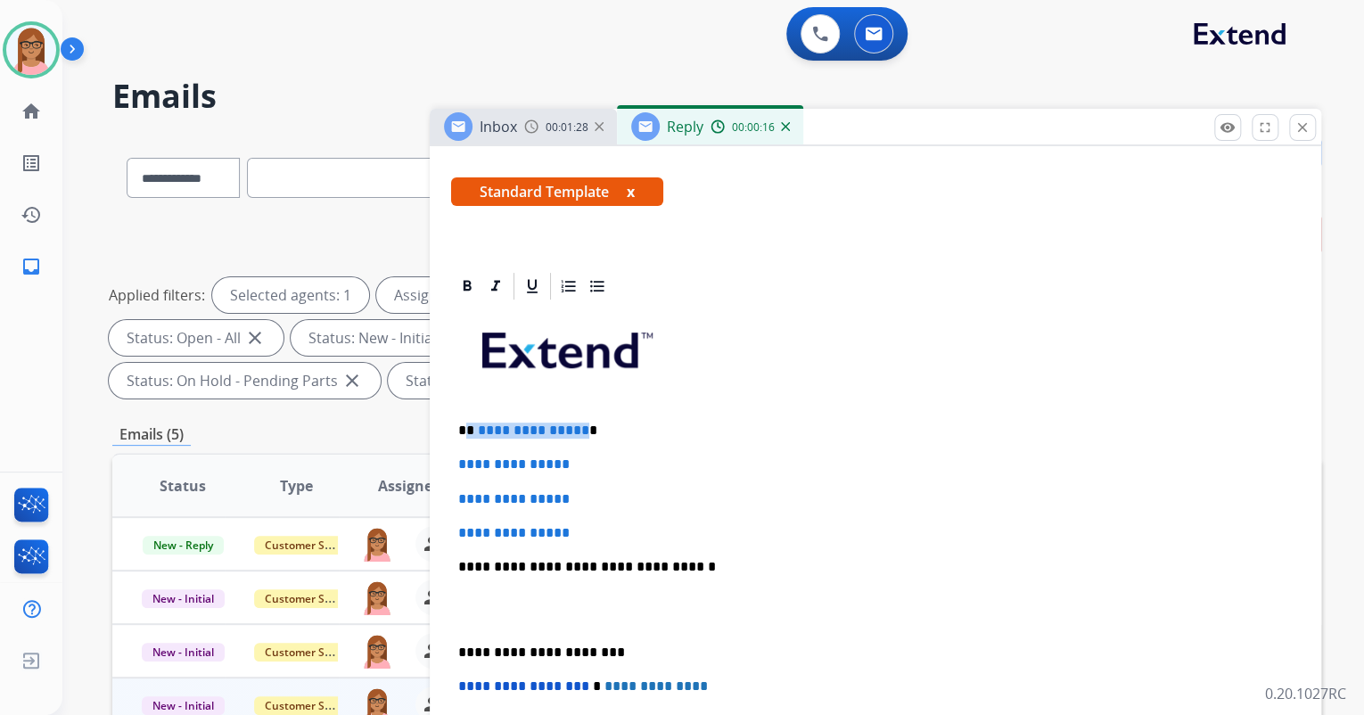
drag, startPoint x: 468, startPoint y: 428, endPoint x: 586, endPoint y: 429, distance: 117.7
click at [580, 433] on p "**********" at bounding box center [868, 431] width 820 height 16
drag, startPoint x: 454, startPoint y: 464, endPoint x: 592, endPoint y: 523, distance: 150.2
click at [592, 523] on div "**********" at bounding box center [875, 609] width 849 height 614
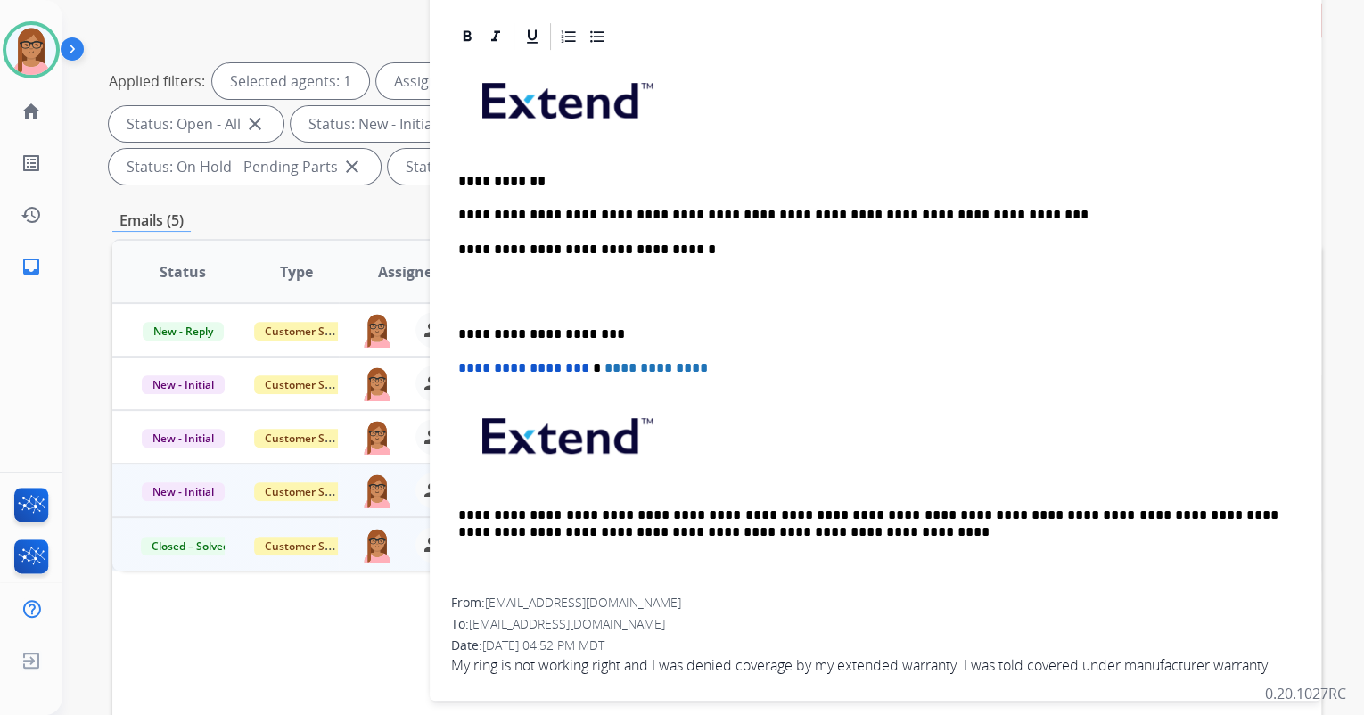
scroll to position [107, 0]
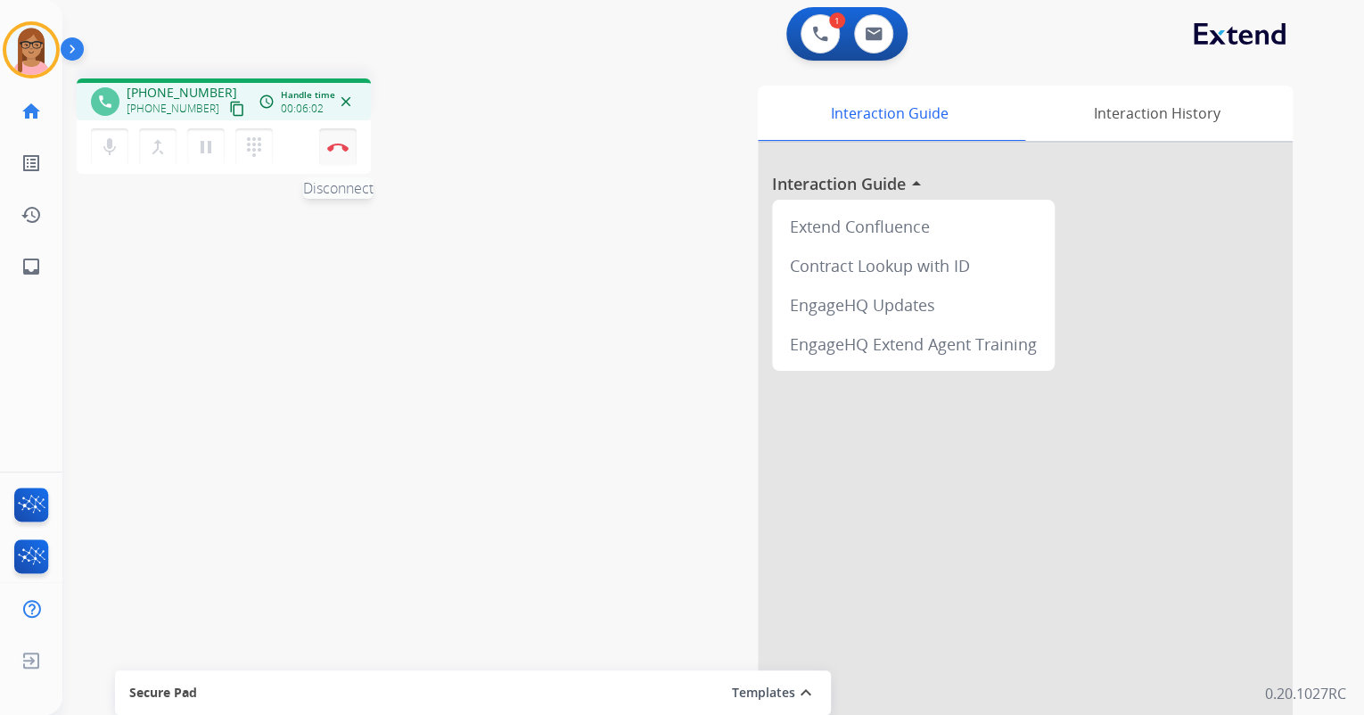
click at [335, 151] on img at bounding box center [337, 147] width 21 height 9
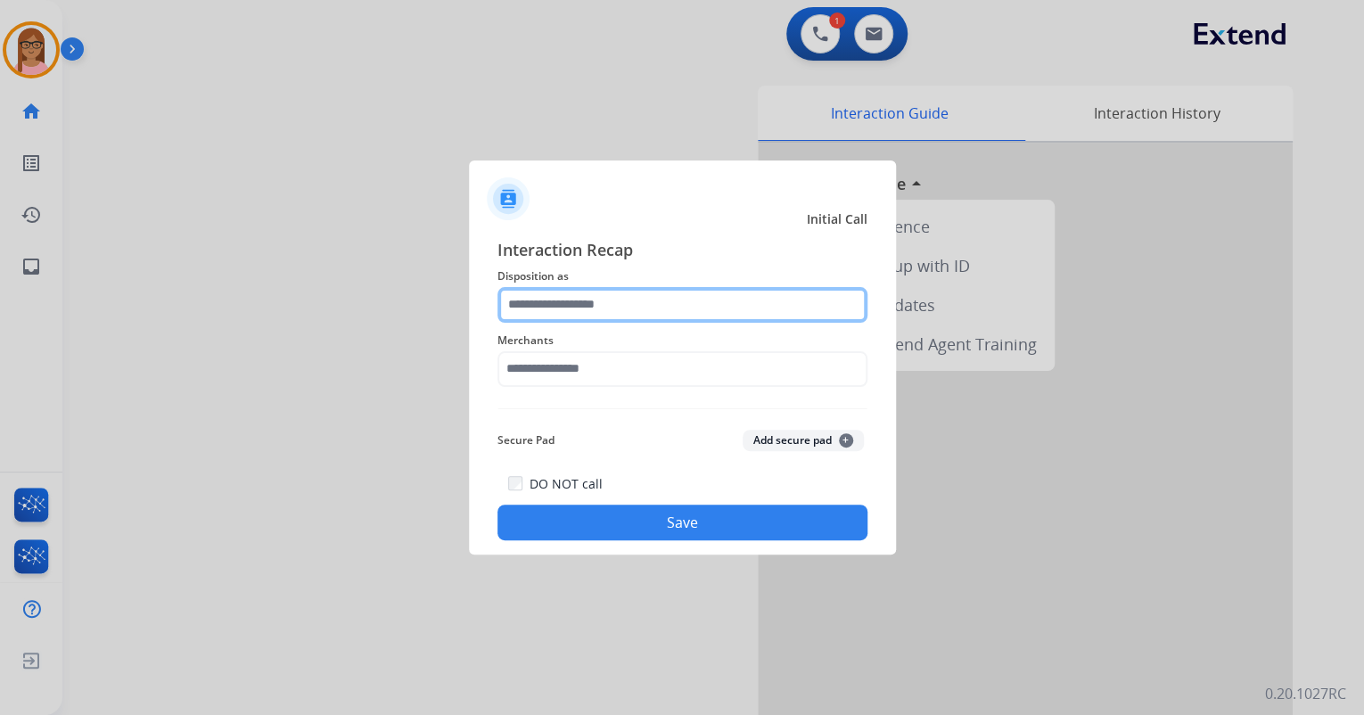
click at [534, 296] on input "text" at bounding box center [683, 305] width 370 height 36
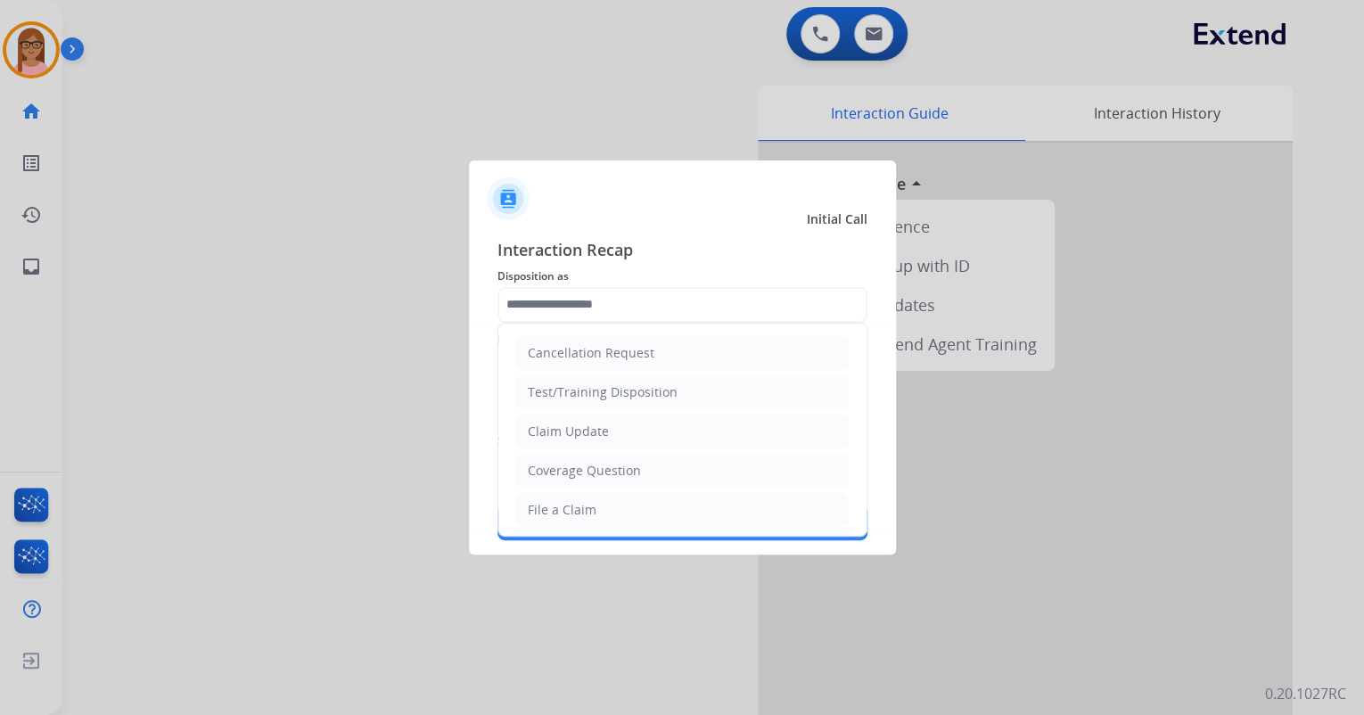
click at [572, 464] on div "Coverage Question" at bounding box center [584, 471] width 113 height 18
type input "**********"
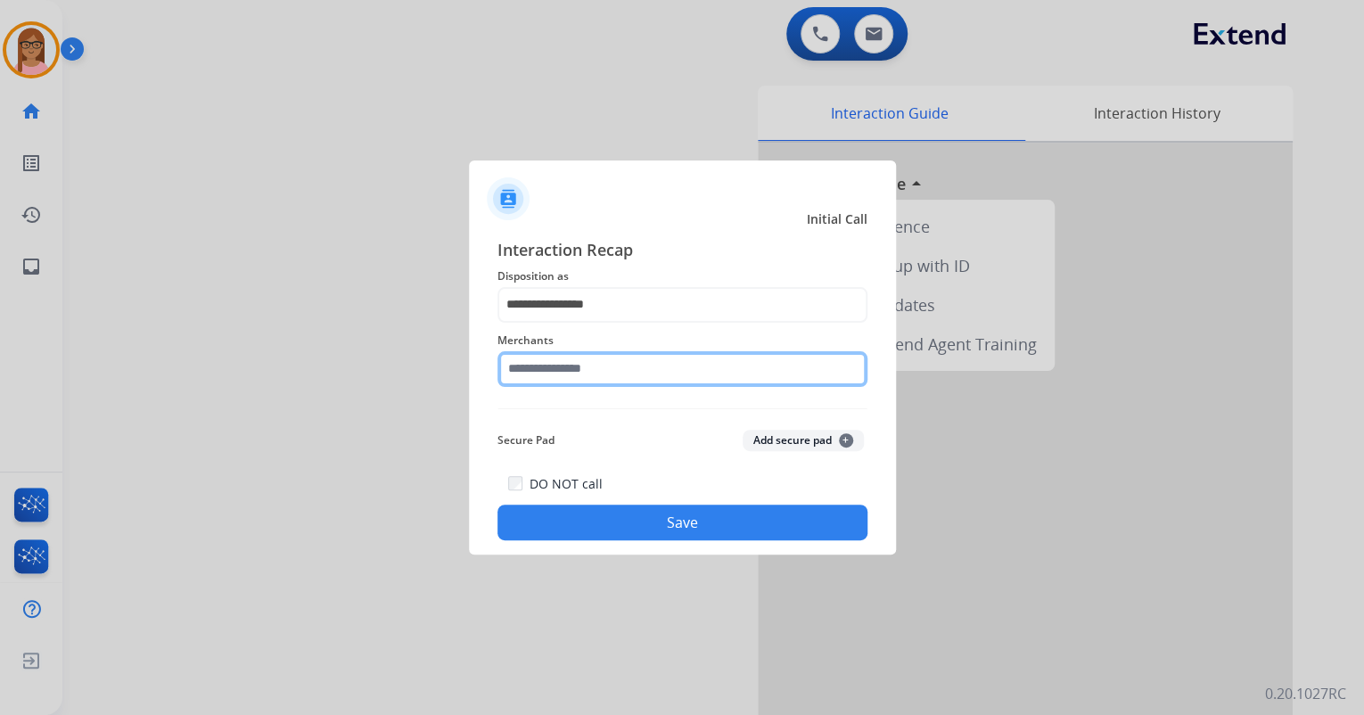
click at [599, 356] on input "text" at bounding box center [683, 369] width 370 height 36
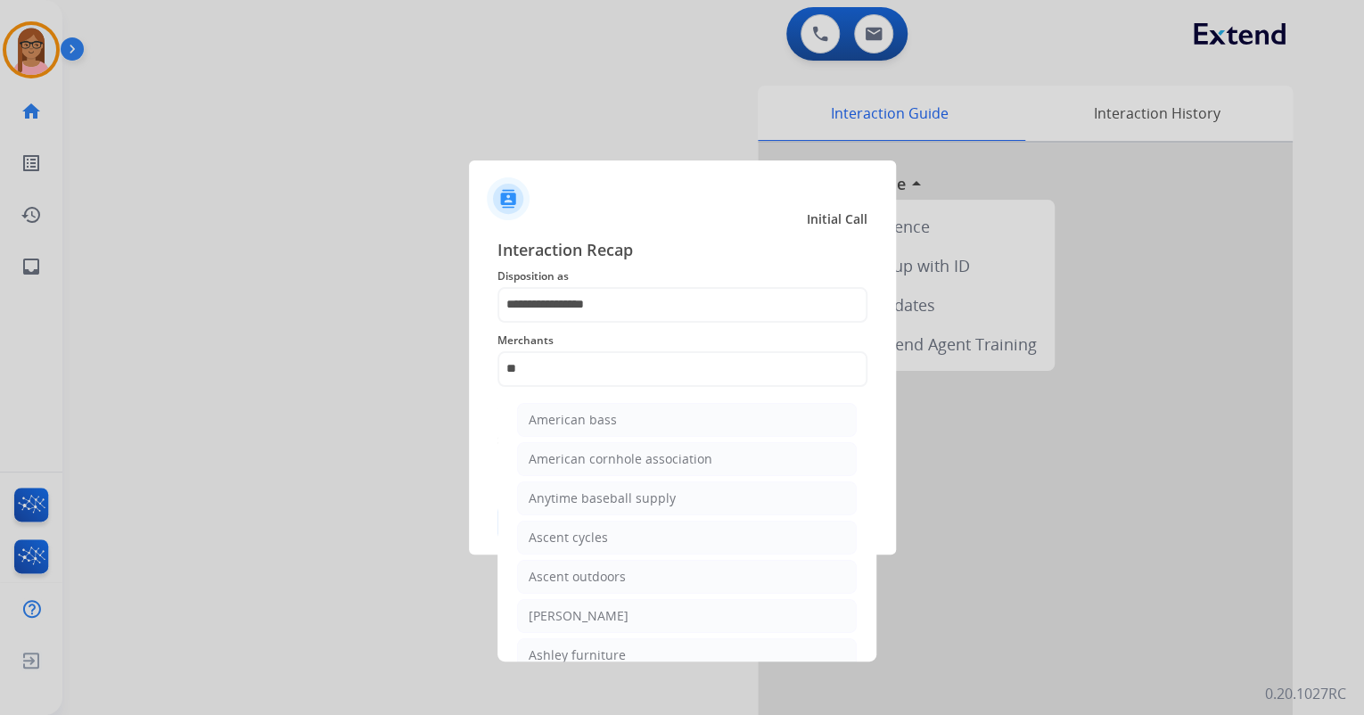
click at [633, 600] on li "[PERSON_NAME]" at bounding box center [687, 616] width 340 height 34
type input "**********"
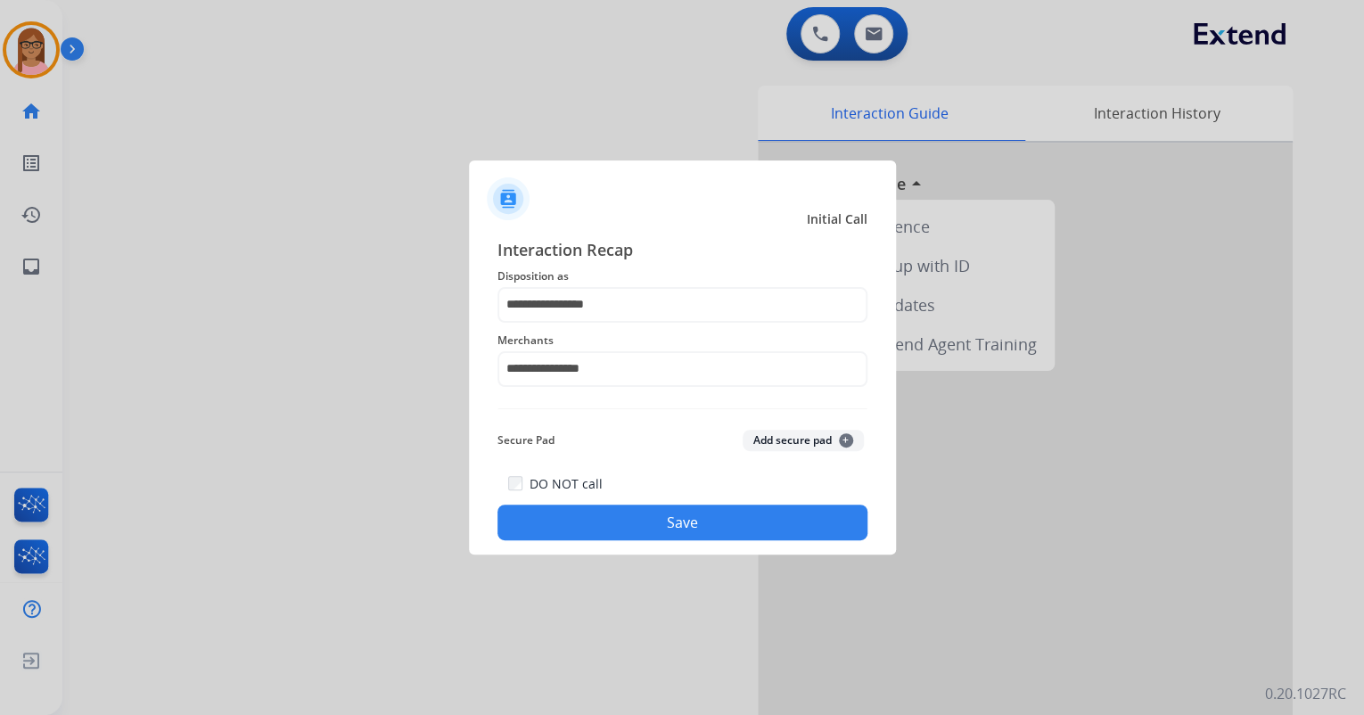
click at [628, 517] on button "Save" at bounding box center [683, 523] width 370 height 36
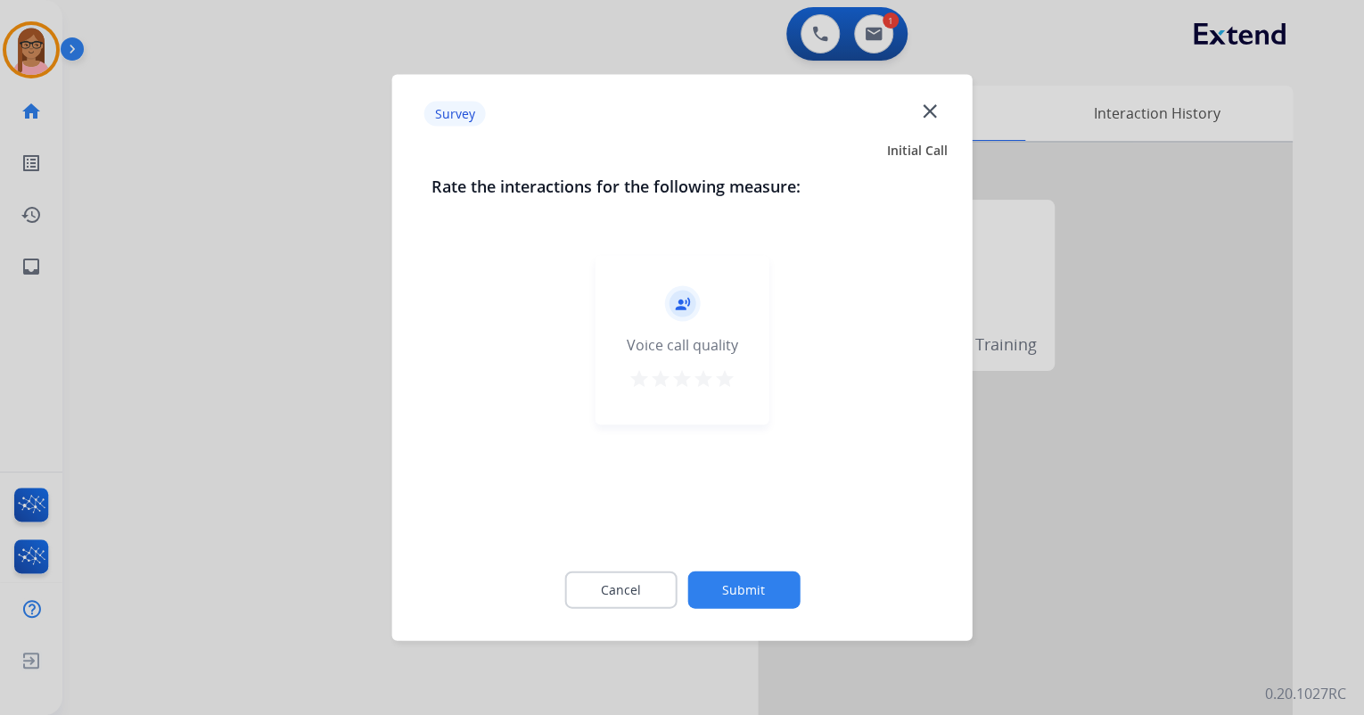
click at [725, 390] on button "star" at bounding box center [724, 381] width 21 height 27
click at [745, 581] on button "Submit" at bounding box center [744, 590] width 112 height 37
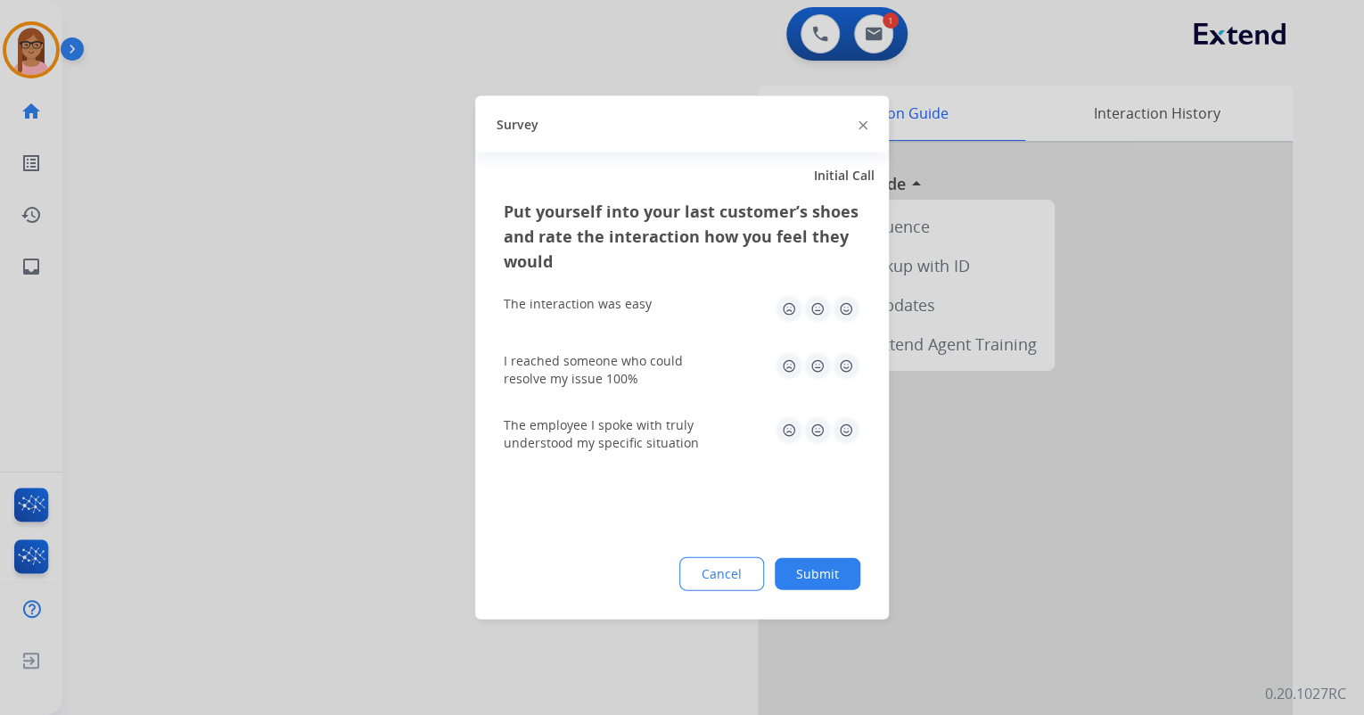
click at [847, 317] on img at bounding box center [846, 309] width 29 height 29
click at [838, 370] on img at bounding box center [846, 366] width 29 height 29
click at [842, 440] on img at bounding box center [846, 430] width 29 height 29
click at [826, 552] on div "Put yourself into your last customer’s shoes and rate the interaction how you f…" at bounding box center [682, 409] width 414 height 421
click at [824, 566] on button "Submit" at bounding box center [818, 574] width 86 height 32
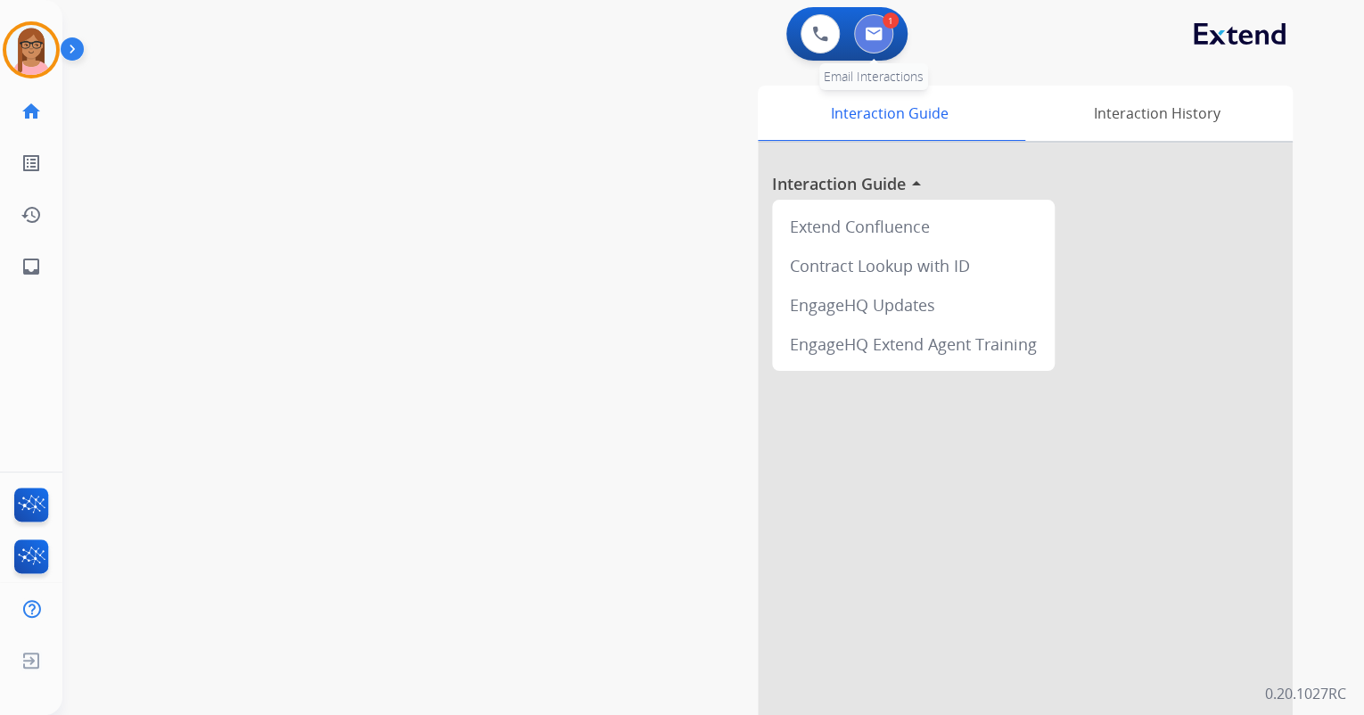
click at [881, 25] on button at bounding box center [873, 33] width 39 height 39
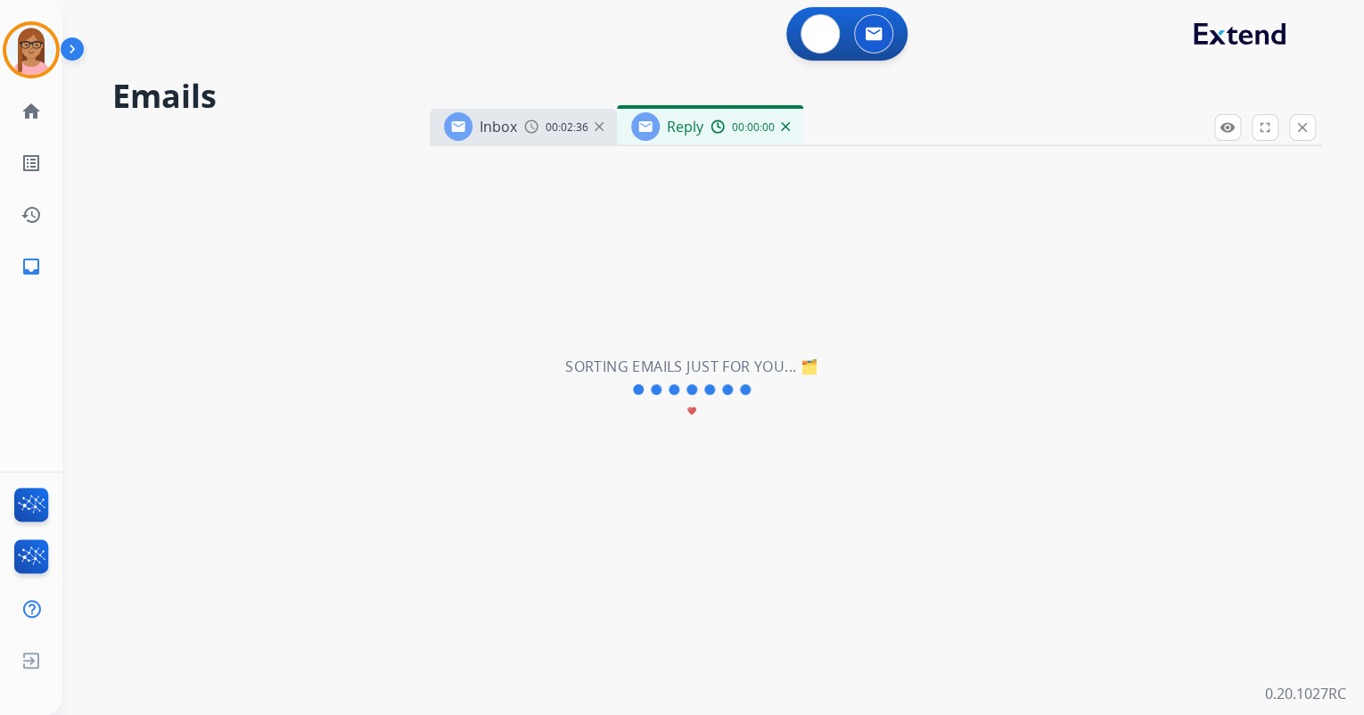
select select "**********"
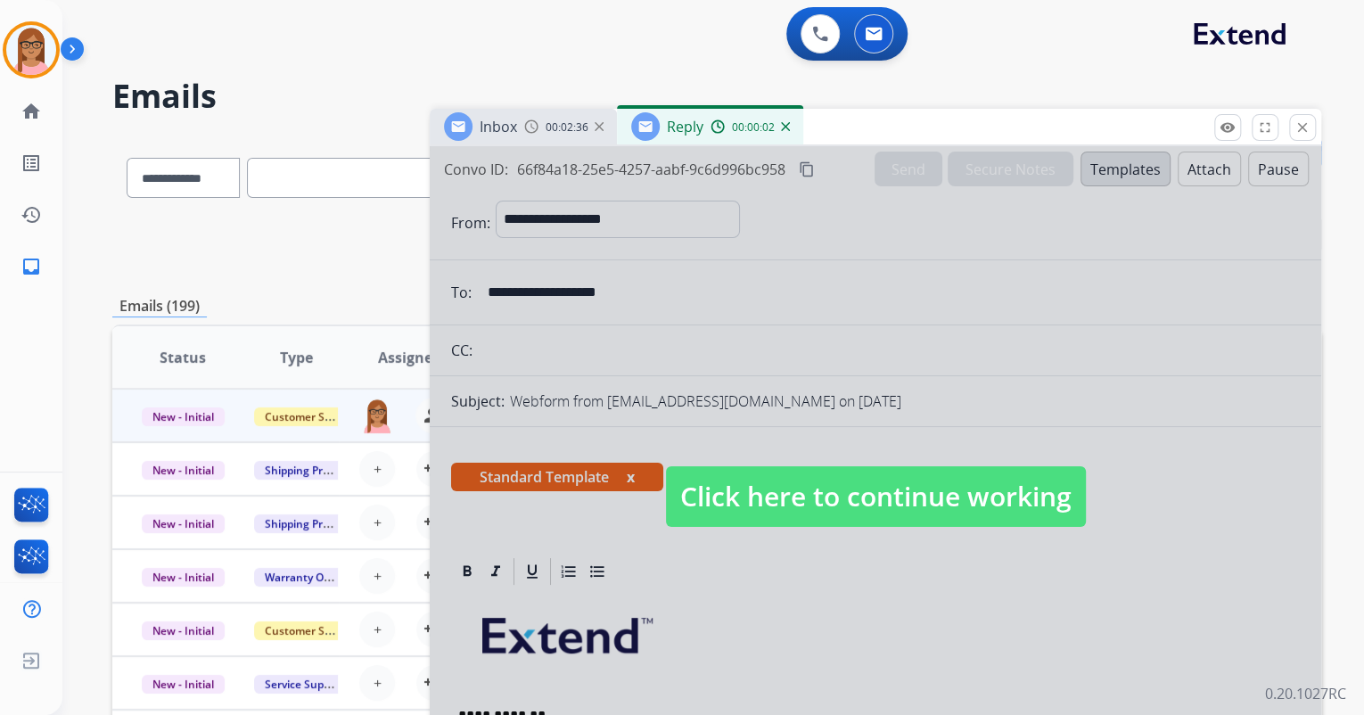
drag, startPoint x: 895, startPoint y: 605, endPoint x: 893, endPoint y: 587, distance: 18.9
click at [895, 601] on div at bounding box center [876, 479] width 892 height 666
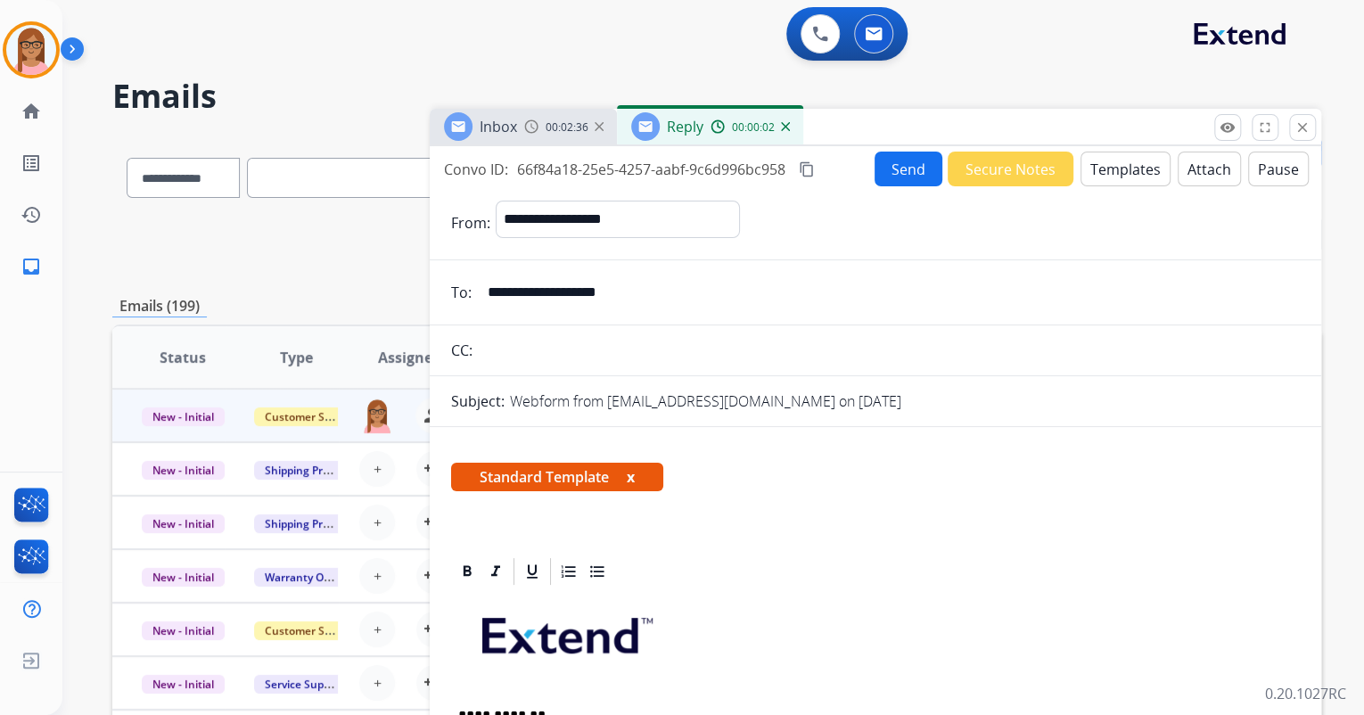
scroll to position [428, 0]
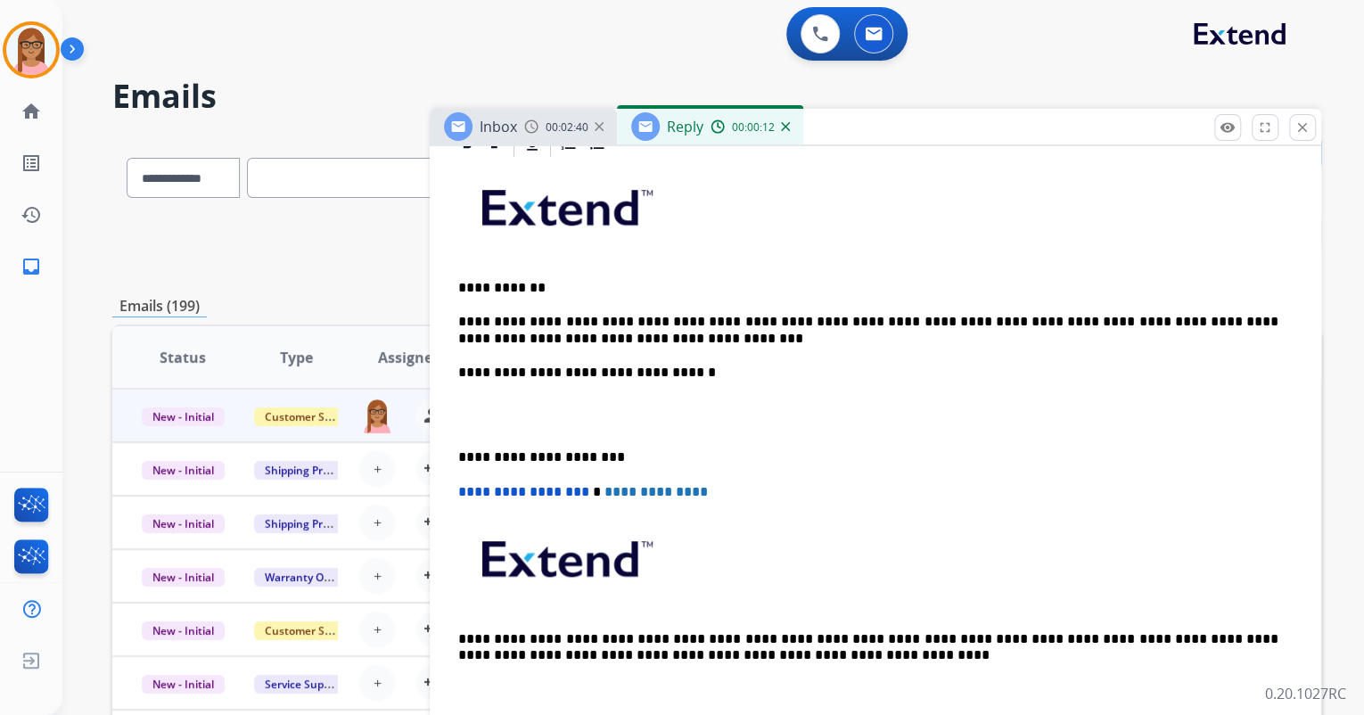
click at [651, 342] on p "**********" at bounding box center [868, 330] width 820 height 33
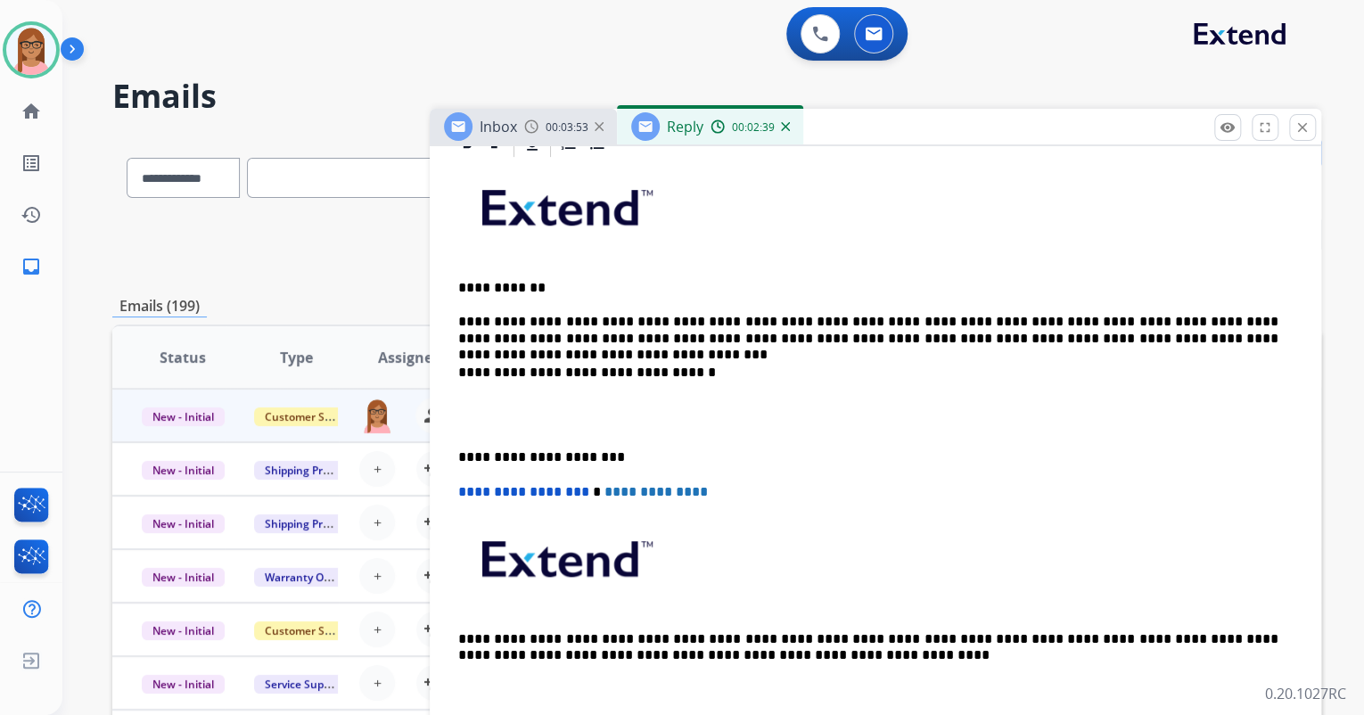
click at [525, 399] on p at bounding box center [875, 415] width 835 height 33
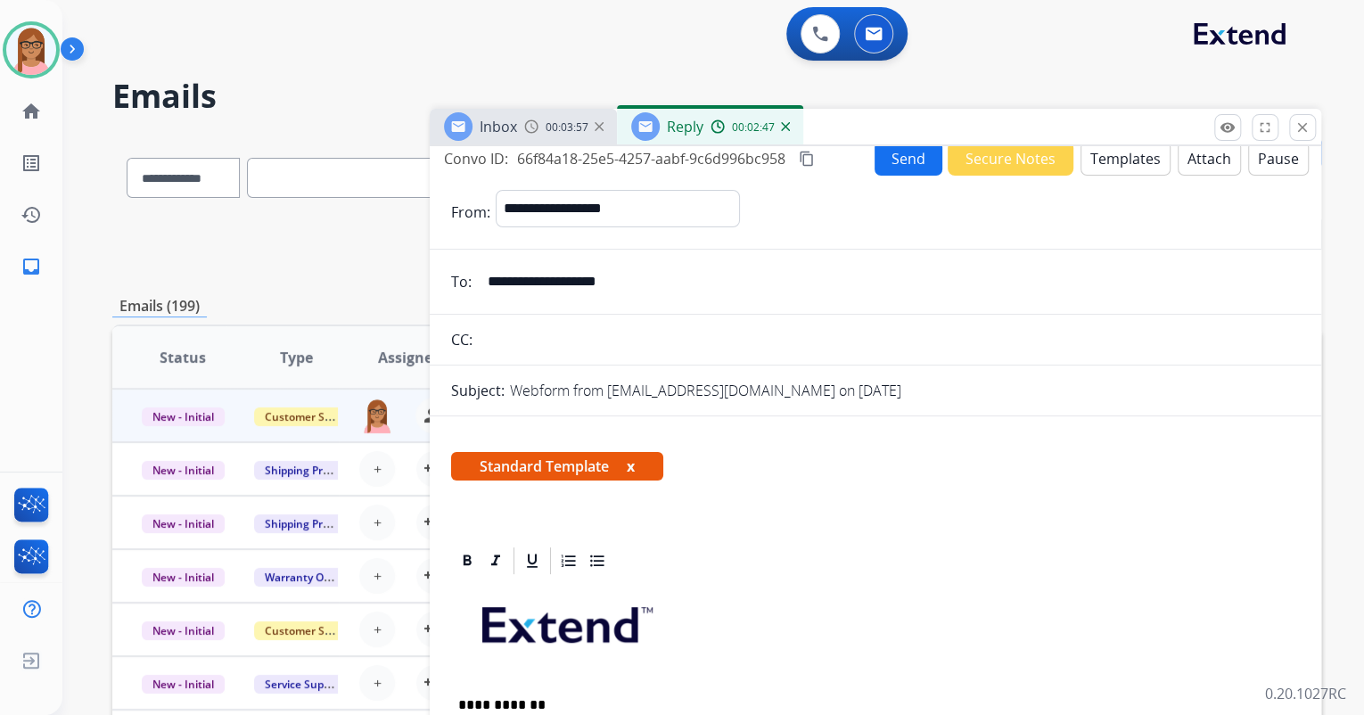
scroll to position [0, 0]
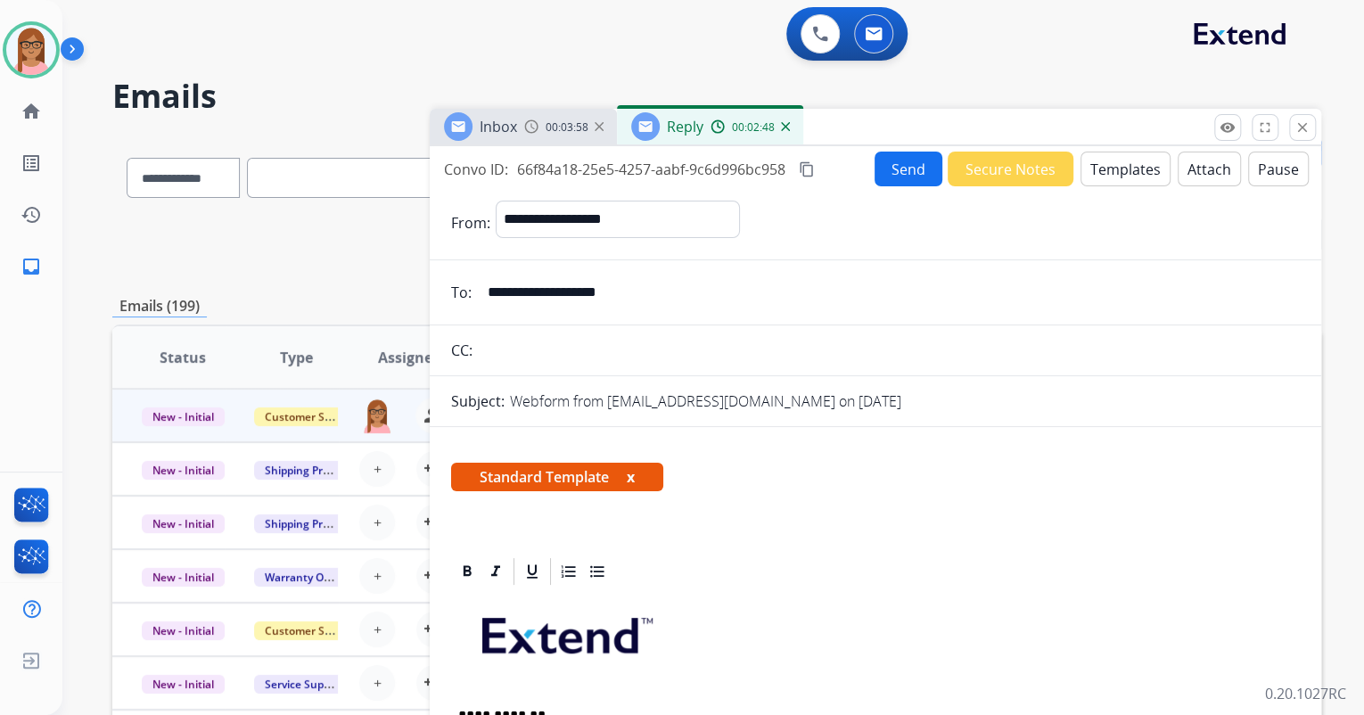
click at [813, 168] on mat-icon "content_copy" at bounding box center [807, 169] width 16 height 16
click at [877, 161] on button "Send" at bounding box center [909, 169] width 68 height 35
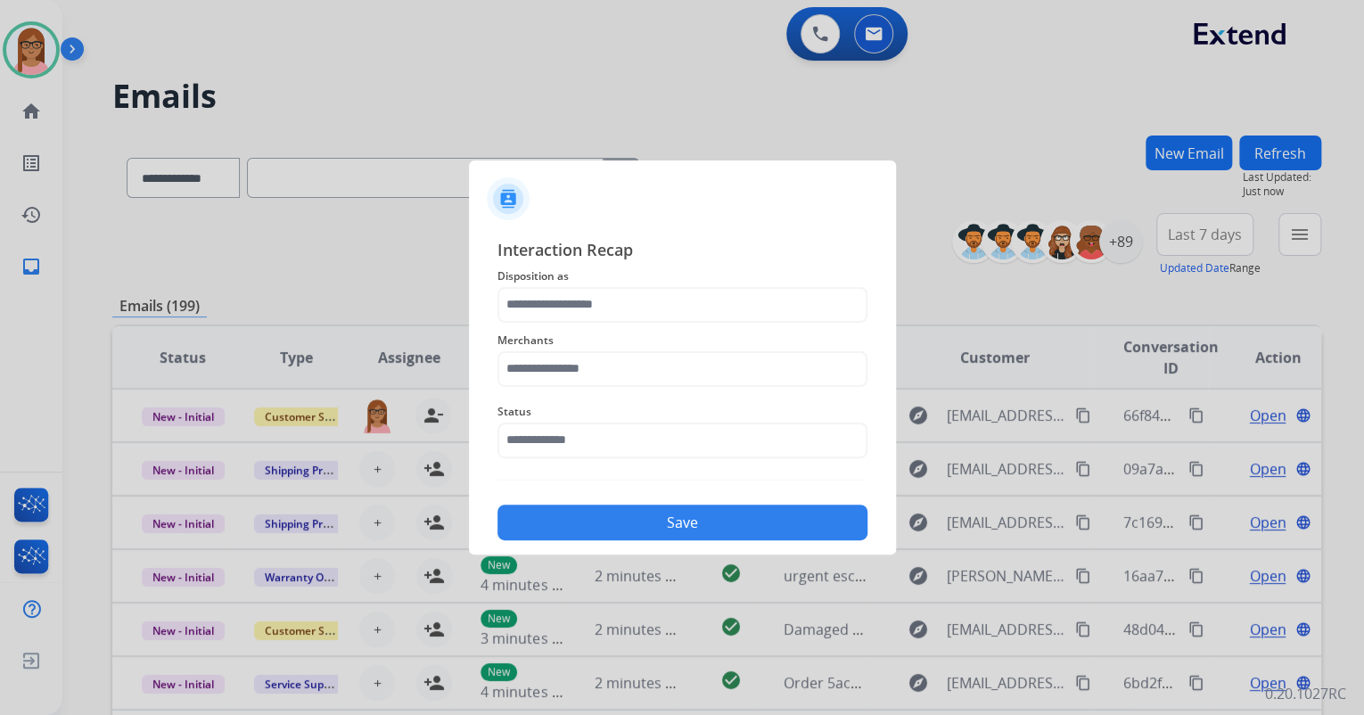
click at [603, 284] on span "Disposition as" at bounding box center [683, 276] width 370 height 21
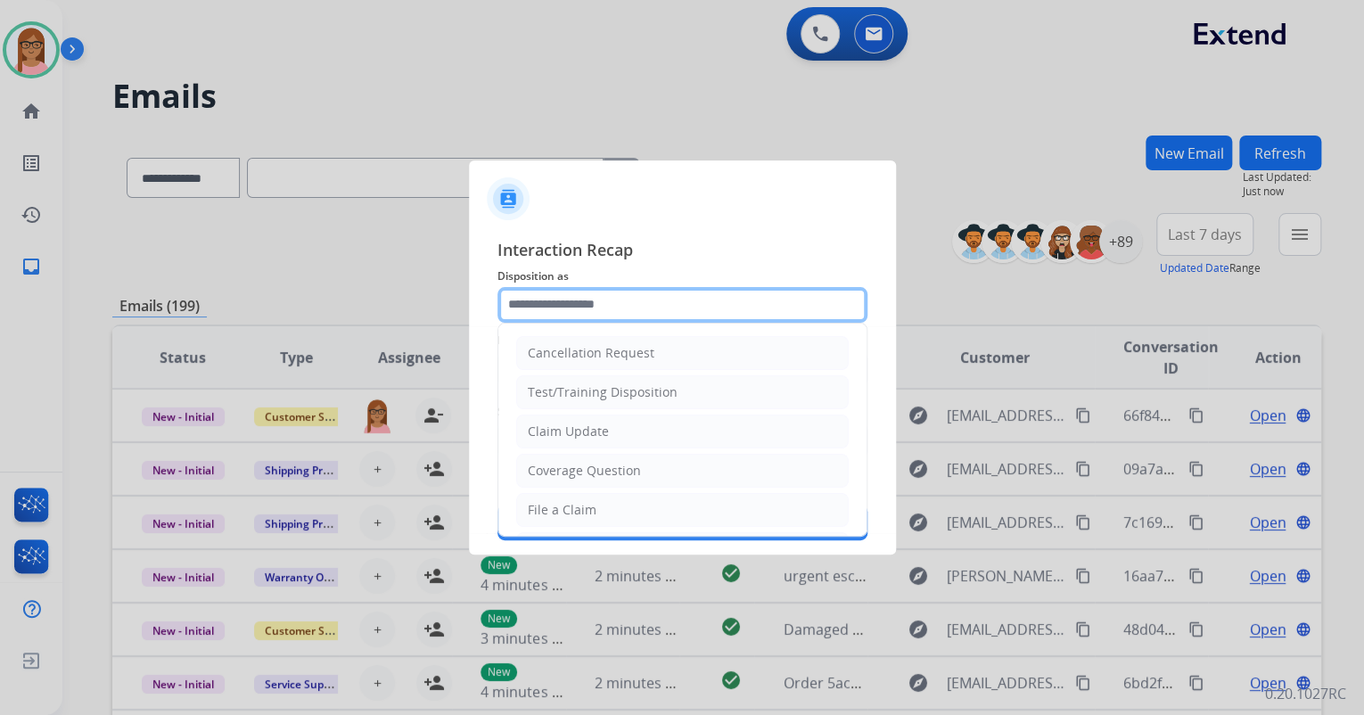
click at [597, 300] on input "text" at bounding box center [683, 305] width 370 height 36
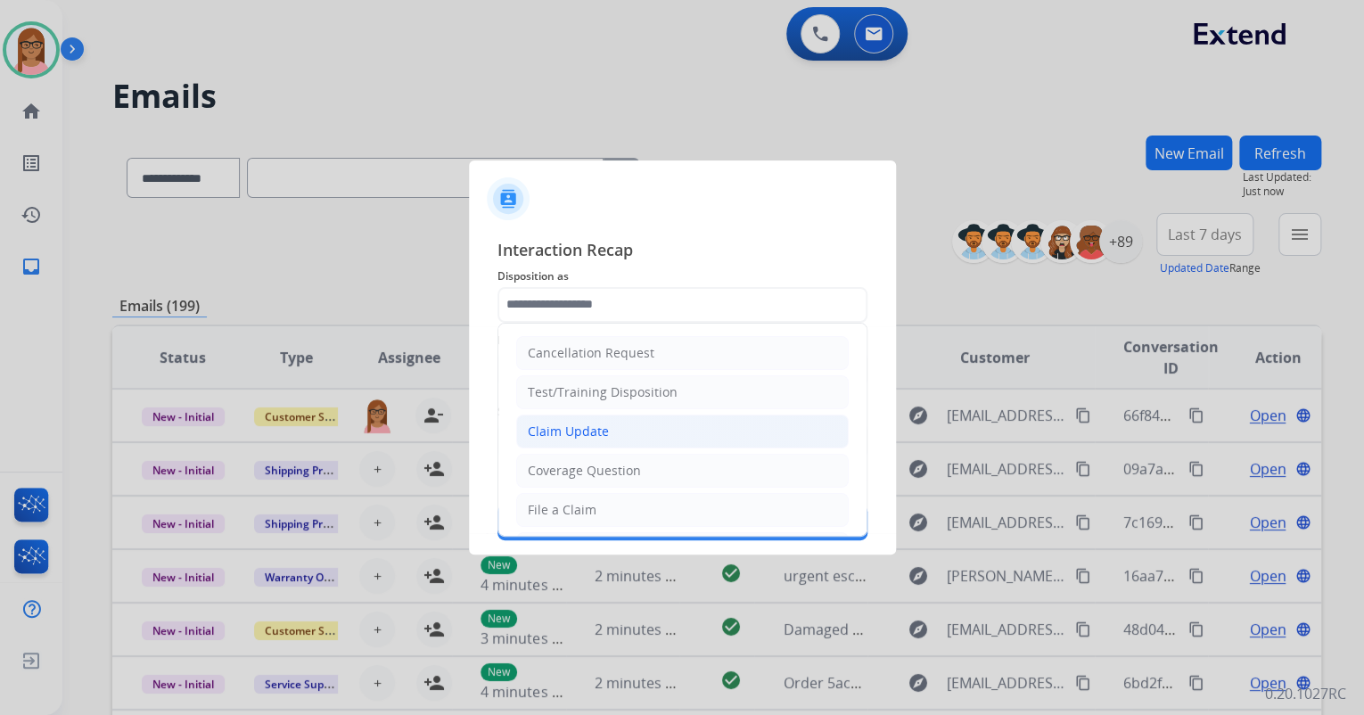
click at [598, 436] on div "Claim Update" at bounding box center [568, 432] width 81 height 18
type input "**********"
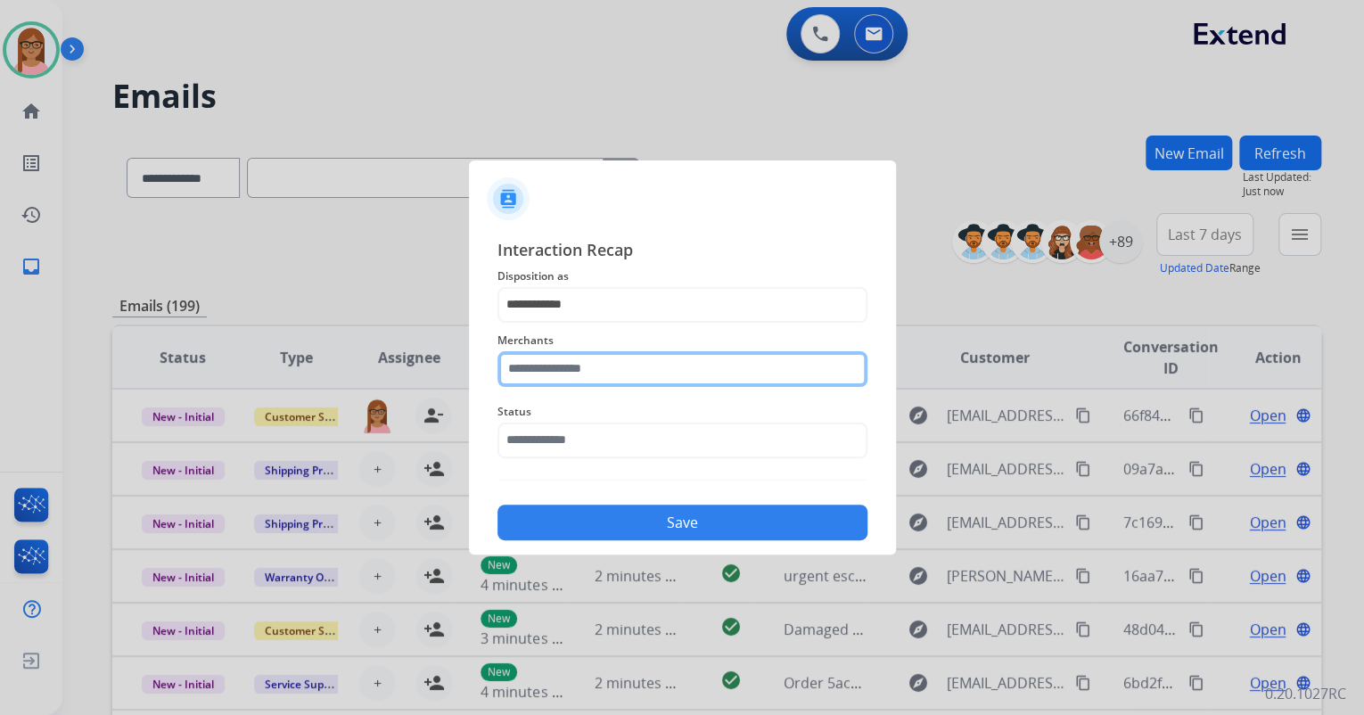
click at [605, 376] on input "text" at bounding box center [683, 369] width 370 height 36
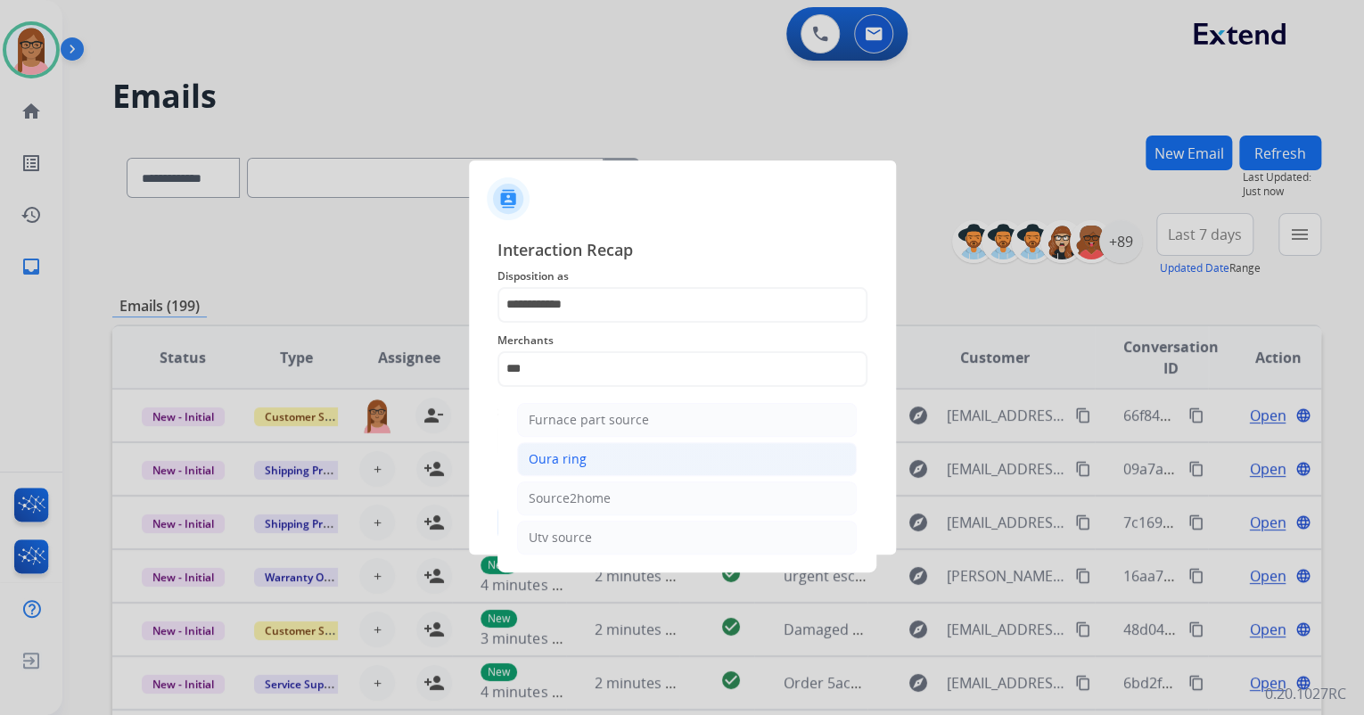
click at [595, 455] on li "Oura ring" at bounding box center [687, 459] width 340 height 34
type input "*********"
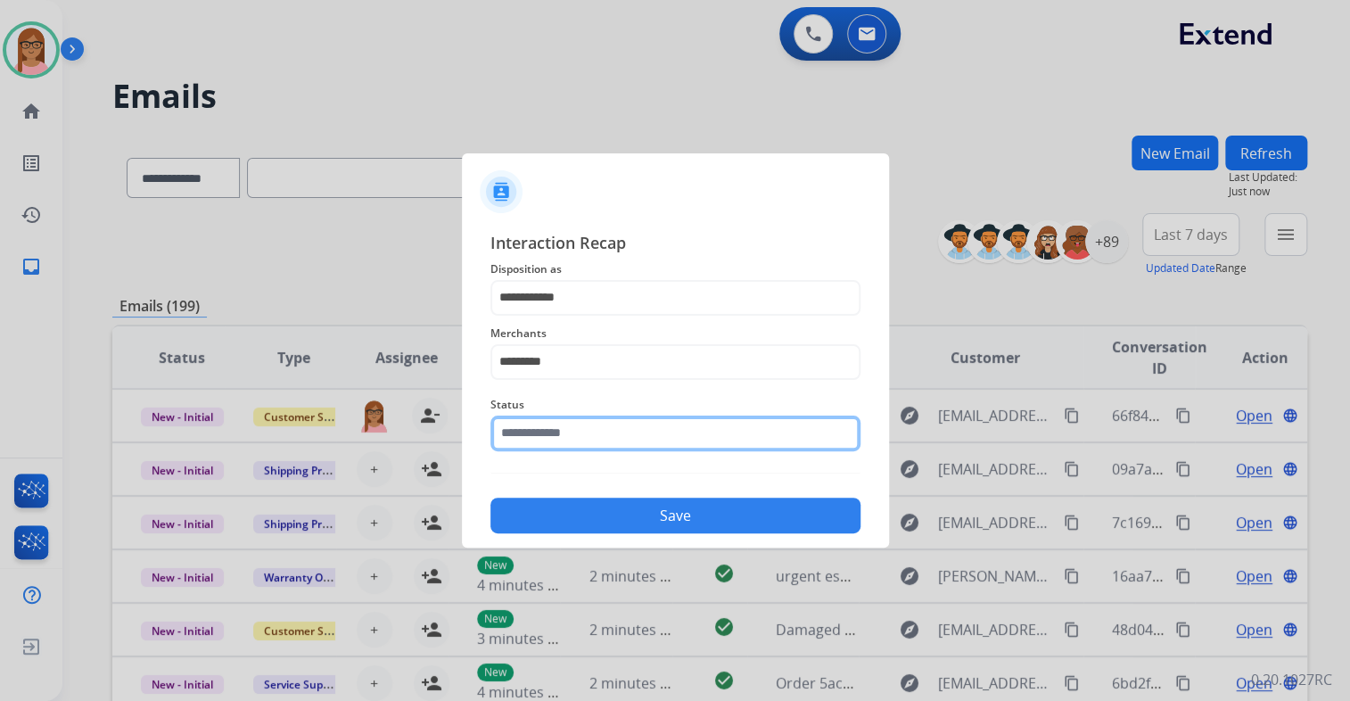
click at [590, 449] on input "text" at bounding box center [675, 434] width 370 height 36
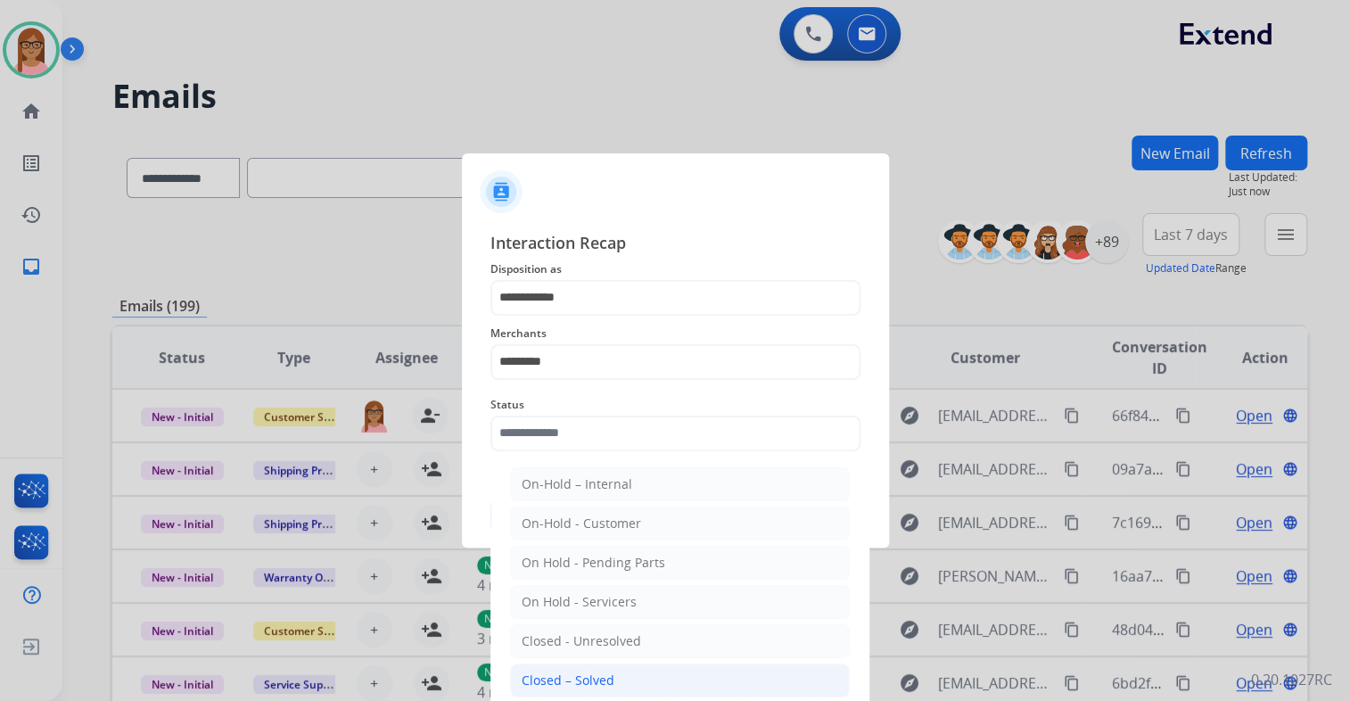
click at [584, 671] on div "Closed – Solved" at bounding box center [568, 680] width 93 height 18
type input "**********"
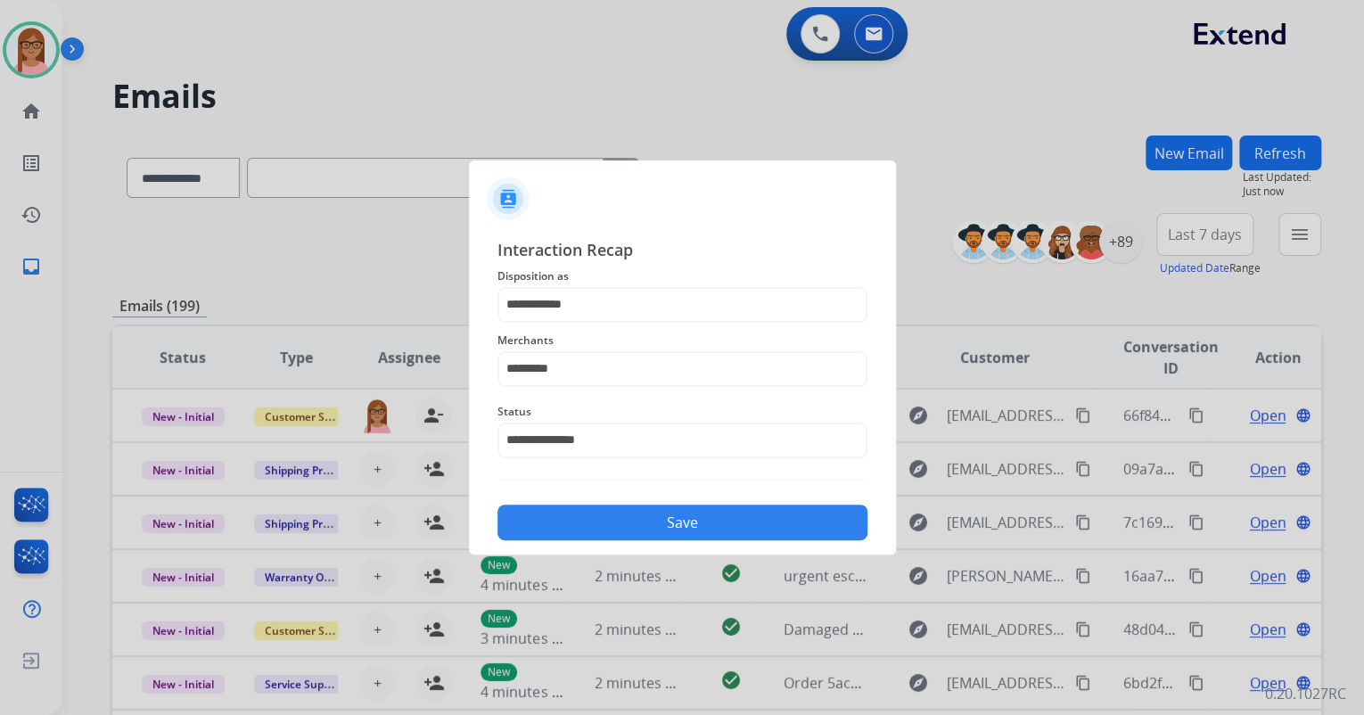
click at [657, 507] on button "Save" at bounding box center [683, 523] width 370 height 36
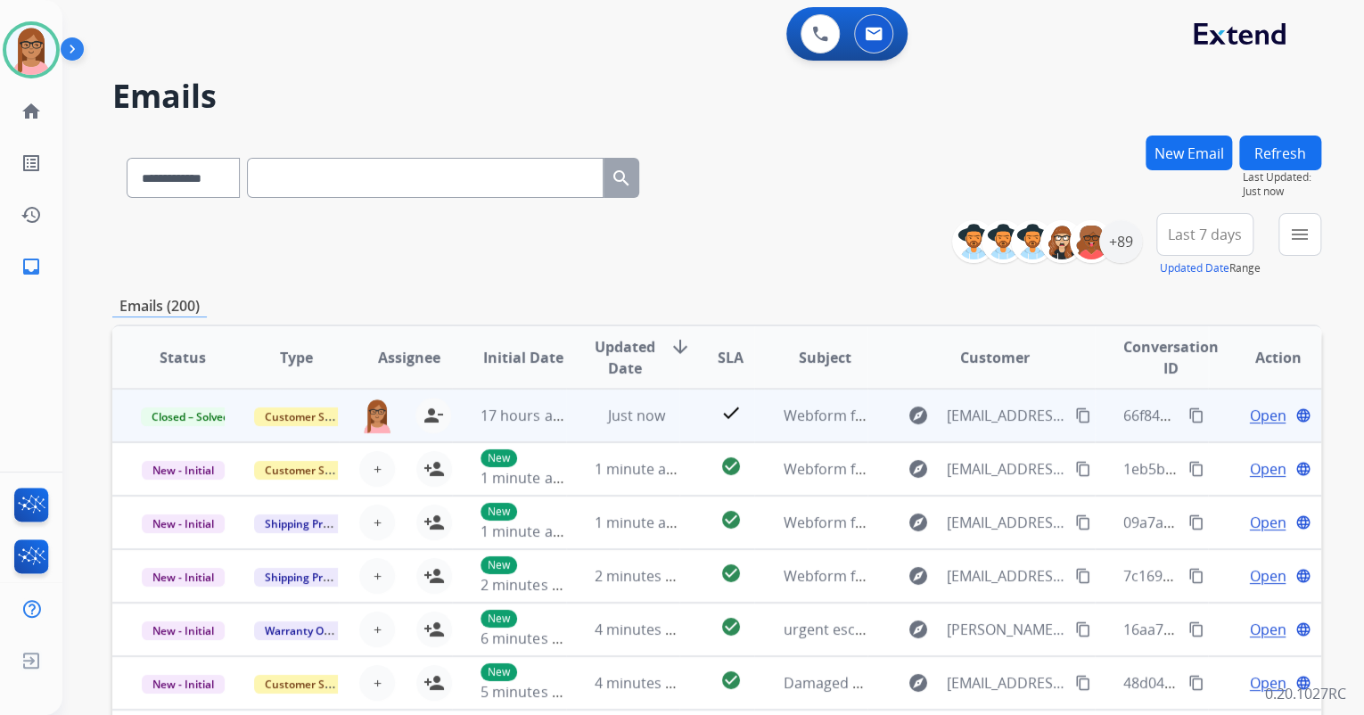
click at [1189, 410] on mat-icon "content_copy" at bounding box center [1197, 416] width 16 height 16
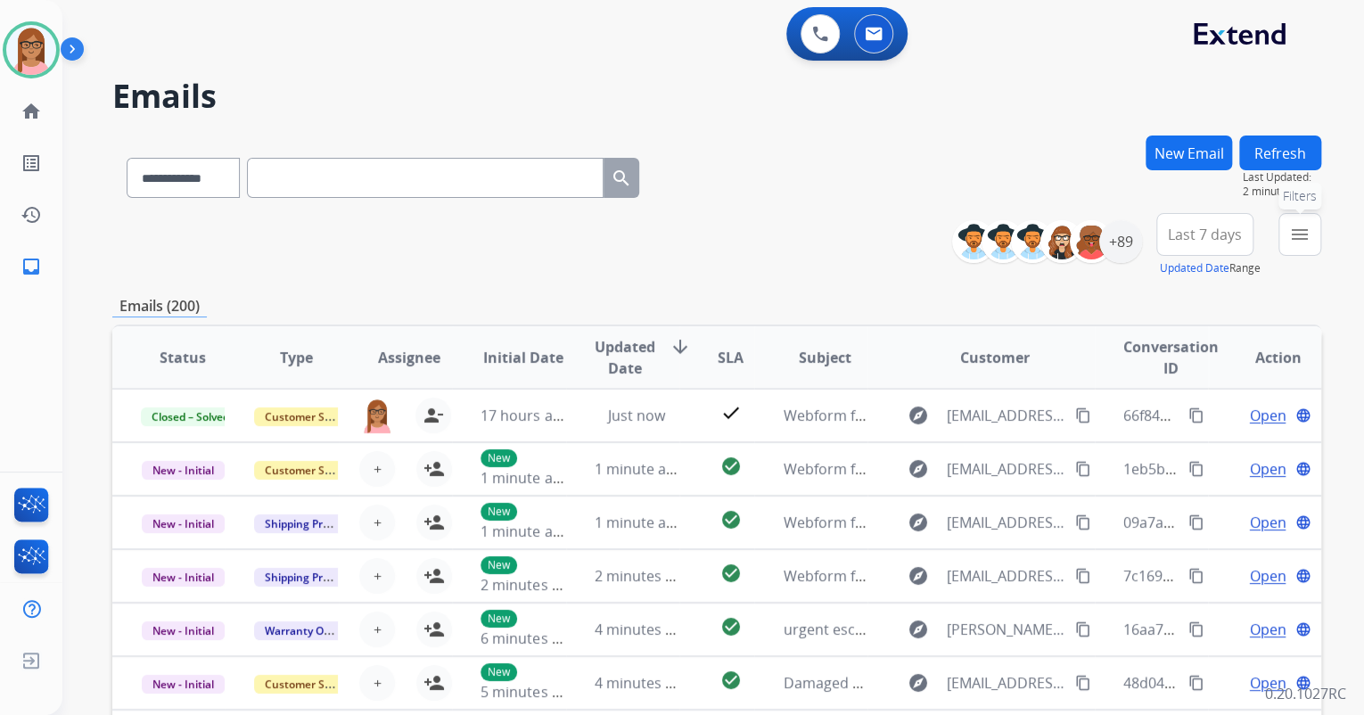
click at [1288, 230] on button "menu Filters" at bounding box center [1300, 234] width 43 height 43
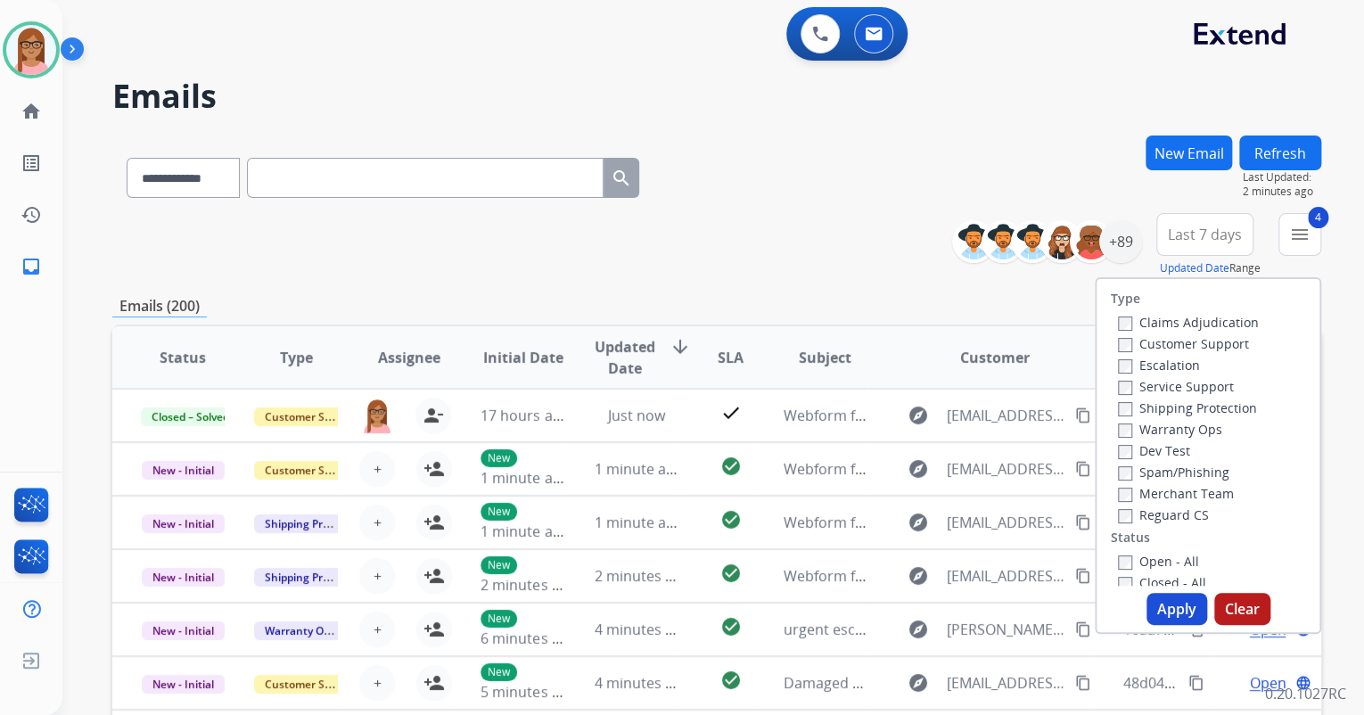
click at [1157, 611] on button "Apply" at bounding box center [1177, 609] width 61 height 32
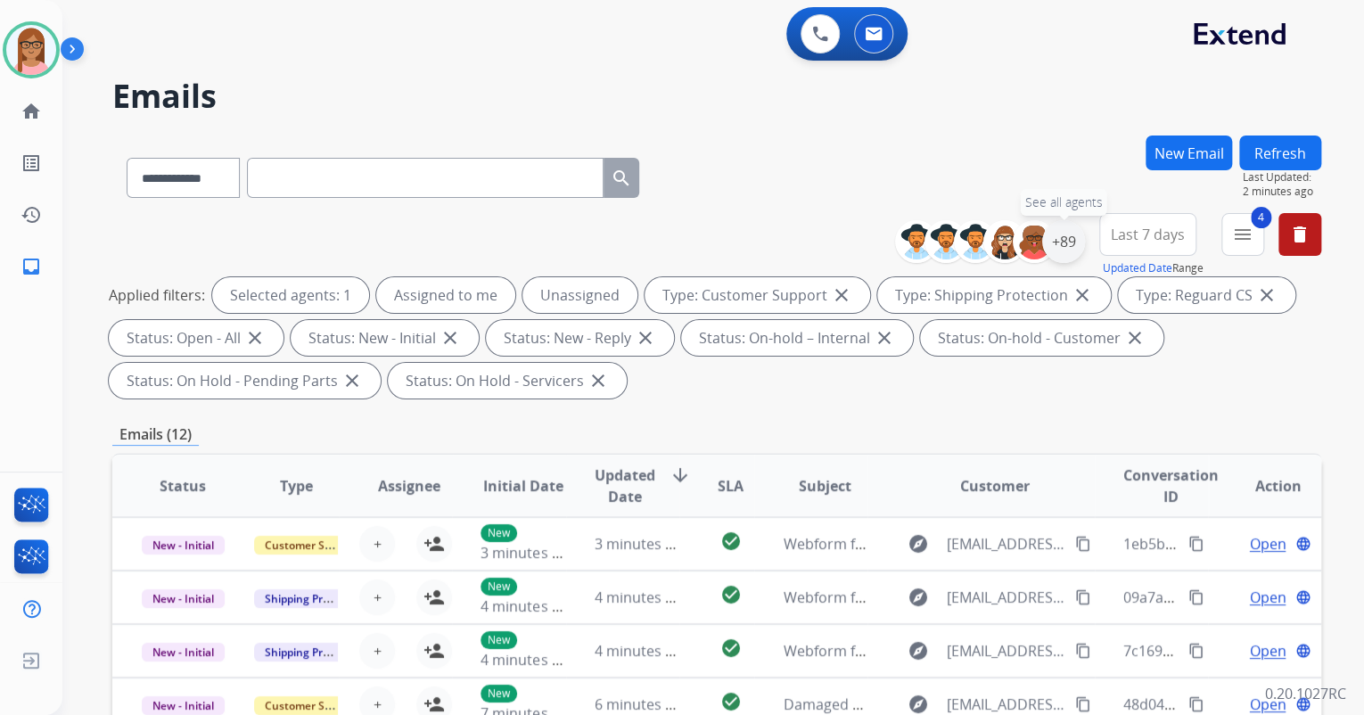
click at [1061, 243] on div "+89" at bounding box center [1063, 241] width 43 height 43
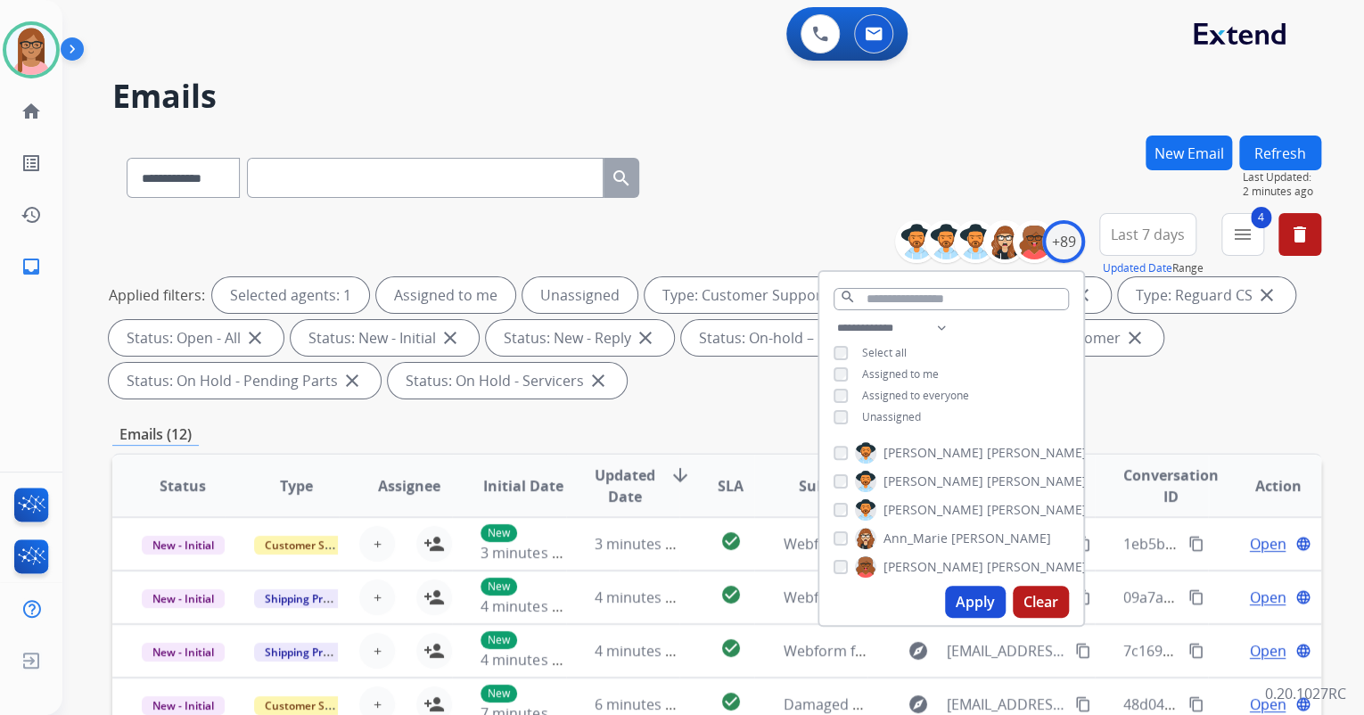
click at [845, 414] on div "Unassigned" at bounding box center [877, 417] width 87 height 14
click at [961, 605] on button "Apply" at bounding box center [975, 602] width 61 height 32
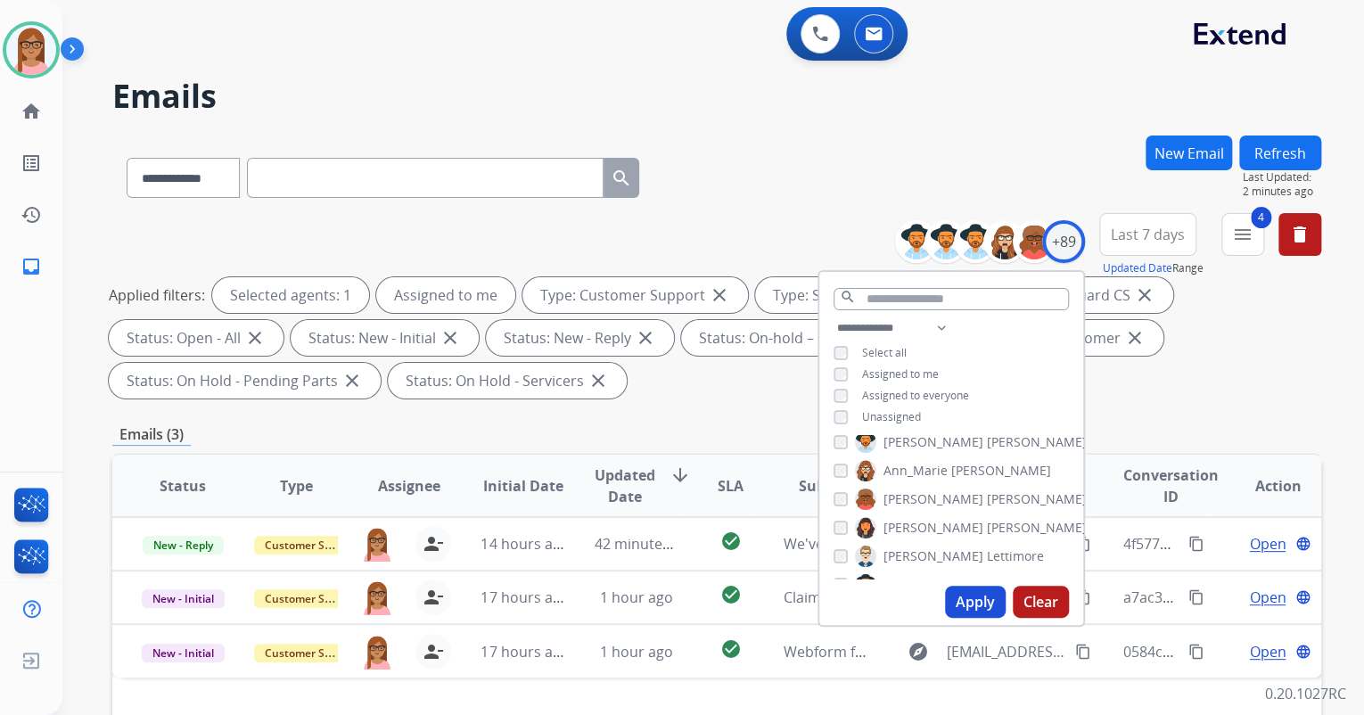
scroll to position [71, 0]
drag, startPoint x: 1195, startPoint y: 401, endPoint x: 1192, endPoint y: 418, distance: 17.2
click at [1195, 400] on div "**********" at bounding box center [716, 309] width 1209 height 193
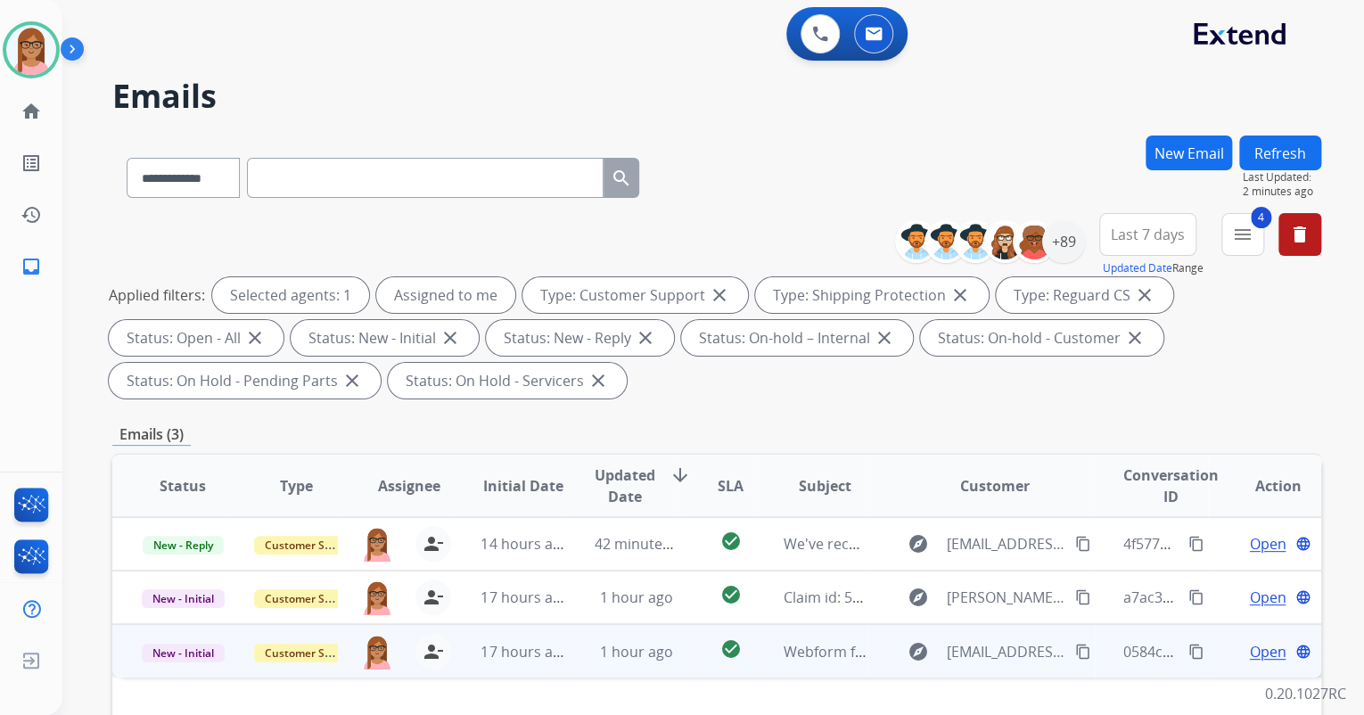
click at [1266, 659] on span "Open" at bounding box center [1267, 651] width 37 height 21
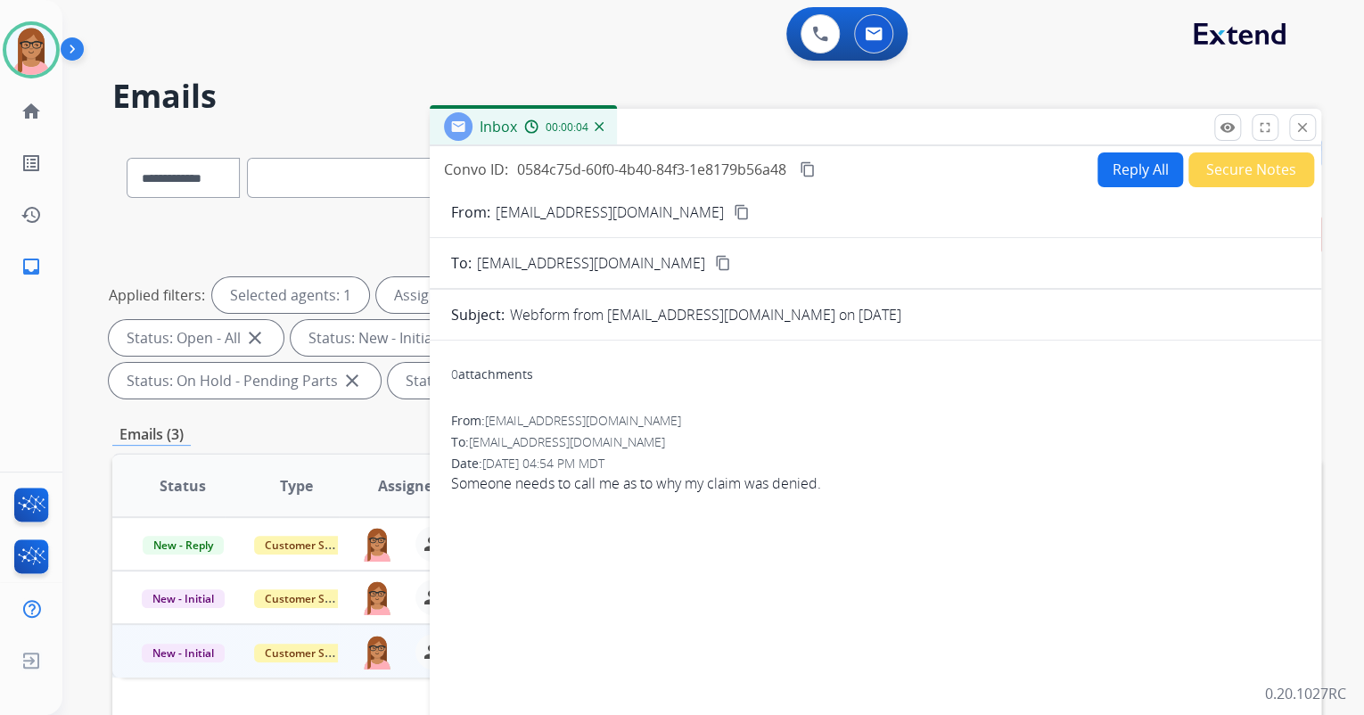
click at [734, 208] on mat-icon "content_copy" at bounding box center [742, 212] width 16 height 16
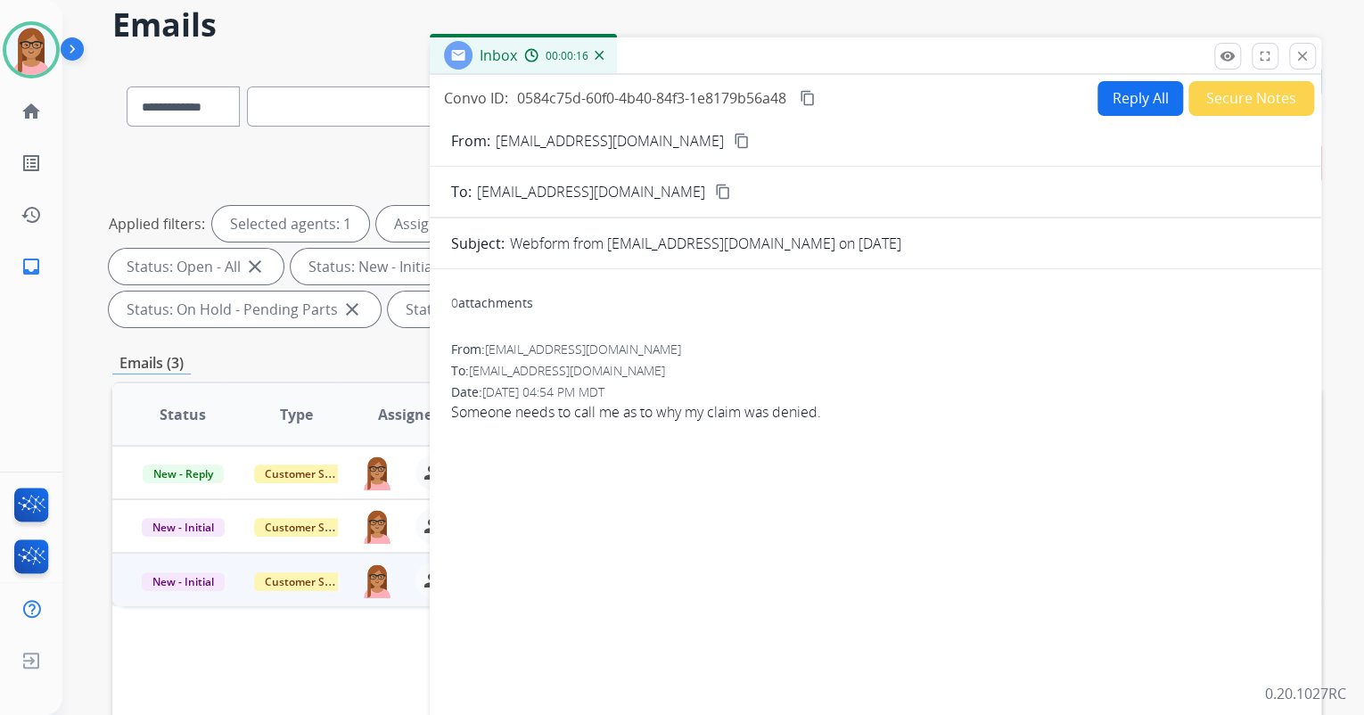
scroll to position [0, 0]
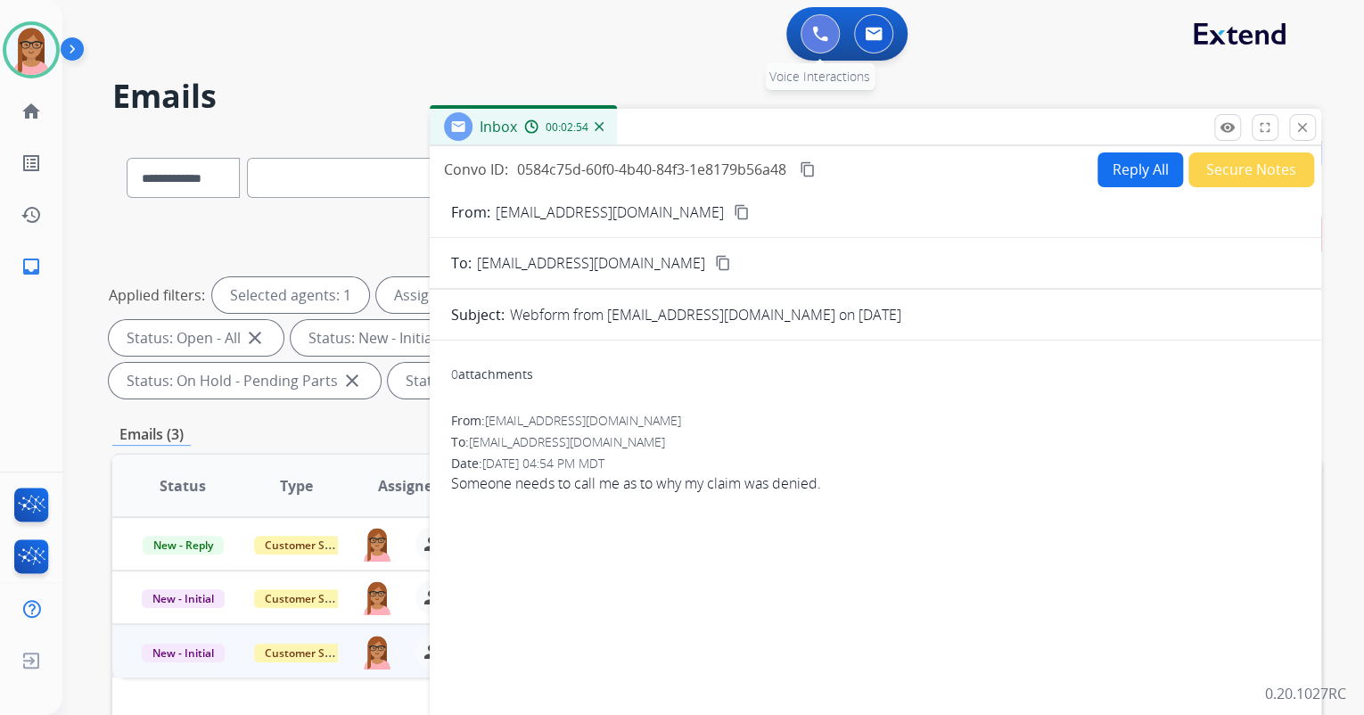
click at [810, 45] on button at bounding box center [820, 33] width 39 height 39
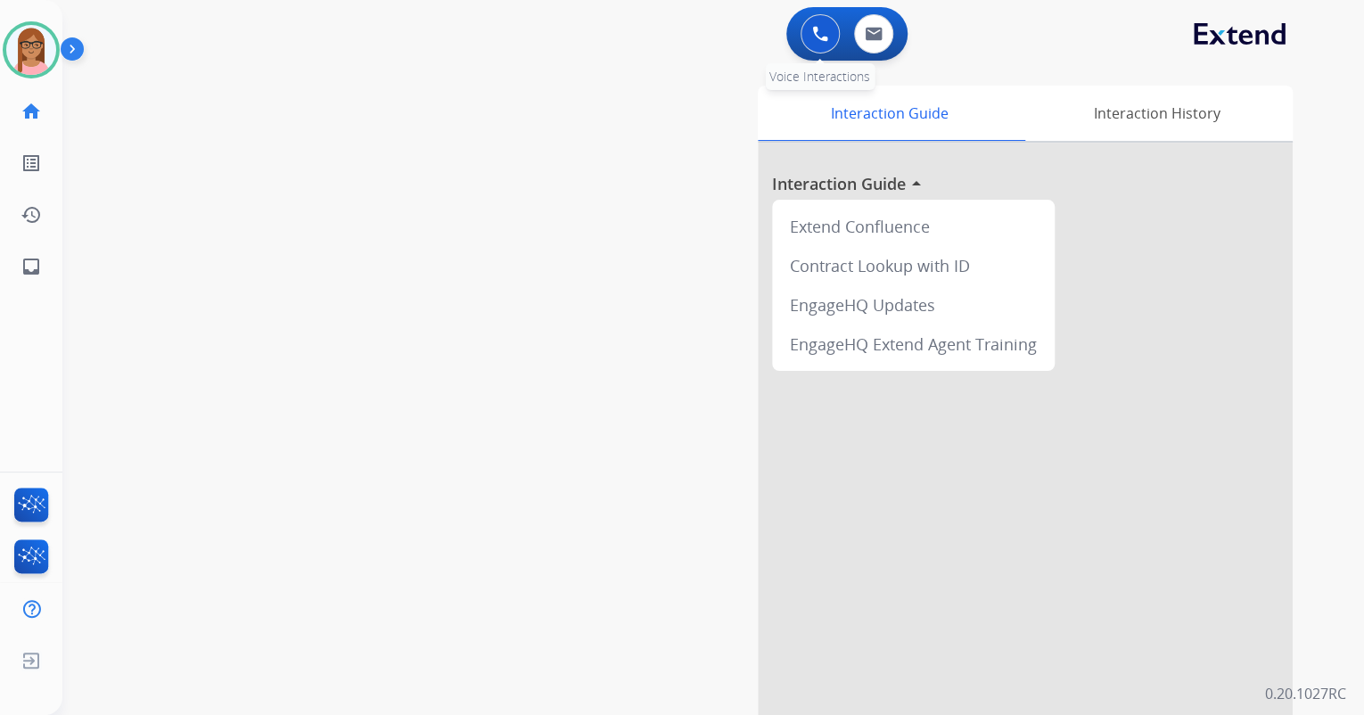
click at [804, 25] on button at bounding box center [820, 33] width 39 height 39
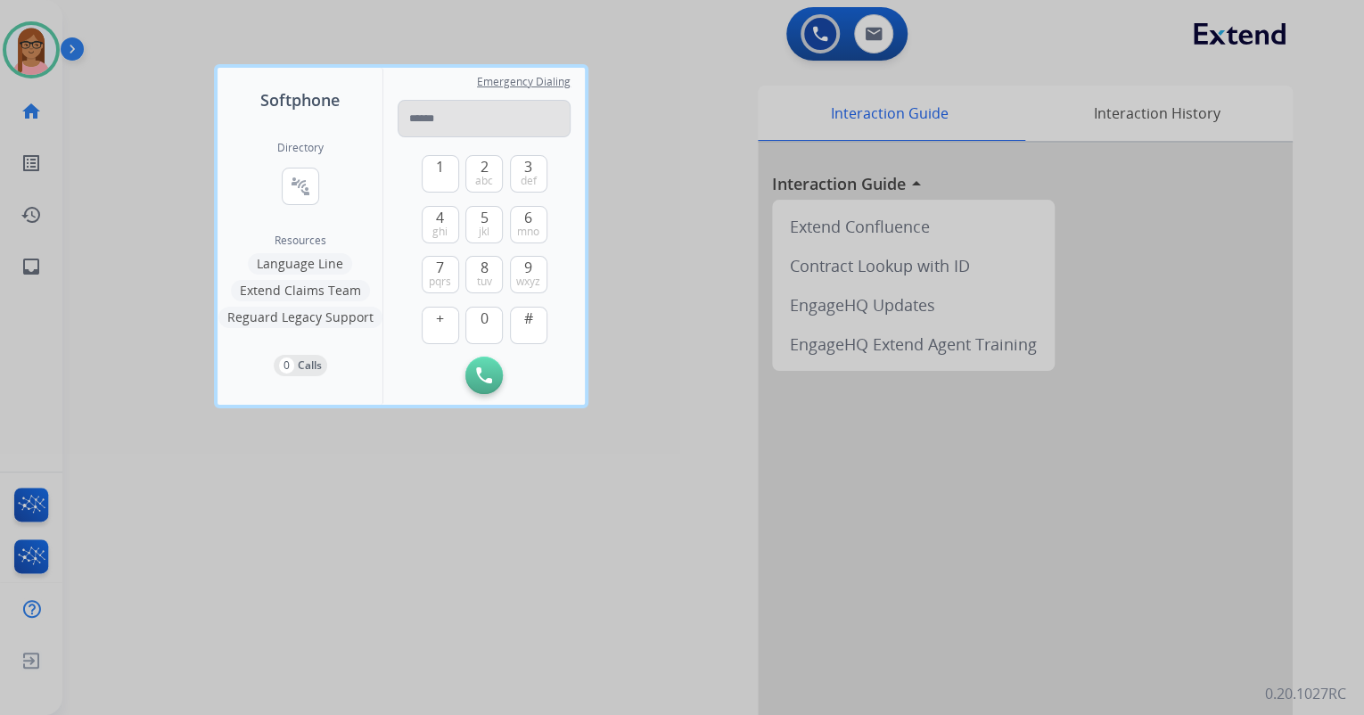
click at [504, 107] on input "tel" at bounding box center [484, 118] width 173 height 37
type input "**********"
click at [473, 370] on button "Initiate Call" at bounding box center [483, 375] width 37 height 37
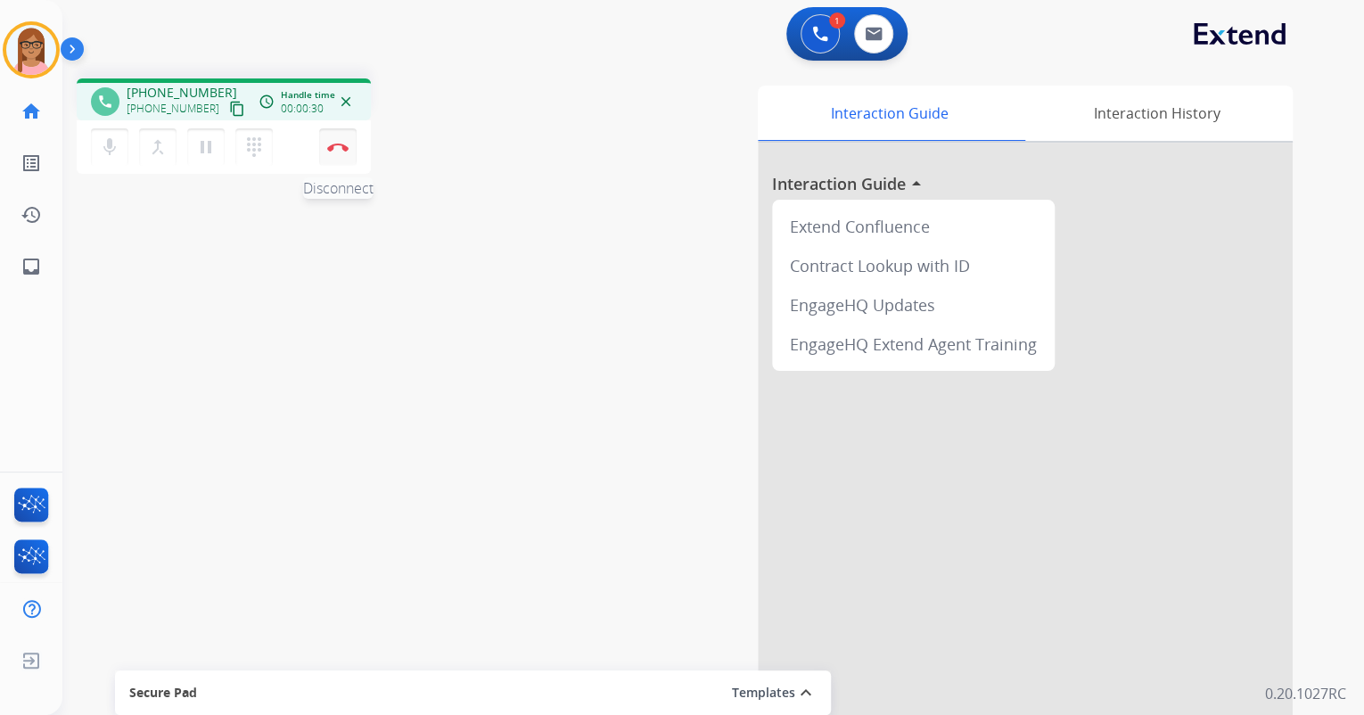
click at [342, 154] on button "Disconnect" at bounding box center [337, 146] width 37 height 37
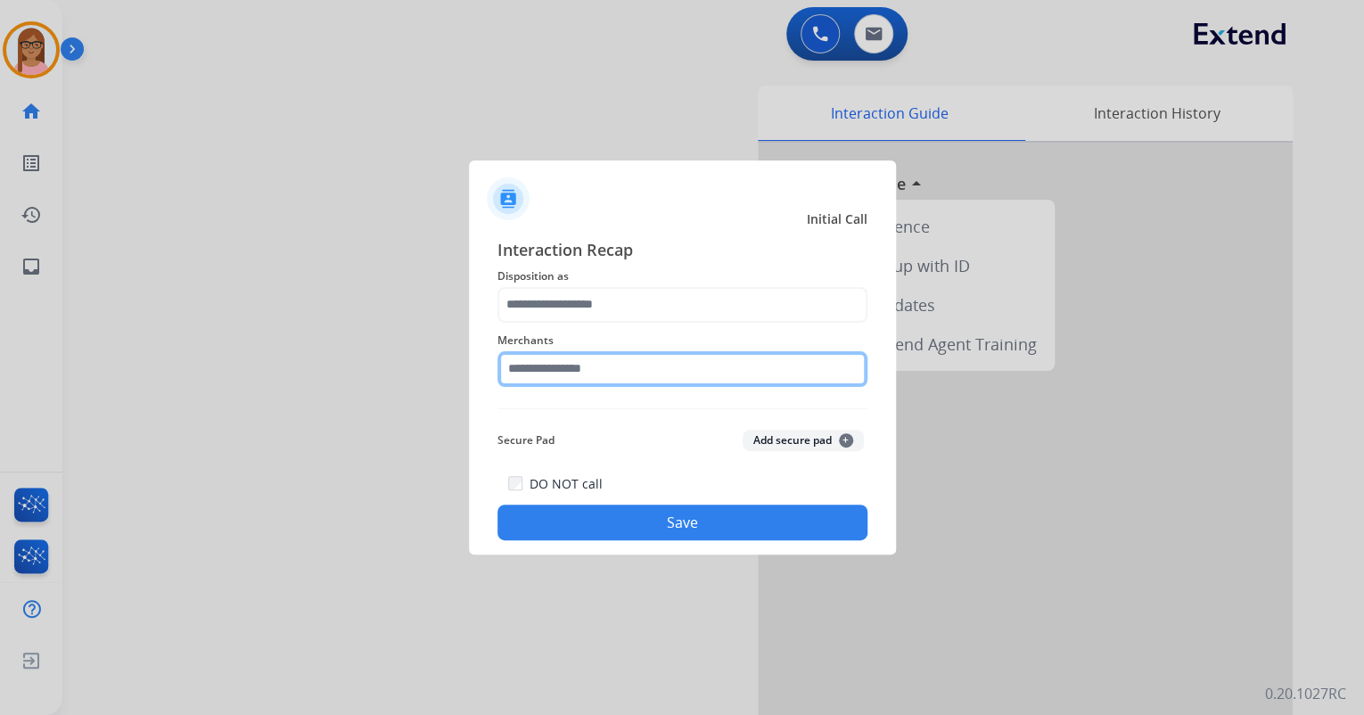
click at [615, 377] on input "text" at bounding box center [683, 369] width 370 height 36
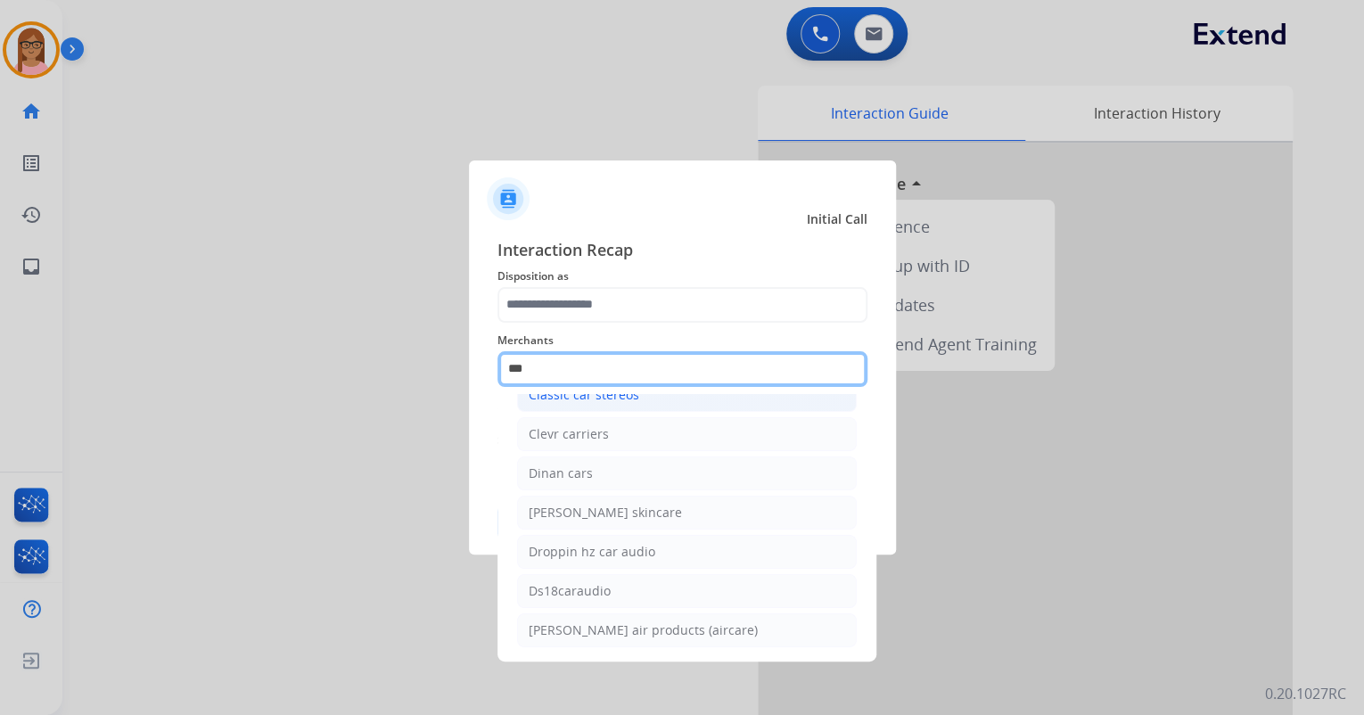
scroll to position [71, 0]
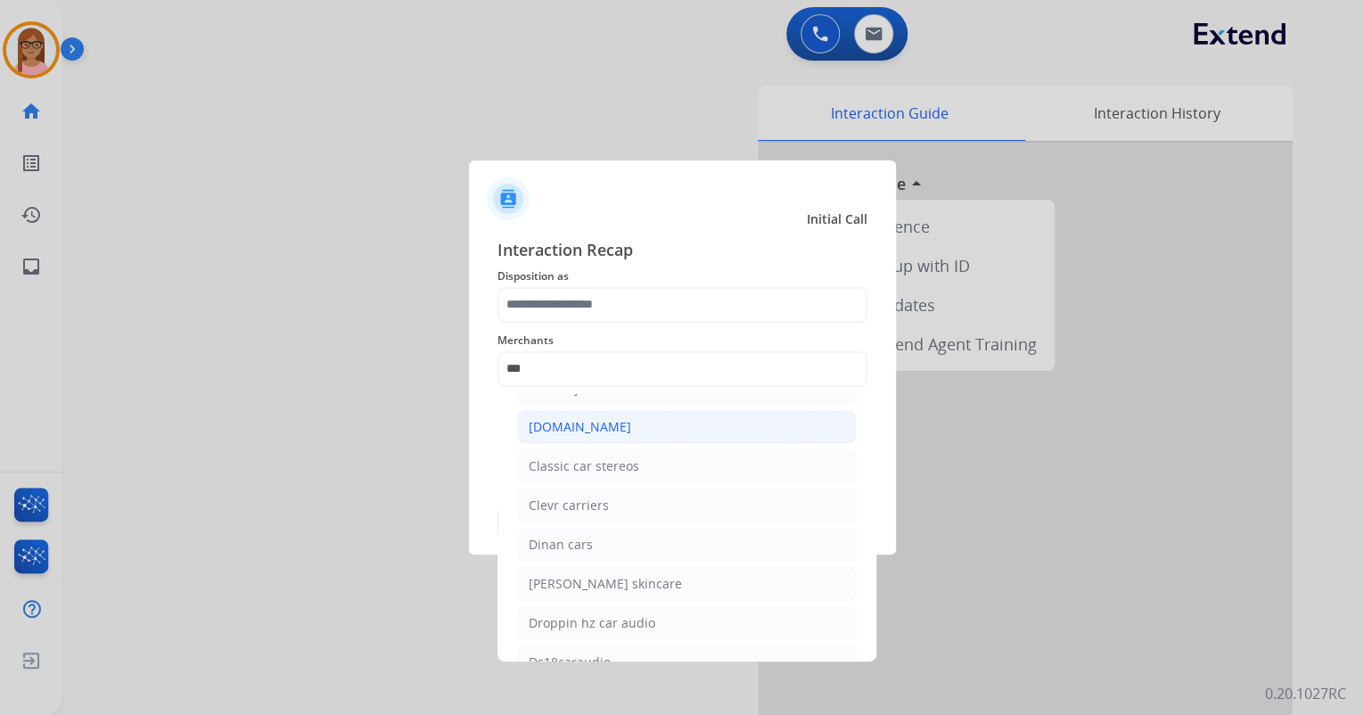
click at [596, 419] on div "[DOMAIN_NAME]" at bounding box center [580, 427] width 103 height 18
type input "**********"
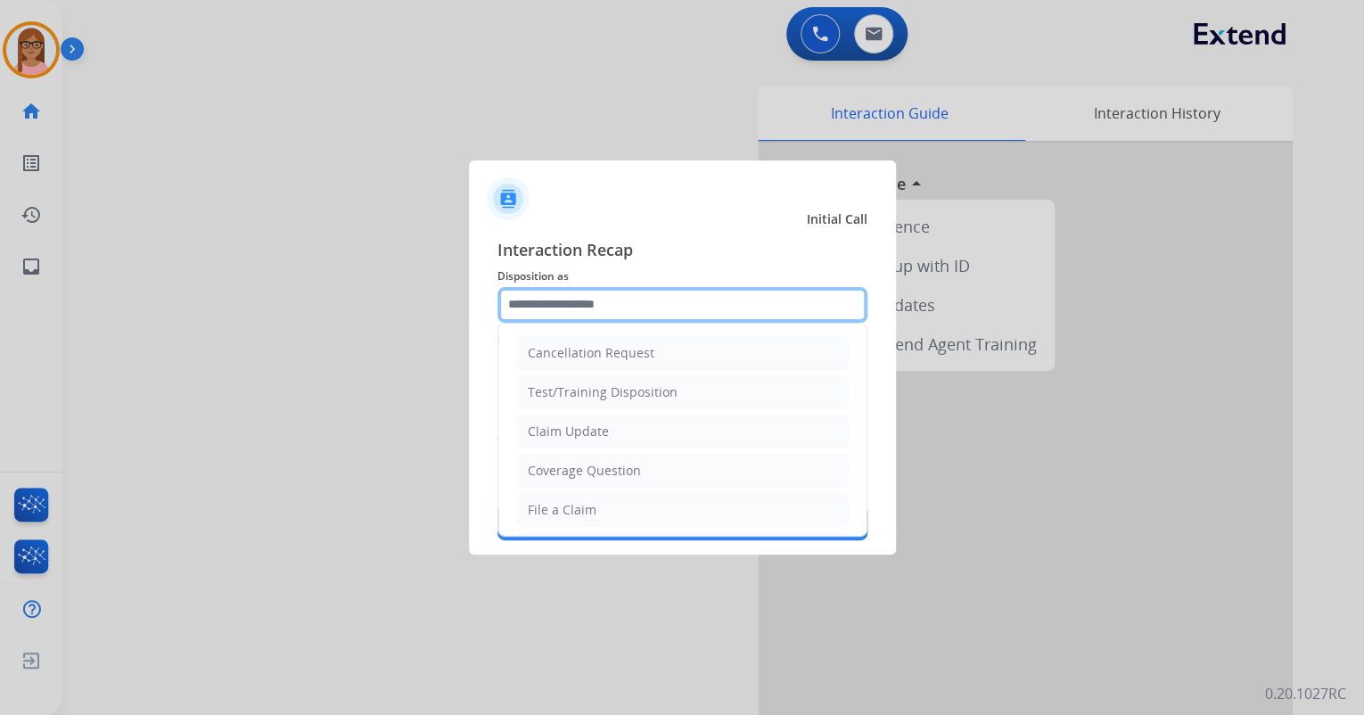
click at [585, 302] on input "text" at bounding box center [683, 305] width 370 height 36
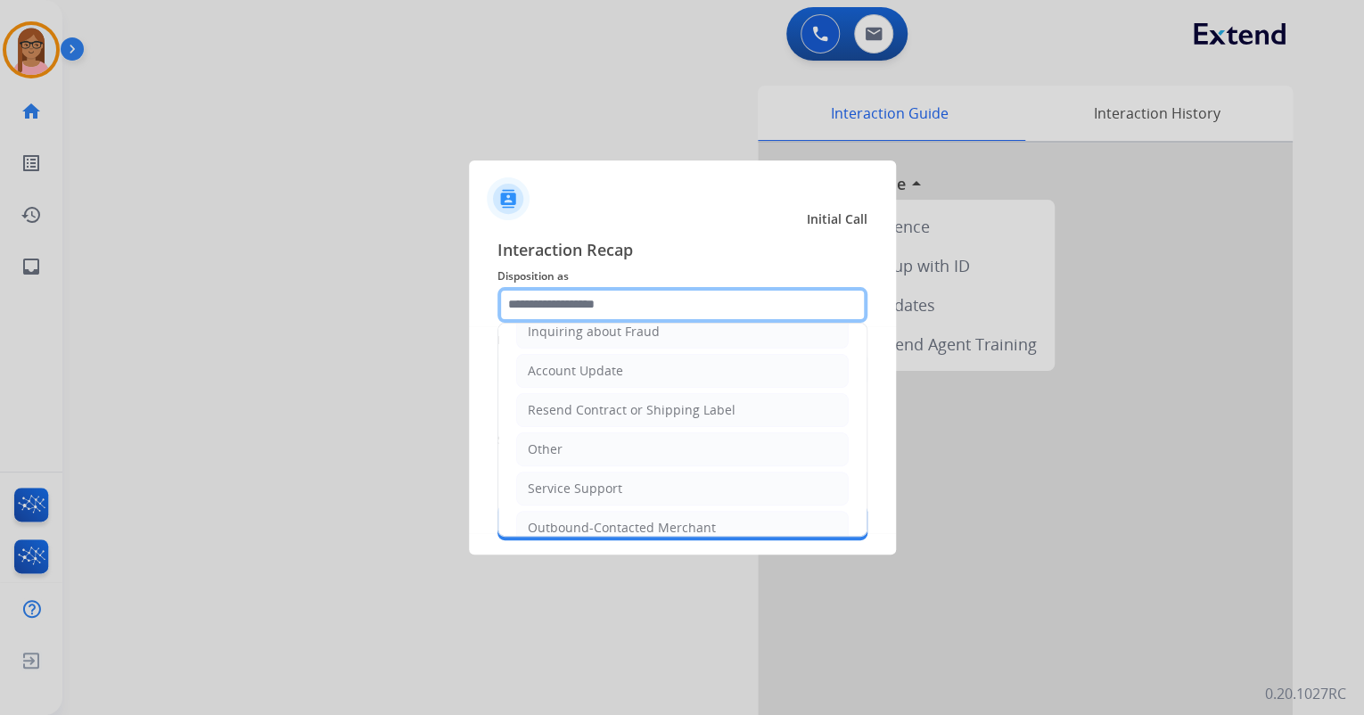
scroll to position [350, 0]
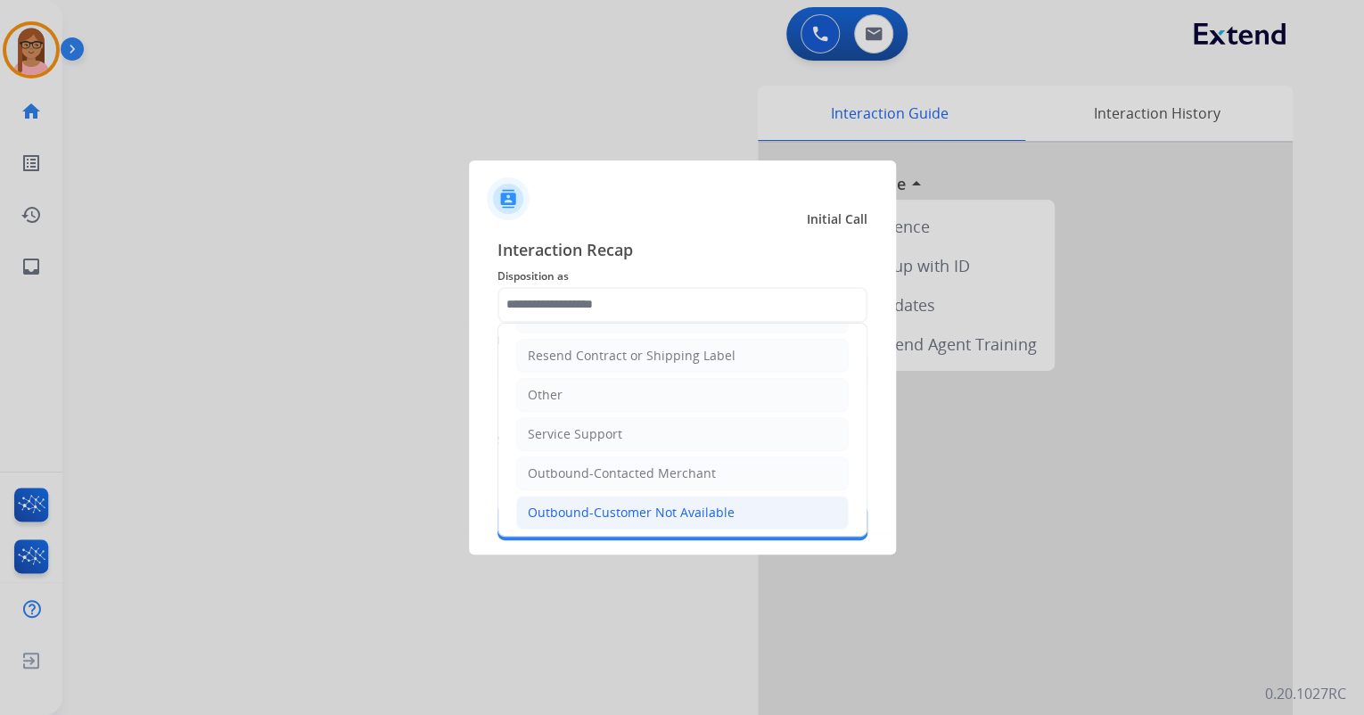
click at [637, 504] on div "Outbound-Customer Not Available" at bounding box center [631, 513] width 207 height 18
type input "**********"
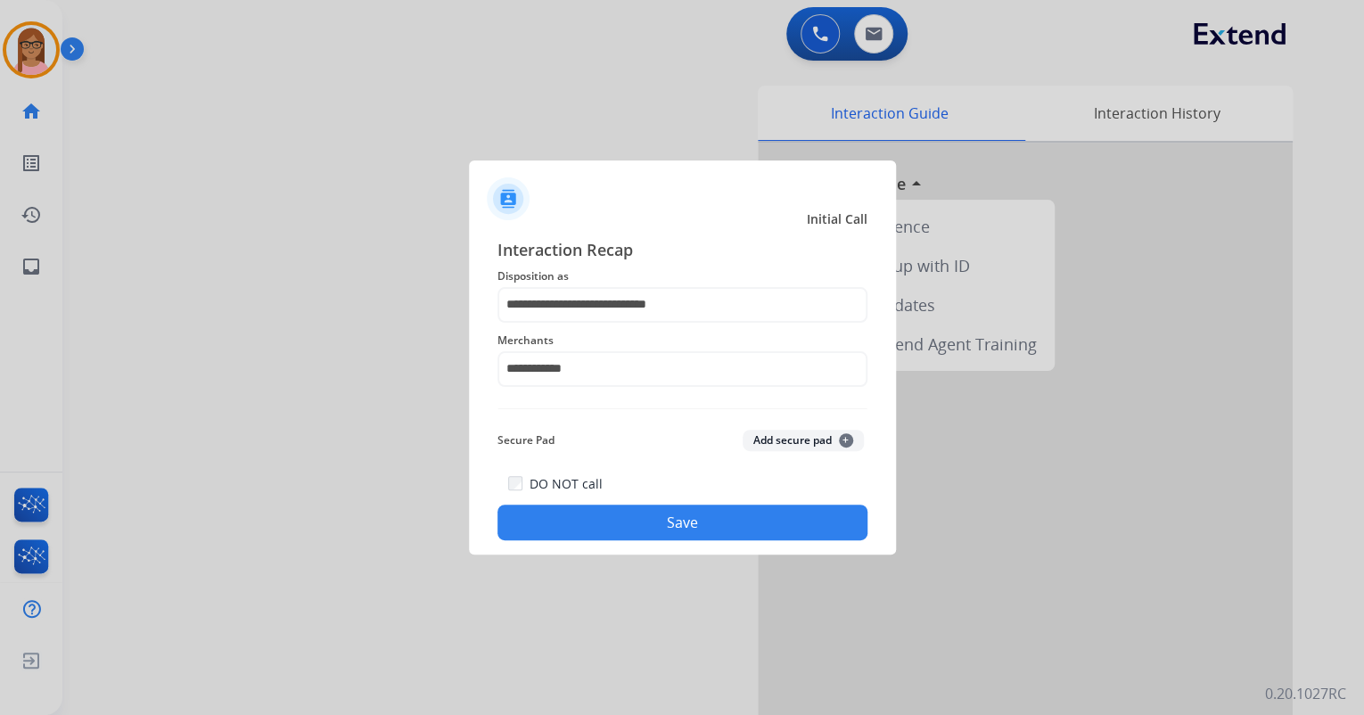
click at [656, 528] on button "Save" at bounding box center [683, 523] width 370 height 36
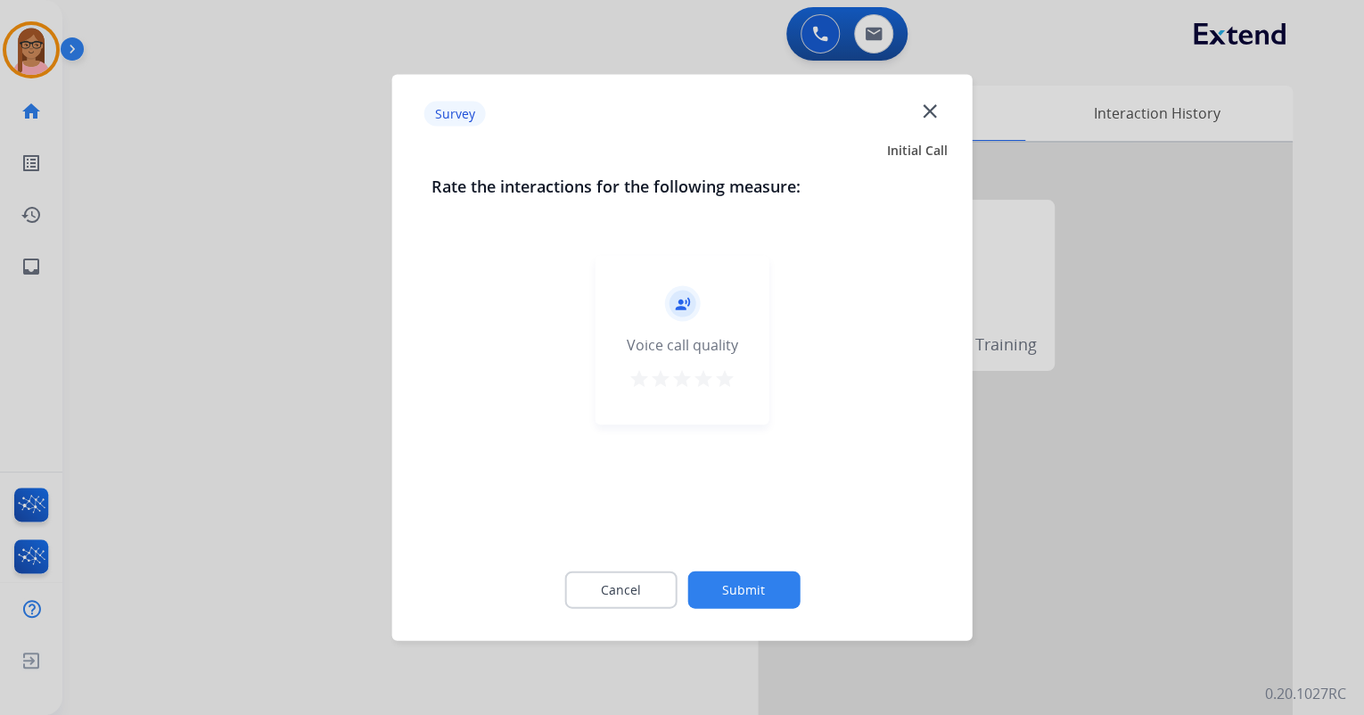
click at [721, 377] on mat-icon "star" at bounding box center [724, 378] width 21 height 21
click at [729, 573] on button "Submit" at bounding box center [744, 590] width 112 height 37
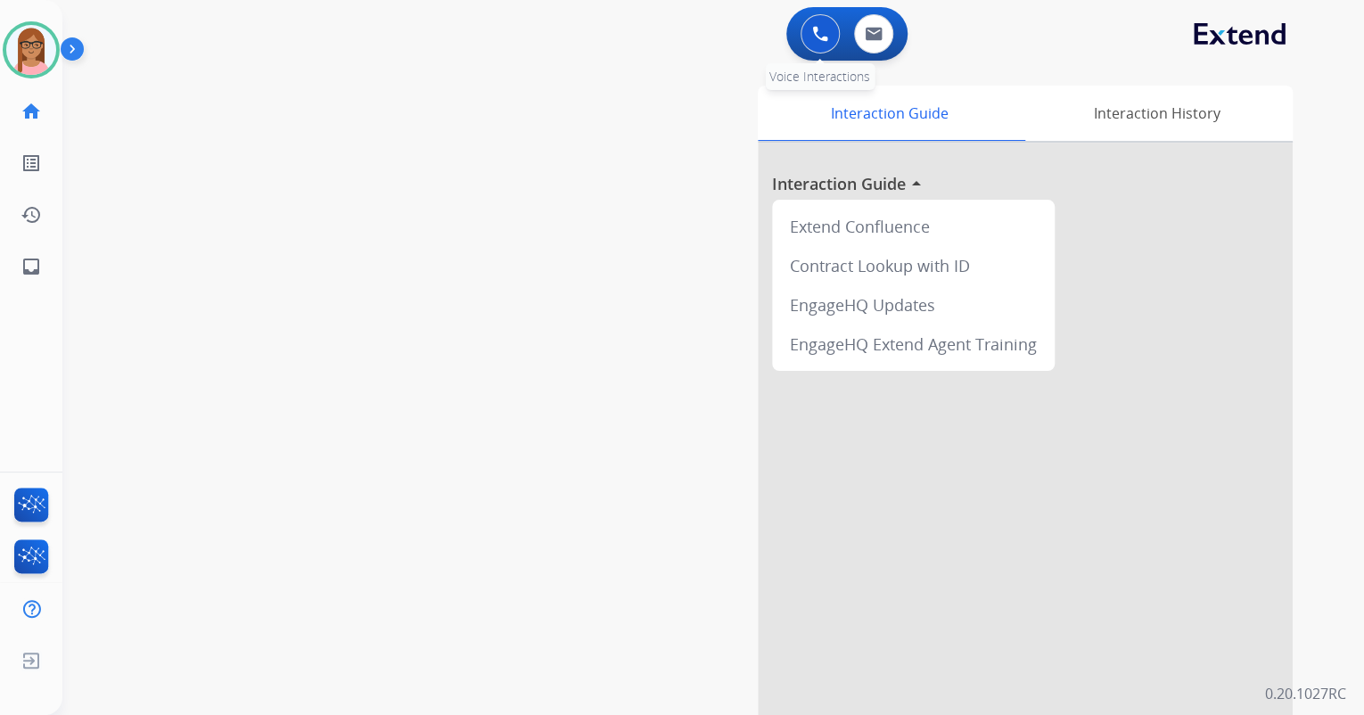
click at [813, 32] on img at bounding box center [820, 34] width 16 height 16
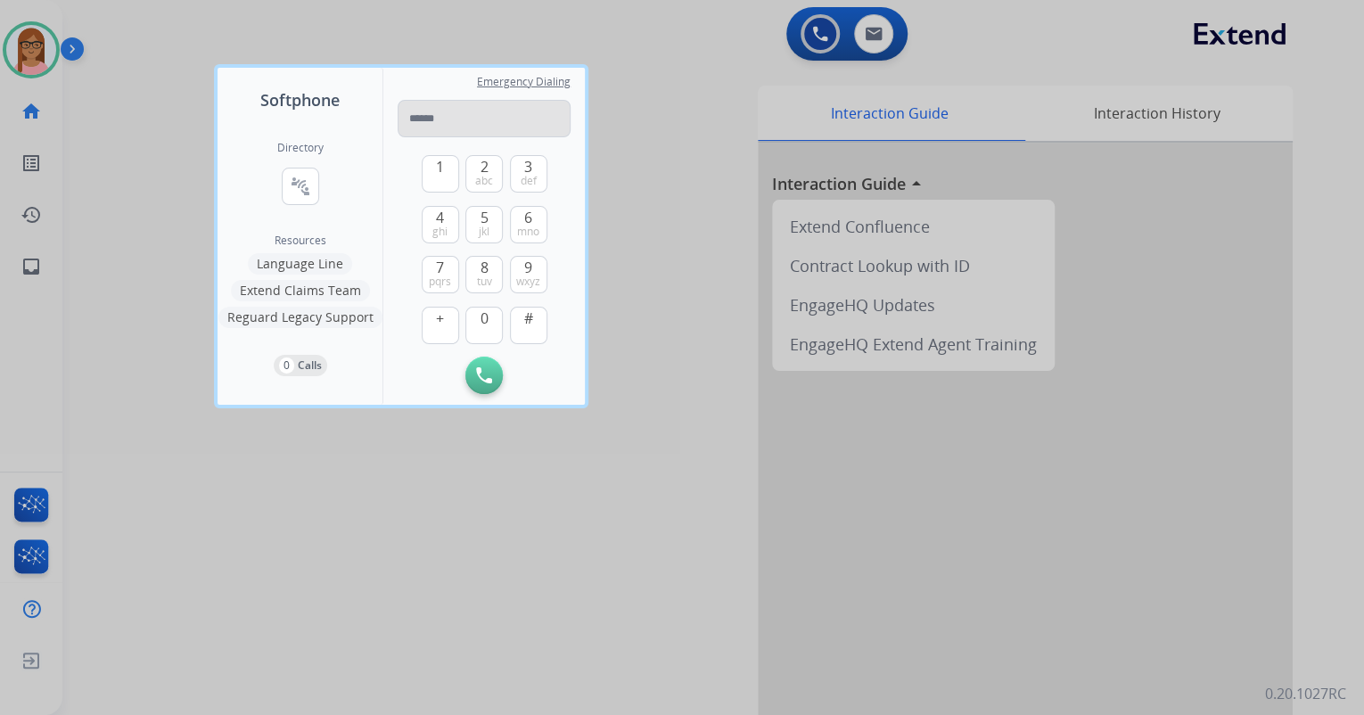
click at [480, 114] on input "tel" at bounding box center [484, 118] width 173 height 37
type input "**********"
click at [491, 380] on img at bounding box center [484, 375] width 16 height 16
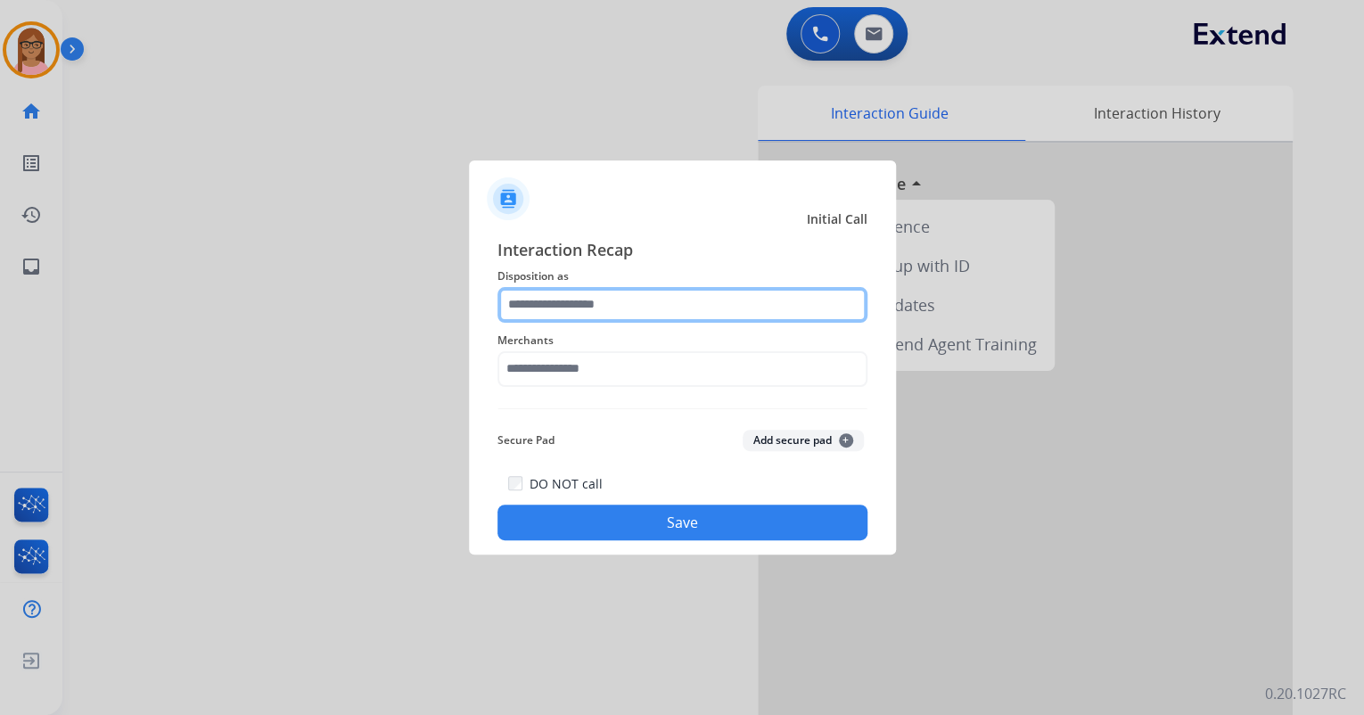
click at [571, 306] on input "text" at bounding box center [683, 305] width 370 height 36
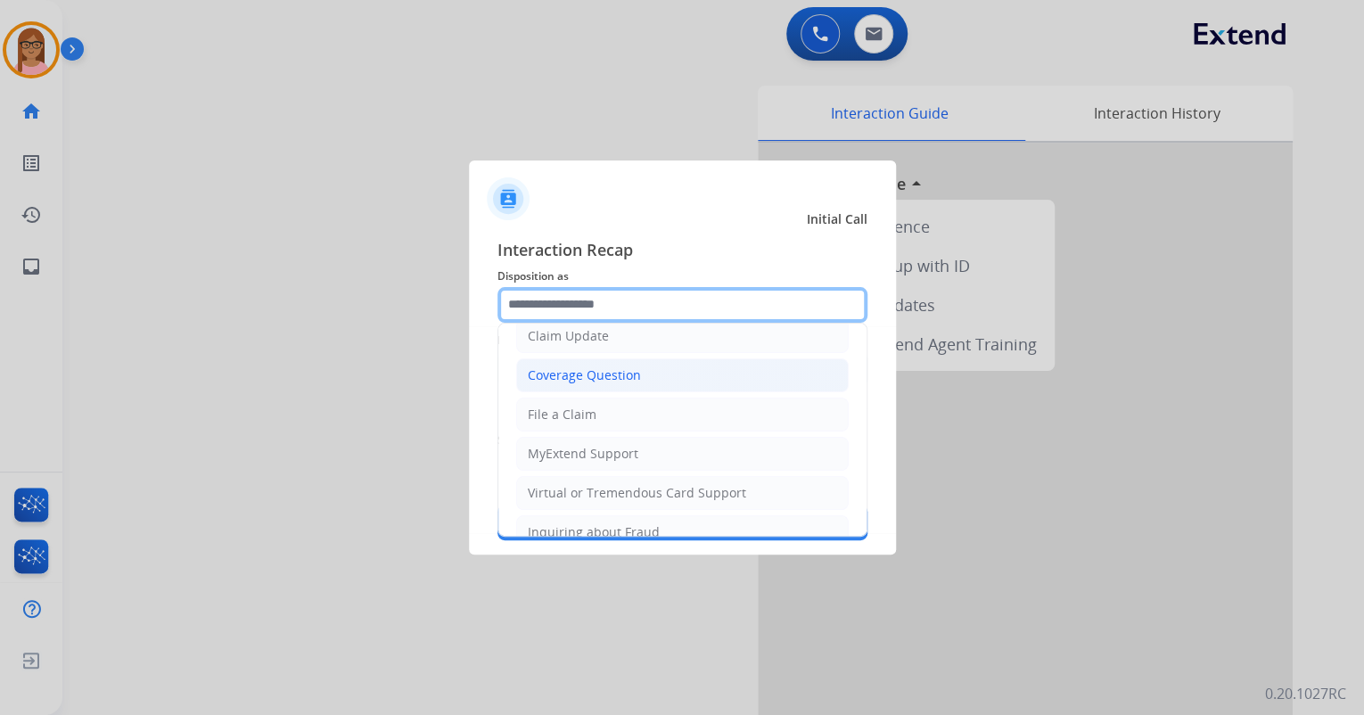
scroll to position [71, 0]
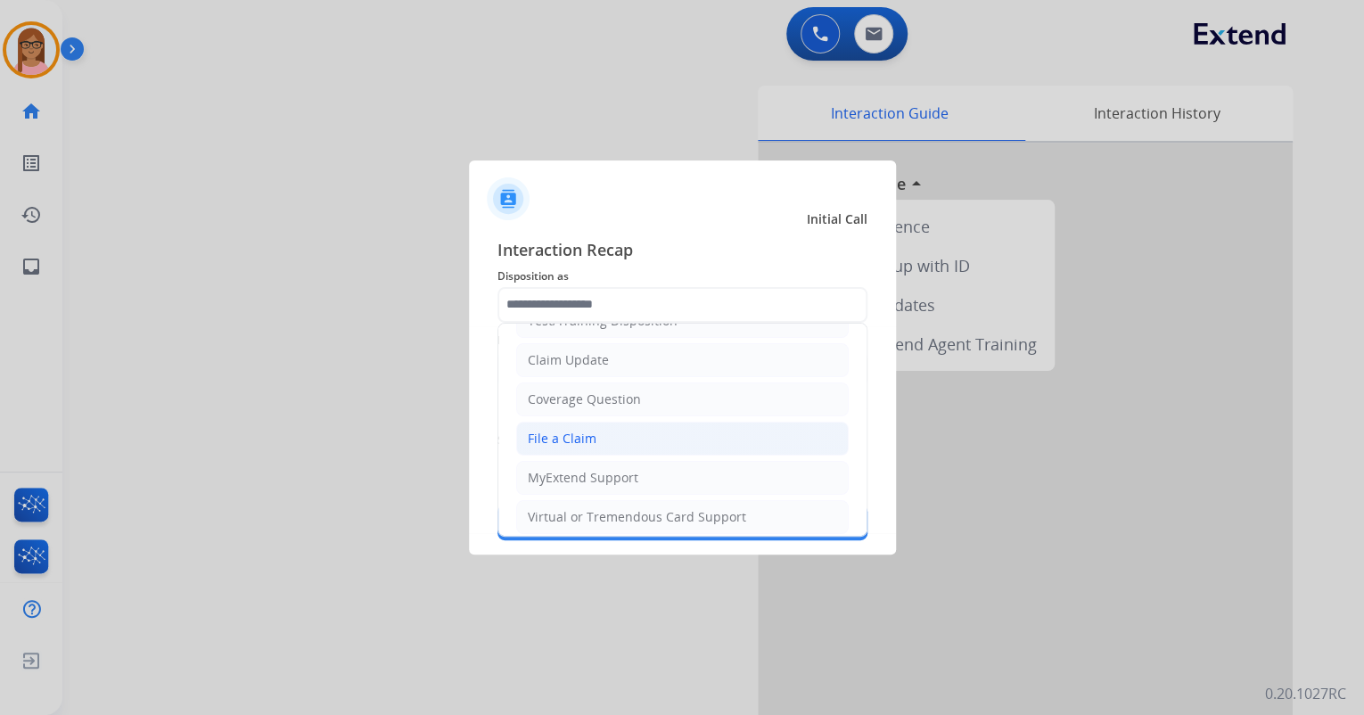
click at [578, 439] on div "File a Claim" at bounding box center [562, 439] width 69 height 18
type input "**********"
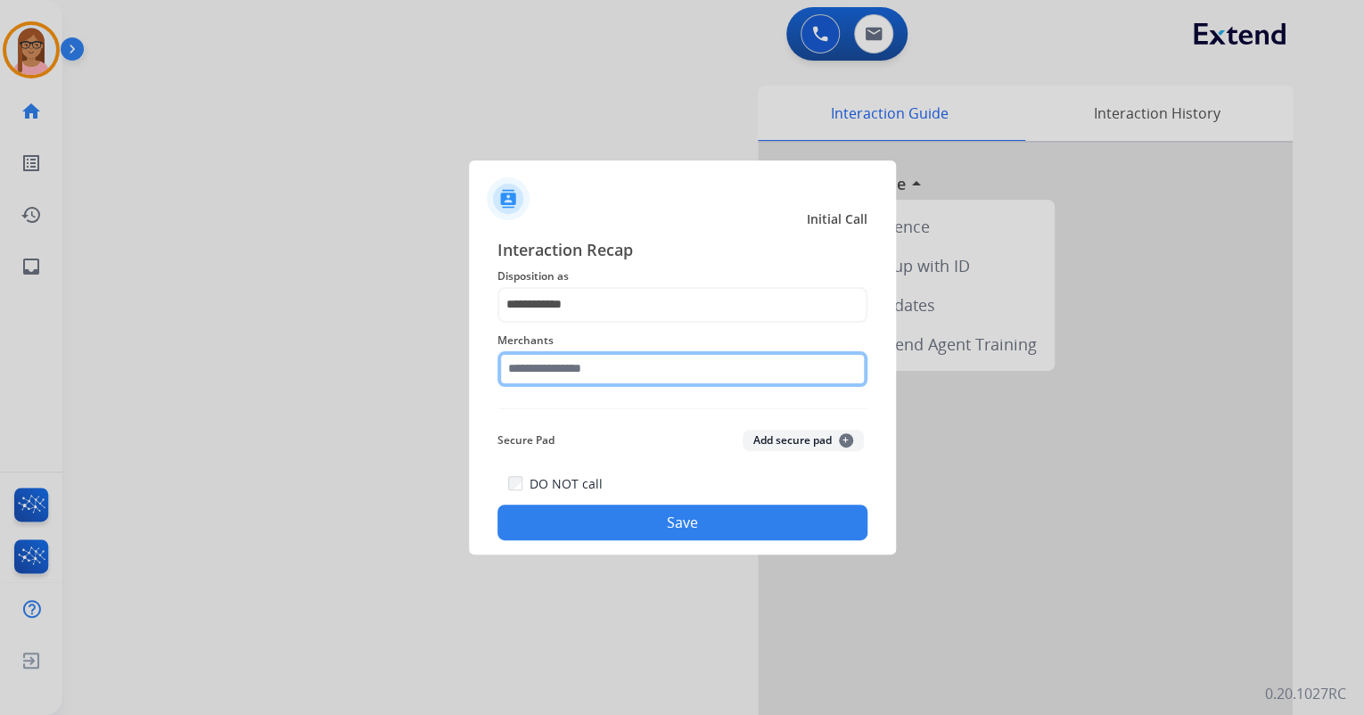
click at [578, 371] on input "text" at bounding box center [683, 369] width 370 height 36
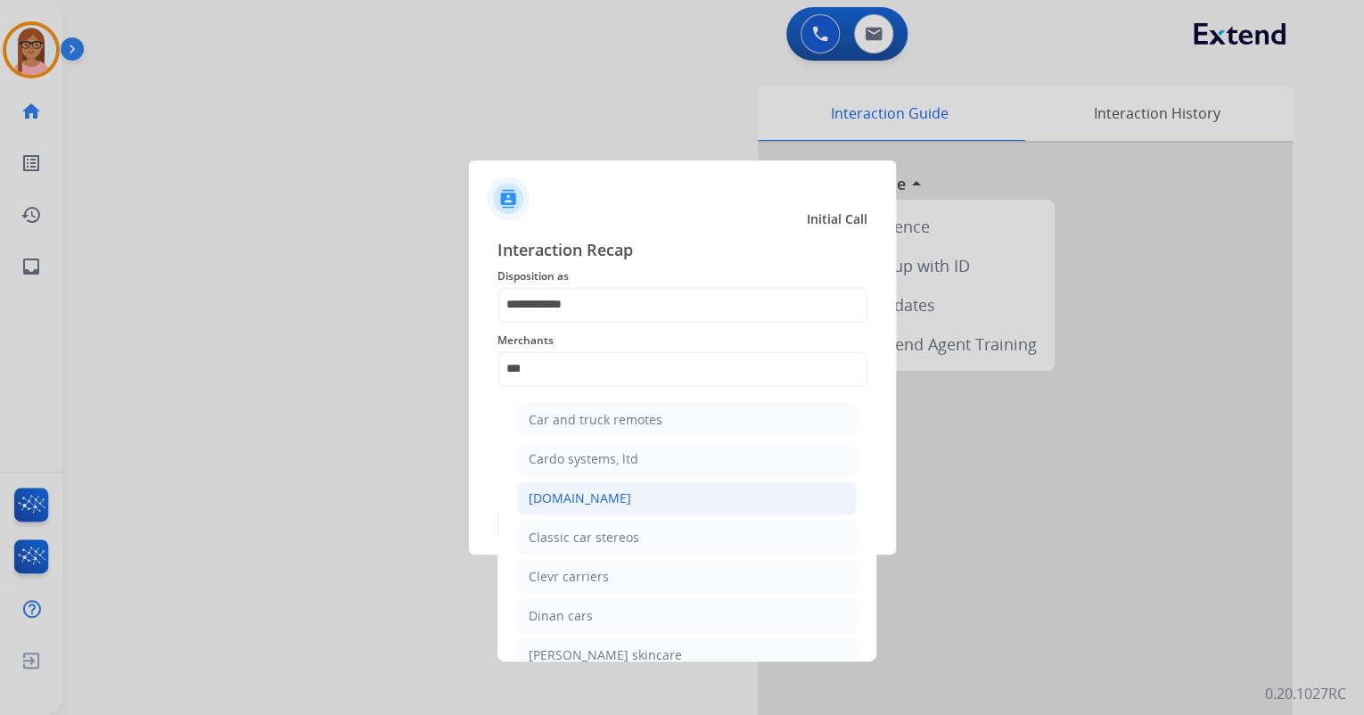
click at [603, 493] on div "[DOMAIN_NAME]" at bounding box center [580, 499] width 103 height 18
type input "**********"
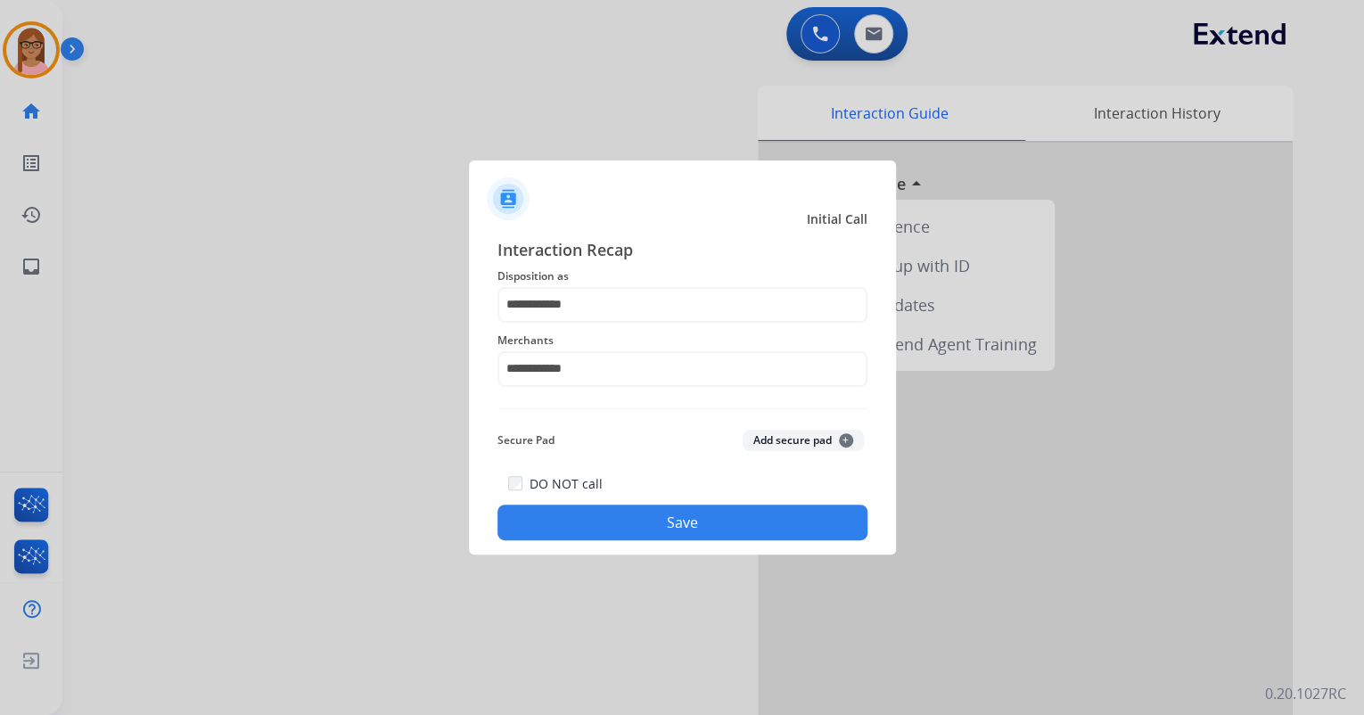
click at [641, 524] on button "Save" at bounding box center [683, 523] width 370 height 36
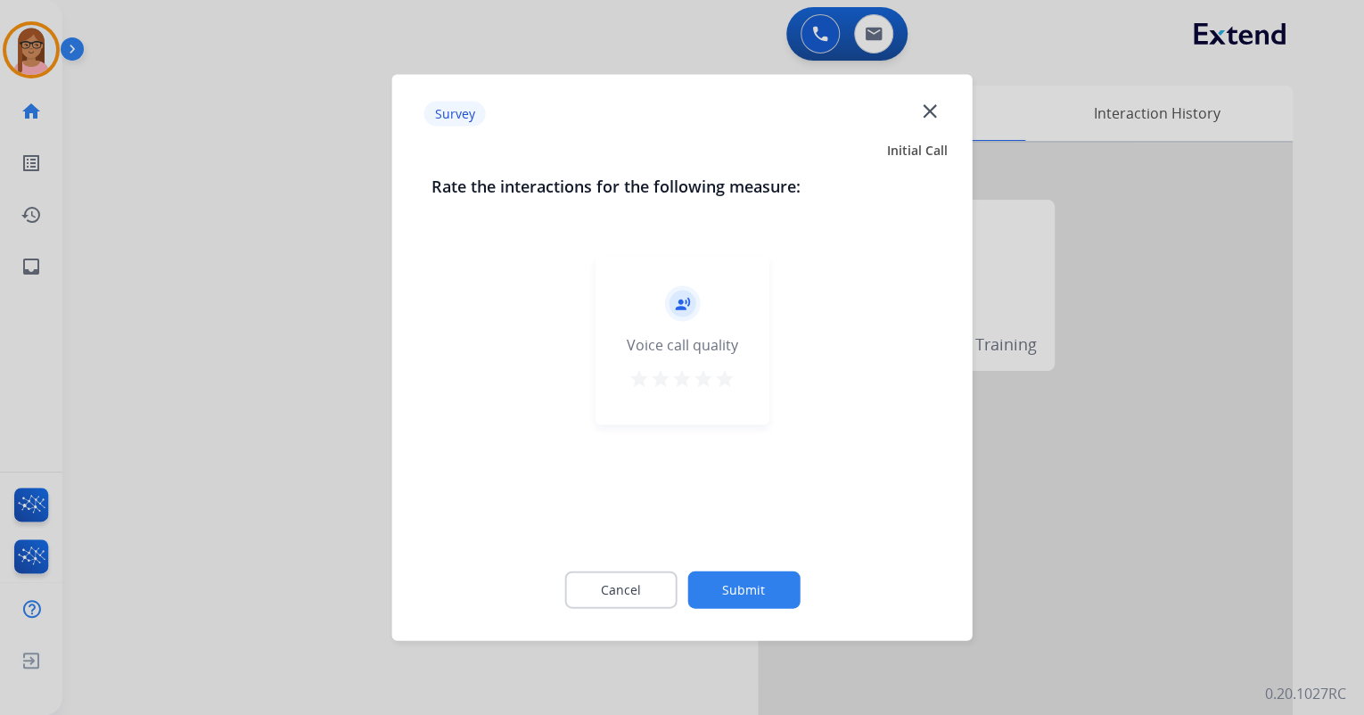
drag, startPoint x: 724, startPoint y: 382, endPoint x: 726, endPoint y: 474, distance: 92.8
click at [724, 383] on mat-icon "star" at bounding box center [724, 378] width 21 height 21
click at [727, 583] on button "Submit" at bounding box center [744, 590] width 112 height 37
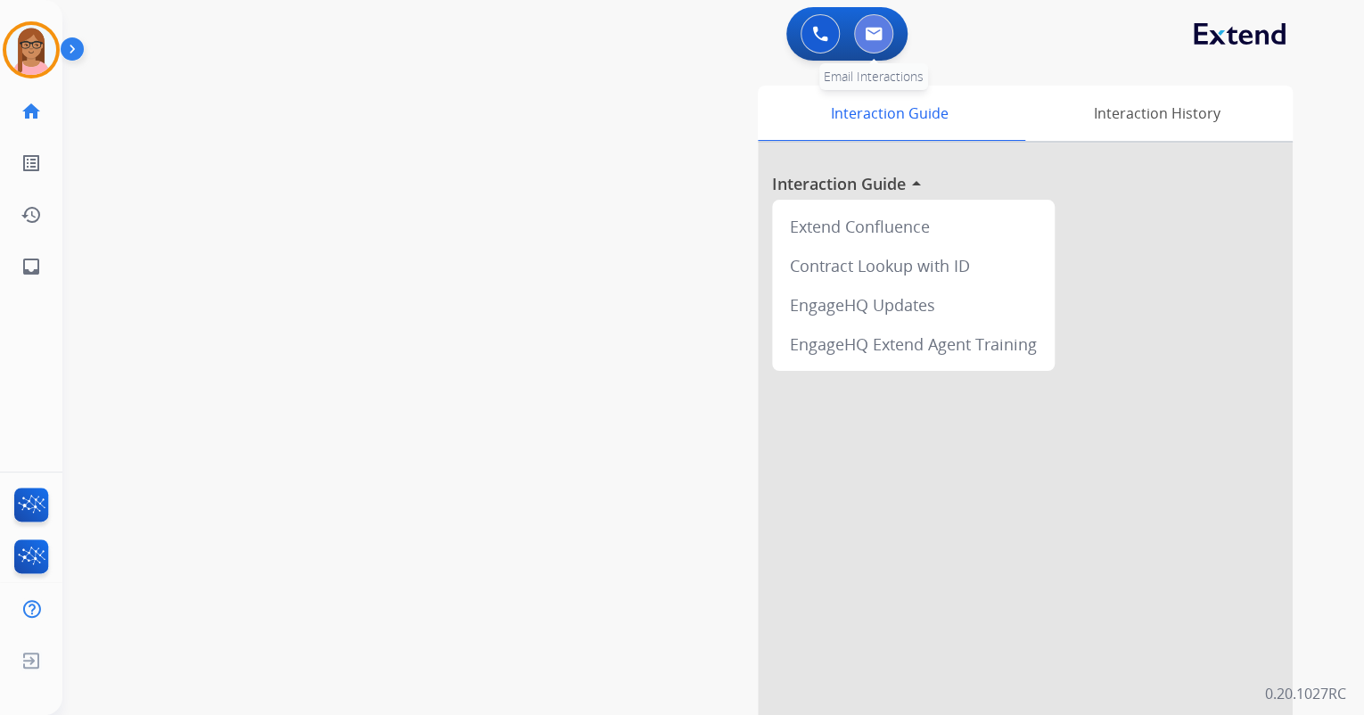
click at [863, 33] on button at bounding box center [873, 33] width 39 height 39
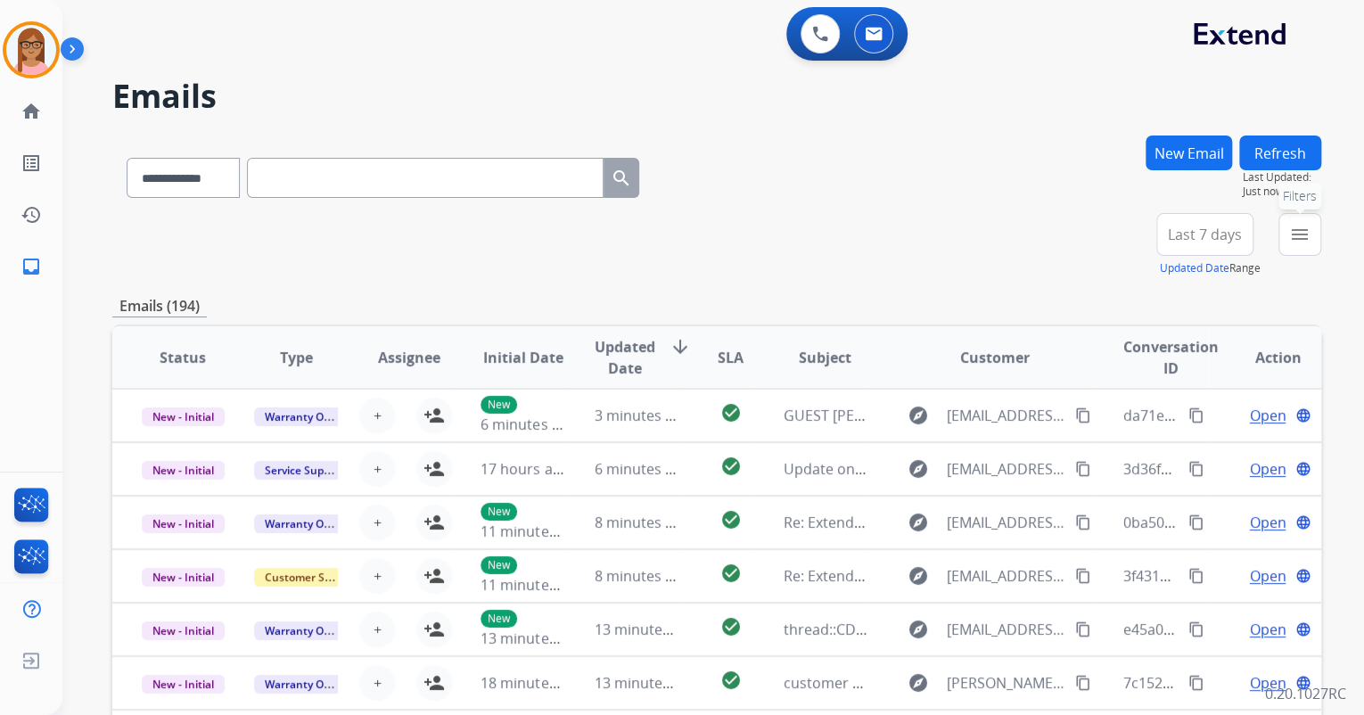
click at [1302, 234] on mat-icon "menu" at bounding box center [1299, 234] width 21 height 21
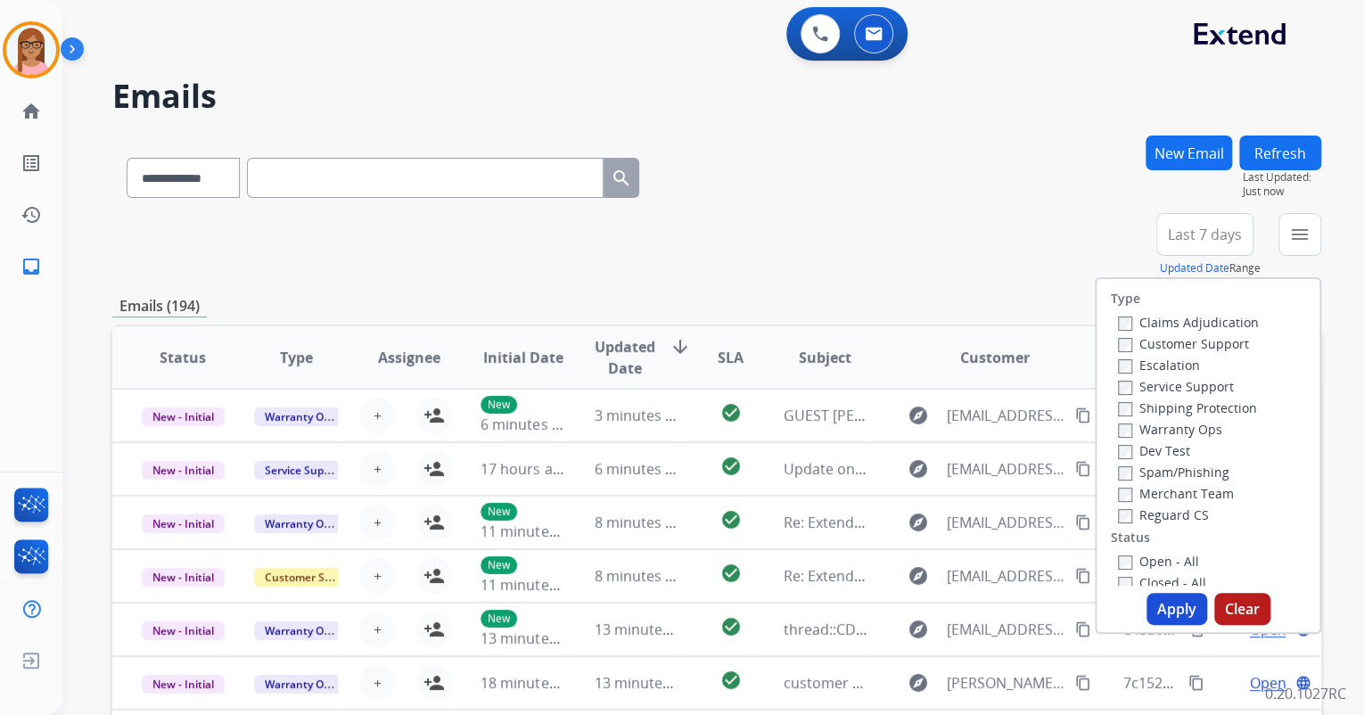
click at [1124, 347] on label "Customer Support" at bounding box center [1183, 343] width 131 height 17
click at [1137, 590] on div "Type Claims Adjudication Customer Support Escalation Service Support Shipping P…" at bounding box center [1208, 455] width 227 height 357
click at [1155, 610] on button "Apply" at bounding box center [1177, 609] width 61 height 32
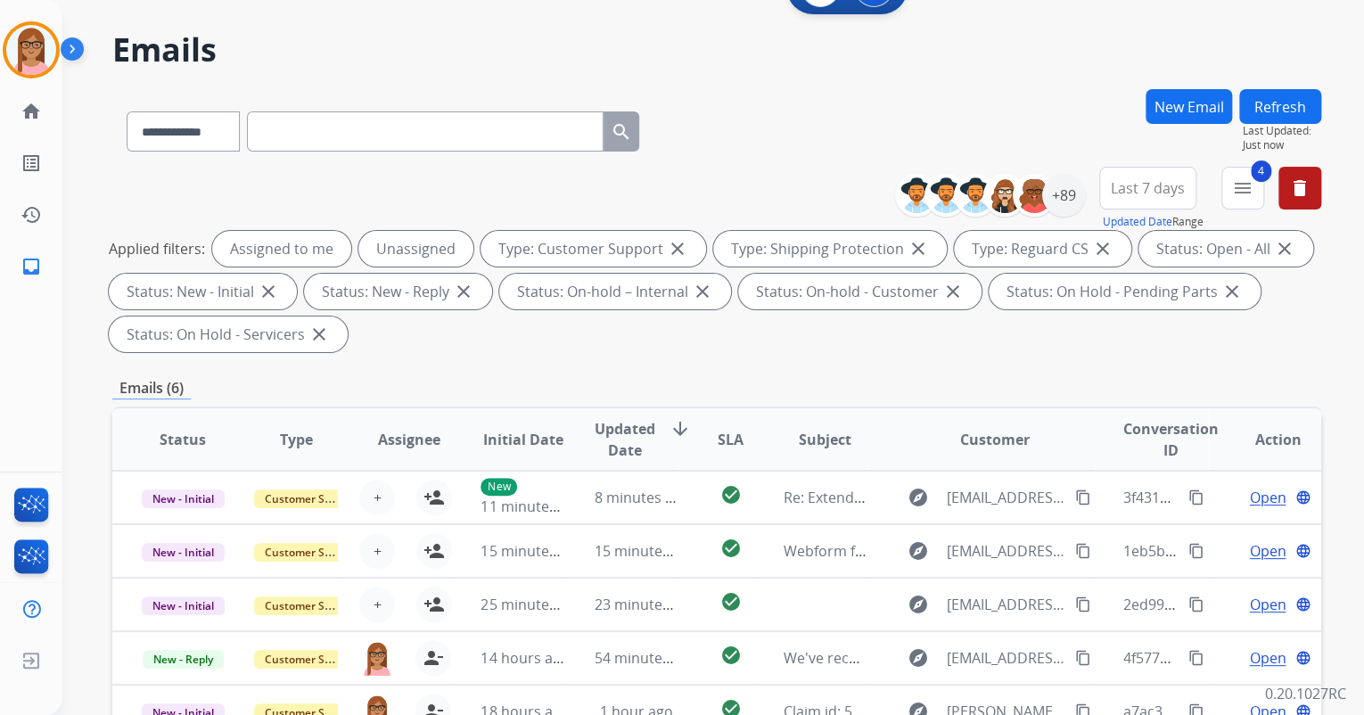
scroll to position [214, 0]
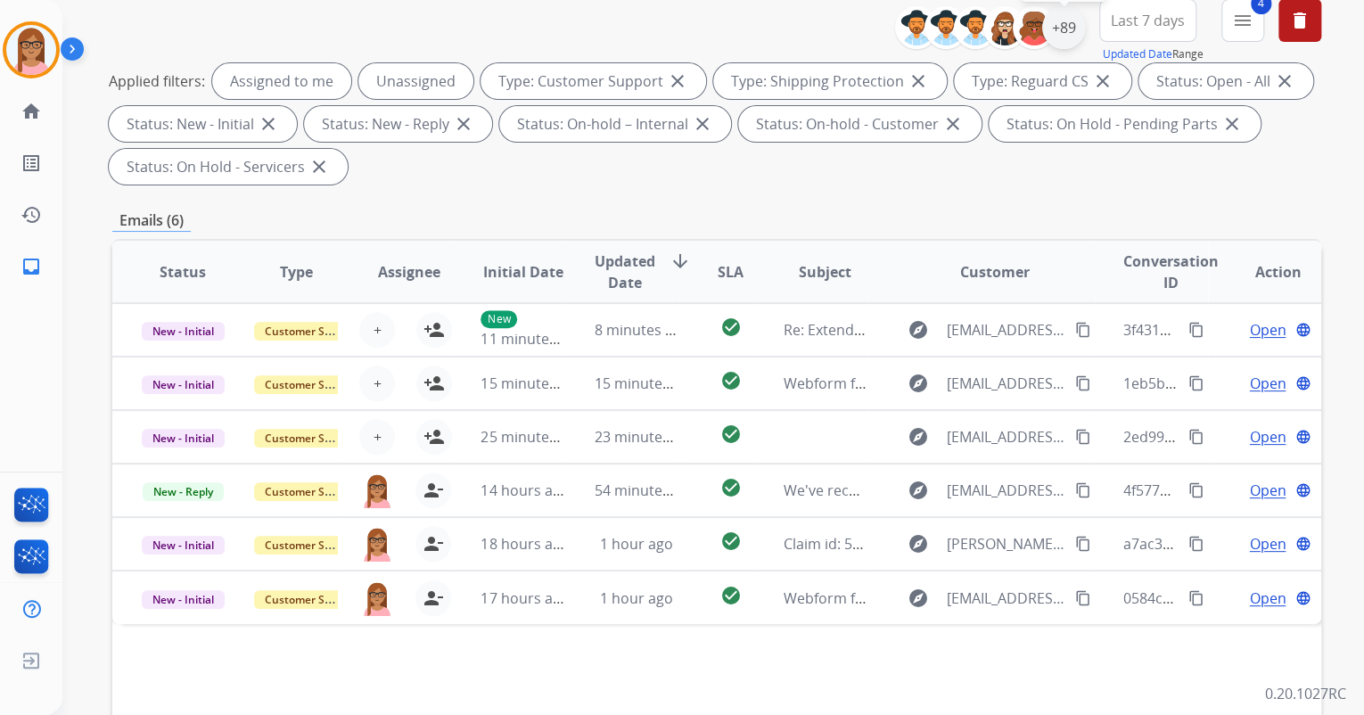
drag, startPoint x: 1066, startPoint y: 26, endPoint x: 1067, endPoint y: 38, distance: 12.5
click at [1066, 25] on div "+89" at bounding box center [1063, 27] width 43 height 43
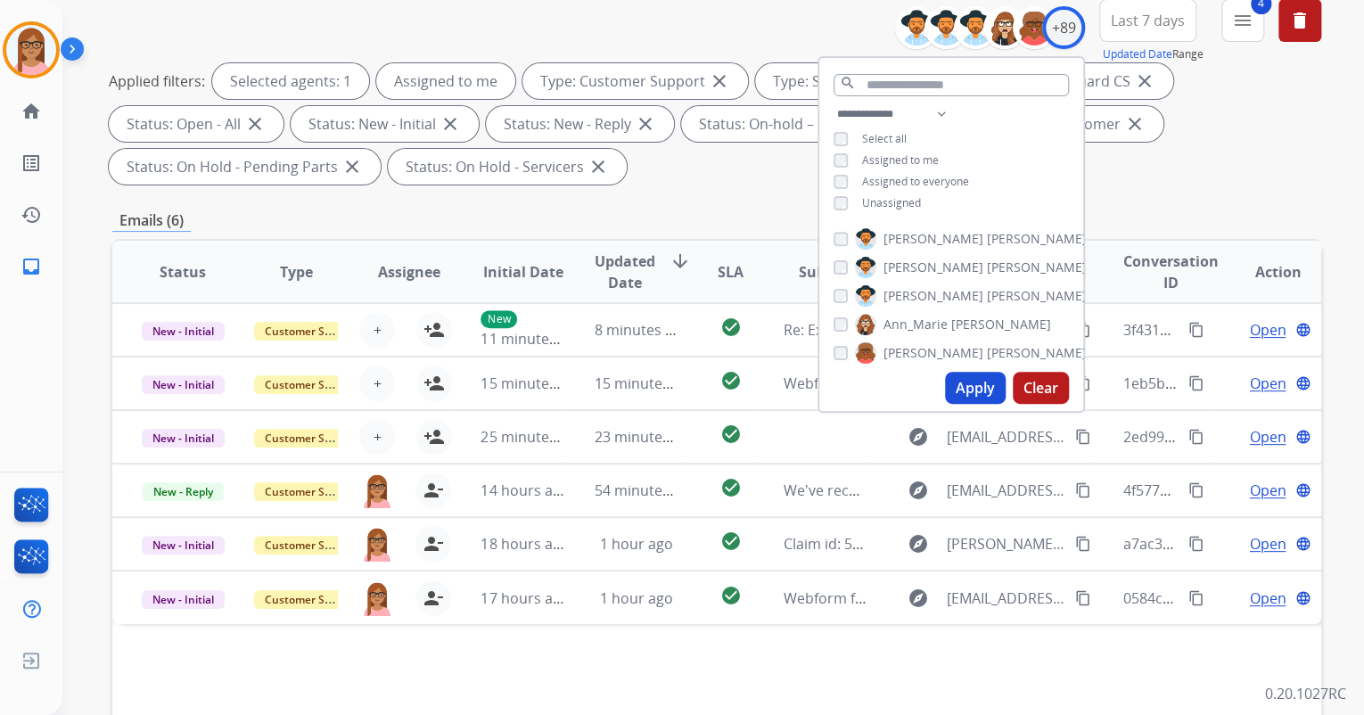
click at [962, 382] on button "Apply" at bounding box center [975, 388] width 61 height 32
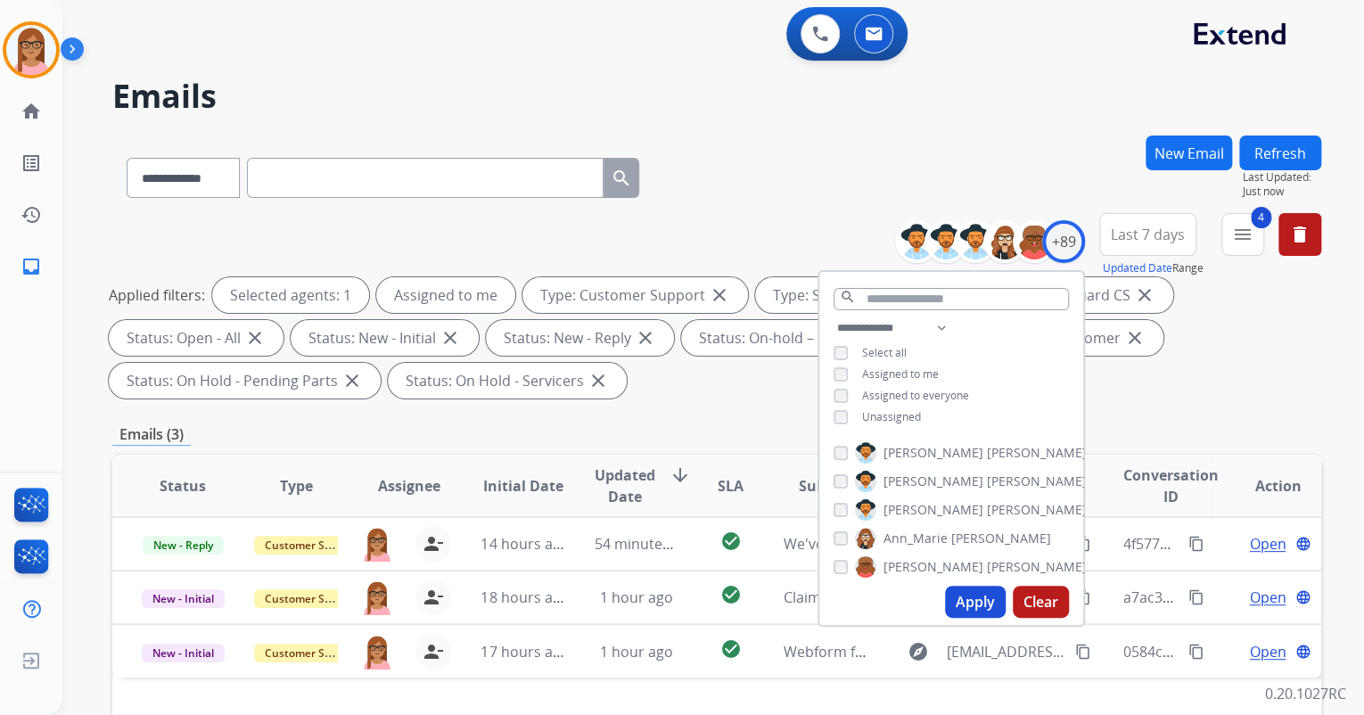
click at [1183, 400] on div "**********" at bounding box center [716, 309] width 1209 height 193
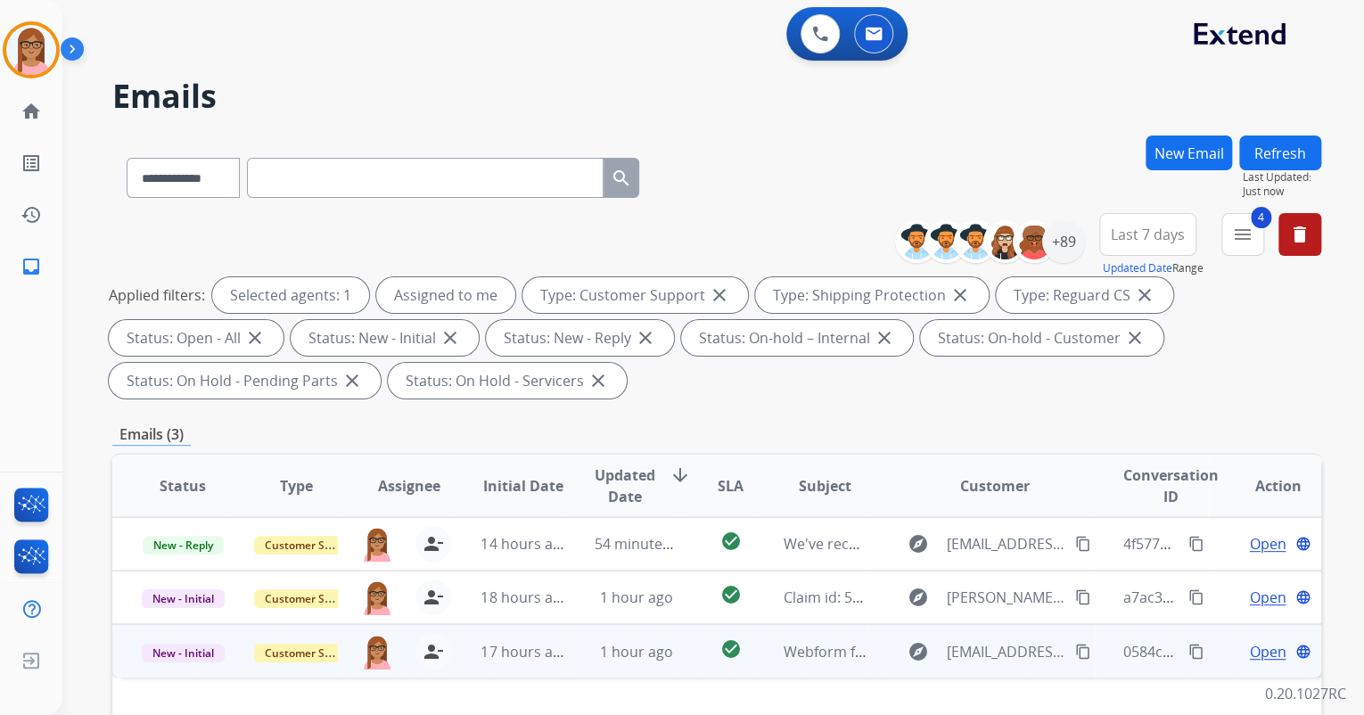
click at [1249, 649] on span "Open" at bounding box center [1267, 651] width 37 height 21
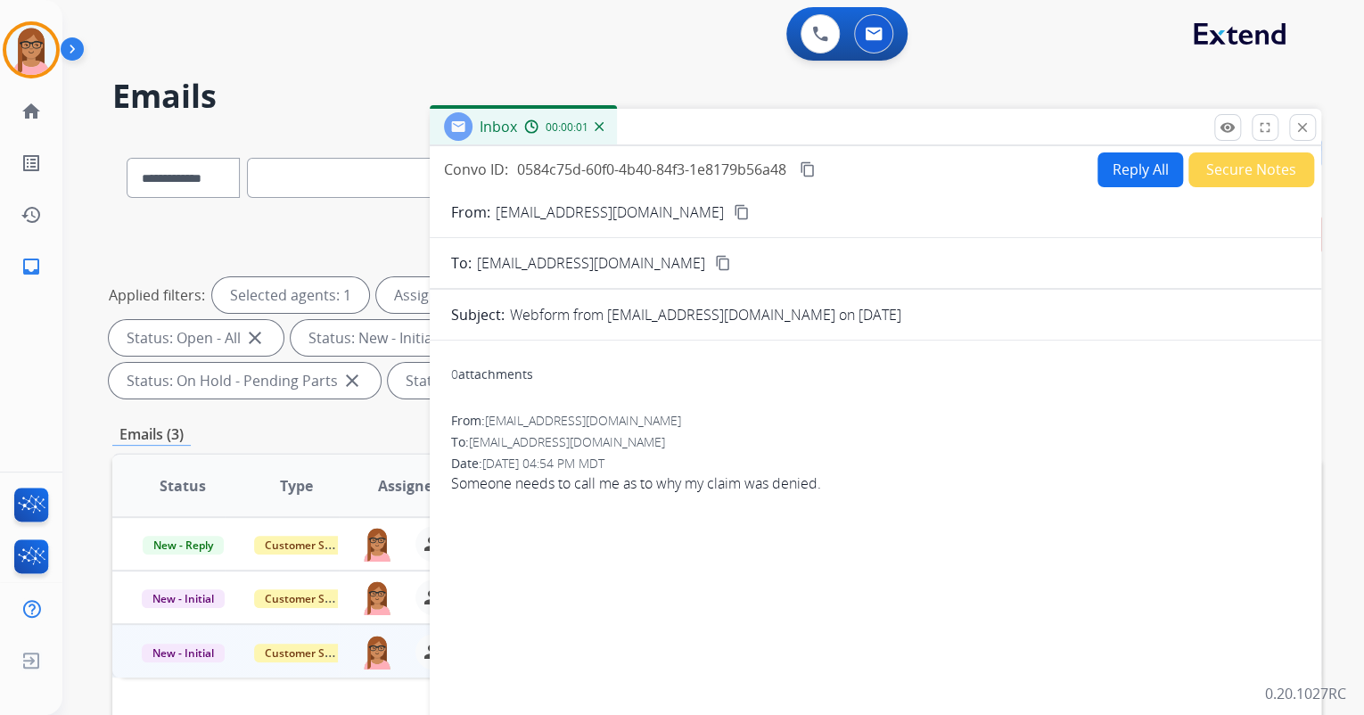
click at [1232, 172] on button "Secure Notes" at bounding box center [1252, 169] width 126 height 35
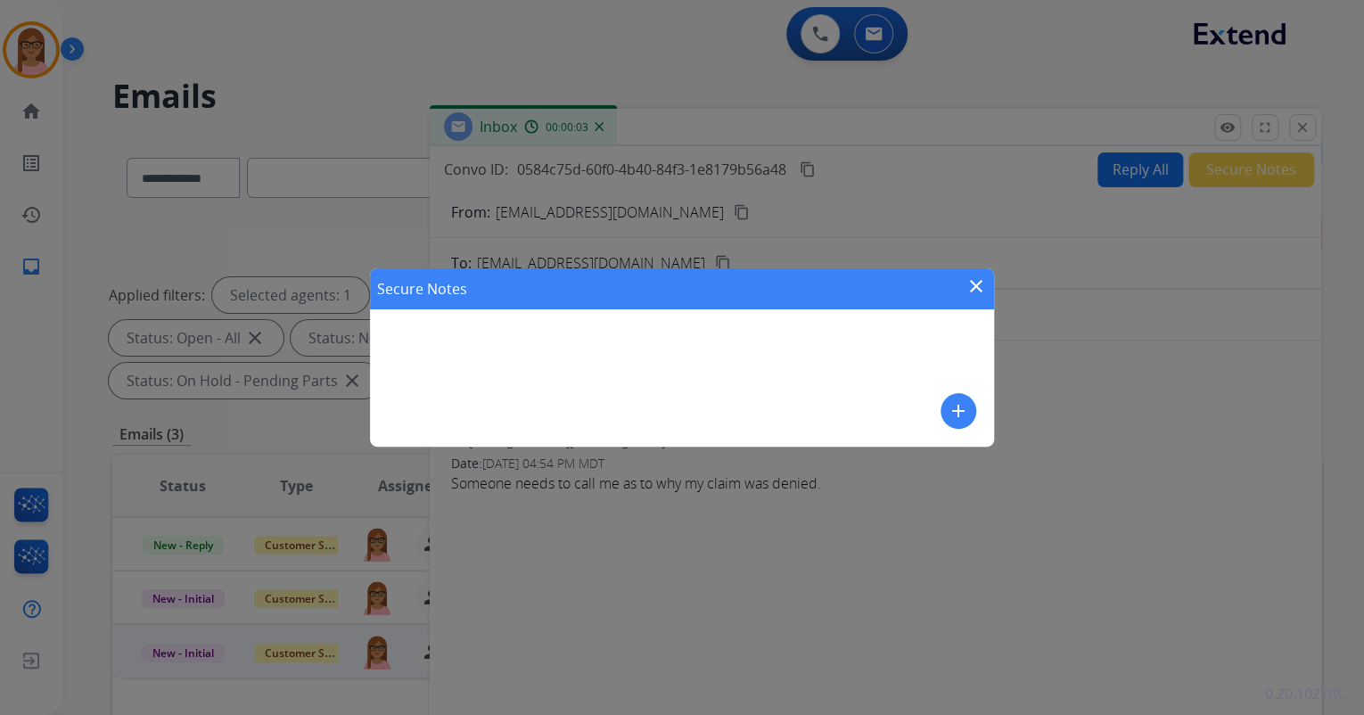
click at [967, 416] on mat-icon "add" at bounding box center [958, 410] width 21 height 21
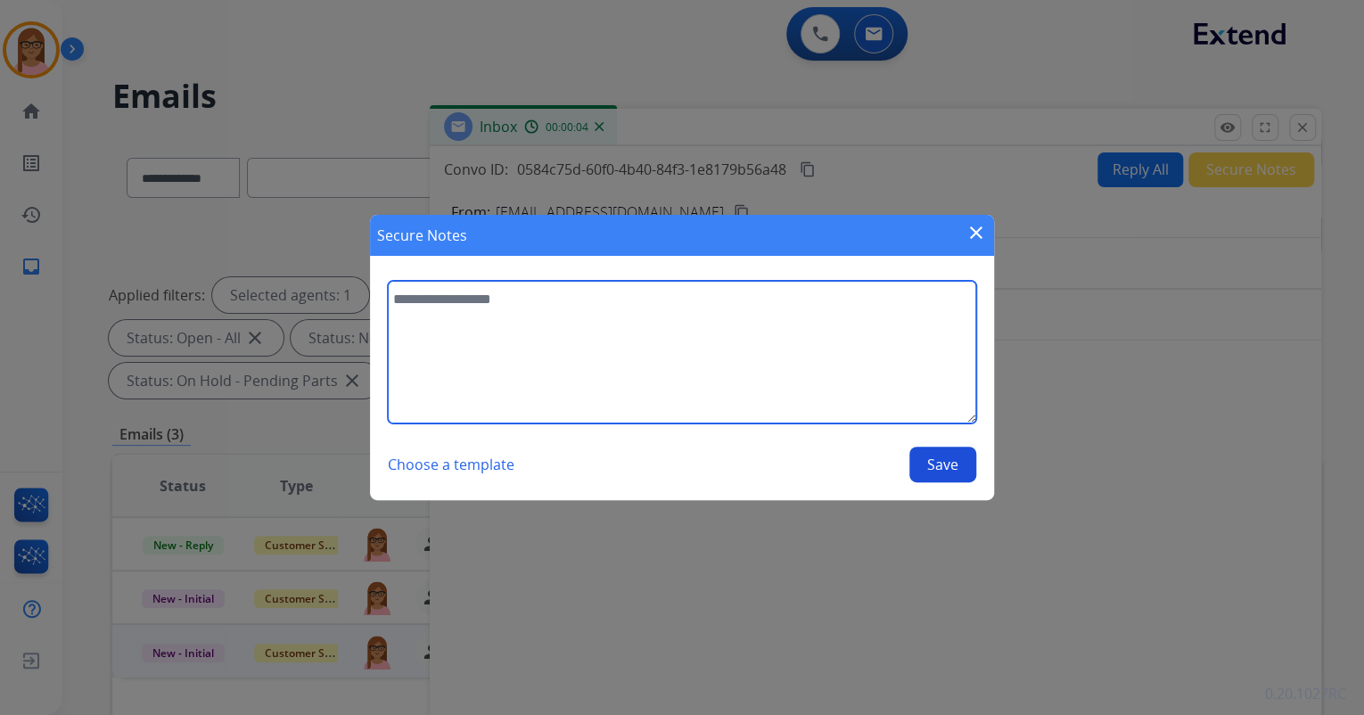
click at [688, 327] on textarea at bounding box center [682, 352] width 589 height 143
type textarea "*"
click at [549, 304] on textarea "**********" at bounding box center [682, 352] width 589 height 143
click at [676, 304] on textarea "**********" at bounding box center [682, 352] width 589 height 143
click at [614, 327] on textarea "**********" at bounding box center [682, 352] width 589 height 143
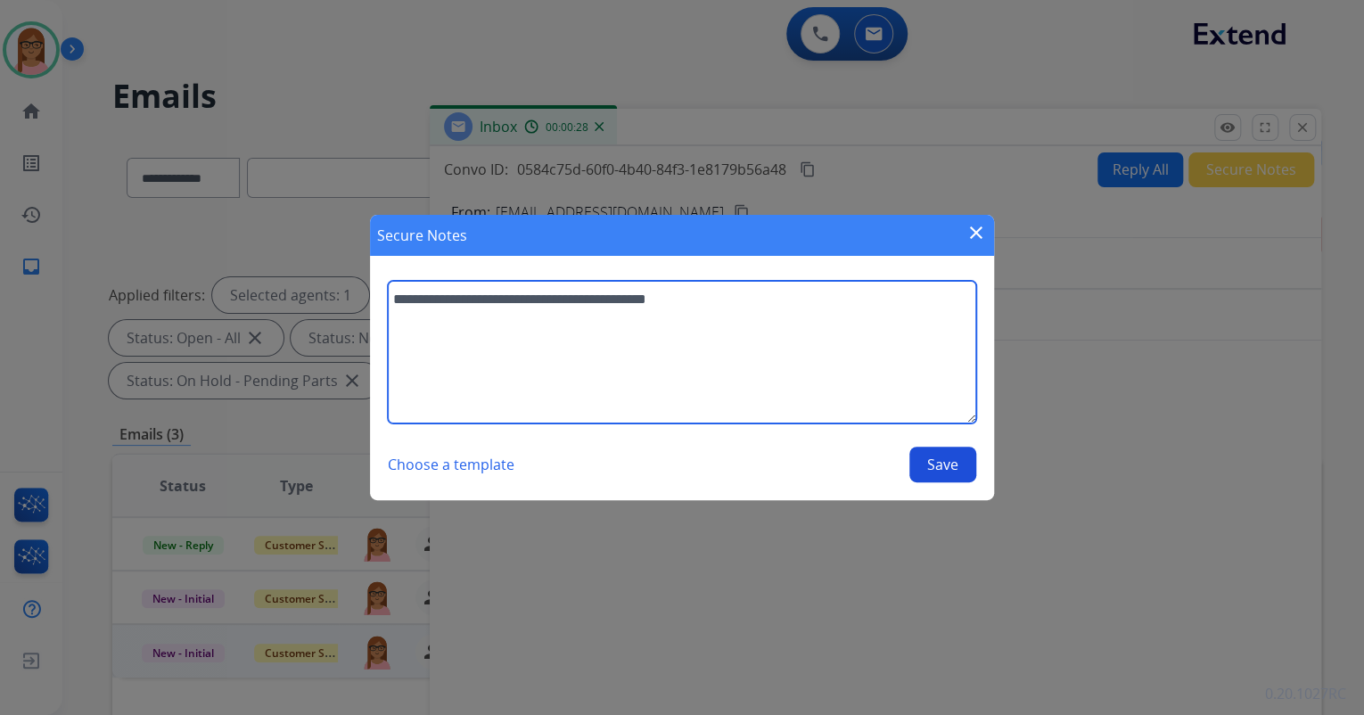
click at [656, 307] on textarea "**********" at bounding box center [682, 352] width 589 height 143
type textarea "**********"
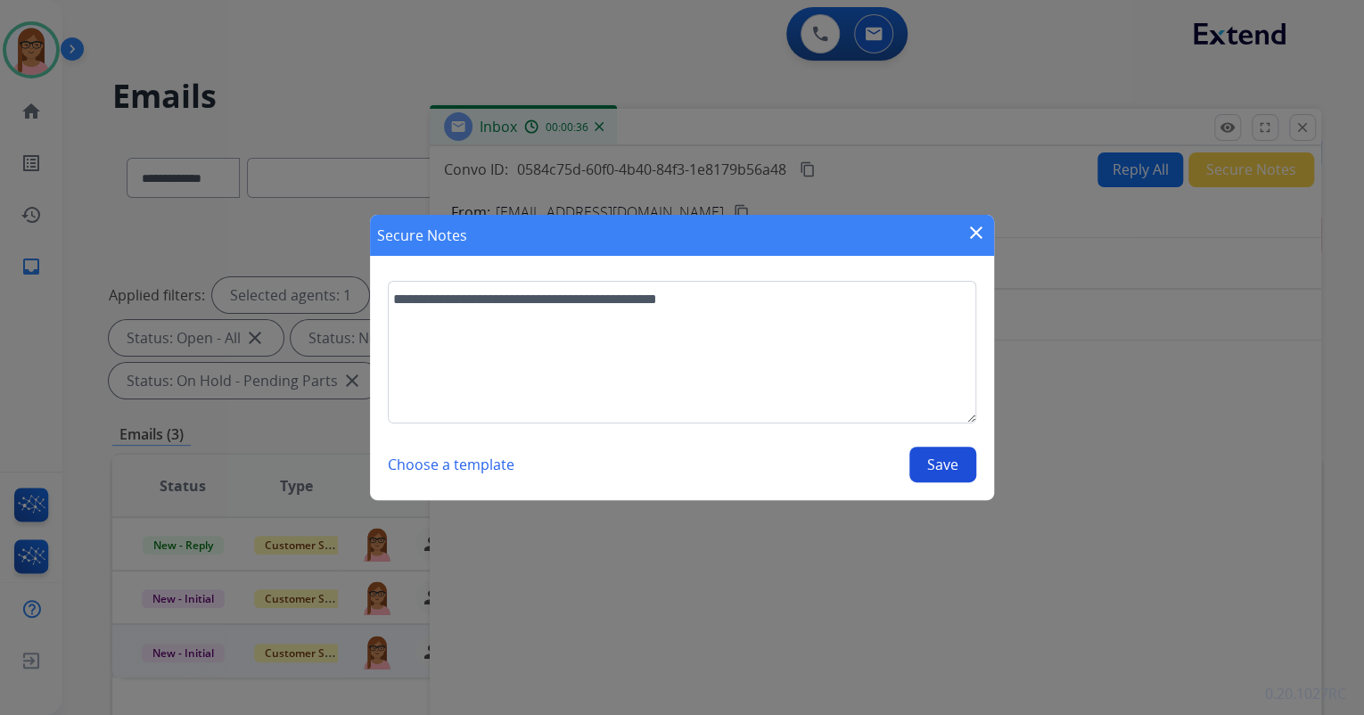
click at [949, 457] on button "Save" at bounding box center [943, 465] width 67 height 36
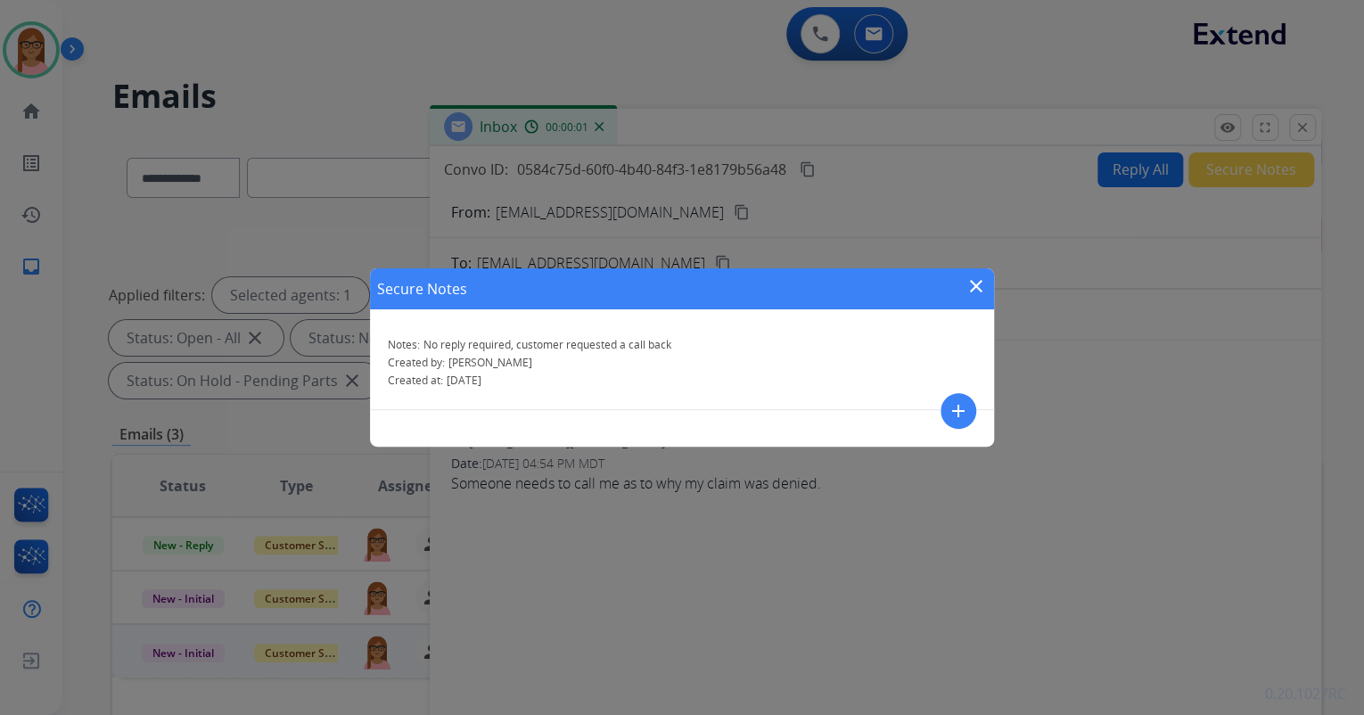
click at [981, 285] on mat-icon "close" at bounding box center [976, 286] width 21 height 21
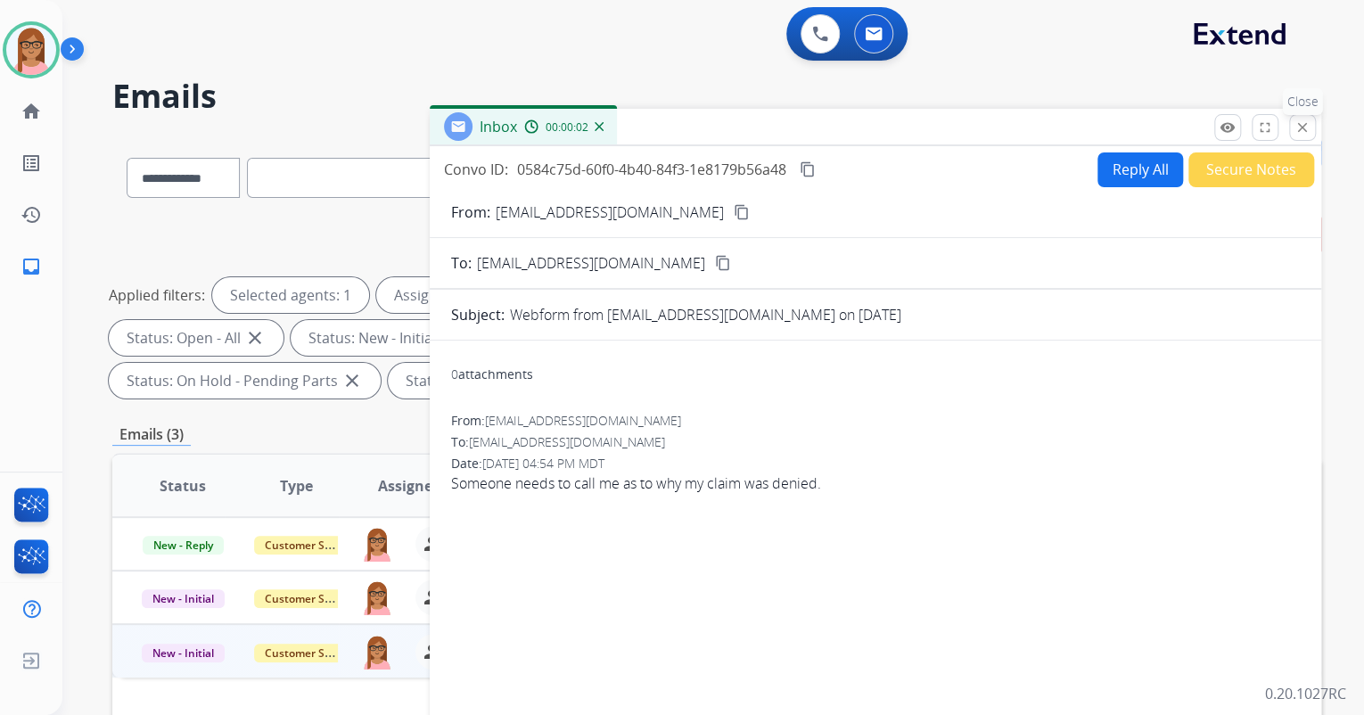
click at [1293, 129] on button "close Close" at bounding box center [1302, 127] width 27 height 27
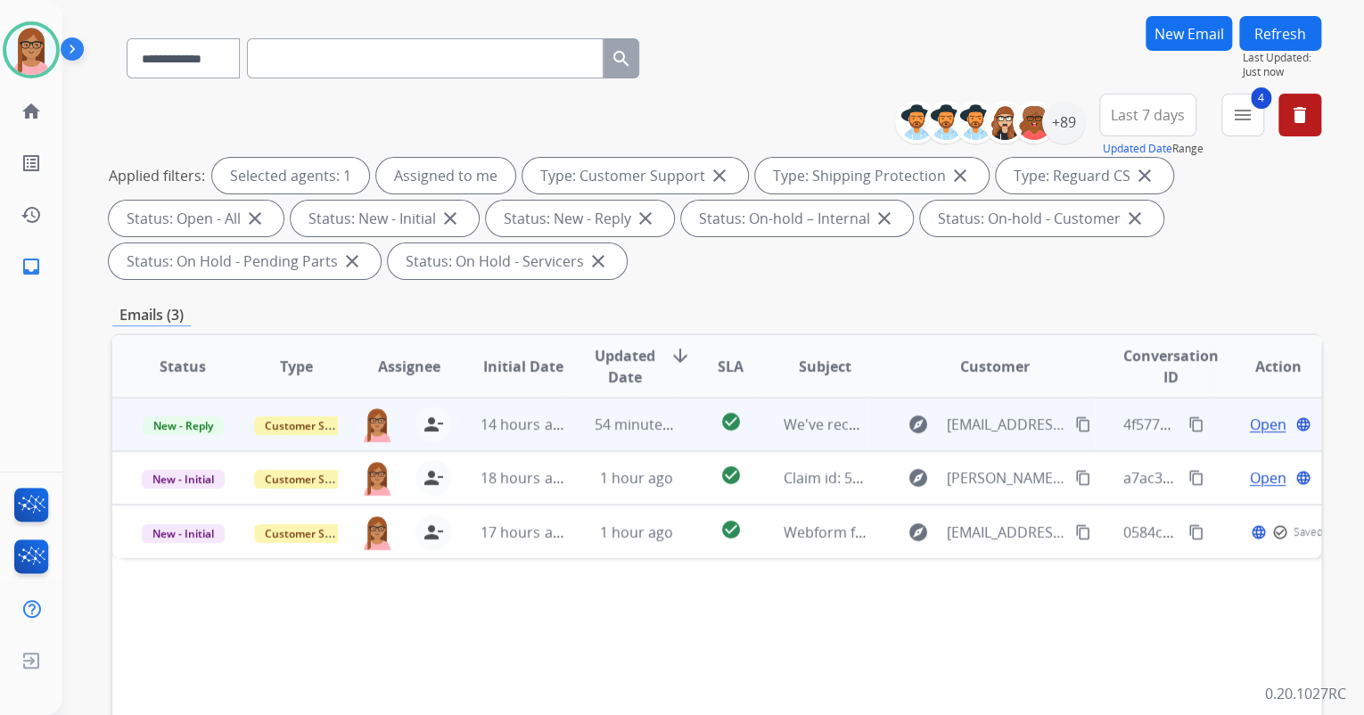
scroll to position [143, 0]
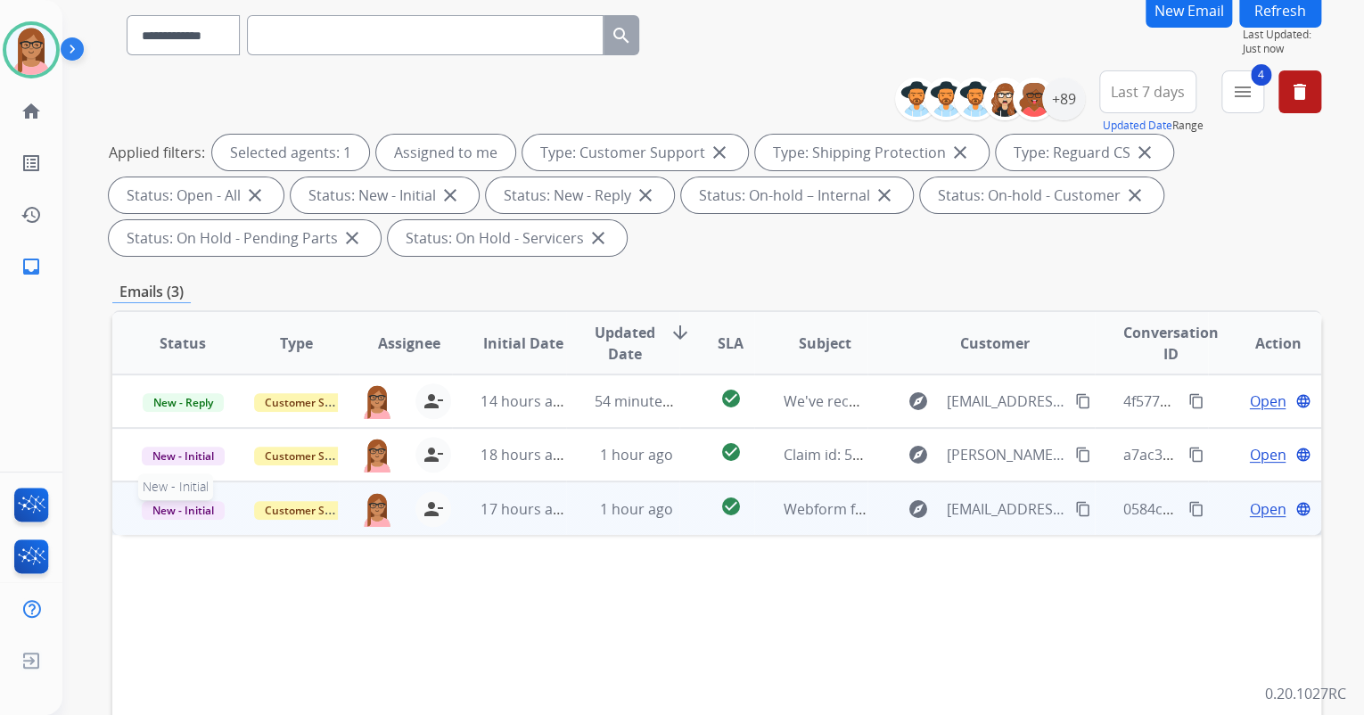
click at [157, 508] on span "New - Initial" at bounding box center [183, 510] width 83 height 19
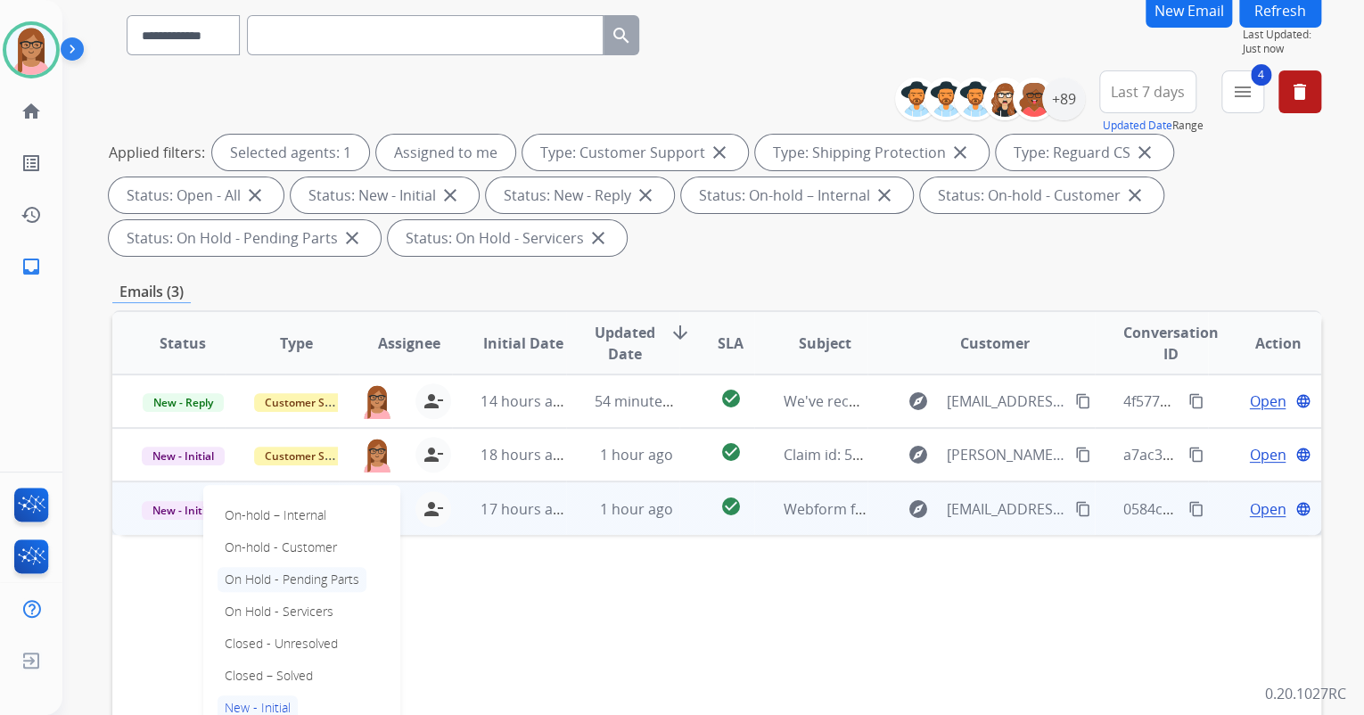
scroll to position [214, 0]
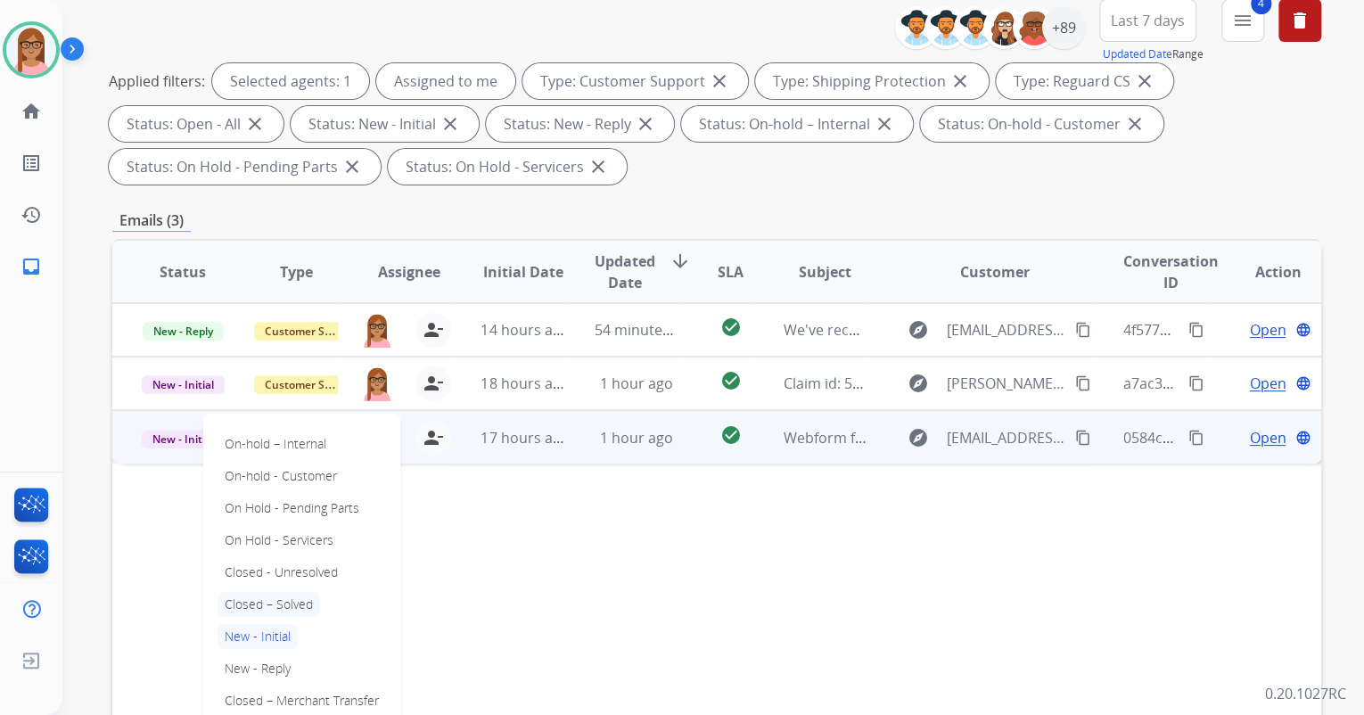
click at [251, 603] on p "Closed – Solved" at bounding box center [269, 604] width 103 height 25
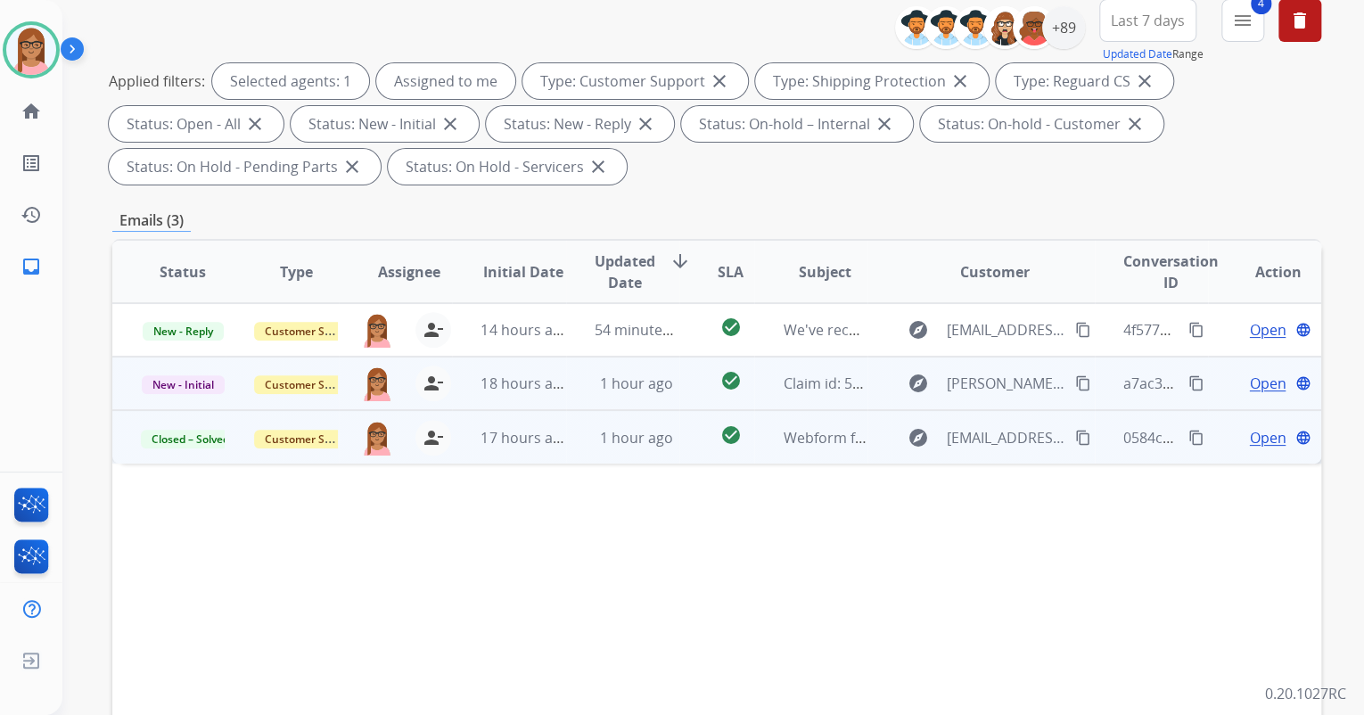
click at [1249, 384] on span "Open" at bounding box center [1267, 383] width 37 height 21
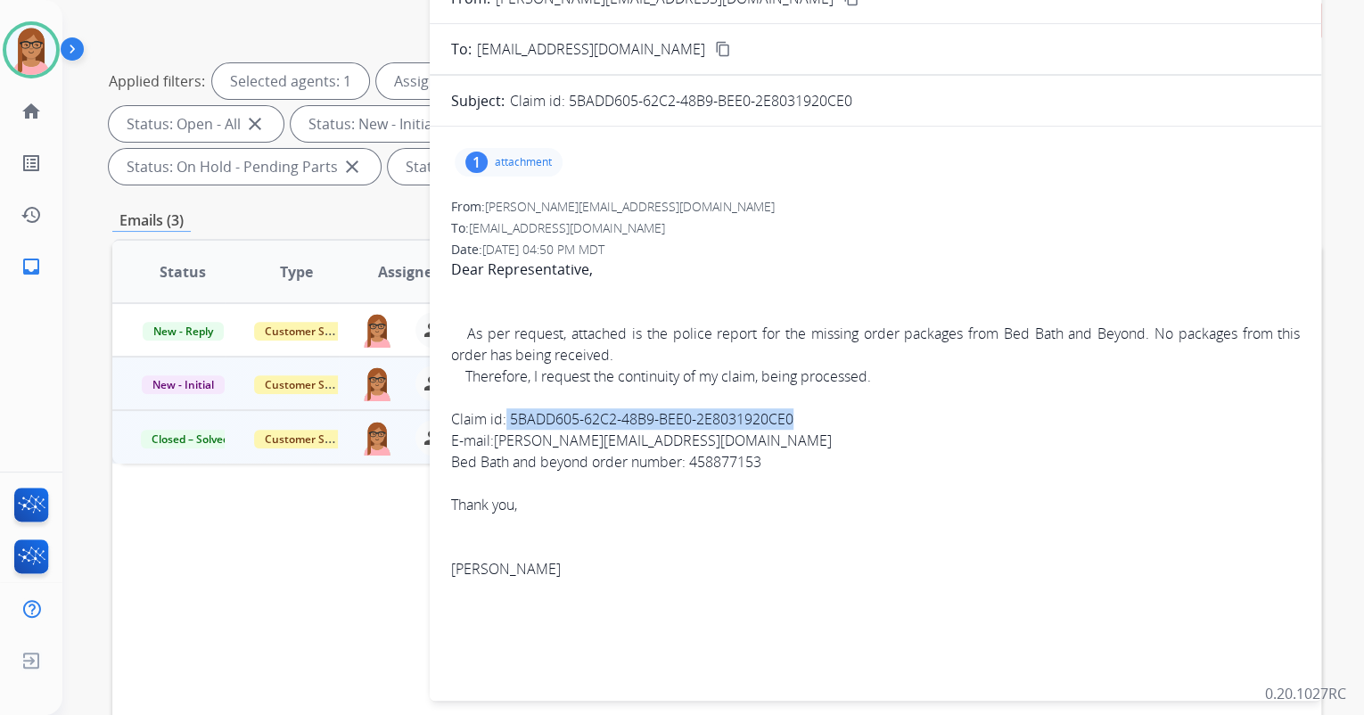
drag, startPoint x: 796, startPoint y: 418, endPoint x: 506, endPoint y: 420, distance: 290.7
click at [506, 420] on div "Claim id: 5BADD605-62C2-48B9-BEE0-2E8031920CE0" at bounding box center [875, 418] width 849 height 21
copy div "5BADD605-62C2-48B9-BEE0-2E8031920CE0"
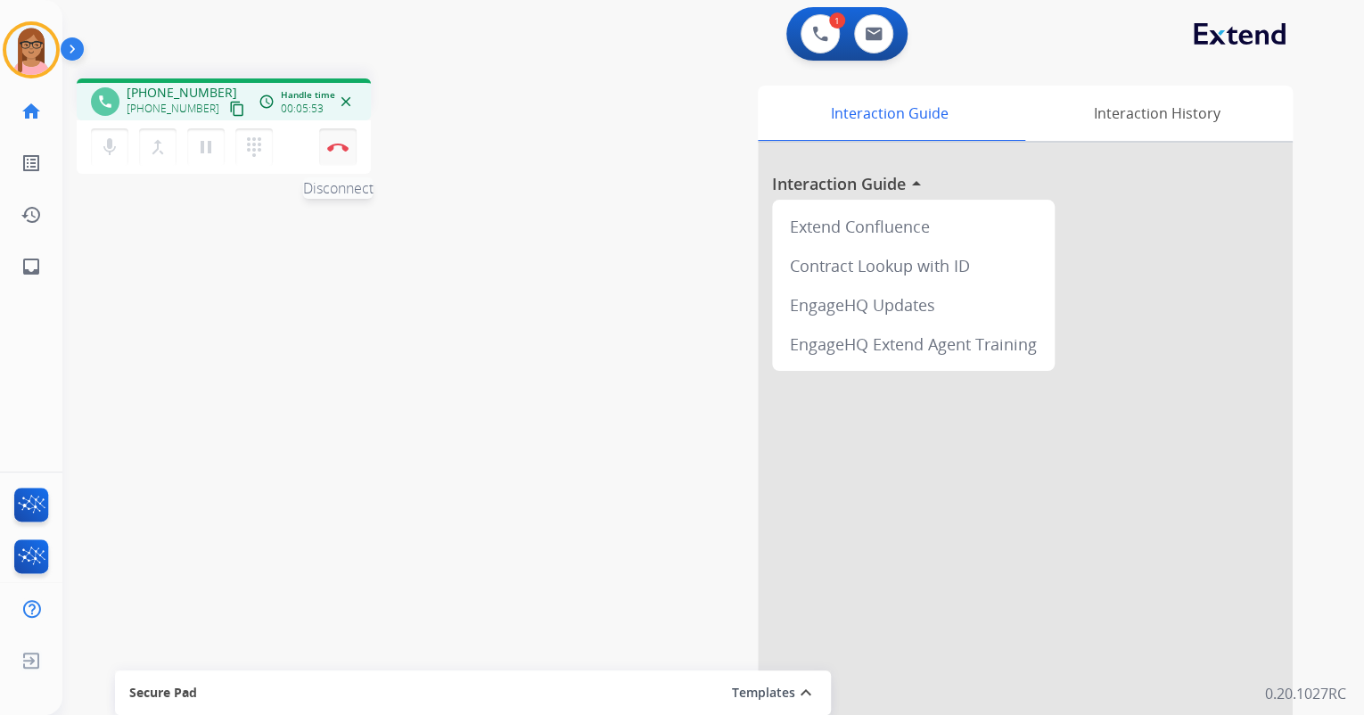
click at [335, 151] on img at bounding box center [337, 147] width 21 height 9
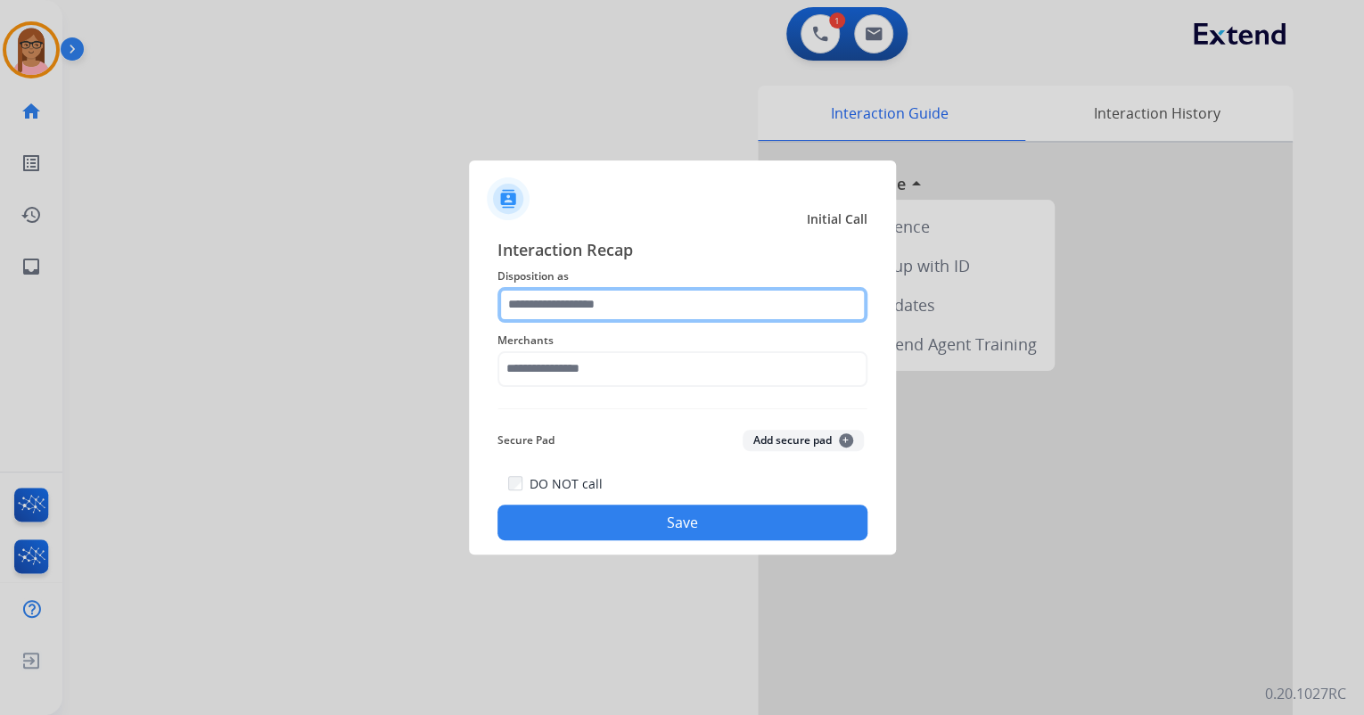
click at [571, 301] on input "text" at bounding box center [683, 305] width 370 height 36
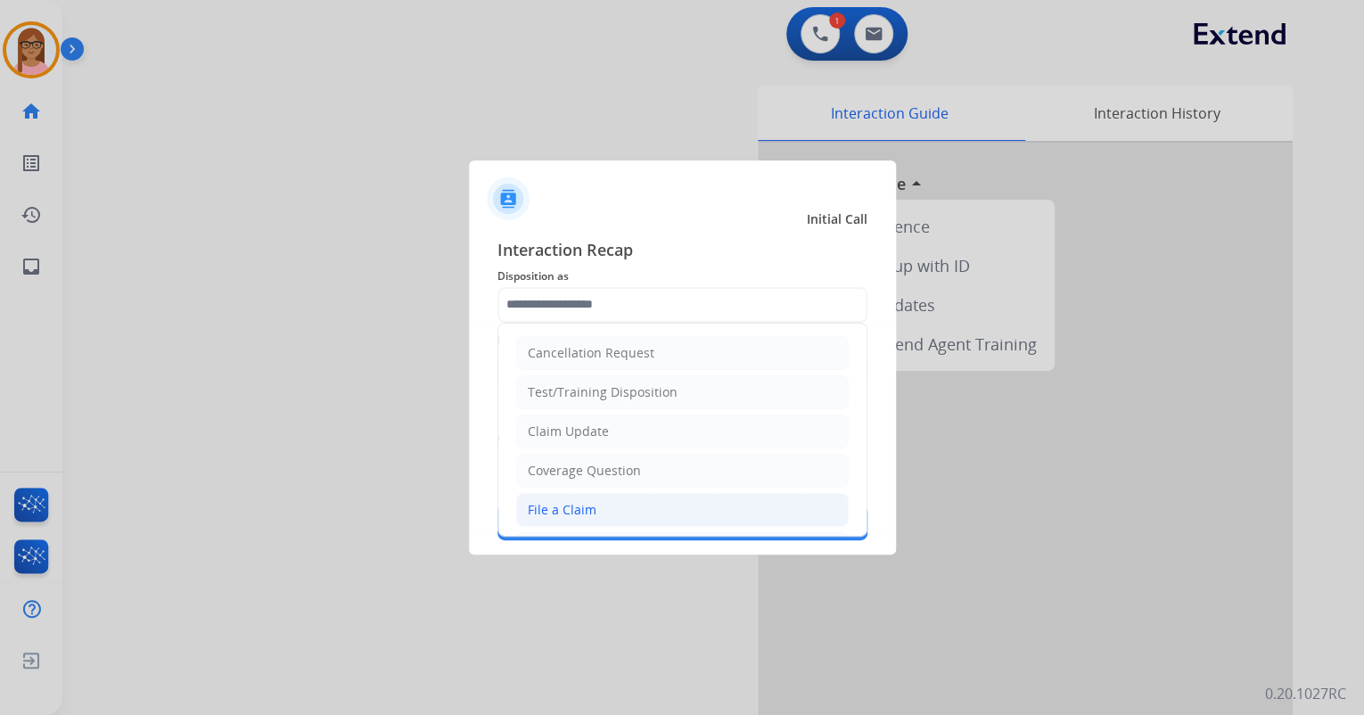
click at [573, 501] on div "File a Claim" at bounding box center [562, 510] width 69 height 18
type input "**********"
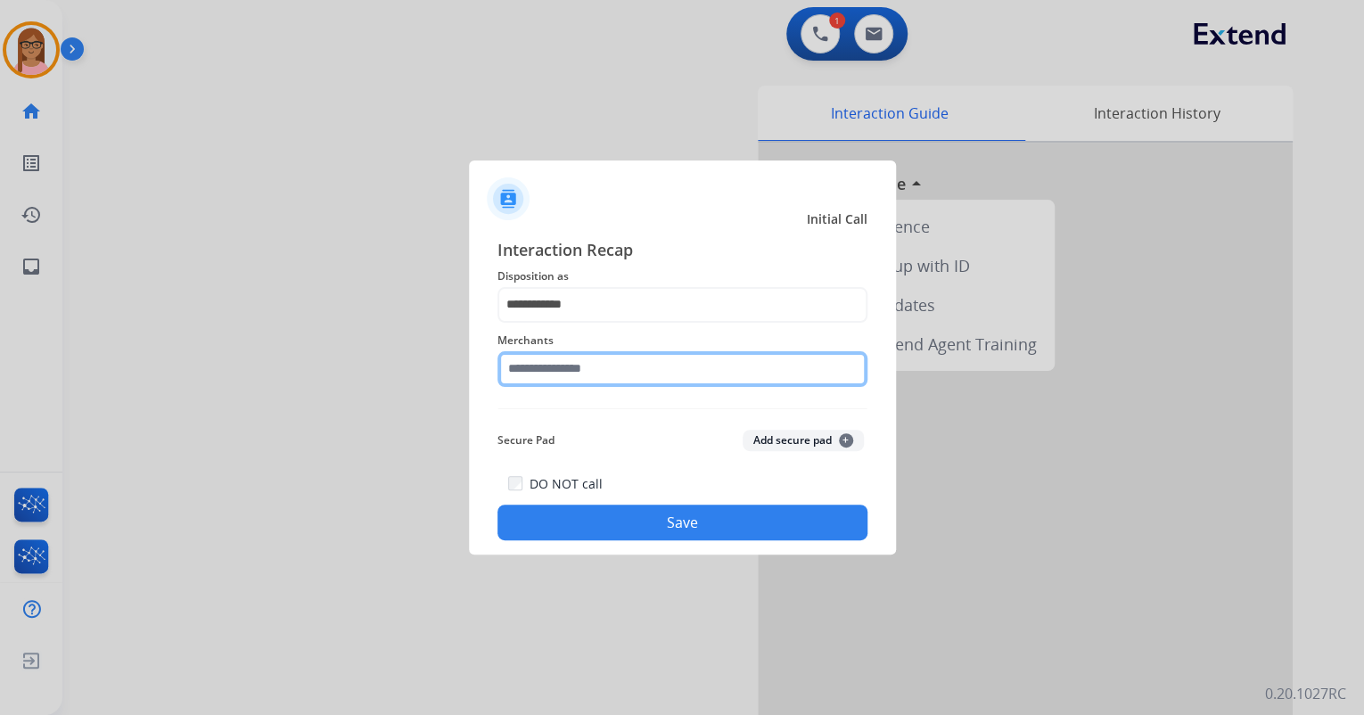
click at [578, 361] on input "text" at bounding box center [683, 369] width 370 height 36
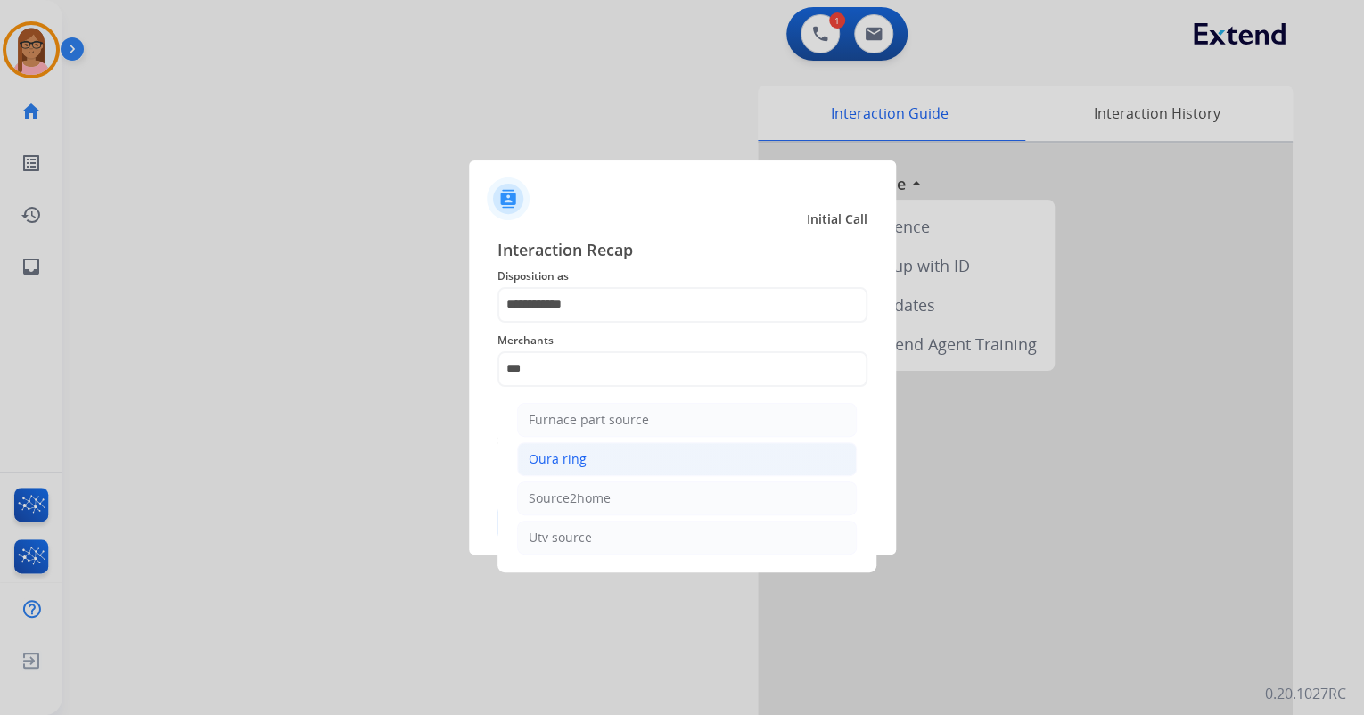
click at [614, 460] on li "Oura ring" at bounding box center [687, 459] width 340 height 34
type input "*********"
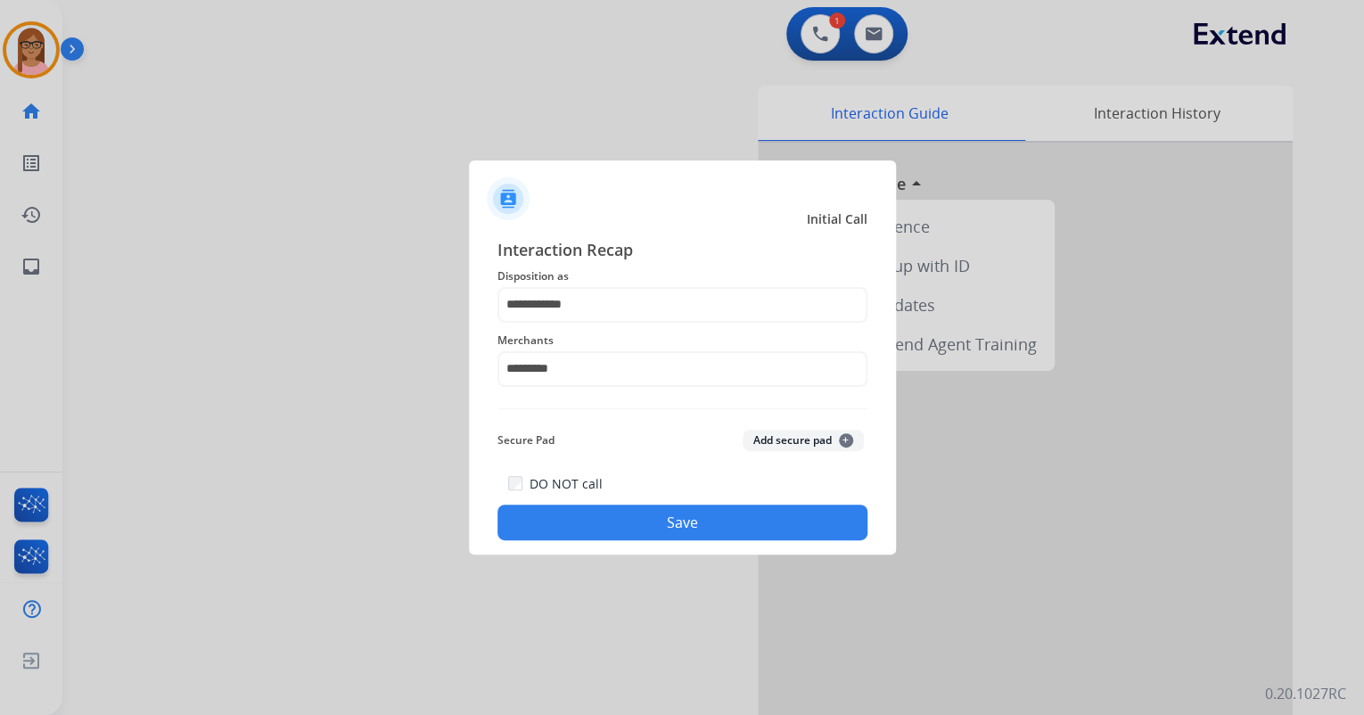
click at [603, 526] on button "Save" at bounding box center [683, 523] width 370 height 36
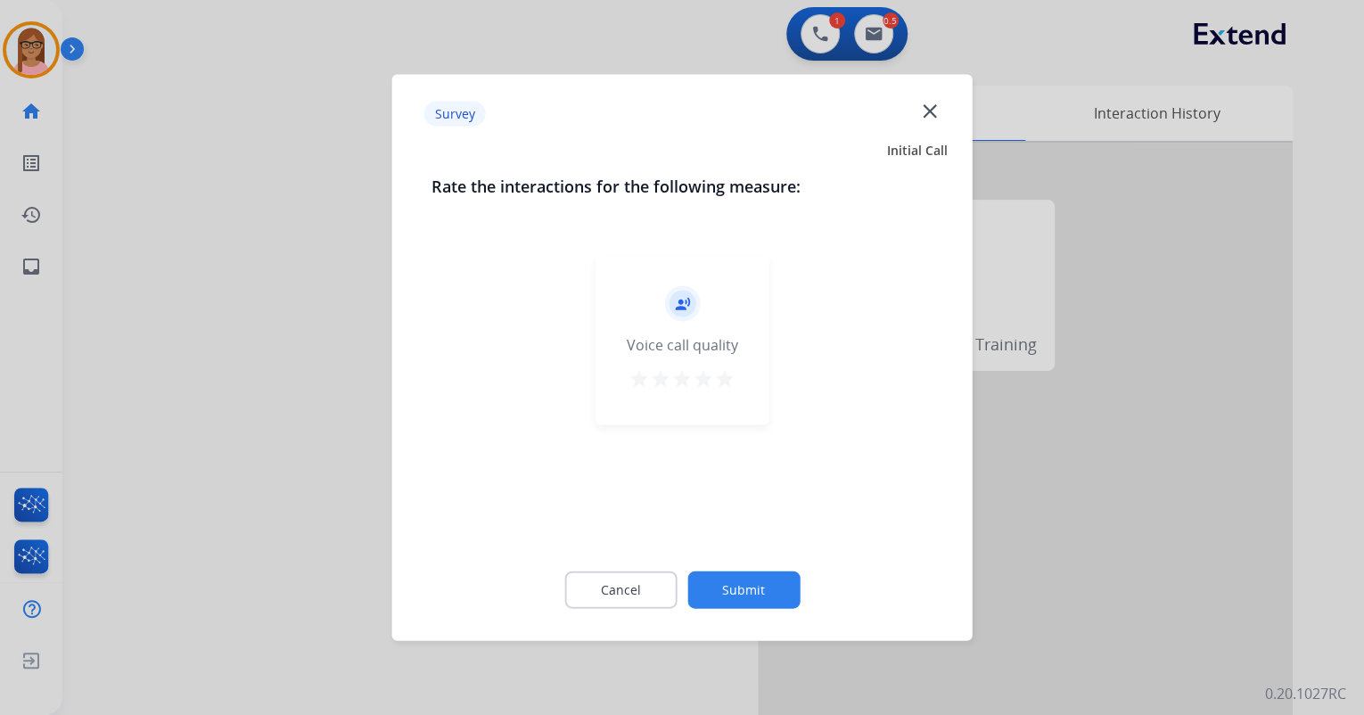
click at [723, 388] on mat-icon "star" at bounding box center [724, 378] width 21 height 21
click at [751, 581] on button "Submit" at bounding box center [744, 590] width 112 height 37
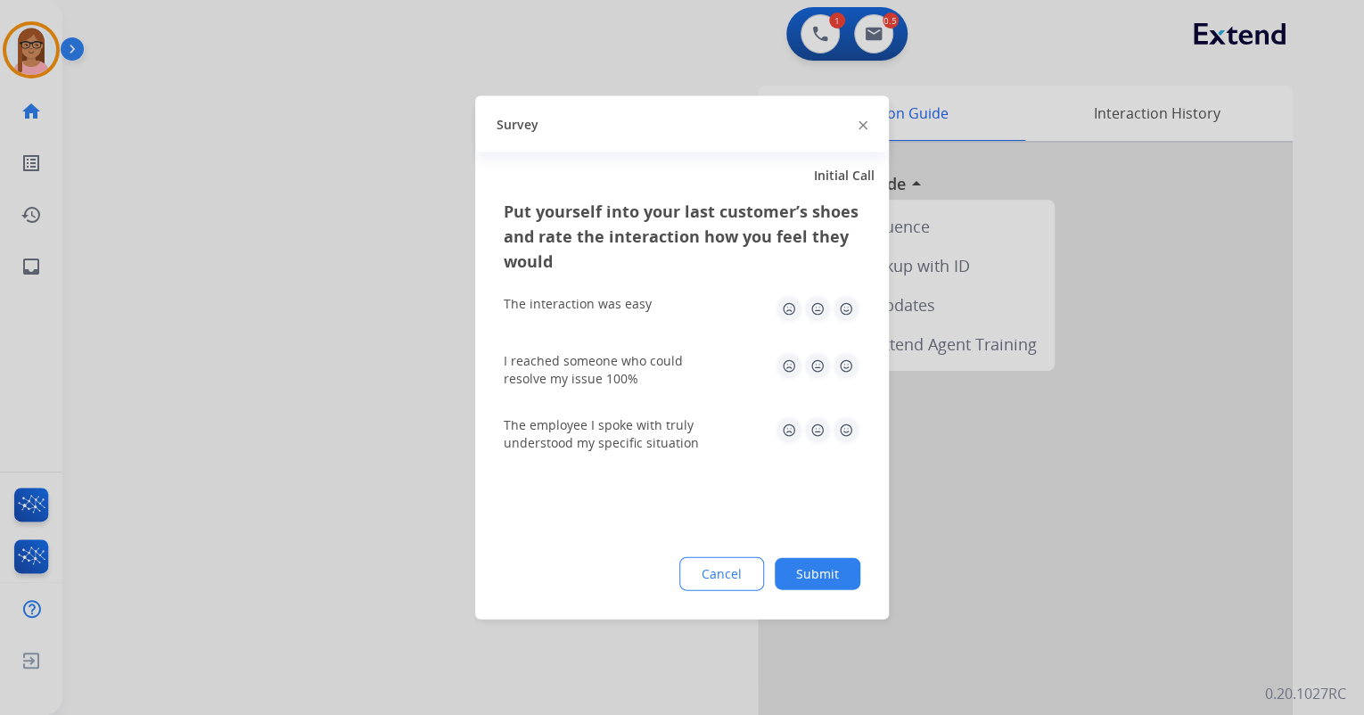
click at [841, 308] on img at bounding box center [846, 309] width 29 height 29
click at [852, 371] on img at bounding box center [846, 366] width 29 height 29
click at [846, 432] on img at bounding box center [846, 430] width 29 height 29
click at [831, 560] on button "Submit" at bounding box center [818, 574] width 86 height 32
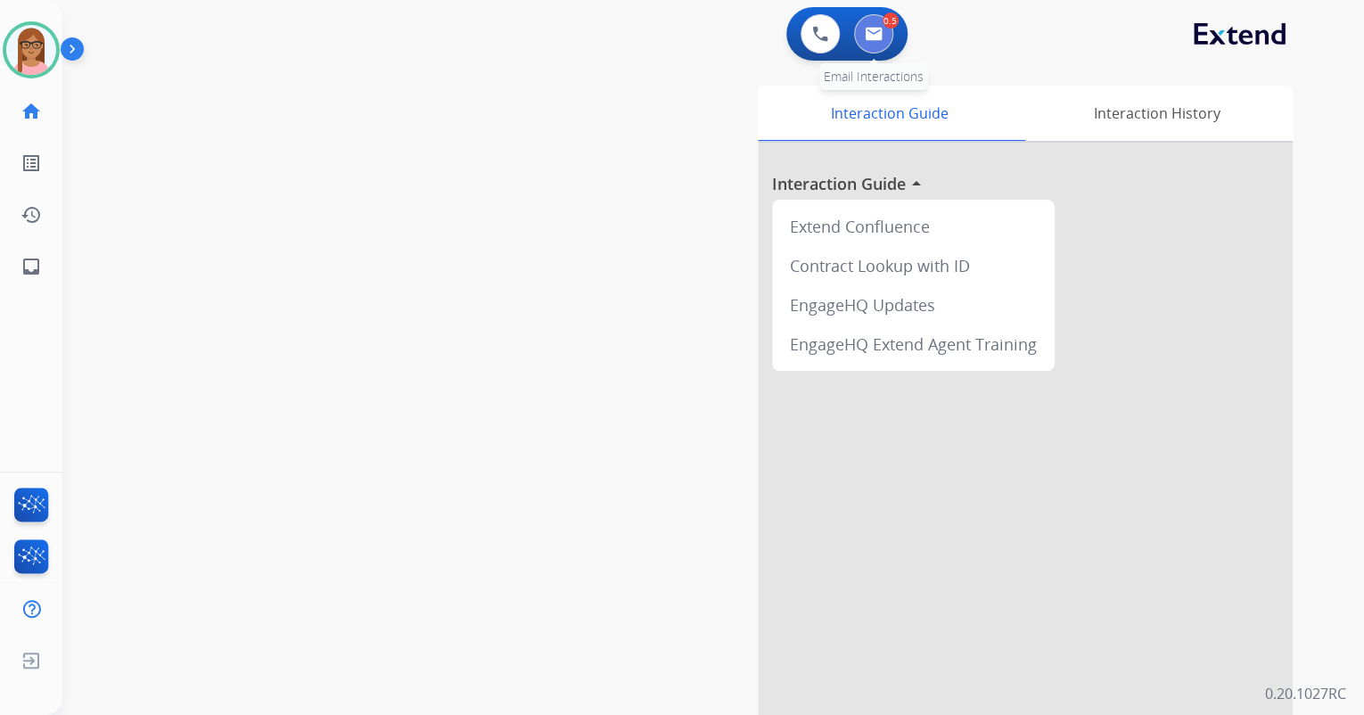
click at [877, 42] on button at bounding box center [873, 33] width 39 height 39
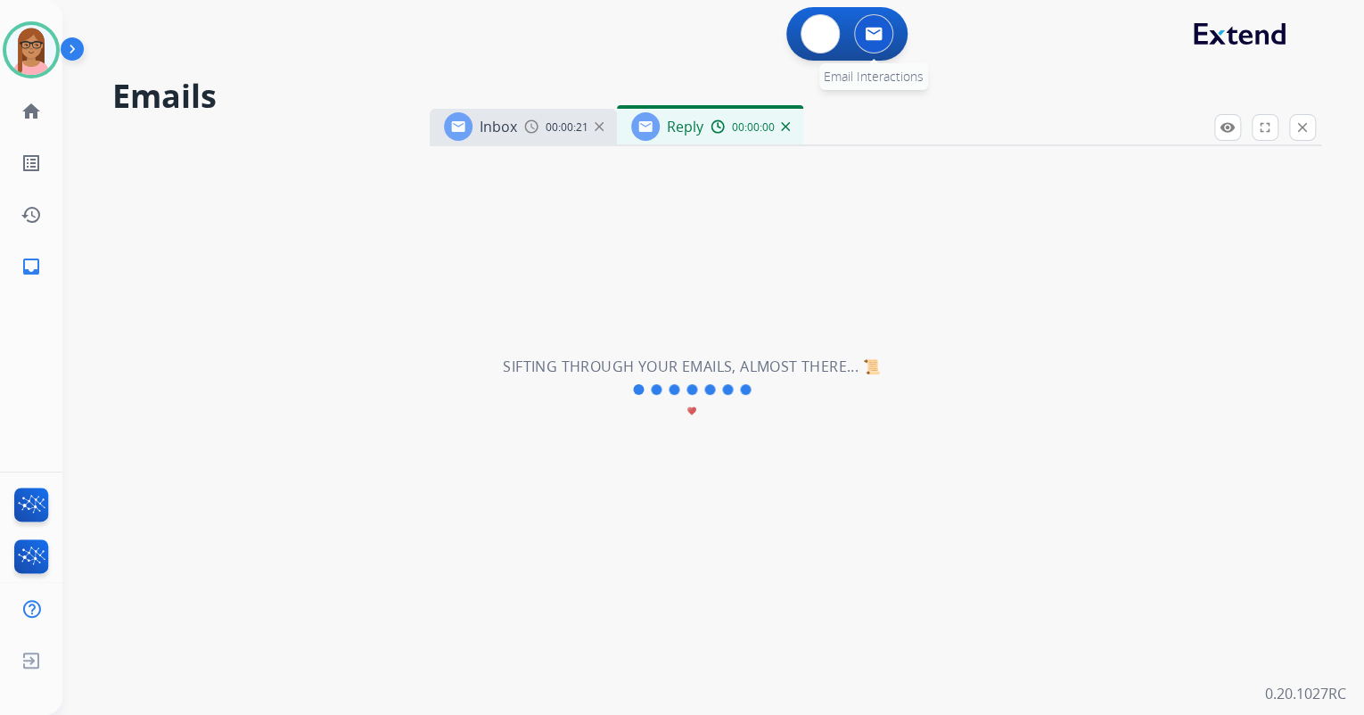
select select "**********"
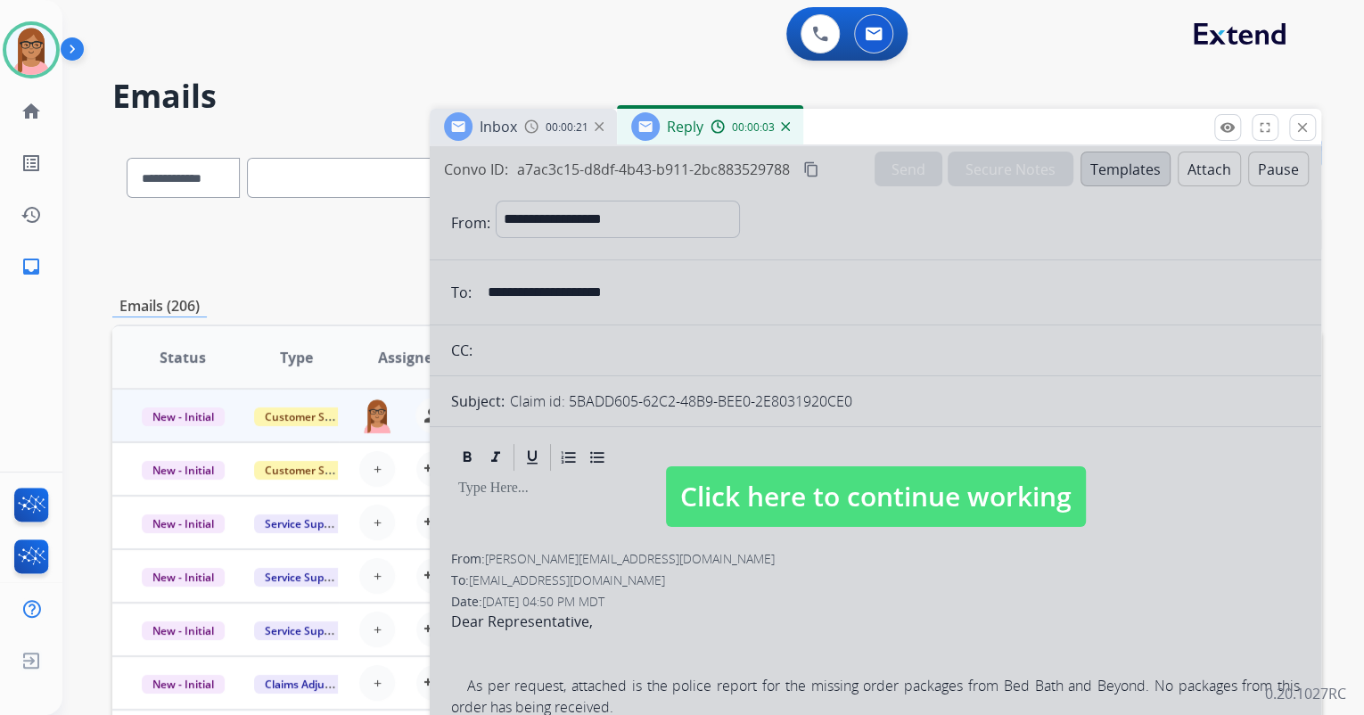
click at [1188, 494] on div at bounding box center [876, 479] width 892 height 666
select select
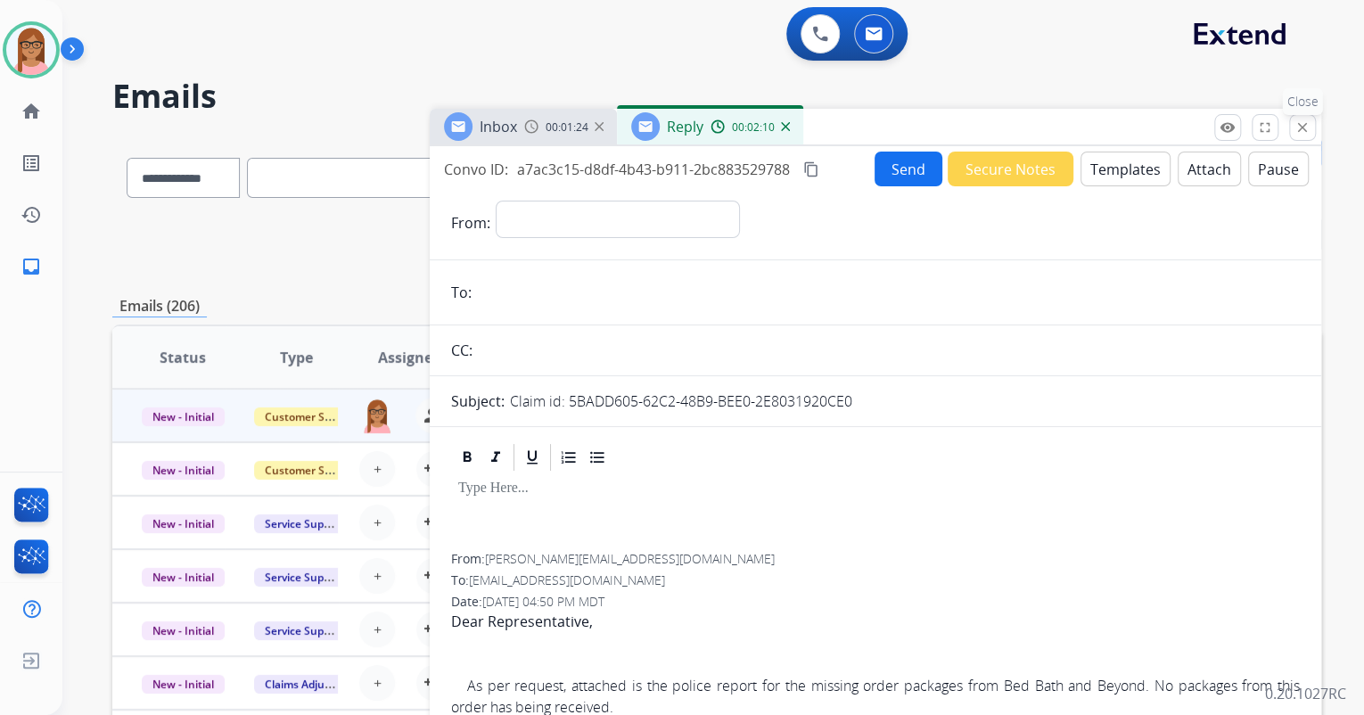
click at [1311, 128] on button "close Close" at bounding box center [1302, 127] width 27 height 27
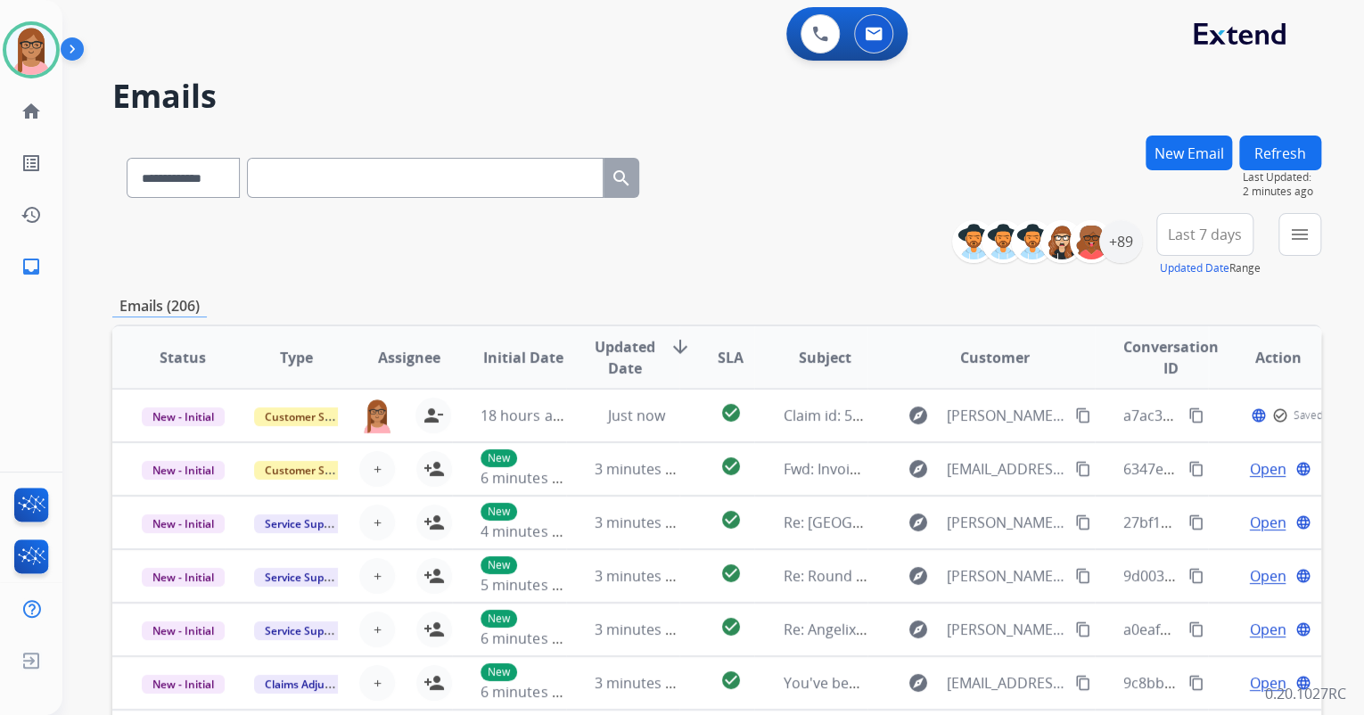
click at [1273, 239] on div "**********" at bounding box center [1144, 245] width 356 height 64
click at [1285, 235] on button "menu Filters" at bounding box center [1300, 234] width 43 height 43
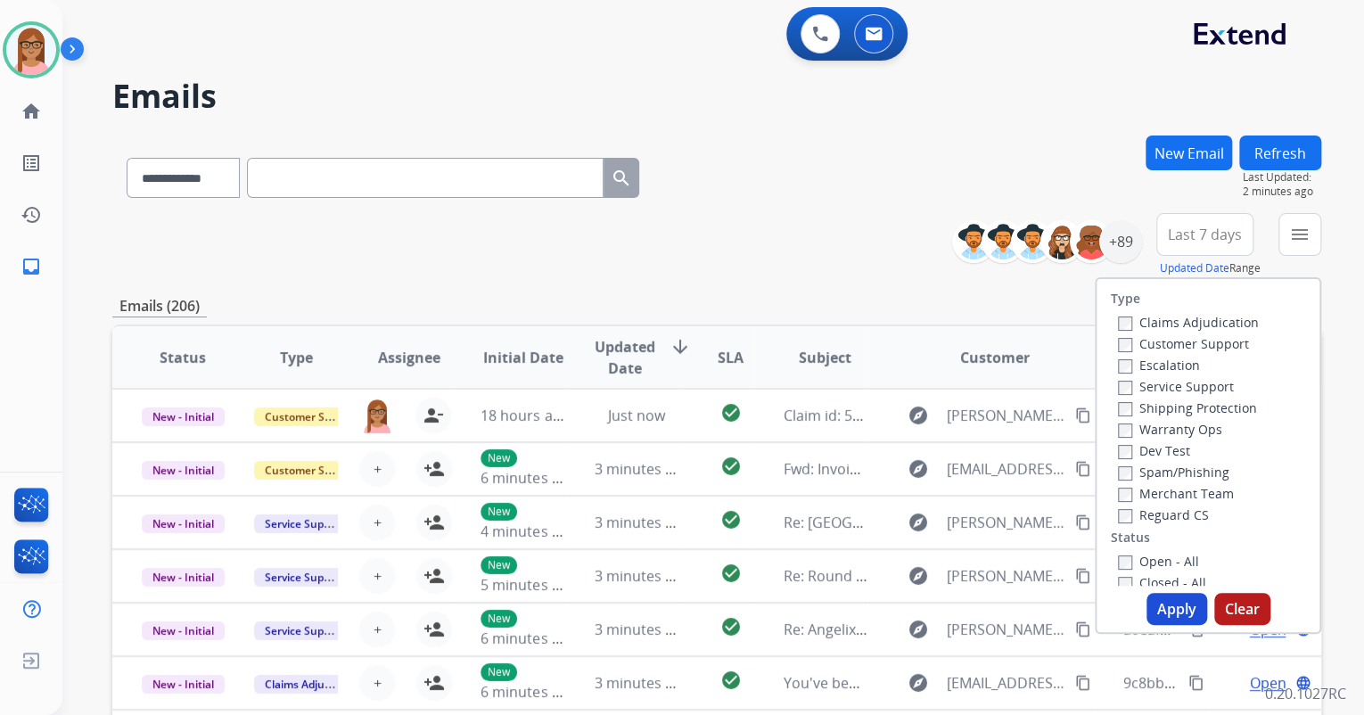
click at [1118, 334] on div "Customer Support" at bounding box center [1188, 343] width 141 height 21
click at [1118, 507] on label "Reguard CS" at bounding box center [1163, 515] width 91 height 17
click at [1158, 596] on button "Apply" at bounding box center [1177, 609] width 61 height 32
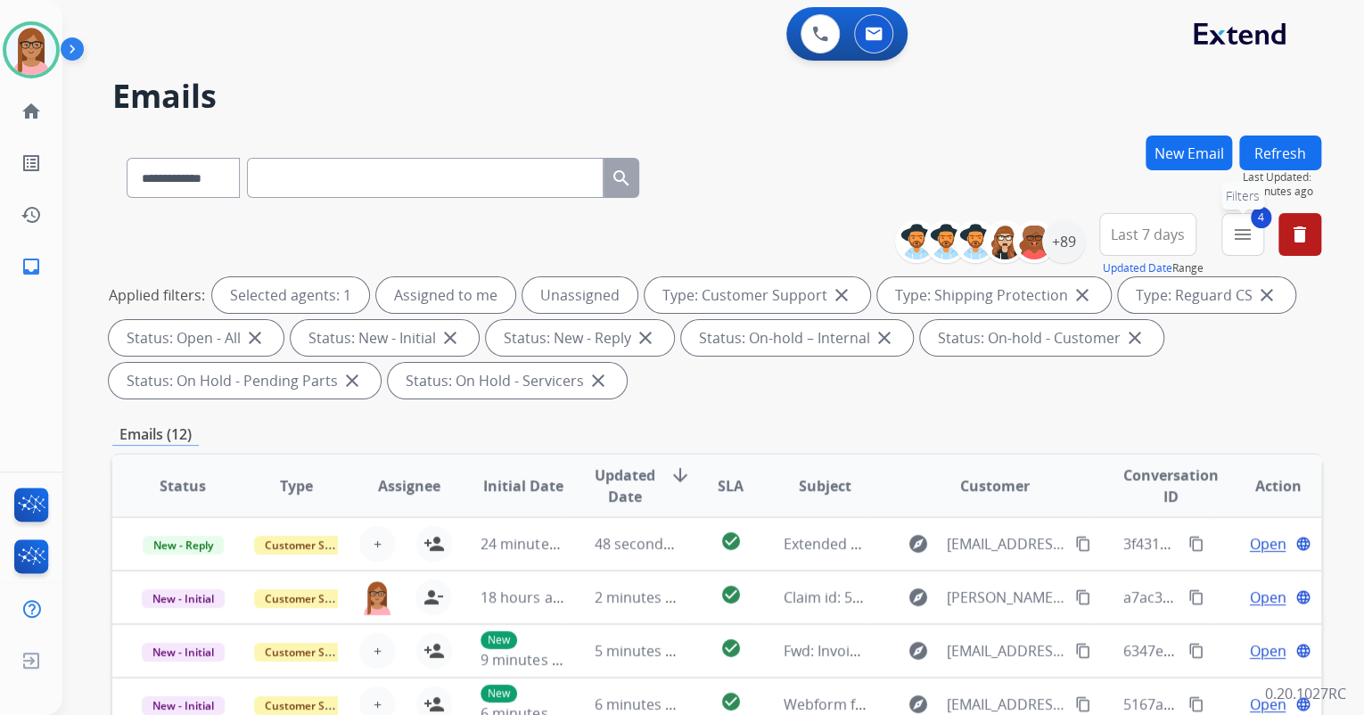
drag, startPoint x: 1242, startPoint y: 237, endPoint x: 1216, endPoint y: 337, distance: 103.2
click at [1241, 238] on mat-icon "menu" at bounding box center [1242, 234] width 21 height 21
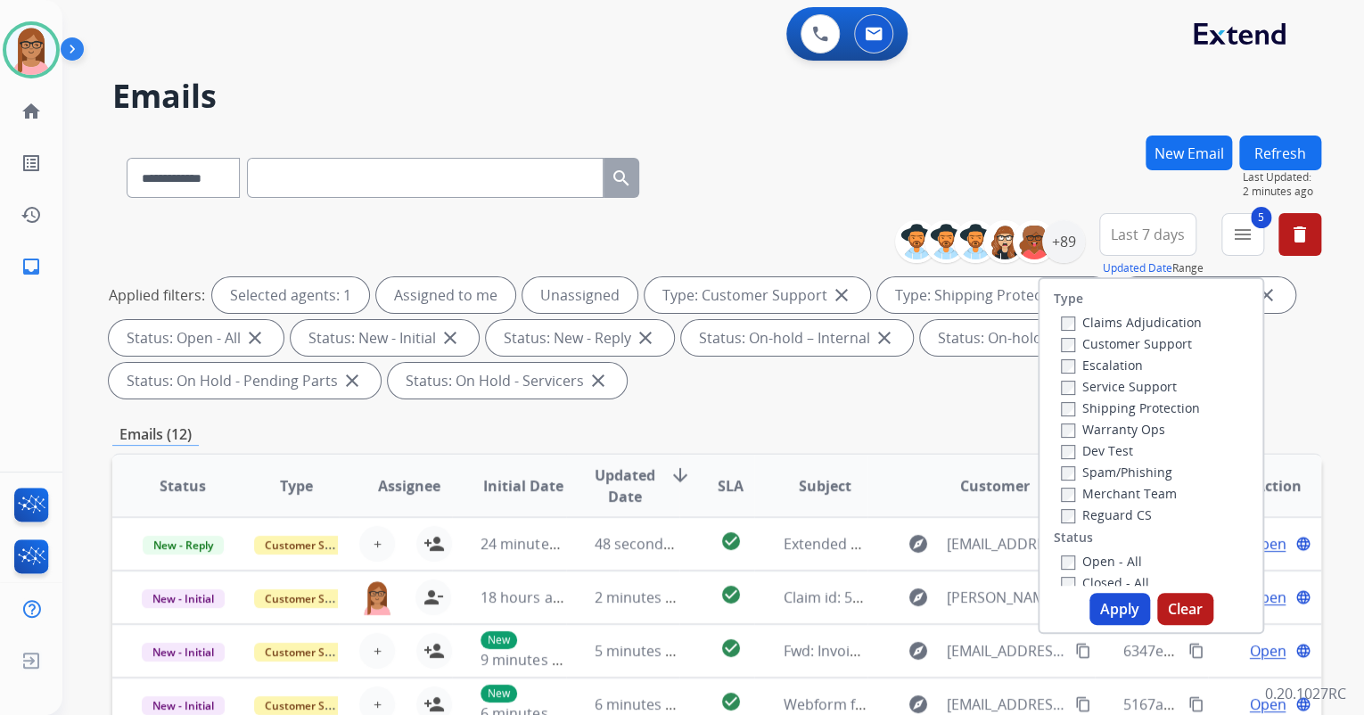
click at [1102, 600] on button "Apply" at bounding box center [1120, 609] width 61 height 32
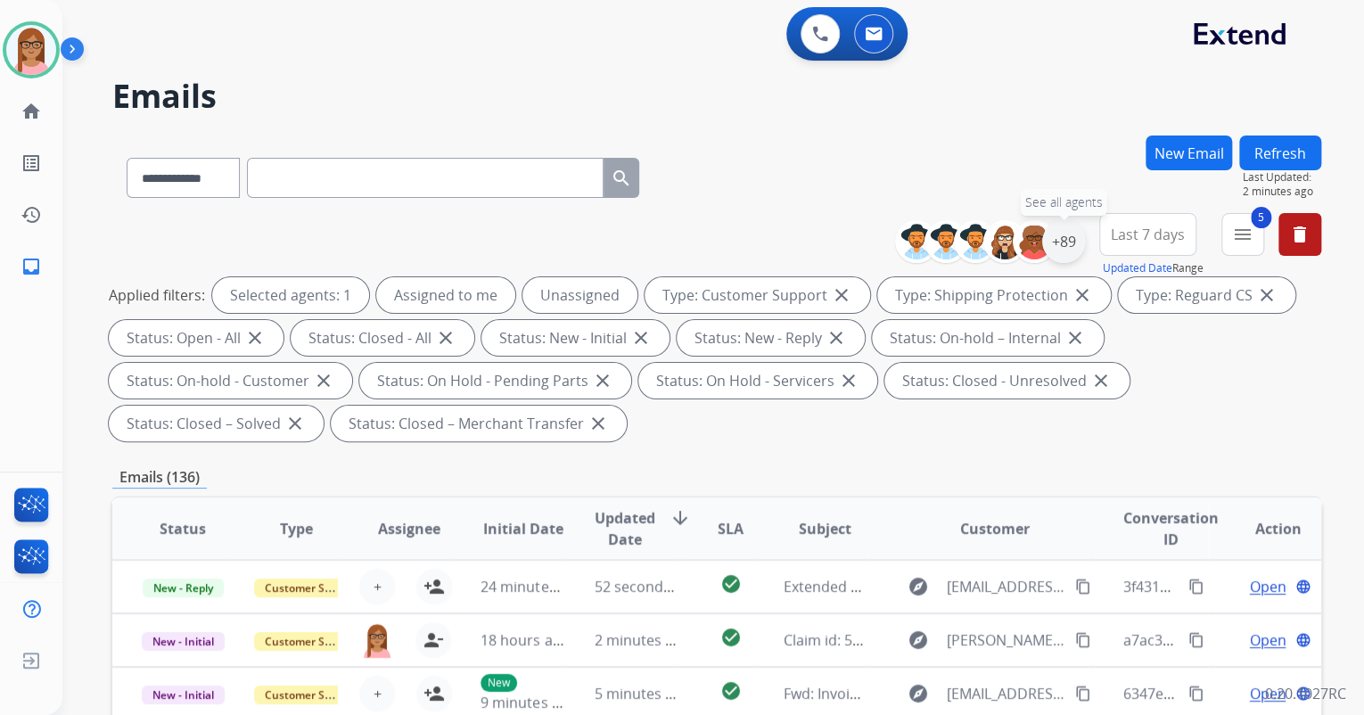
click at [1074, 239] on div "+89" at bounding box center [1063, 241] width 43 height 43
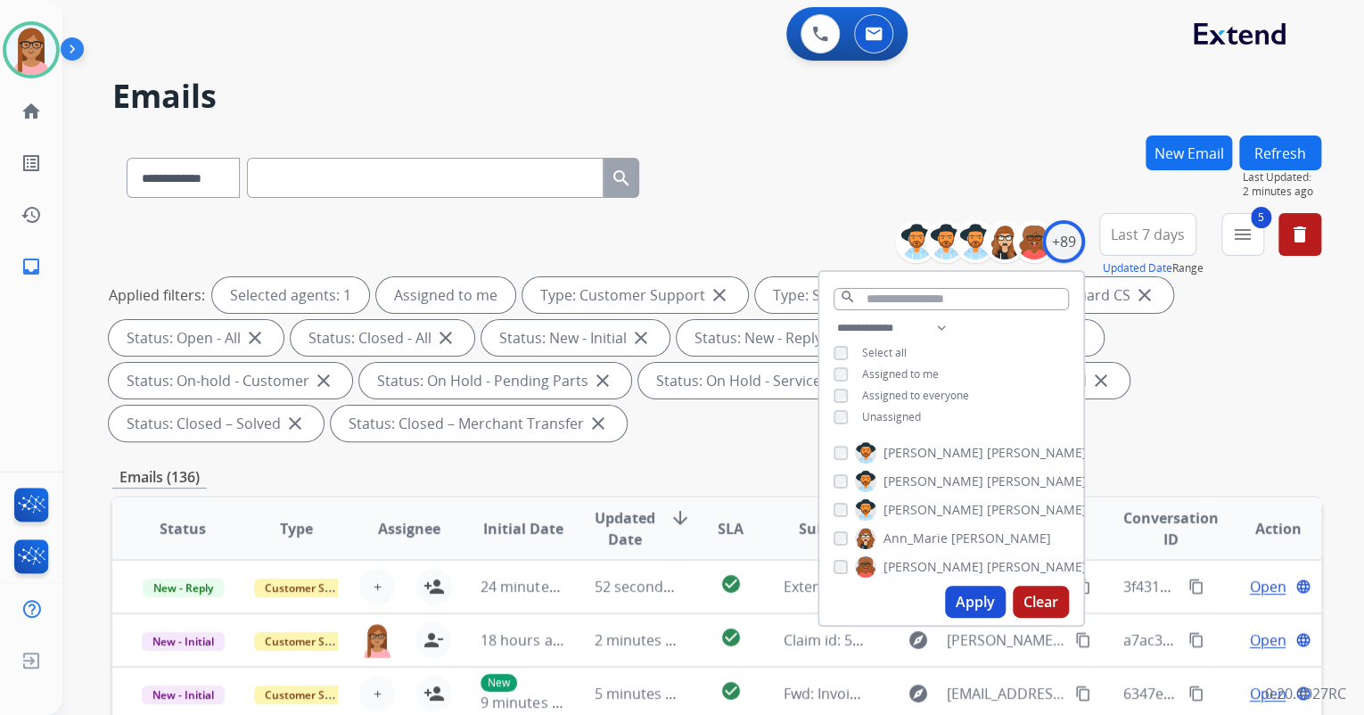
click at [960, 605] on button "Apply" at bounding box center [975, 602] width 61 height 32
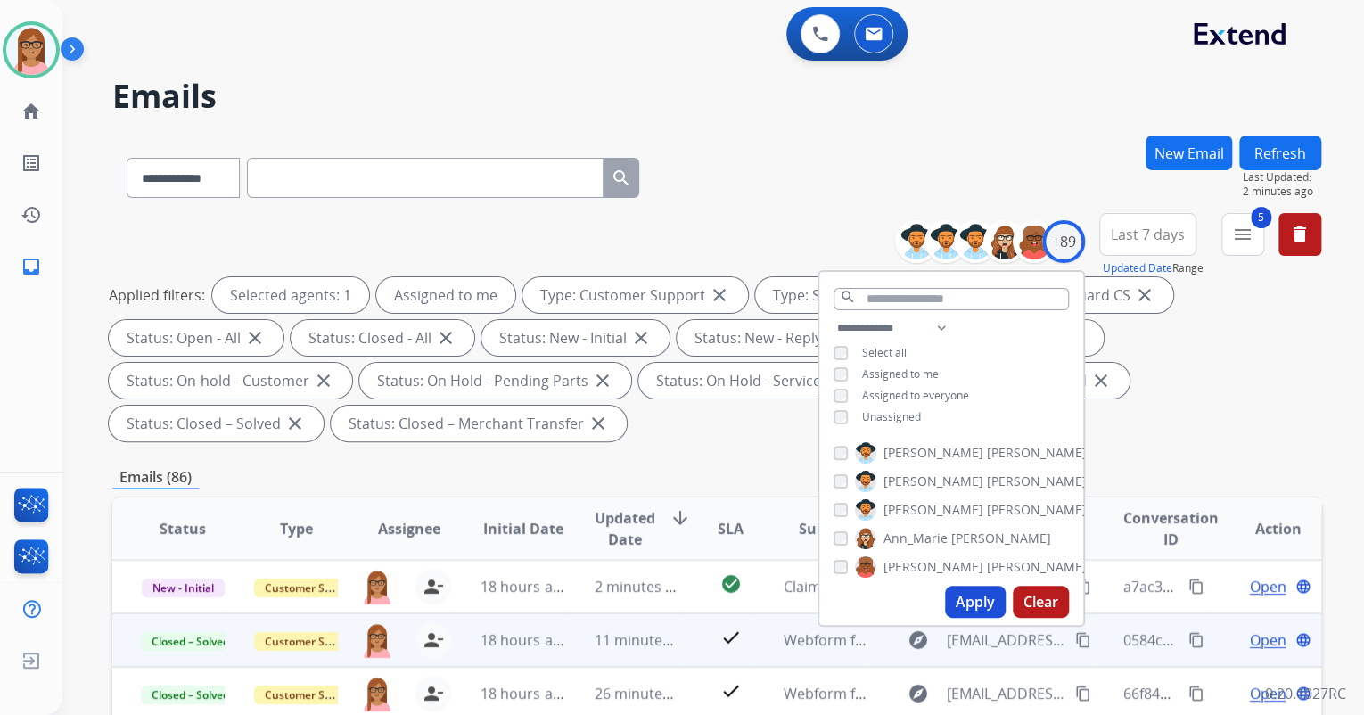
click at [1189, 638] on mat-icon "content_copy" at bounding box center [1197, 640] width 16 height 16
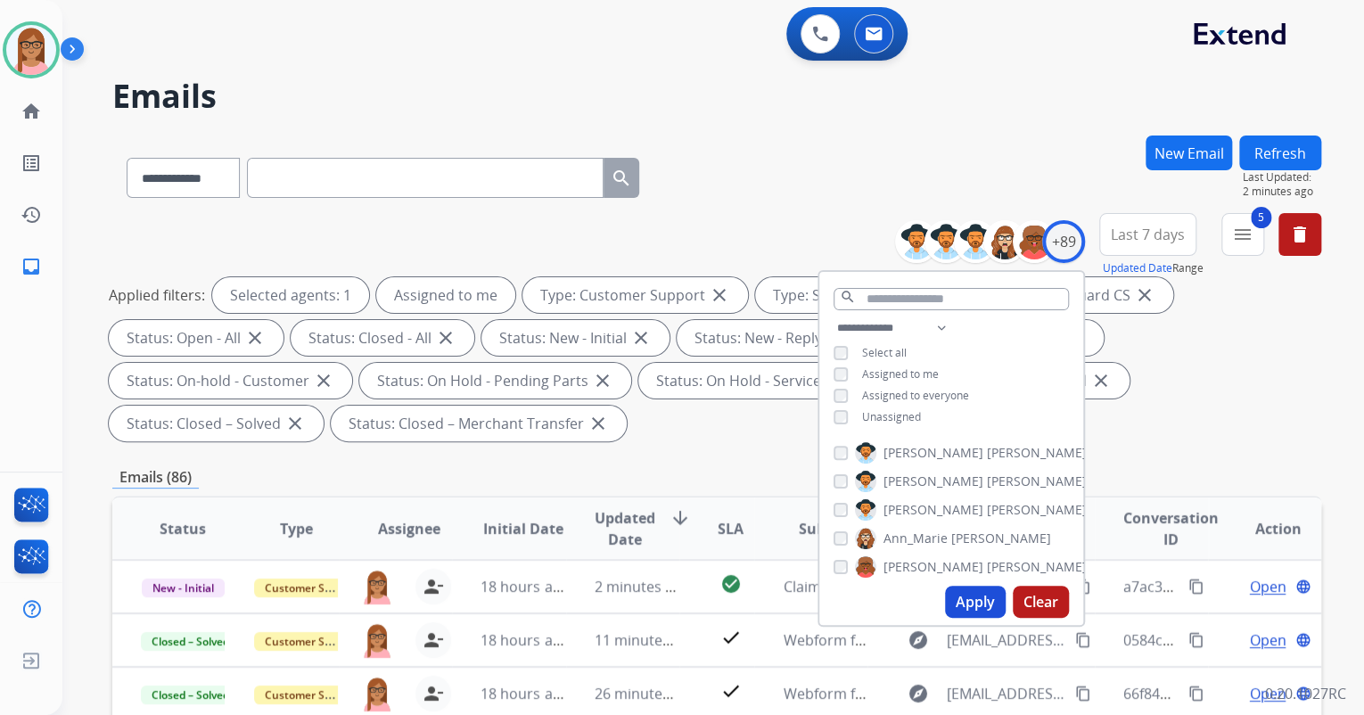
click at [1170, 441] on div "**********" at bounding box center [716, 330] width 1209 height 235
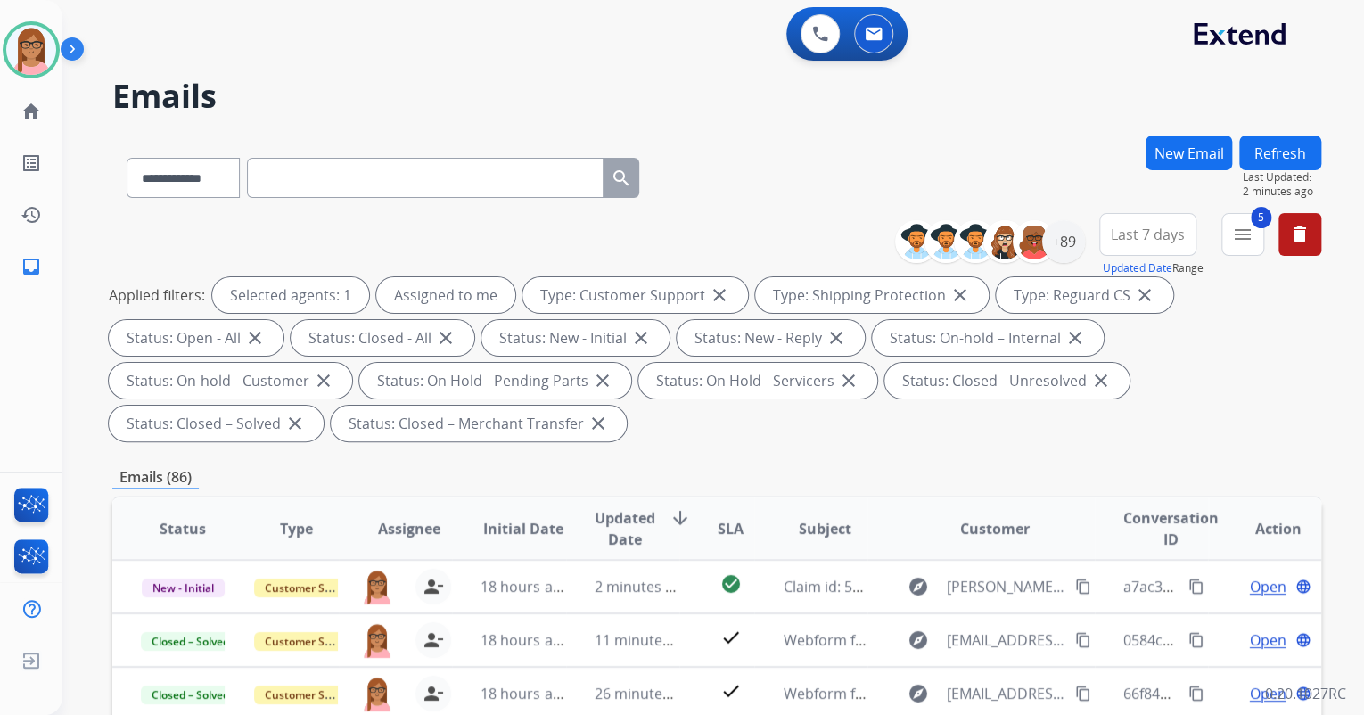
click at [1240, 243] on mat-icon "menu" at bounding box center [1242, 234] width 21 height 21
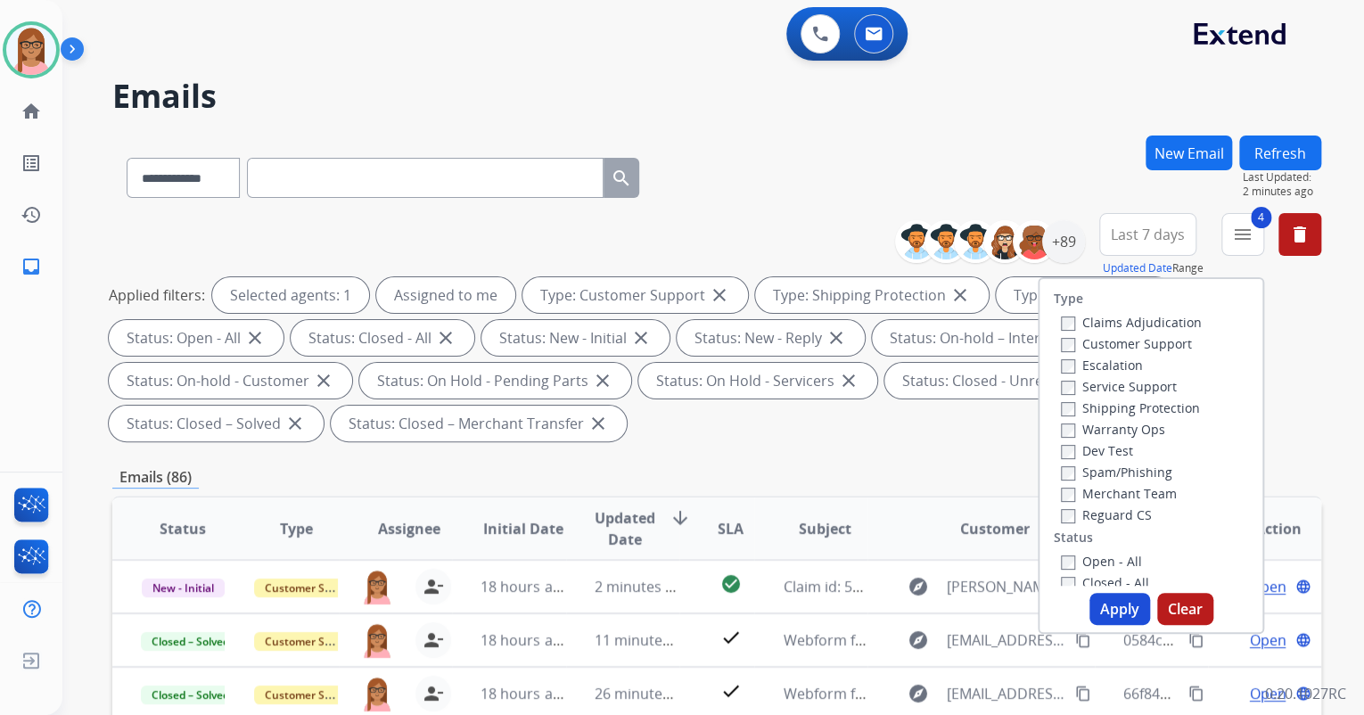
click at [1109, 603] on button "Apply" at bounding box center [1120, 609] width 61 height 32
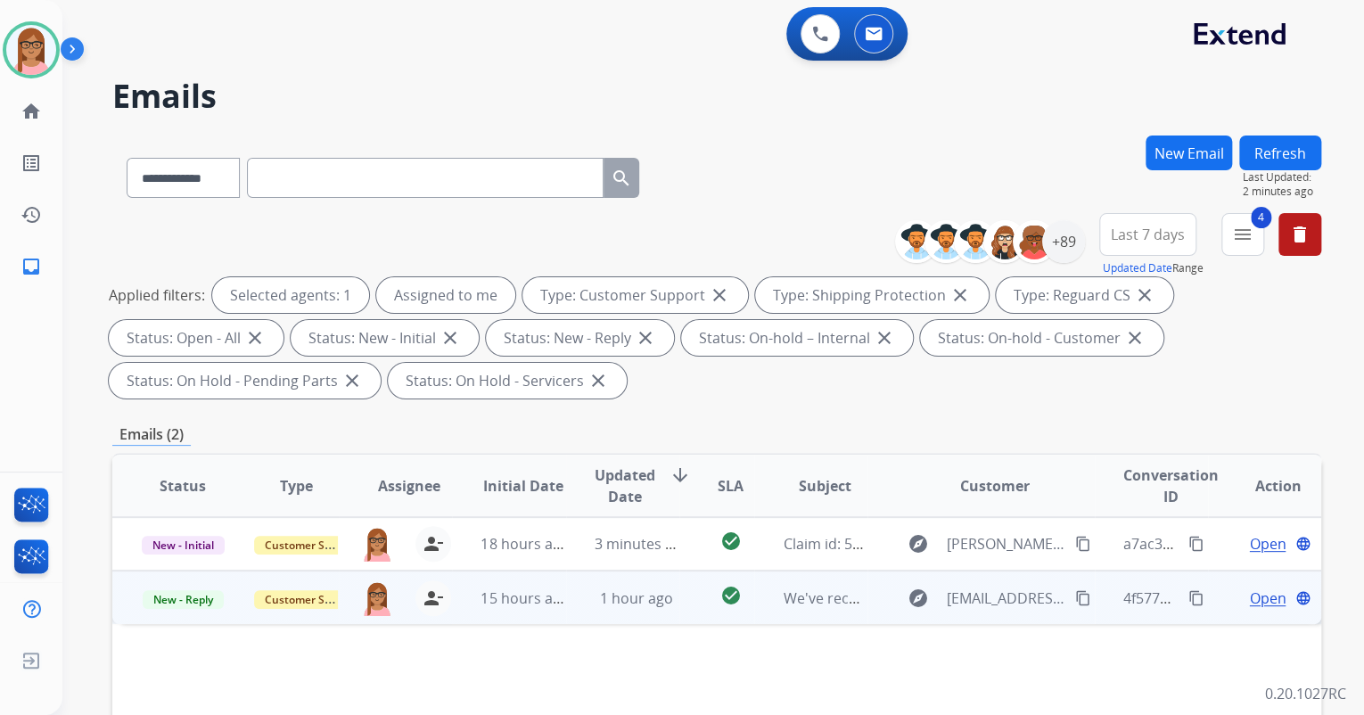
drag, startPoint x: 1230, startPoint y: 587, endPoint x: 1245, endPoint y: 594, distance: 16.8
click at [1238, 590] on div "Open language" at bounding box center [1279, 598] width 84 height 21
click at [1249, 594] on span "Open" at bounding box center [1267, 597] width 37 height 21
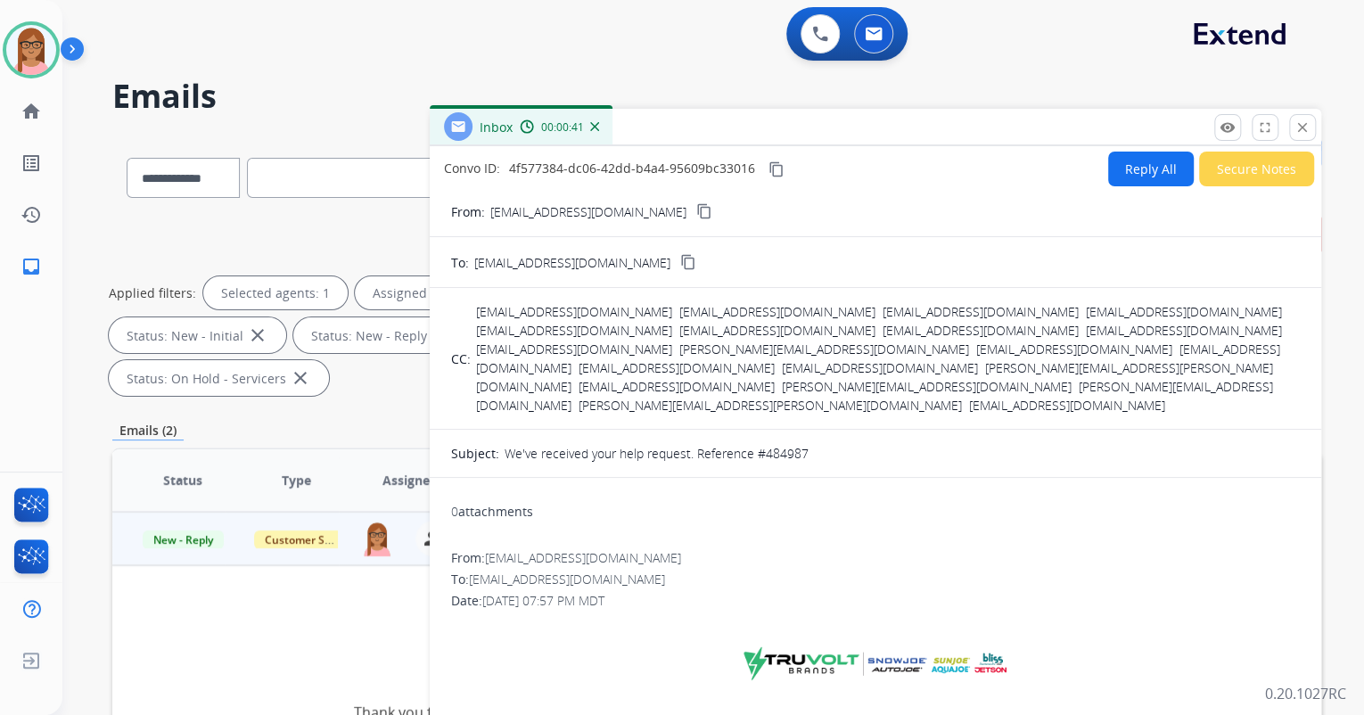
click at [1251, 171] on button "Secure Notes" at bounding box center [1256, 169] width 115 height 35
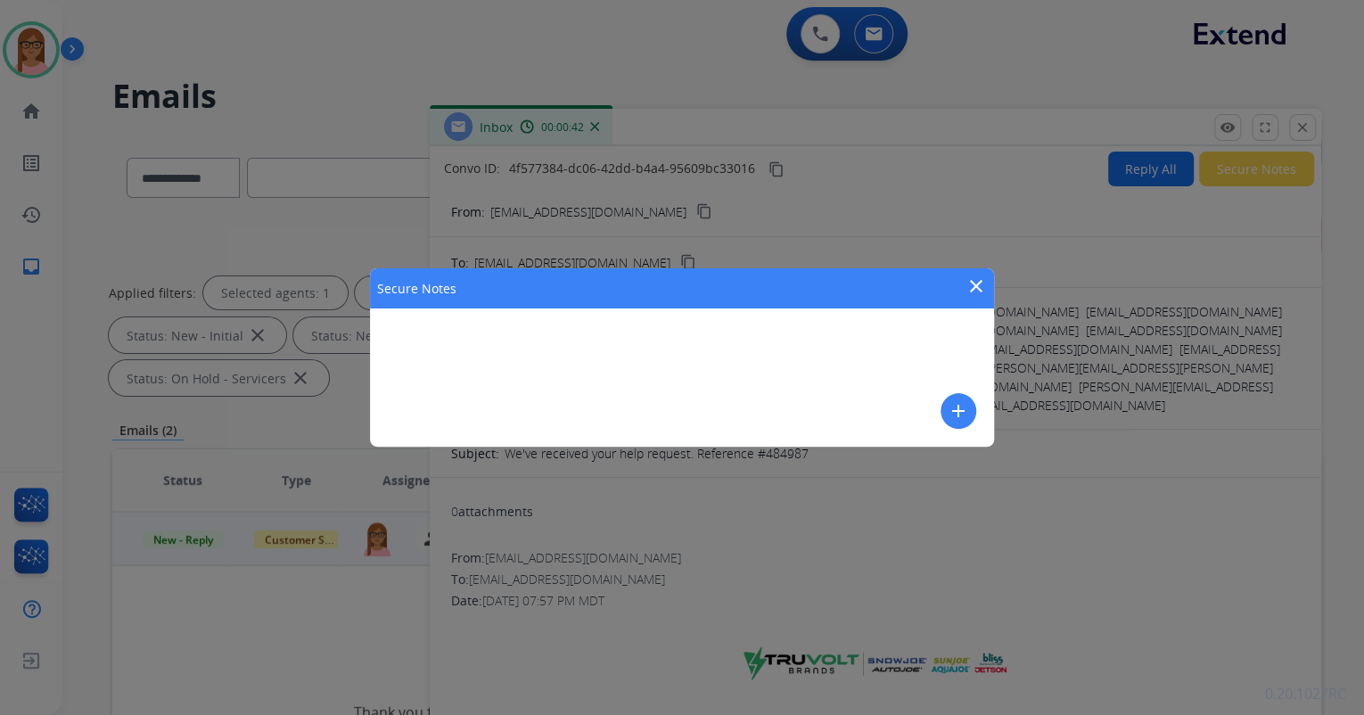
click at [967, 410] on mat-icon "add" at bounding box center [958, 410] width 21 height 21
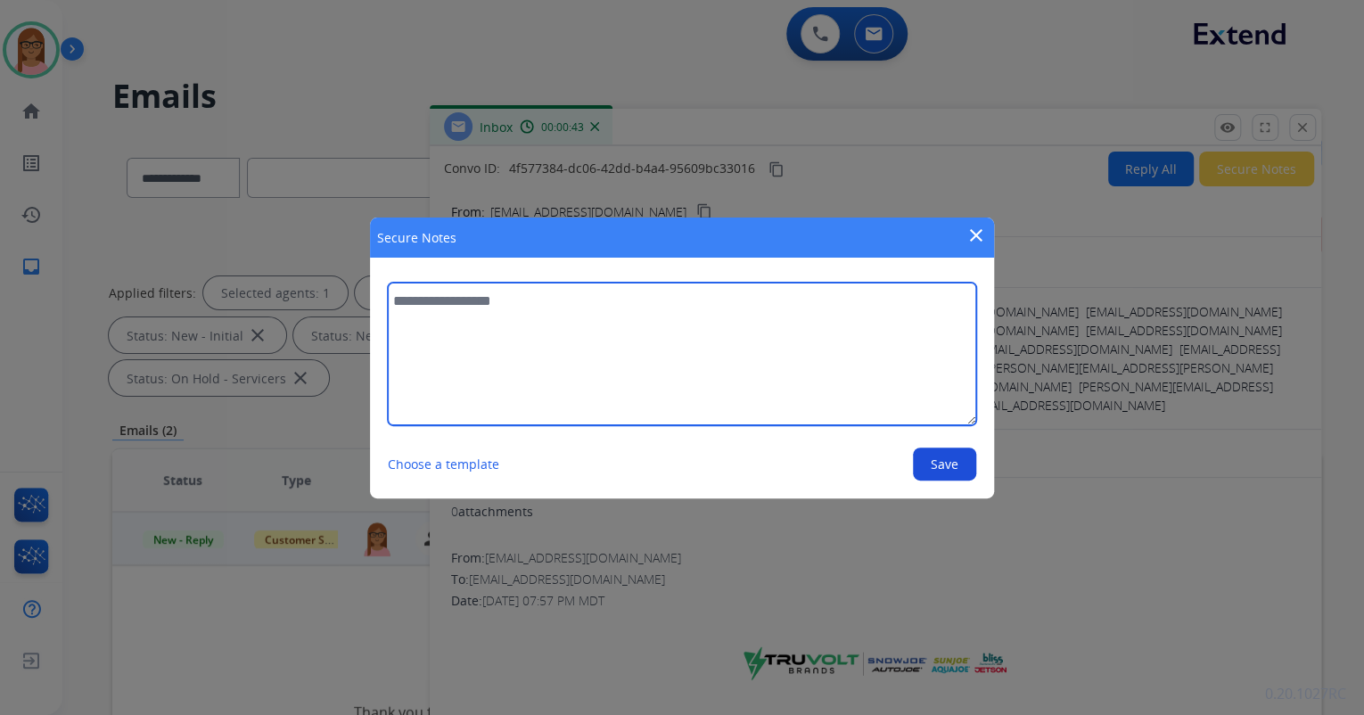
click at [696, 330] on textarea at bounding box center [682, 354] width 589 height 143
type textarea "*"
type textarea "**********"
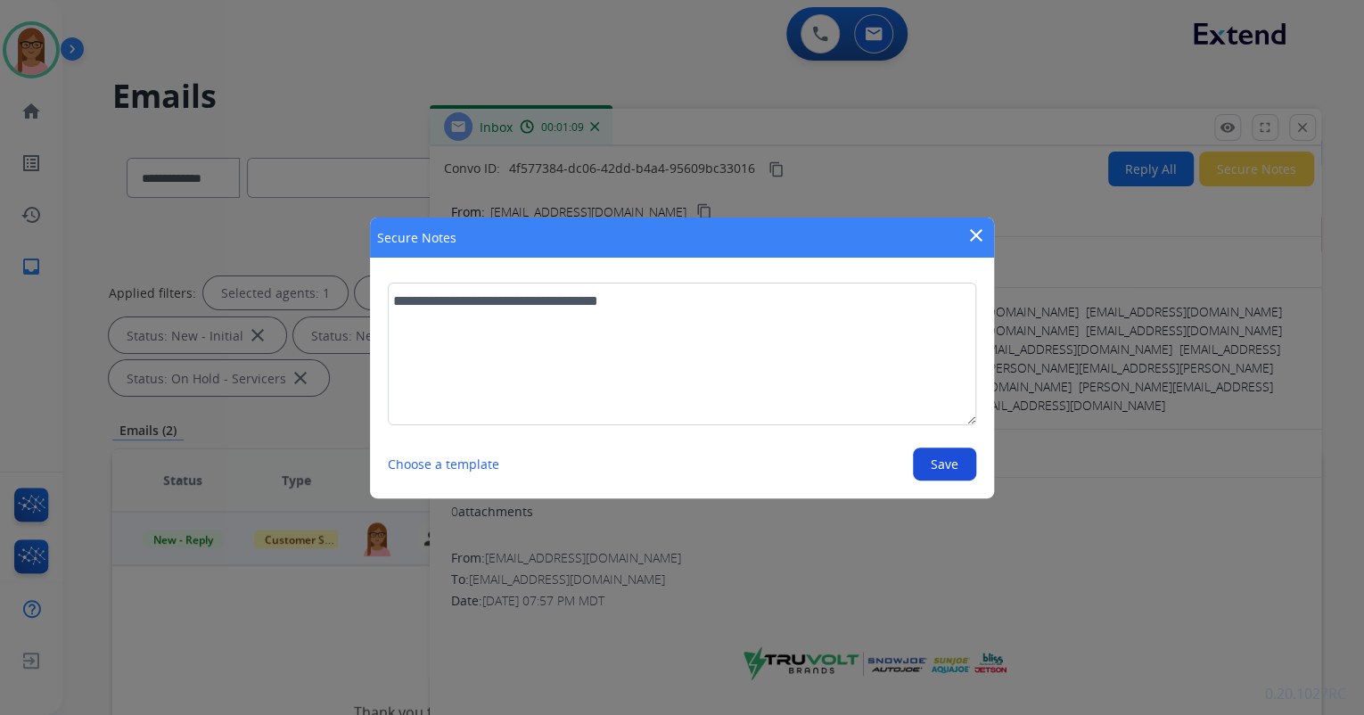
click at [932, 464] on button "Save" at bounding box center [944, 464] width 63 height 33
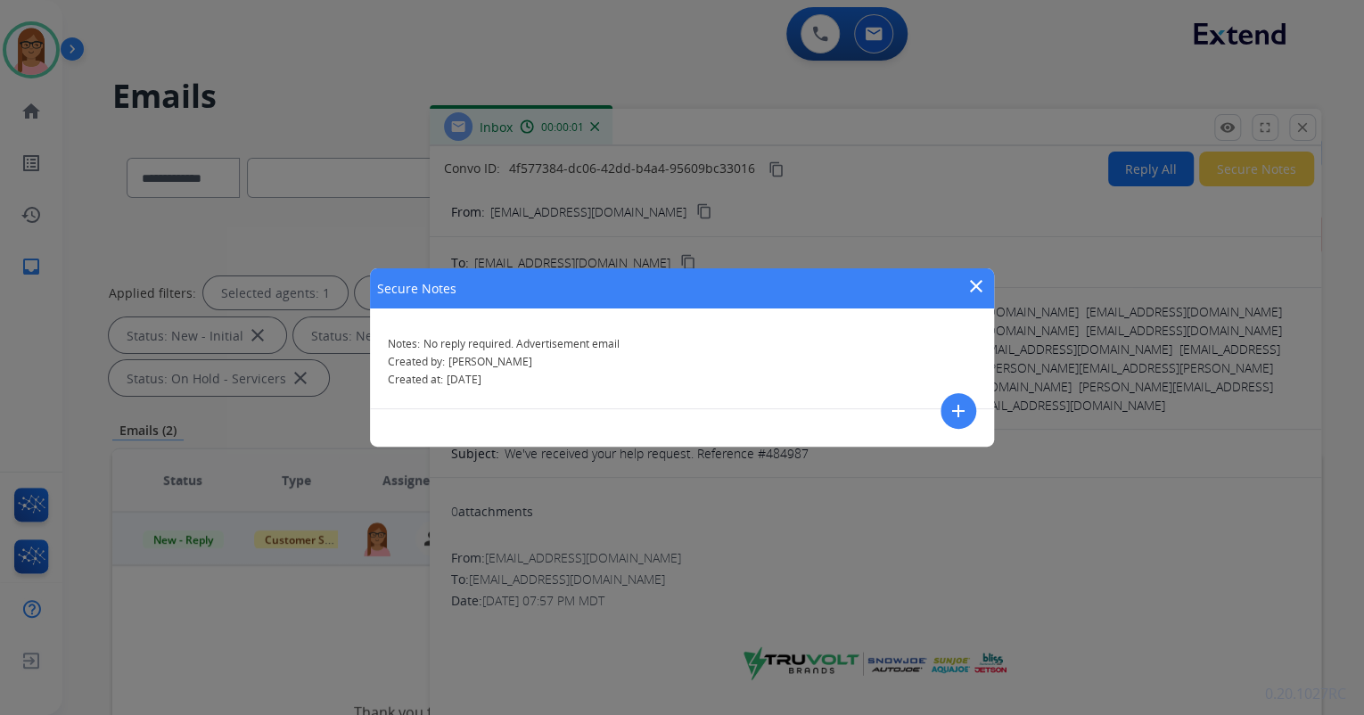
click at [967, 286] on mat-icon "close" at bounding box center [976, 286] width 21 height 21
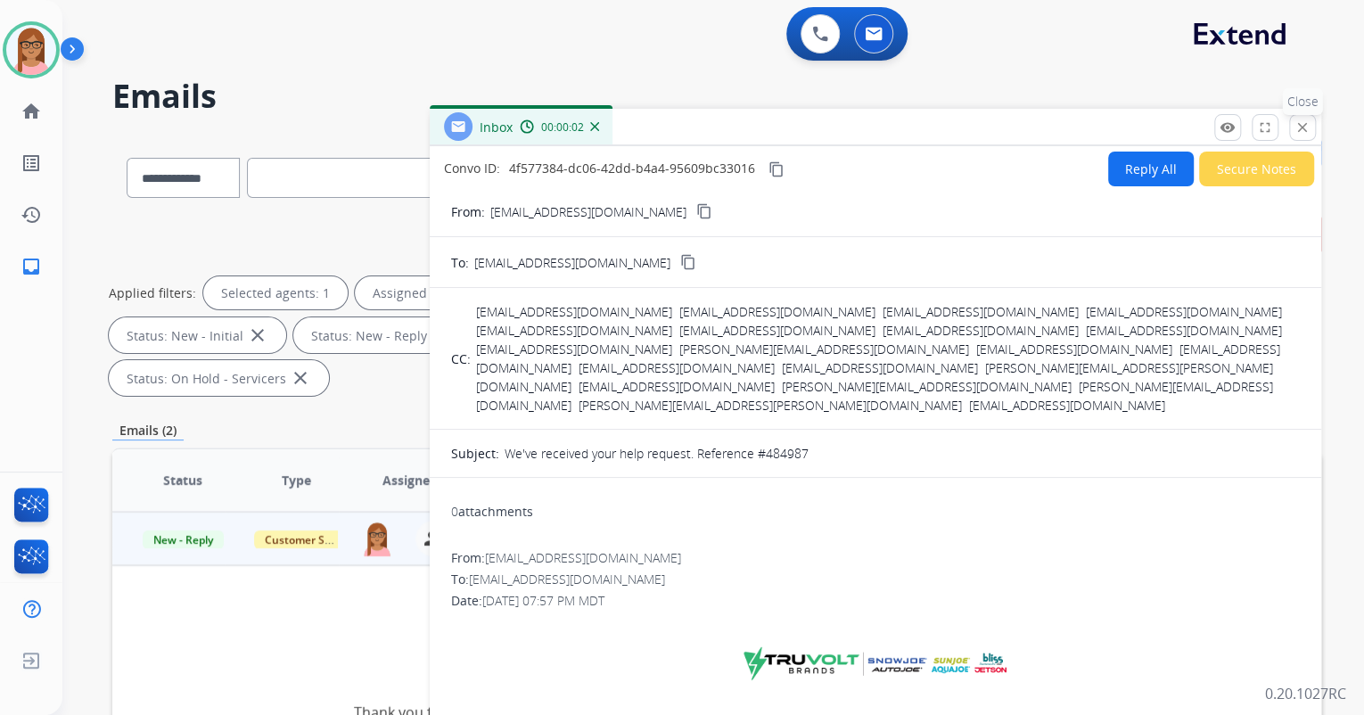
click at [1303, 130] on mat-icon "close" at bounding box center [1303, 127] width 16 height 16
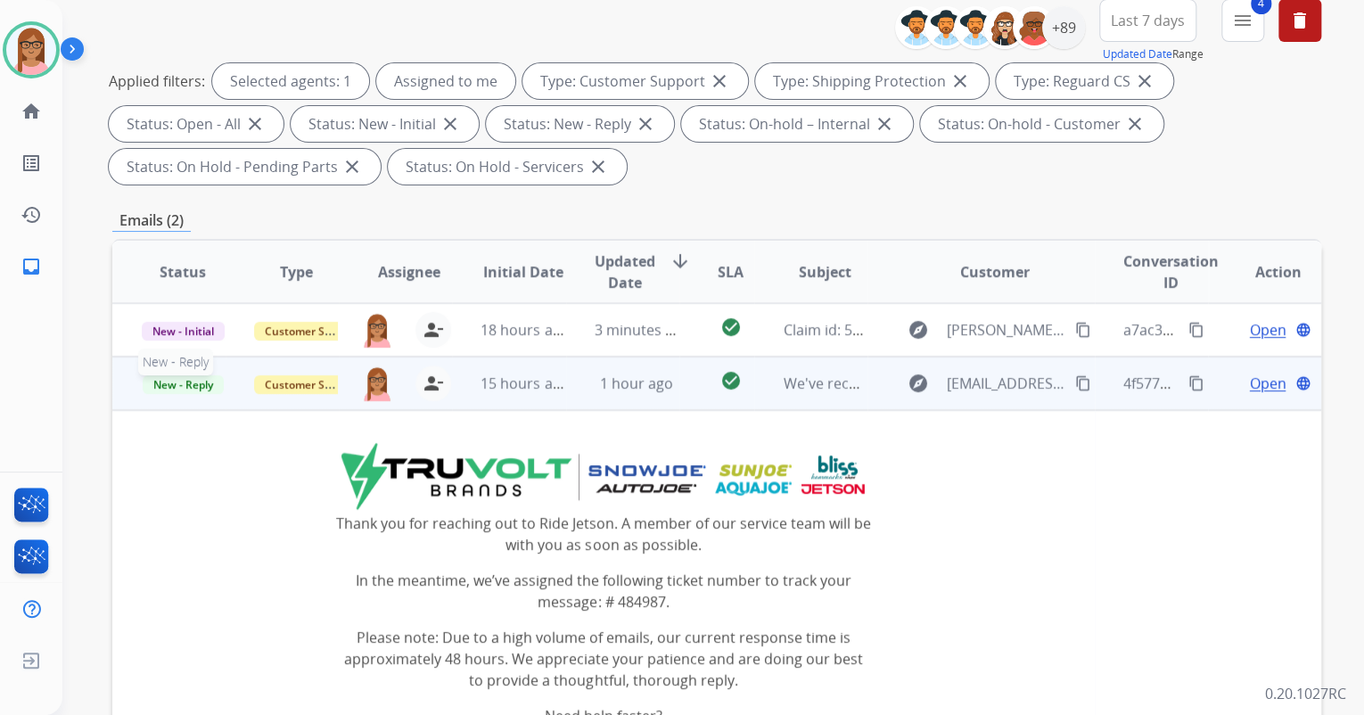
click at [182, 379] on span "New - Reply" at bounding box center [183, 384] width 81 height 19
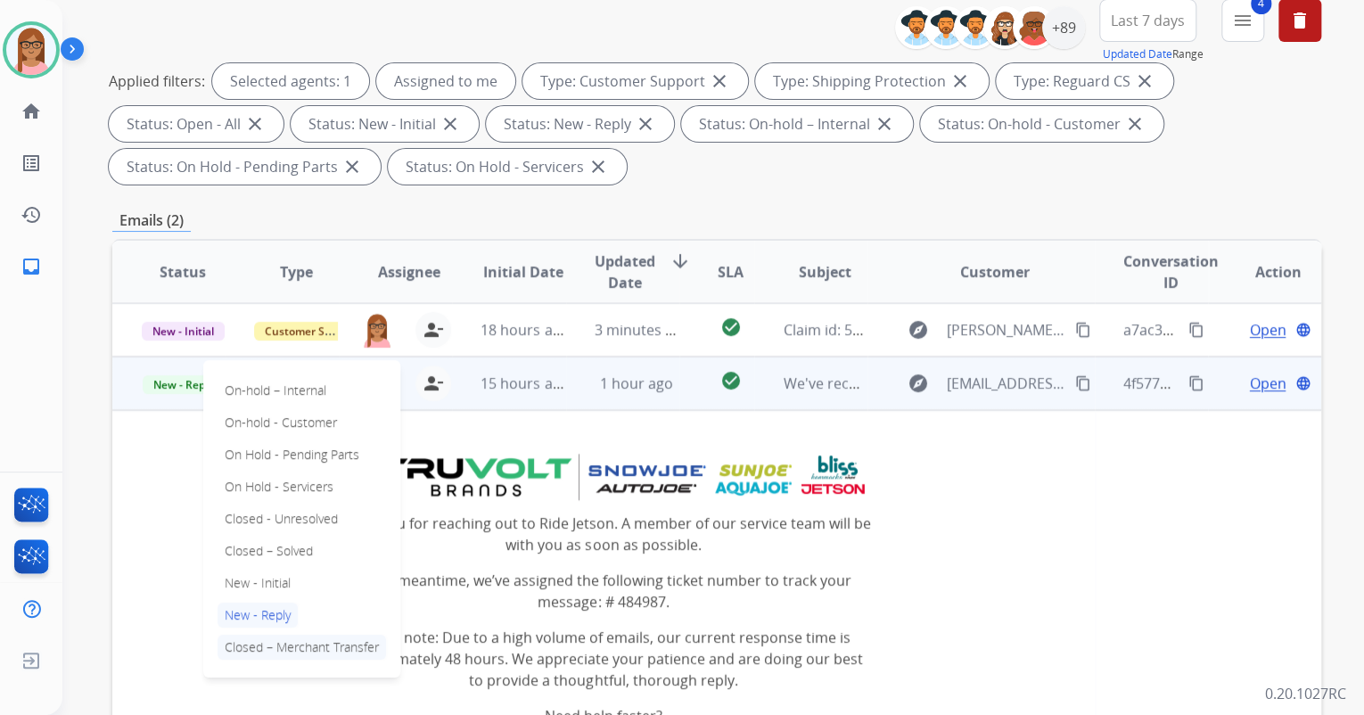
click at [279, 649] on p "Closed – Merchant Transfer" at bounding box center [302, 647] width 169 height 25
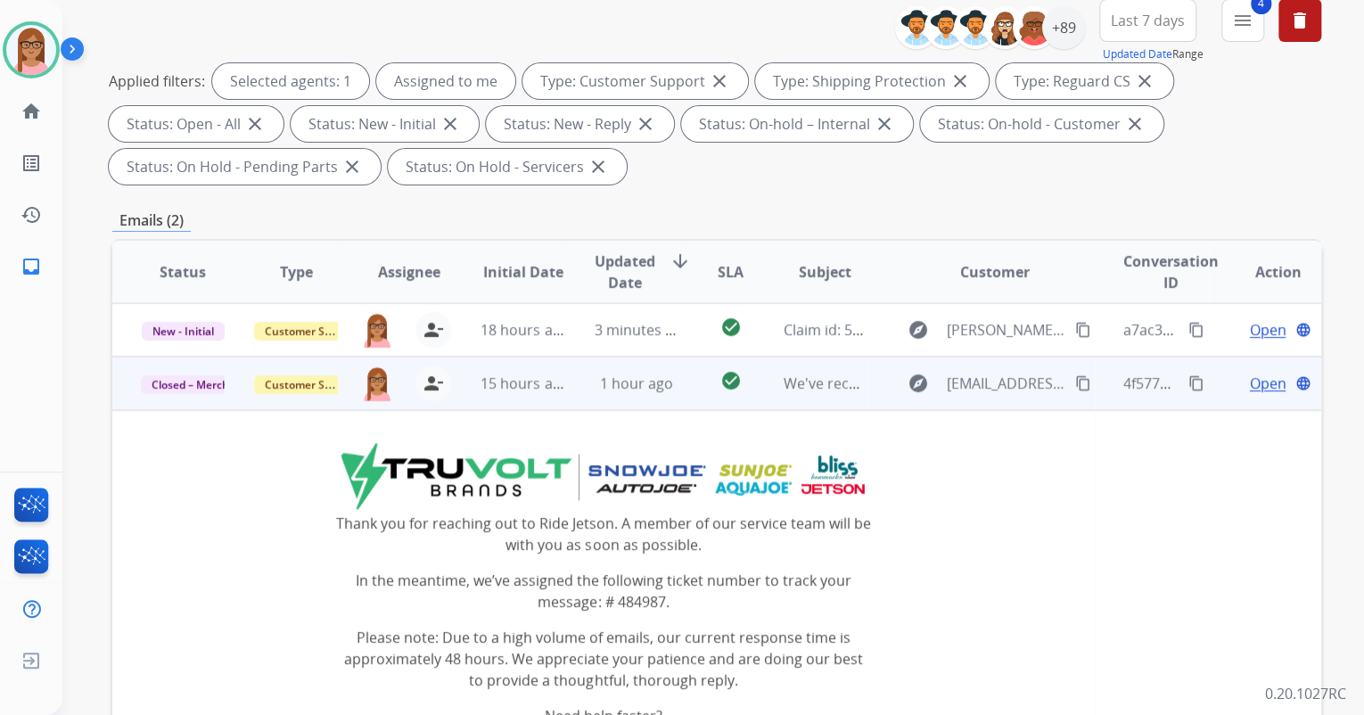
click at [293, 388] on span "Customer Support" at bounding box center [312, 384] width 116 height 19
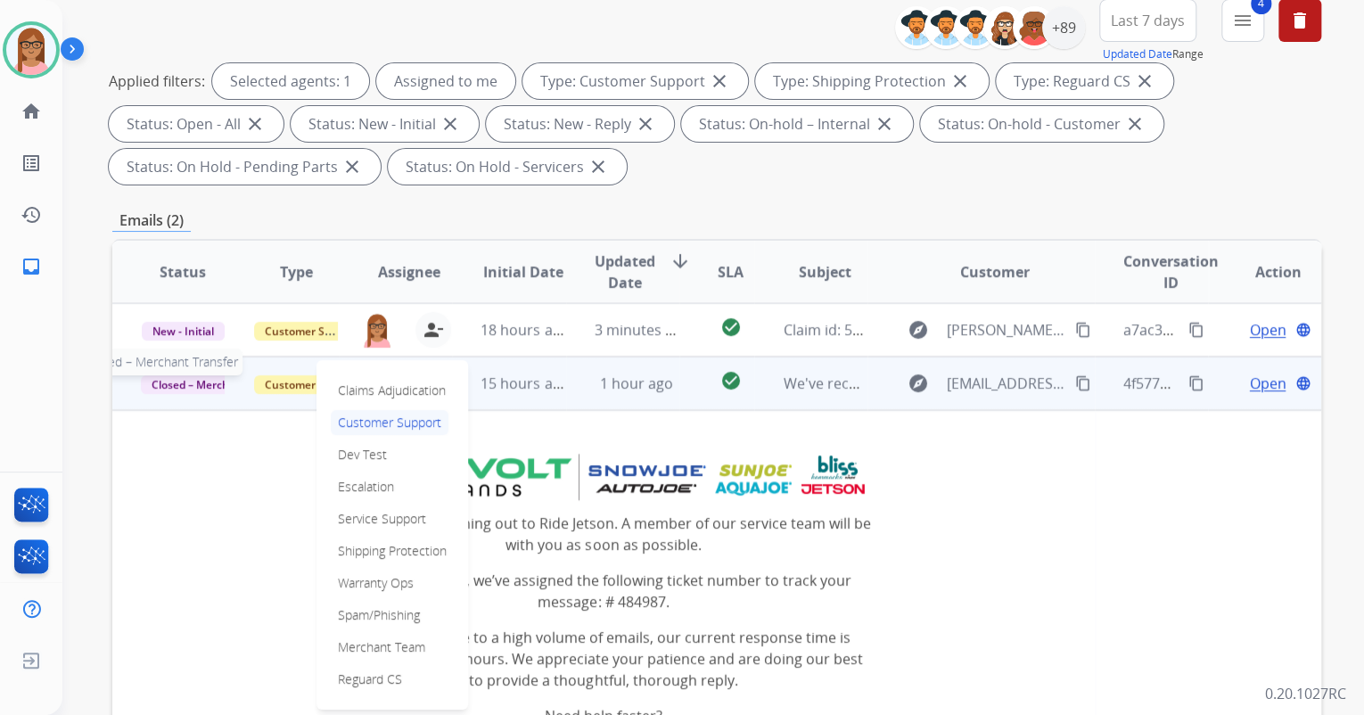
click at [198, 385] on span "Closed – Merchant Transfer" at bounding box center [222, 384] width 163 height 19
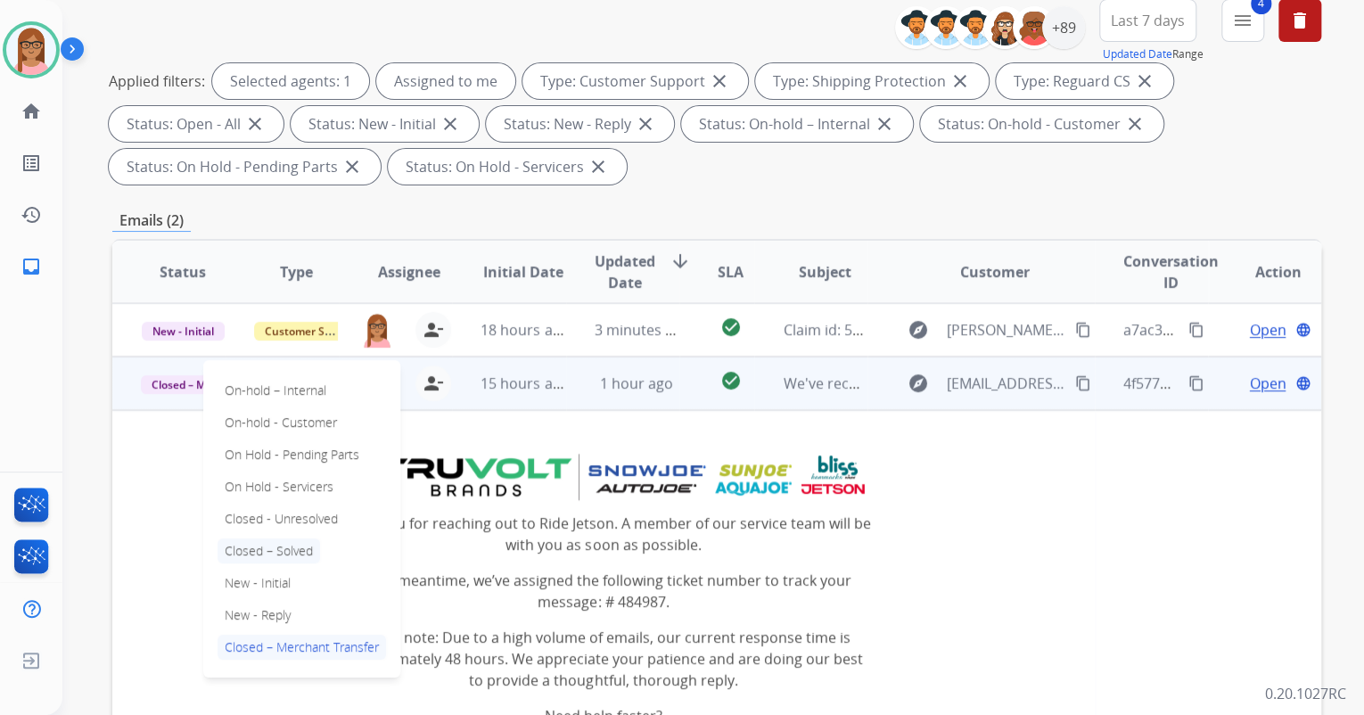
click at [258, 551] on p "Closed – Solved" at bounding box center [269, 551] width 103 height 25
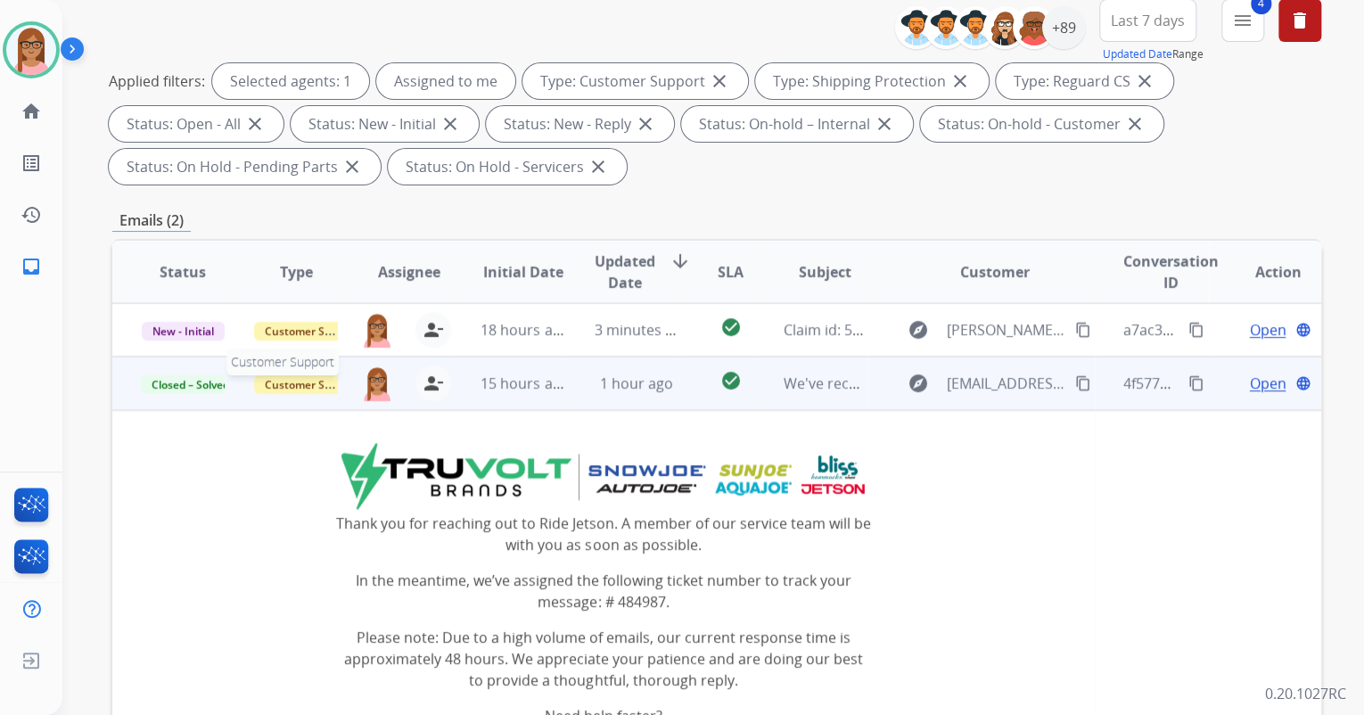
click at [310, 385] on span "Customer Support" at bounding box center [312, 384] width 116 height 19
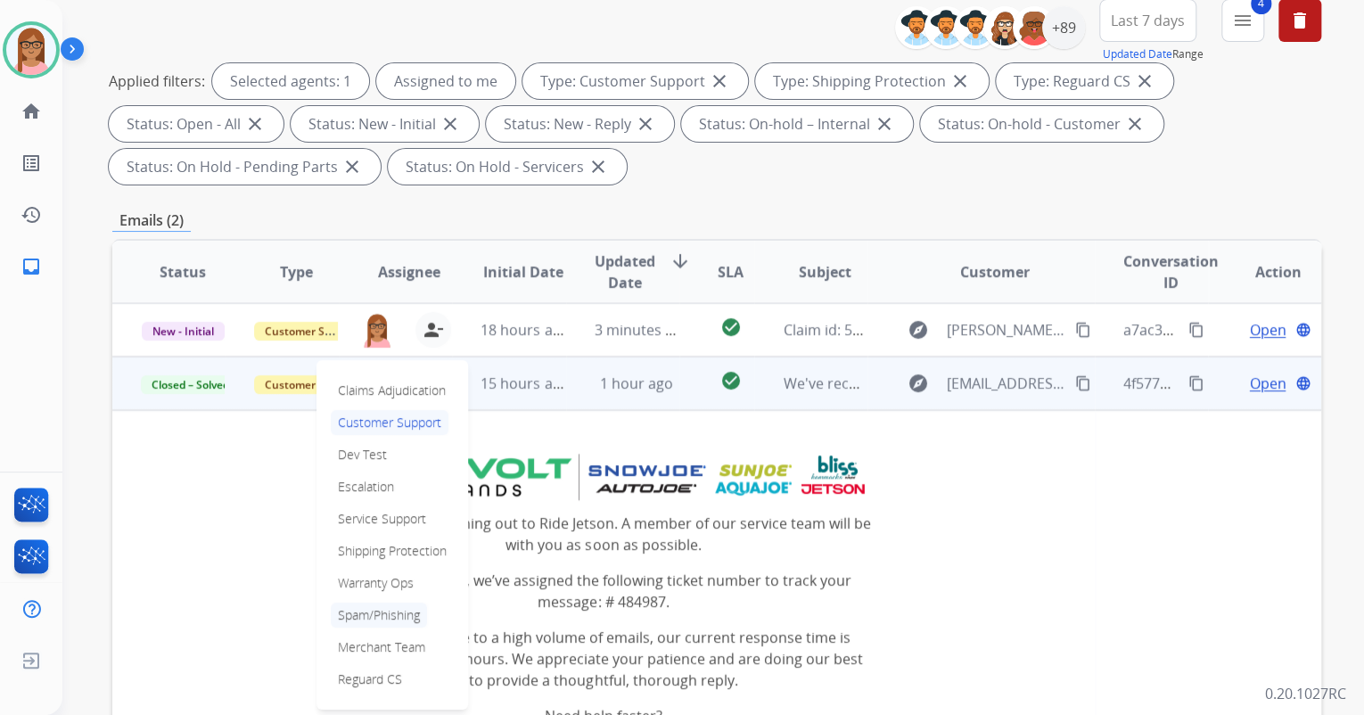
click at [376, 617] on p "Spam/Phishing" at bounding box center [379, 615] width 96 height 25
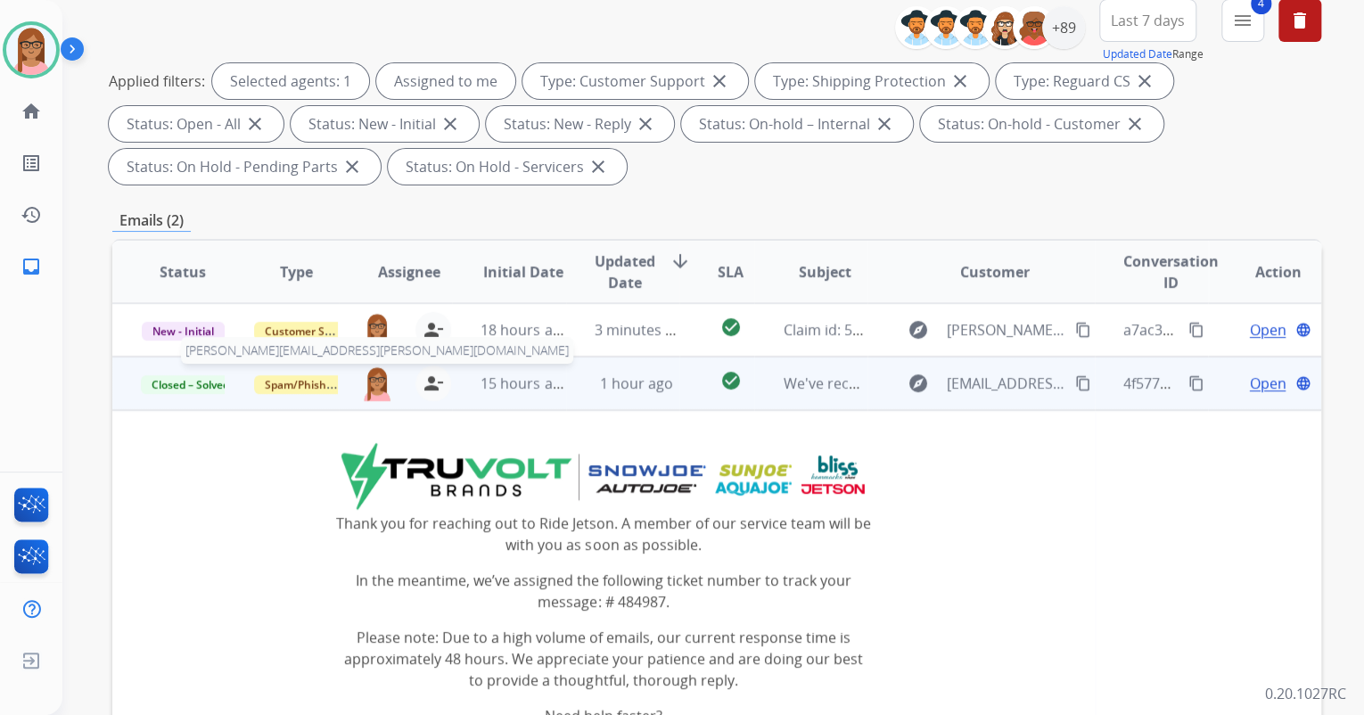
click at [383, 390] on img at bounding box center [377, 384] width 34 height 36
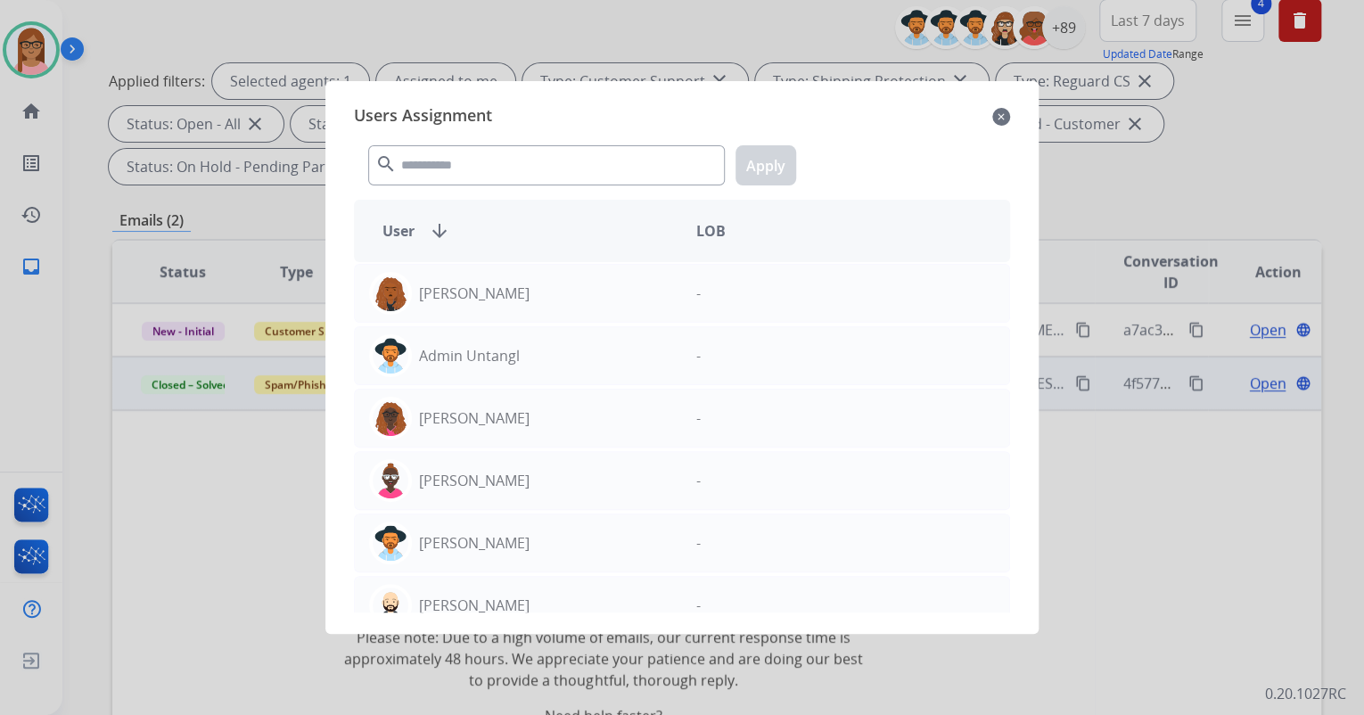
click at [1003, 114] on mat-icon "close" at bounding box center [1002, 116] width 18 height 21
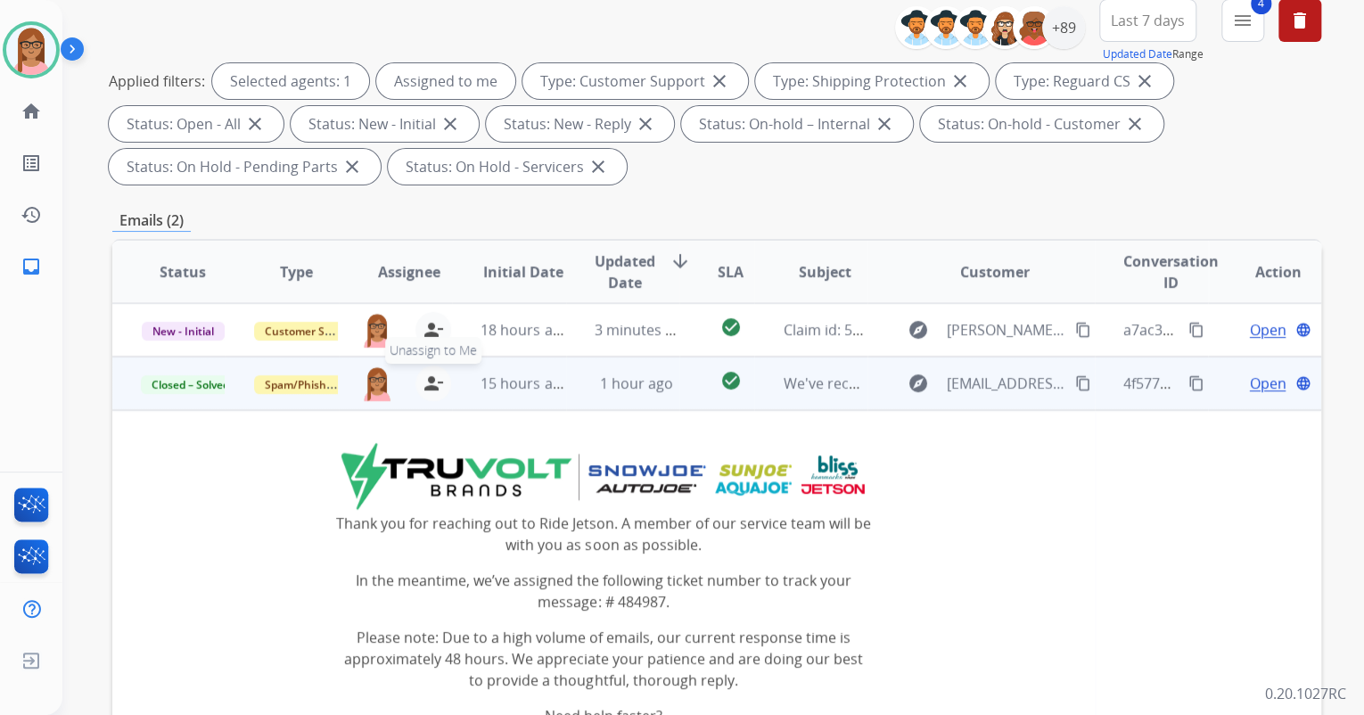
click at [426, 391] on mat-icon "person_remove" at bounding box center [433, 383] width 21 height 21
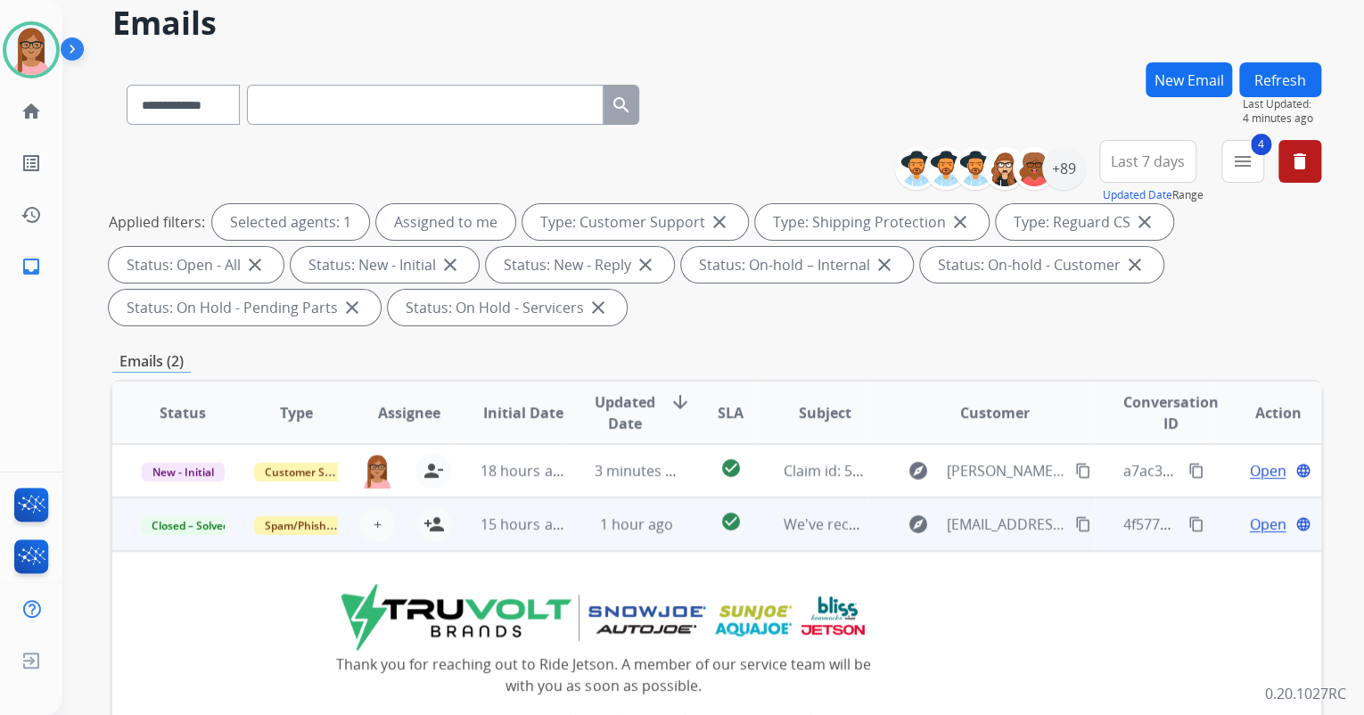
scroll to position [71, 0]
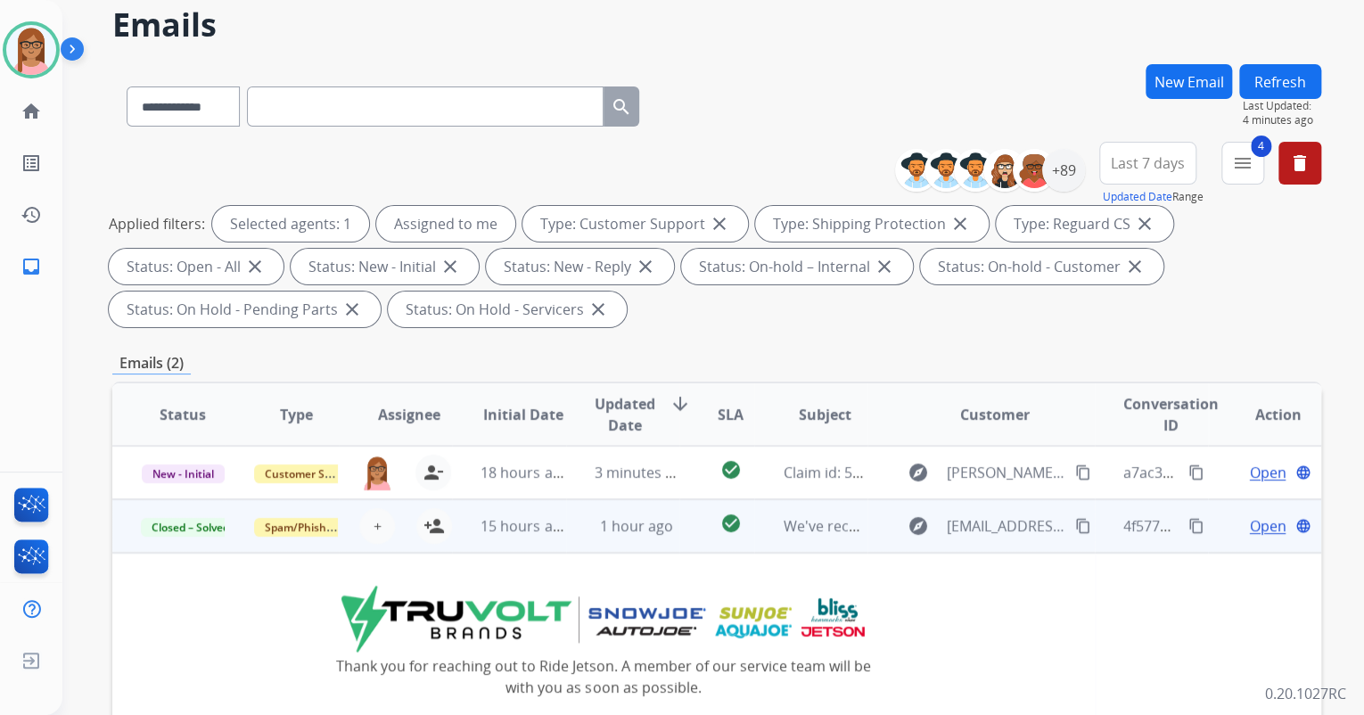
click at [1298, 85] on button "Refresh" at bounding box center [1281, 81] width 82 height 35
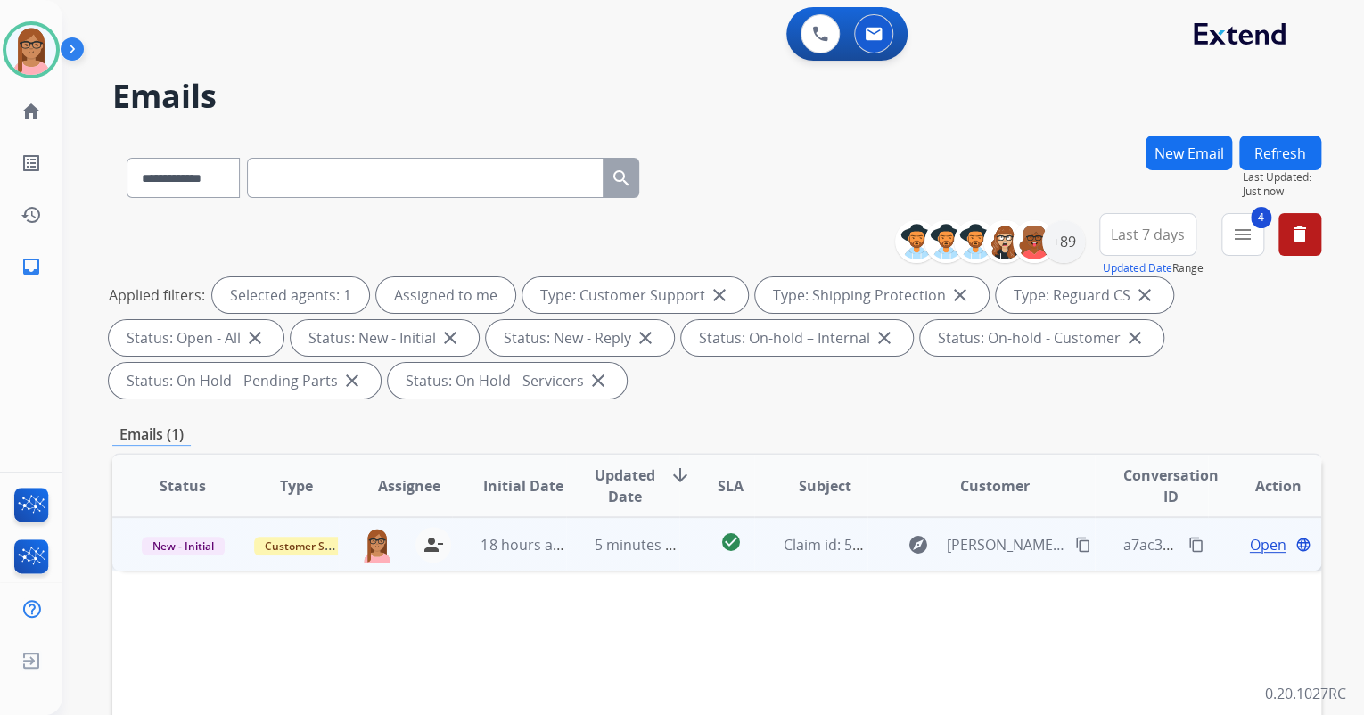
click at [1261, 540] on span "Open" at bounding box center [1267, 544] width 37 height 21
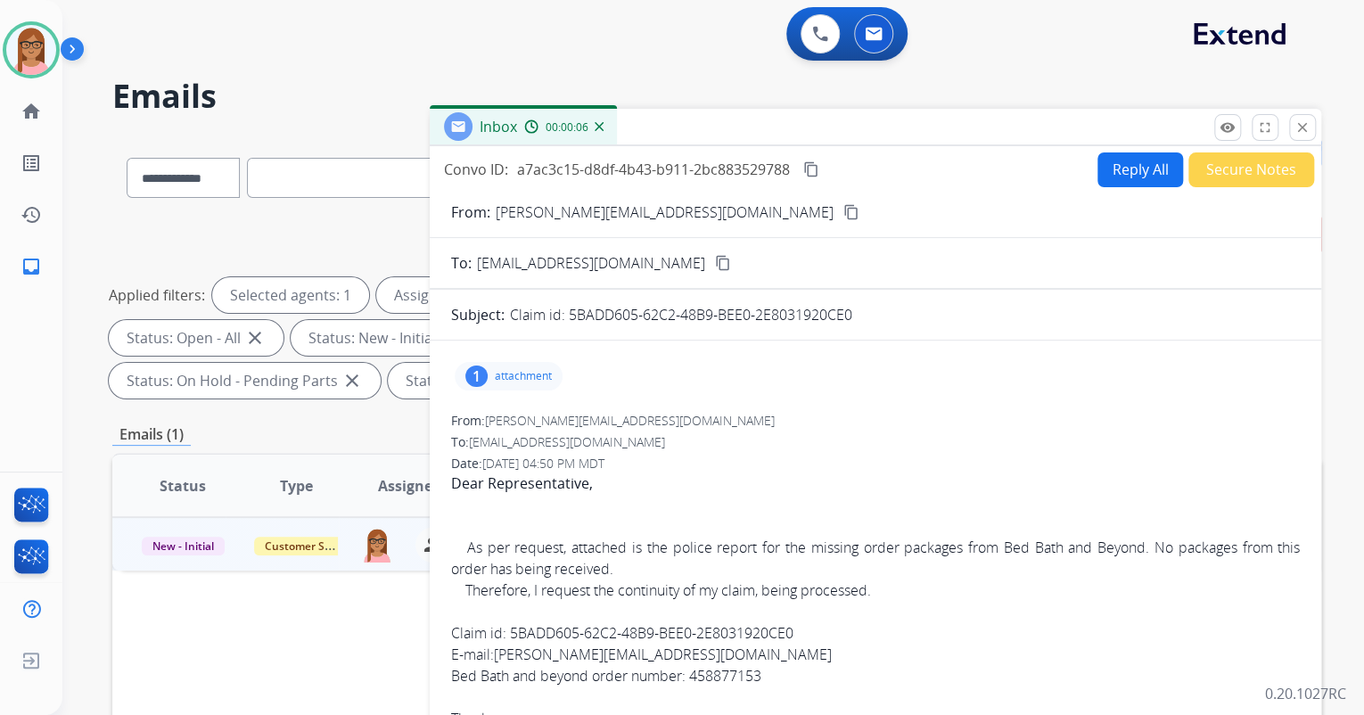
click at [844, 205] on mat-icon "content_copy" at bounding box center [852, 212] width 16 height 16
click at [505, 369] on p "attachment" at bounding box center [523, 376] width 57 height 14
click at [510, 391] on div "Print Report - FlOrlandoNewPd.pdf download" at bounding box center [604, 422] width 298 height 62
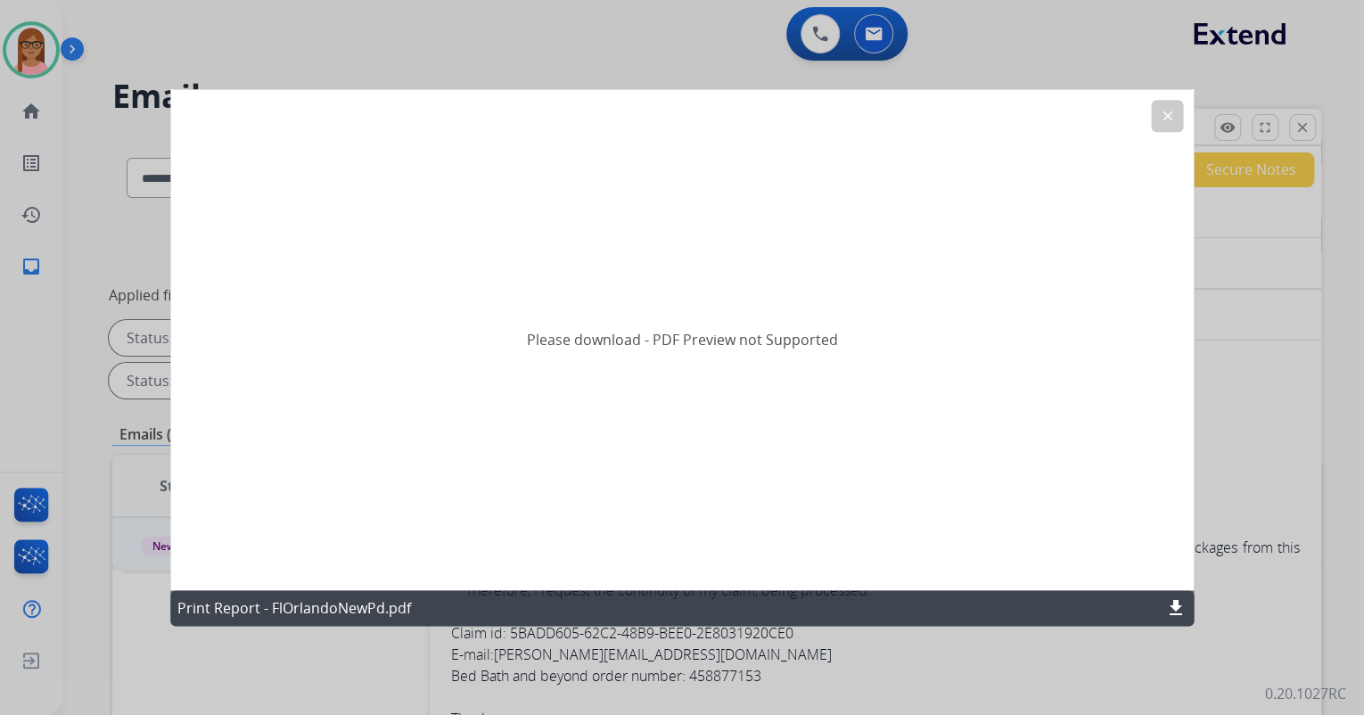
click at [1153, 117] on button "clear" at bounding box center [1167, 116] width 32 height 32
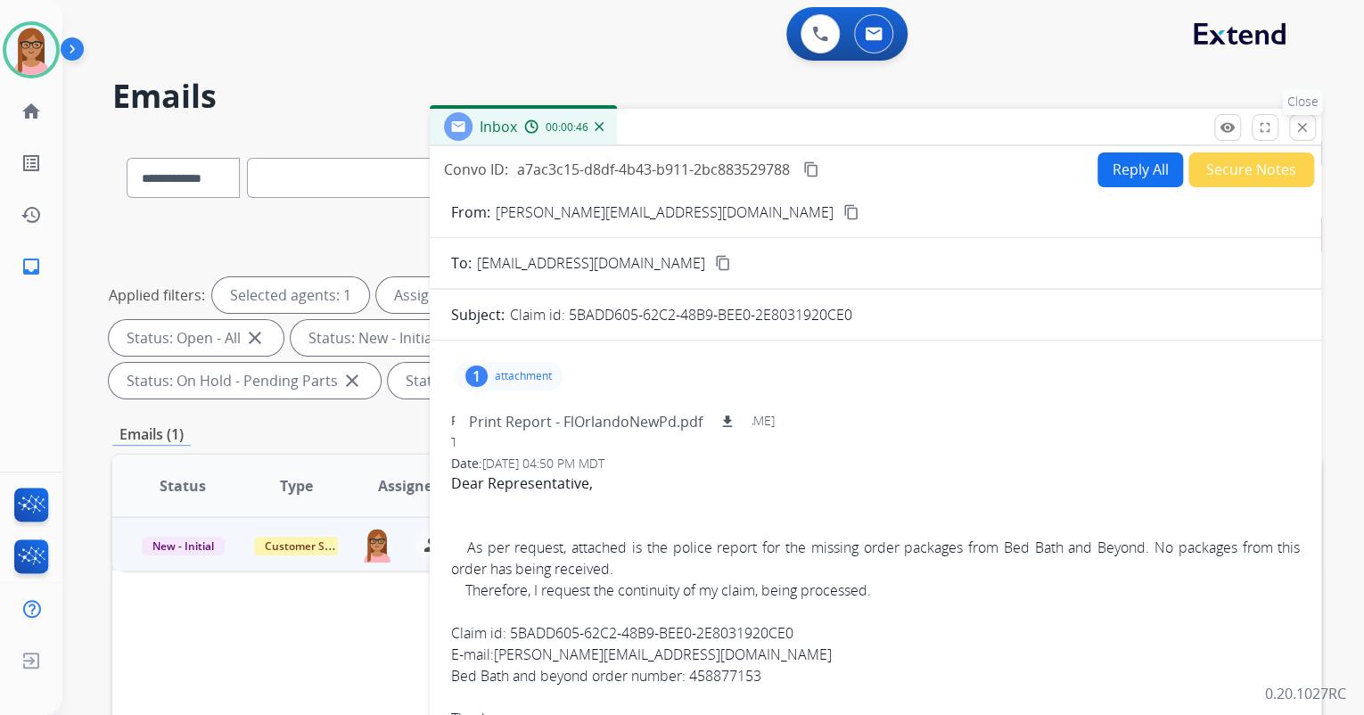
click at [1309, 125] on mat-icon "close" at bounding box center [1303, 127] width 16 height 16
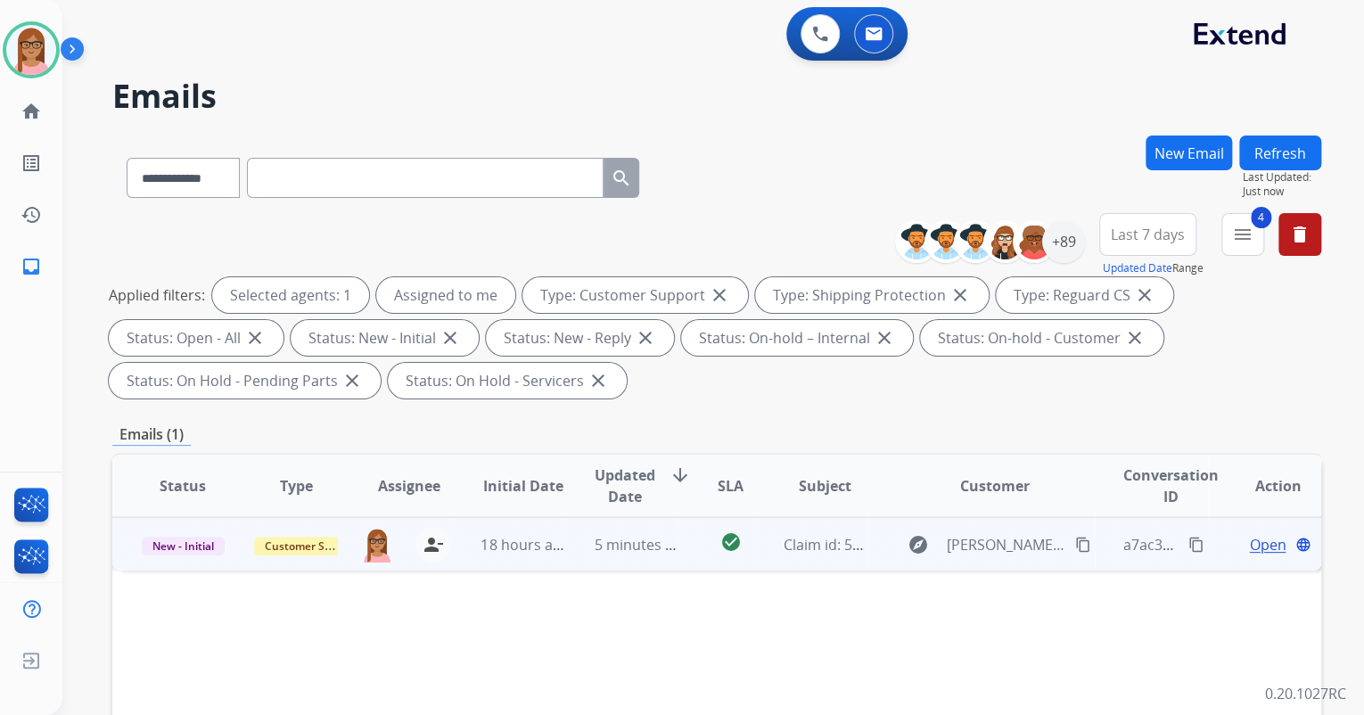
click at [1252, 544] on span "Open" at bounding box center [1267, 544] width 37 height 21
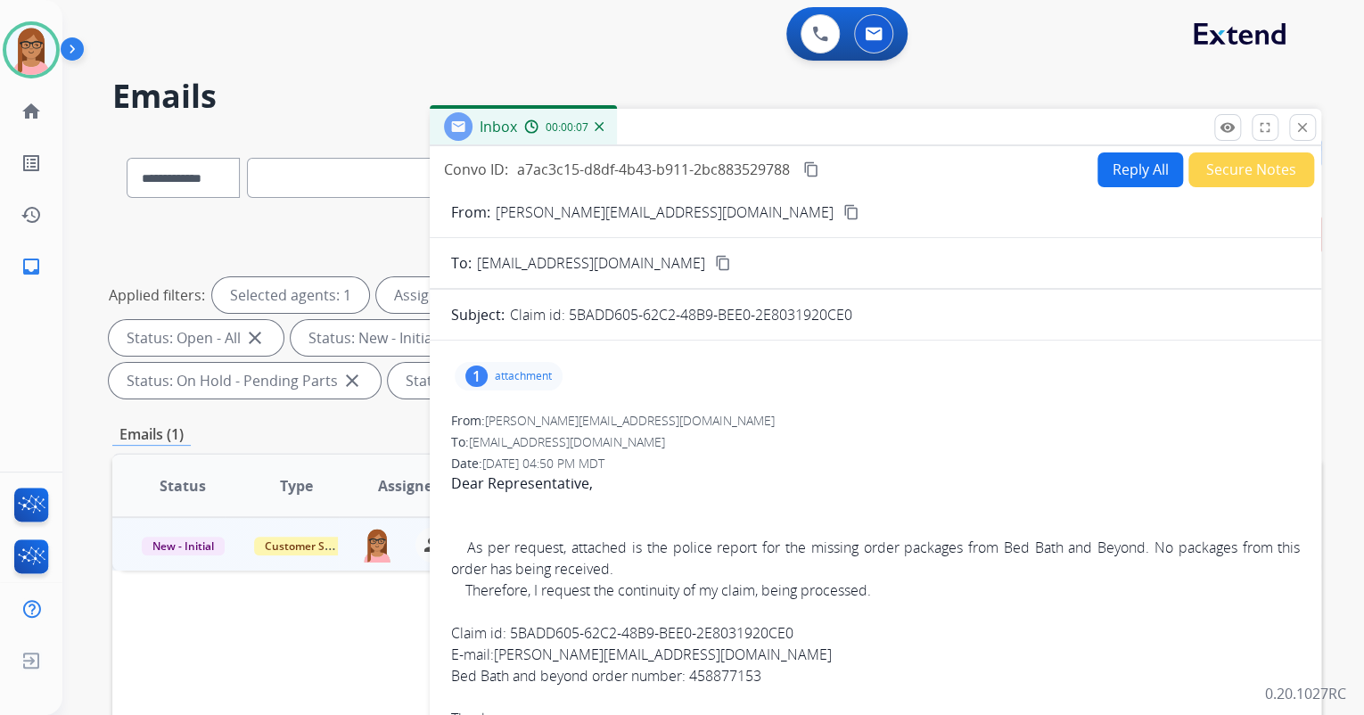
click at [1206, 169] on button "Secure Notes" at bounding box center [1252, 169] width 126 height 35
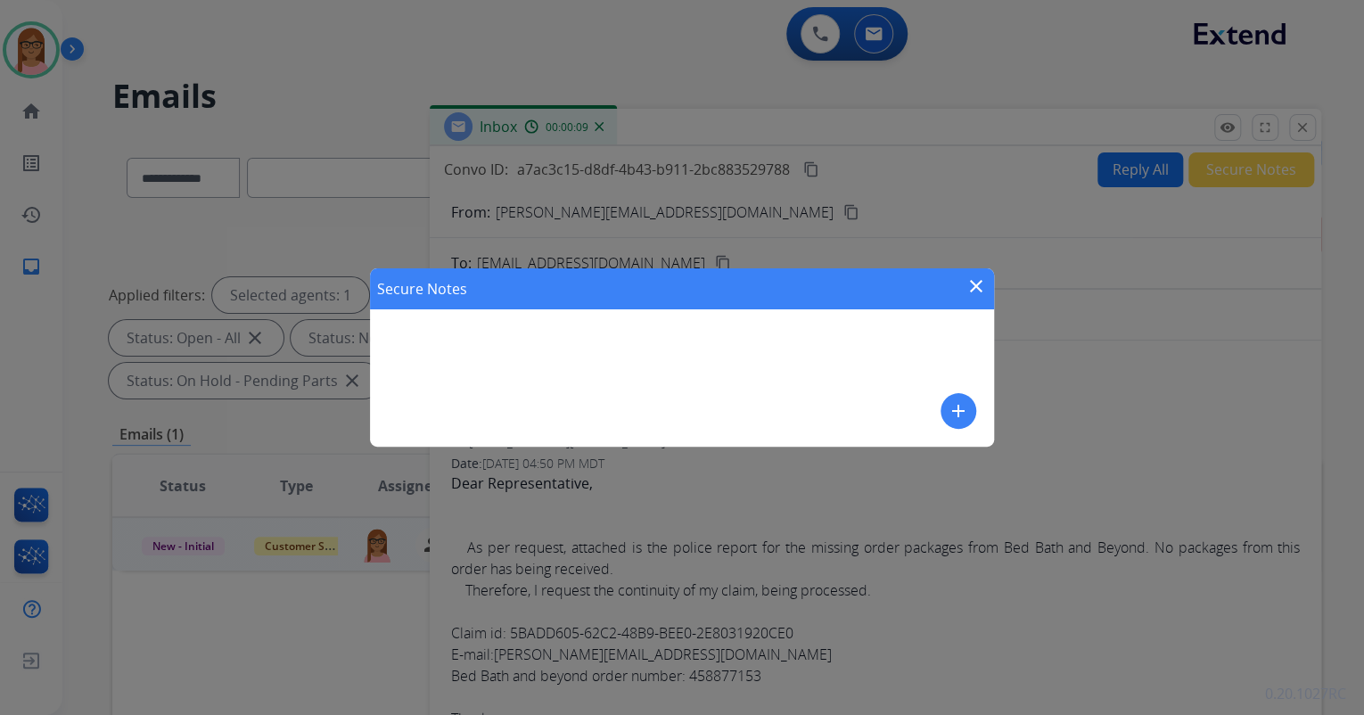
click at [960, 418] on mat-icon "add" at bounding box center [958, 410] width 21 height 21
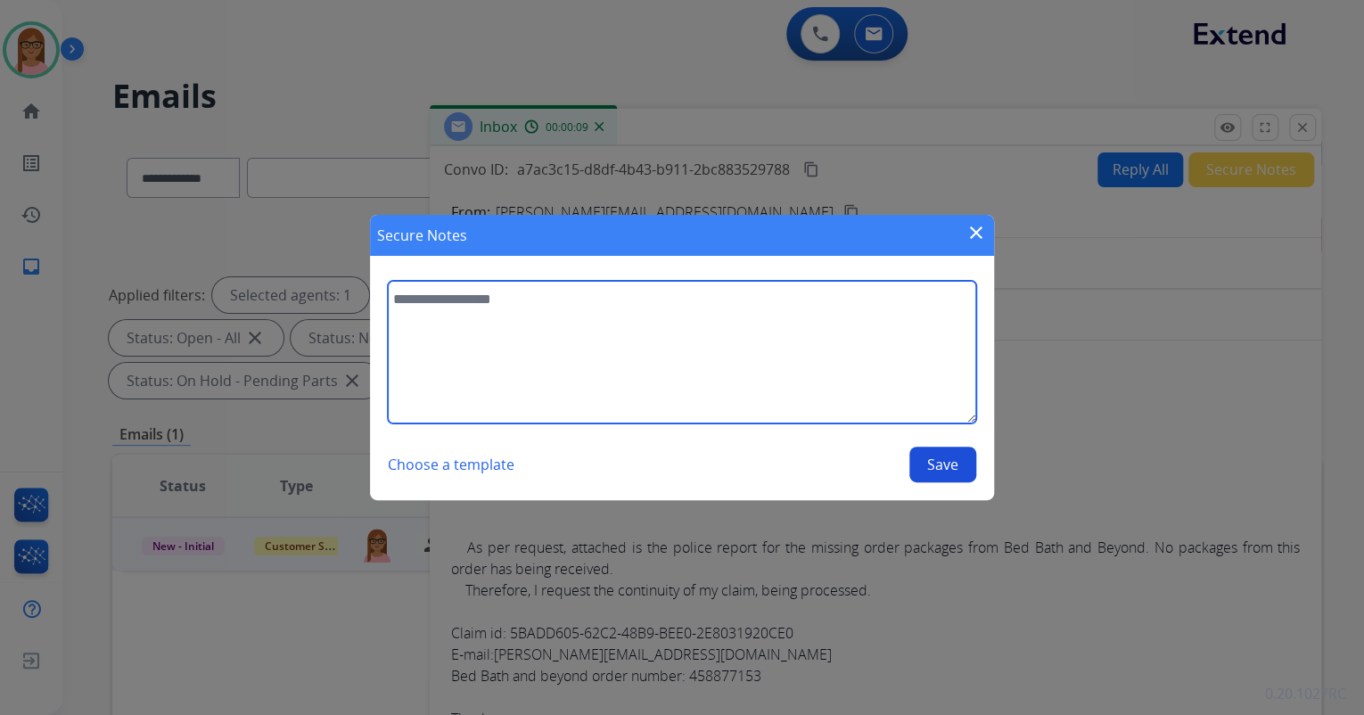
click at [660, 325] on textarea at bounding box center [682, 352] width 589 height 143
type textarea "*"
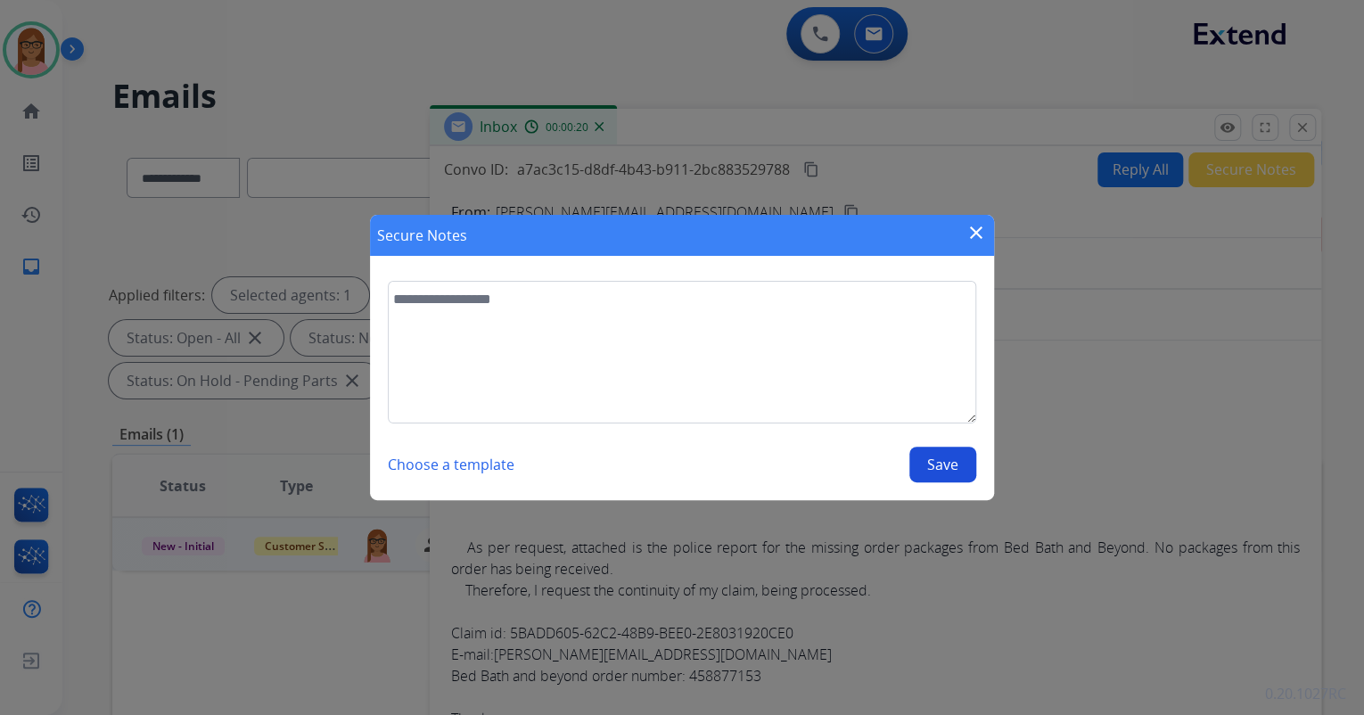
click at [981, 235] on mat-icon "close" at bounding box center [976, 232] width 21 height 21
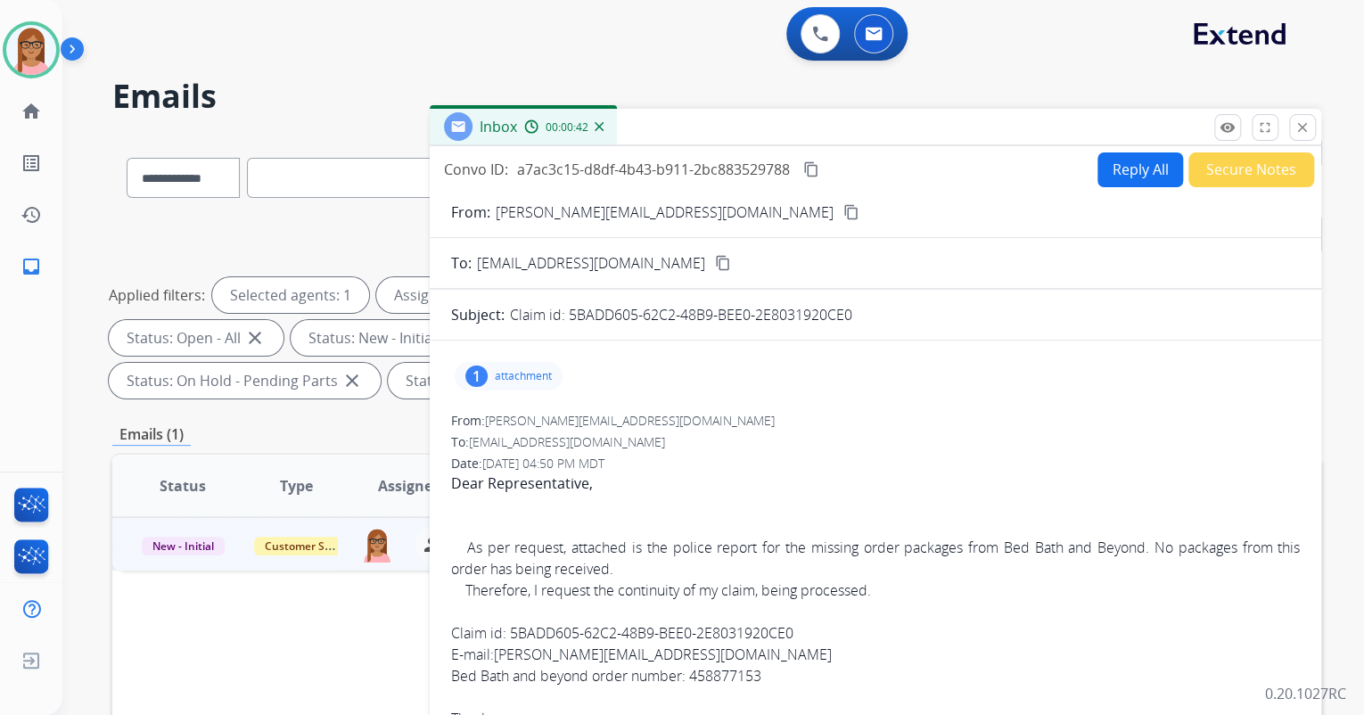
click at [811, 170] on mat-icon "content_copy" at bounding box center [811, 169] width 16 height 16
click at [1111, 161] on button "Reply All" at bounding box center [1141, 169] width 86 height 35
select select "**********"
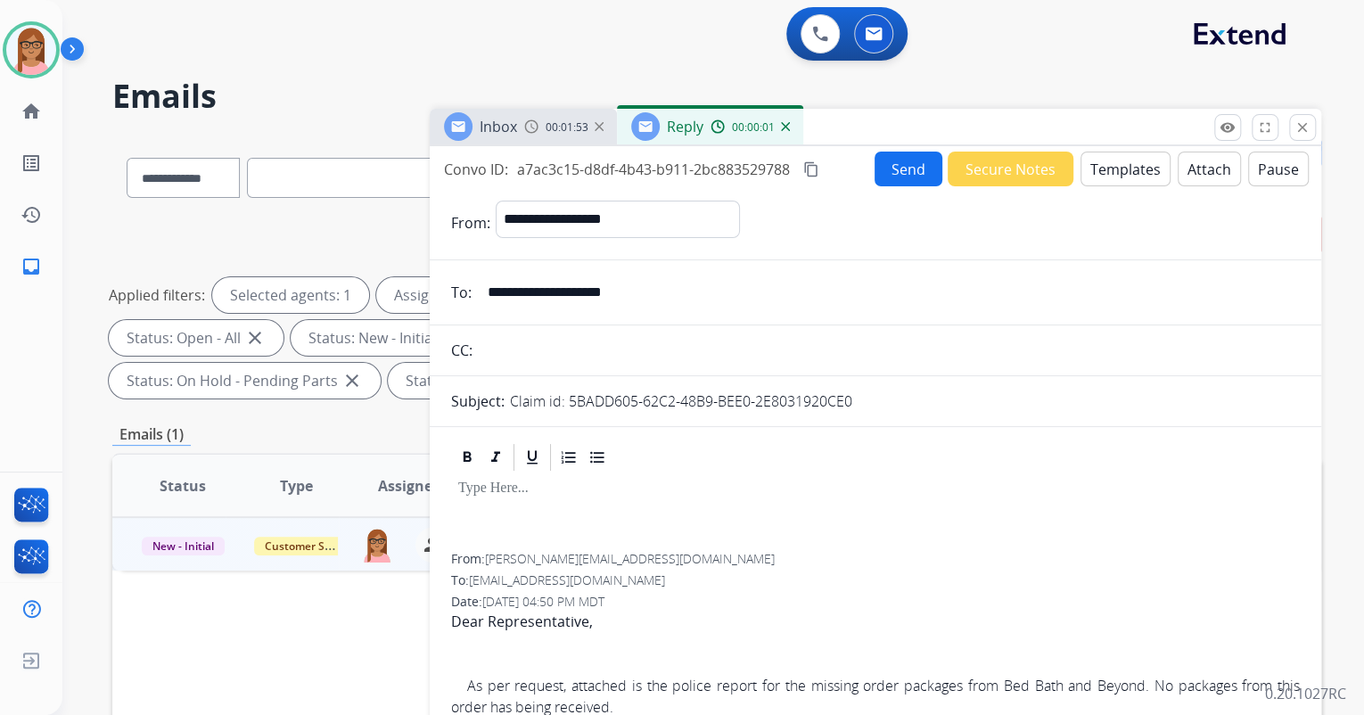
click at [1116, 169] on button "Templates" at bounding box center [1126, 169] width 90 height 35
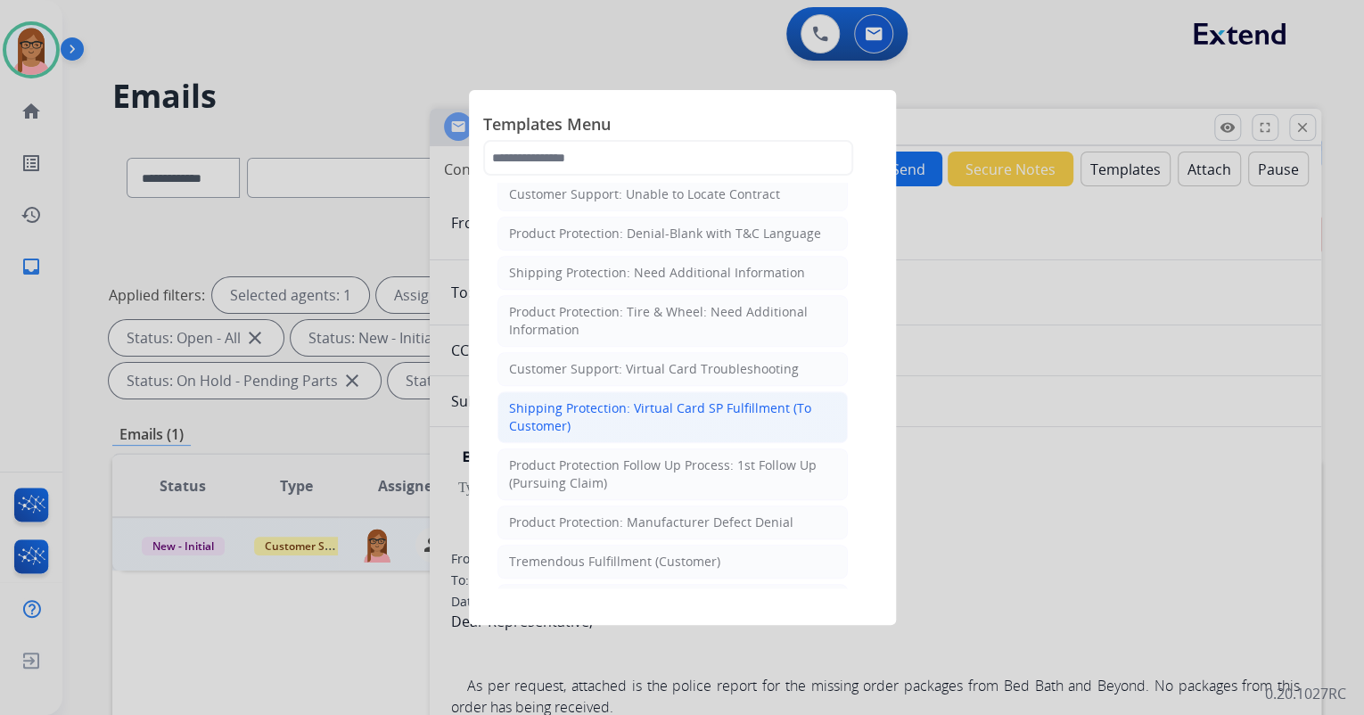
scroll to position [428, 0]
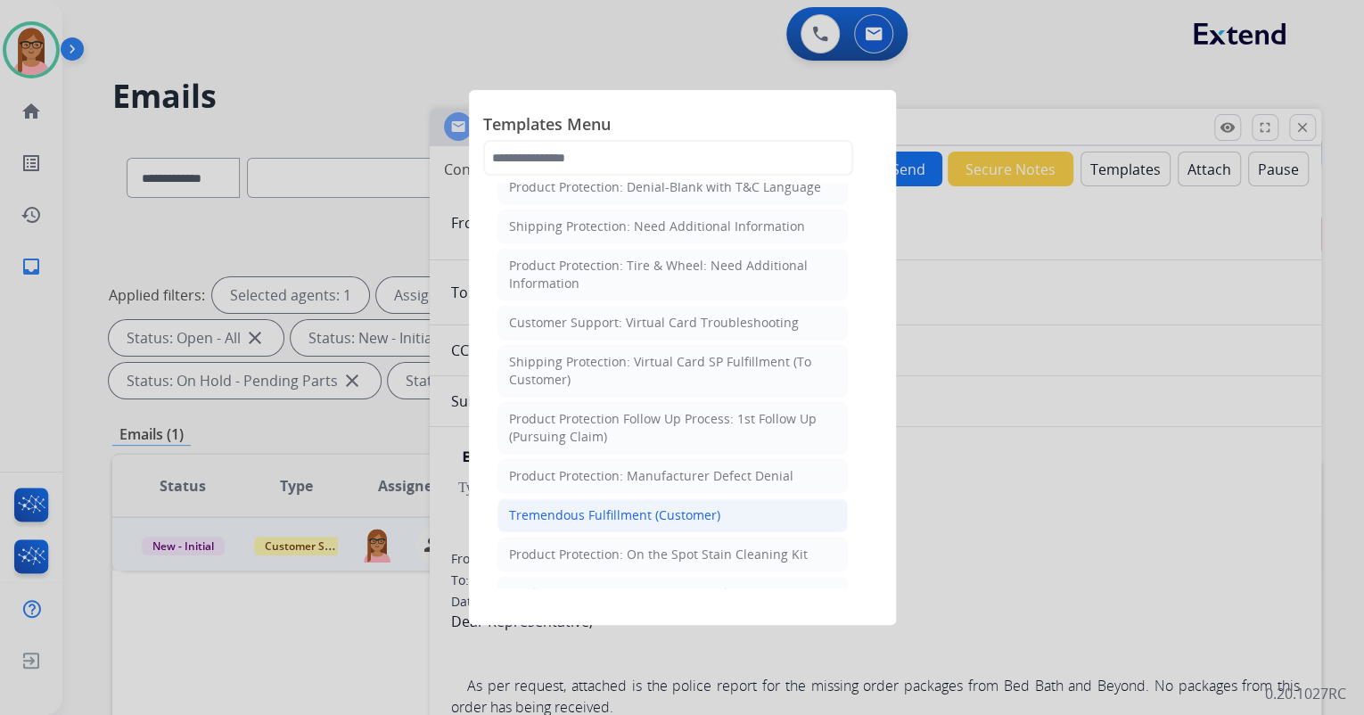
click at [698, 507] on div "Tremendous Fulfillment (Customer)" at bounding box center [614, 516] width 211 height 18
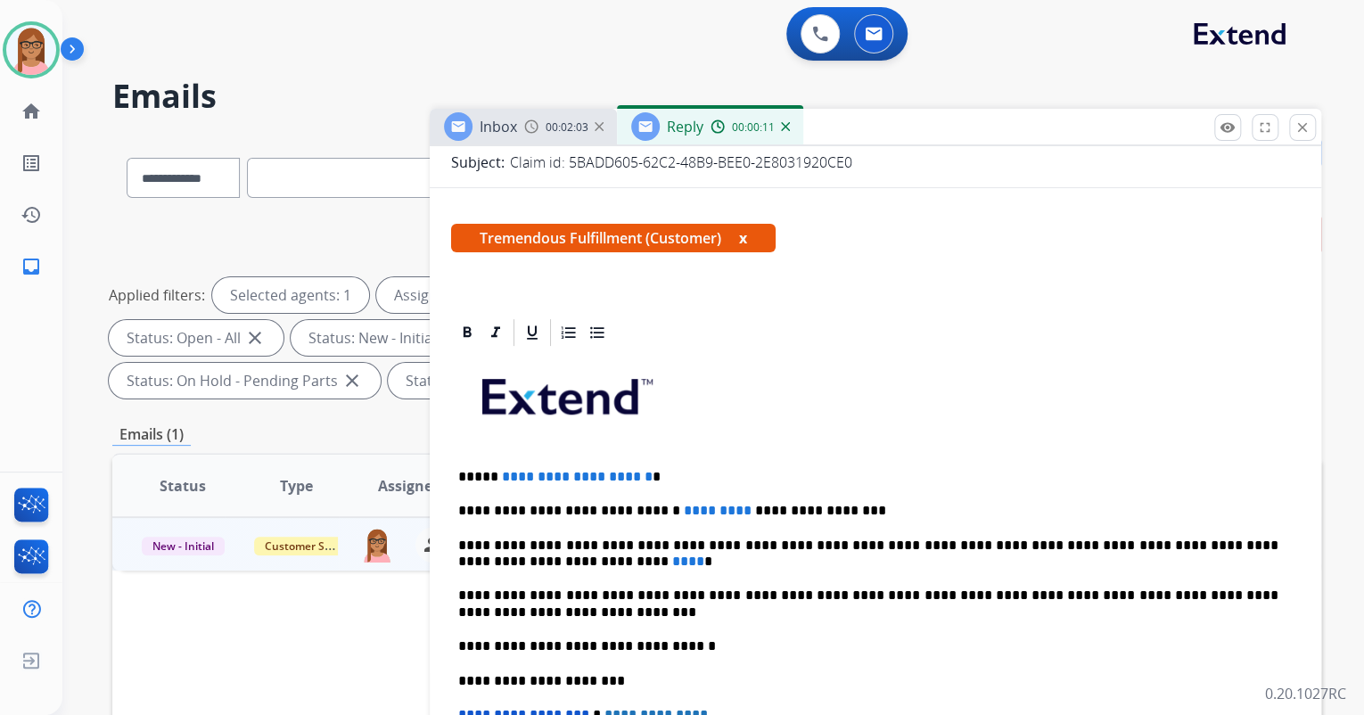
scroll to position [285, 0]
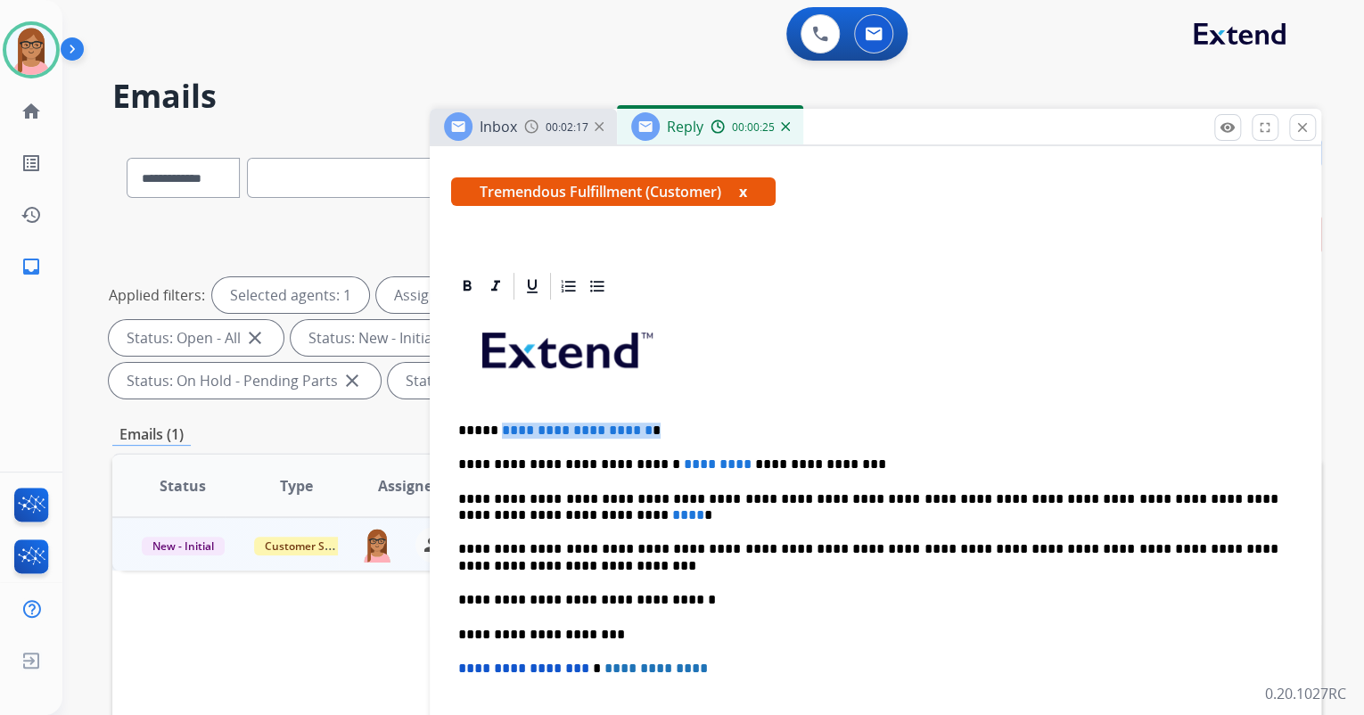
drag, startPoint x: 495, startPoint y: 425, endPoint x: 670, endPoint y: 430, distance: 174.8
click at [670, 430] on p "**********" at bounding box center [868, 431] width 820 height 16
paste div
drag, startPoint x: 697, startPoint y: 460, endPoint x: 690, endPoint y: 466, distance: 9.5
click at [690, 466] on span "*********" at bounding box center [718, 463] width 68 height 13
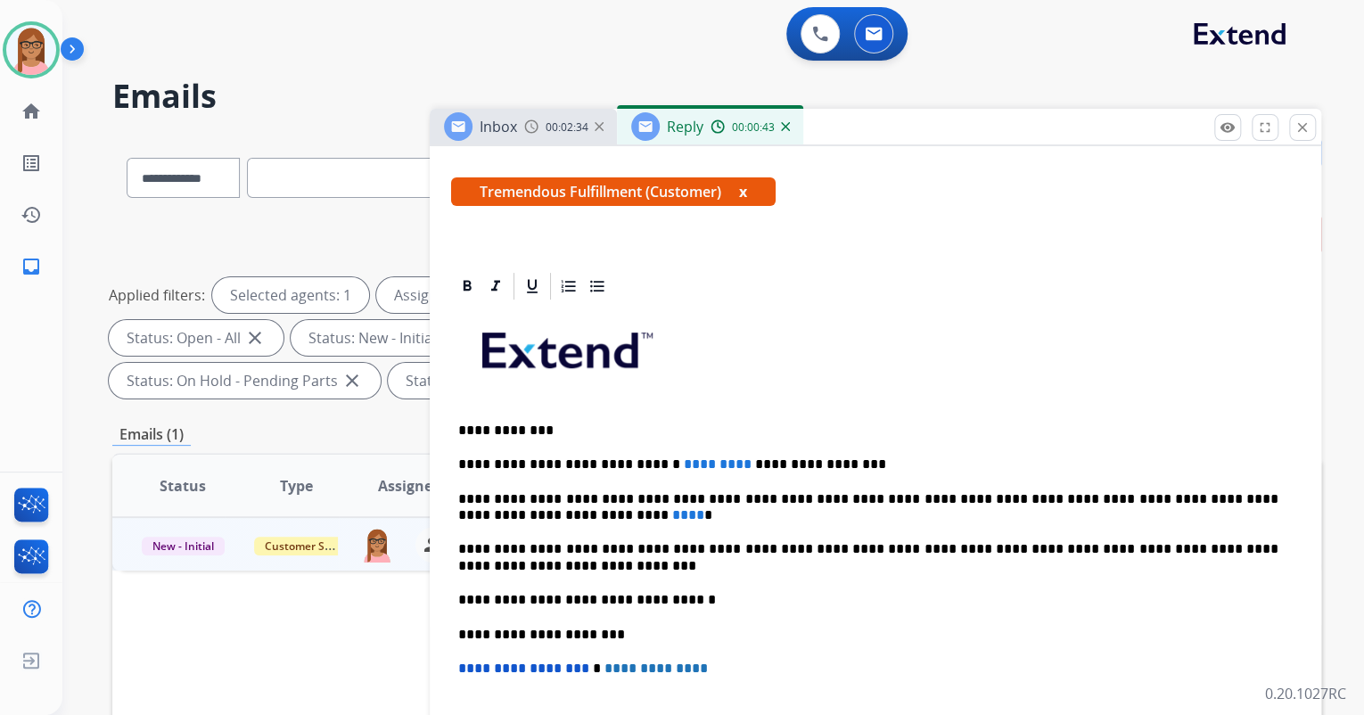
click at [699, 465] on p "**********" at bounding box center [868, 465] width 820 height 16
drag, startPoint x: 699, startPoint y: 465, endPoint x: 648, endPoint y: 467, distance: 50.9
click at [648, 467] on p "**********" at bounding box center [868, 465] width 820 height 16
click at [1067, 498] on p "**********" at bounding box center [868, 507] width 820 height 33
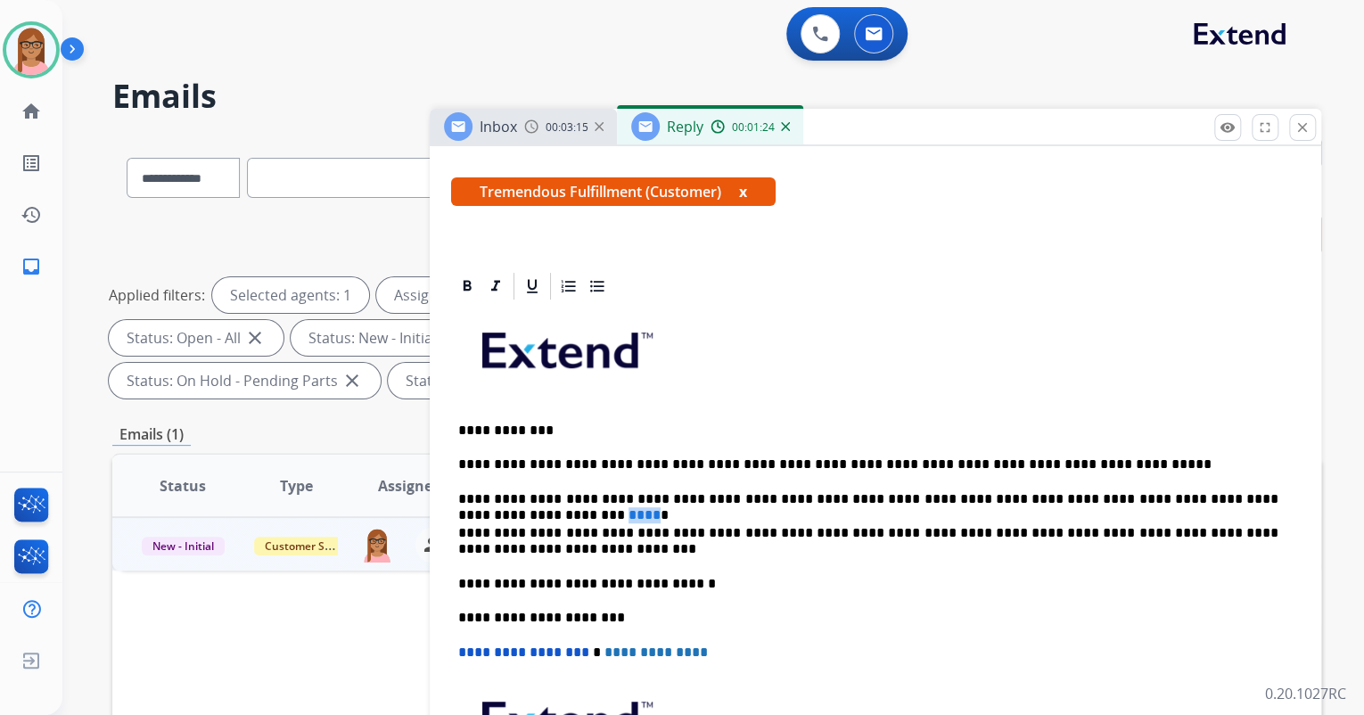
drag, startPoint x: 1253, startPoint y: 499, endPoint x: 1271, endPoint y: 501, distance: 17.9
click at [661, 508] on span "****" at bounding box center [645, 514] width 32 height 13
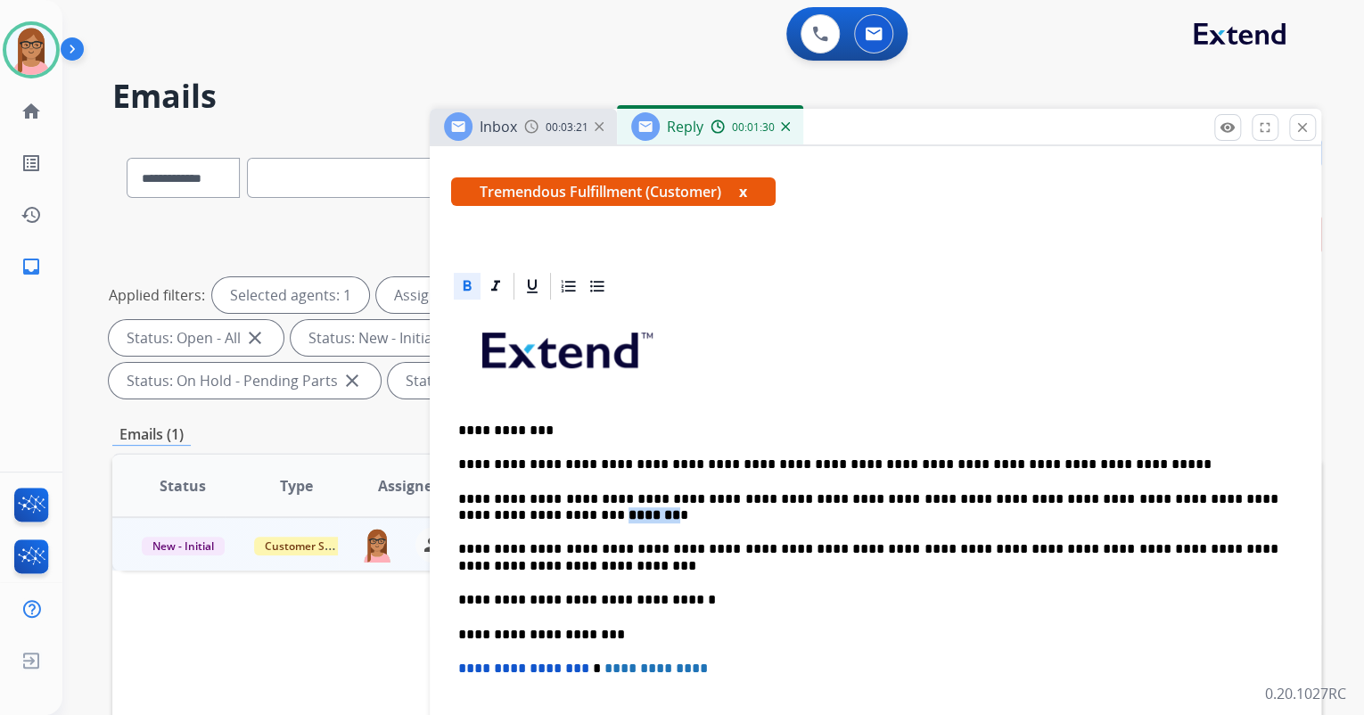
drag, startPoint x: 503, startPoint y: 514, endPoint x: 463, endPoint y: 507, distance: 40.8
click at [629, 508] on strong "*******" at bounding box center [655, 514] width 52 height 13
click at [469, 285] on icon at bounding box center [468, 285] width 8 height 11
click at [523, 523] on div "**********" at bounding box center [875, 600] width 849 height 596
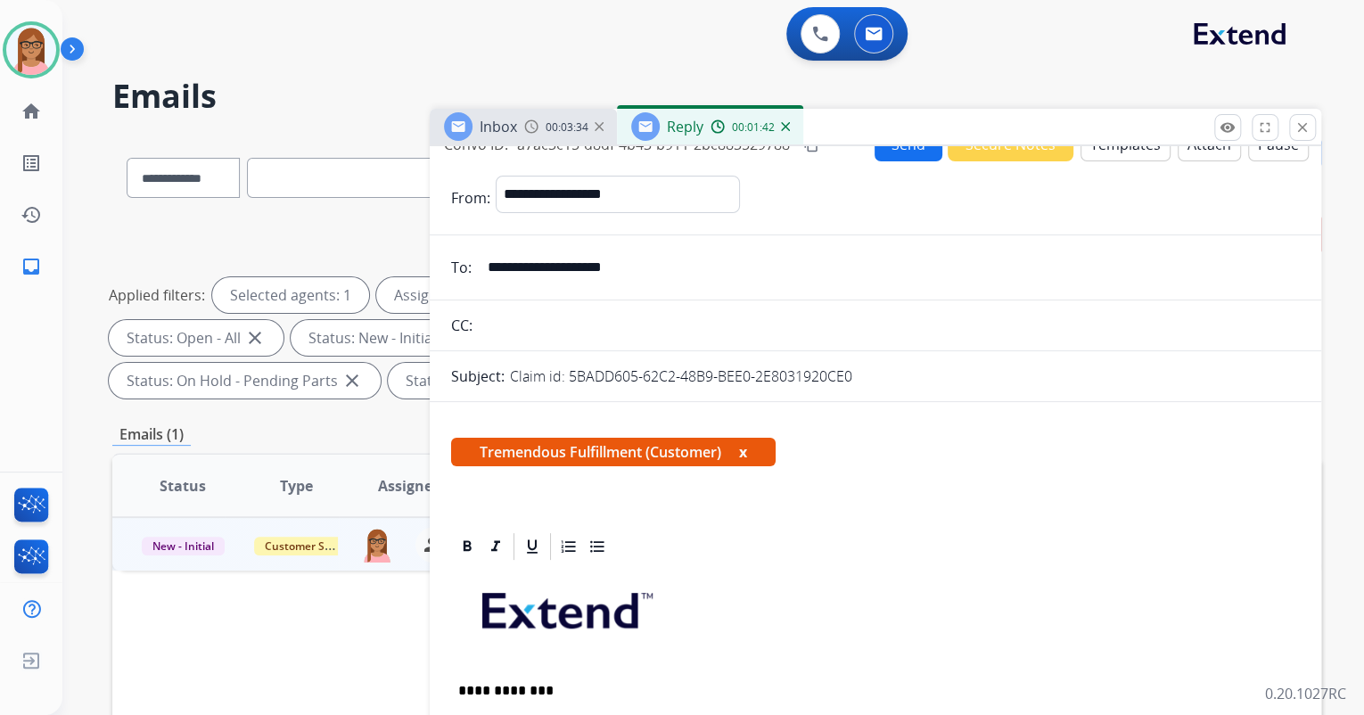
scroll to position [0, 0]
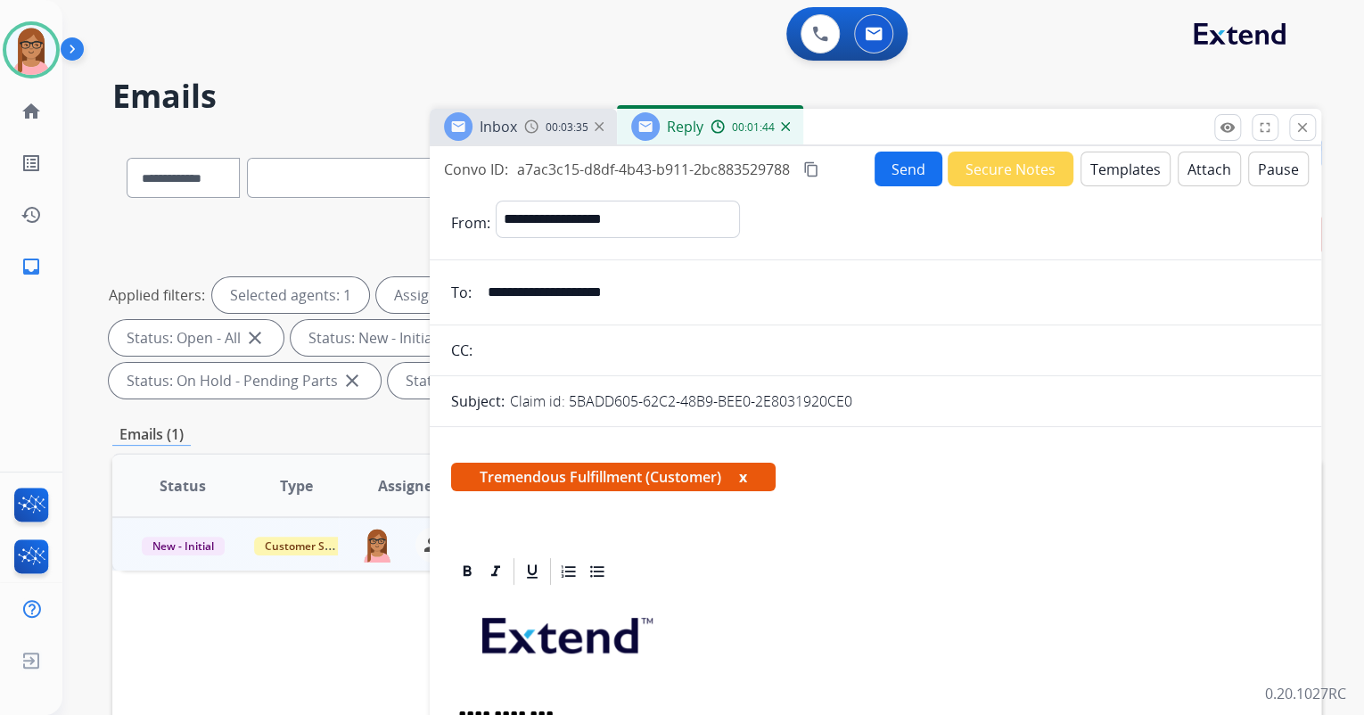
click at [907, 164] on button "Send" at bounding box center [909, 169] width 68 height 35
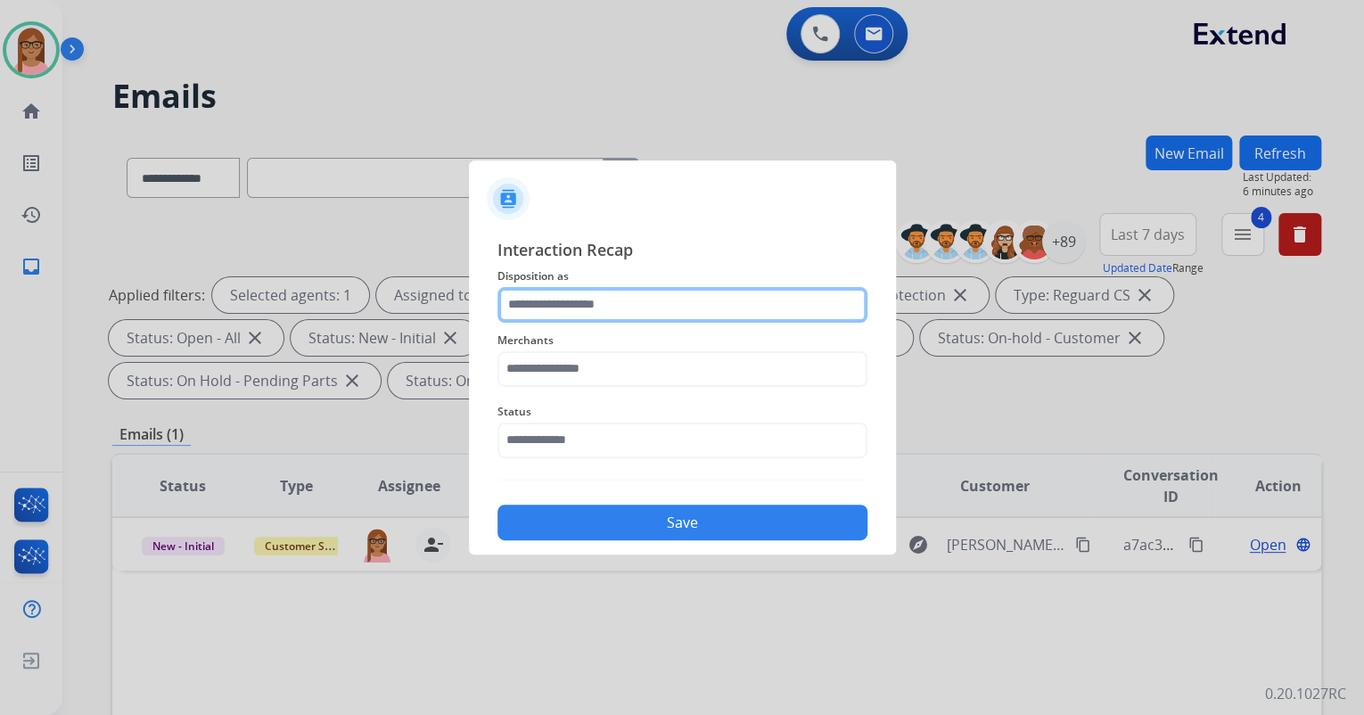
click at [581, 301] on input "text" at bounding box center [683, 305] width 370 height 36
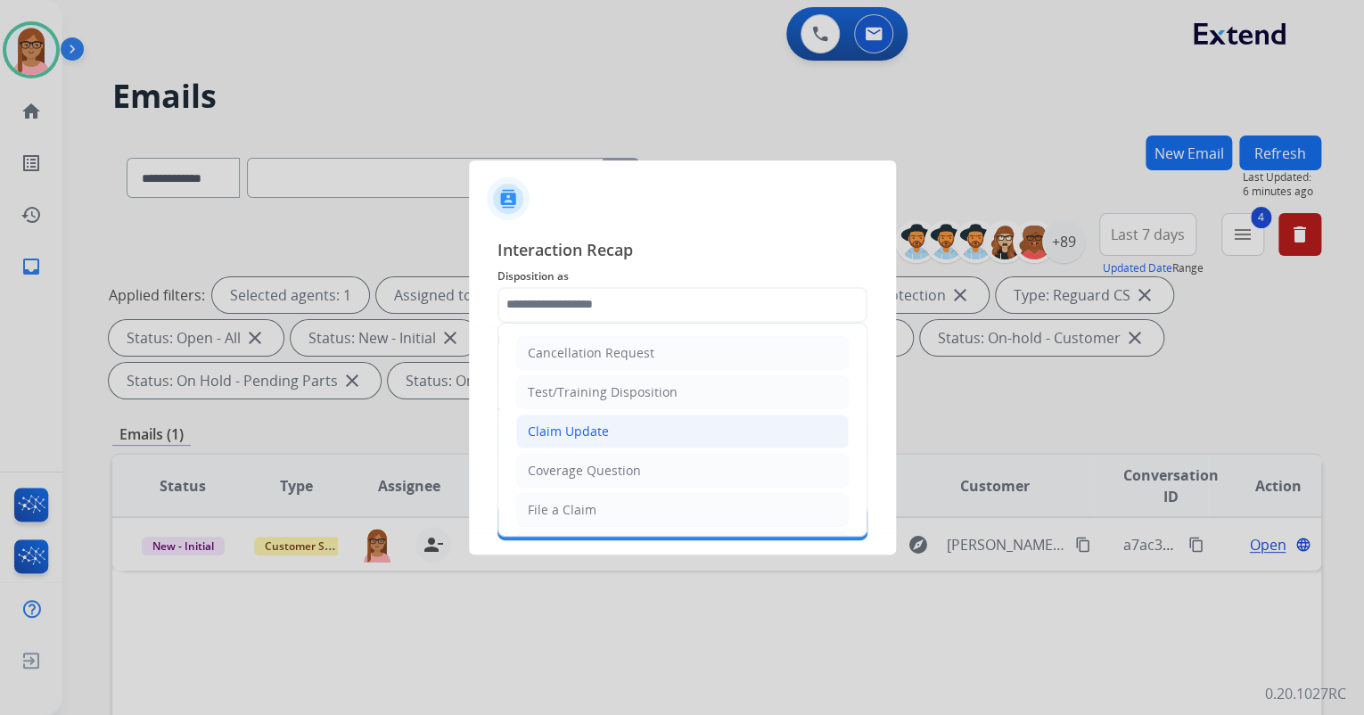
click at [585, 428] on div "Claim Update" at bounding box center [568, 432] width 81 height 18
type input "**********"
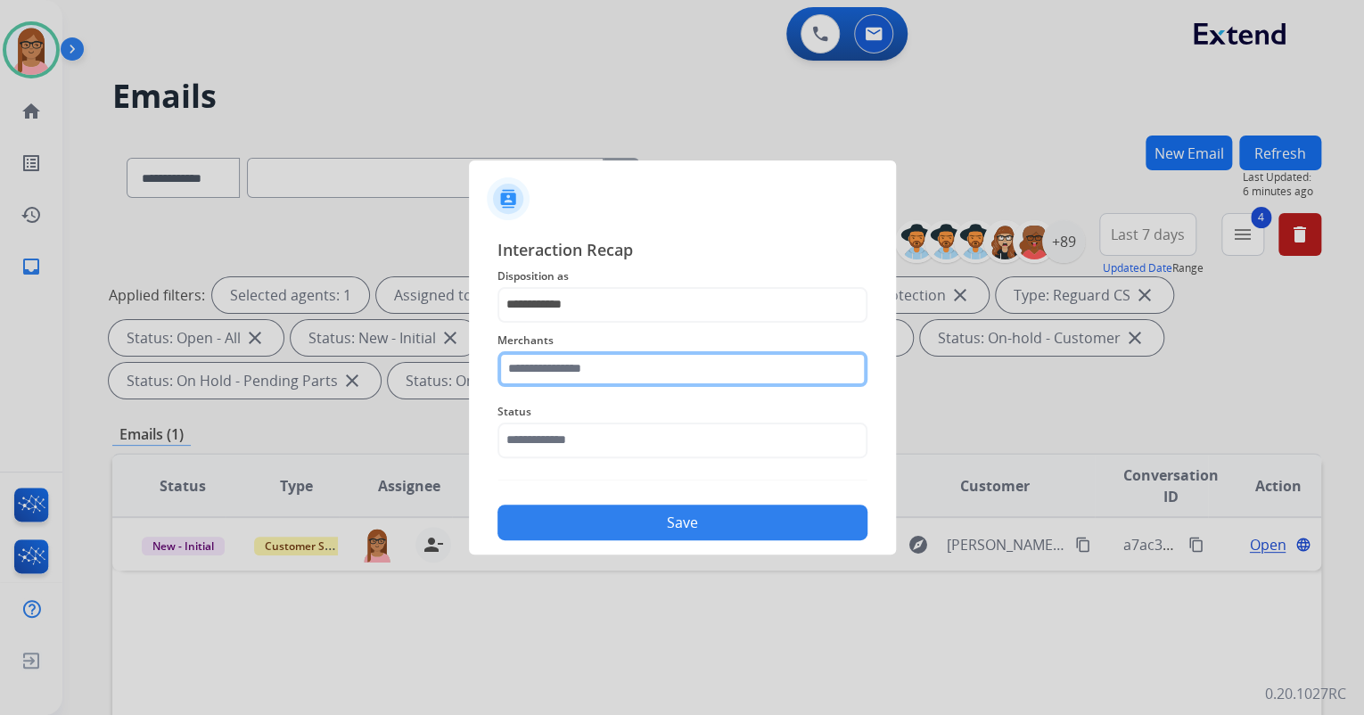
click at [585, 379] on input "text" at bounding box center [683, 369] width 370 height 36
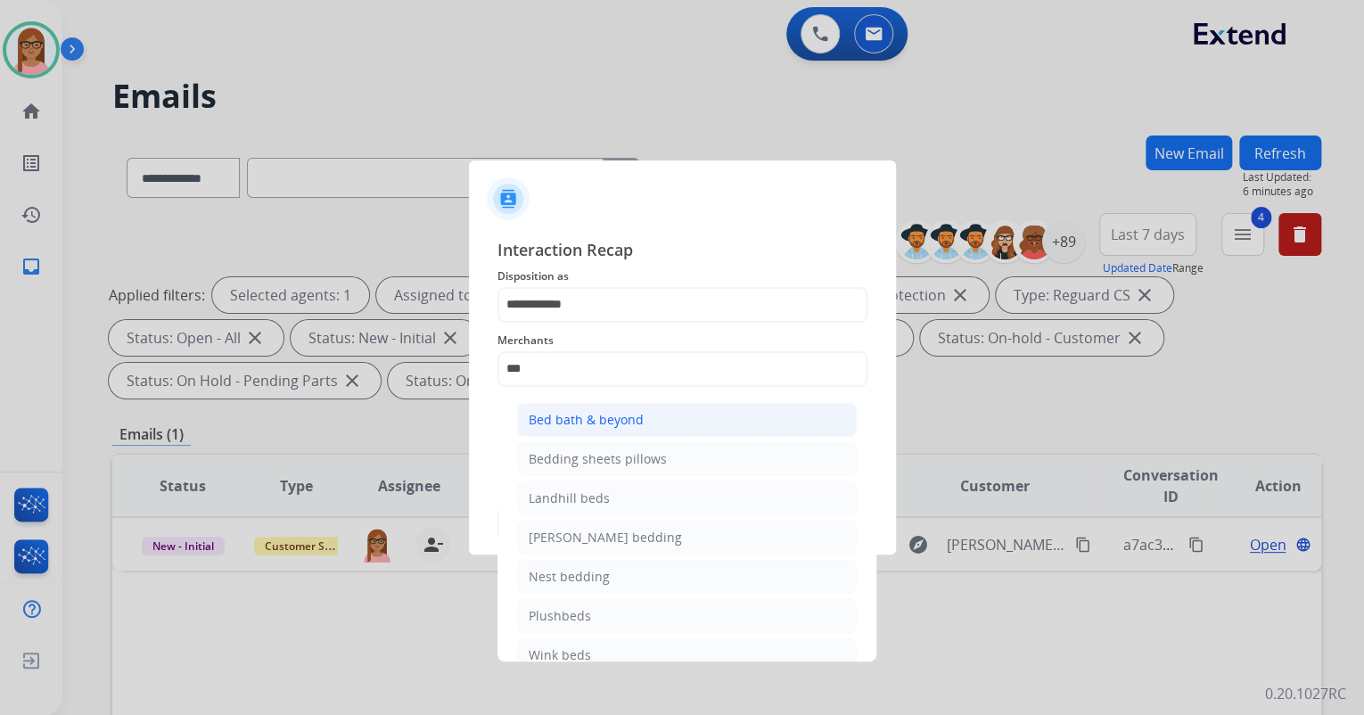
click at [622, 420] on div "Bed bath & beyond" at bounding box center [586, 420] width 115 height 18
type input "**********"
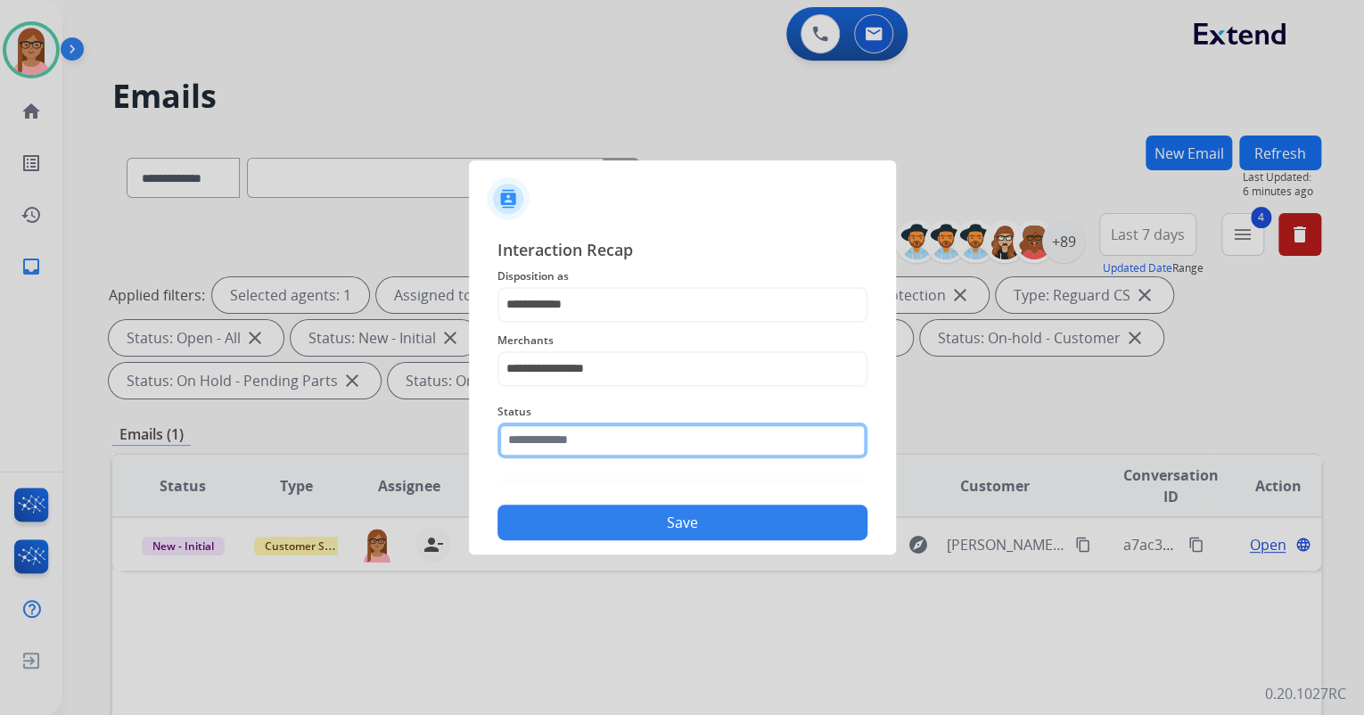
click at [610, 434] on input "text" at bounding box center [683, 441] width 370 height 36
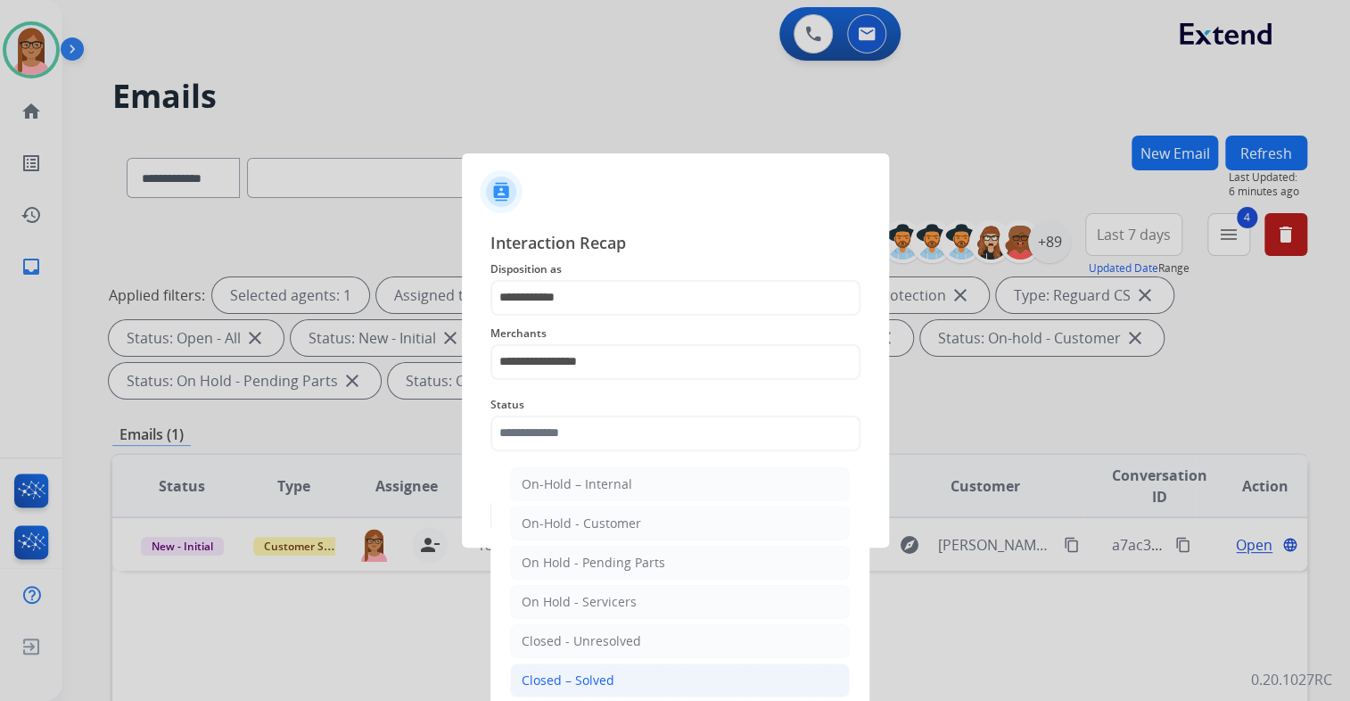
click at [604, 677] on div "Closed – Solved" at bounding box center [568, 680] width 93 height 18
type input "**********"
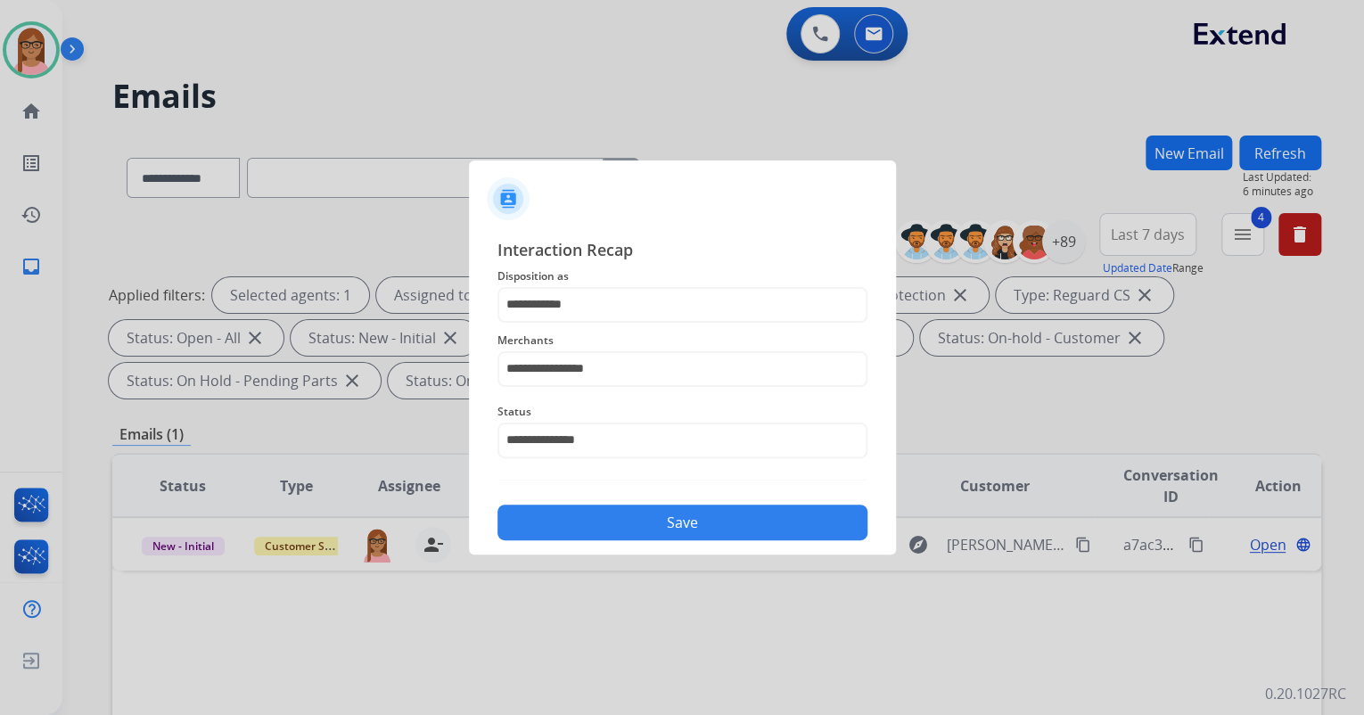
click at [650, 523] on button "Save" at bounding box center [683, 523] width 370 height 36
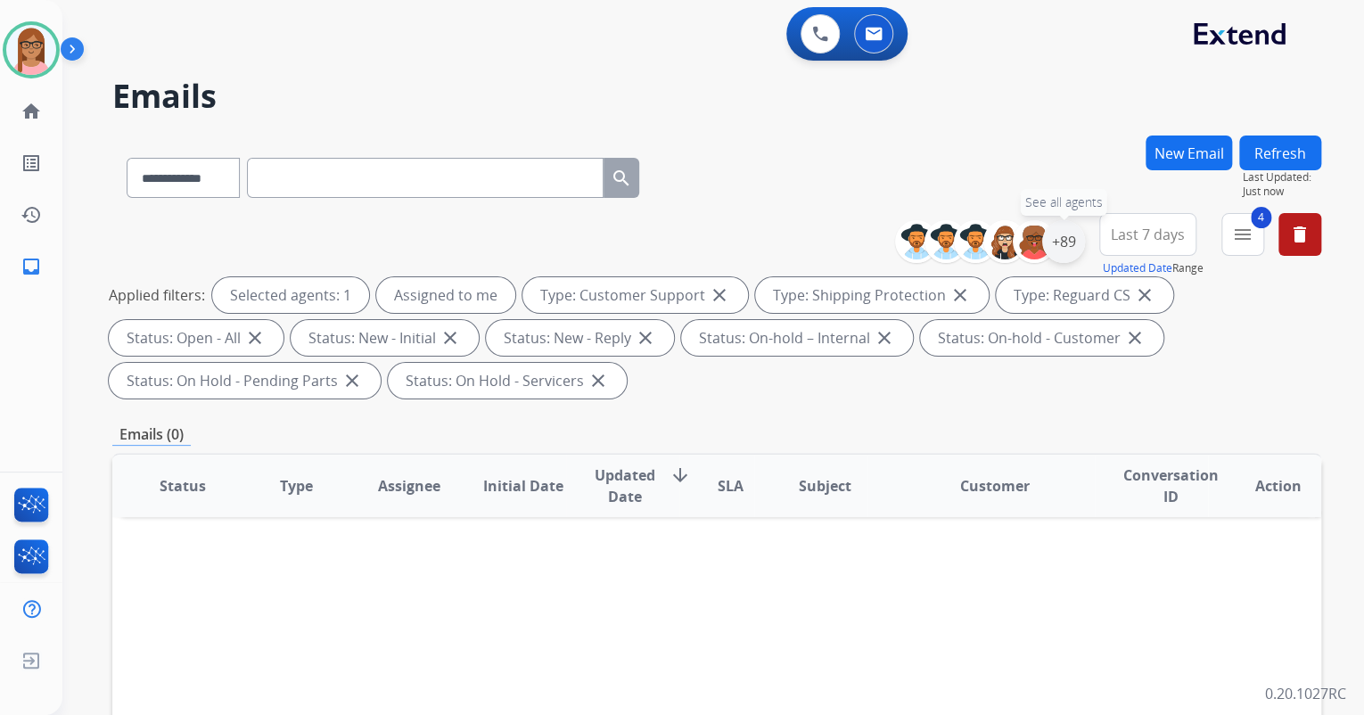
click at [1069, 254] on div "+89" at bounding box center [1063, 241] width 43 height 43
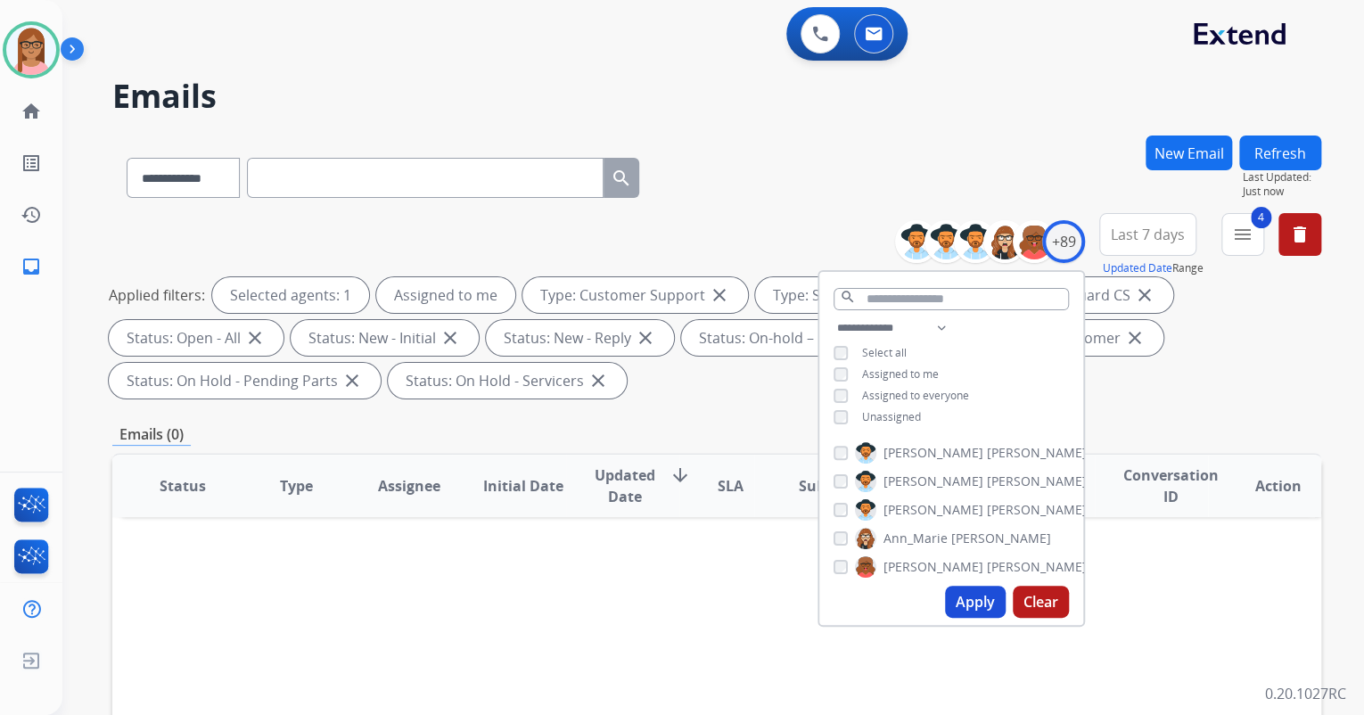
click at [844, 423] on div "**********" at bounding box center [952, 374] width 264 height 114
click at [963, 602] on button "Apply" at bounding box center [975, 602] width 61 height 32
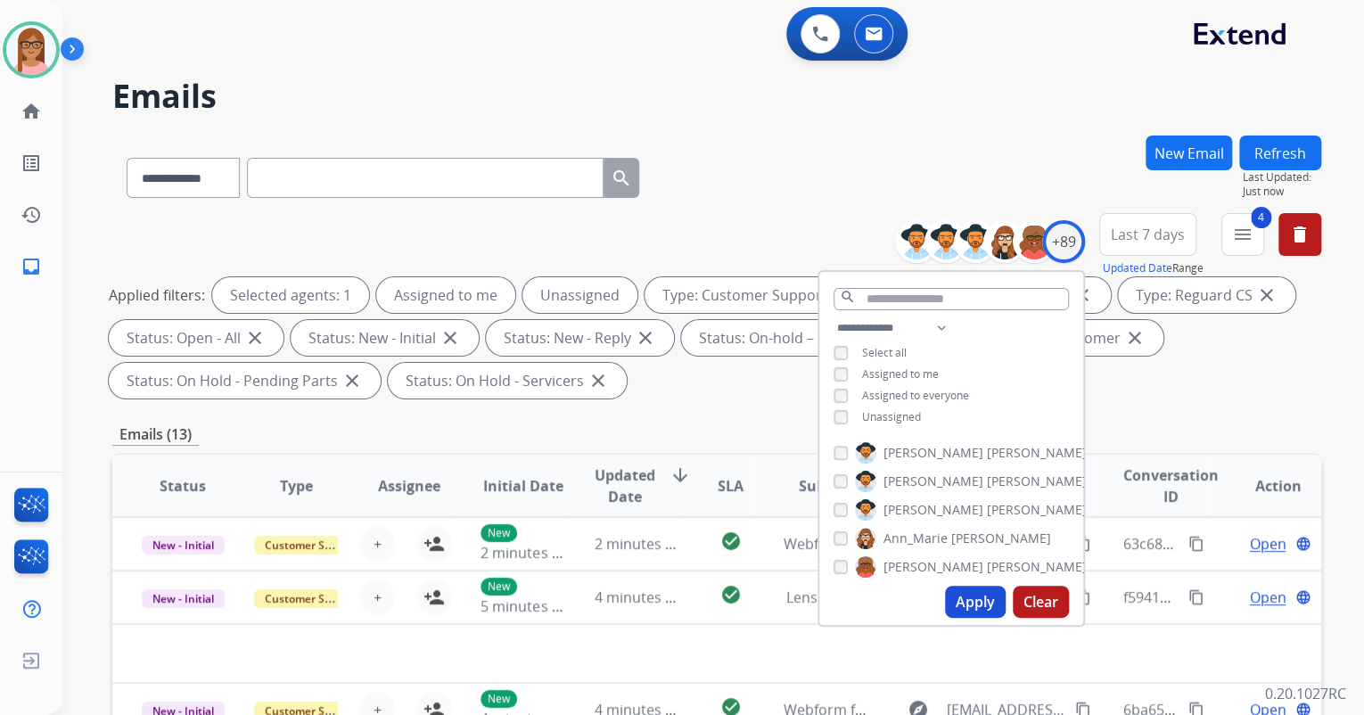
click at [1274, 391] on div "Applied filters: Selected agents: 1 Assigned to me Unassigned Type: Customer Su…" at bounding box center [713, 337] width 1209 height 121
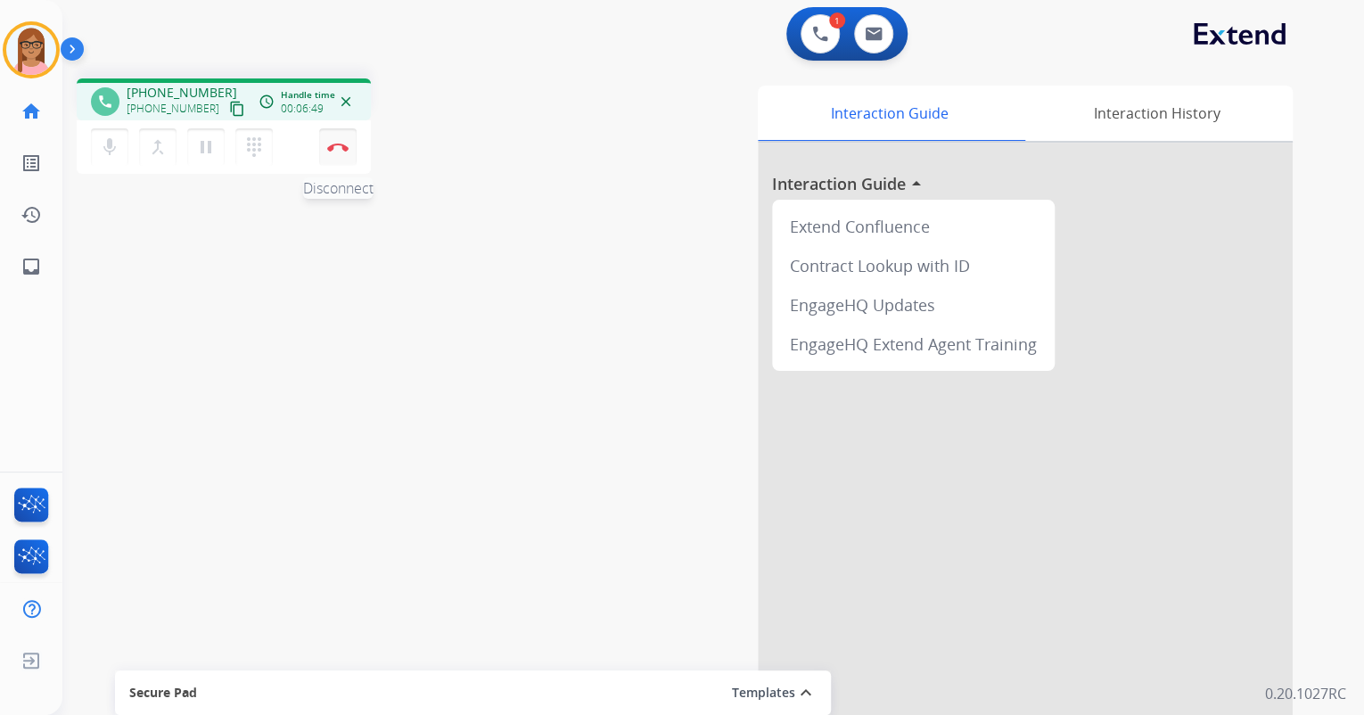
click at [341, 146] on img at bounding box center [337, 147] width 21 height 9
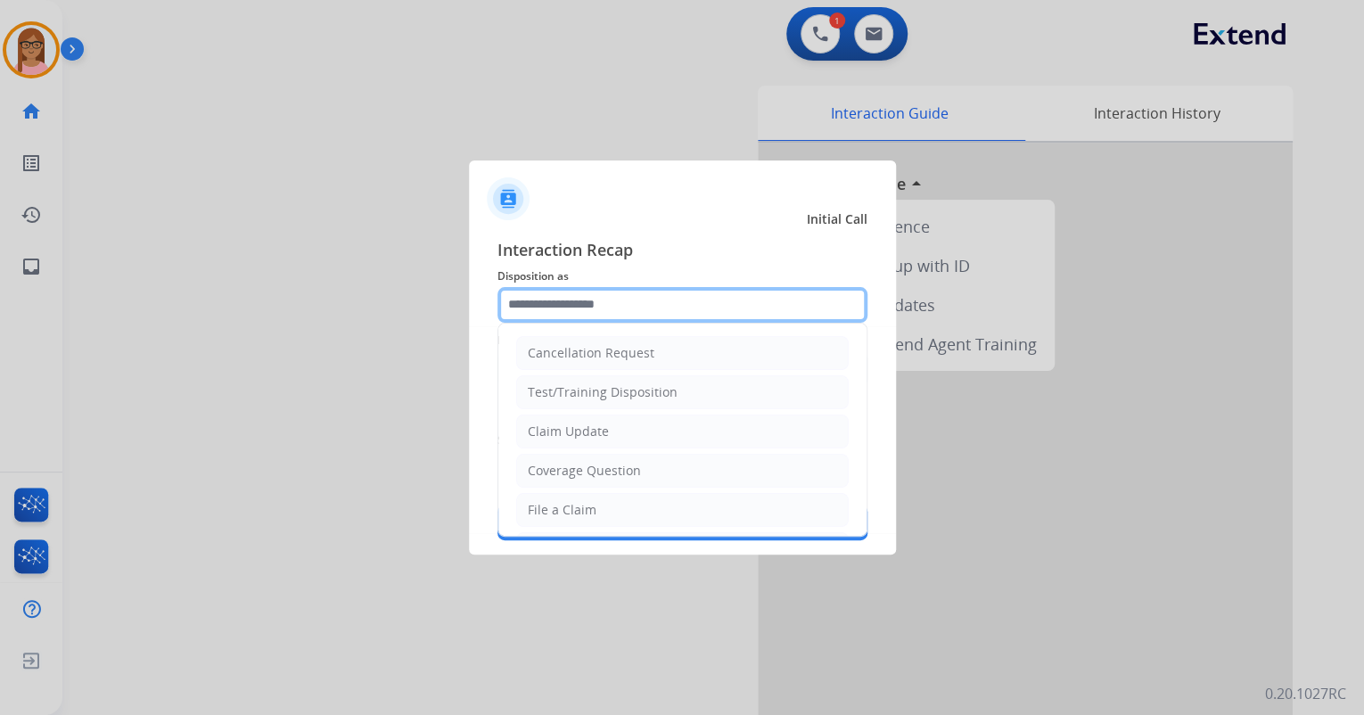
click at [567, 307] on input "text" at bounding box center [683, 305] width 370 height 36
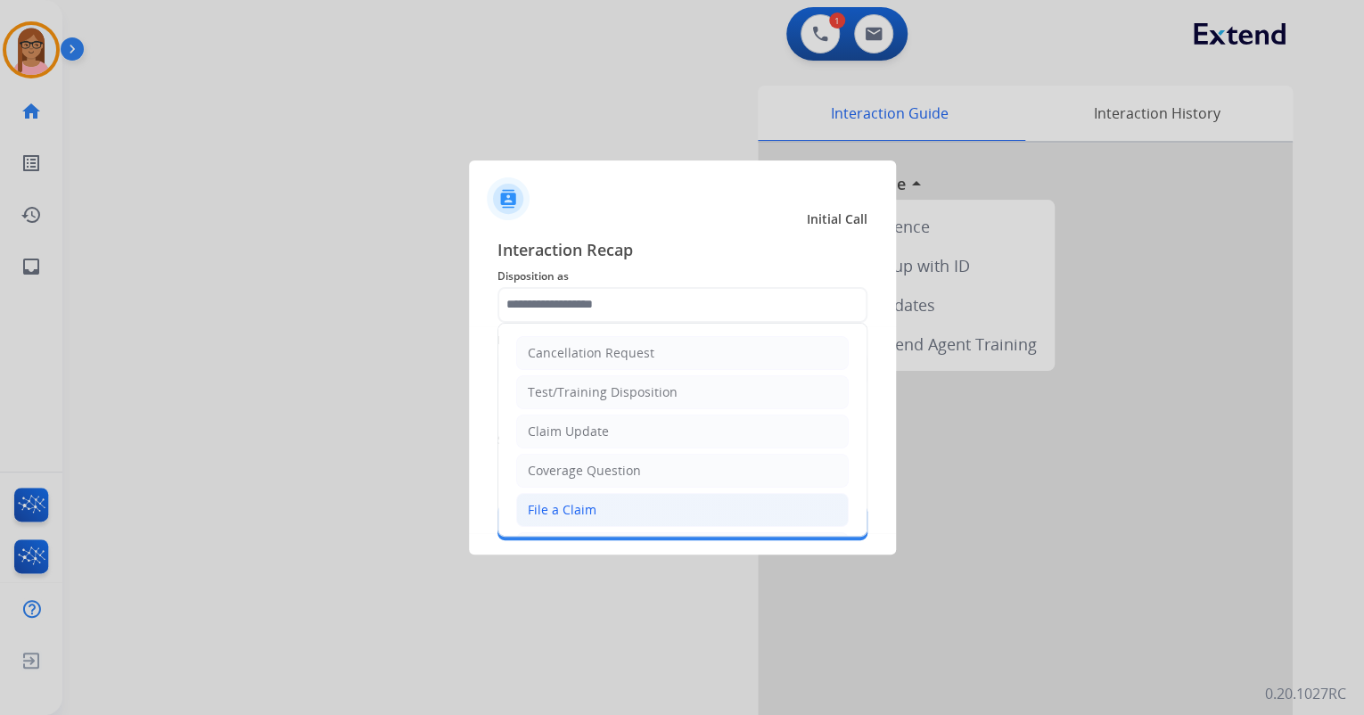
click at [536, 498] on li "File a Claim" at bounding box center [682, 510] width 333 height 34
type input "**********"
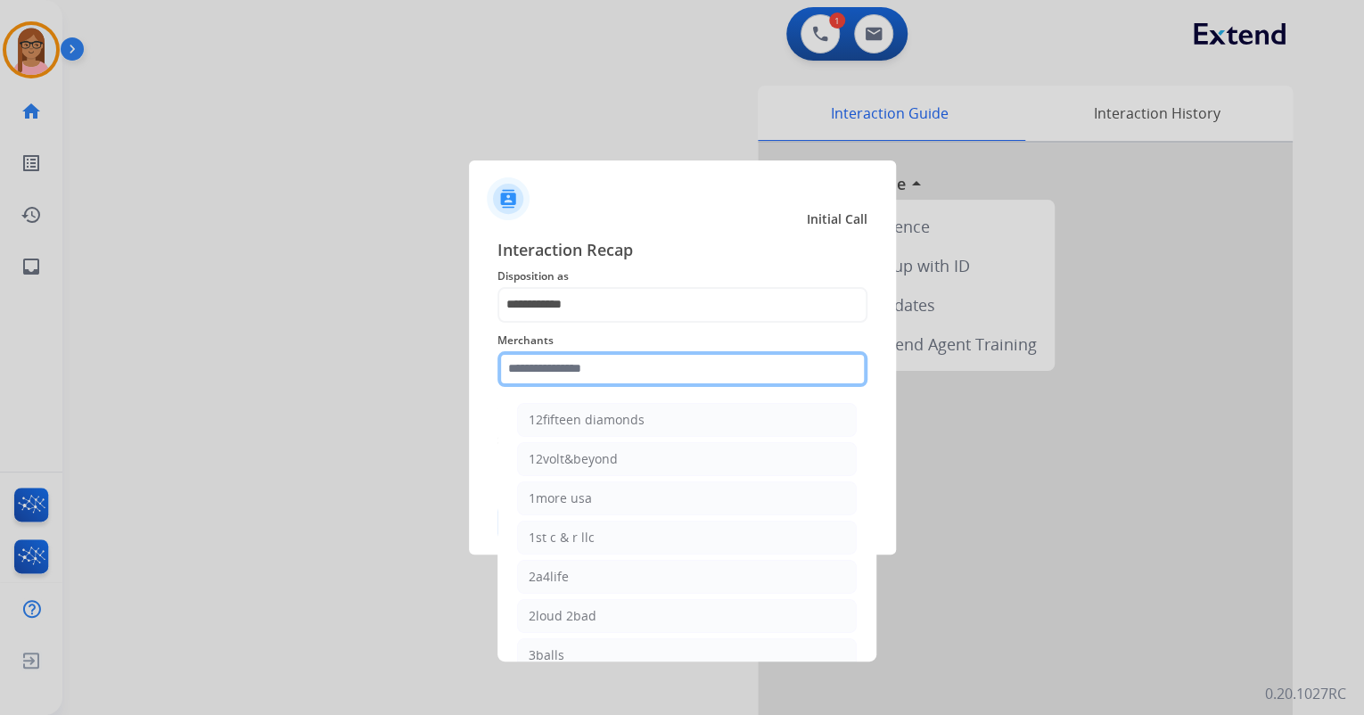
click at [555, 376] on input "text" at bounding box center [683, 369] width 370 height 36
type input "**"
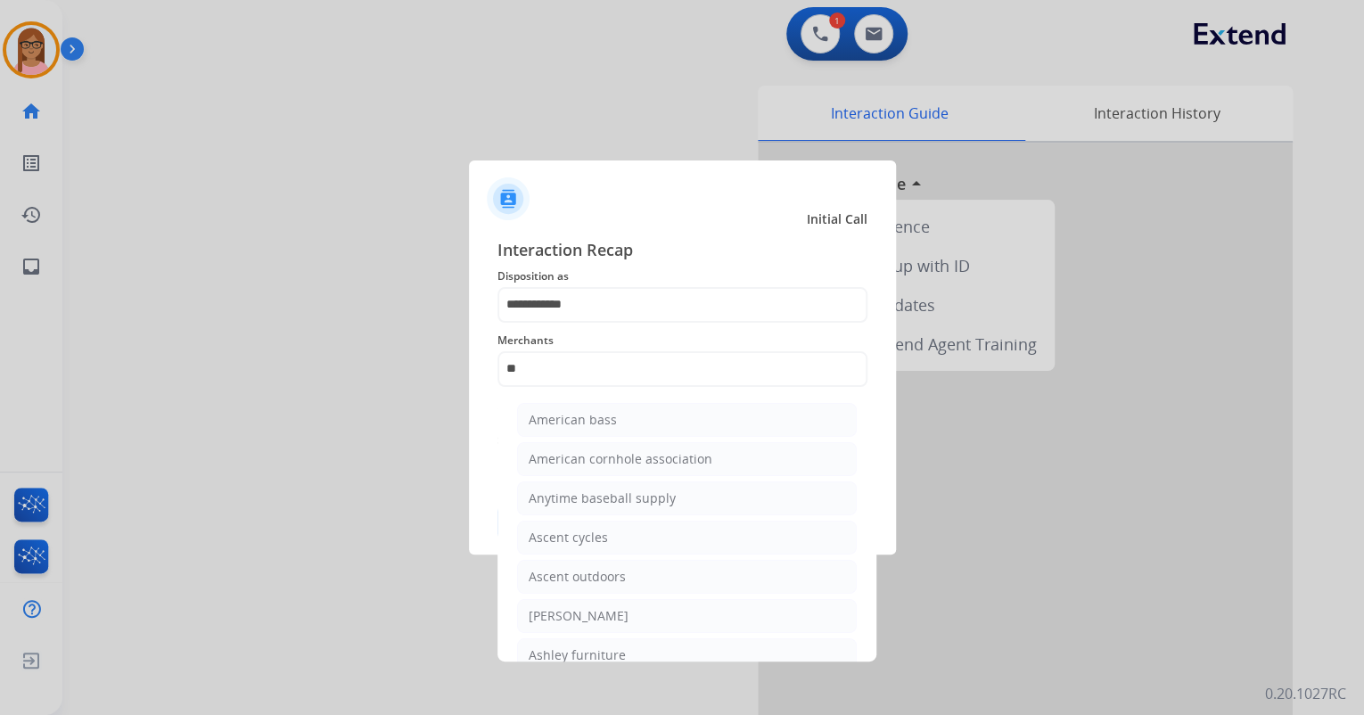
click at [582, 607] on div "[PERSON_NAME]" at bounding box center [579, 616] width 100 height 18
type input "**********"
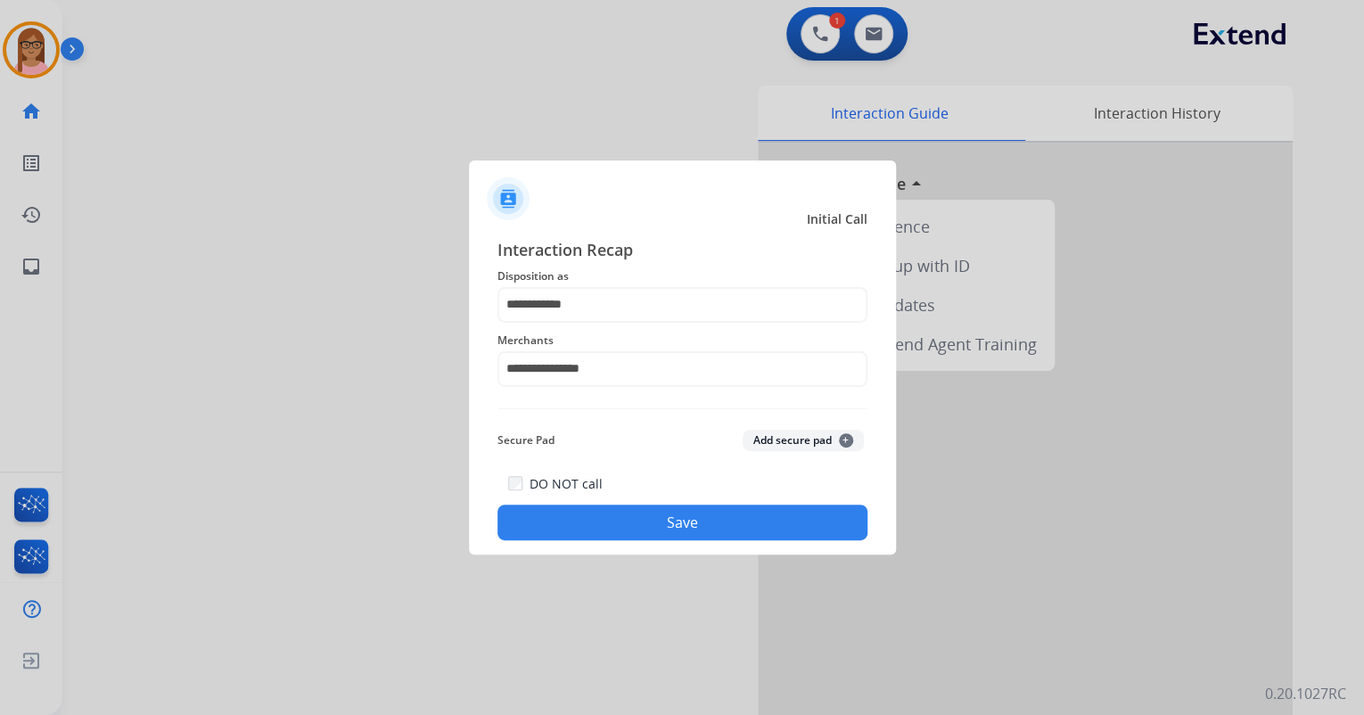
click at [606, 514] on button "Save" at bounding box center [683, 523] width 370 height 36
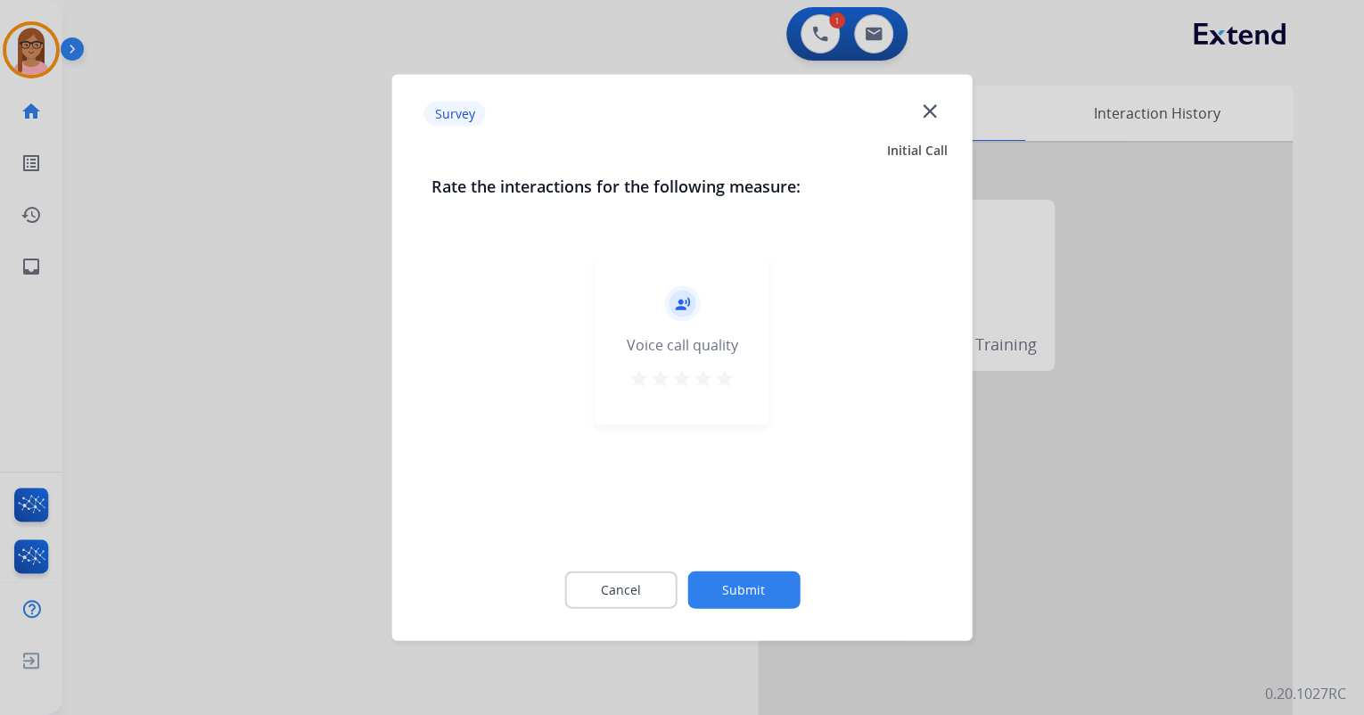
click at [738, 374] on div "record_voice_over Voice call quality star star star star star" at bounding box center [683, 340] width 174 height 169
click at [735, 376] on mat-icon "star" at bounding box center [724, 378] width 21 height 21
click at [748, 585] on button "Submit" at bounding box center [744, 590] width 112 height 37
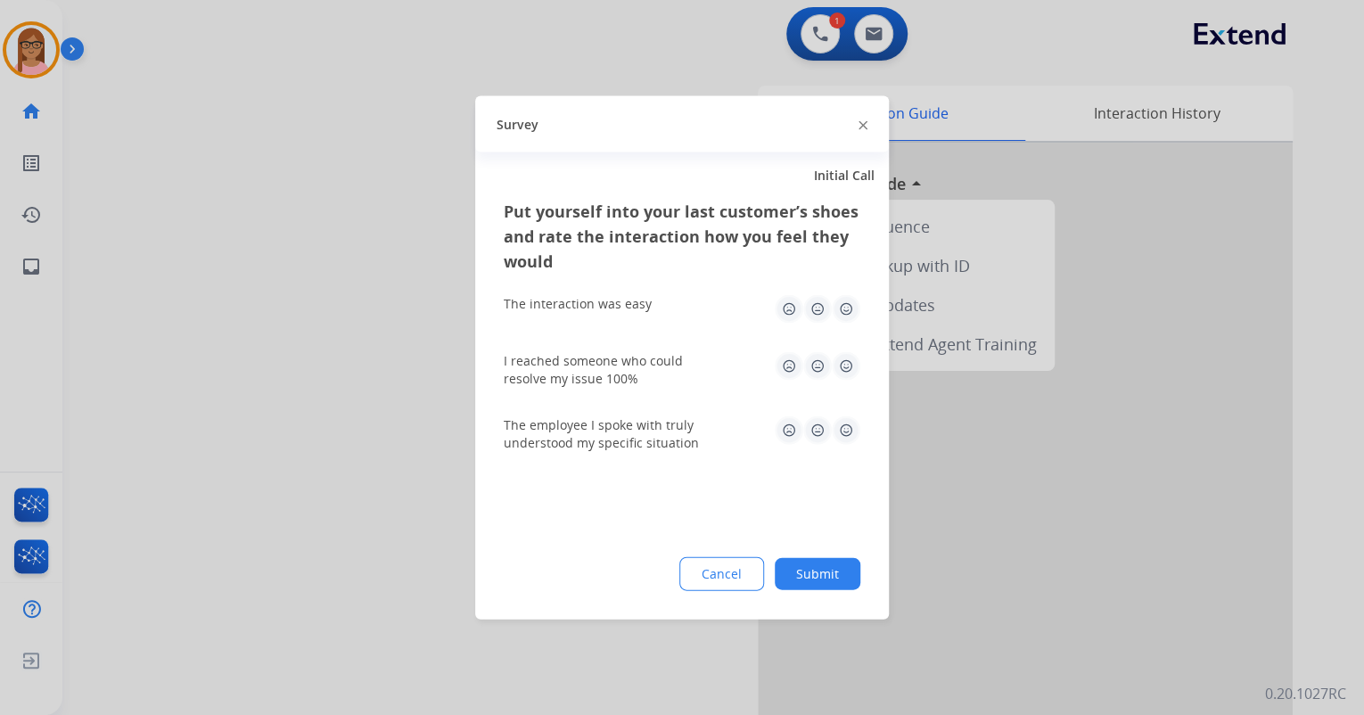
click at [848, 303] on img at bounding box center [846, 309] width 29 height 29
click at [842, 367] on img at bounding box center [846, 366] width 29 height 29
drag, startPoint x: 839, startPoint y: 435, endPoint x: 836, endPoint y: 492, distance: 57.2
click at [840, 435] on img at bounding box center [846, 430] width 29 height 29
click at [825, 567] on button "Submit" at bounding box center [818, 574] width 86 height 32
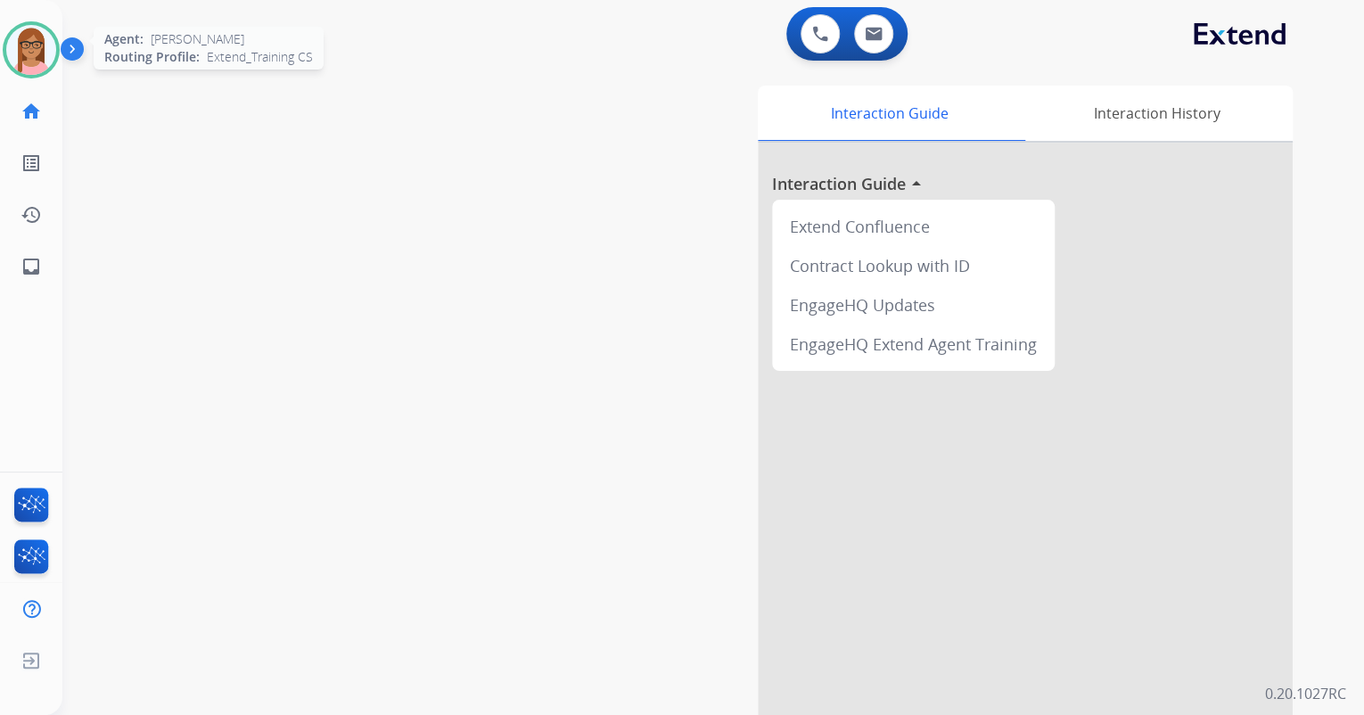
click at [29, 43] on img at bounding box center [31, 50] width 50 height 50
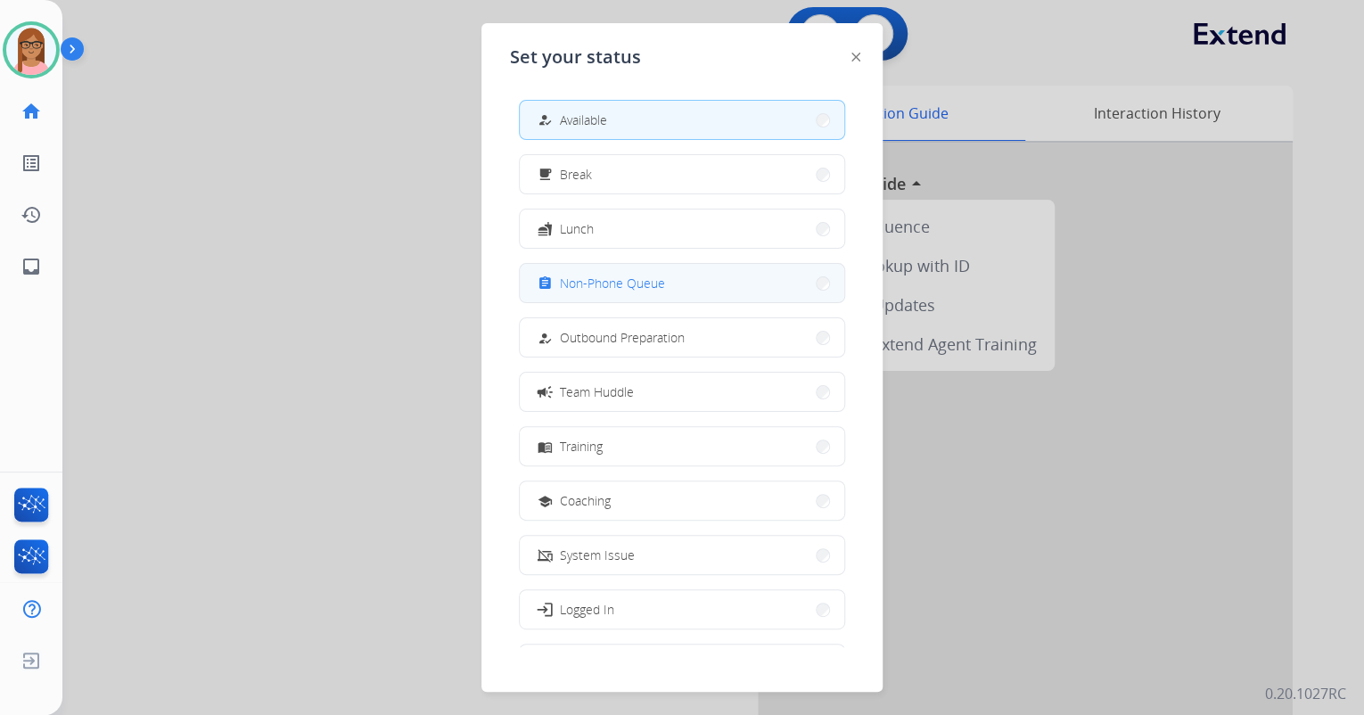
click at [583, 284] on span "Non-Phone Queue" at bounding box center [612, 283] width 105 height 19
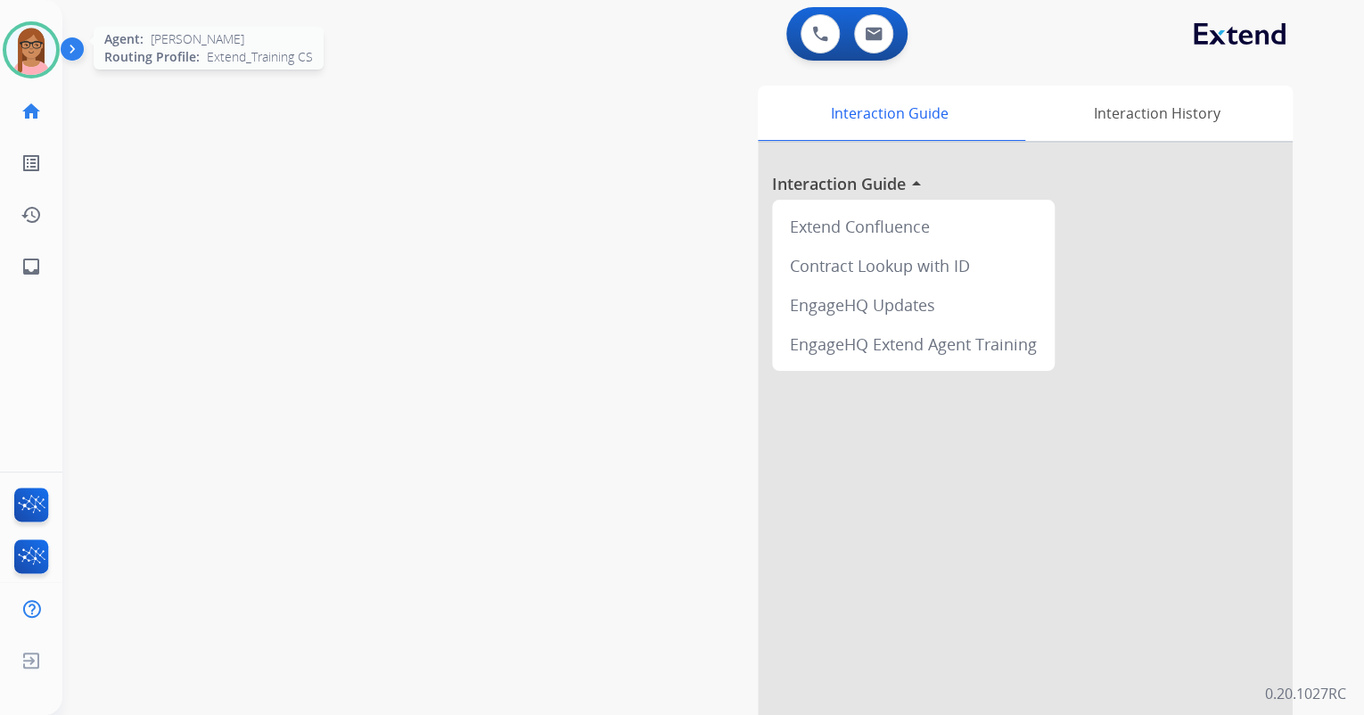
click at [43, 37] on img at bounding box center [31, 50] width 50 height 50
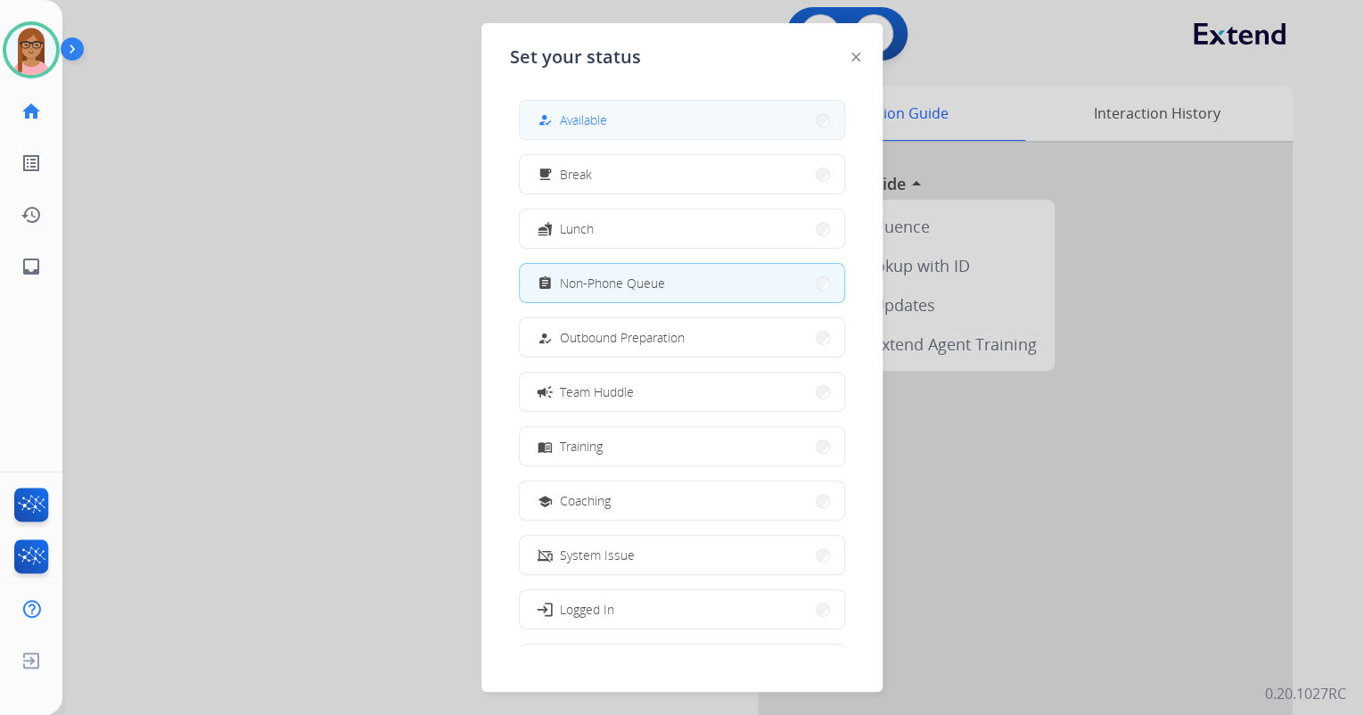
click at [539, 111] on button "how_to_reg Available" at bounding box center [682, 120] width 325 height 38
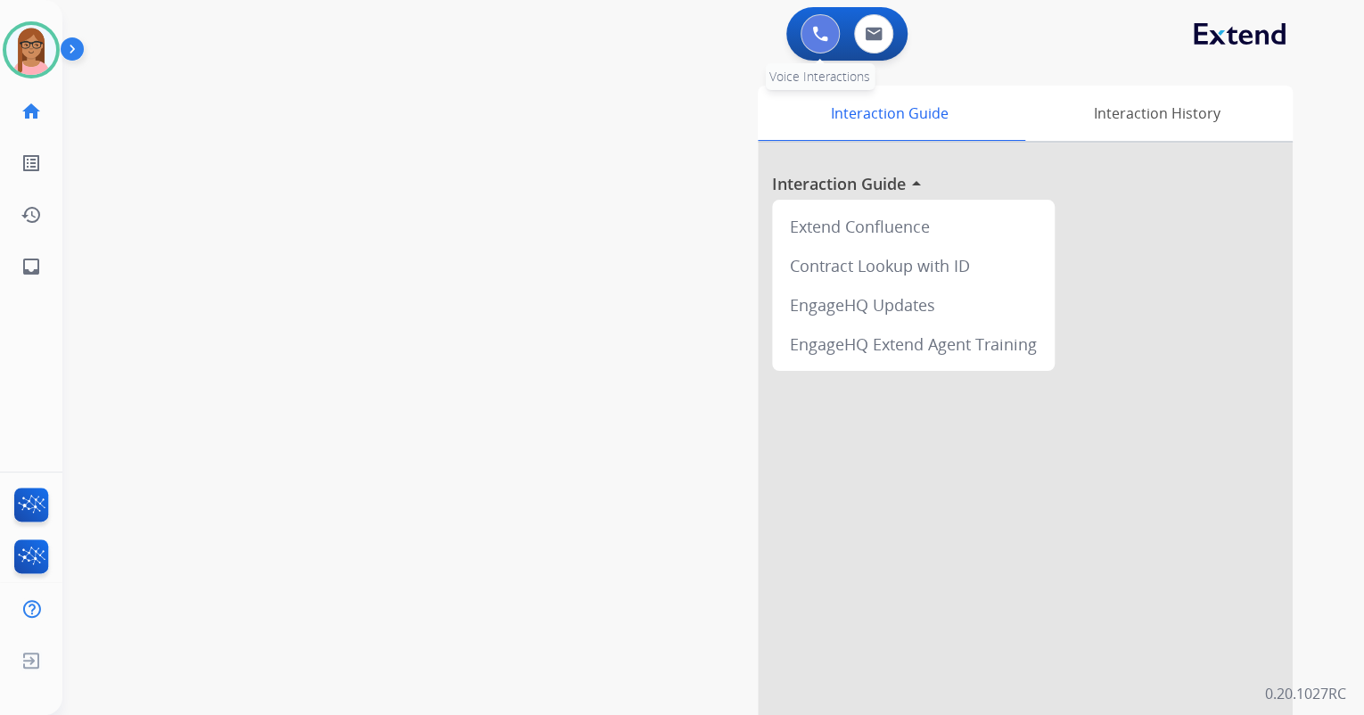
click at [817, 36] on img at bounding box center [820, 34] width 16 height 16
click at [810, 33] on button at bounding box center [820, 33] width 39 height 39
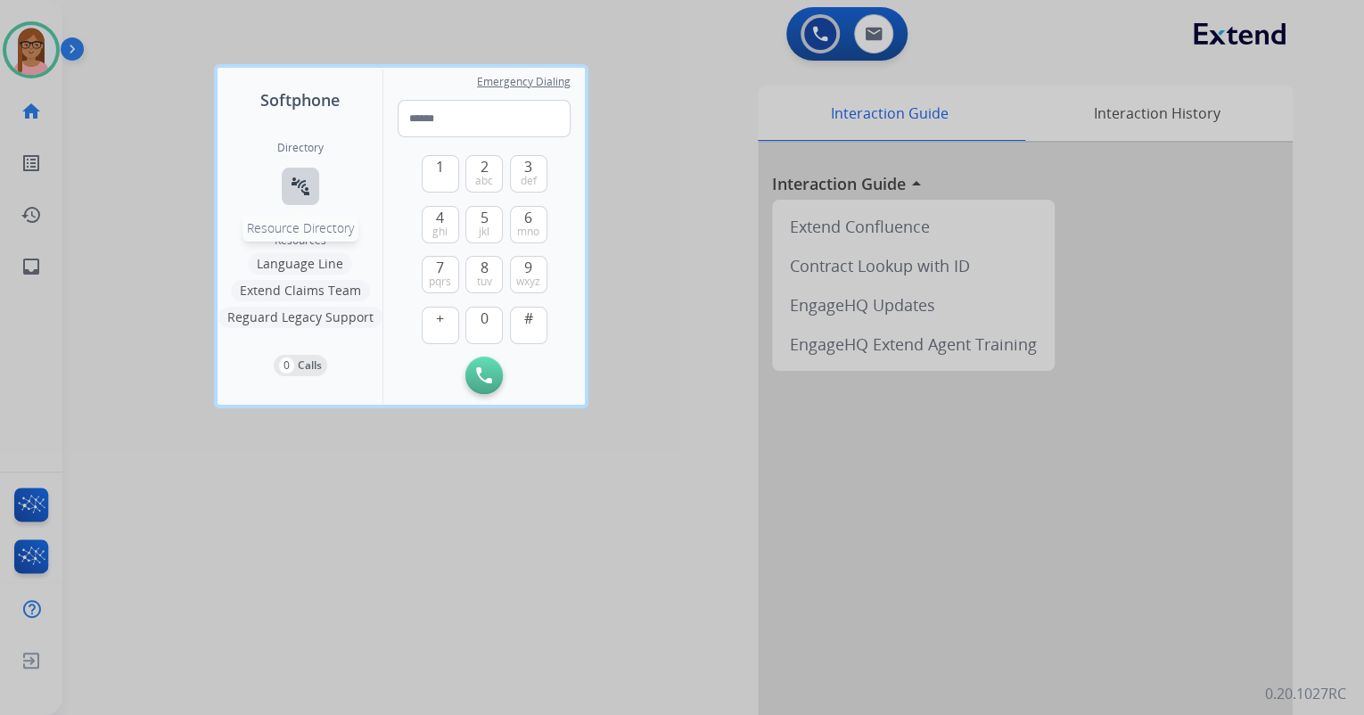
click at [306, 180] on mat-icon "connect_without_contact" at bounding box center [300, 186] width 21 height 21
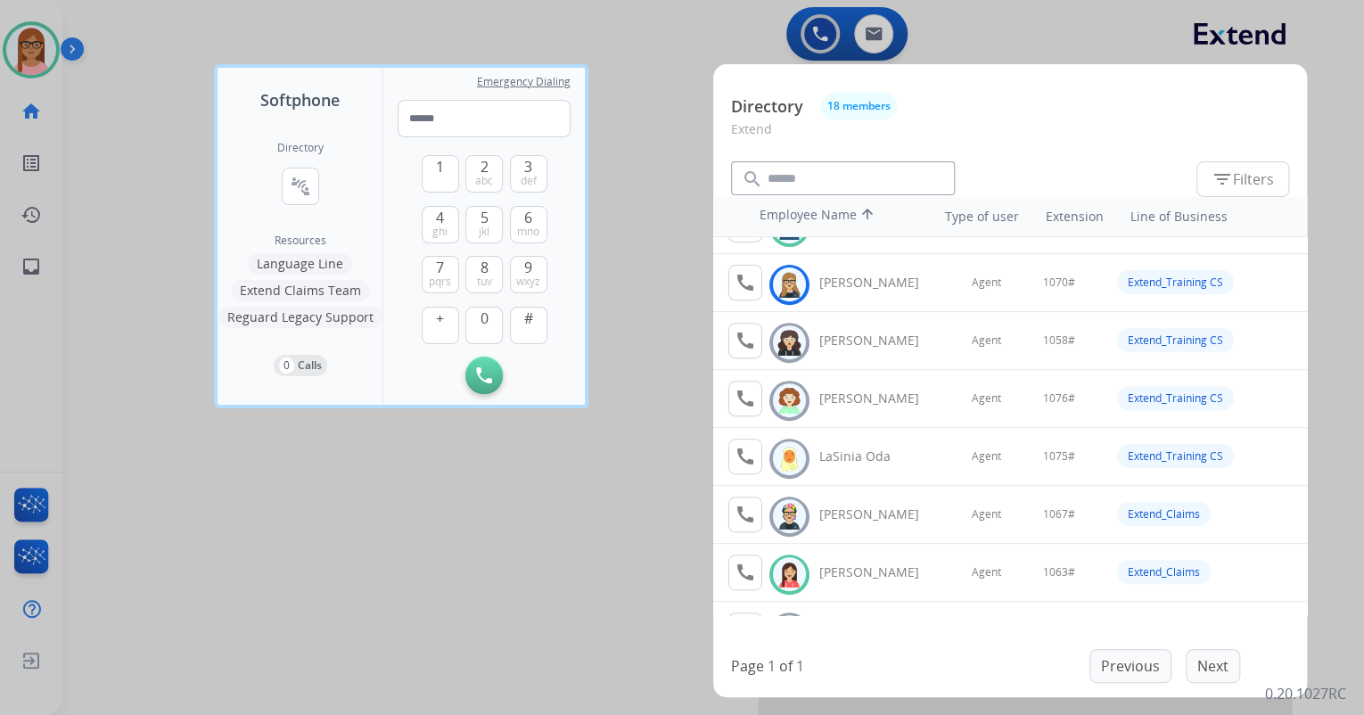
scroll to position [428, 0]
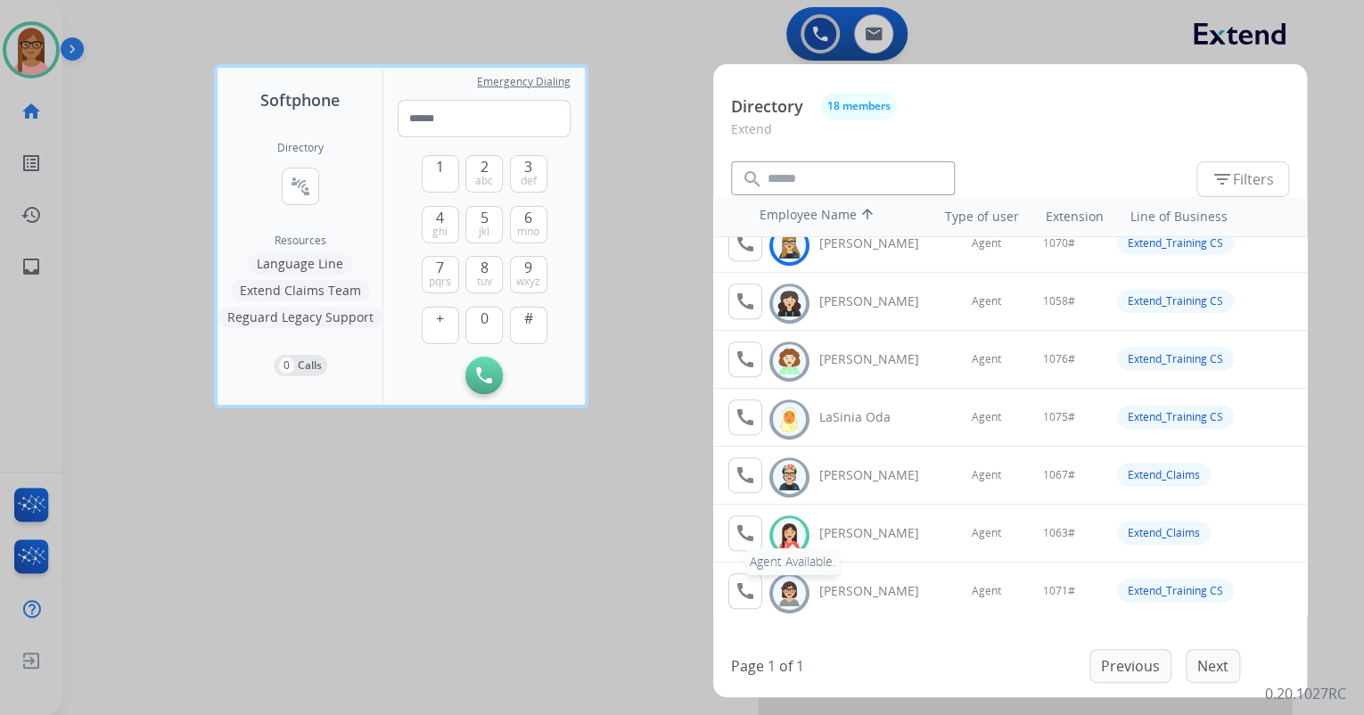
click at [752, 527] on mat-icon "call" at bounding box center [745, 533] width 21 height 21
click at [446, 182] on button "1" at bounding box center [440, 173] width 37 height 37
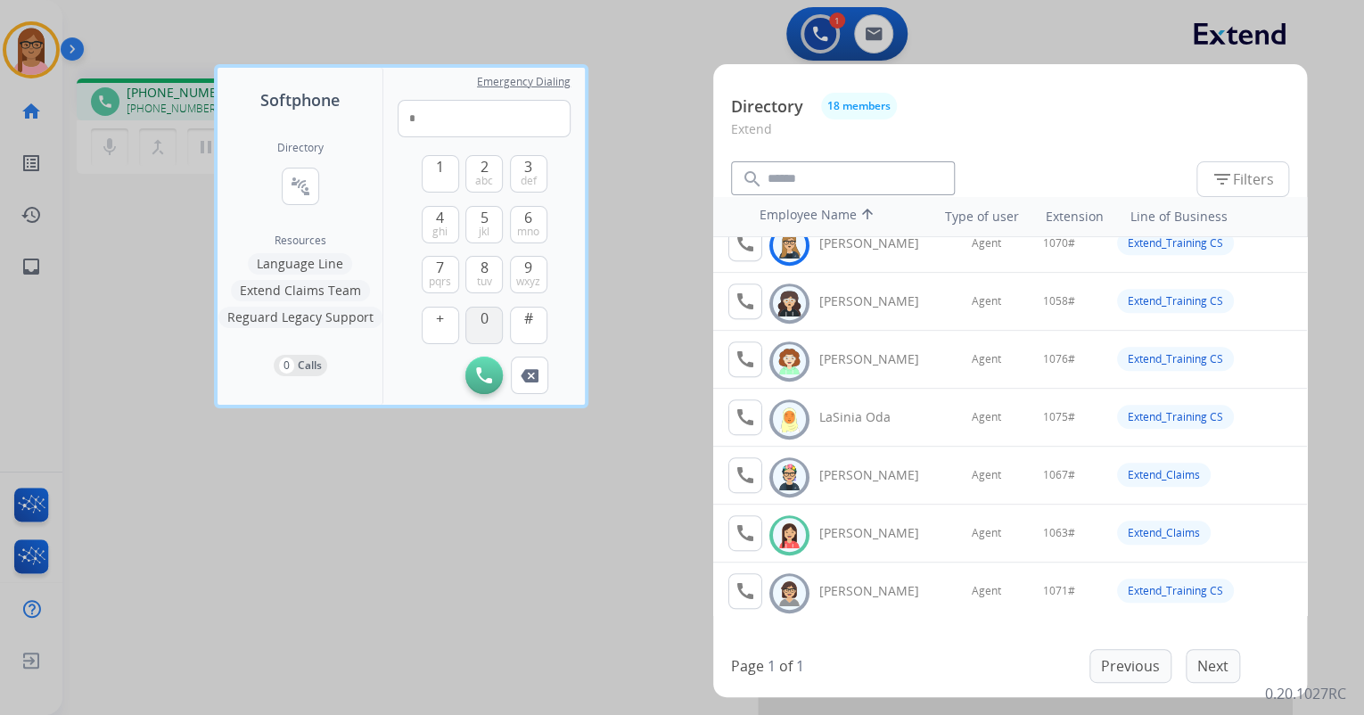
drag, startPoint x: 480, startPoint y: 317, endPoint x: 488, endPoint y: 295, distance: 23.7
click at [481, 317] on span "0" at bounding box center [485, 318] width 8 height 21
drag, startPoint x: 522, startPoint y: 222, endPoint x: 528, endPoint y: 210, distance: 13.2
click at [524, 218] on button "6 mno" at bounding box center [528, 224] width 37 height 37
click at [535, 179] on span "def" at bounding box center [529, 181] width 16 height 14
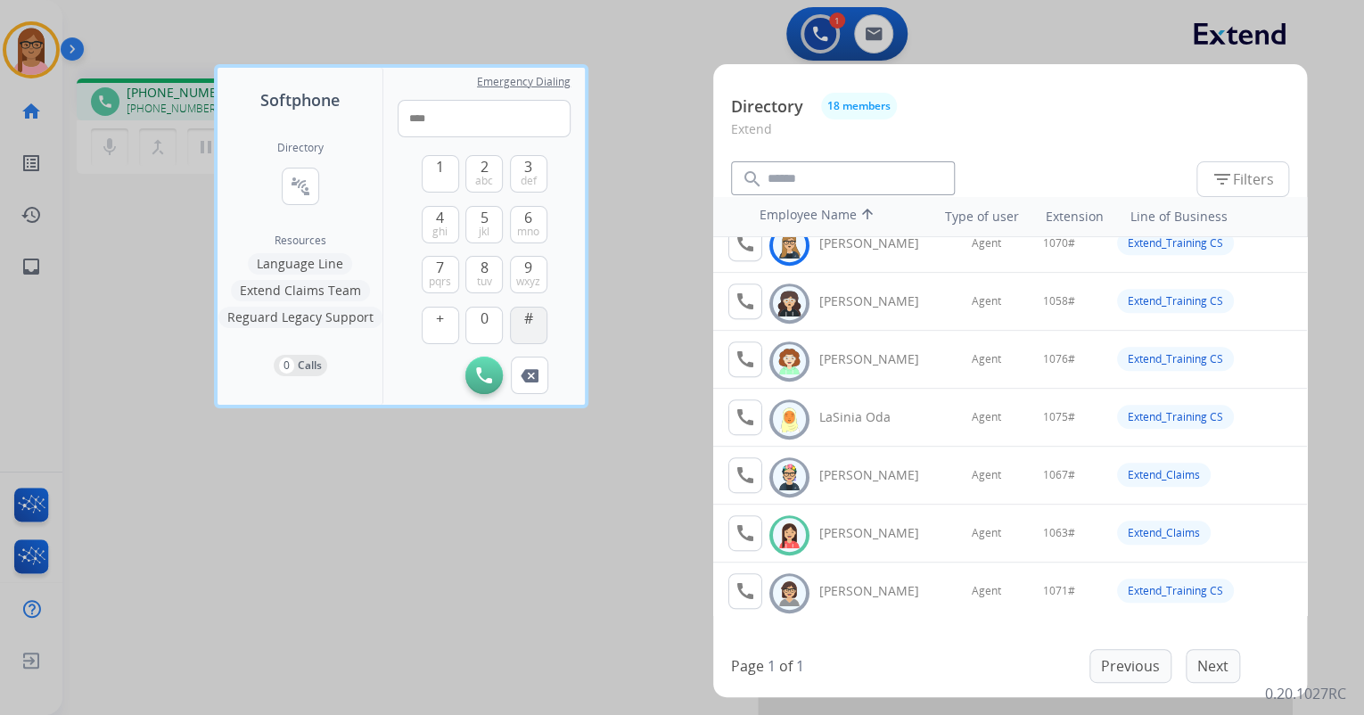
click at [543, 321] on button "#" at bounding box center [528, 325] width 37 height 37
type input "*****"
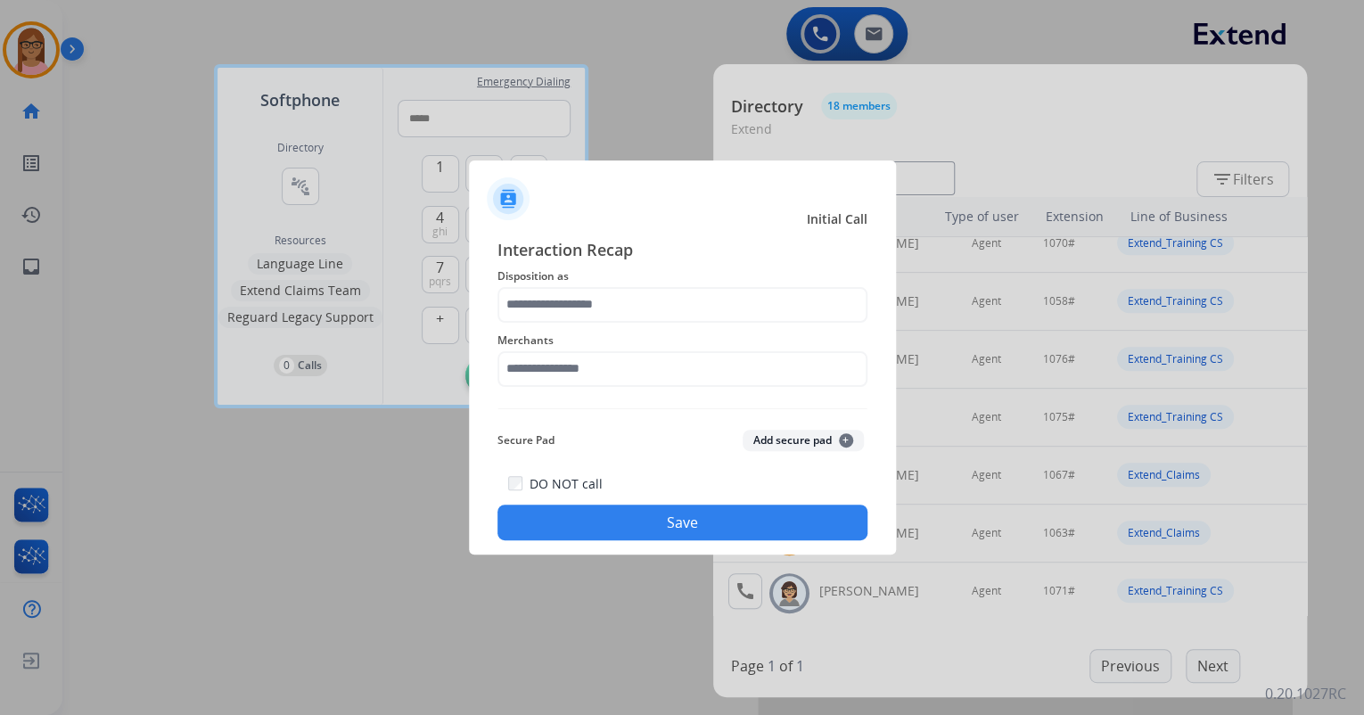
click at [635, 130] on div at bounding box center [682, 357] width 1364 height 715
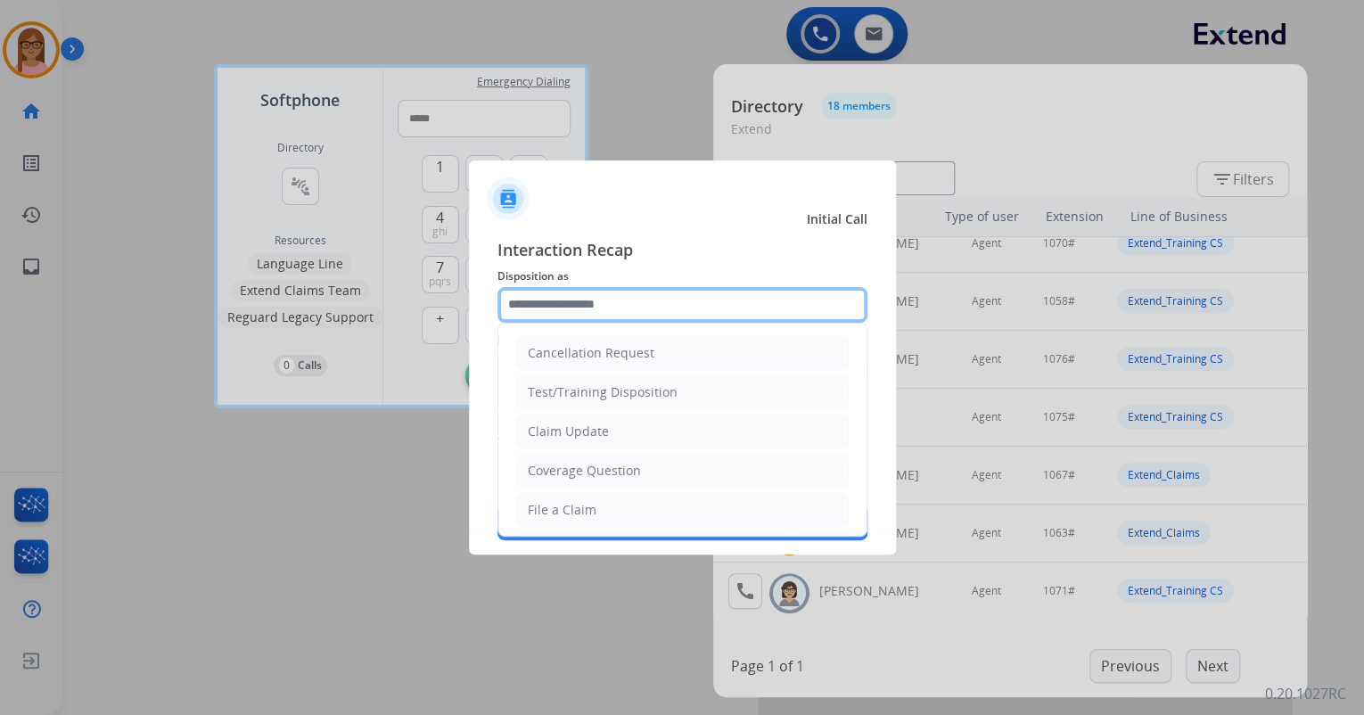
click at [581, 301] on input "text" at bounding box center [683, 305] width 370 height 36
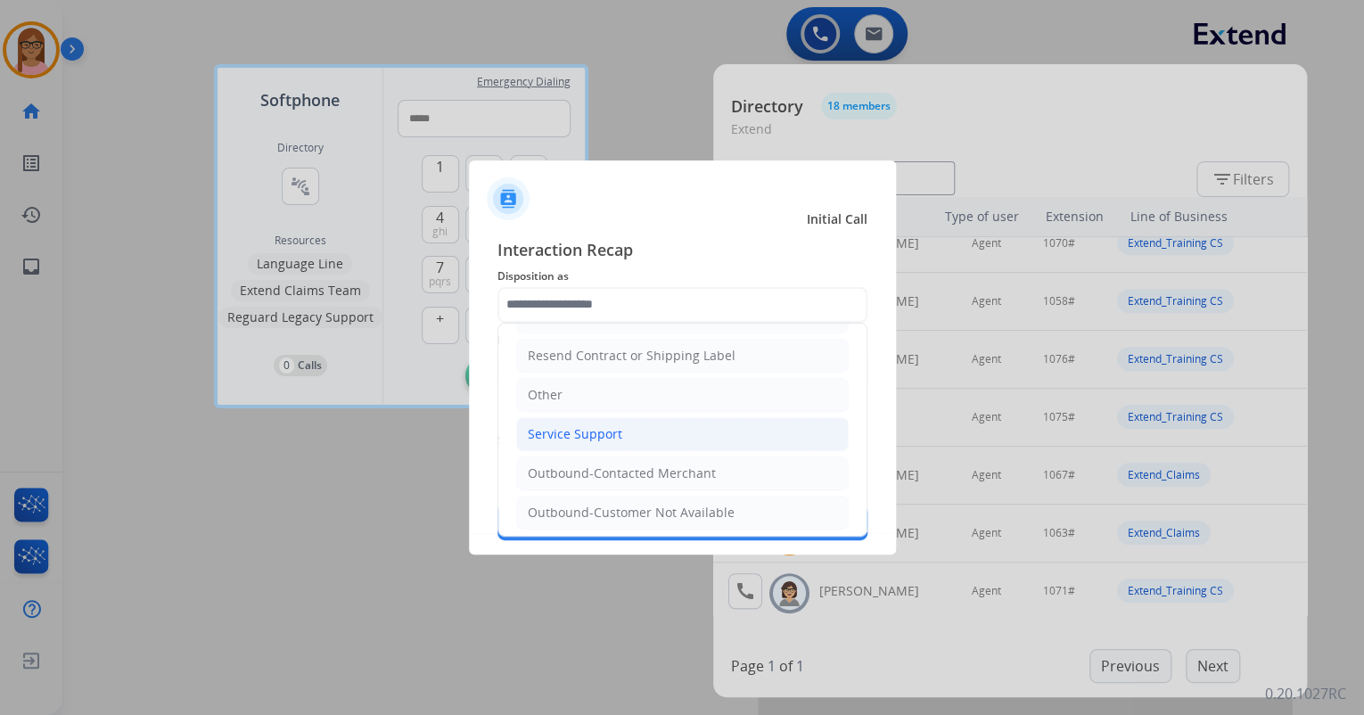
click at [572, 425] on div "Service Support" at bounding box center [575, 434] width 95 height 18
type input "**********"
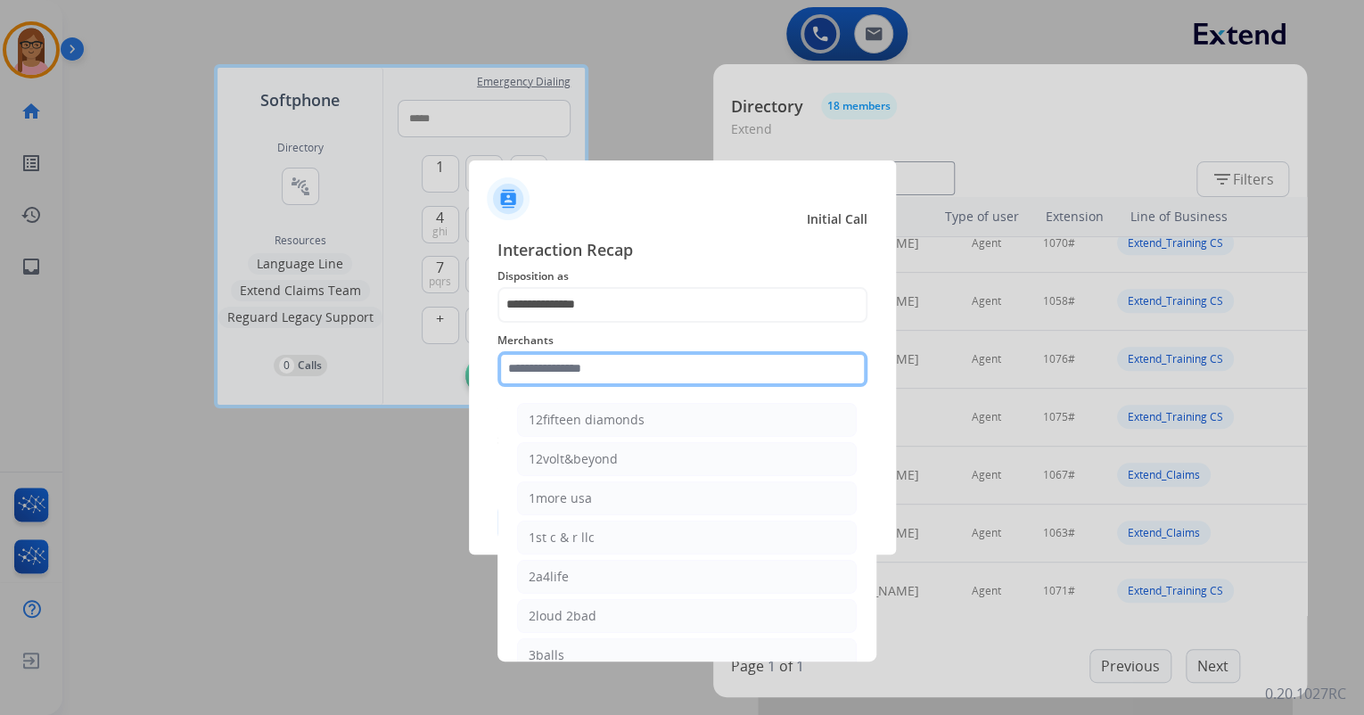
click at [573, 367] on input "text" at bounding box center [683, 369] width 370 height 36
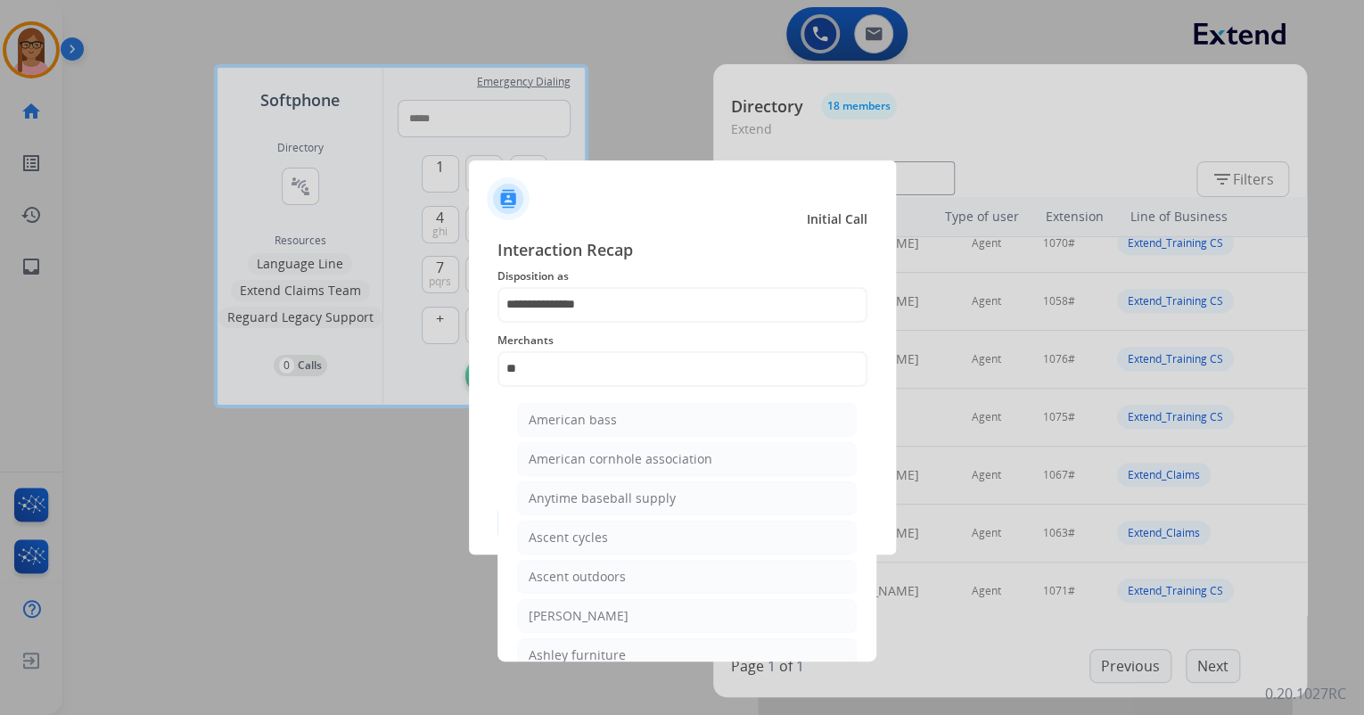
drag, startPoint x: 624, startPoint y: 607, endPoint x: 614, endPoint y: 570, distance: 39.0
click at [624, 607] on div "[PERSON_NAME]" at bounding box center [579, 616] width 100 height 18
type input "**********"
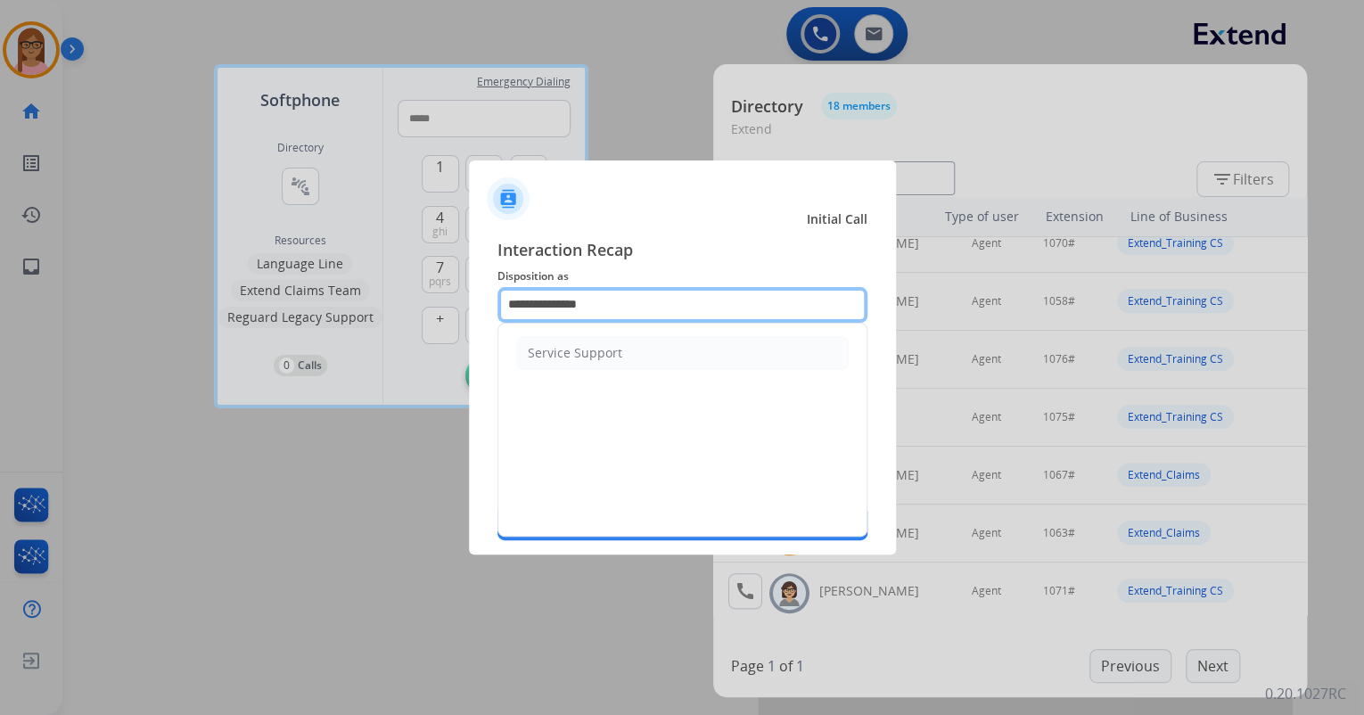
click at [613, 310] on input "**********" at bounding box center [683, 305] width 370 height 36
type input "*"
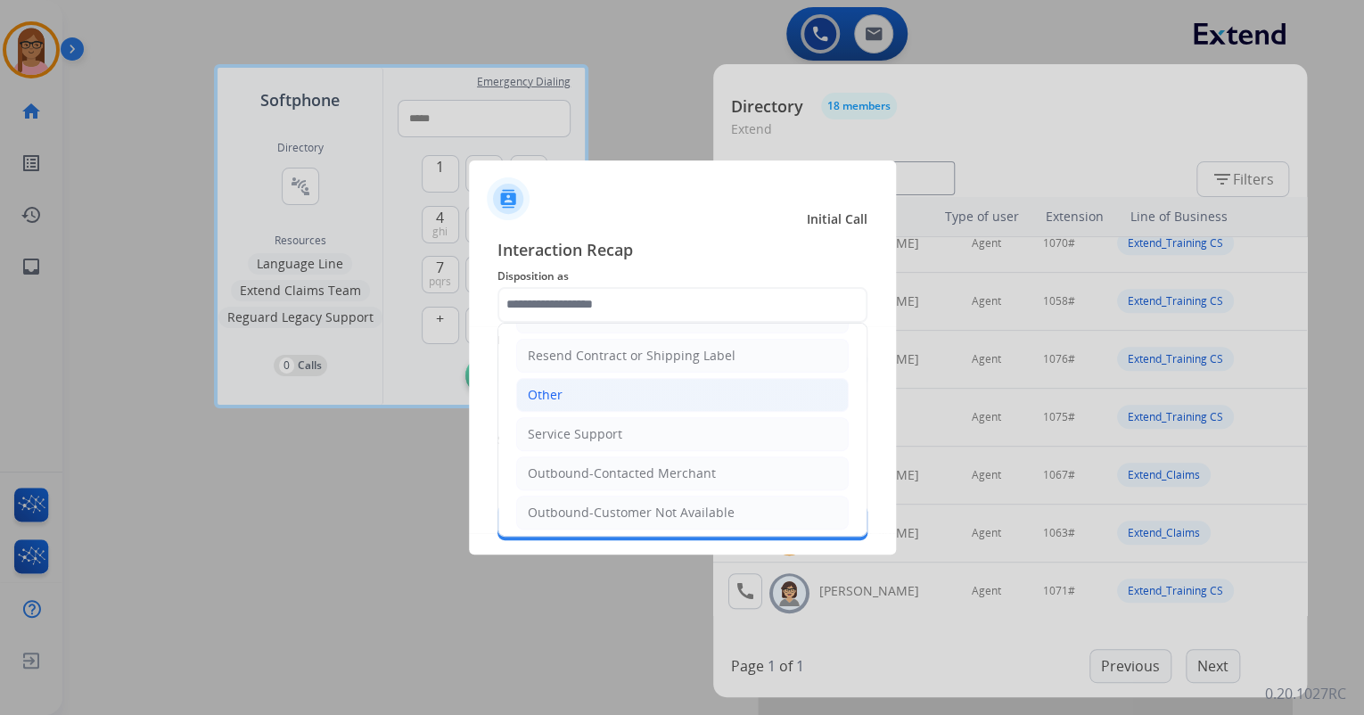
click at [589, 387] on li "Other" at bounding box center [682, 395] width 333 height 34
type input "*****"
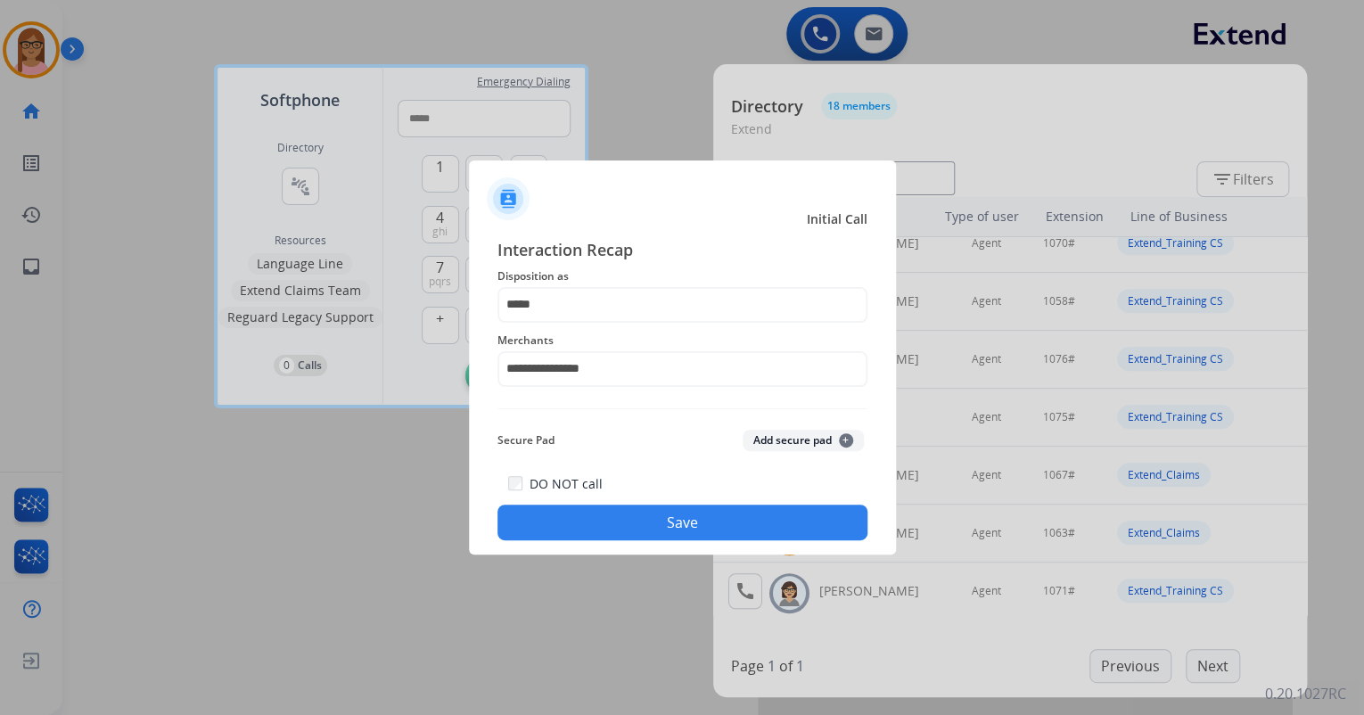
click at [614, 520] on button "Save" at bounding box center [683, 523] width 370 height 36
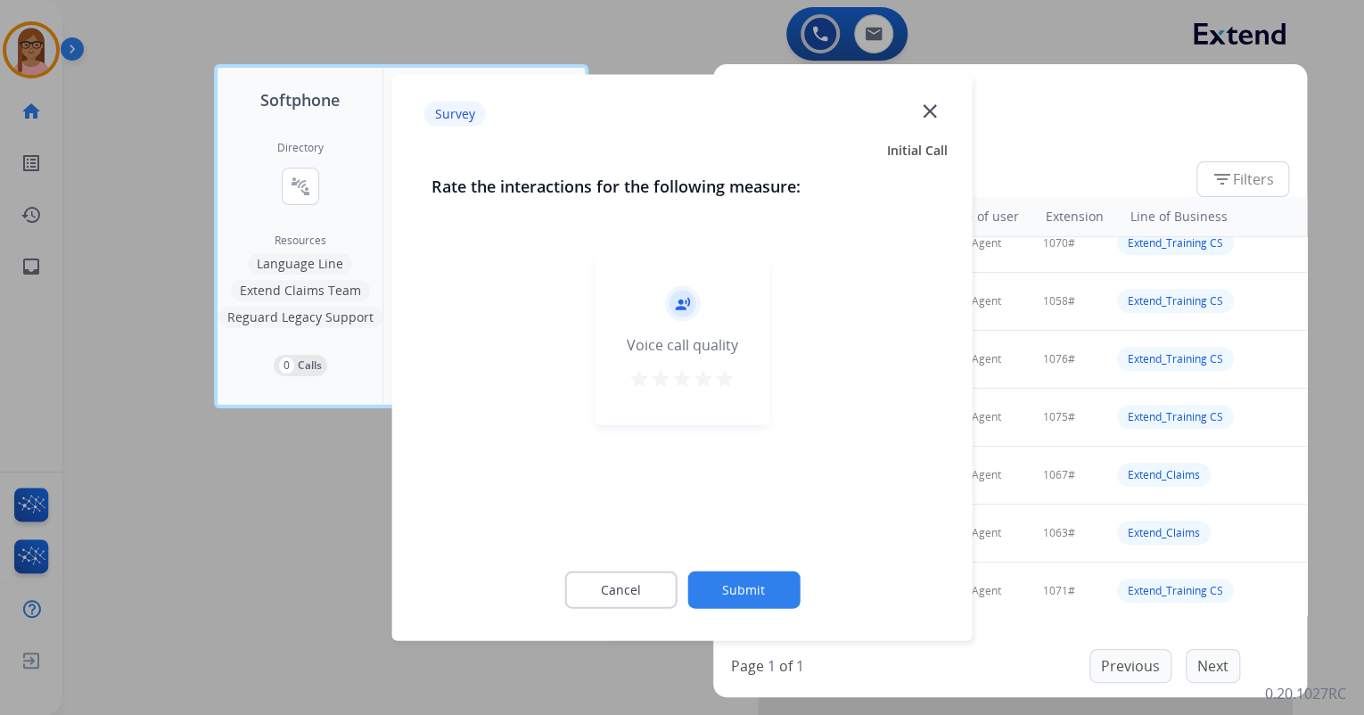
click at [727, 385] on mat-icon "star" at bounding box center [724, 378] width 21 height 21
drag, startPoint x: 739, startPoint y: 585, endPoint x: 636, endPoint y: 534, distance: 115.3
click at [739, 585] on button "Submit" at bounding box center [744, 590] width 112 height 37
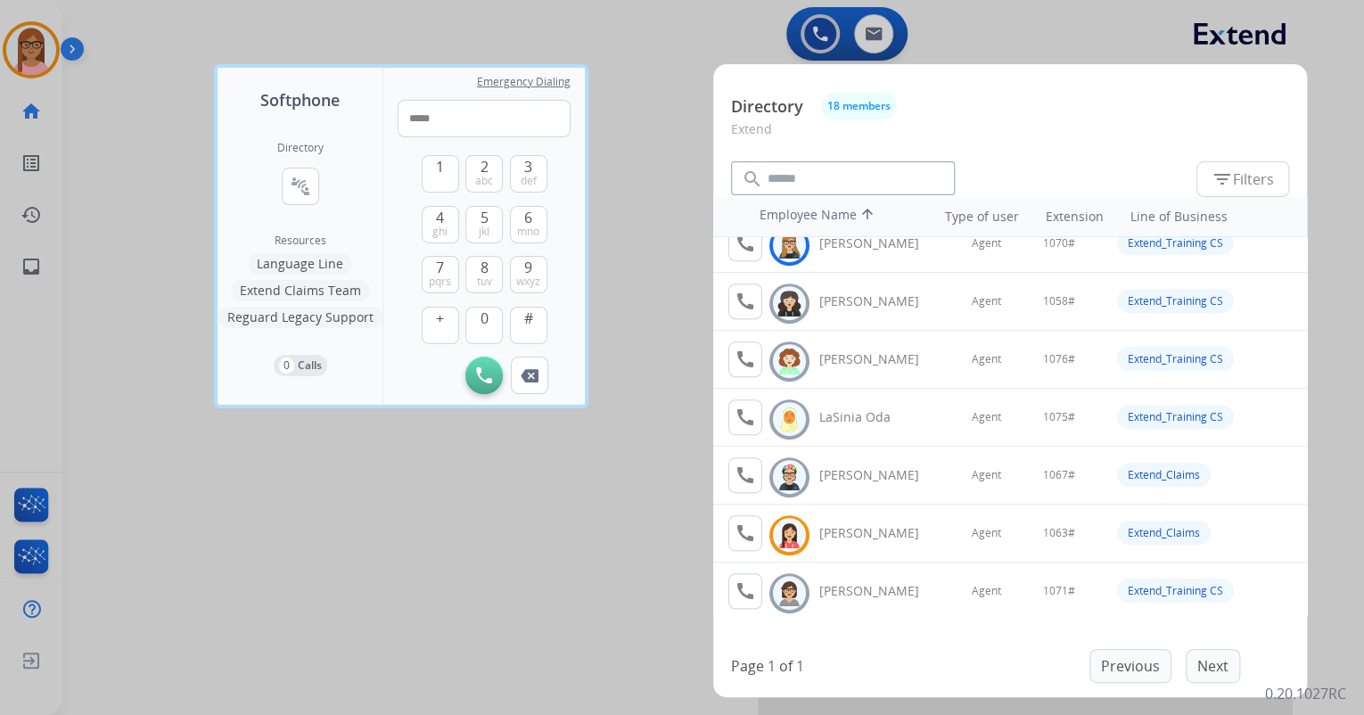
click at [629, 150] on div at bounding box center [682, 357] width 1364 height 715
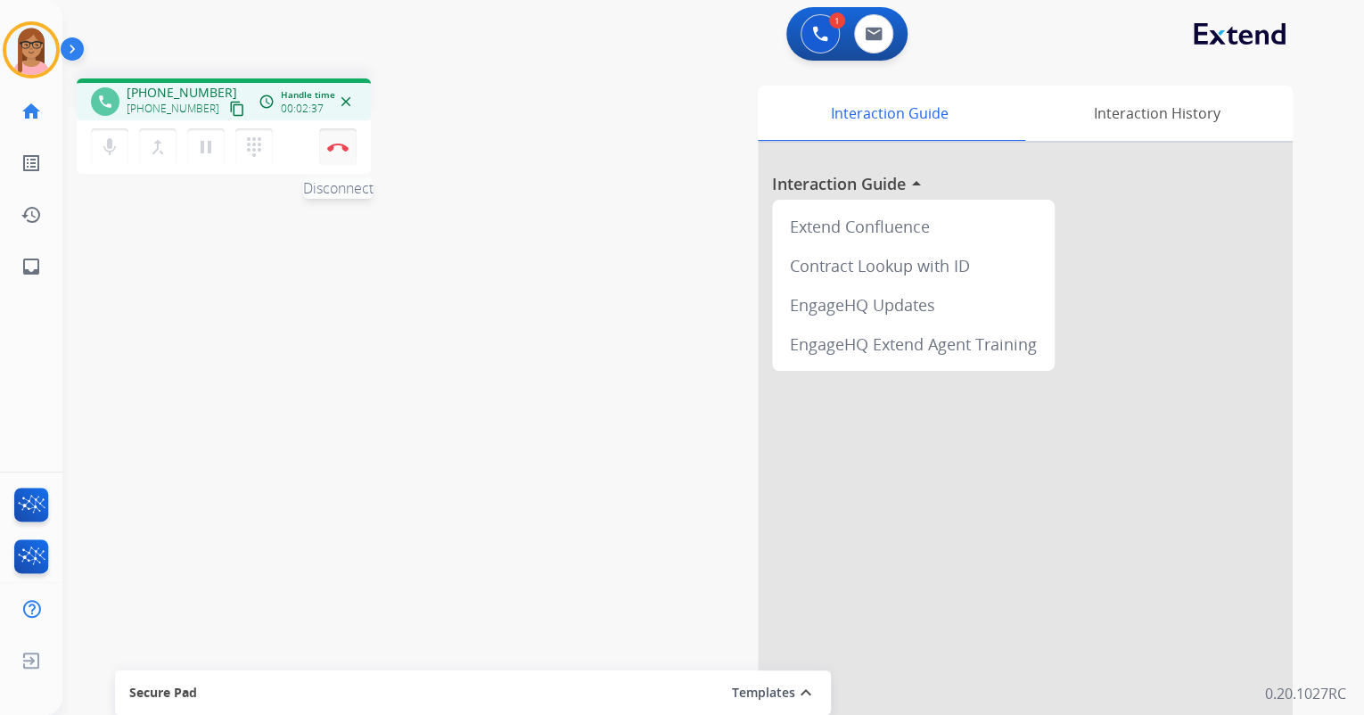
click at [332, 147] on img at bounding box center [337, 147] width 21 height 9
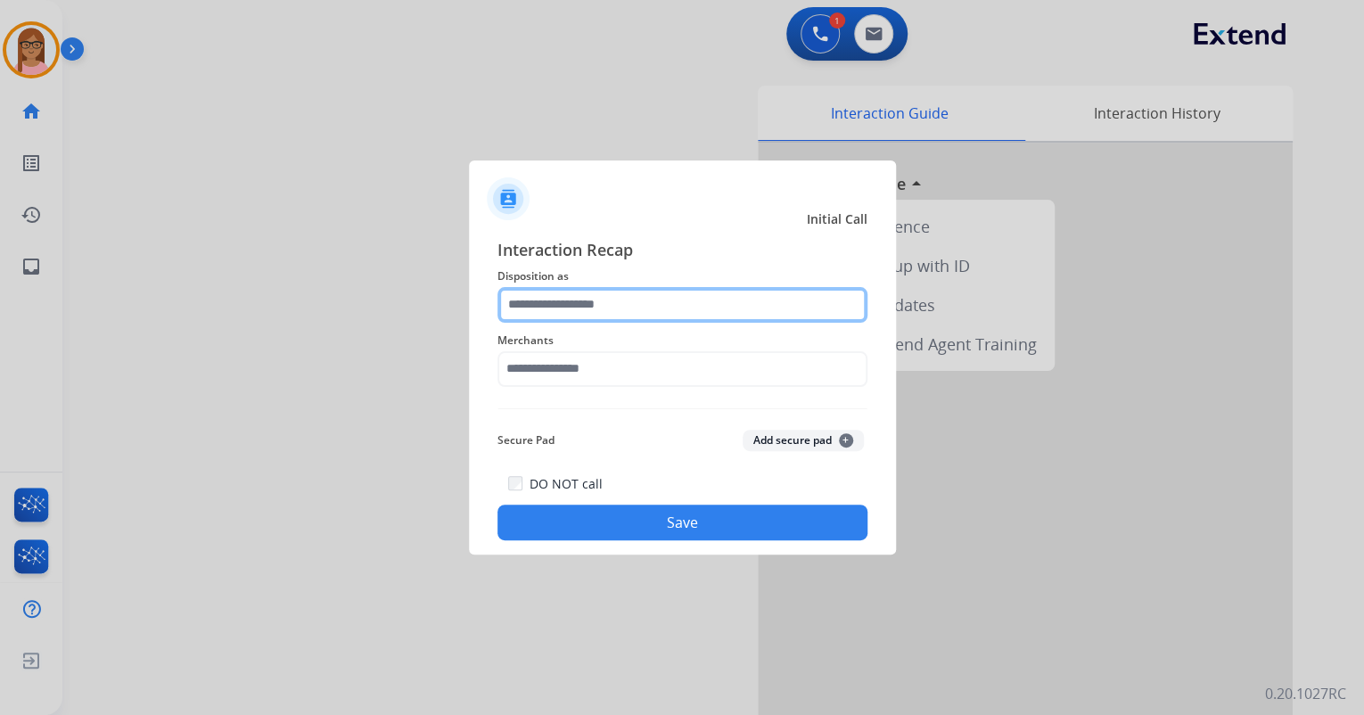
click at [535, 301] on input "text" at bounding box center [683, 305] width 370 height 36
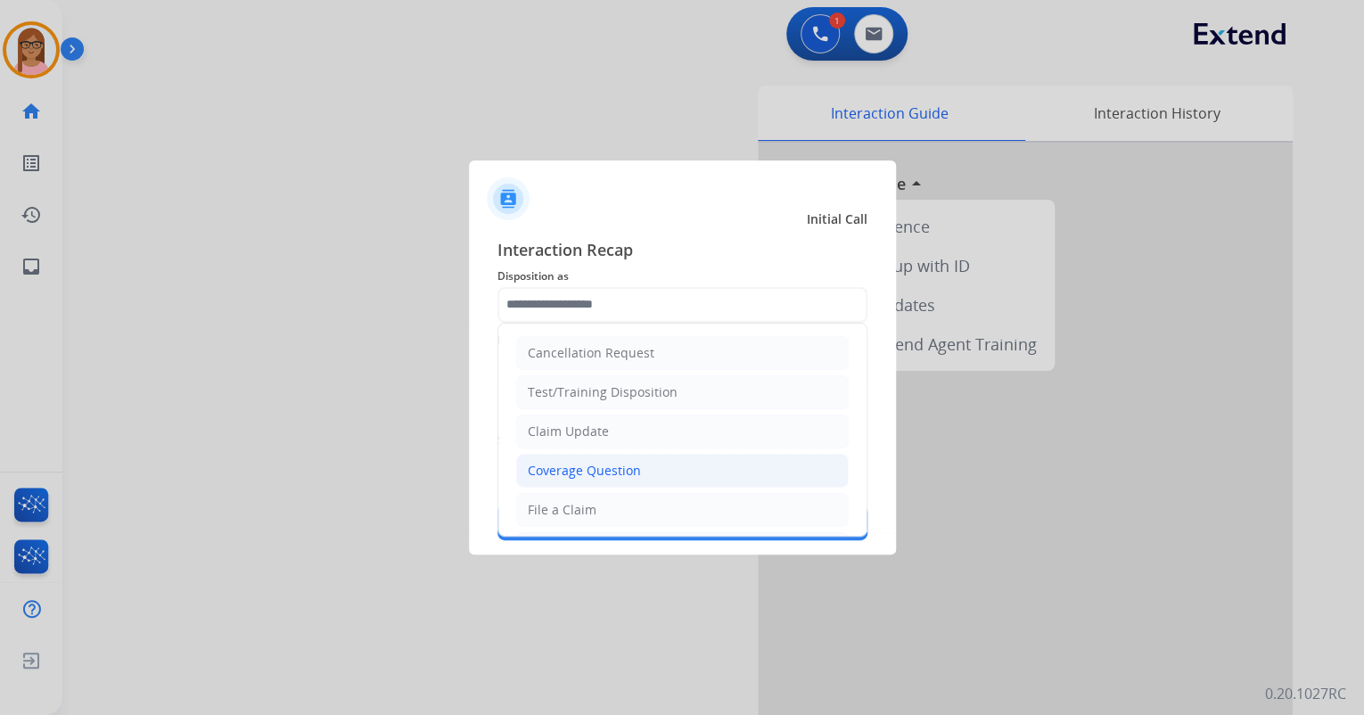
click at [575, 472] on div "Coverage Question" at bounding box center [584, 471] width 113 height 18
type input "**********"
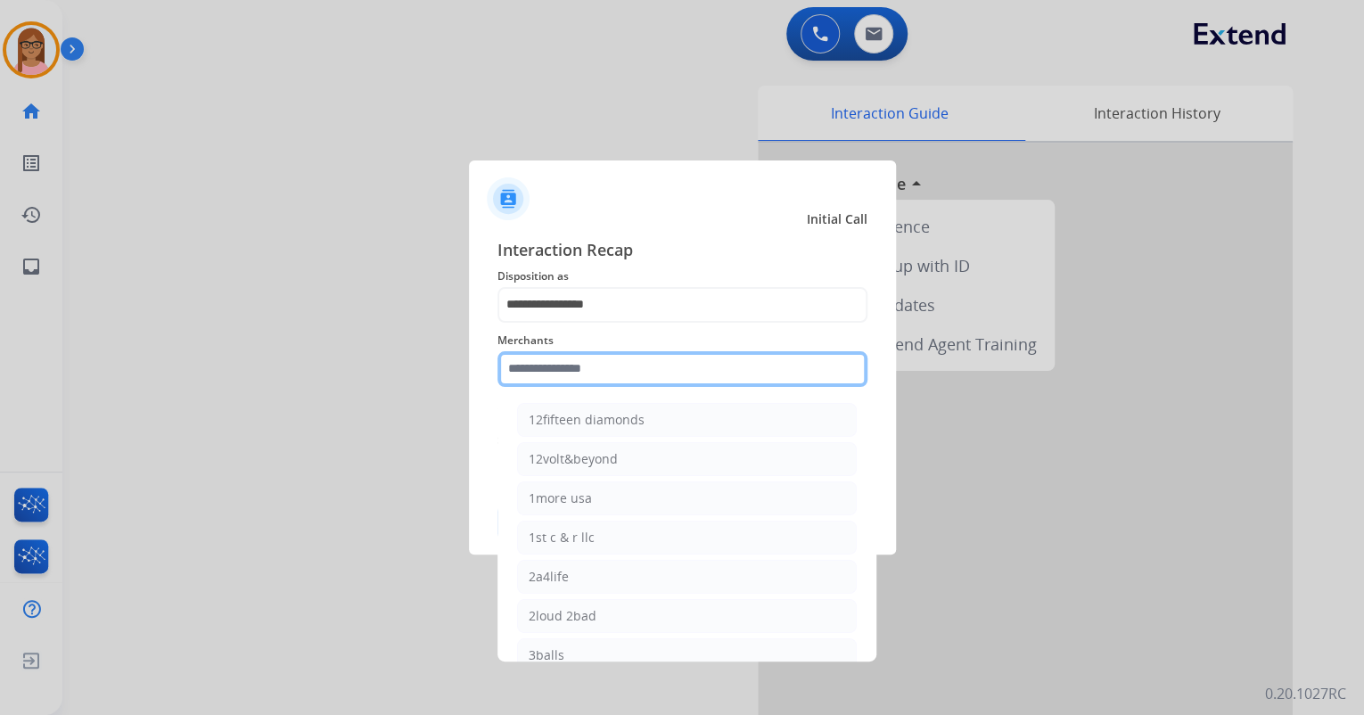
click at [577, 375] on input "text" at bounding box center [683, 369] width 370 height 36
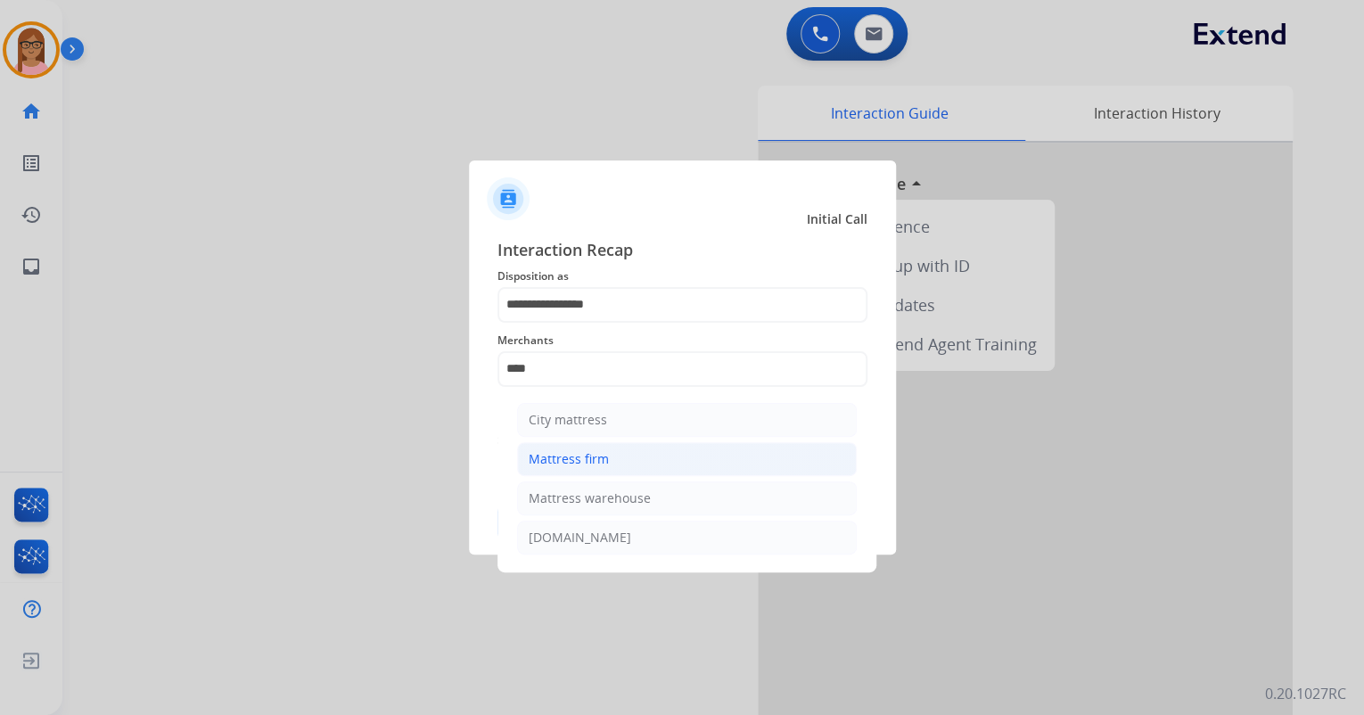
click at [578, 460] on div "Mattress firm" at bounding box center [569, 459] width 80 height 18
type input "**********"
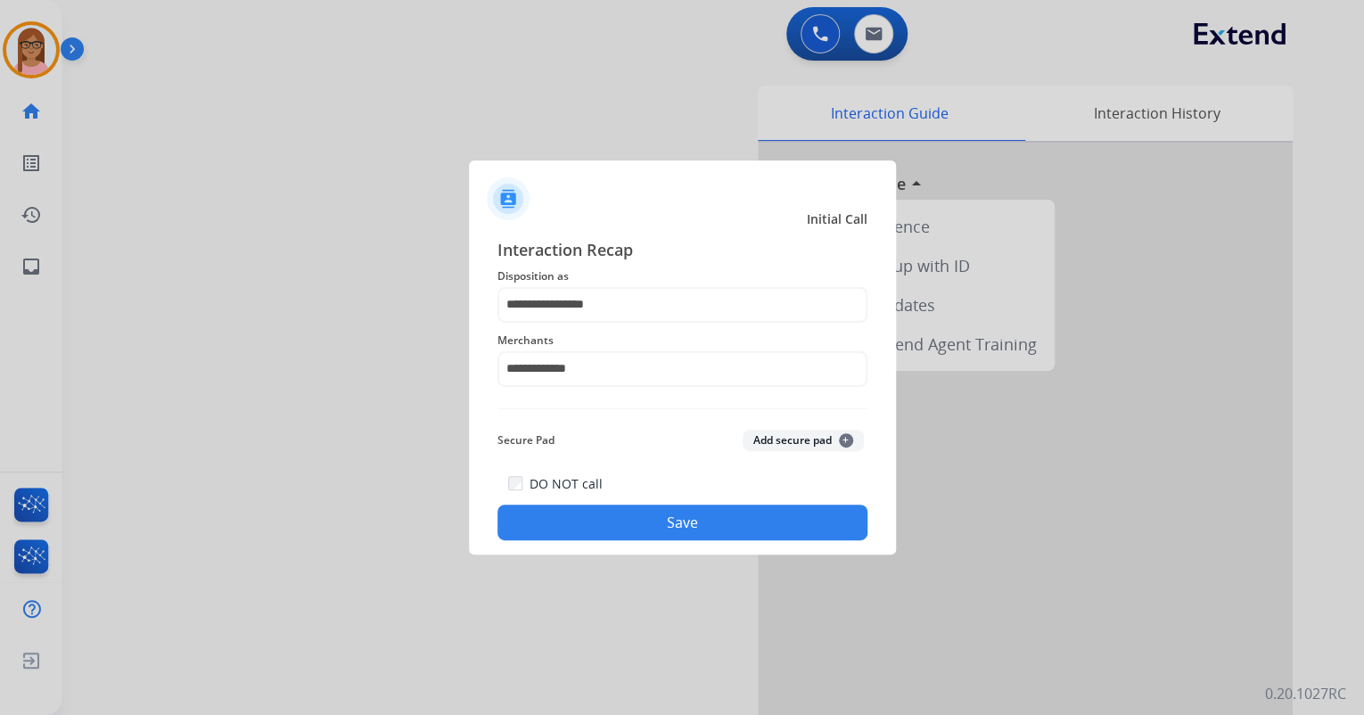
click at [606, 521] on button "Save" at bounding box center [683, 523] width 370 height 36
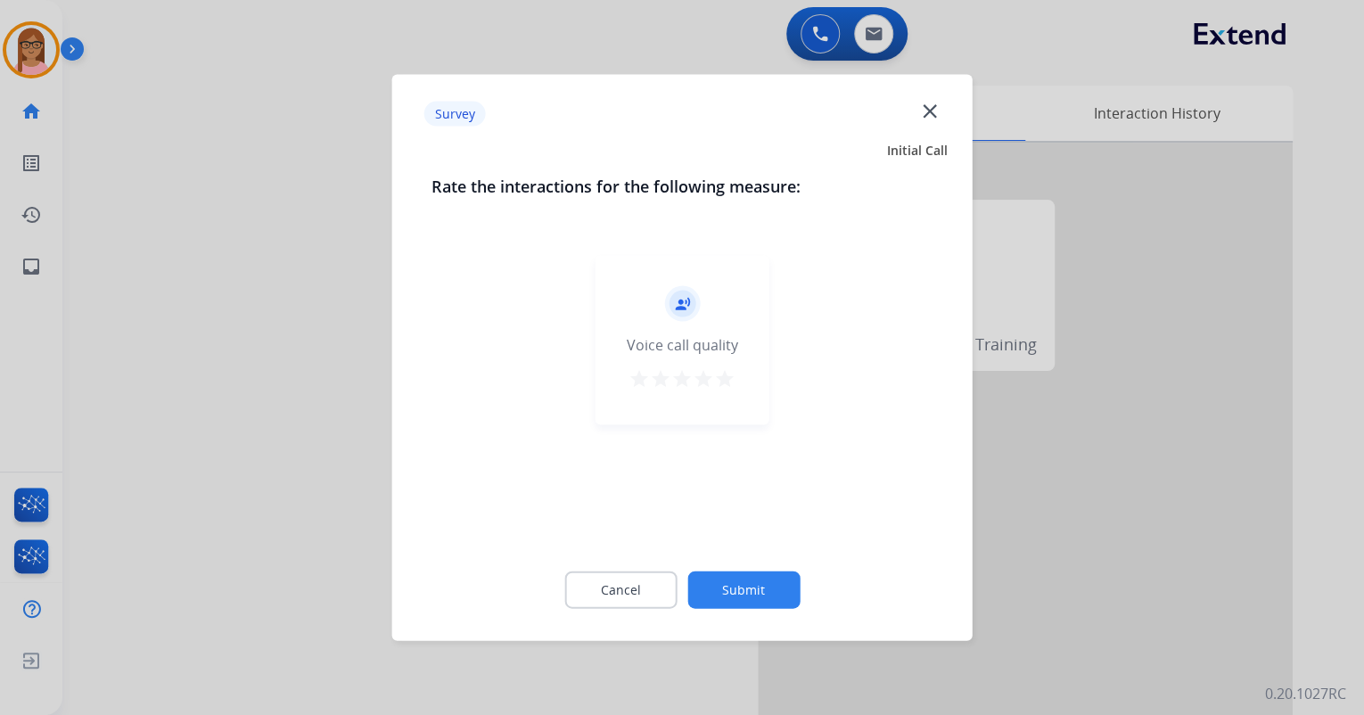
click at [721, 383] on mat-icon "star" at bounding box center [724, 378] width 21 height 21
click at [724, 588] on button "Submit" at bounding box center [744, 590] width 112 height 37
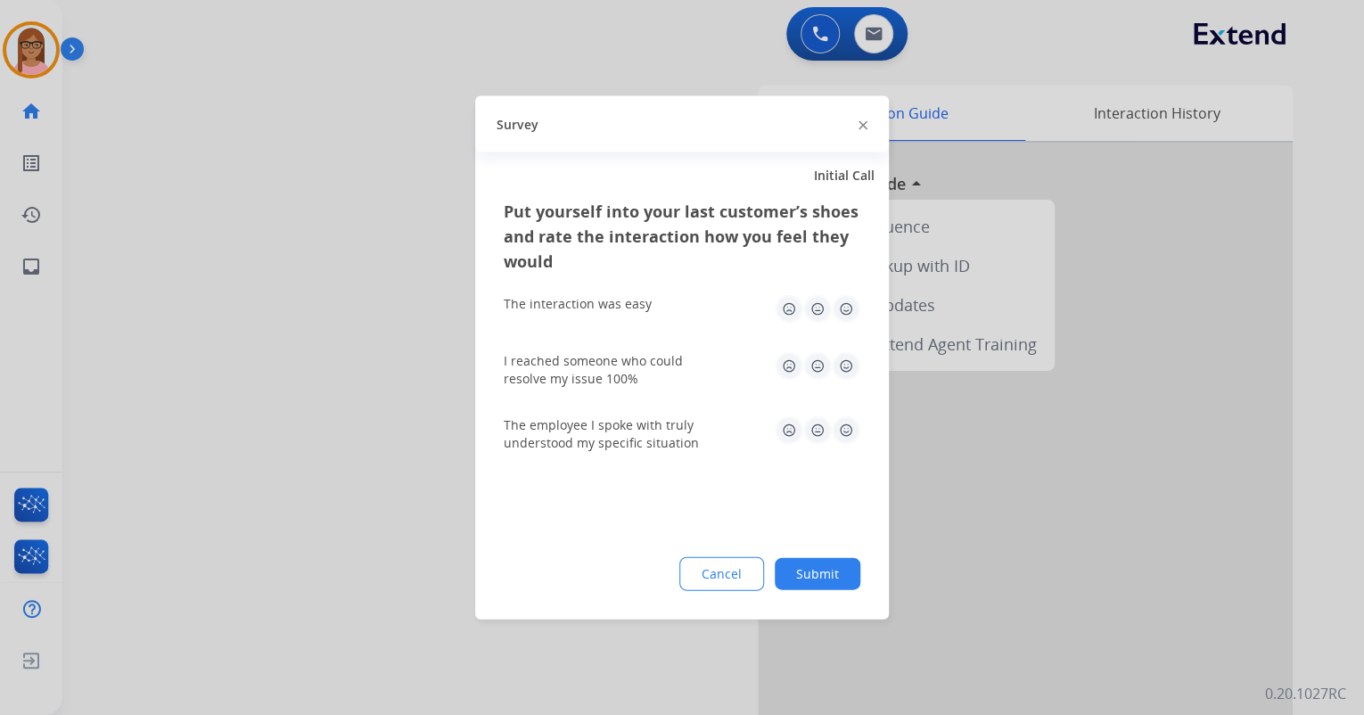
click at [842, 309] on img at bounding box center [846, 309] width 29 height 29
click at [844, 368] on img at bounding box center [846, 366] width 29 height 29
click at [845, 442] on img at bounding box center [846, 430] width 29 height 29
click at [826, 560] on button "Submit" at bounding box center [818, 574] width 86 height 32
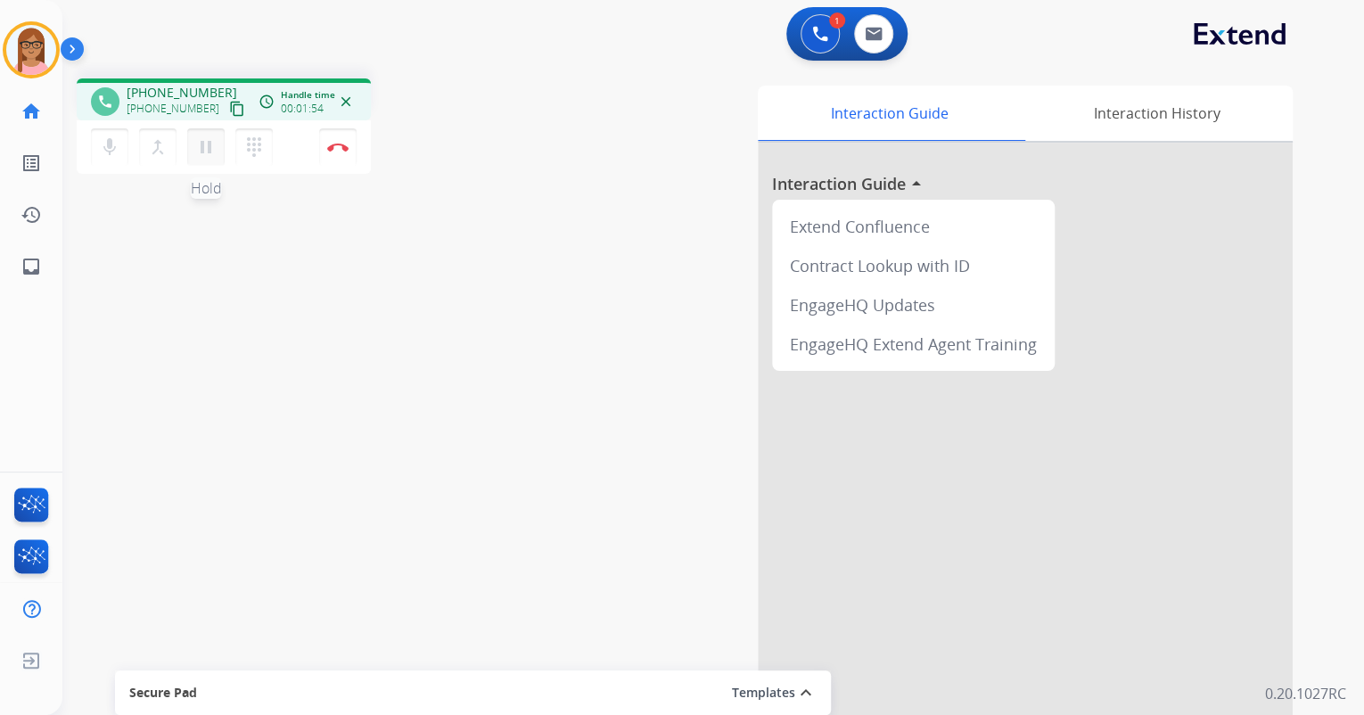
click at [202, 142] on mat-icon "pause" at bounding box center [205, 146] width 21 height 21
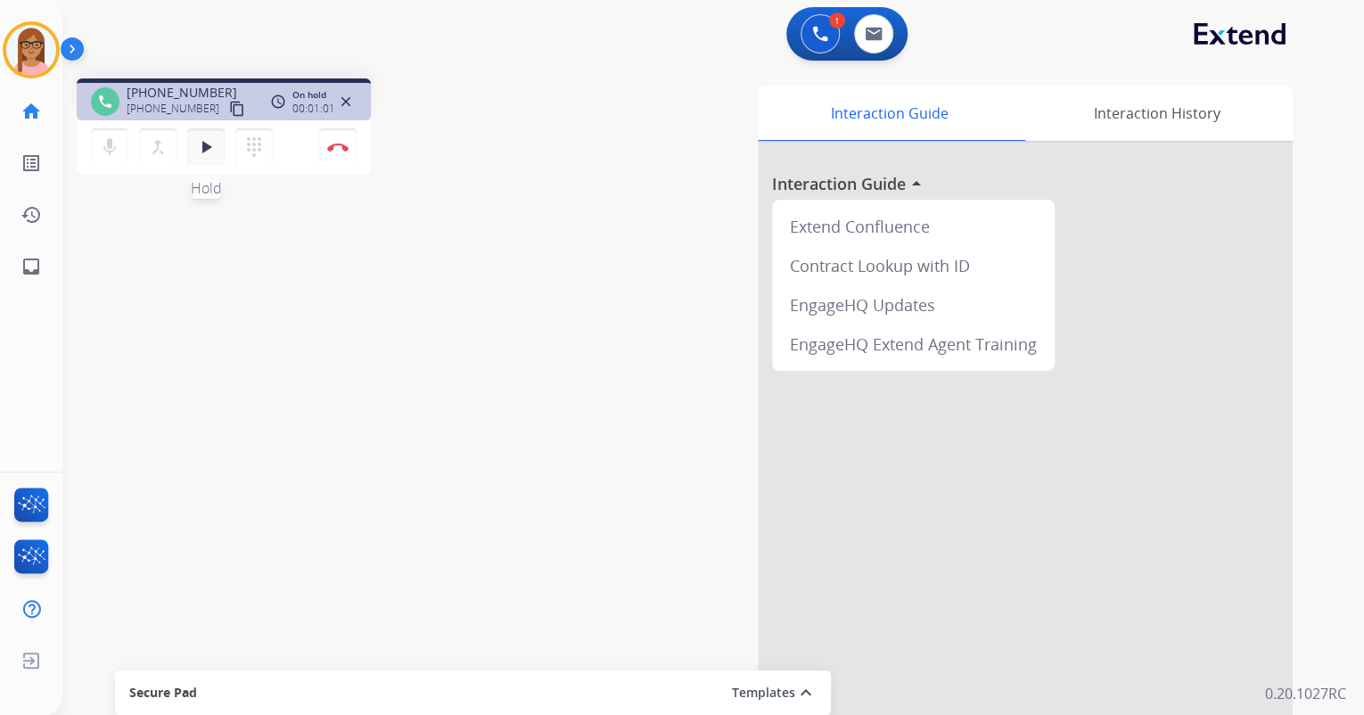
click at [210, 150] on mat-icon "play_arrow" at bounding box center [205, 146] width 21 height 21
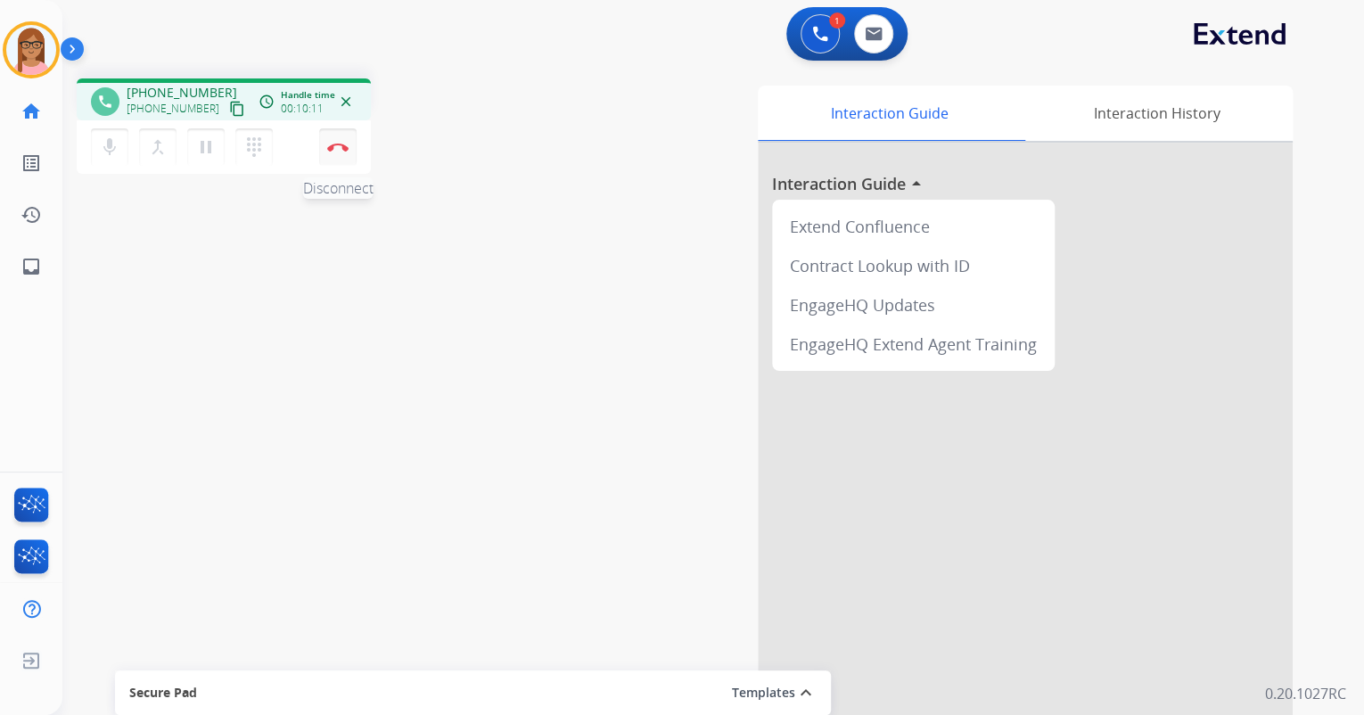
click at [338, 150] on img at bounding box center [337, 147] width 21 height 9
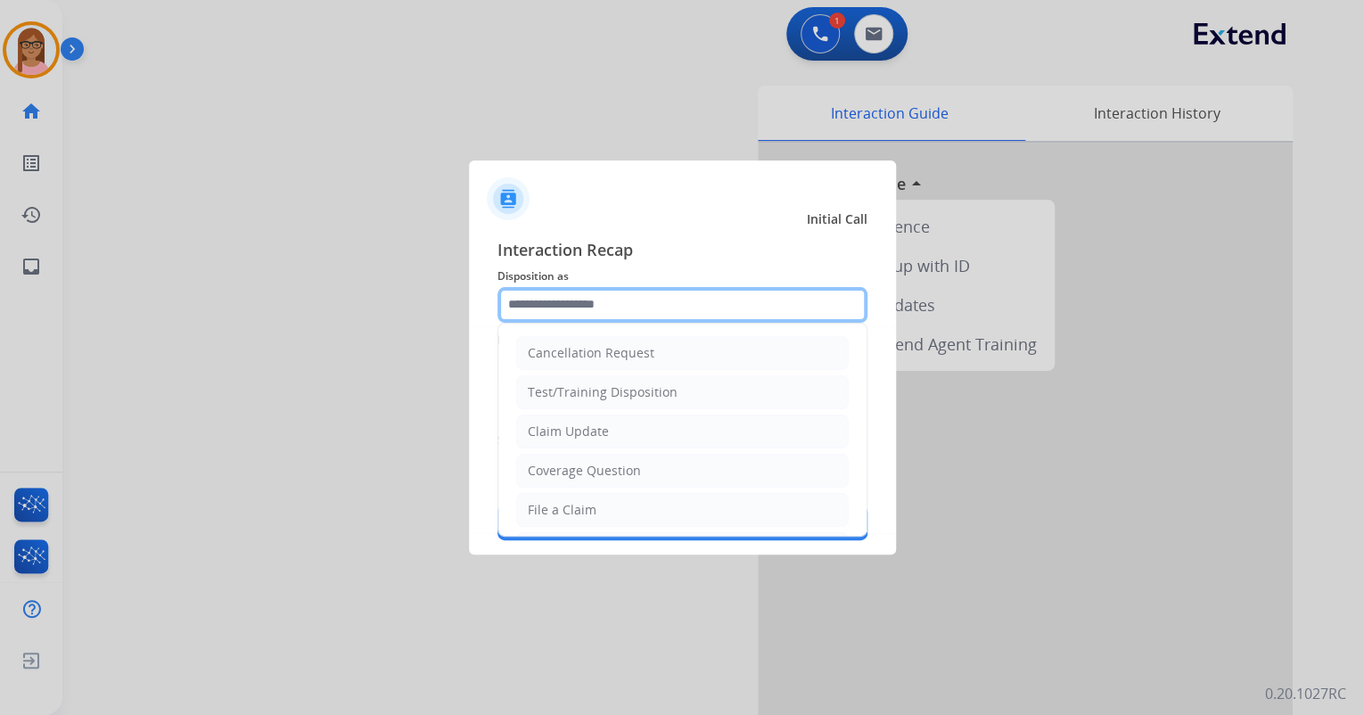
click at [563, 306] on input "text" at bounding box center [683, 305] width 370 height 36
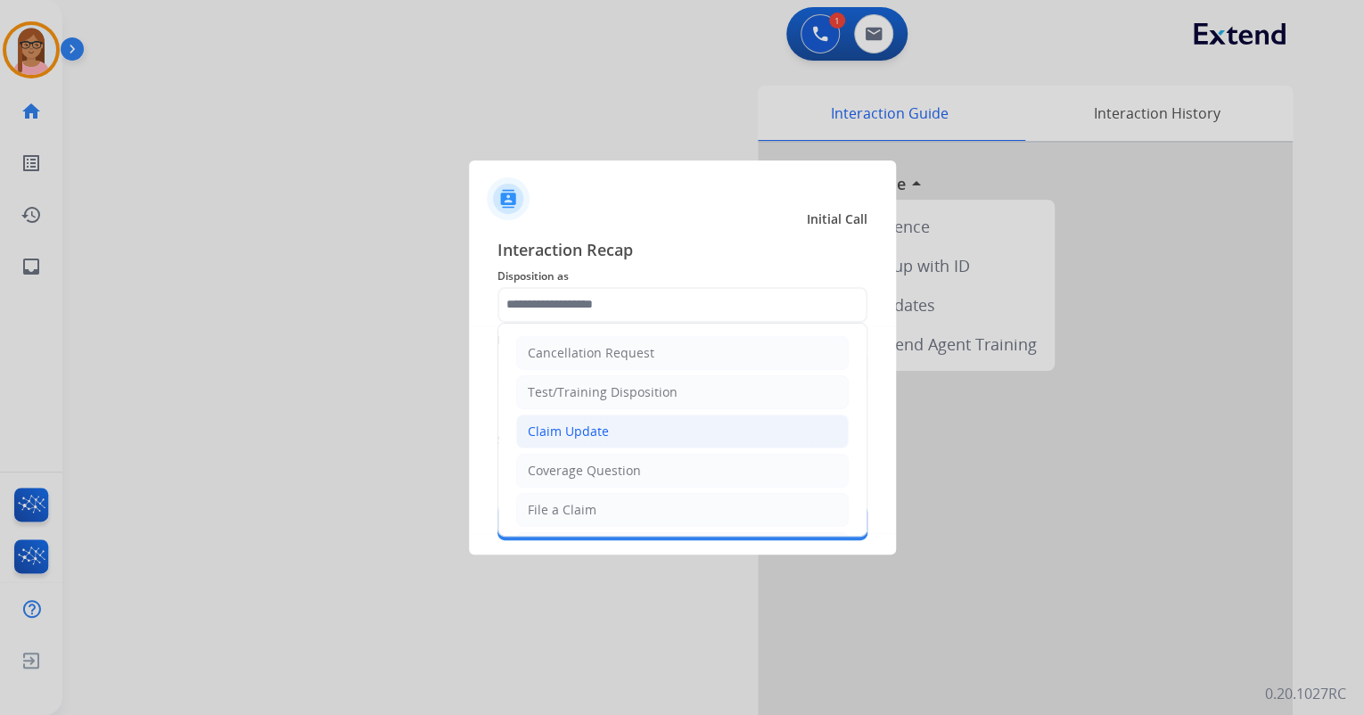
click at [561, 418] on li "Claim Update" at bounding box center [682, 432] width 333 height 34
type input "**********"
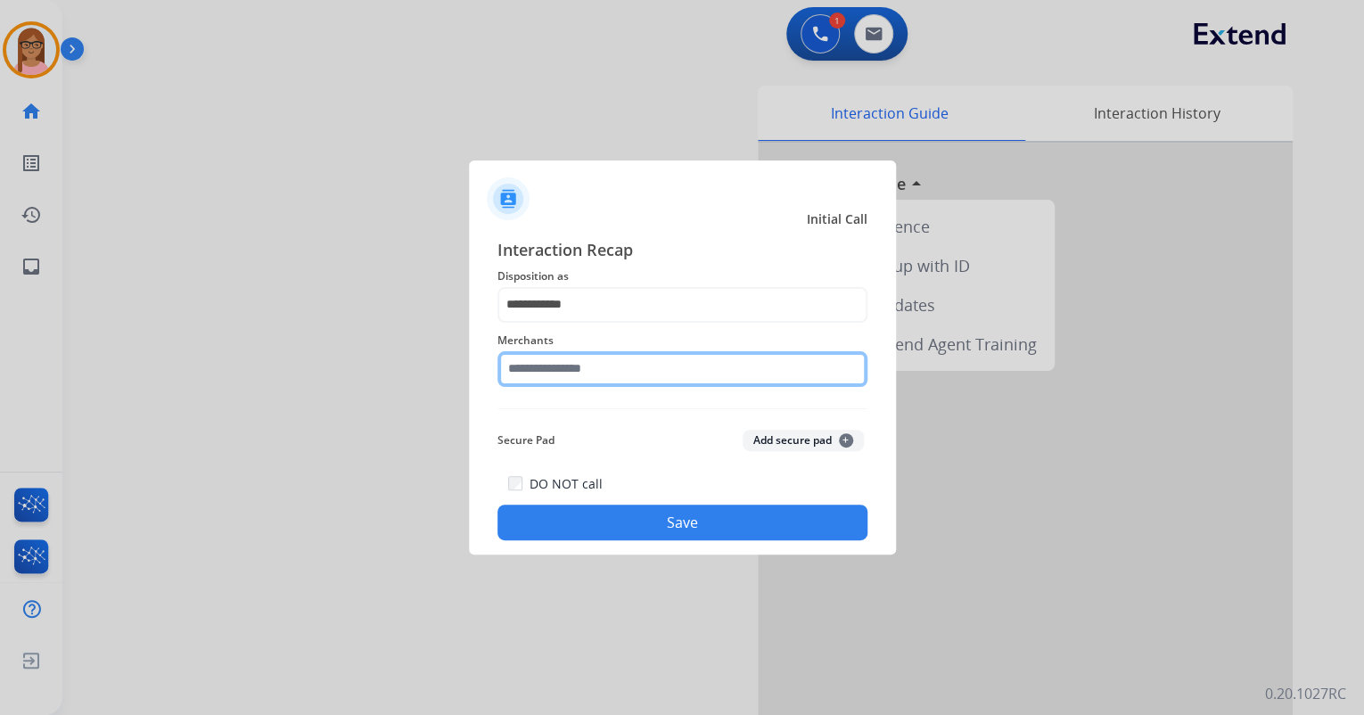
click at [556, 377] on input "text" at bounding box center [683, 369] width 370 height 36
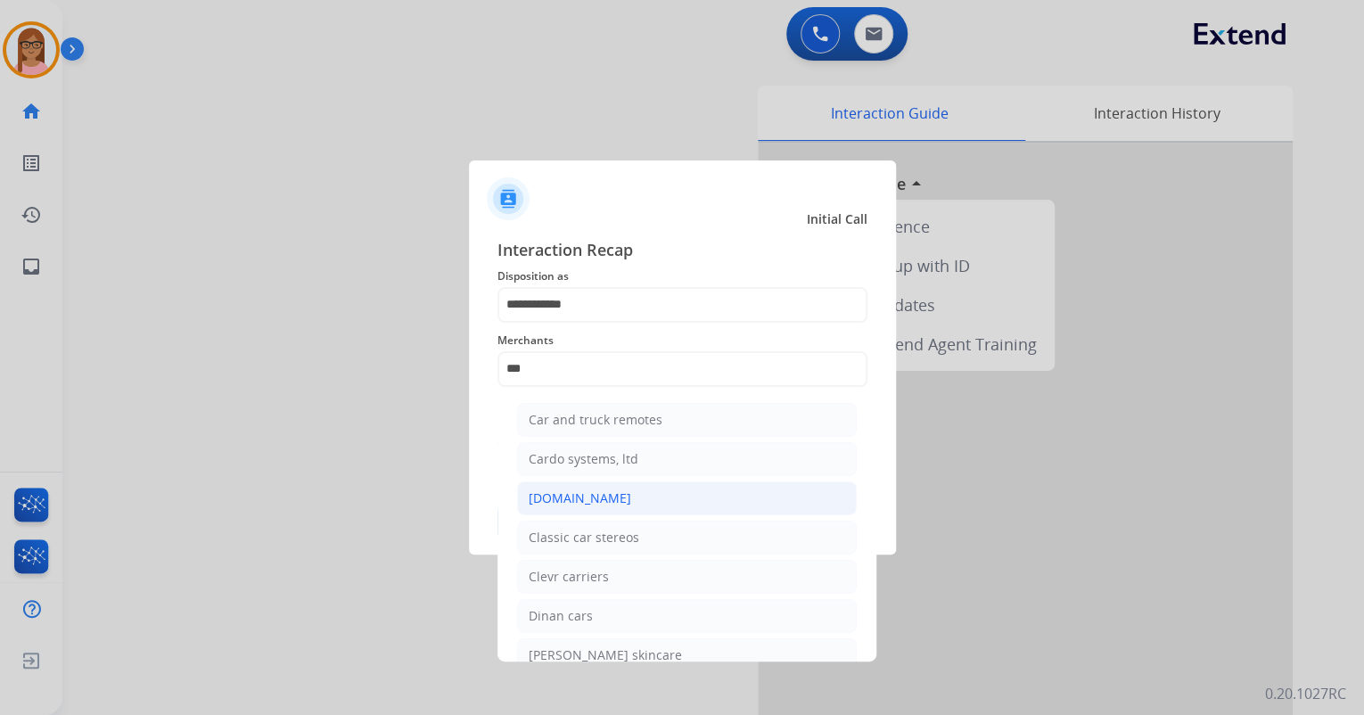
click at [599, 487] on li "[DOMAIN_NAME]" at bounding box center [687, 499] width 340 height 34
type input "**********"
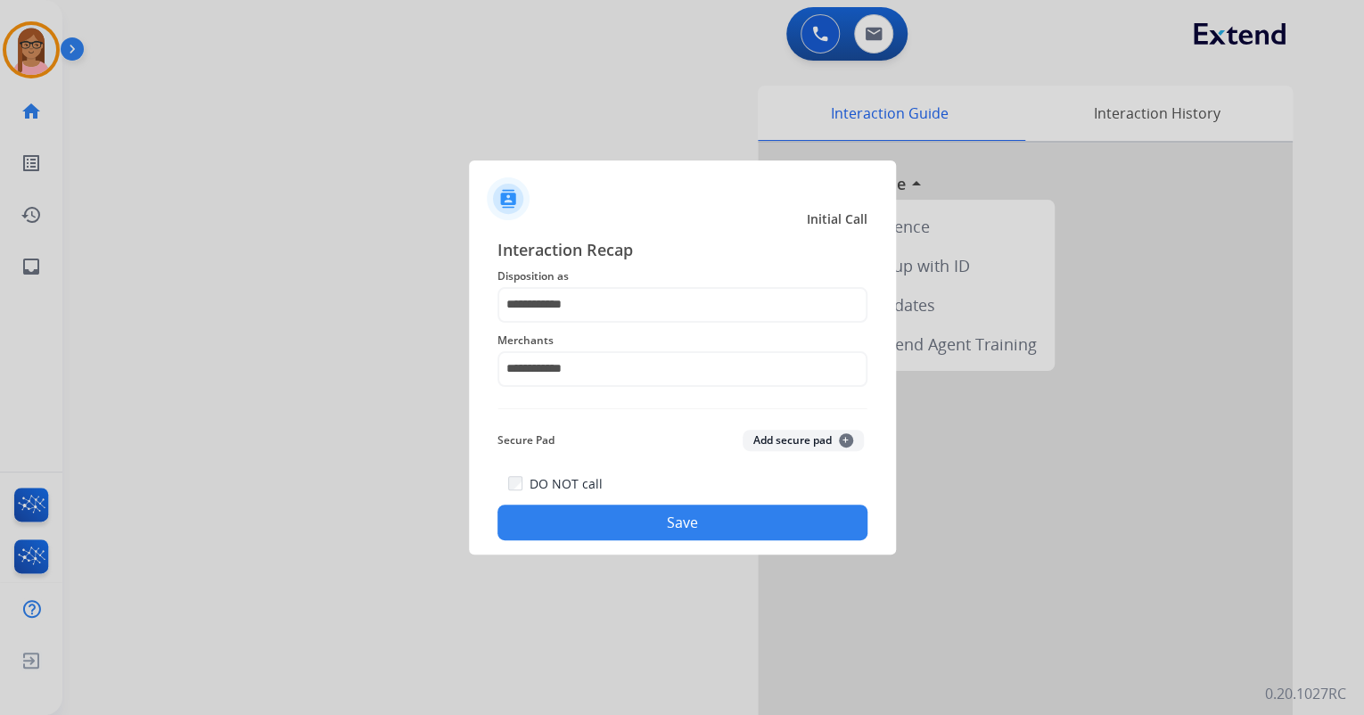
click at [617, 520] on button "Save" at bounding box center [683, 523] width 370 height 36
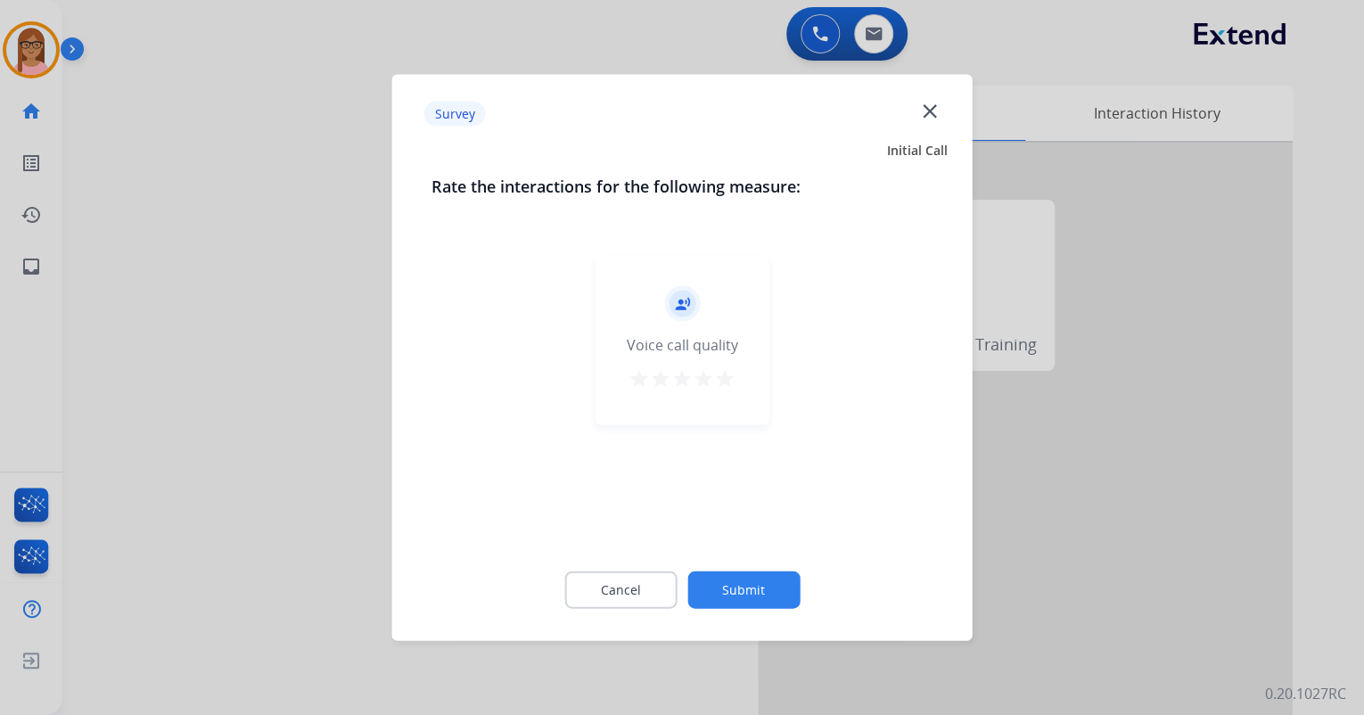
click at [720, 381] on mat-icon "star" at bounding box center [724, 378] width 21 height 21
click at [745, 591] on button "Submit" at bounding box center [744, 590] width 112 height 37
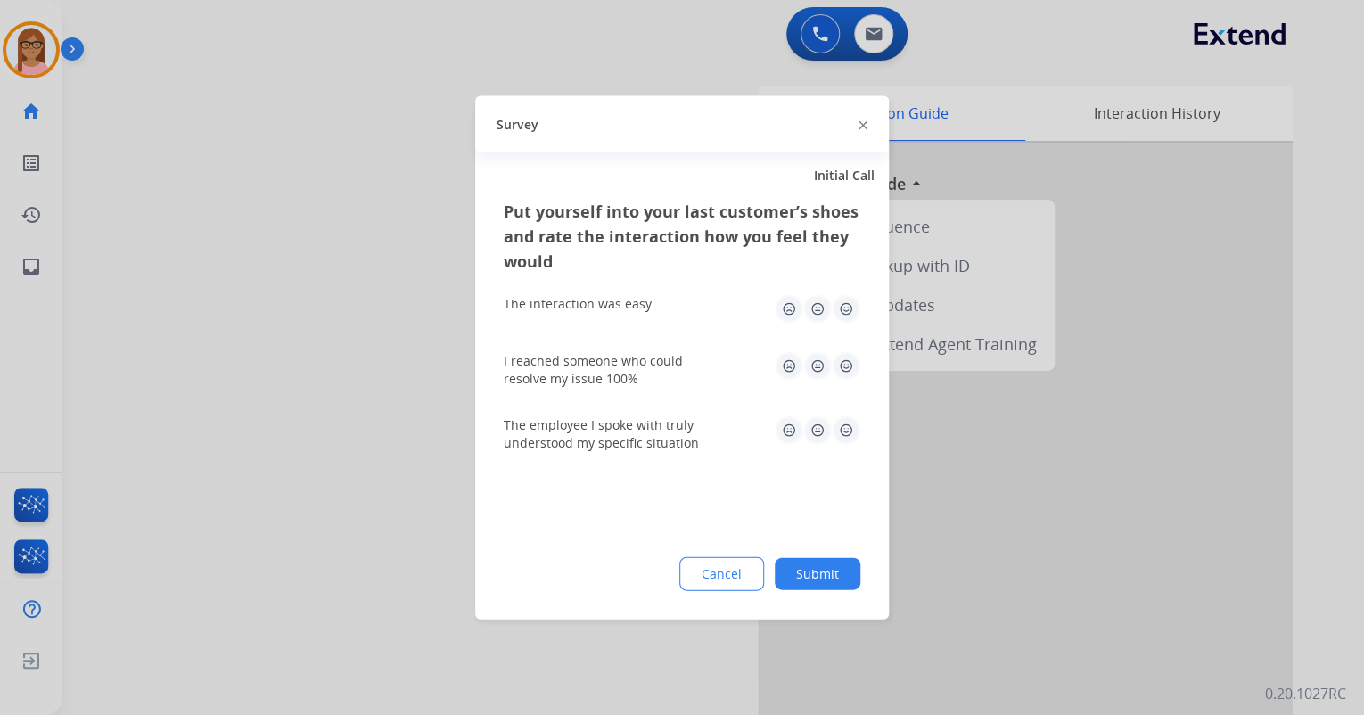
click at [852, 318] on img at bounding box center [846, 309] width 29 height 29
click at [850, 375] on img at bounding box center [846, 366] width 29 height 29
click at [843, 439] on img at bounding box center [846, 430] width 29 height 29
click at [815, 560] on button "Submit" at bounding box center [818, 574] width 86 height 32
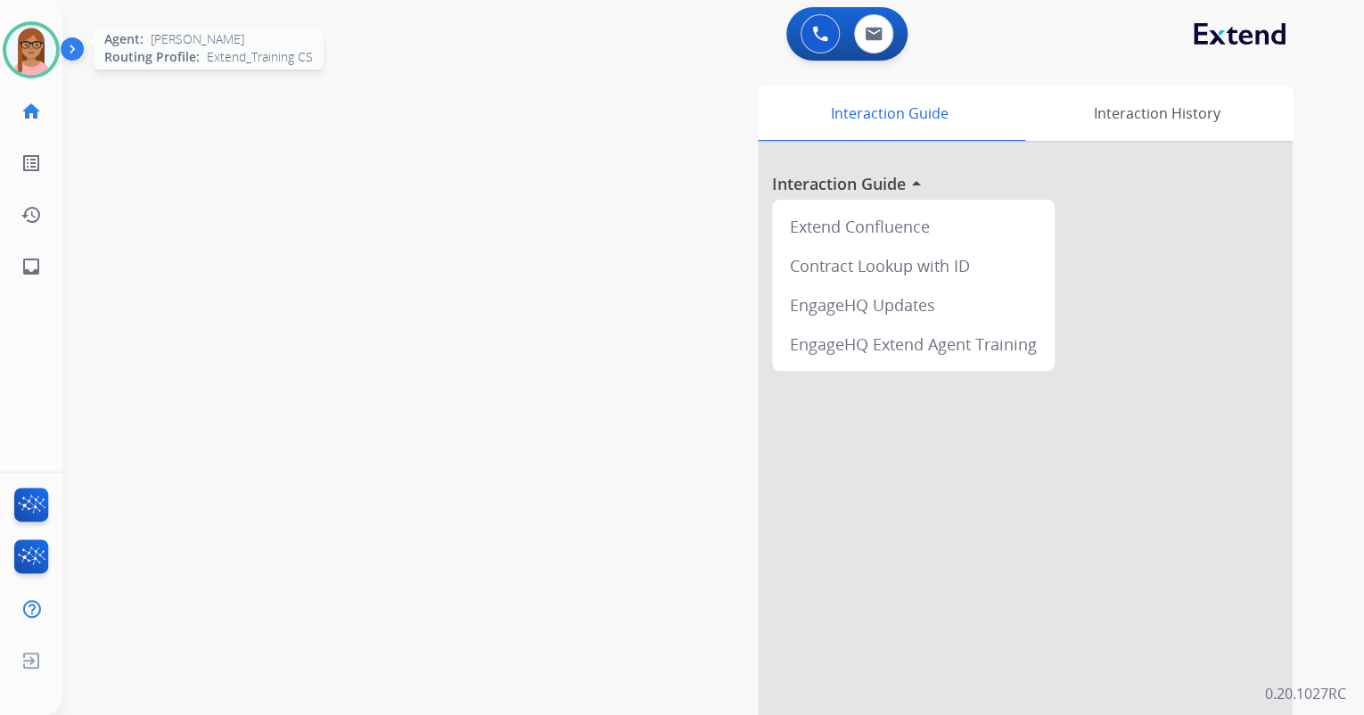
click at [46, 57] on img at bounding box center [31, 50] width 50 height 50
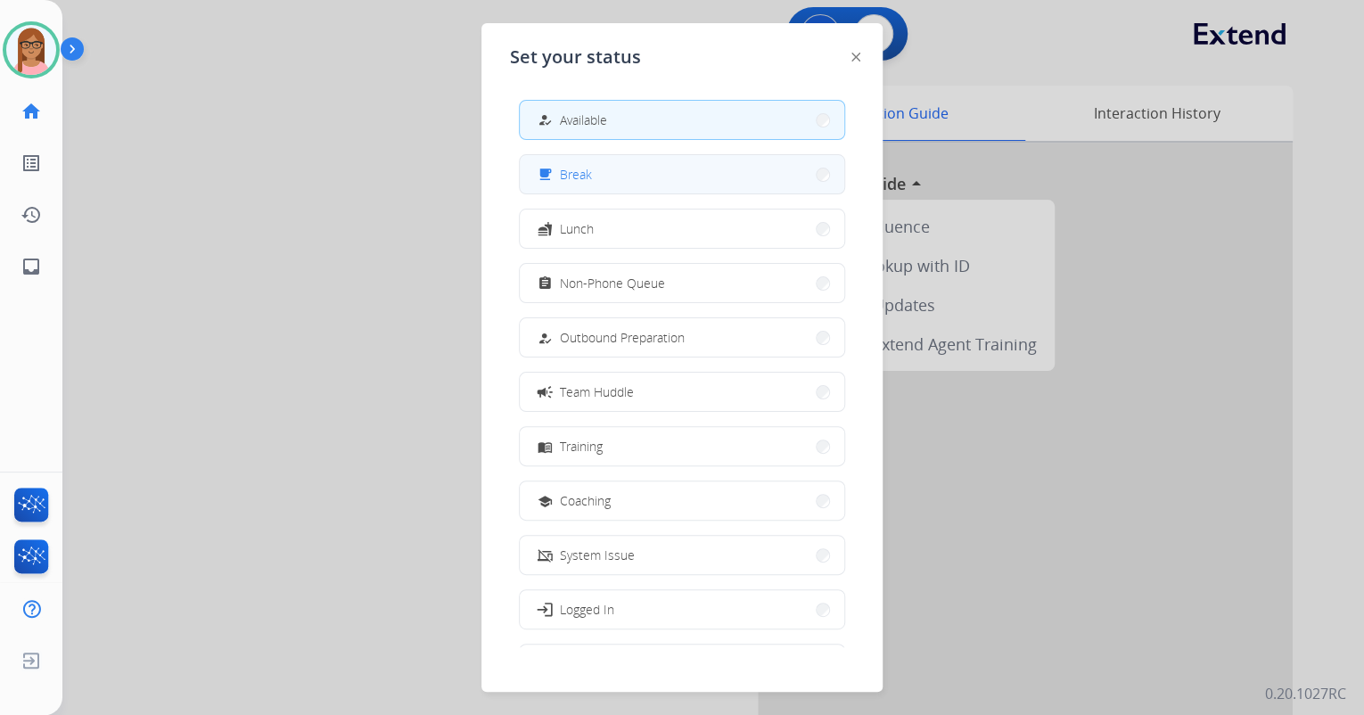
click at [581, 190] on button "free_breakfast Break" at bounding box center [682, 174] width 325 height 38
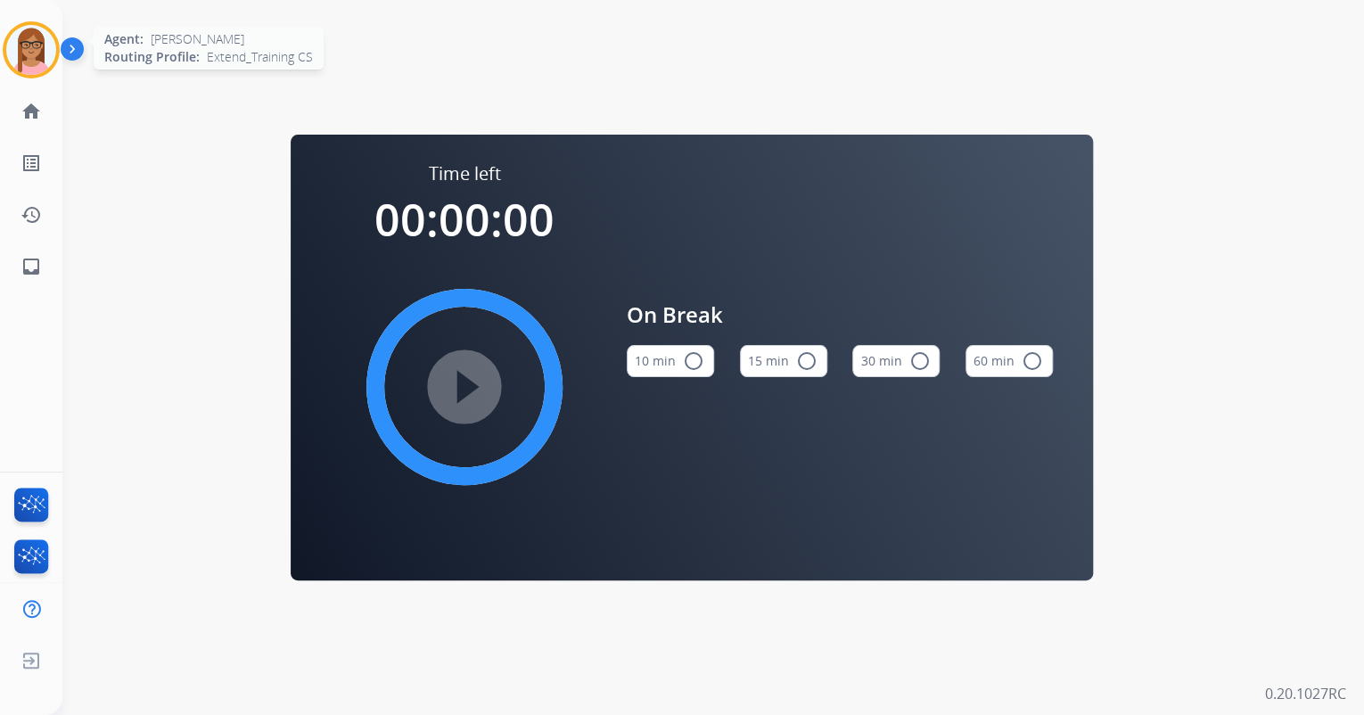
click at [43, 34] on img at bounding box center [31, 50] width 50 height 50
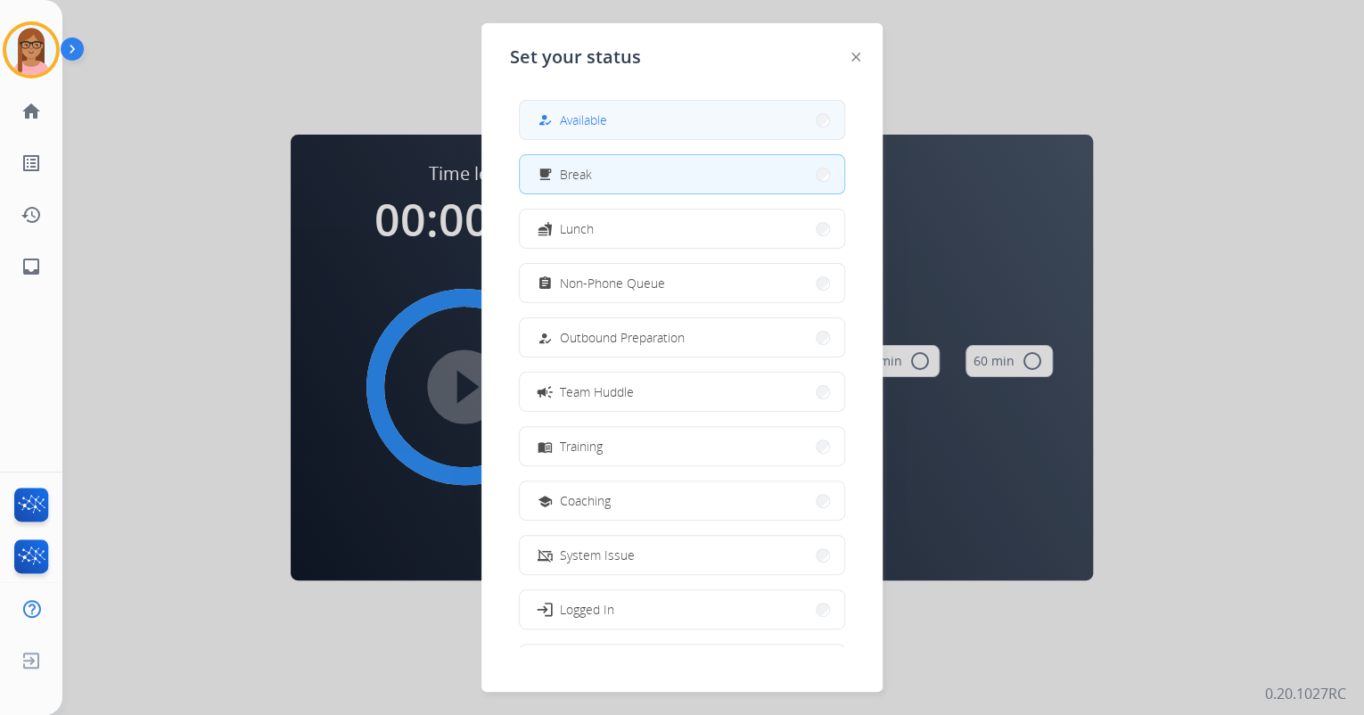
click at [543, 111] on div "how_to_reg" at bounding box center [547, 120] width 26 height 21
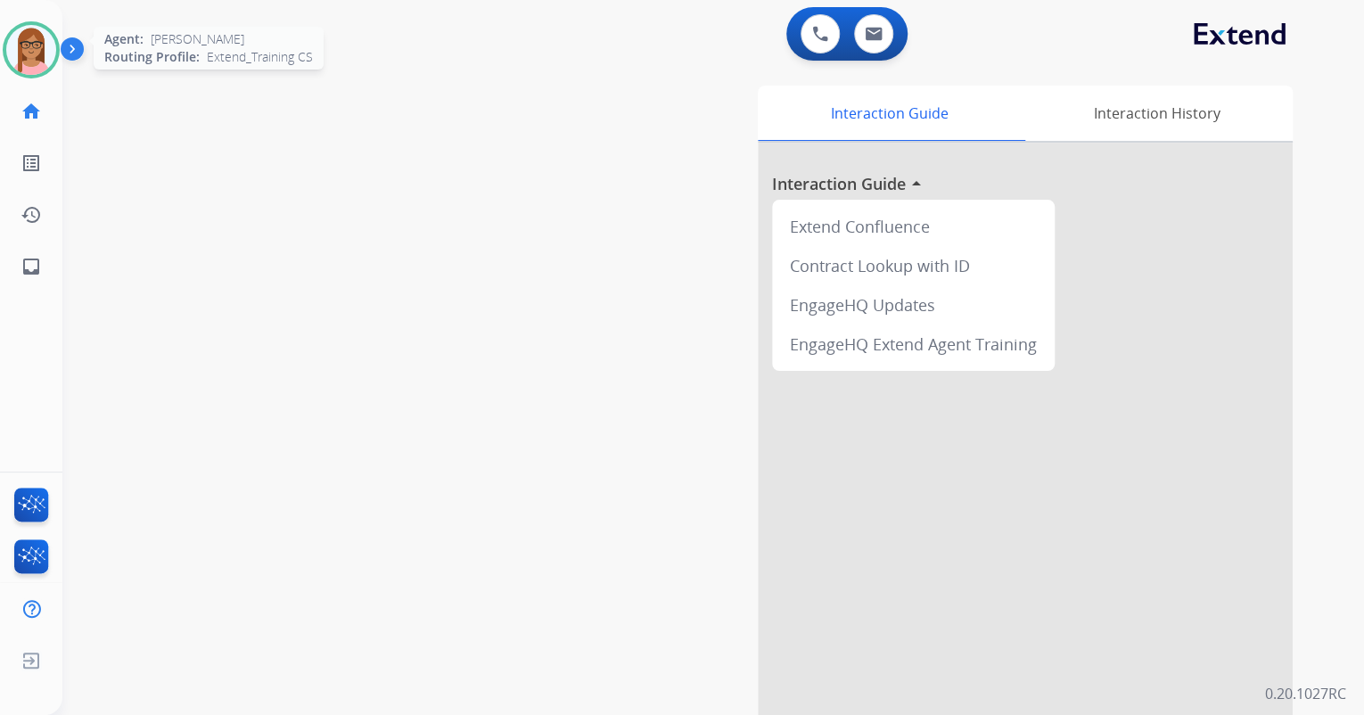
click at [11, 40] on img at bounding box center [31, 50] width 50 height 50
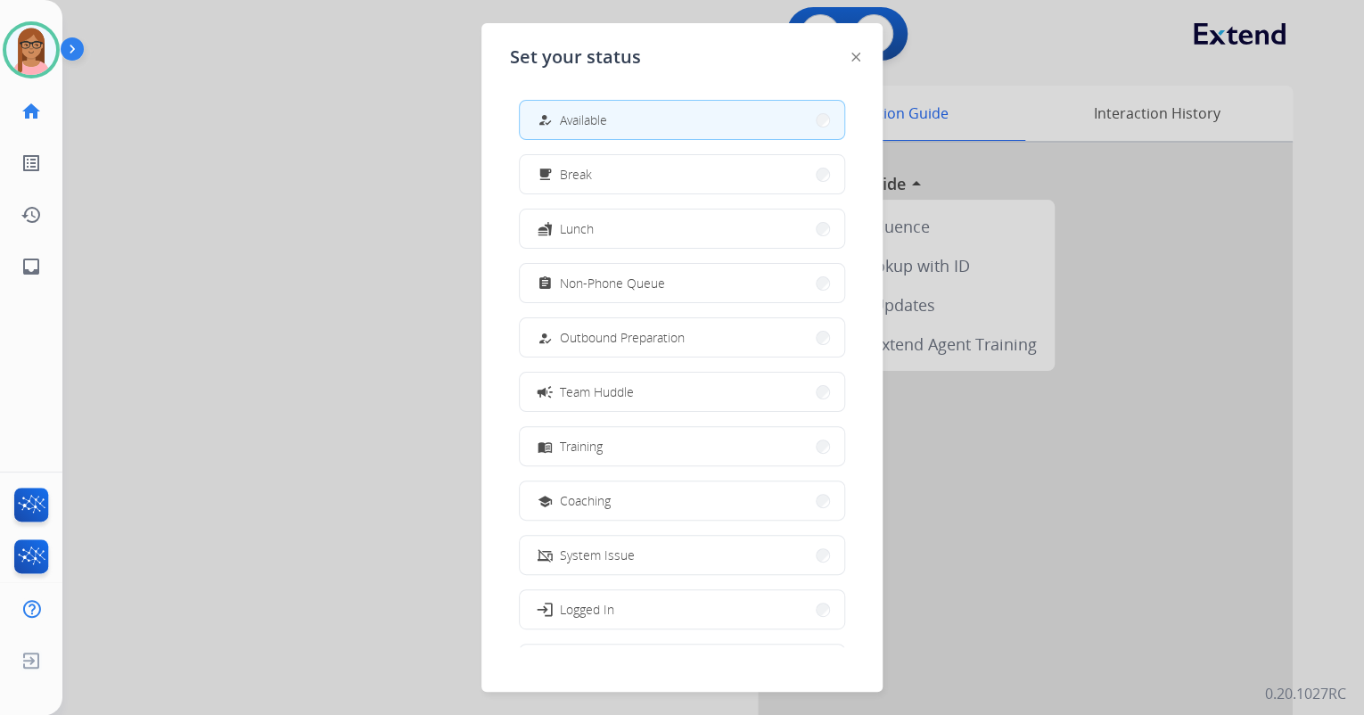
click at [314, 122] on div at bounding box center [682, 357] width 1364 height 715
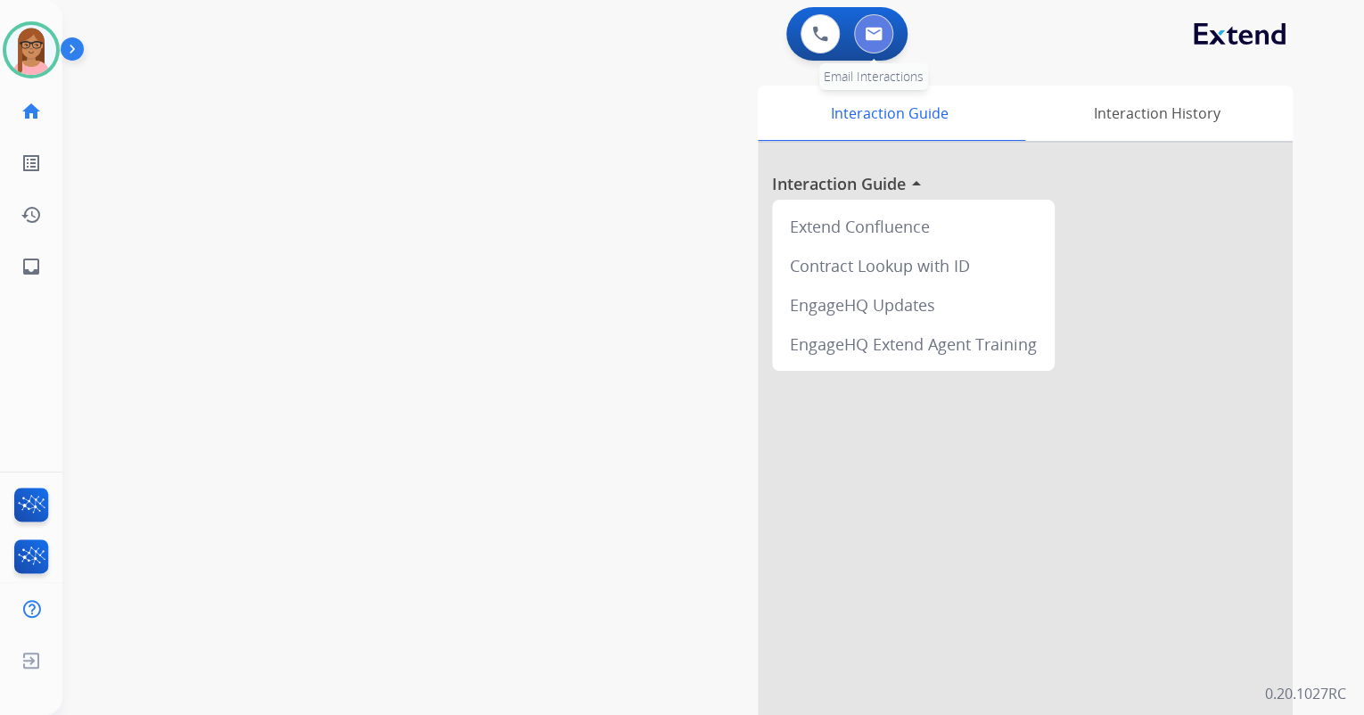
click at [888, 35] on button at bounding box center [873, 33] width 39 height 39
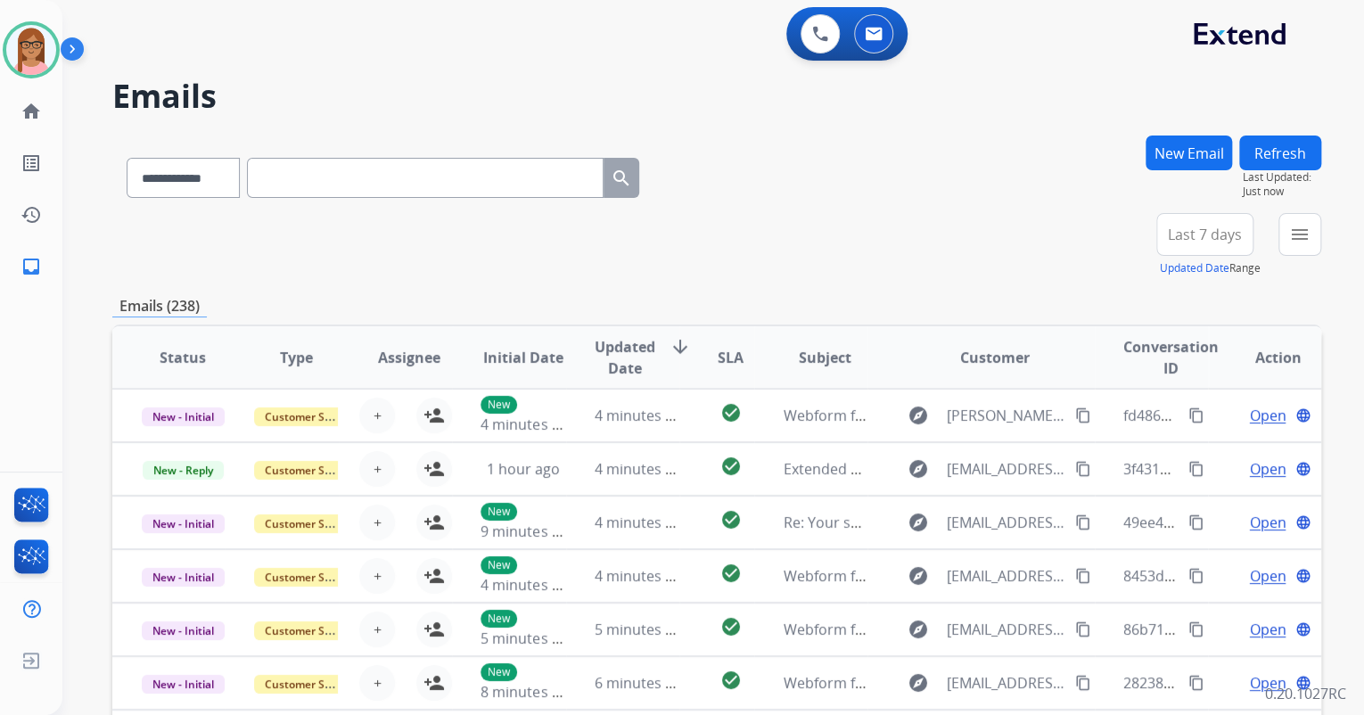
click at [1198, 150] on button "New Email" at bounding box center [1189, 153] width 86 height 35
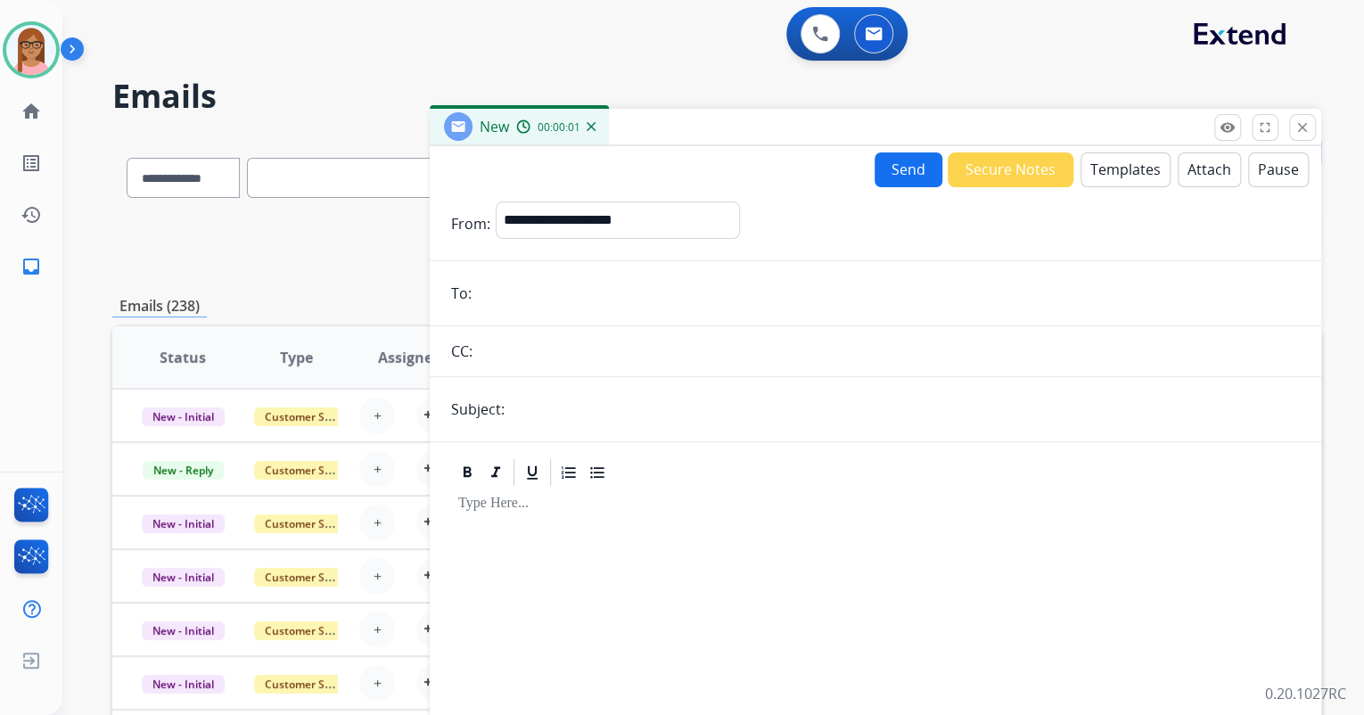
click at [589, 307] on input "email" at bounding box center [888, 294] width 823 height 36
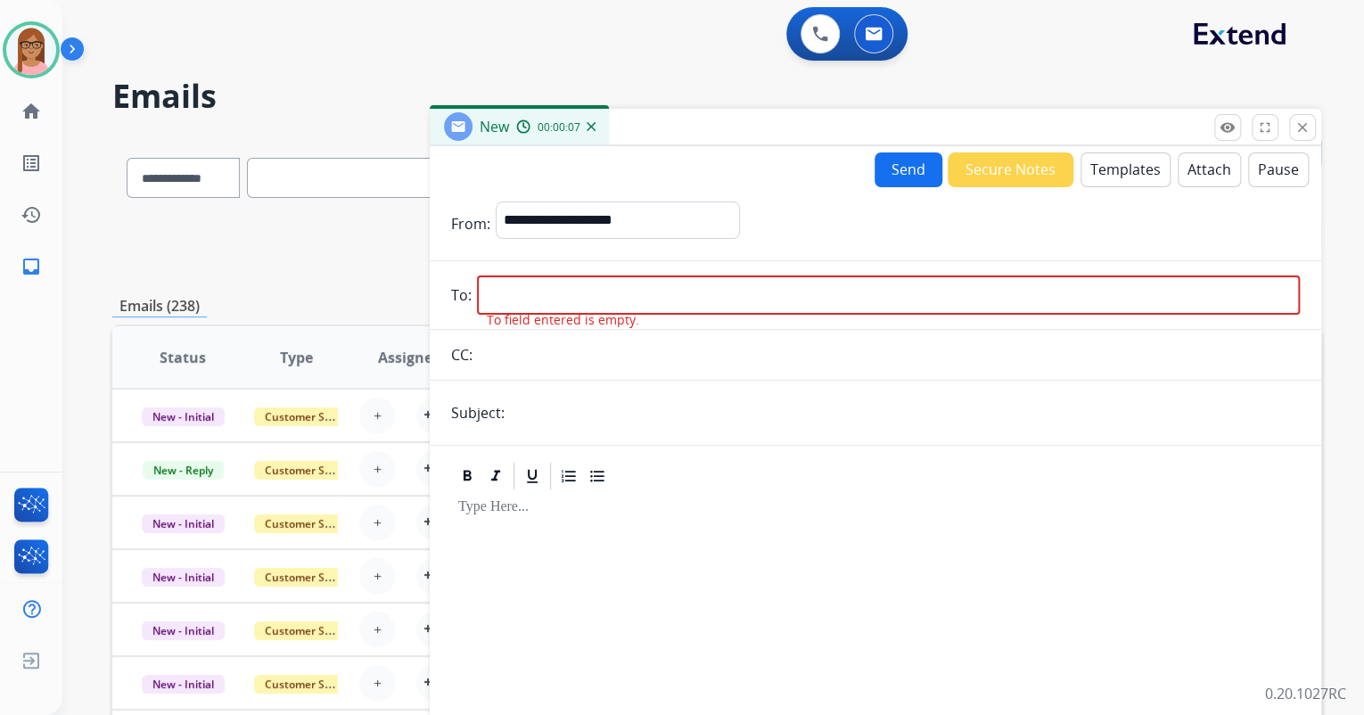
click at [810, 289] on input "email" at bounding box center [888, 295] width 823 height 39
paste input "**********"
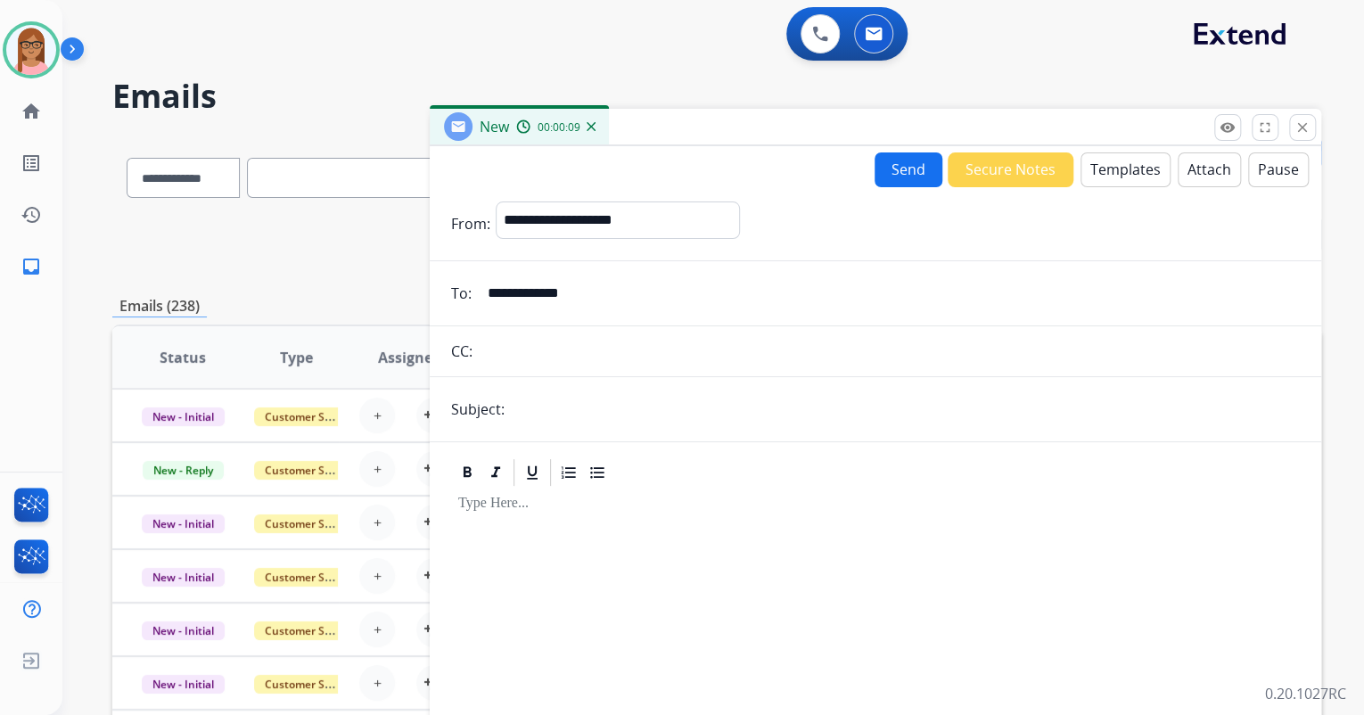
type input "**********"
click at [667, 218] on select "**********" at bounding box center [617, 220] width 243 height 36
select select "**********"
click at [496, 202] on select "**********" at bounding box center [617, 220] width 243 height 36
click at [605, 344] on input "text" at bounding box center [889, 352] width 822 height 36
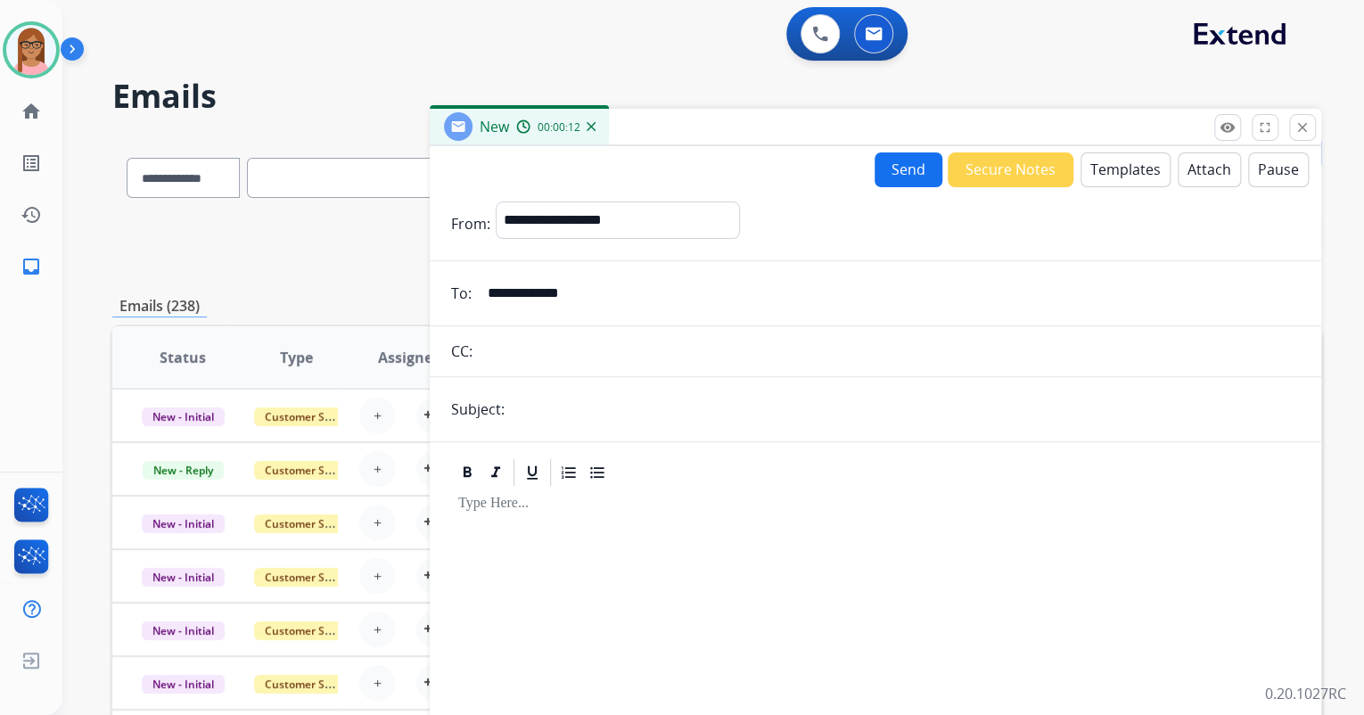
click at [606, 413] on input "text" at bounding box center [905, 409] width 790 height 36
type input "**********"
click at [569, 507] on p at bounding box center [875, 504] width 835 height 16
click at [1086, 158] on button "Templates" at bounding box center [1126, 169] width 90 height 35
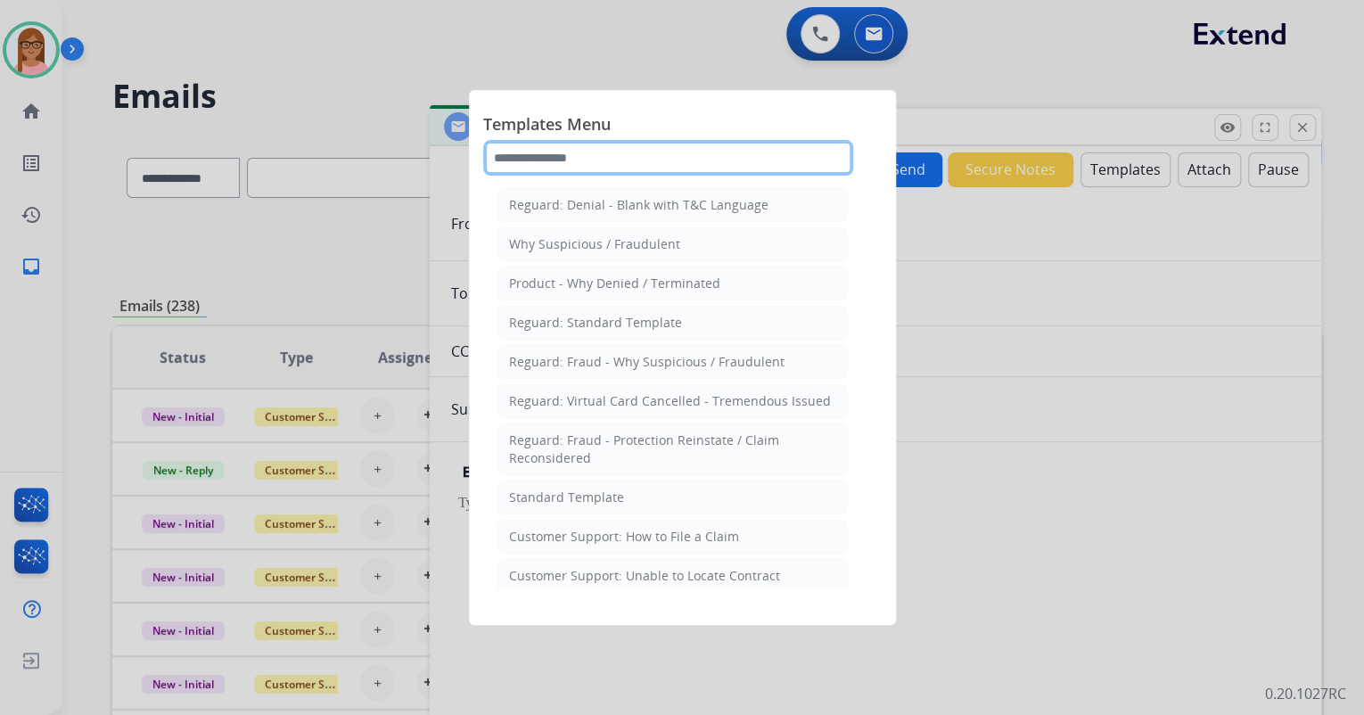
click at [715, 152] on input "text" at bounding box center [668, 158] width 370 height 36
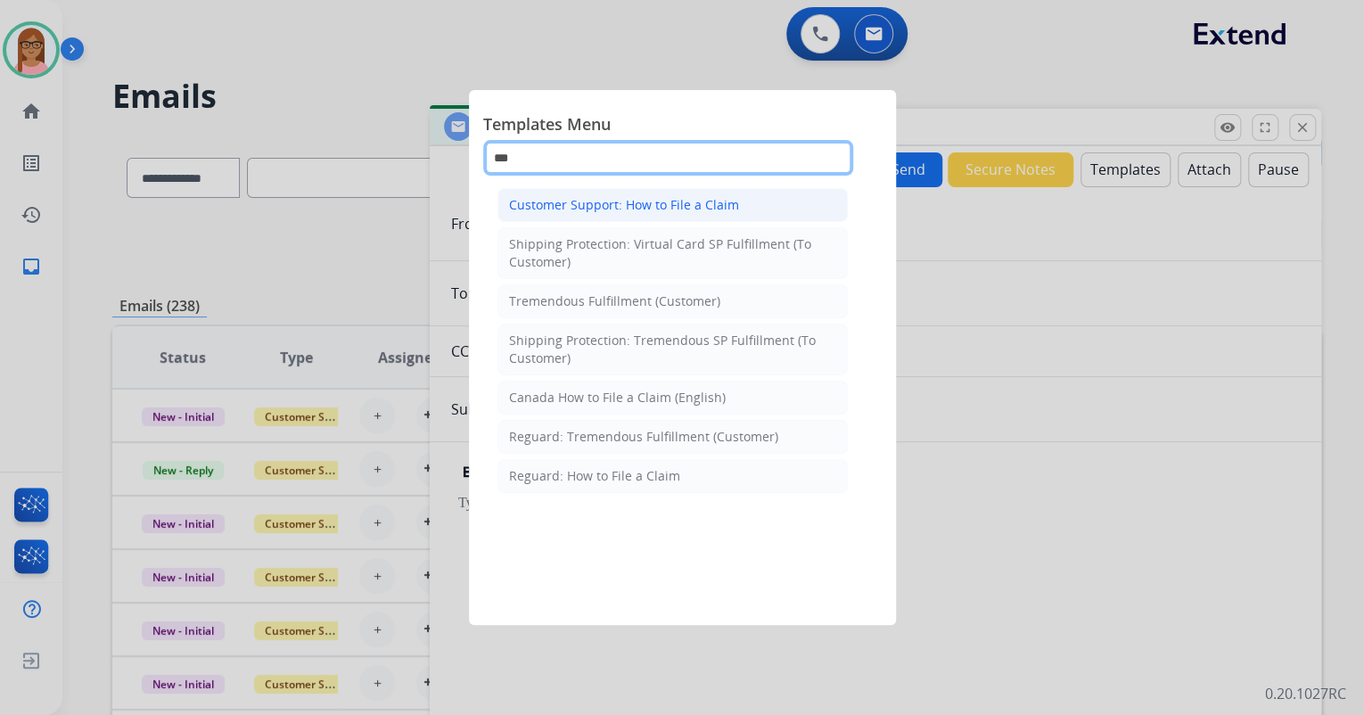
type input "***"
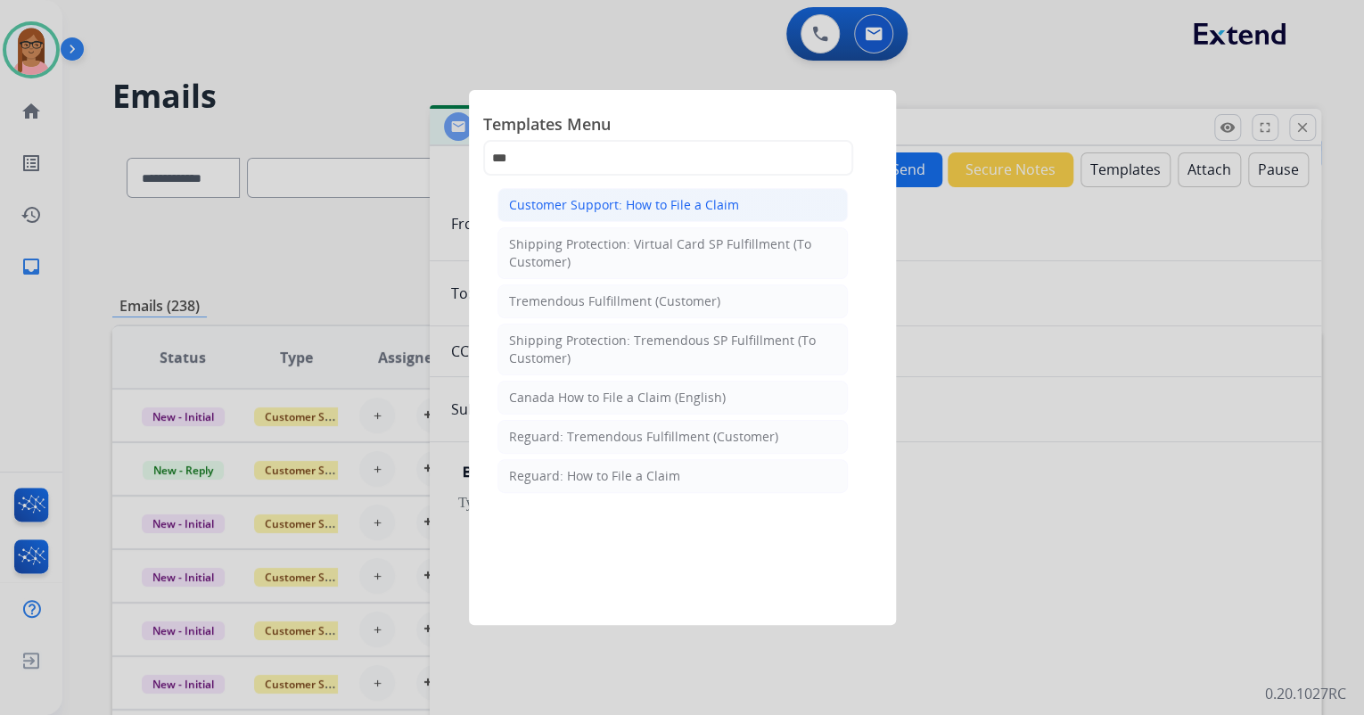
click at [677, 202] on div "Customer Support: How to File a Claim" at bounding box center [624, 205] width 230 height 18
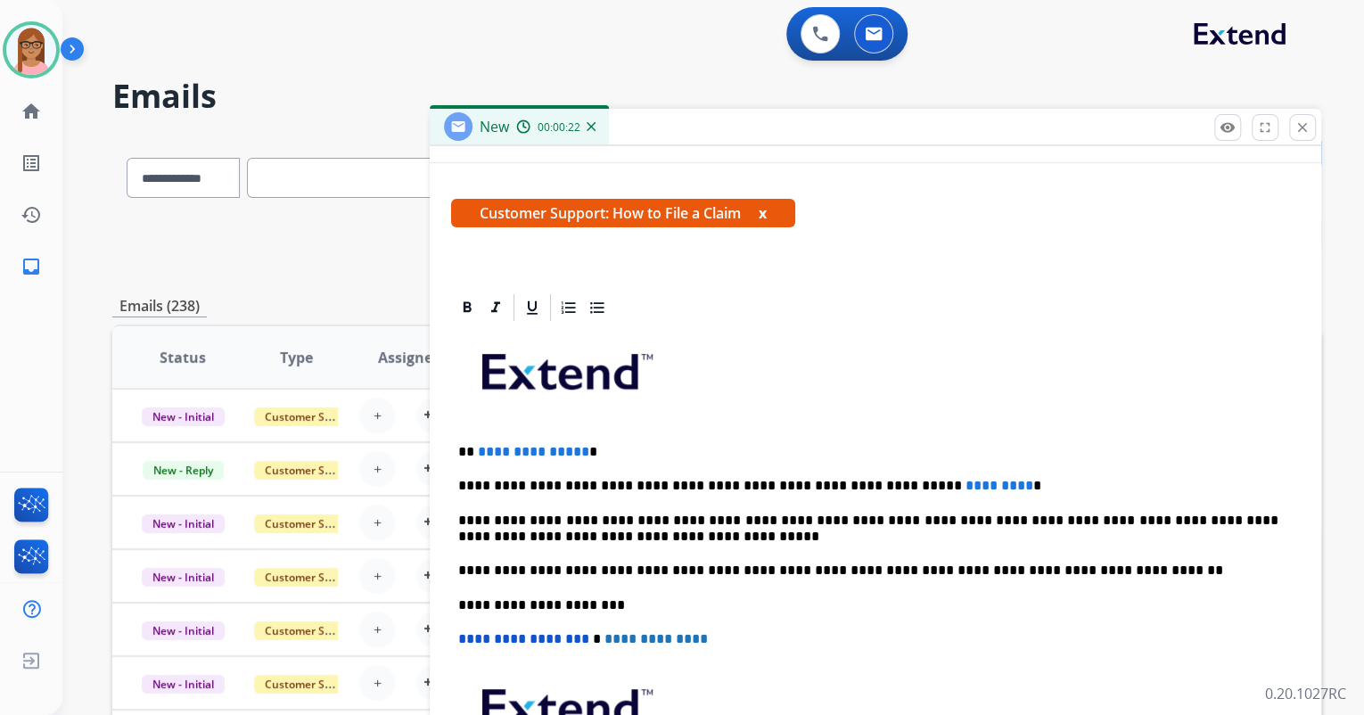
scroll to position [285, 0]
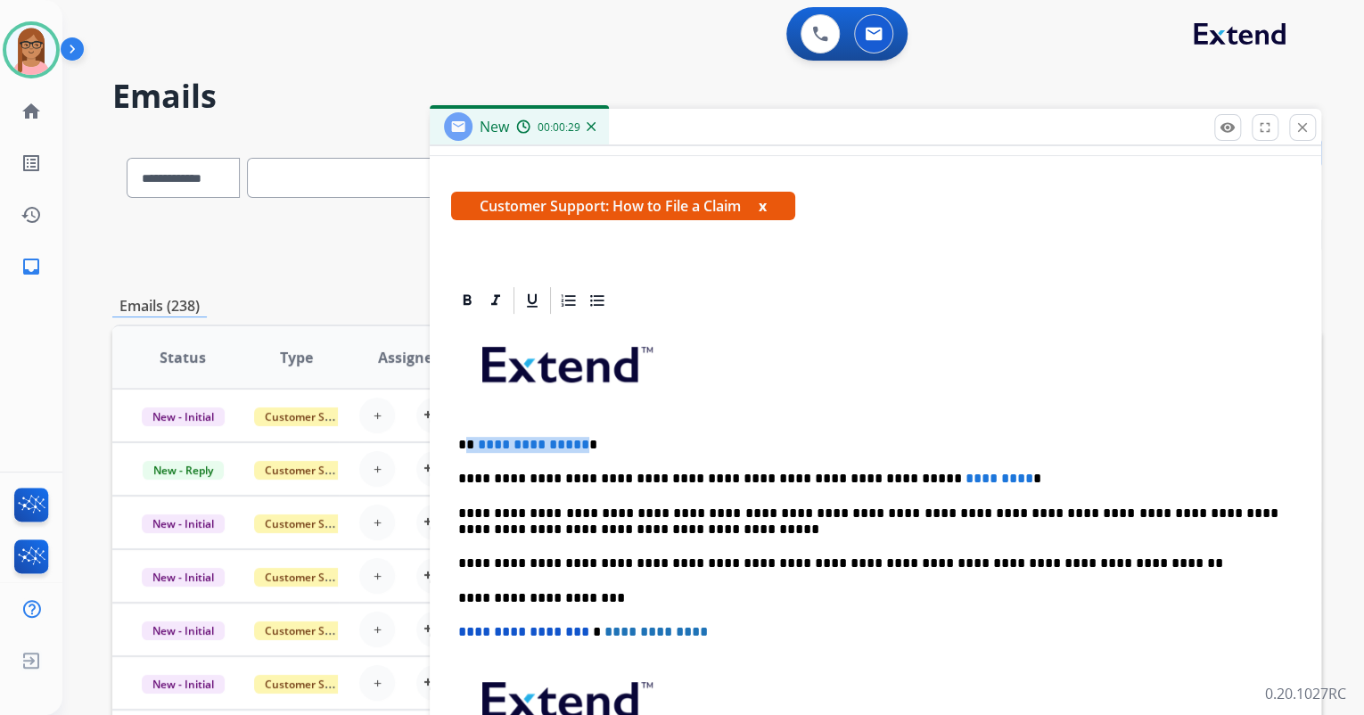
drag, startPoint x: 468, startPoint y: 445, endPoint x: 577, endPoint y: 434, distance: 109.3
click at [578, 437] on p "**********" at bounding box center [868, 445] width 820 height 16
click at [966, 477] on span "*********" at bounding box center [1000, 478] width 68 height 13
click at [939, 466] on div "**********" at bounding box center [875, 589] width 849 height 545
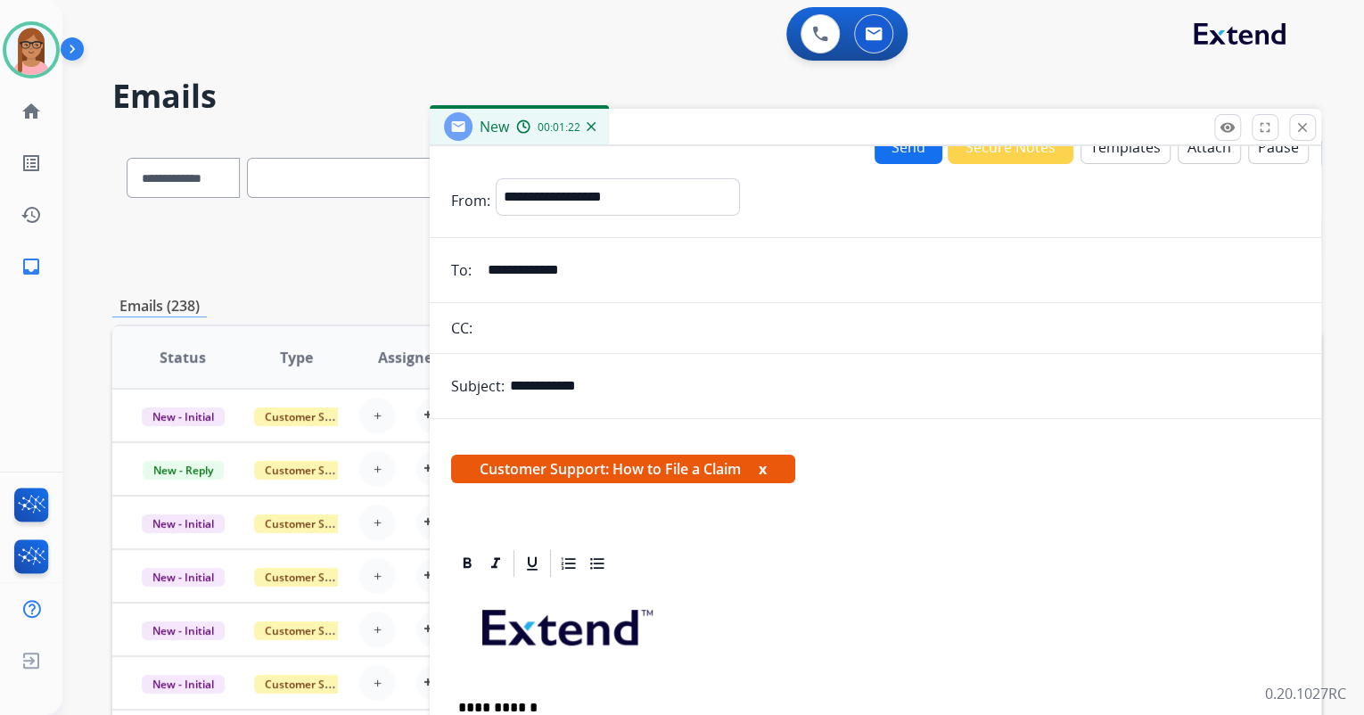
scroll to position [0, 0]
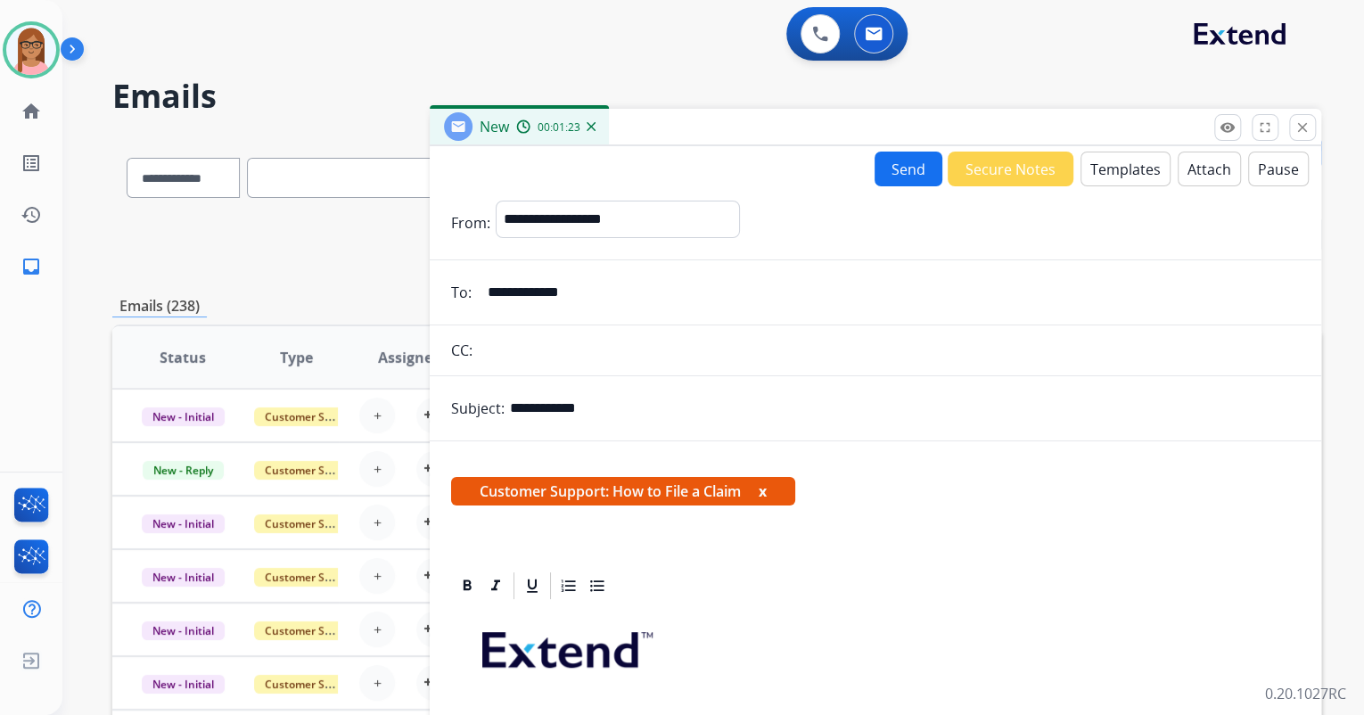
click at [886, 152] on button "Send" at bounding box center [909, 169] width 68 height 35
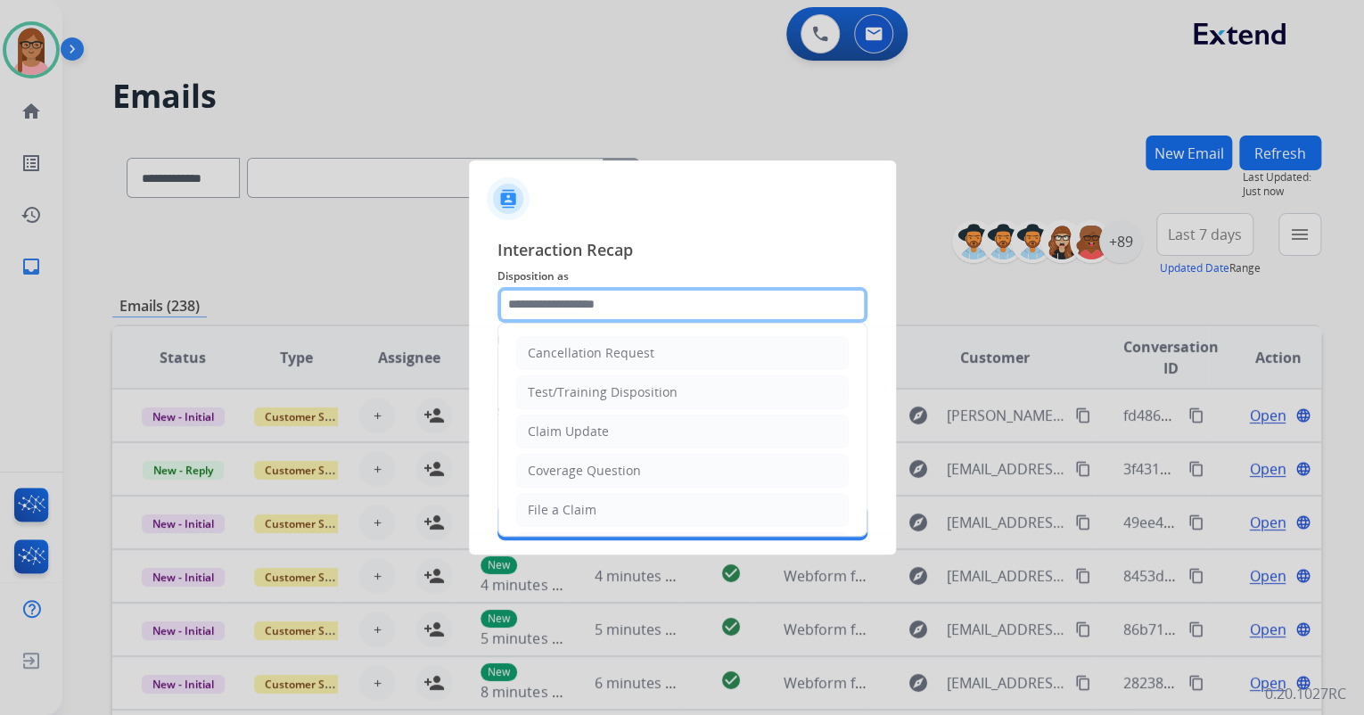
click at [649, 310] on input "text" at bounding box center [683, 305] width 370 height 36
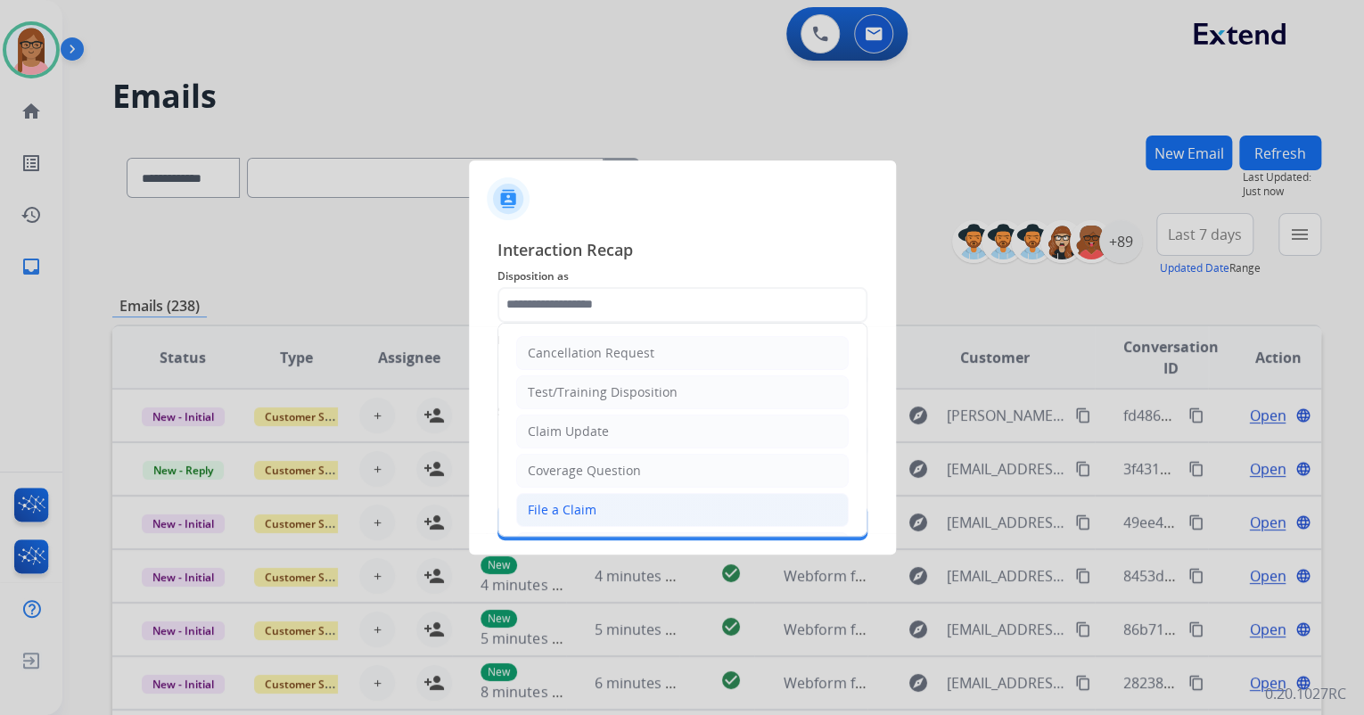
click at [614, 510] on li "File a Claim" at bounding box center [682, 510] width 333 height 34
type input "**********"
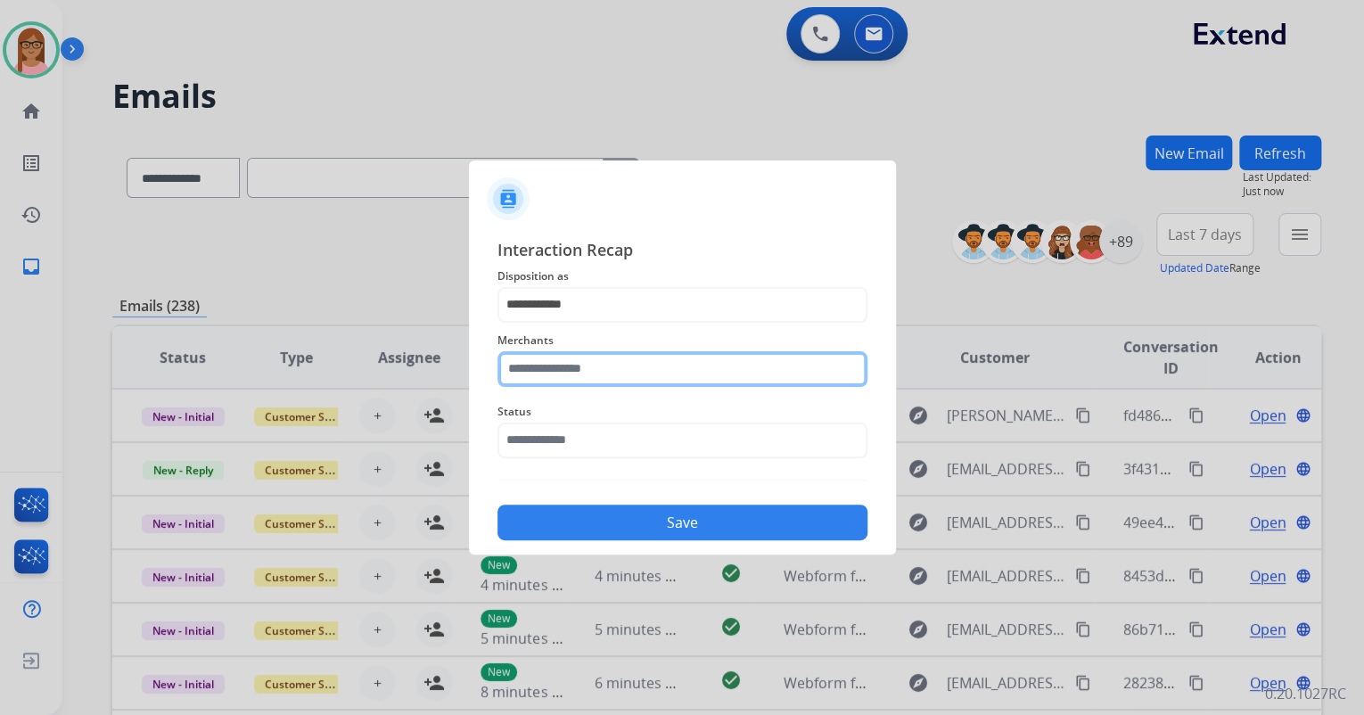
click at [605, 373] on input "text" at bounding box center [683, 369] width 370 height 36
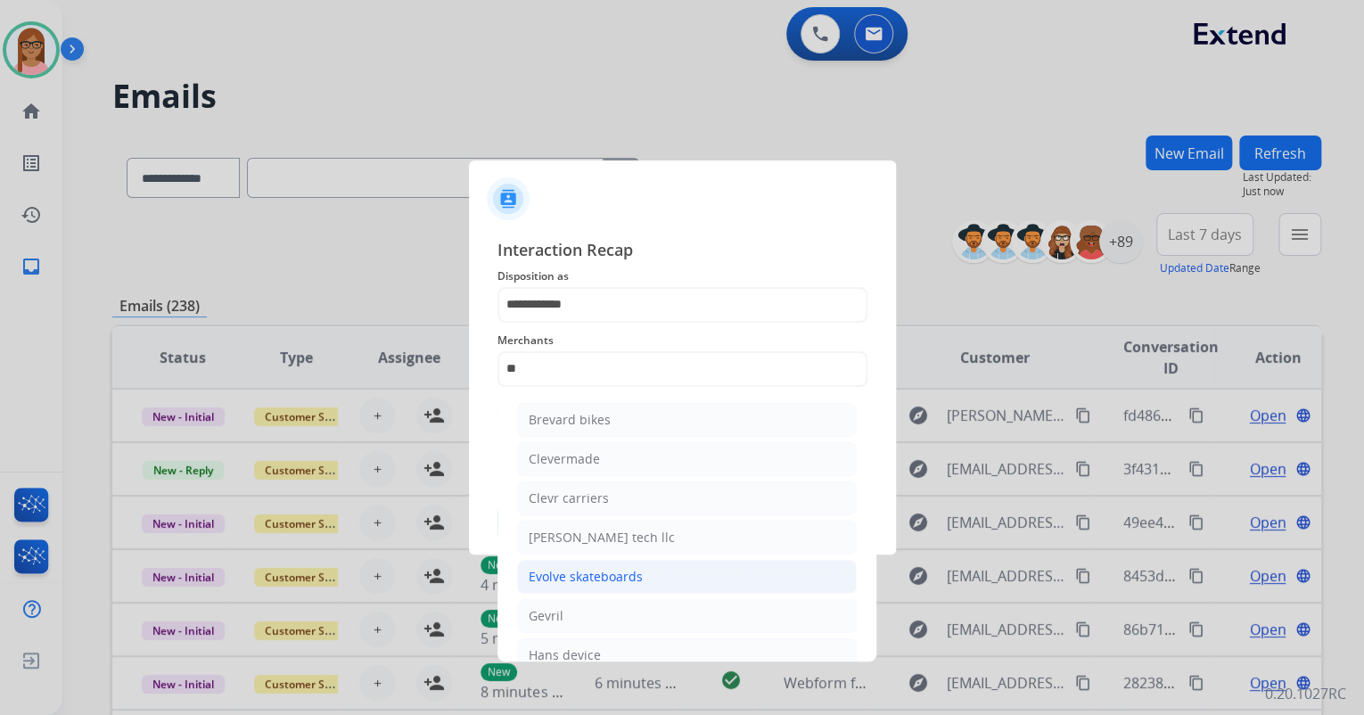
click at [577, 579] on div "Evolve skateboards" at bounding box center [586, 577] width 114 height 18
type input "**********"
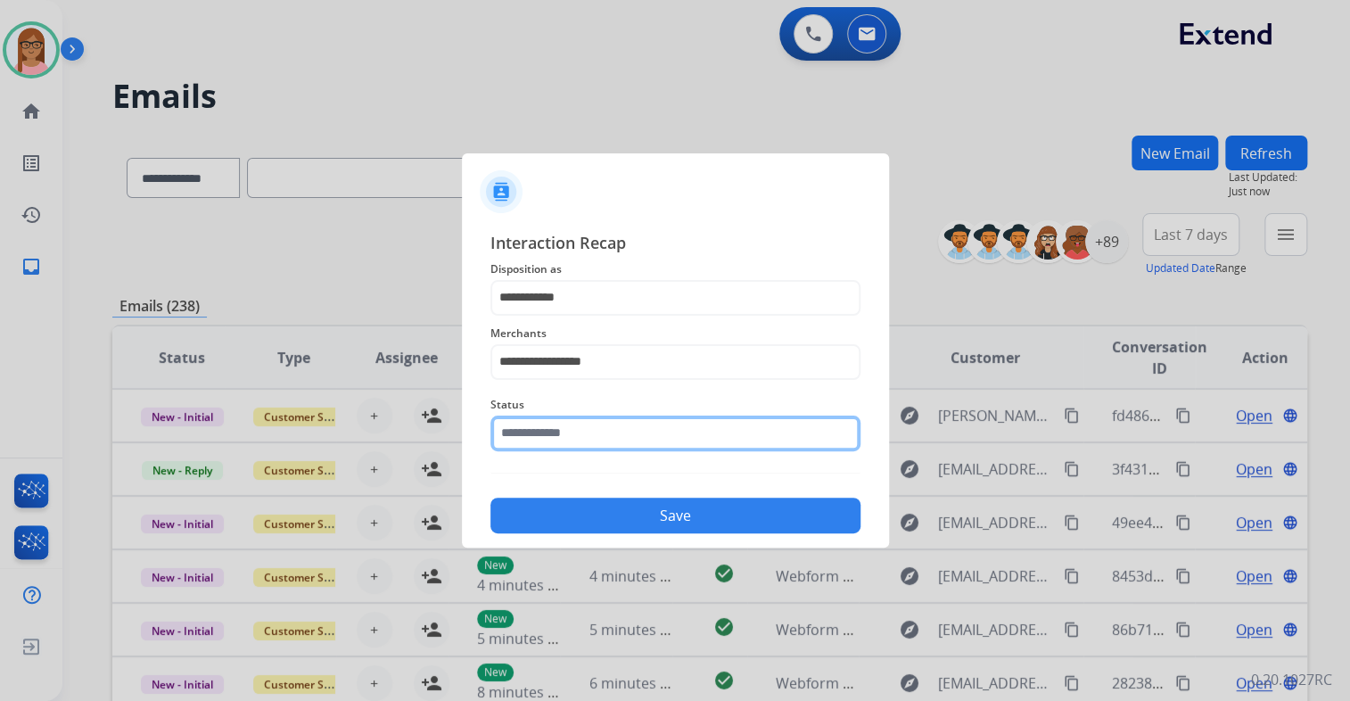
click at [598, 432] on input "text" at bounding box center [675, 434] width 370 height 36
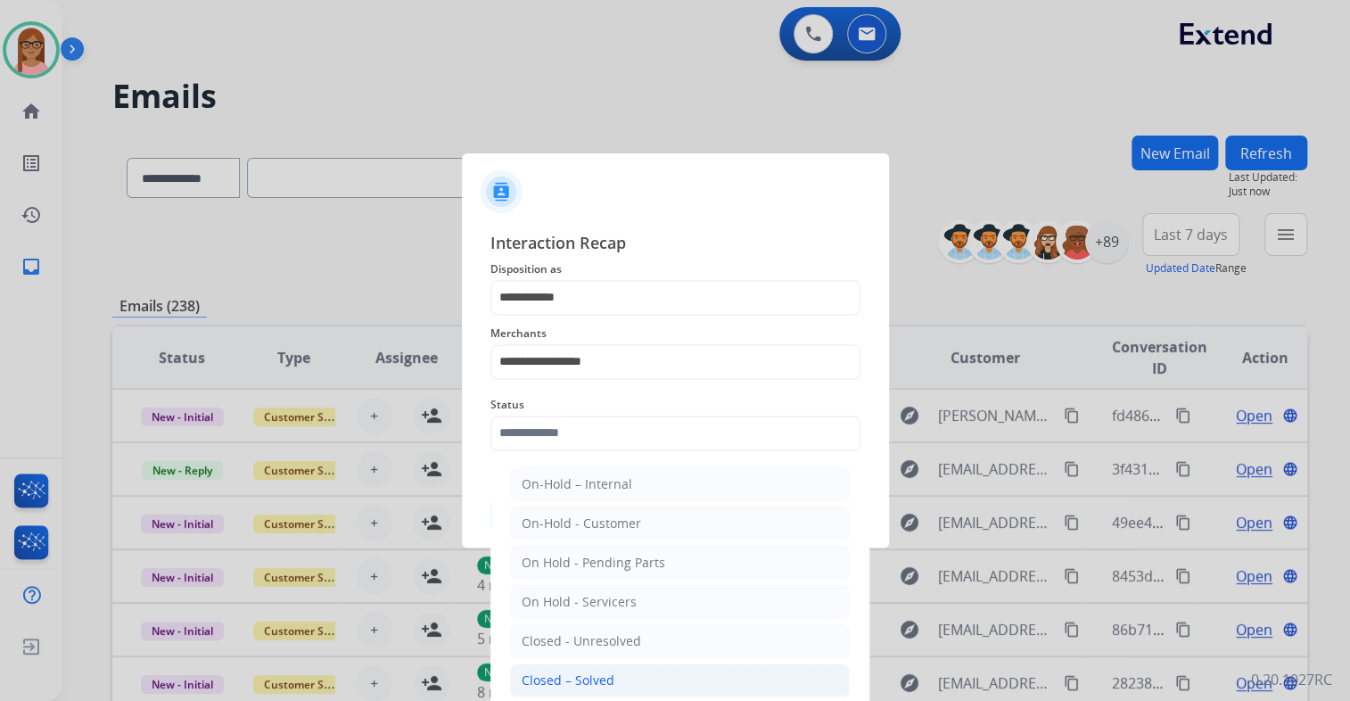
click at [596, 671] on div "Closed – Solved" at bounding box center [568, 680] width 93 height 18
type input "**********"
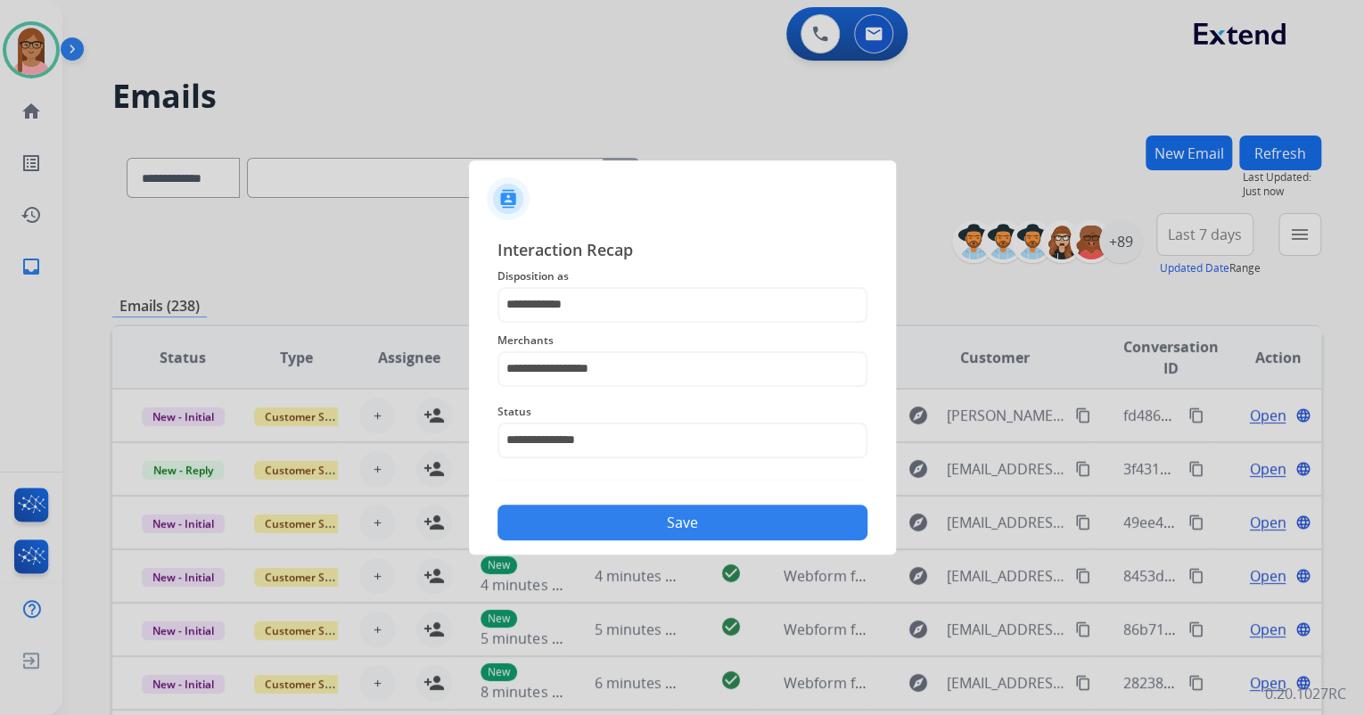
click at [691, 533] on button "Save" at bounding box center [683, 523] width 370 height 36
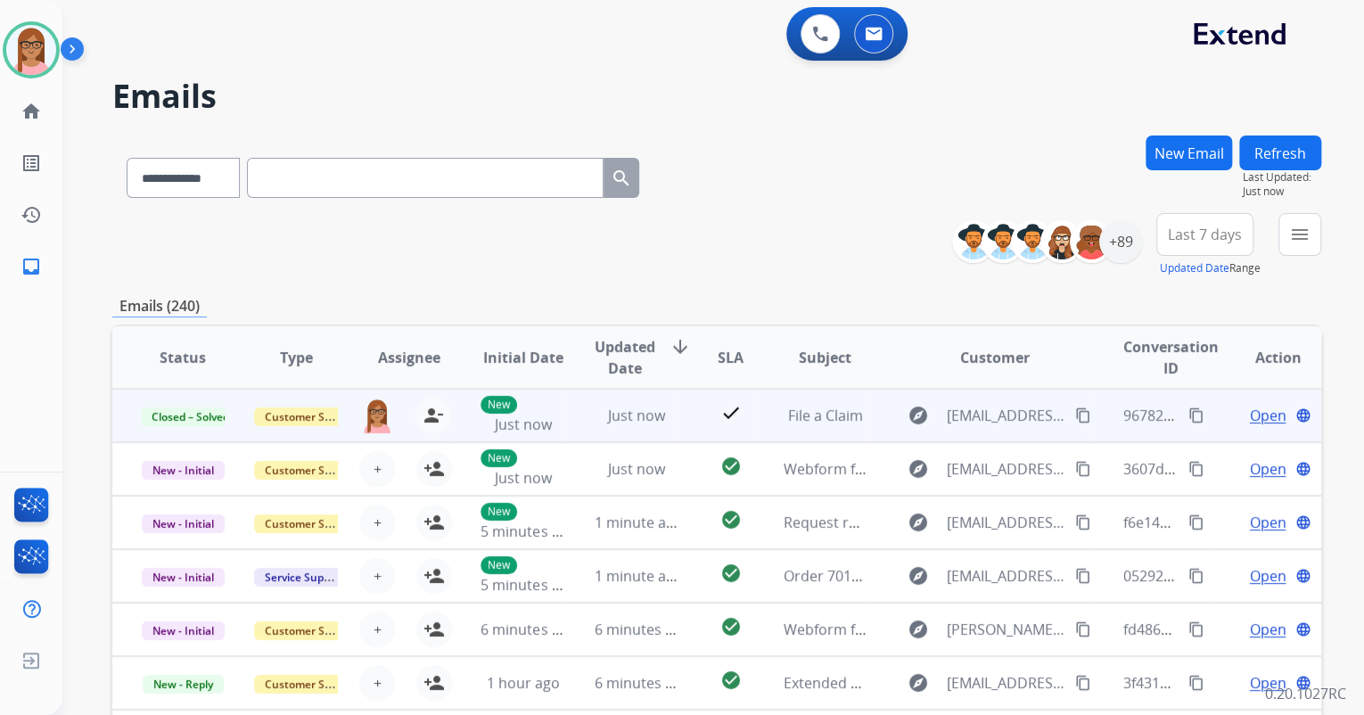
click at [1186, 412] on button "content_copy" at bounding box center [1196, 415] width 21 height 21
click at [1189, 415] on mat-icon "content_copy" at bounding box center [1197, 416] width 16 height 16
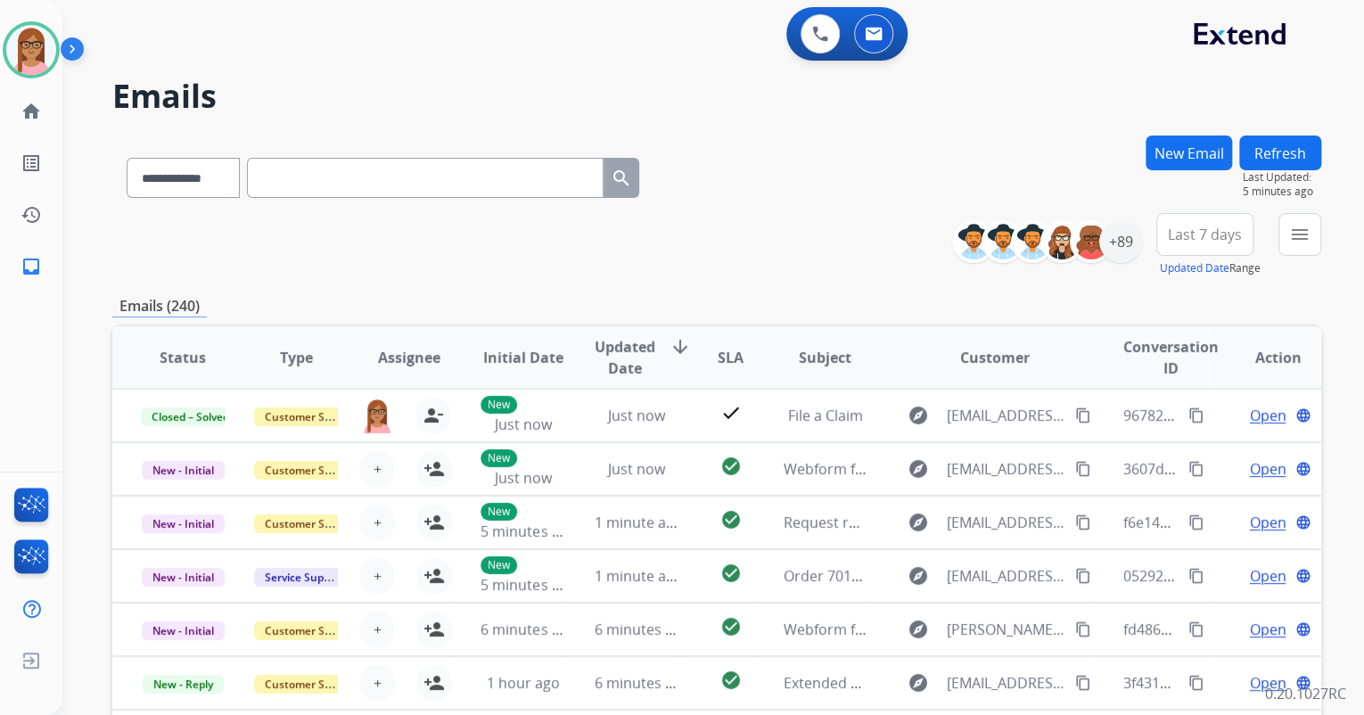
click at [1264, 225] on div "**********" at bounding box center [1144, 245] width 356 height 64
click at [1278, 227] on div "**********" at bounding box center [1144, 245] width 356 height 64
drag, startPoint x: 1281, startPoint y: 228, endPoint x: 1294, endPoint y: 230, distance: 13.5
click at [1294, 230] on mat-icon "menu" at bounding box center [1299, 234] width 21 height 21
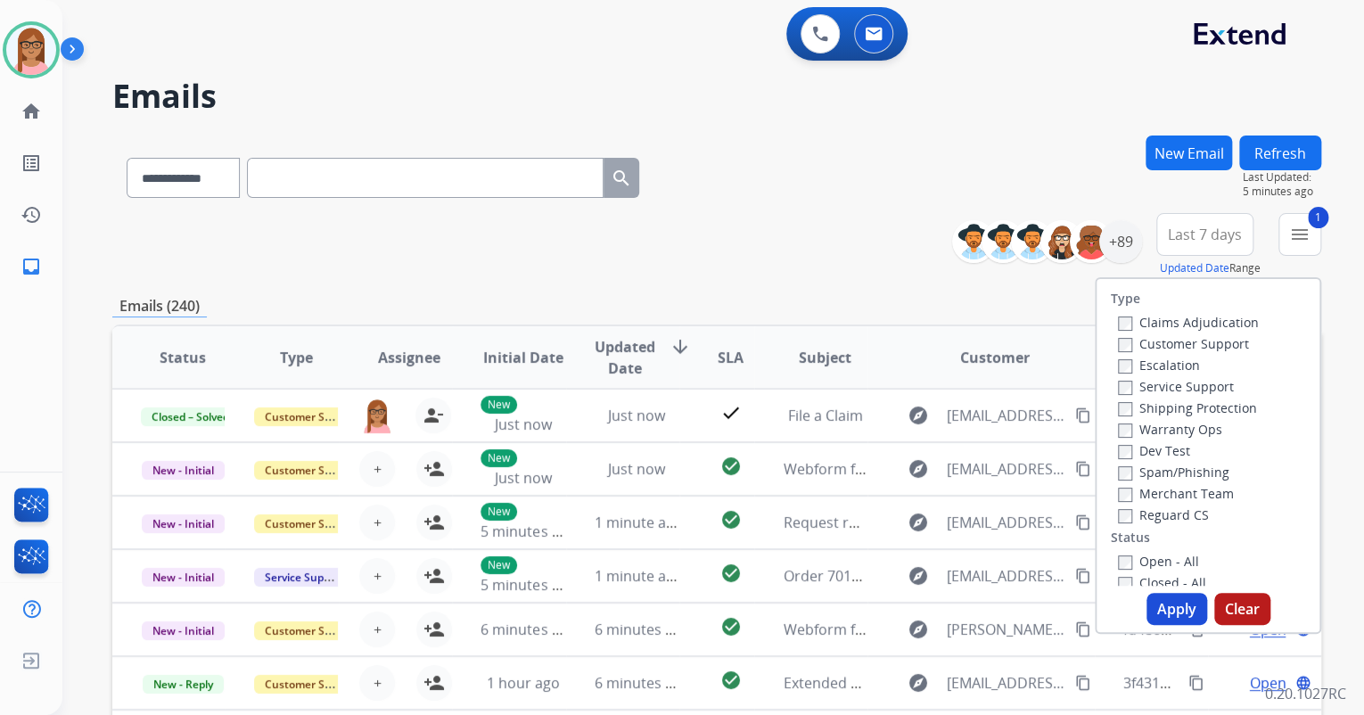
click at [788, 223] on div "**********" at bounding box center [716, 245] width 1209 height 64
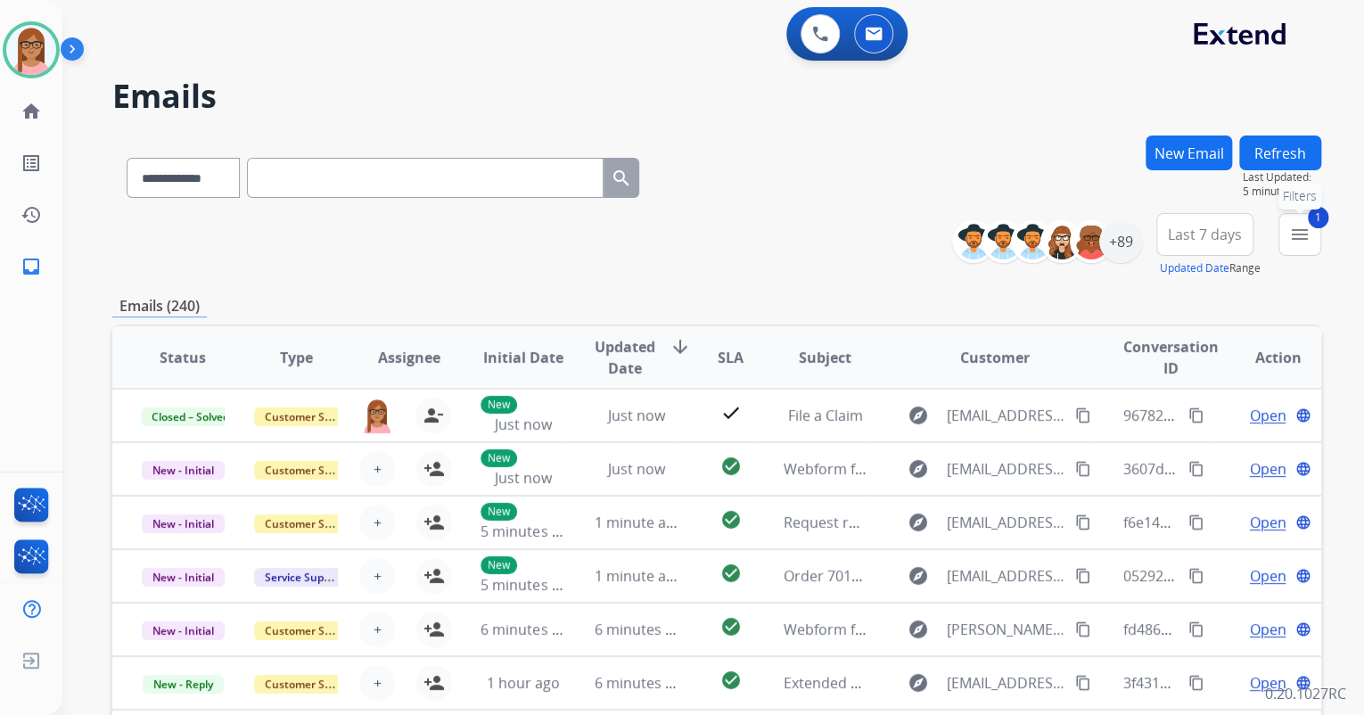
click at [1285, 245] on button "1 menu Filters" at bounding box center [1300, 234] width 43 height 43
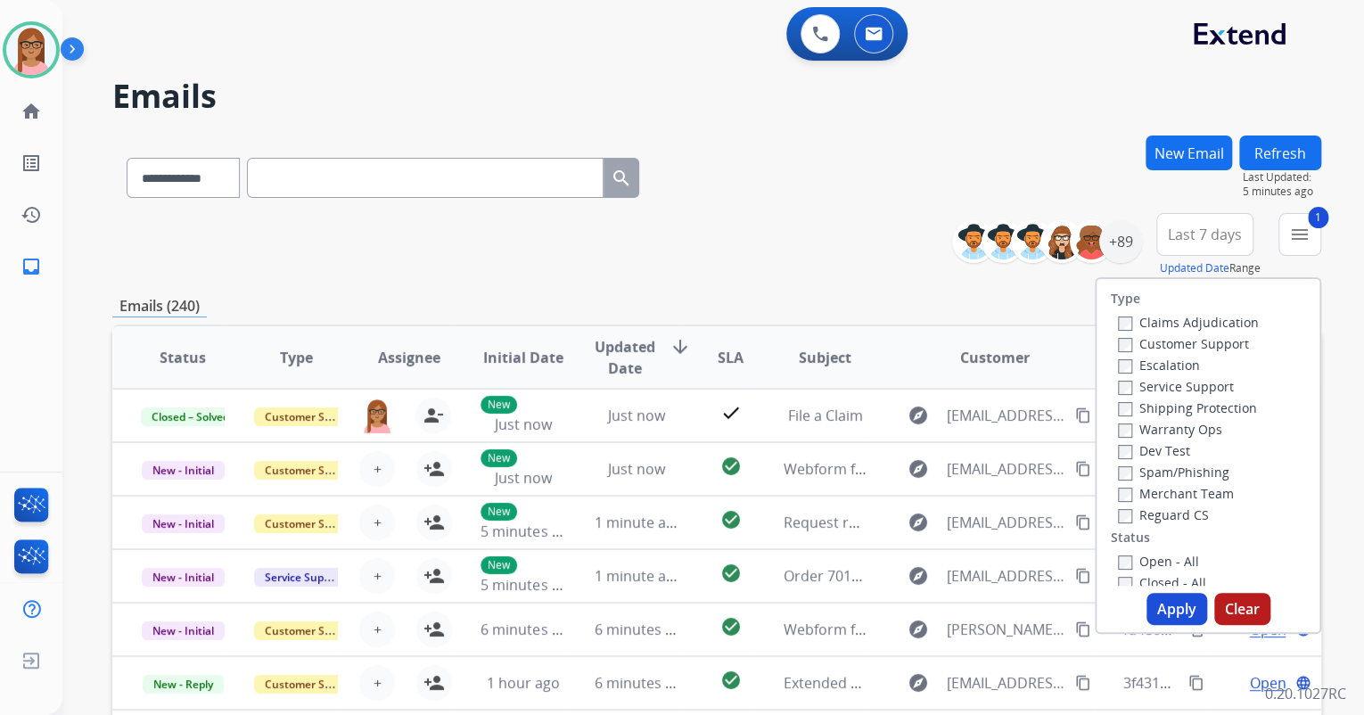
click at [1122, 410] on label "Shipping Protection" at bounding box center [1187, 407] width 139 height 17
click at [1118, 523] on div "Reguard CS" at bounding box center [1188, 514] width 141 height 21
click at [1159, 607] on button "Apply" at bounding box center [1177, 609] width 61 height 32
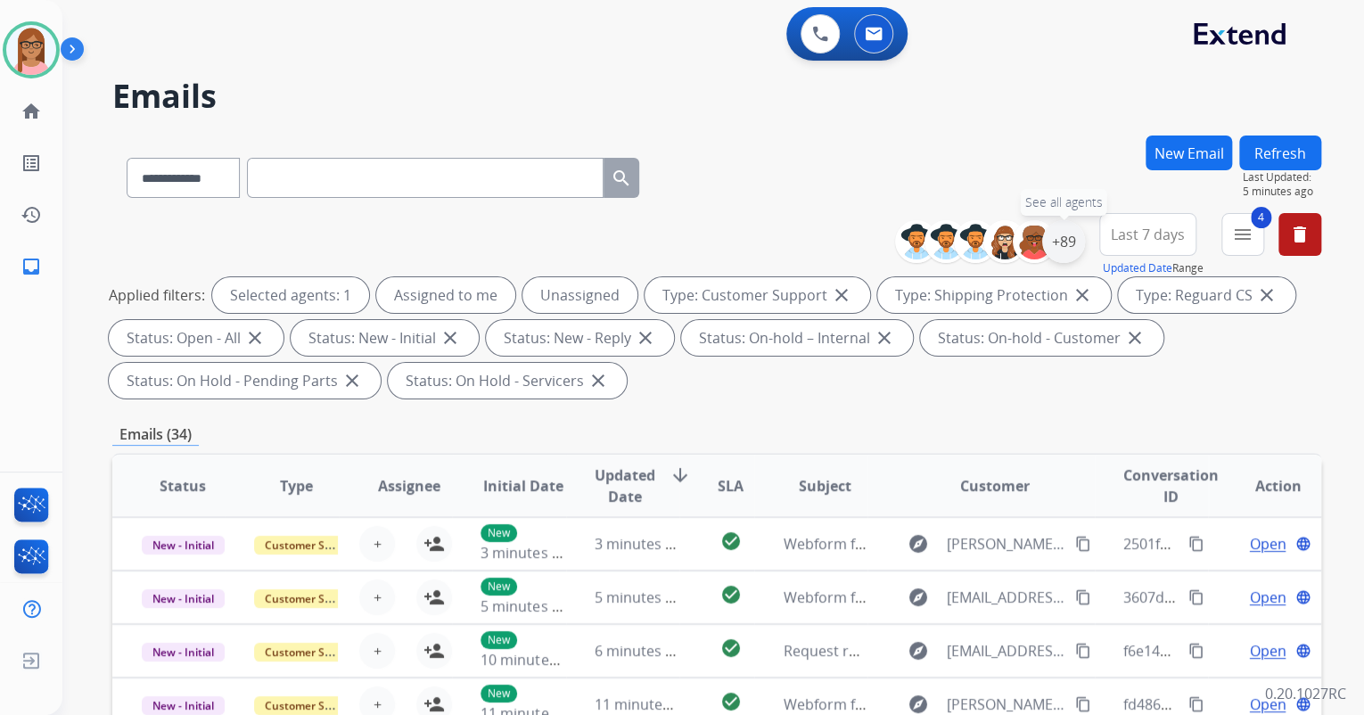
click at [1059, 232] on div "+89" at bounding box center [1063, 241] width 43 height 43
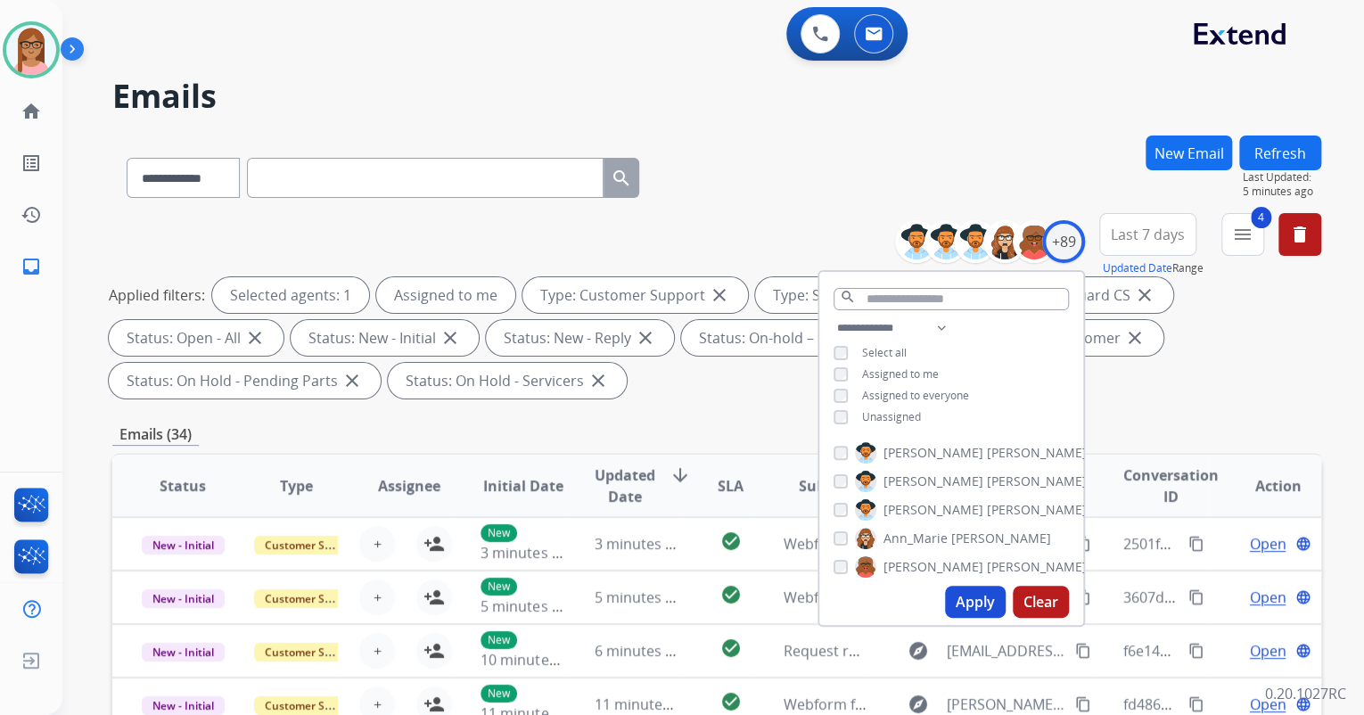
click at [979, 598] on button "Apply" at bounding box center [975, 602] width 61 height 32
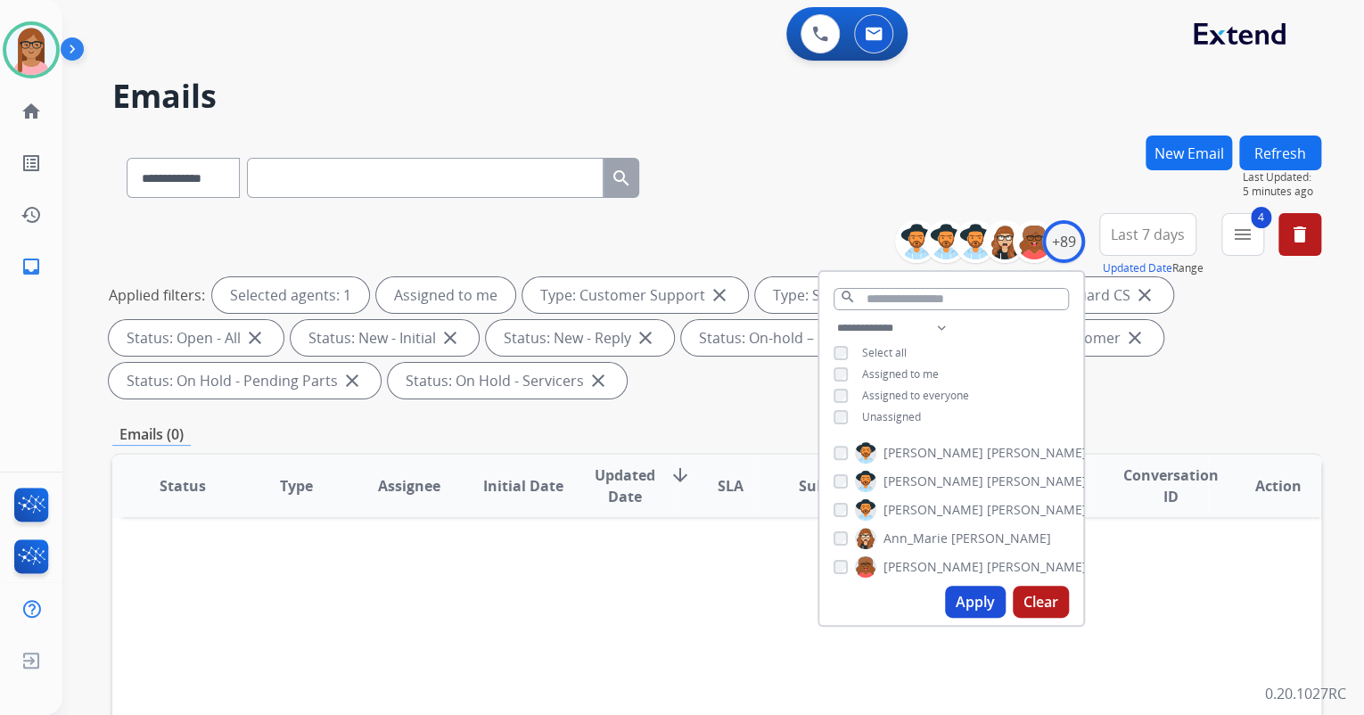
click at [1259, 407] on div "**********" at bounding box center [716, 640] width 1209 height 1008
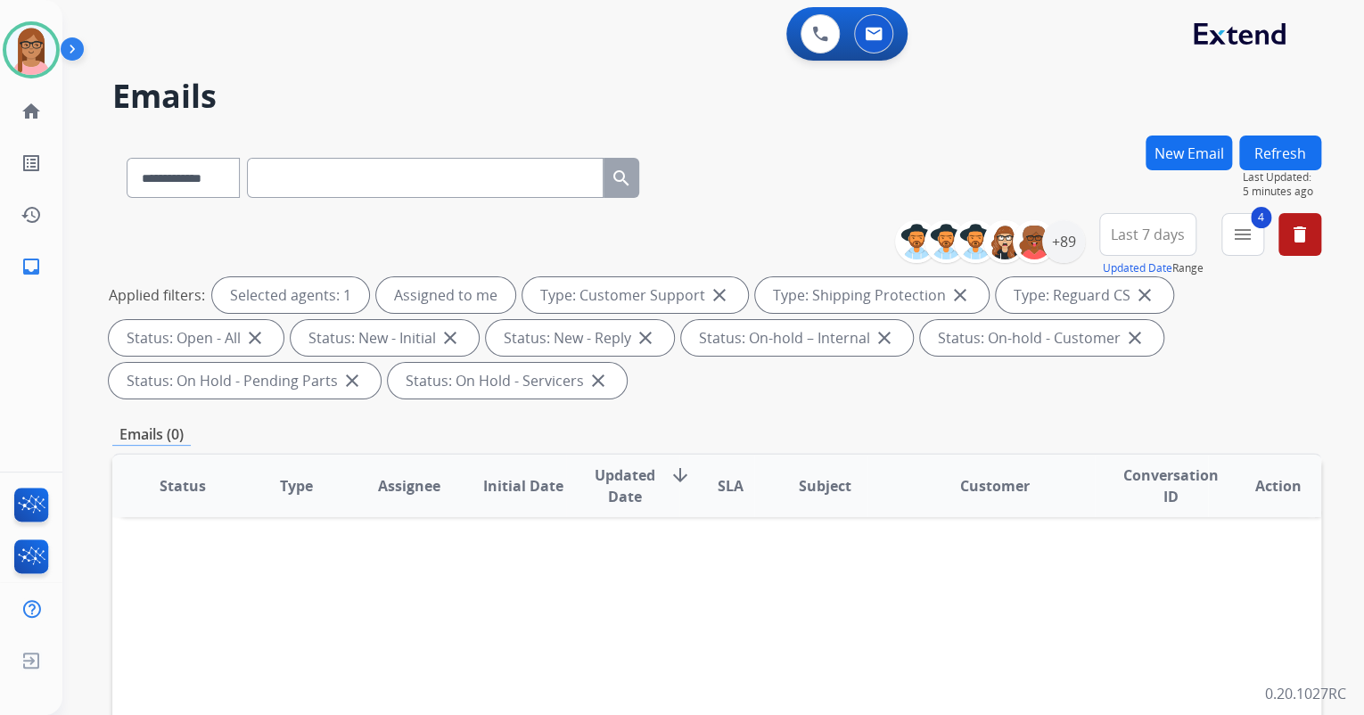
click at [1088, 239] on div "**********" at bounding box center [1115, 245] width 413 height 64
click at [1077, 238] on div "+89" at bounding box center [1063, 241] width 43 height 43
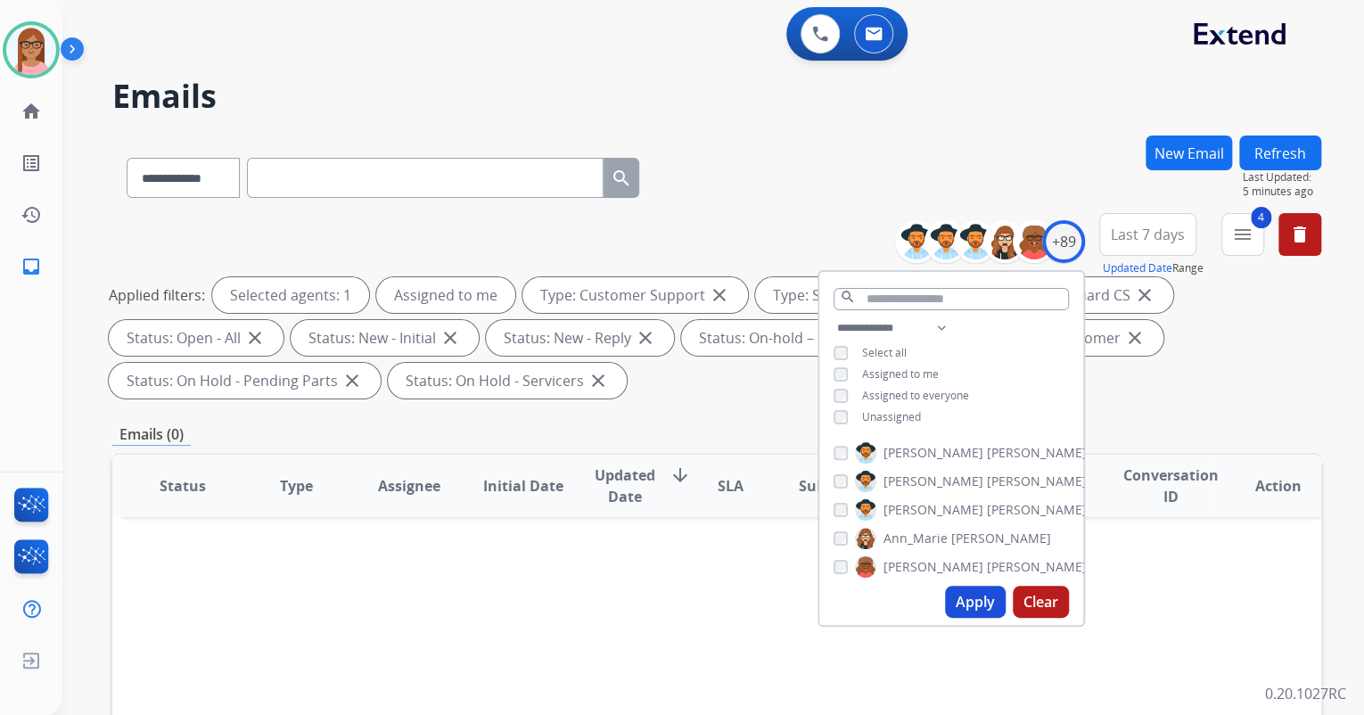
click at [902, 409] on span "Unassigned" at bounding box center [891, 416] width 59 height 15
click at [971, 605] on button "Apply" at bounding box center [975, 602] width 61 height 32
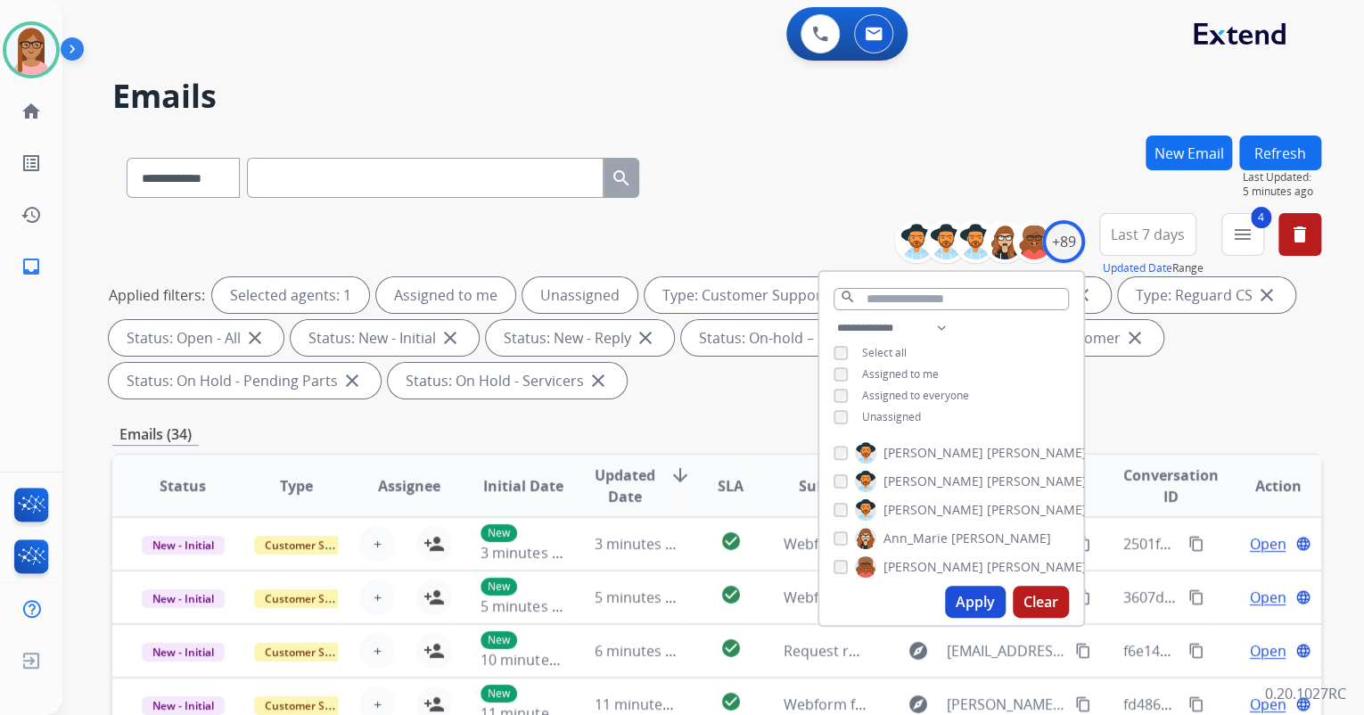
click at [598, 34] on div "0 Voice Interactions 0 Email Interactions" at bounding box center [703, 35] width 1238 height 57
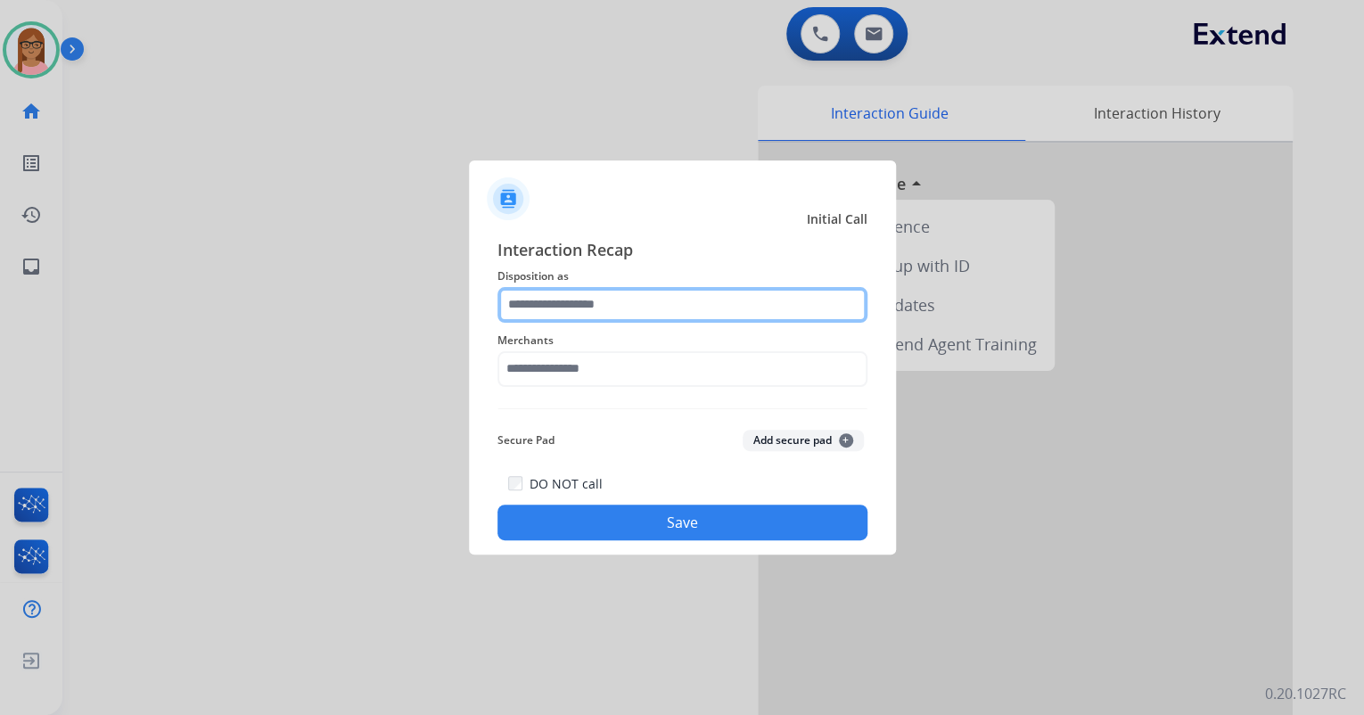
click at [638, 310] on input "text" at bounding box center [683, 305] width 370 height 36
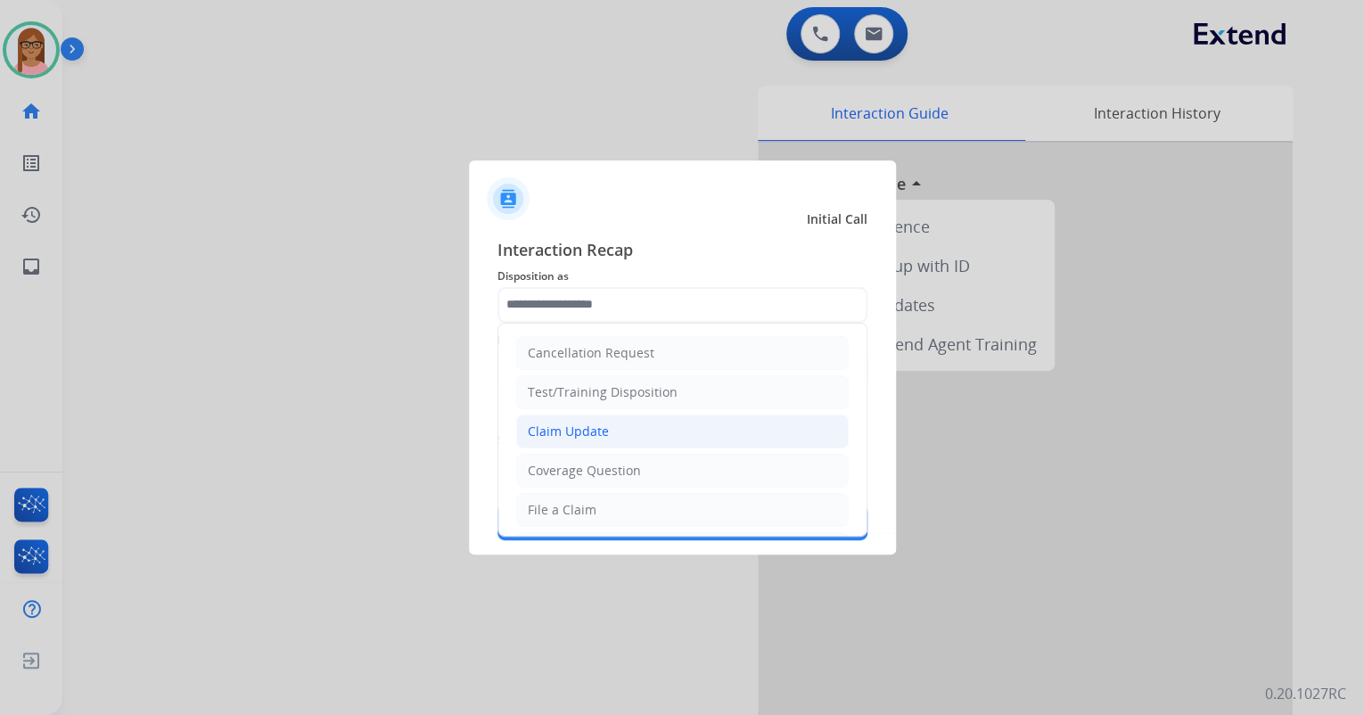
click at [602, 432] on div "Claim Update" at bounding box center [568, 432] width 81 height 18
type input "**********"
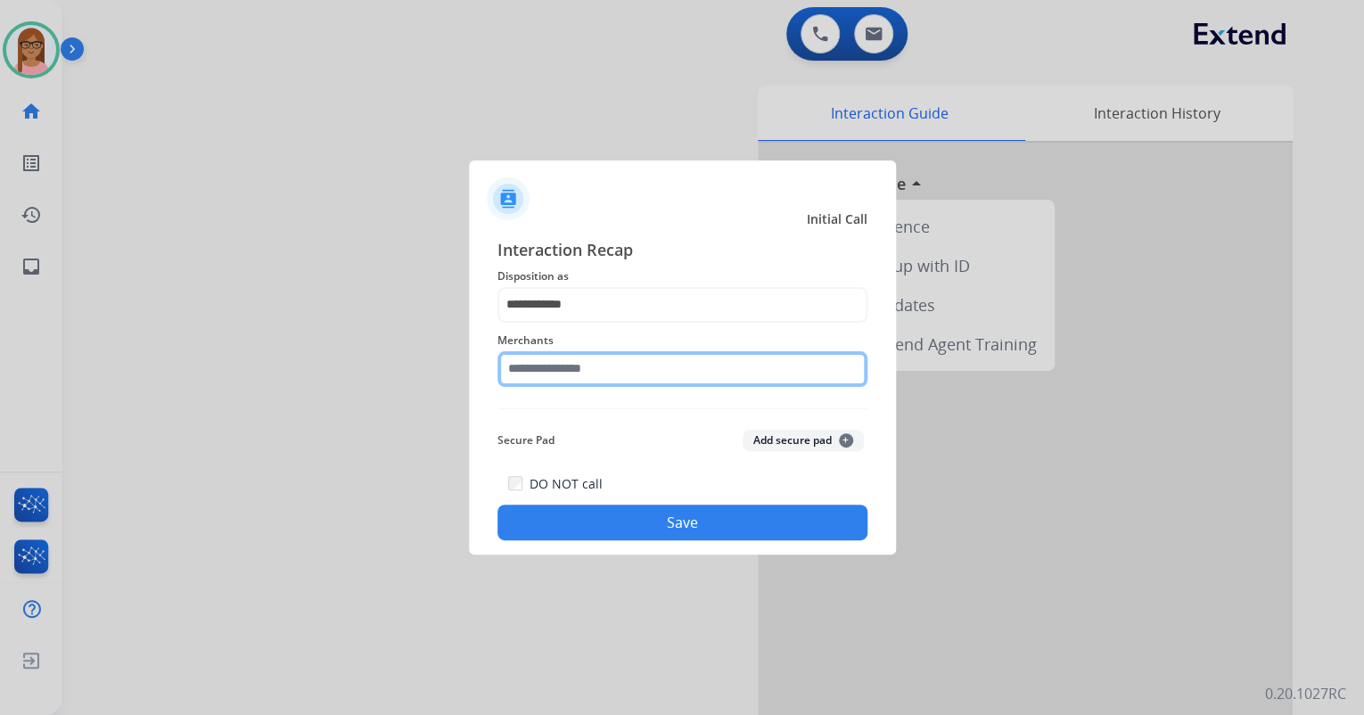
click at [595, 367] on input "text" at bounding box center [683, 369] width 370 height 36
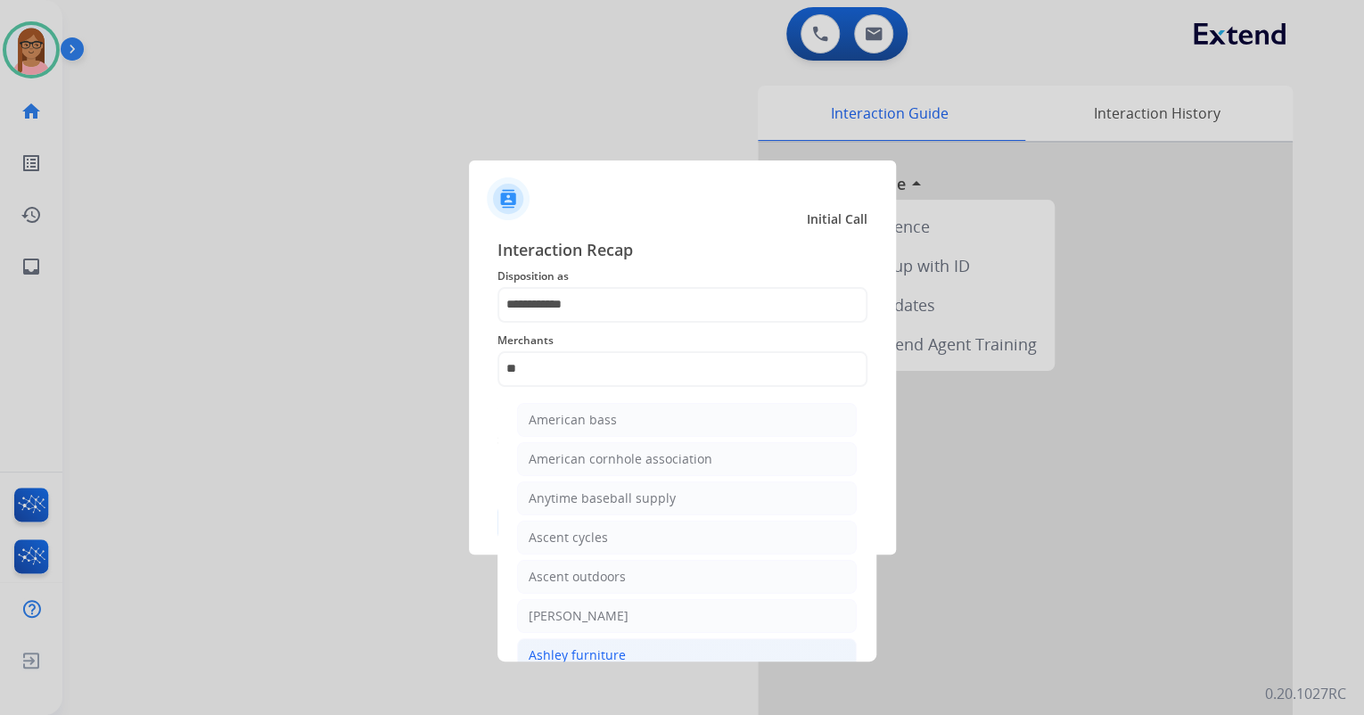
click at [603, 642] on li "Ashley furniture" at bounding box center [687, 655] width 340 height 34
type input "**********"
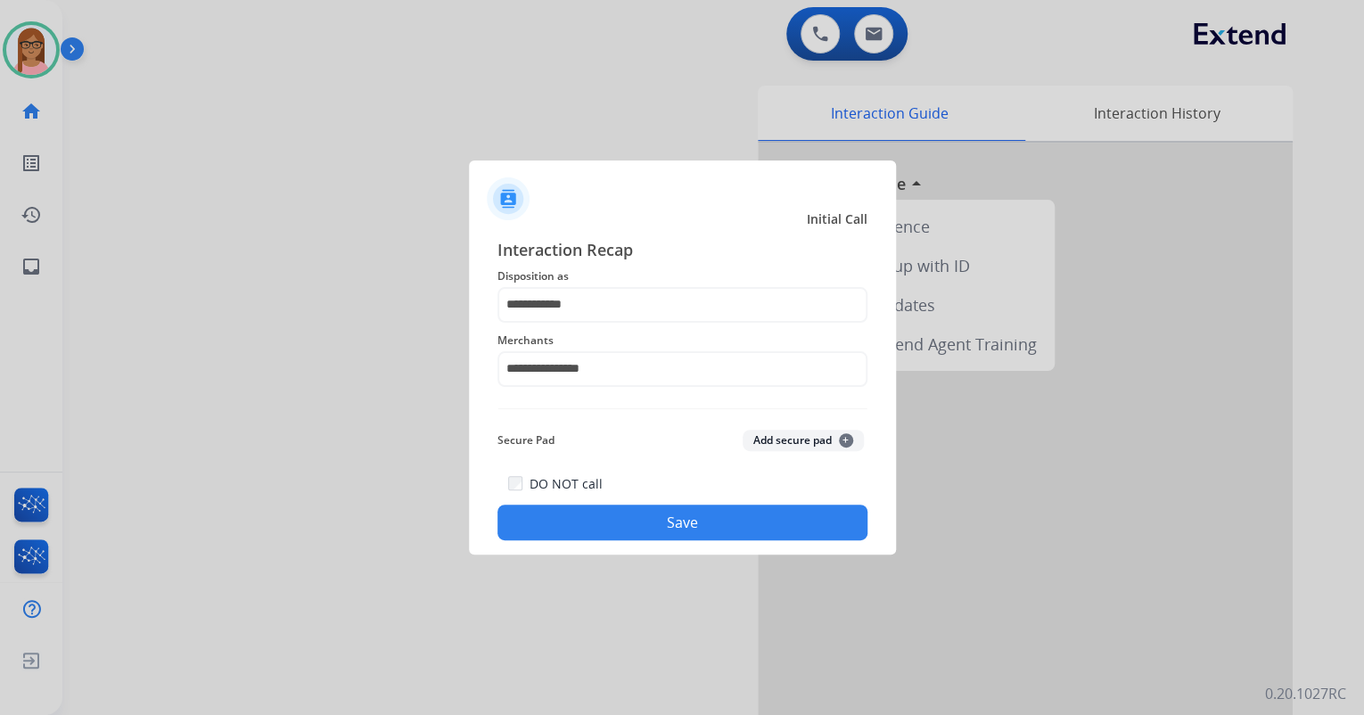
click at [660, 533] on button "Save" at bounding box center [683, 523] width 370 height 36
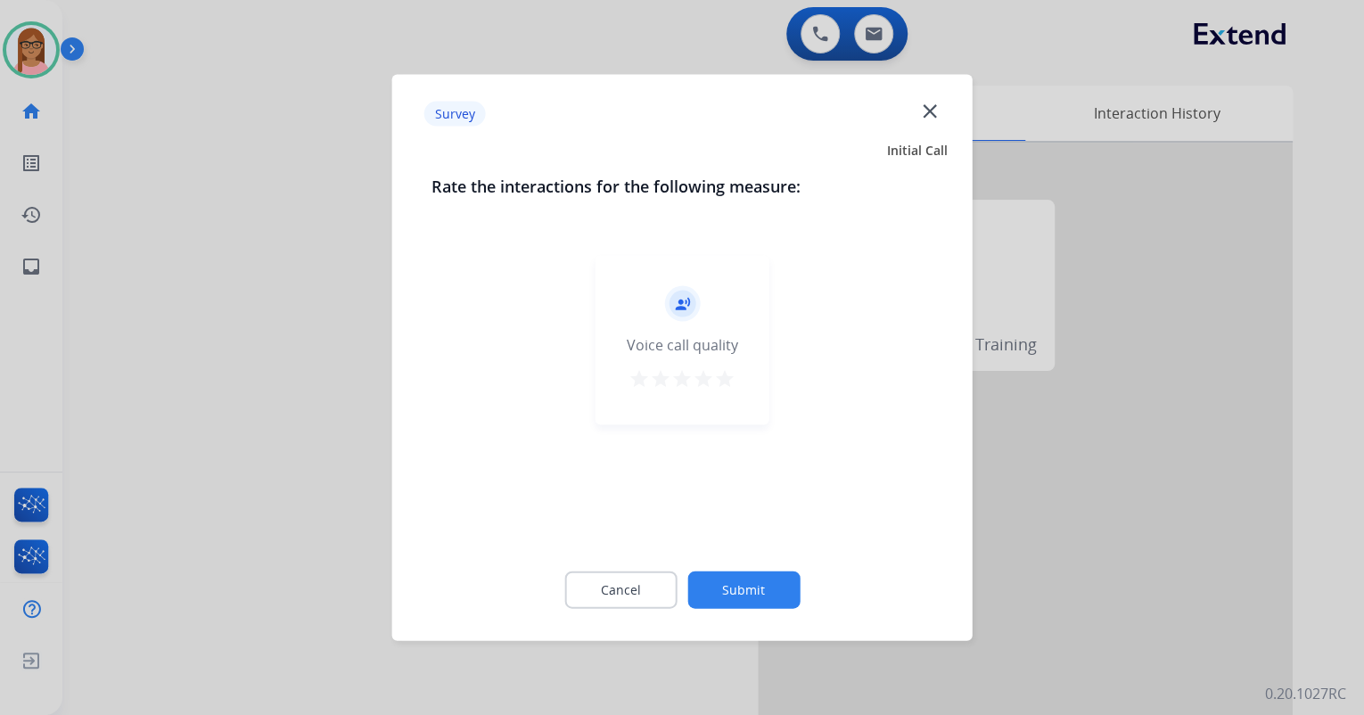
click at [722, 382] on mat-icon "star" at bounding box center [724, 378] width 21 height 21
click at [739, 591] on button "Submit" at bounding box center [744, 590] width 112 height 37
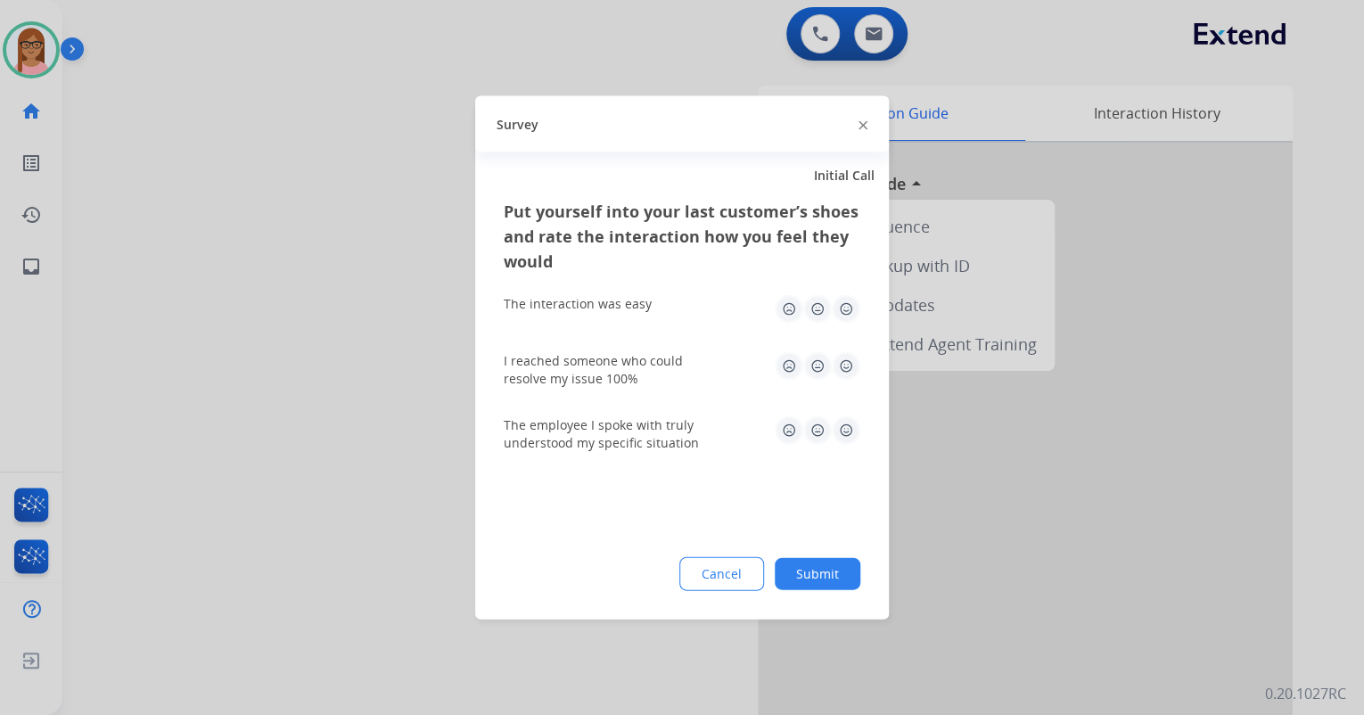
click at [838, 317] on img at bounding box center [846, 309] width 29 height 29
click at [848, 360] on img at bounding box center [846, 366] width 29 height 29
click at [844, 421] on img at bounding box center [846, 430] width 29 height 29
click at [810, 564] on button "Submit" at bounding box center [818, 574] width 86 height 32
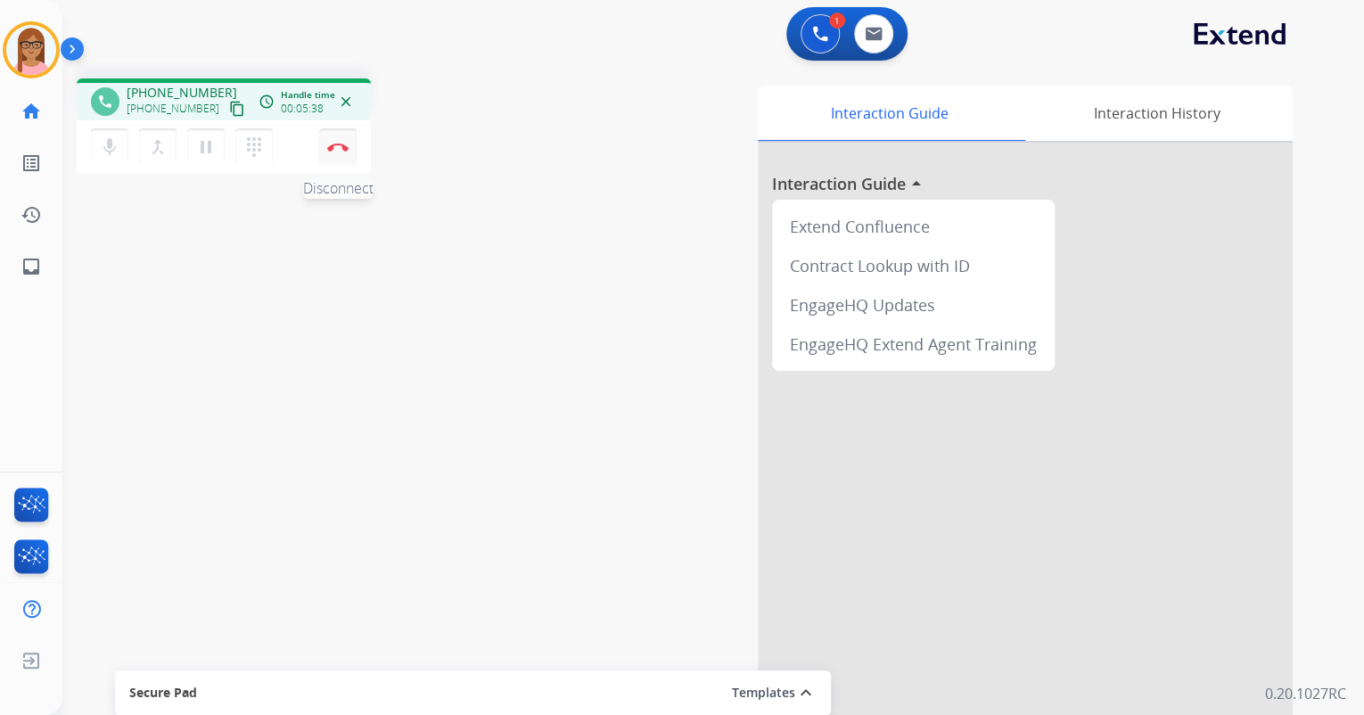
click at [336, 153] on button "Disconnect" at bounding box center [337, 146] width 37 height 37
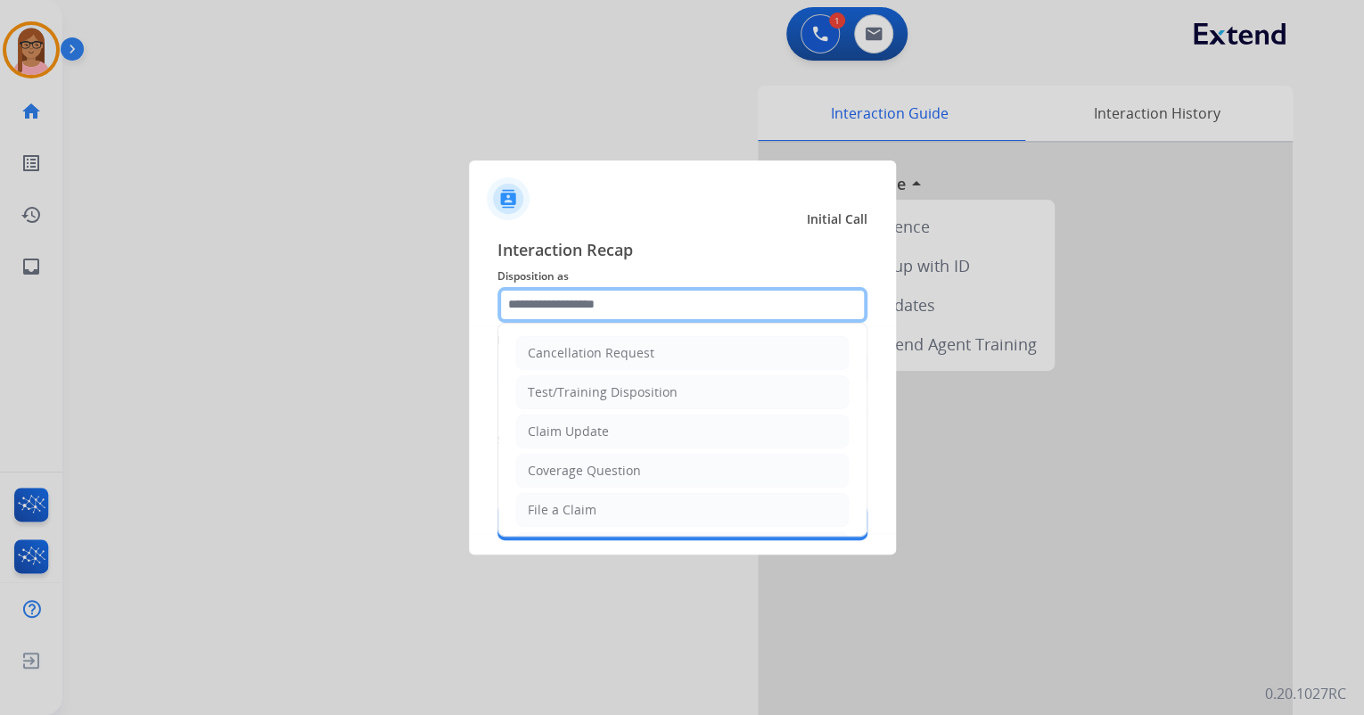
click at [531, 312] on input "text" at bounding box center [683, 305] width 370 height 36
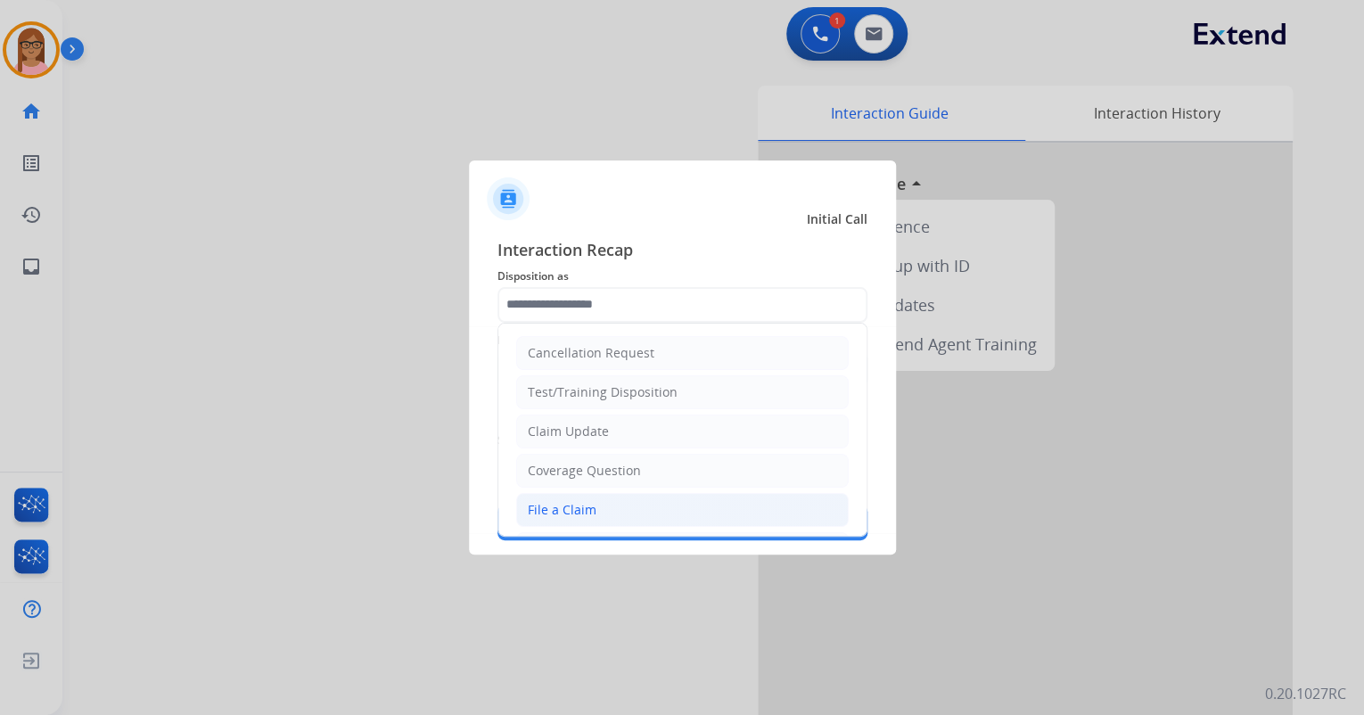
click at [540, 501] on div "File a Claim" at bounding box center [562, 510] width 69 height 18
type input "**********"
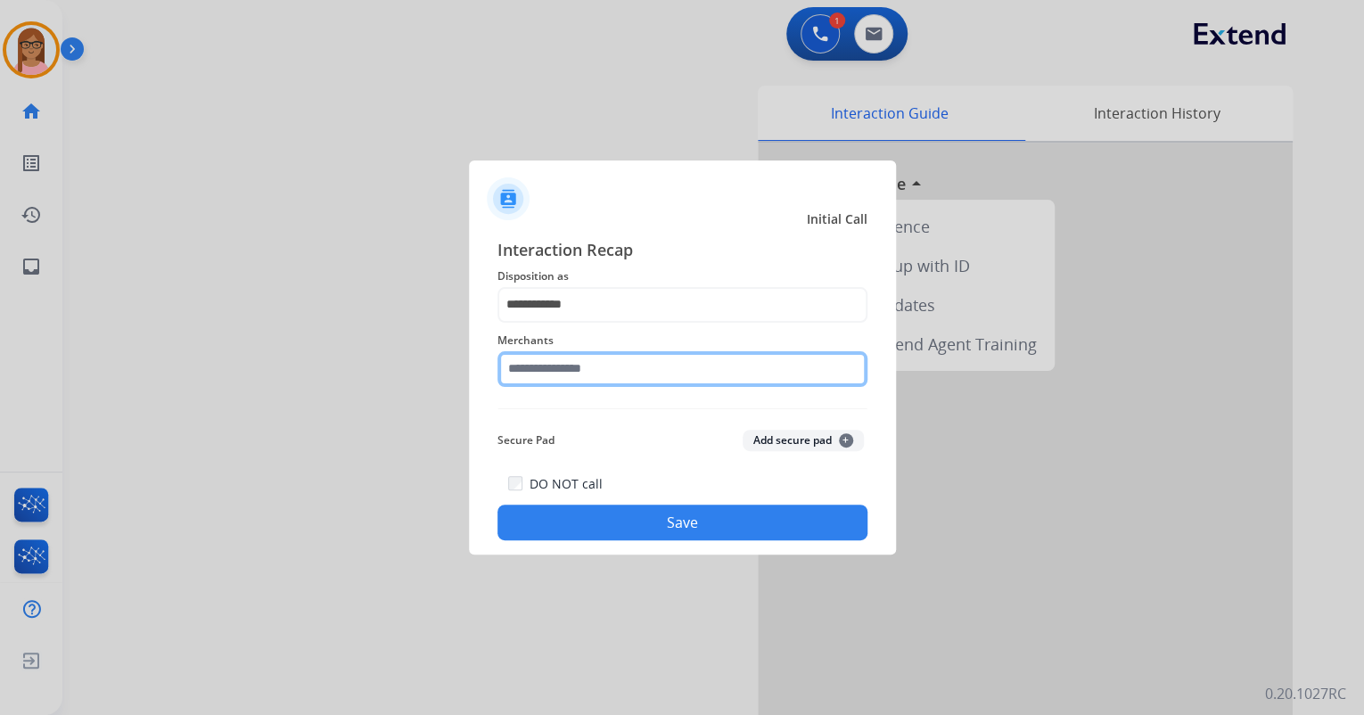
click at [538, 384] on input "text" at bounding box center [683, 369] width 370 height 36
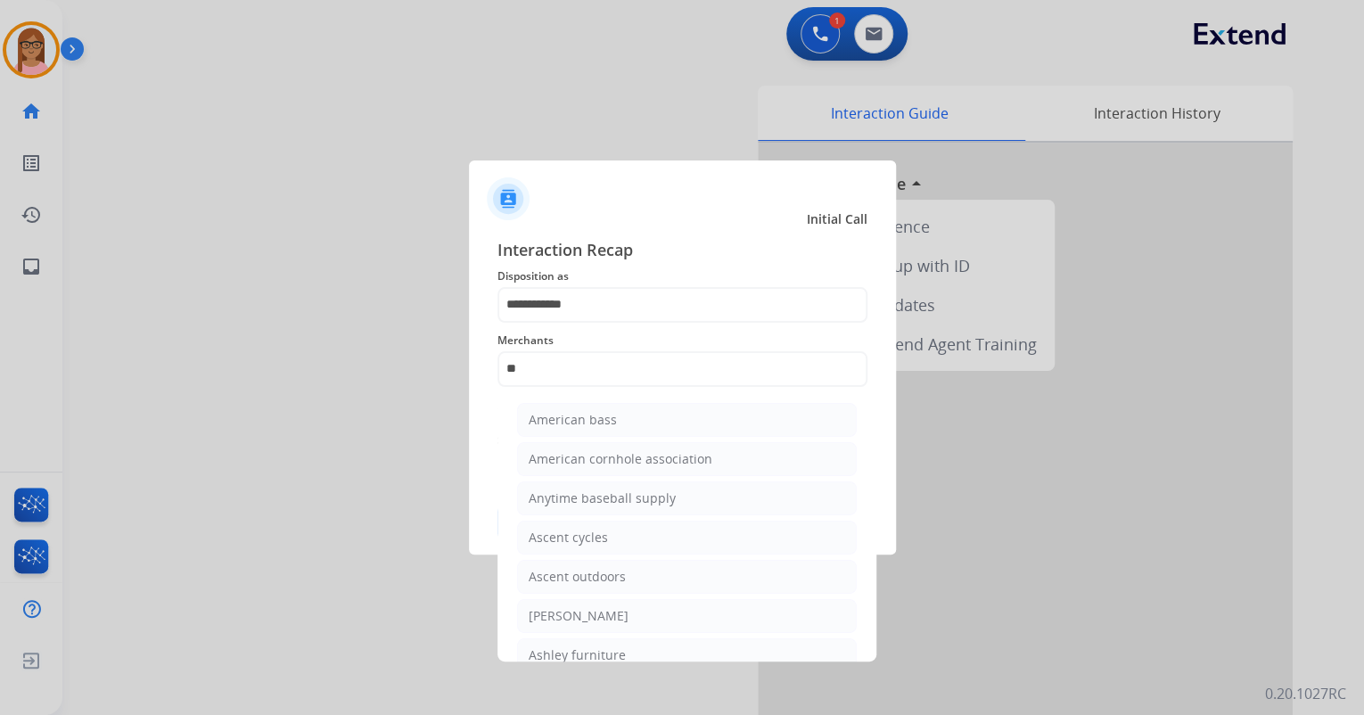
drag, startPoint x: 622, startPoint y: 606, endPoint x: 613, endPoint y: 569, distance: 38.7
click at [623, 607] on div "[PERSON_NAME]" at bounding box center [579, 616] width 100 height 18
type input "**********"
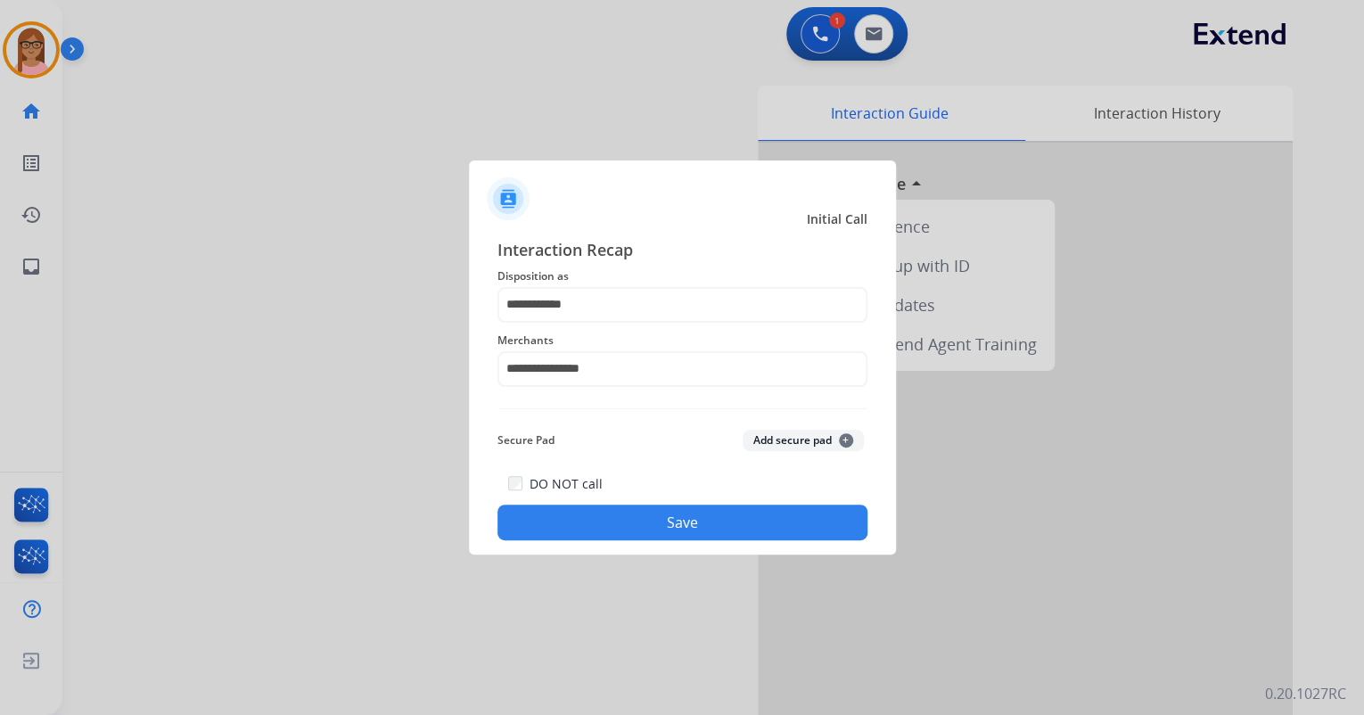
click at [607, 523] on button "Save" at bounding box center [683, 523] width 370 height 36
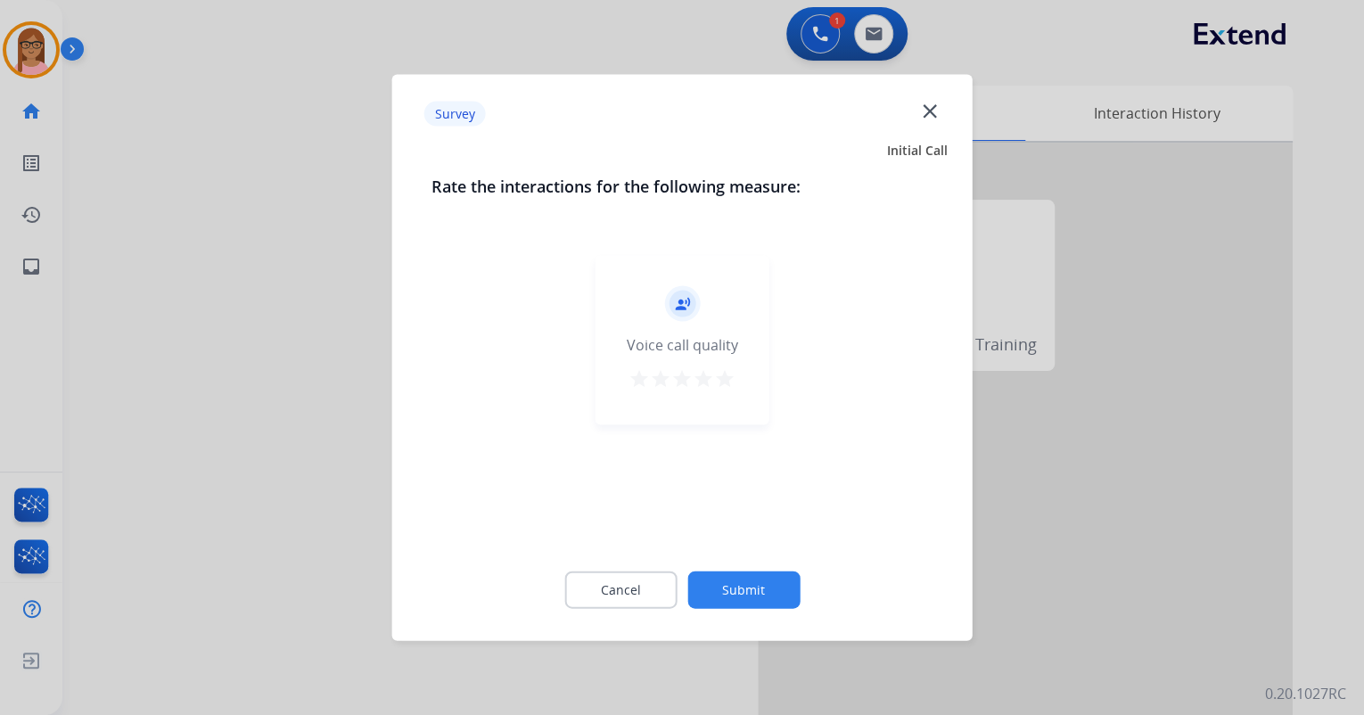
click at [731, 388] on mat-icon "star" at bounding box center [724, 378] width 21 height 21
click at [728, 564] on div "Cancel Submit" at bounding box center [683, 590] width 502 height 80
click at [728, 567] on div "Cancel Submit" at bounding box center [683, 590] width 502 height 80
click at [732, 579] on button "Submit" at bounding box center [744, 590] width 112 height 37
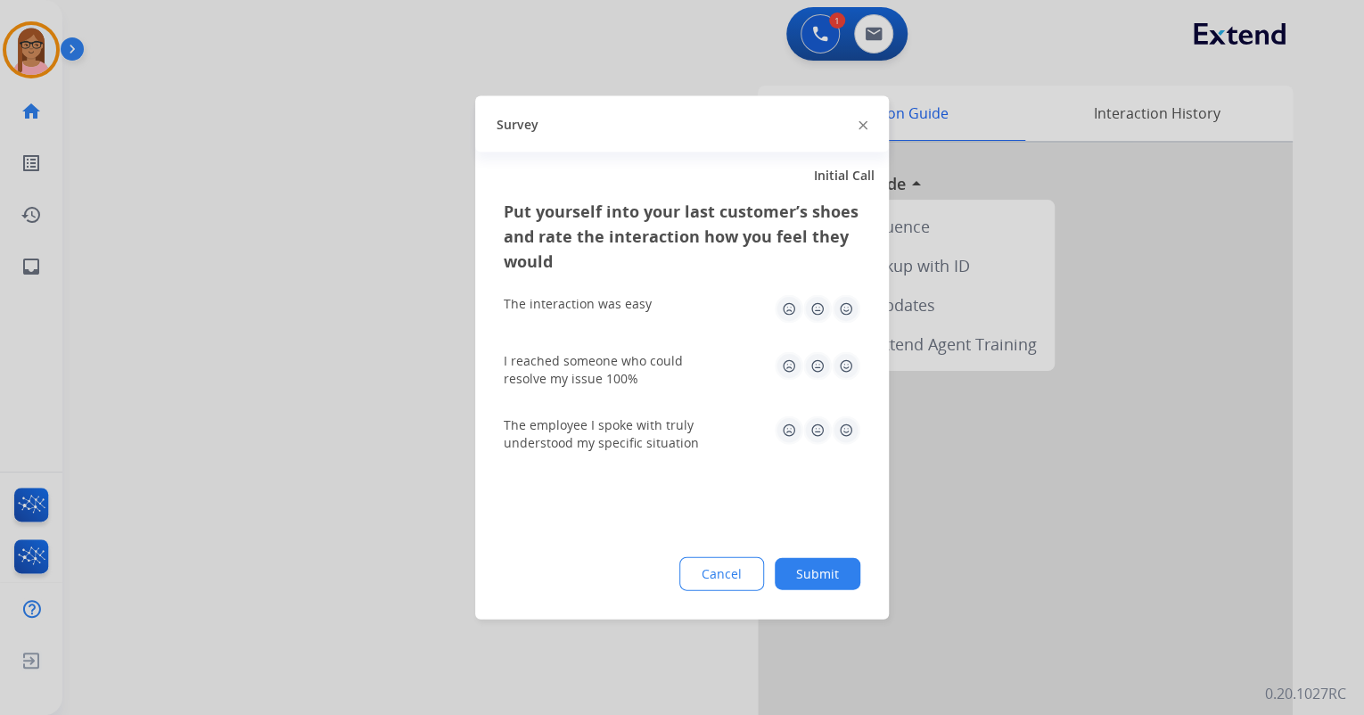
click at [848, 310] on img at bounding box center [846, 309] width 29 height 29
drag, startPoint x: 835, startPoint y: 362, endPoint x: 842, endPoint y: 369, distance: 10.1
click at [836, 363] on img at bounding box center [846, 366] width 29 height 29
click at [849, 433] on img at bounding box center [846, 430] width 29 height 29
click at [830, 596] on div "Put yourself into your last customer’s shoes and rate the interaction how you f…" at bounding box center [682, 409] width 414 height 421
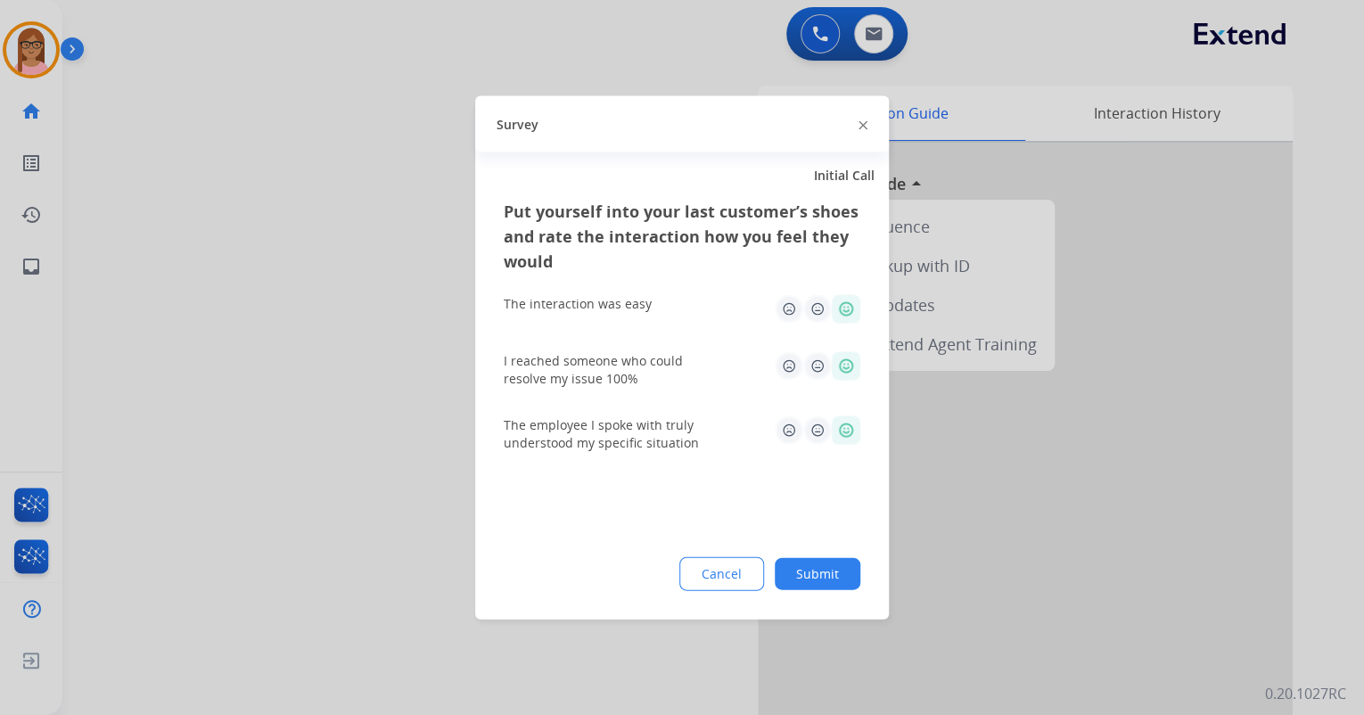
click at [828, 583] on button "Submit" at bounding box center [818, 574] width 86 height 32
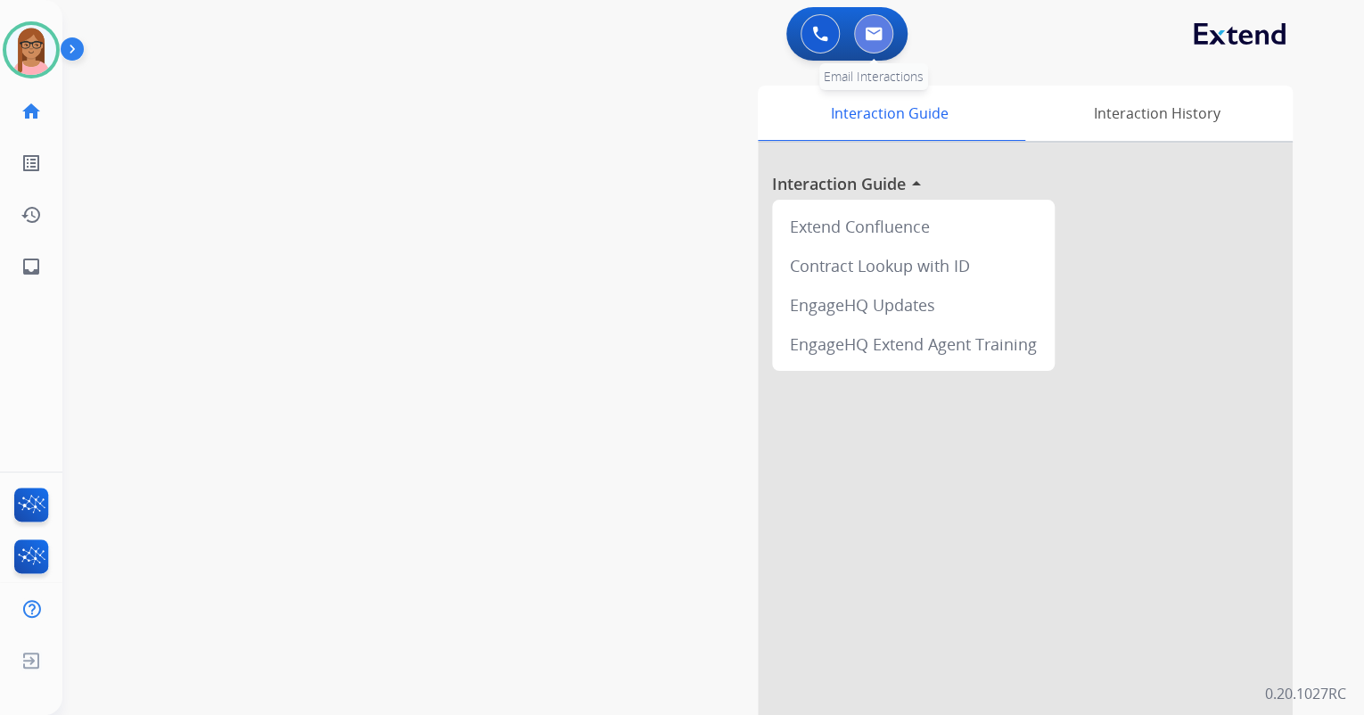
click at [869, 27] on img at bounding box center [874, 34] width 18 height 14
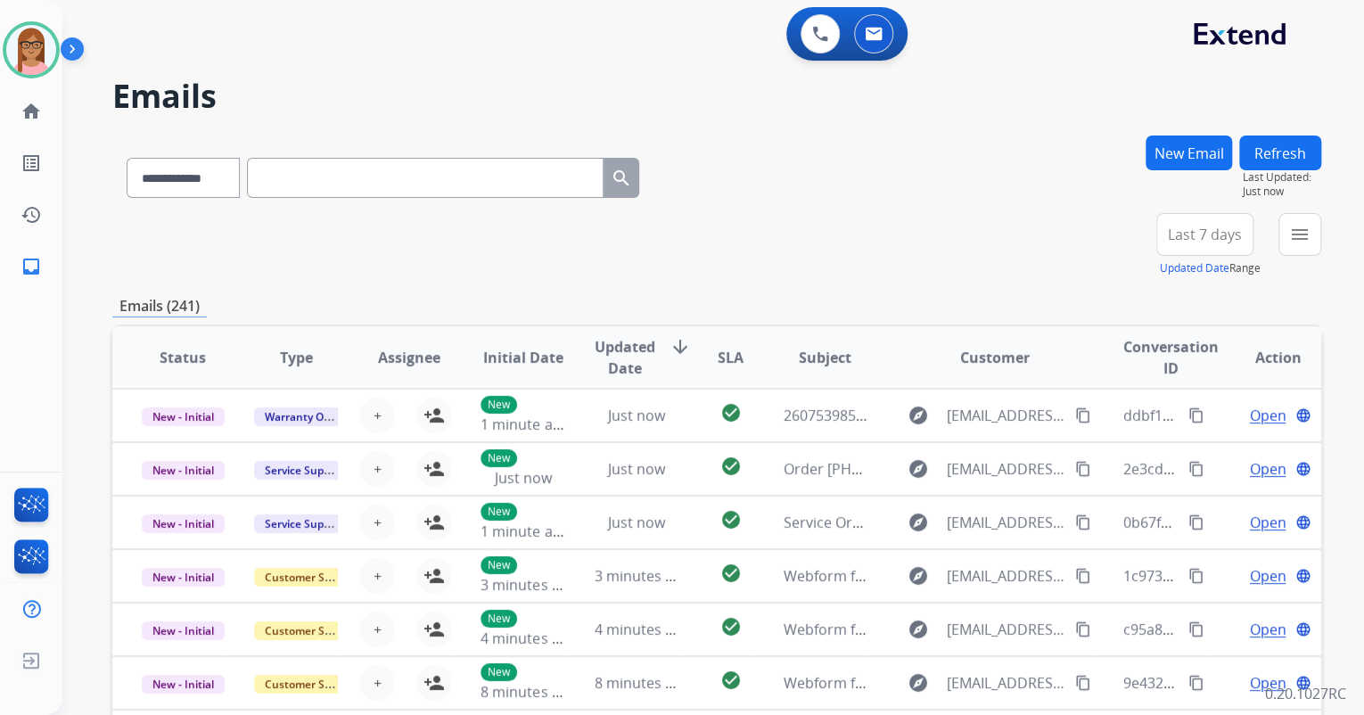
click at [1163, 151] on button "New Email" at bounding box center [1189, 153] width 86 height 35
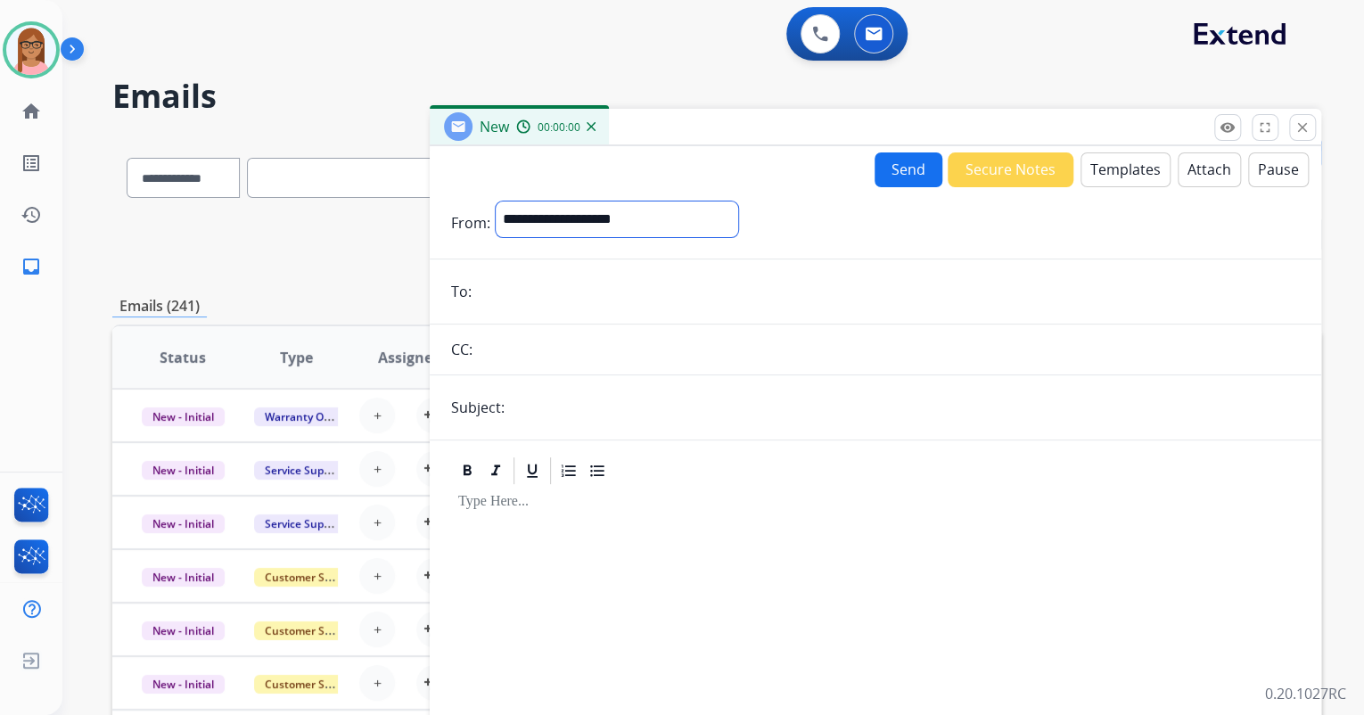
click at [695, 227] on select "**********" at bounding box center [617, 220] width 243 height 36
select select "**********"
click at [496, 202] on select "**********" at bounding box center [617, 220] width 243 height 36
click at [621, 289] on input "email" at bounding box center [888, 294] width 823 height 36
paste input "**********"
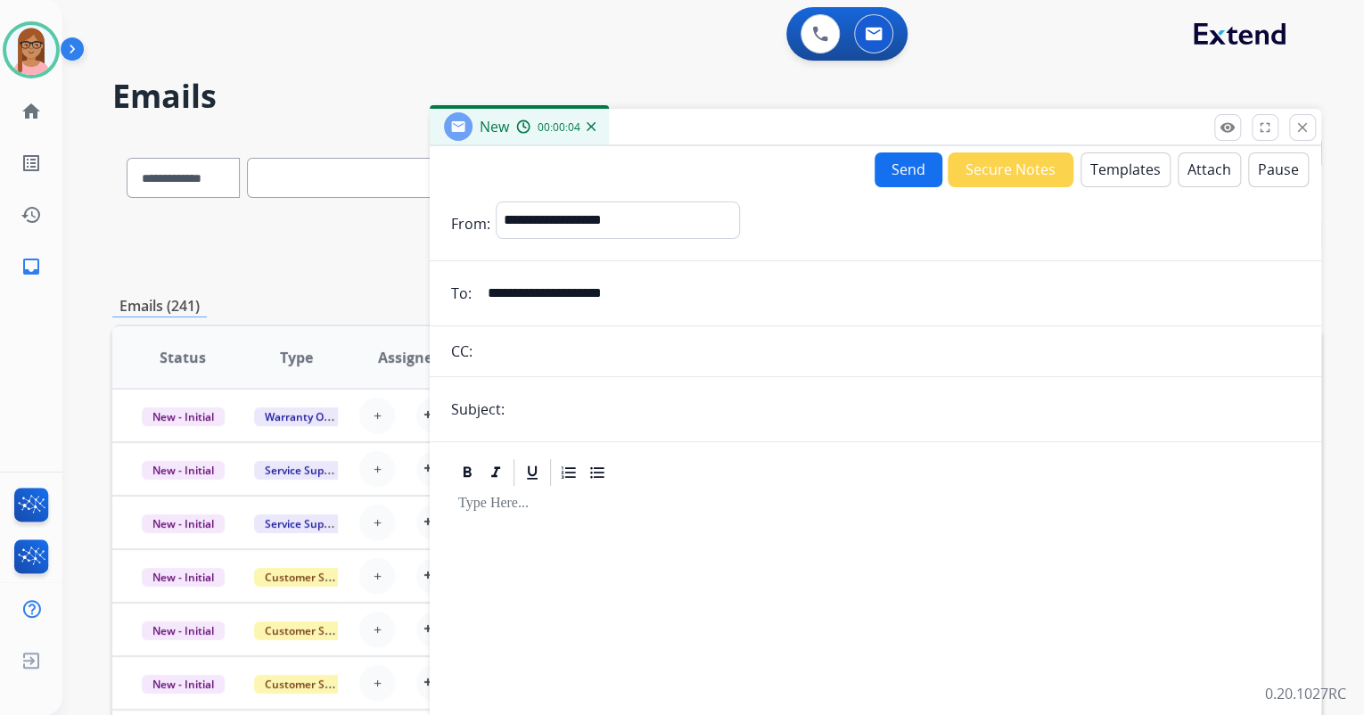
type input "**********"
click at [587, 399] on input "text" at bounding box center [905, 409] width 790 height 36
type input "**********"
click at [569, 513] on div at bounding box center [875, 642] width 849 height 306
click at [1102, 161] on button "Templates" at bounding box center [1126, 169] width 90 height 35
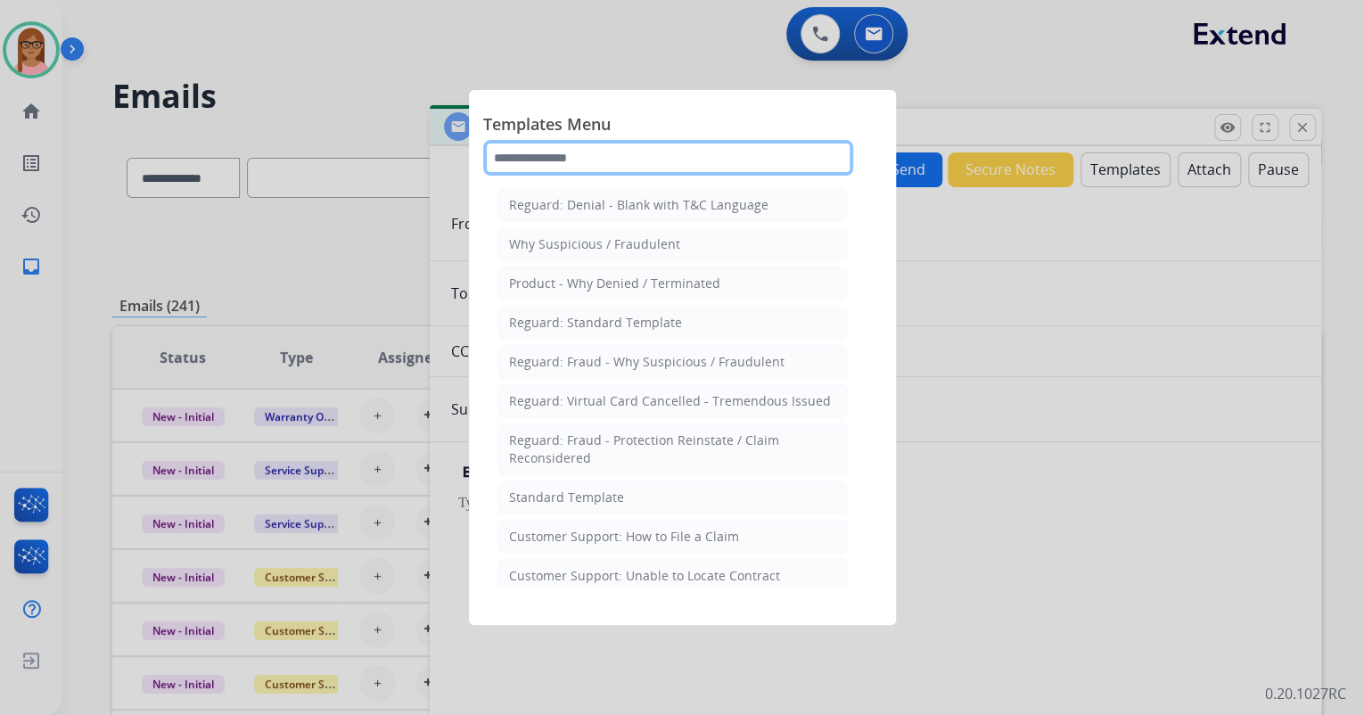
click at [657, 156] on input "text" at bounding box center [668, 158] width 370 height 36
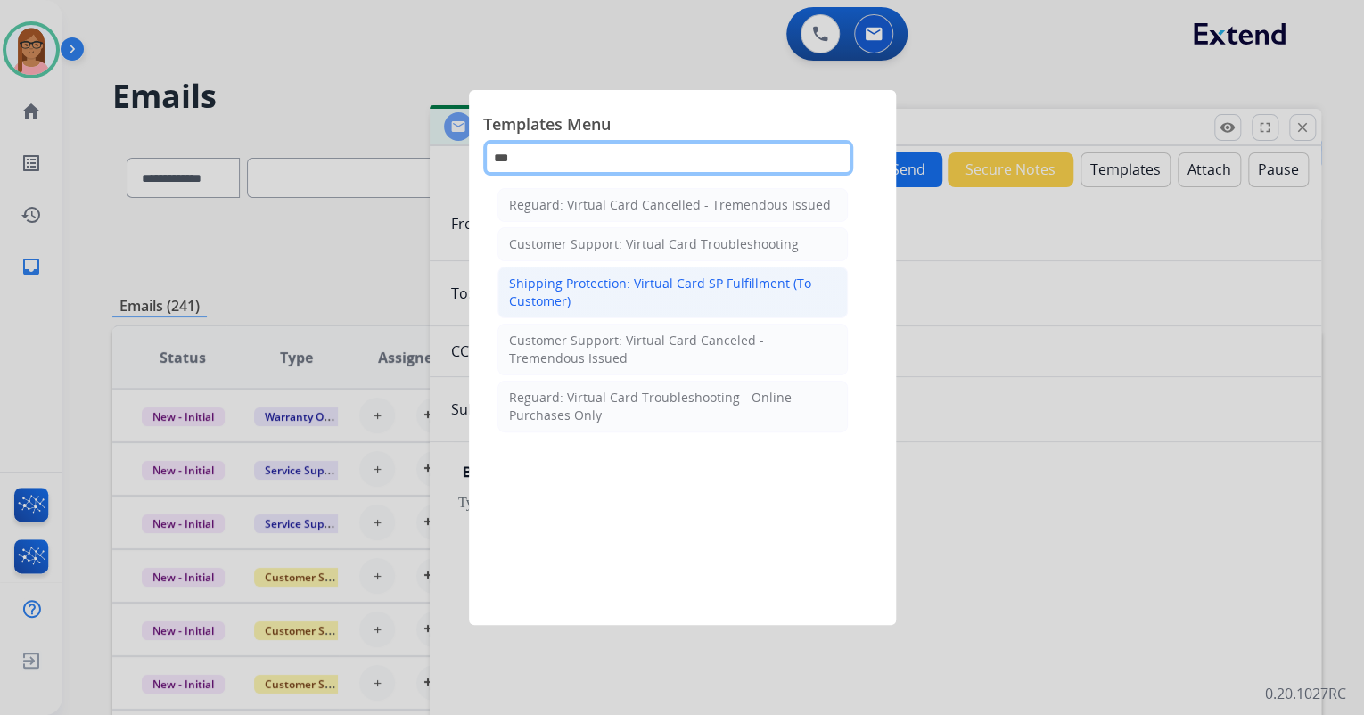
type input "***"
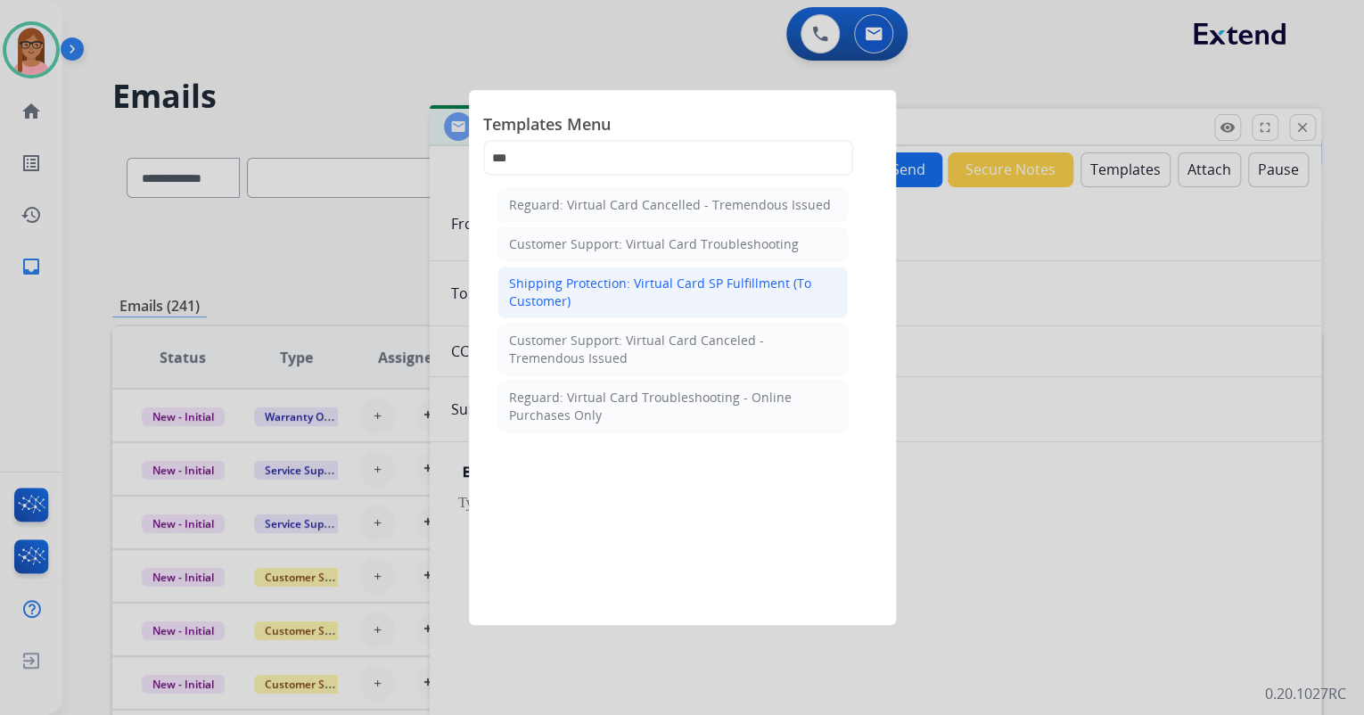
click at [639, 285] on div "Shipping Protection: Virtual Card SP Fulfillment (To Customer)" at bounding box center [672, 293] width 327 height 36
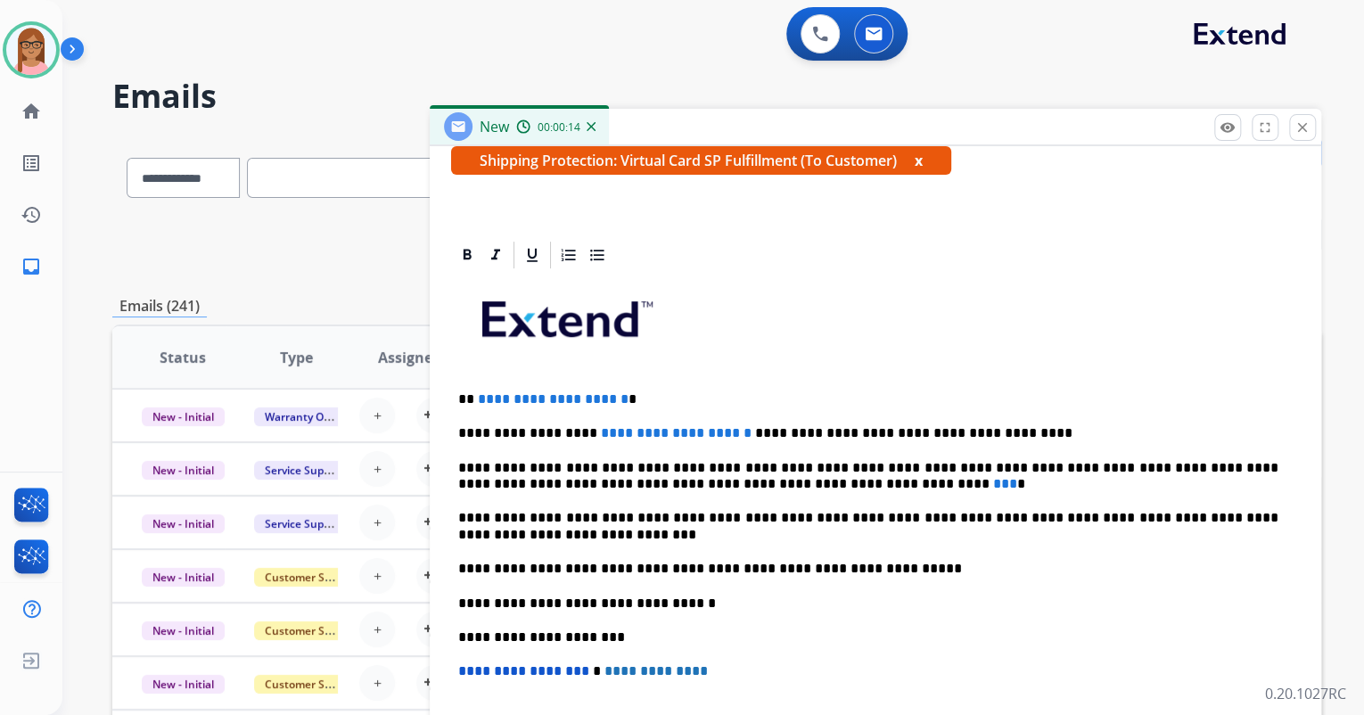
scroll to position [357, 0]
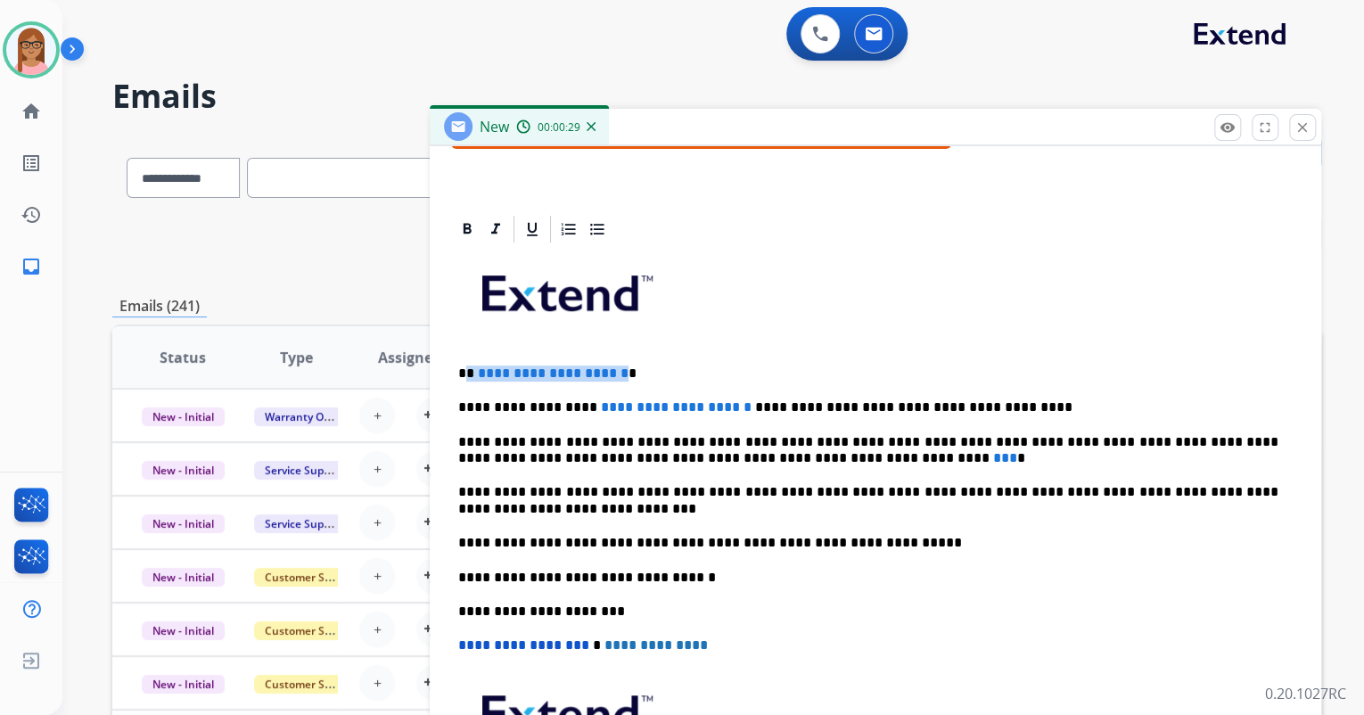
drag, startPoint x: 469, startPoint y: 366, endPoint x: 648, endPoint y: 368, distance: 179.3
click at [648, 368] on p "**********" at bounding box center [868, 374] width 820 height 16
drag, startPoint x: 581, startPoint y: 407, endPoint x: 693, endPoint y: 407, distance: 112.4
click at [696, 407] on span "**********" at bounding box center [676, 406] width 151 height 13
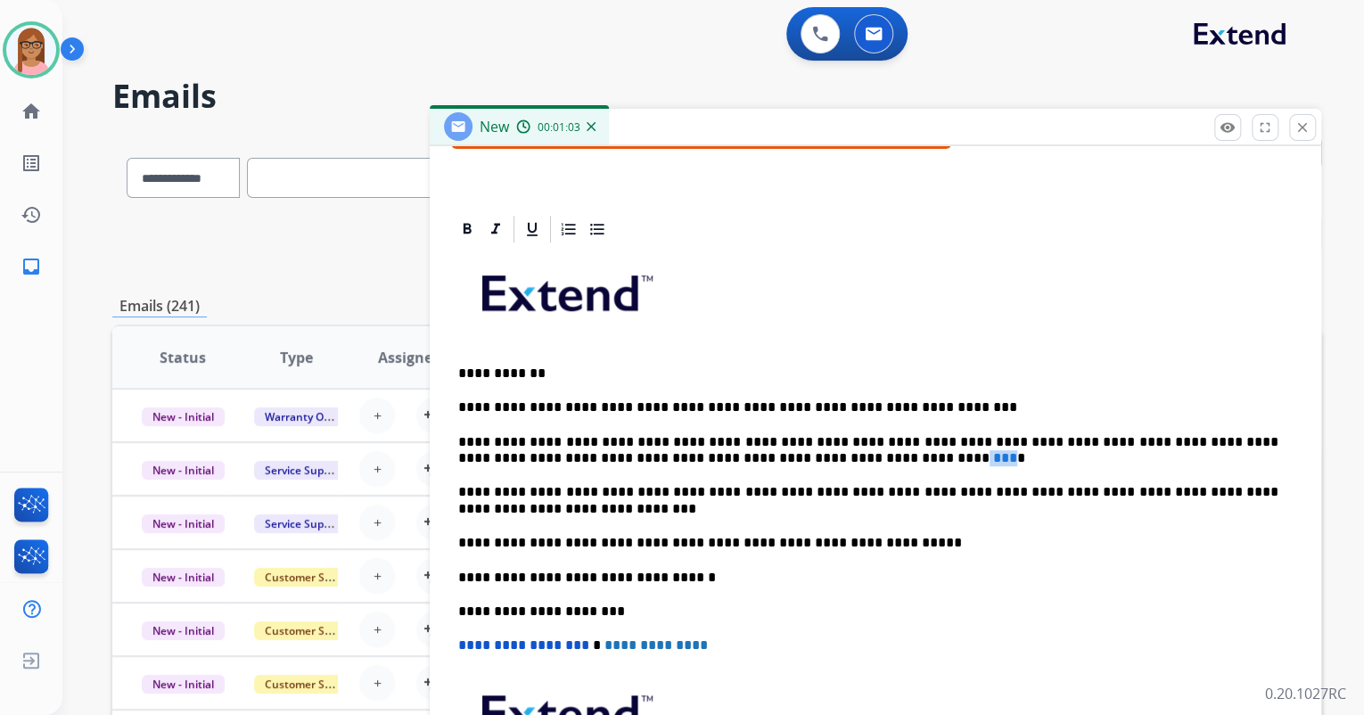
drag, startPoint x: 734, startPoint y: 456, endPoint x: 753, endPoint y: 457, distance: 18.8
click at [753, 457] on p "**********" at bounding box center [868, 450] width 820 height 33
drag, startPoint x: 775, startPoint y: 461, endPoint x: 736, endPoint y: 461, distance: 39.2
click at [736, 461] on p "**********" at bounding box center [868, 450] width 820 height 33
click at [464, 235] on icon at bounding box center [467, 229] width 18 height 18
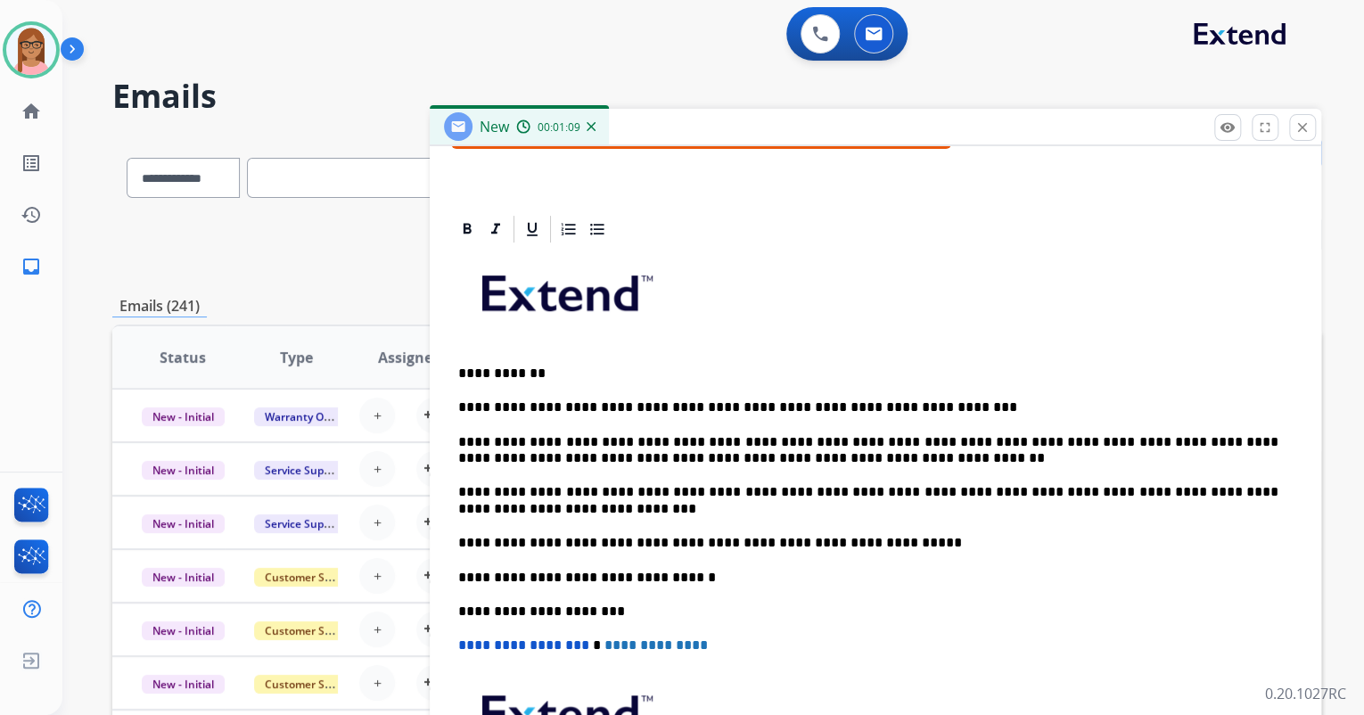
click at [788, 465] on div "**********" at bounding box center [875, 560] width 849 height 630
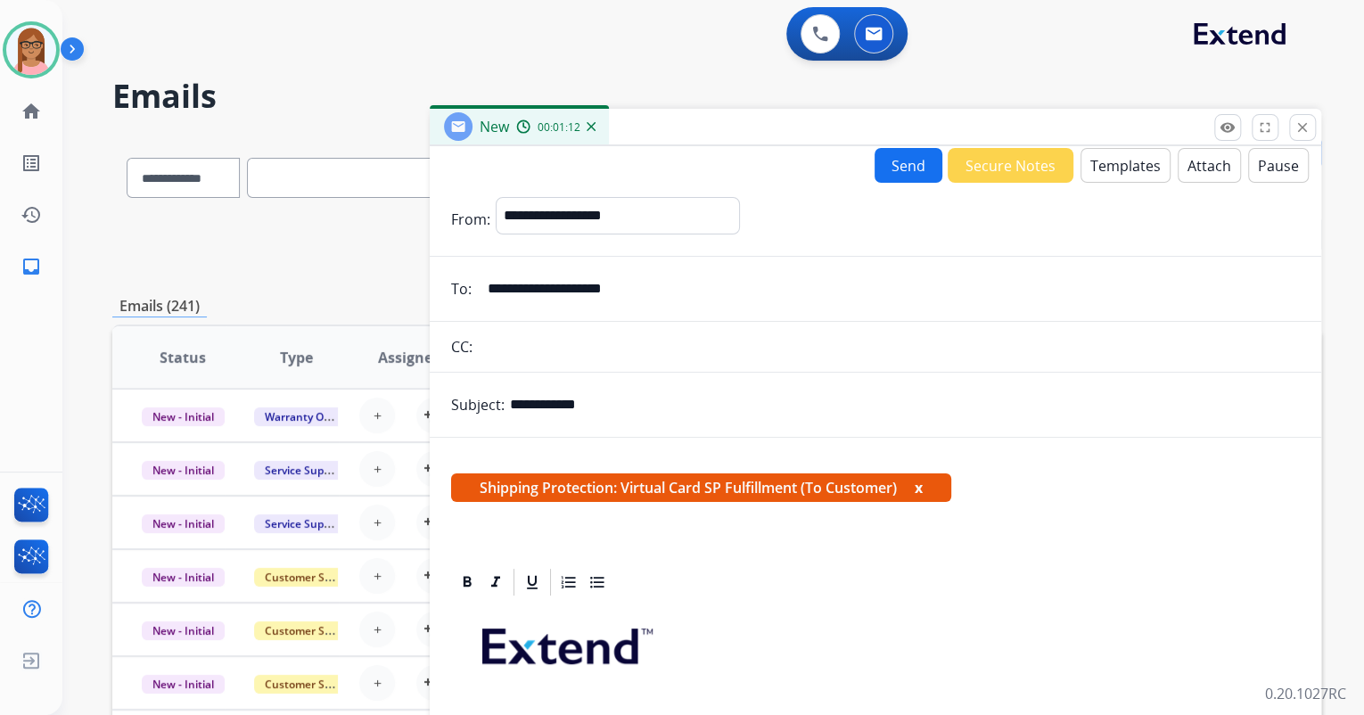
scroll to position [0, 0]
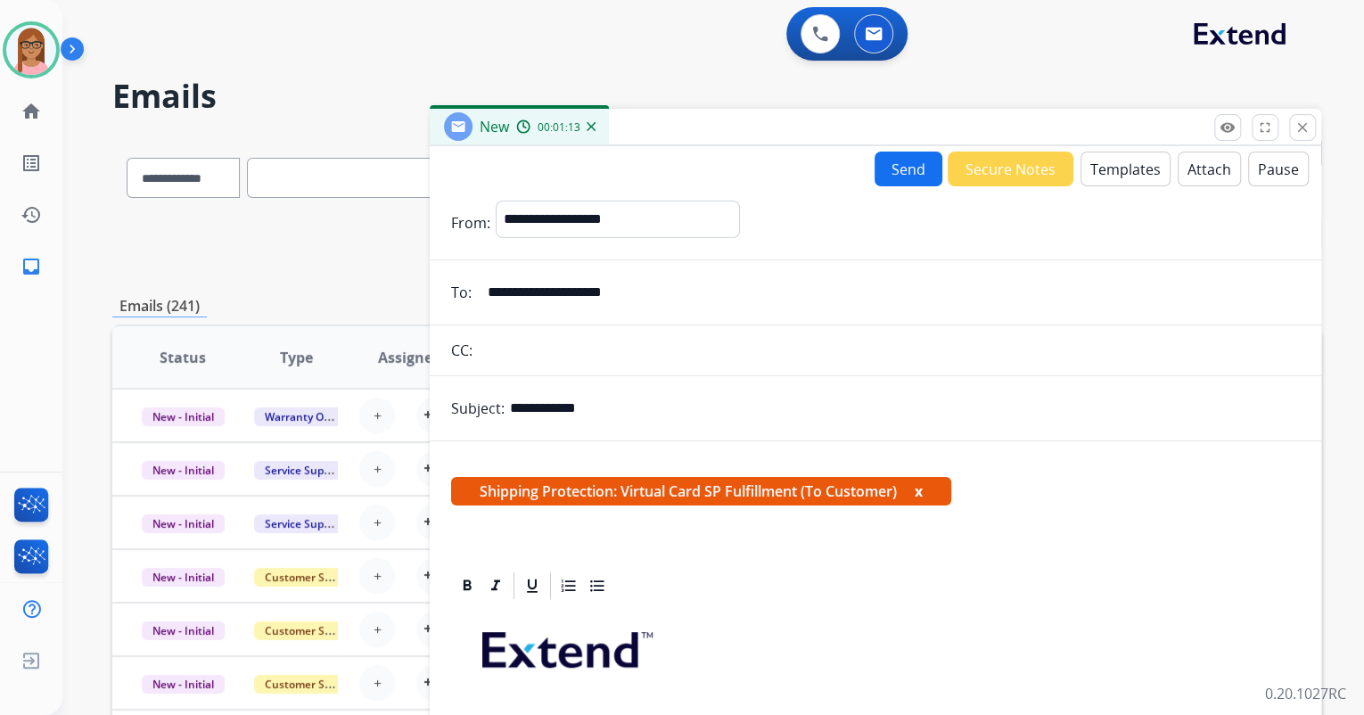
click at [894, 170] on button "Send" at bounding box center [909, 169] width 68 height 35
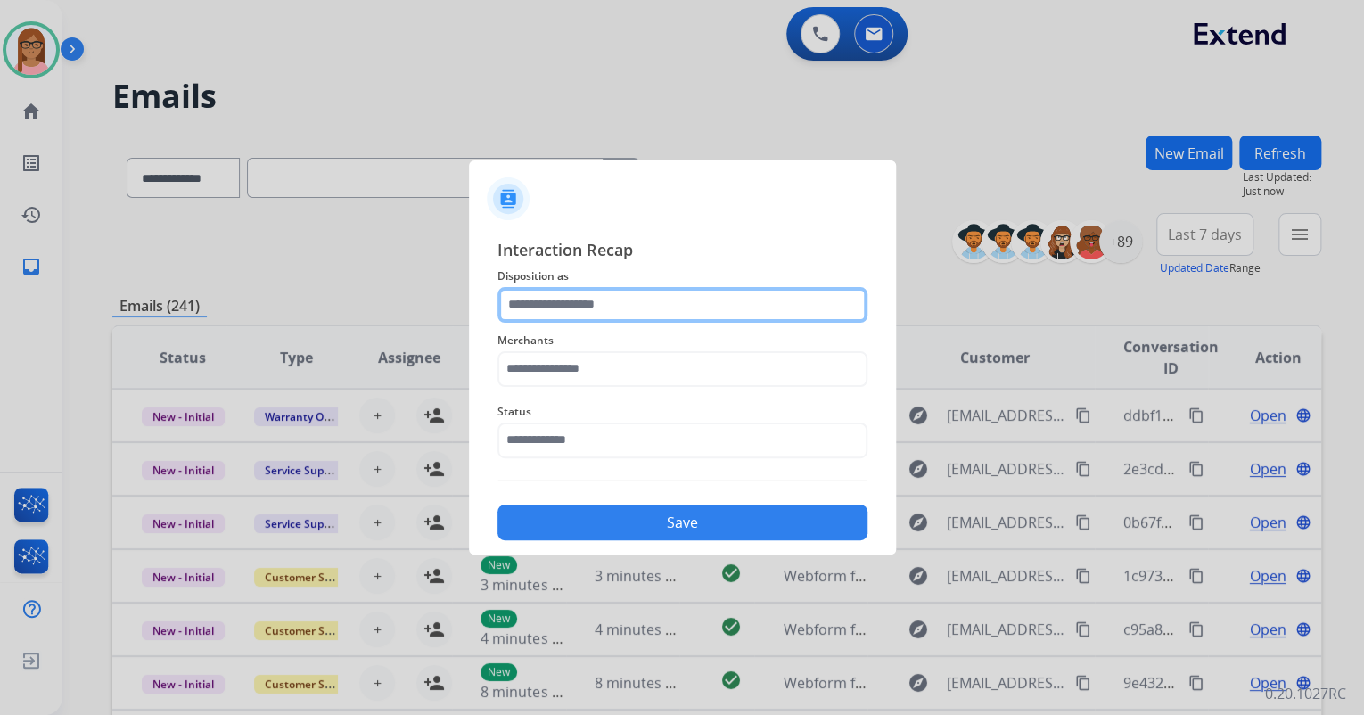
click at [738, 317] on input "text" at bounding box center [683, 305] width 370 height 36
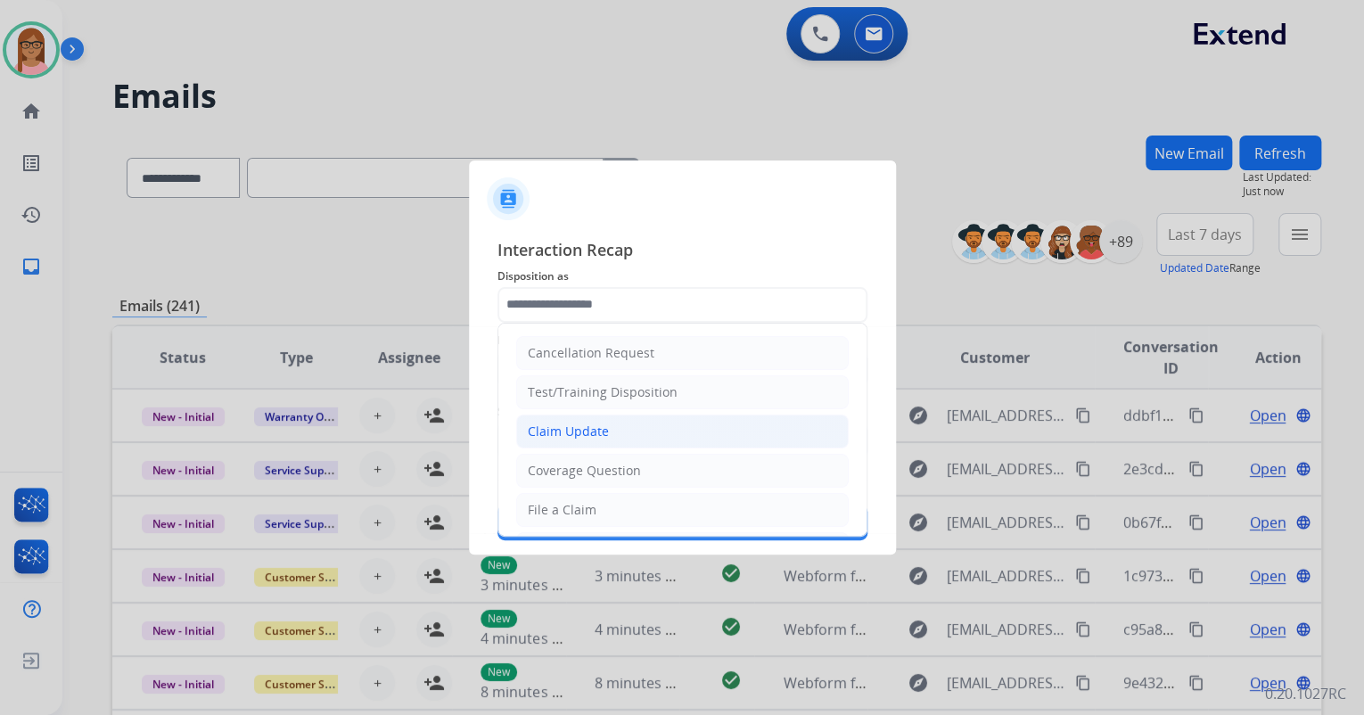
click at [663, 429] on li "Claim Update" at bounding box center [682, 432] width 333 height 34
type input "**********"
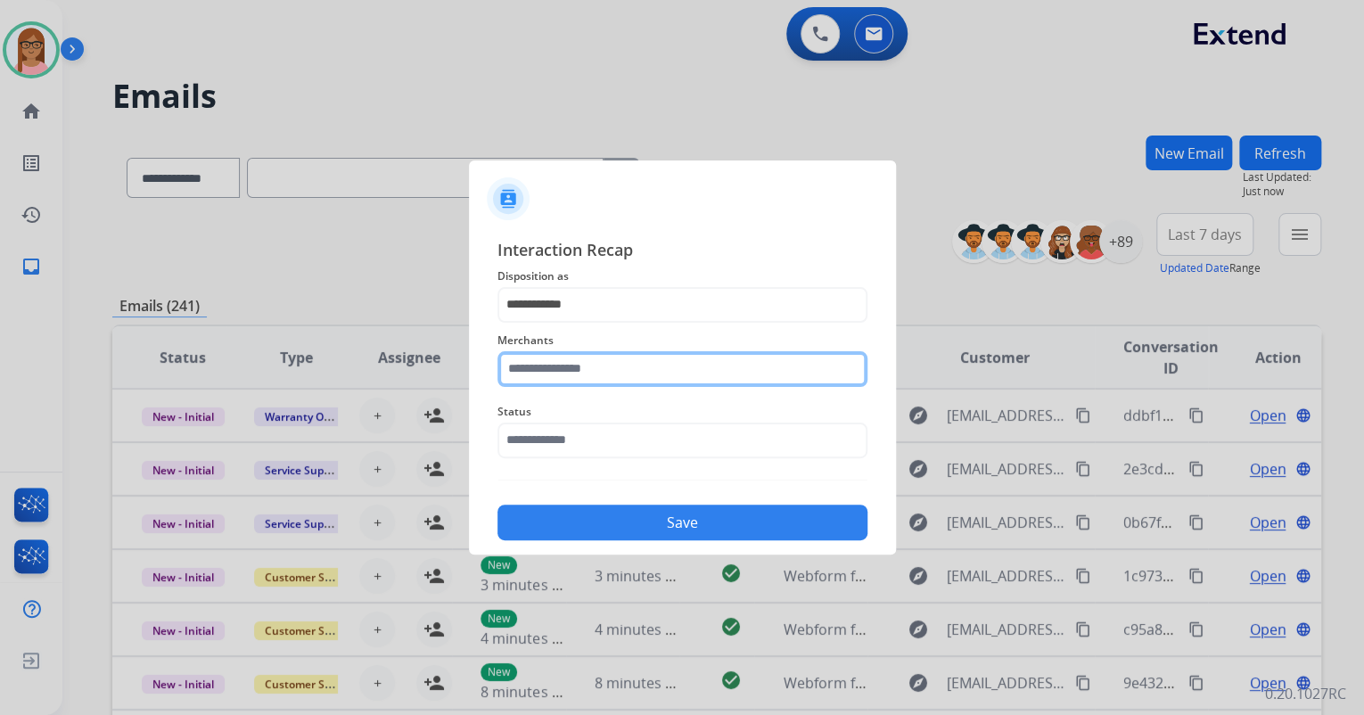
click at [649, 370] on input "text" at bounding box center [683, 369] width 370 height 36
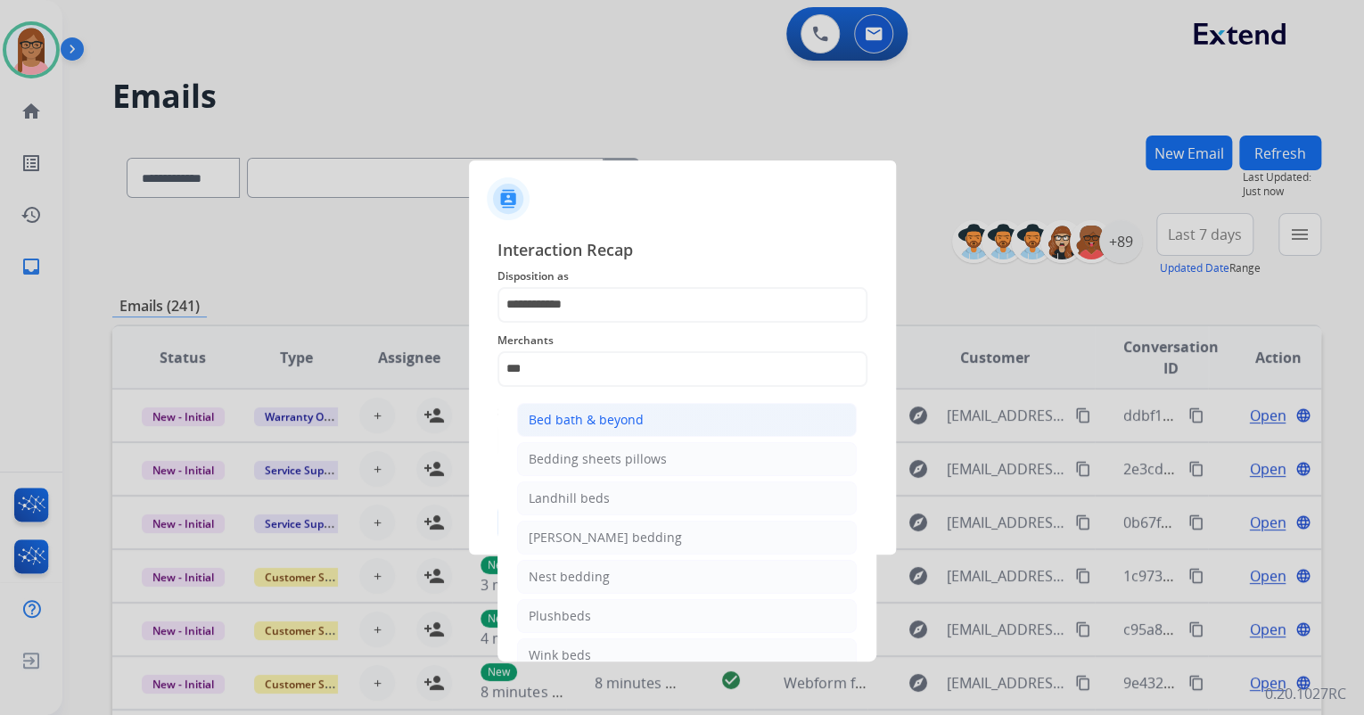
click at [647, 424] on li "Bed bath & beyond" at bounding box center [687, 420] width 340 height 34
type input "**********"
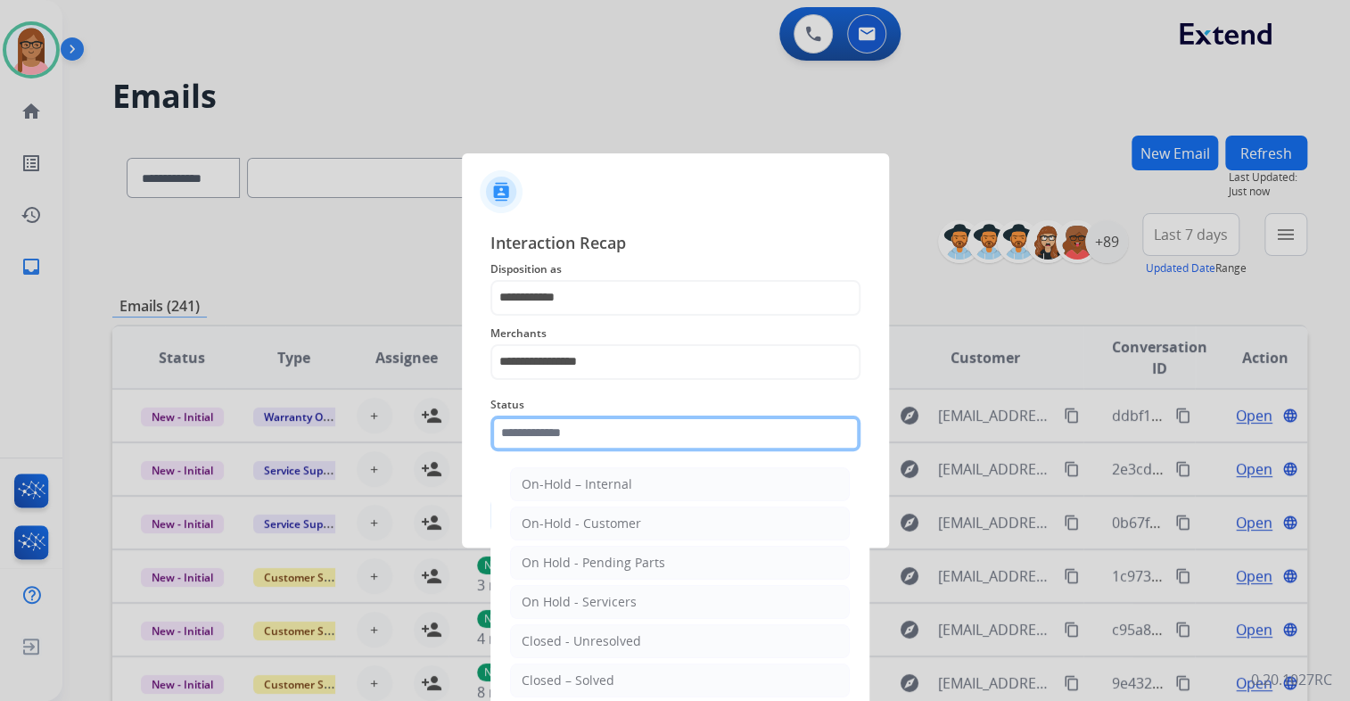
click at [638, 432] on input "text" at bounding box center [675, 434] width 370 height 36
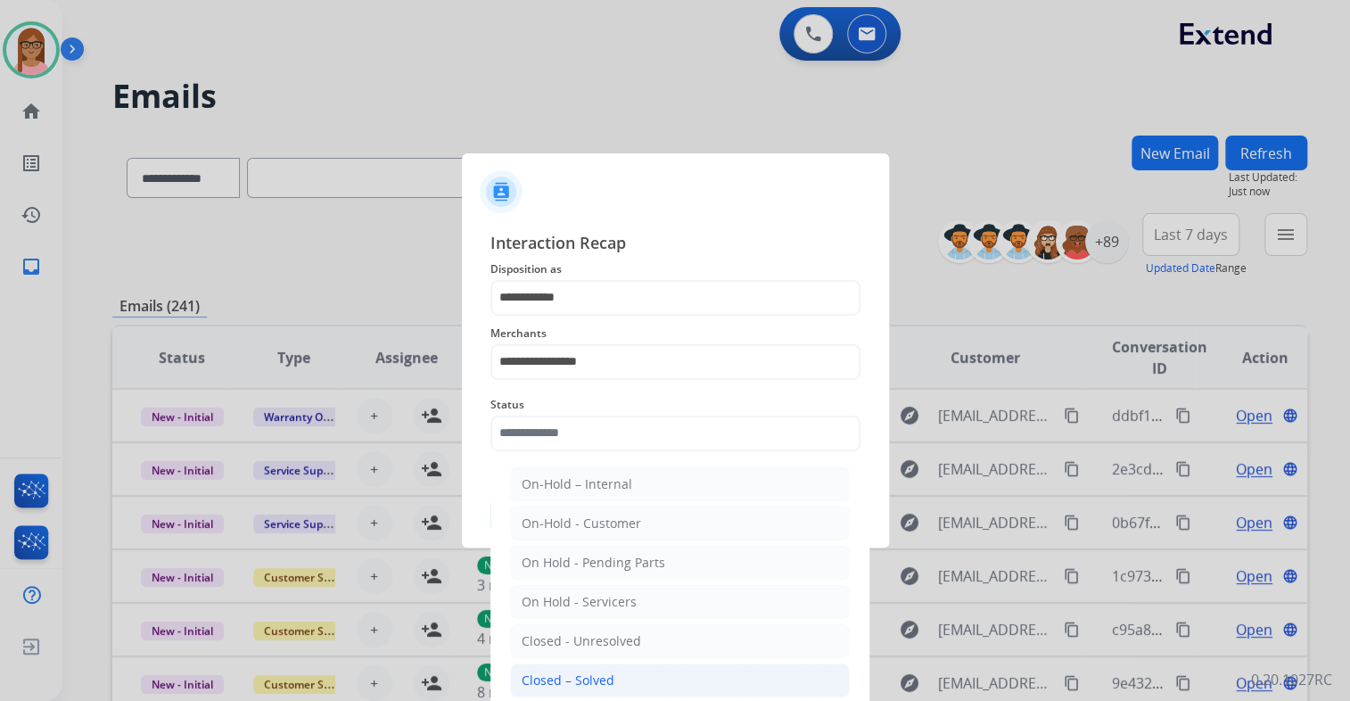
click at [647, 671] on li "Closed – Solved" at bounding box center [680, 680] width 340 height 34
type input "**********"
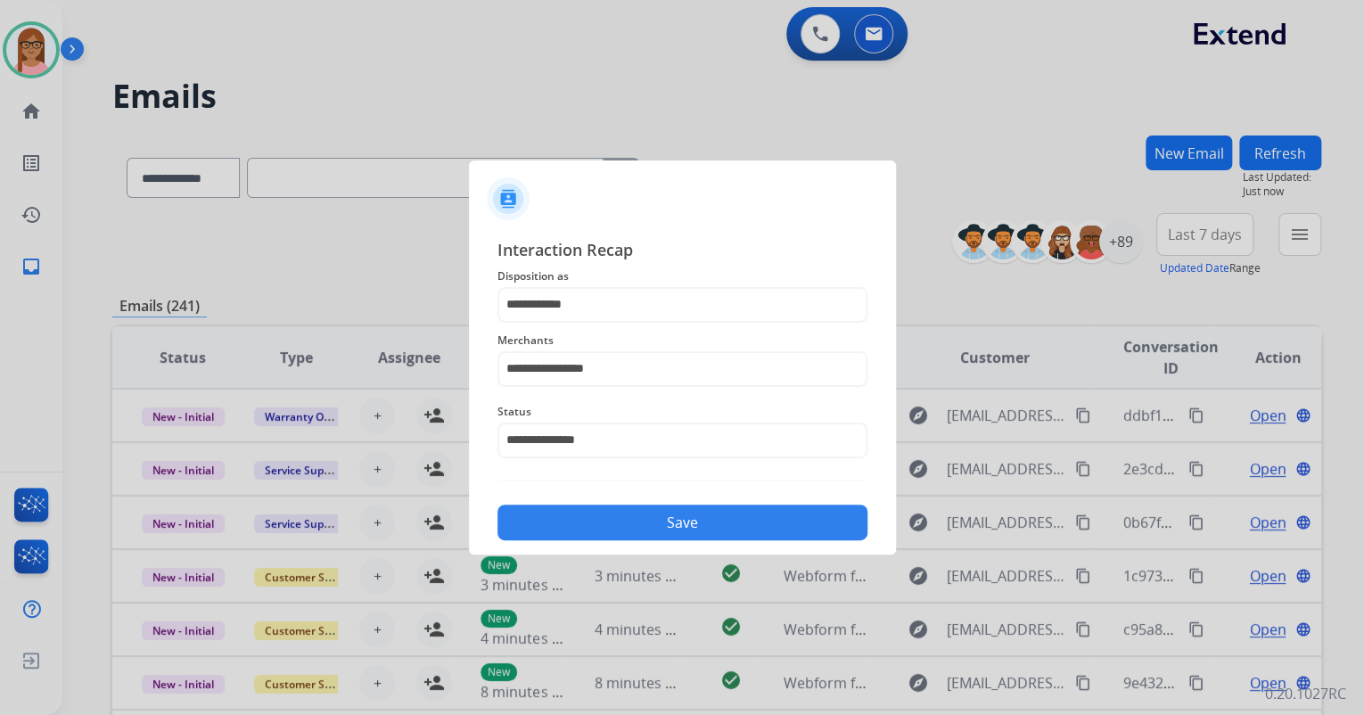
click at [659, 520] on button "Save" at bounding box center [683, 523] width 370 height 36
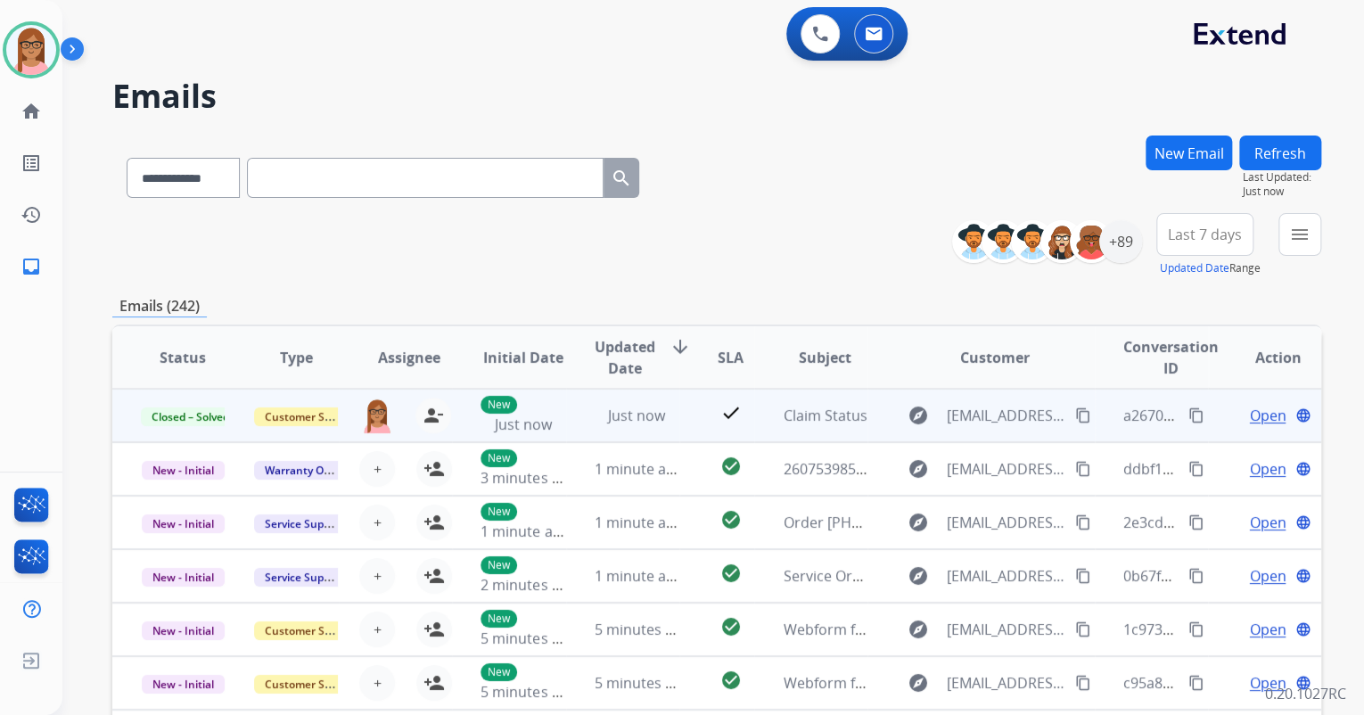
click at [1189, 416] on mat-icon "content_copy" at bounding box center [1197, 416] width 16 height 16
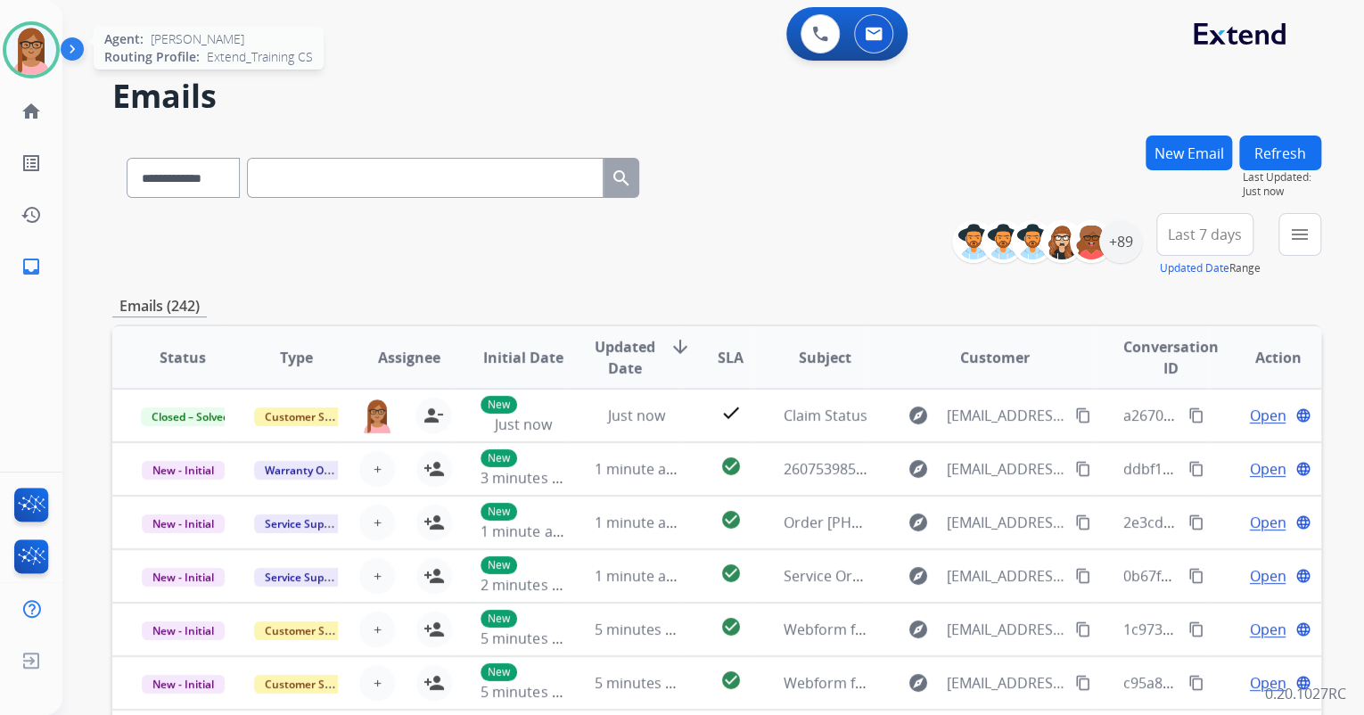
click at [18, 41] on img at bounding box center [31, 50] width 50 height 50
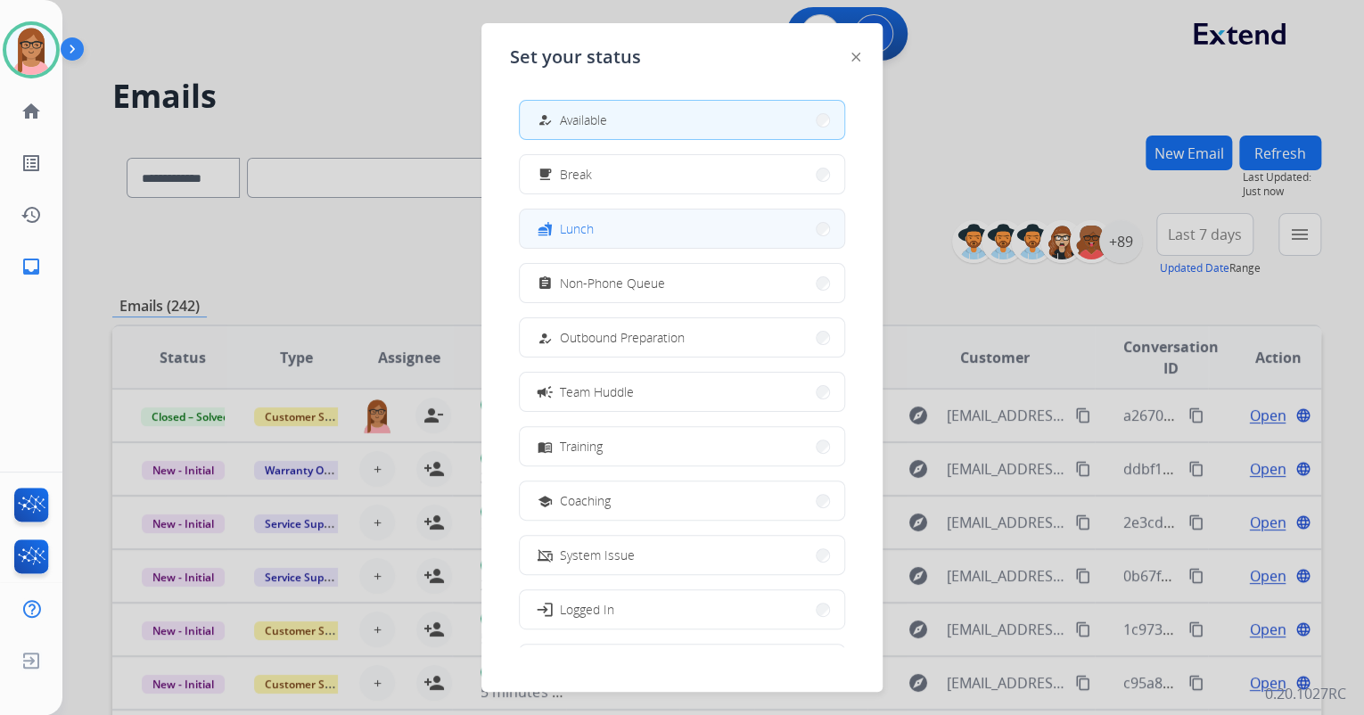
click at [618, 226] on button "fastfood Lunch" at bounding box center [682, 229] width 325 height 38
